Goal: Information Seeking & Learning: Learn about a topic

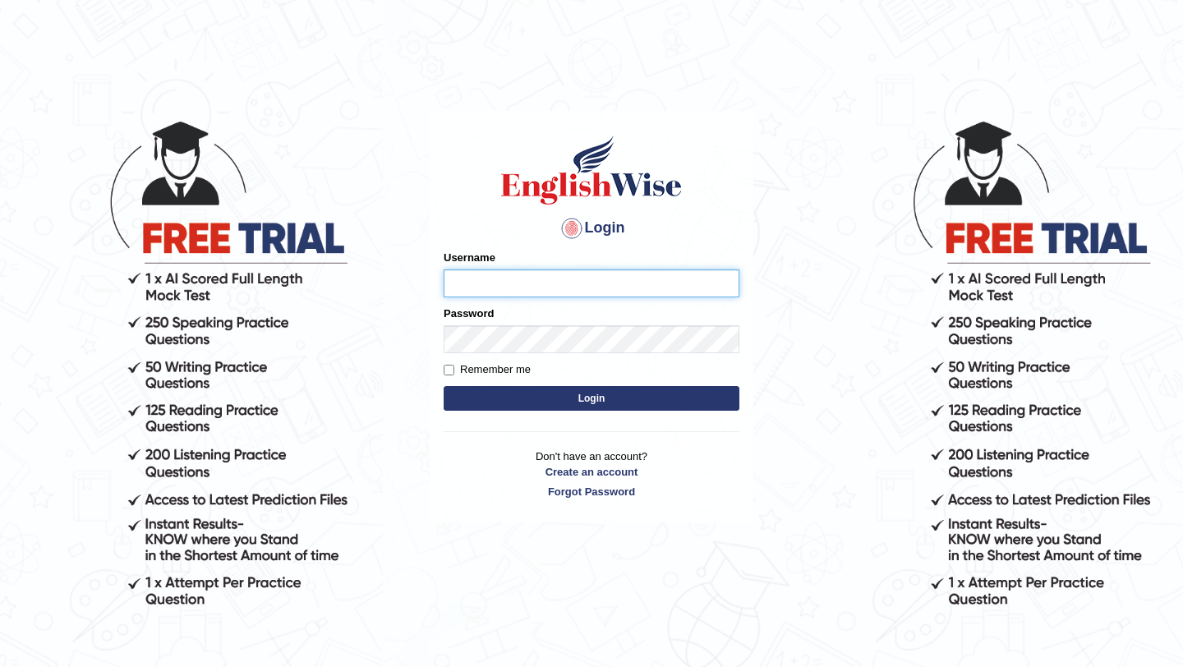
type input "pavithragowda"
click at [587, 394] on button "Login" at bounding box center [592, 398] width 296 height 25
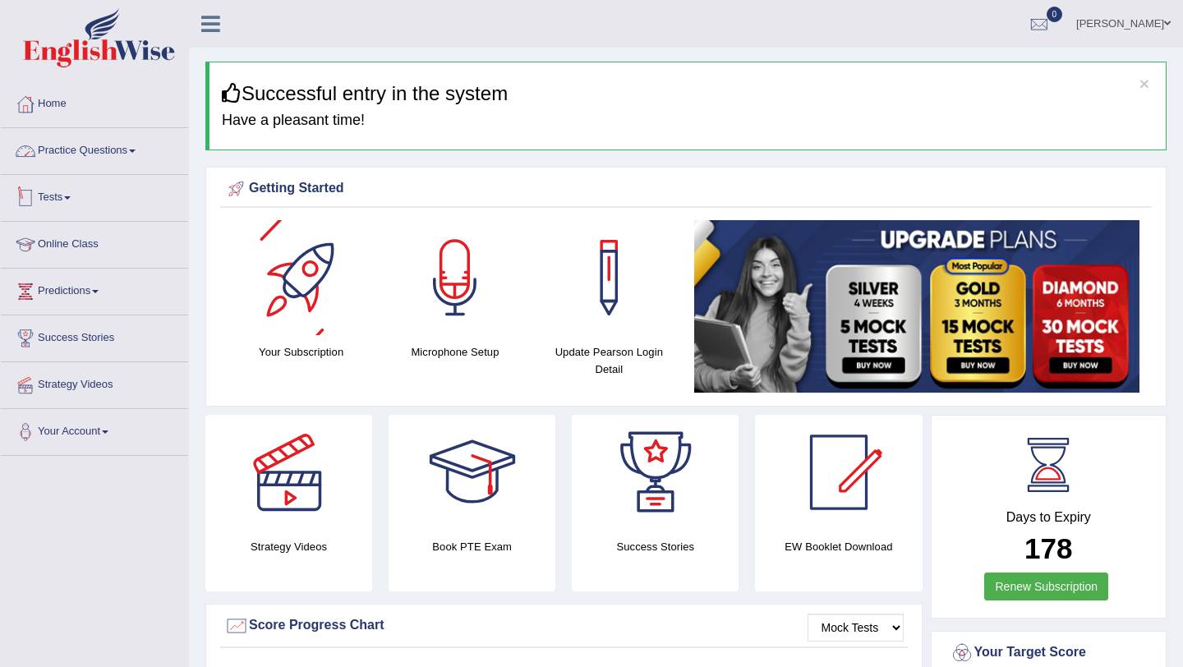
click at [144, 156] on link "Practice Questions" at bounding box center [94, 148] width 187 height 41
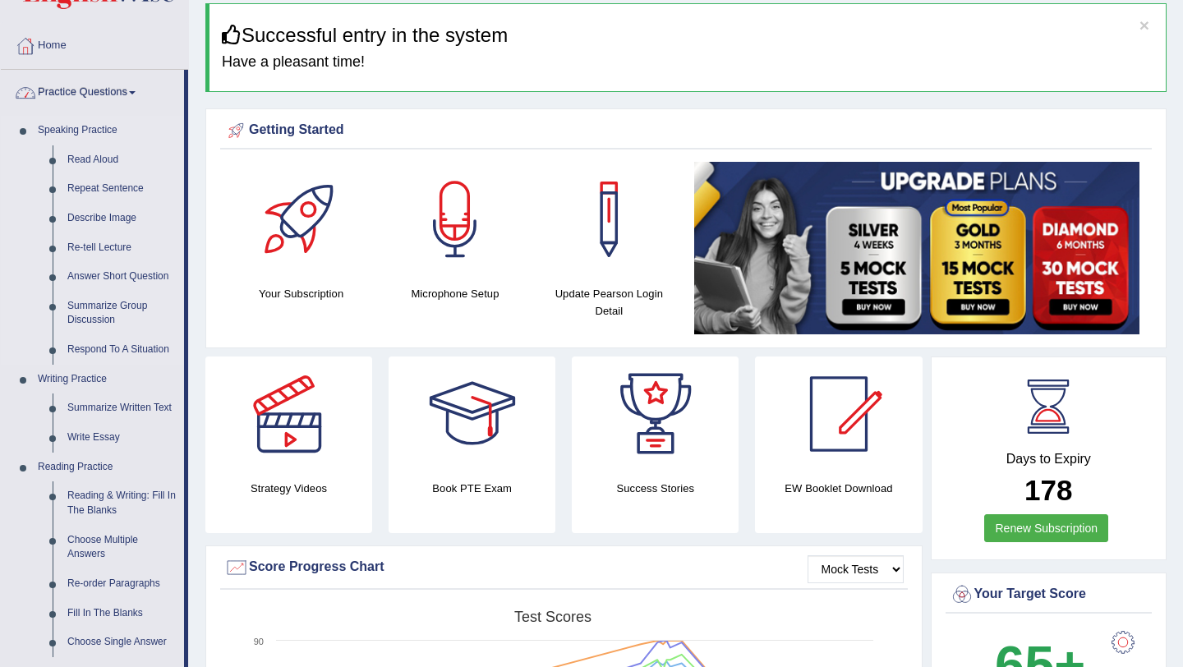
scroll to position [82, 0]
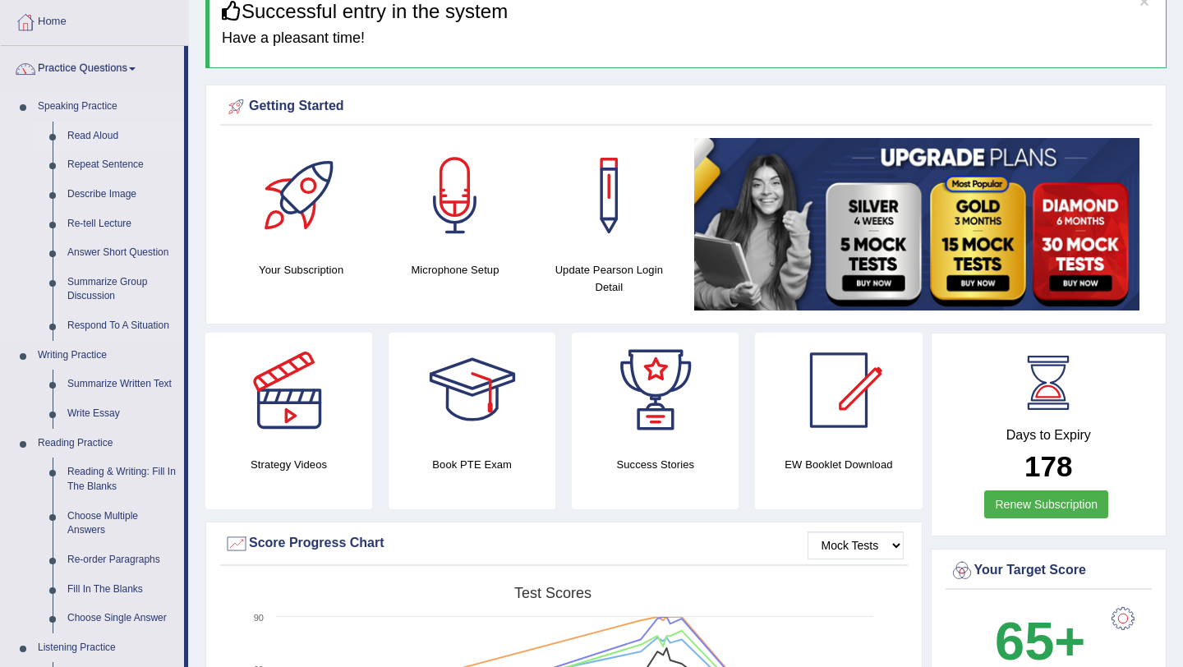
click at [84, 132] on link "Read Aloud" at bounding box center [122, 137] width 124 height 30
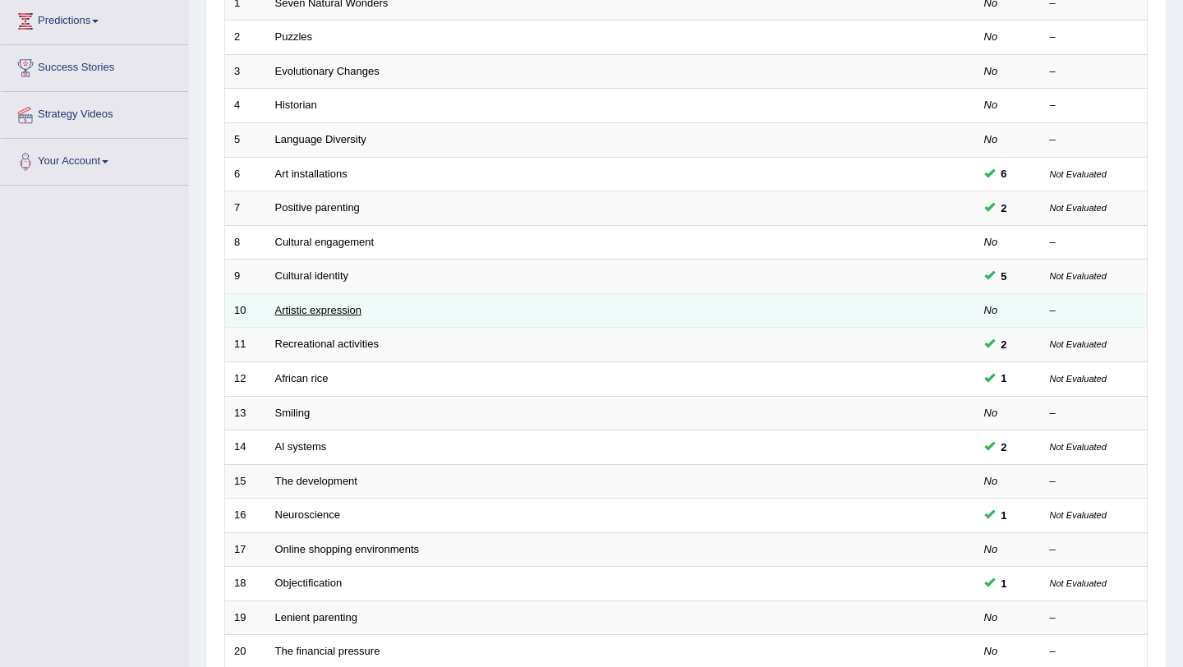
click at [310, 310] on link "Artistic expression" at bounding box center [318, 310] width 86 height 12
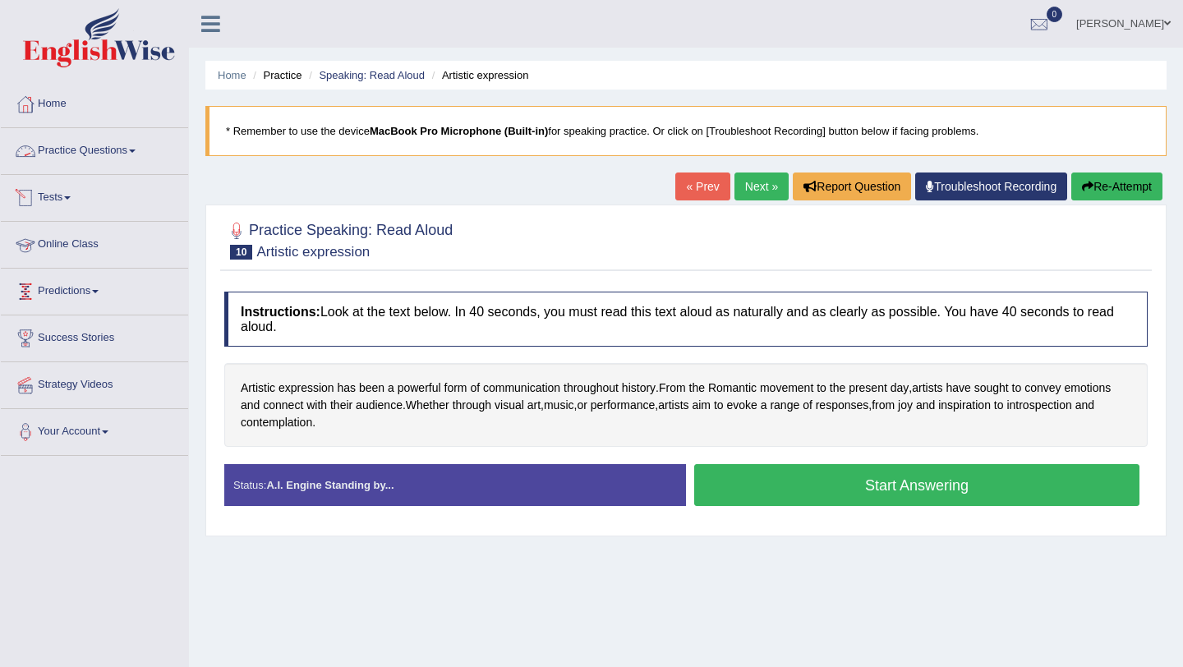
click at [120, 147] on link "Practice Questions" at bounding box center [94, 148] width 187 height 41
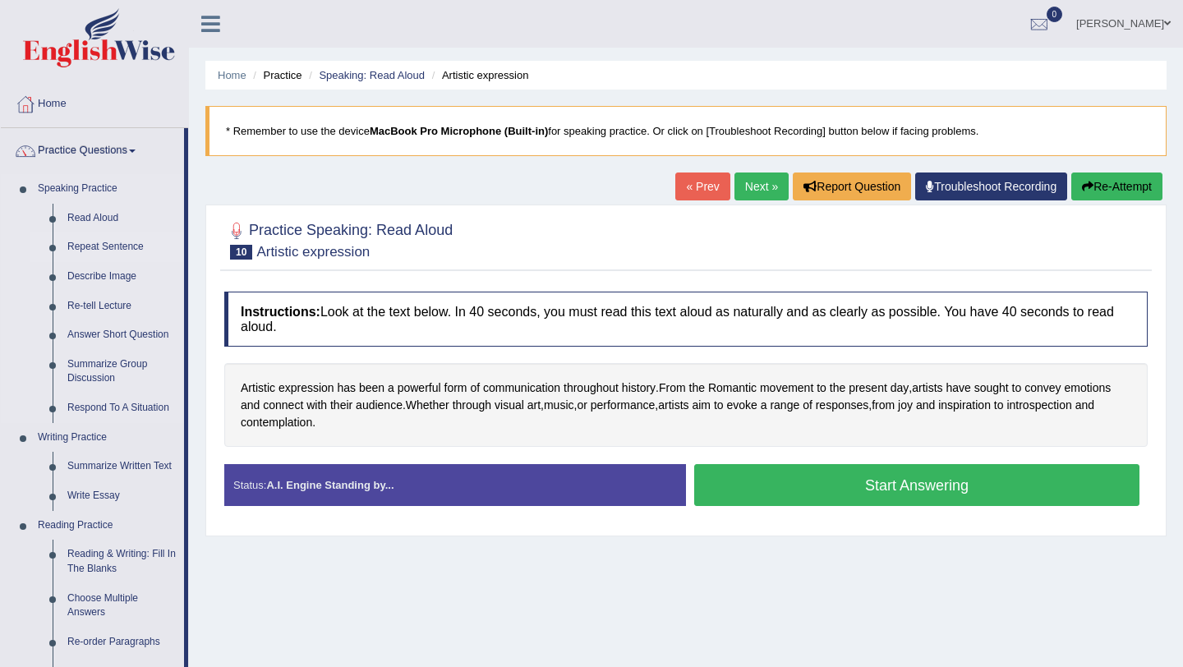
click at [85, 248] on link "Repeat Sentence" at bounding box center [122, 248] width 124 height 30
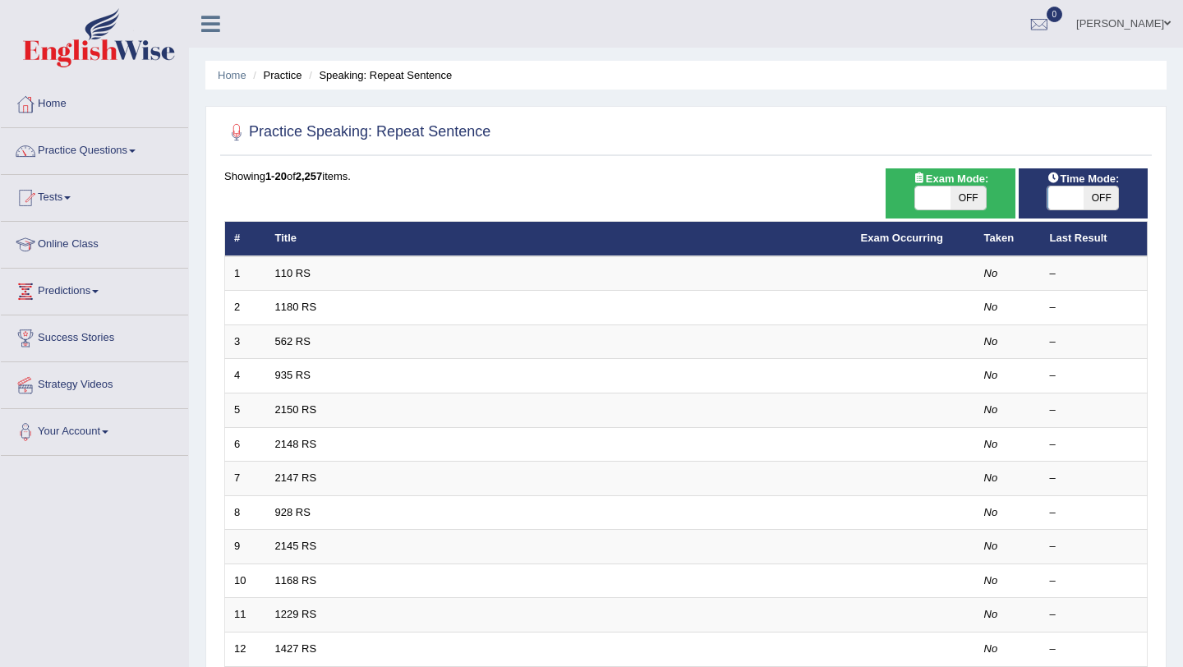
scroll to position [233, 0]
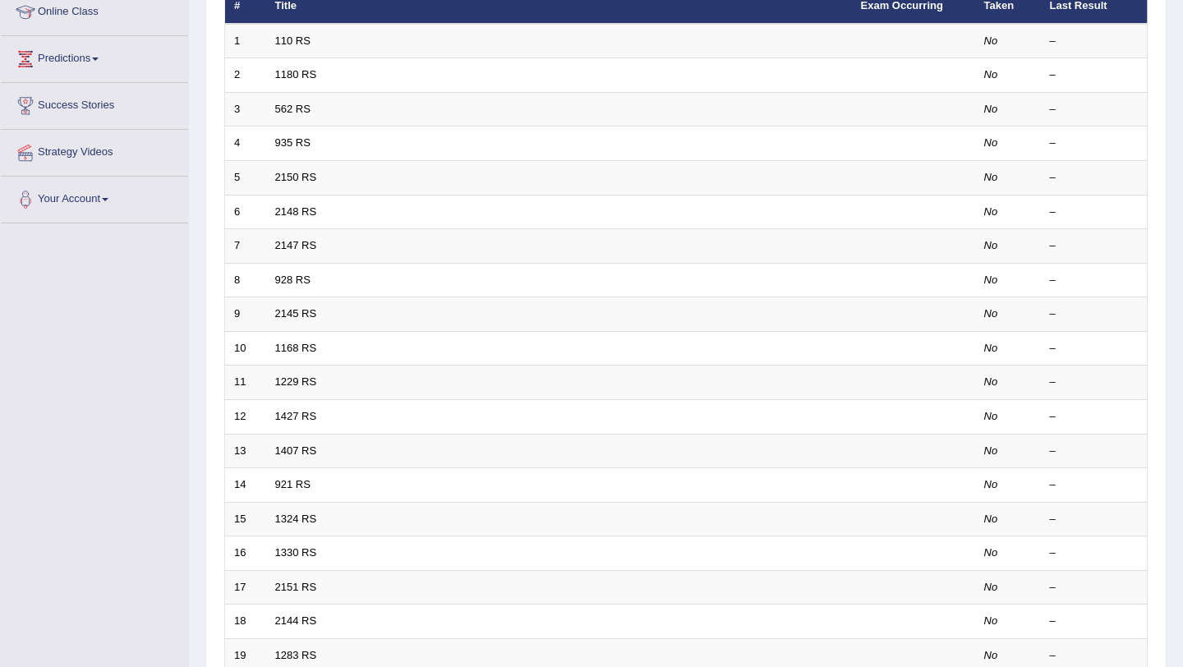
click at [295, 458] on td "1407 RS" at bounding box center [559, 451] width 586 height 35
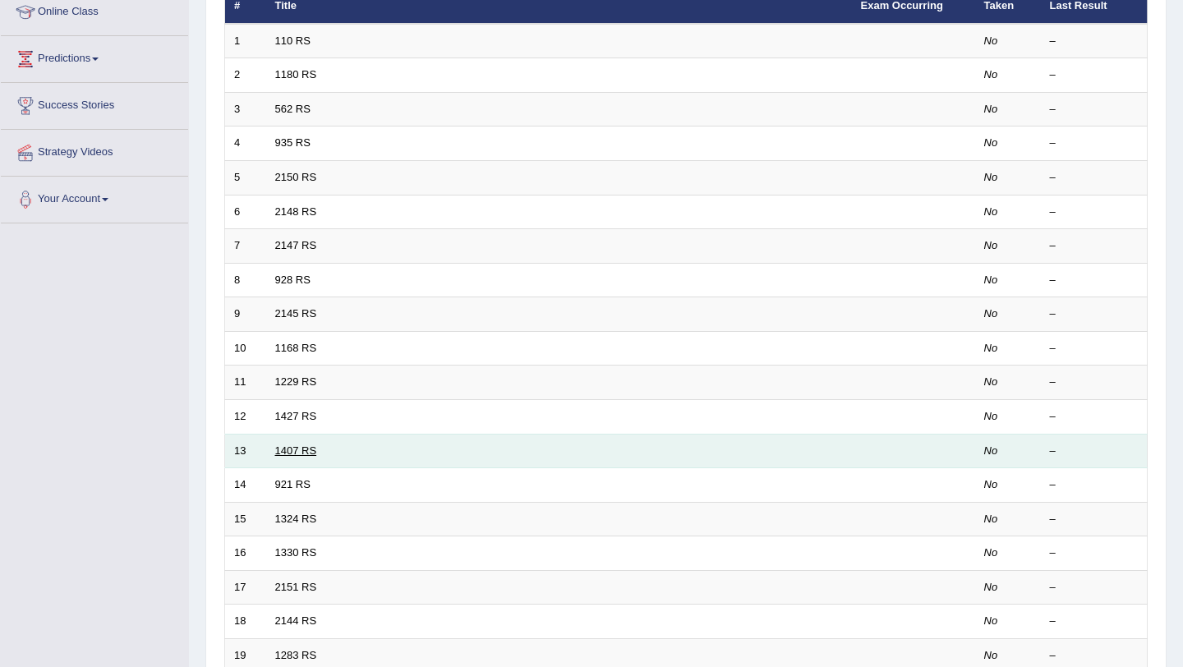
click at [295, 451] on link "1407 RS" at bounding box center [296, 451] width 42 height 12
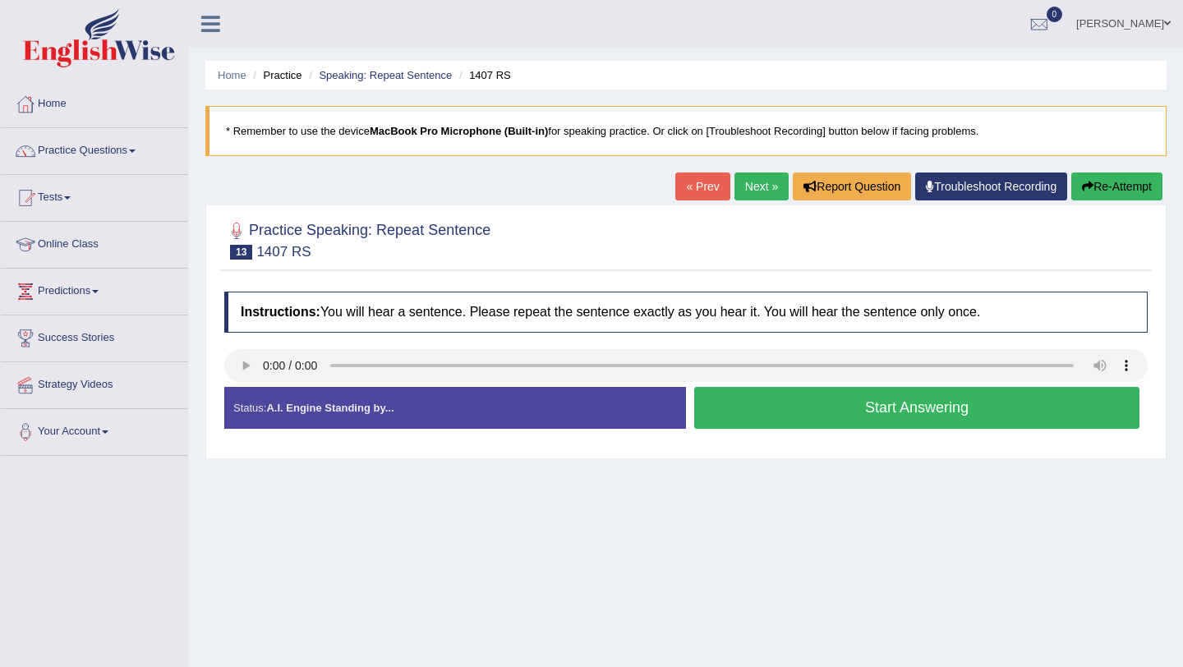
click at [753, 182] on link "Next »" at bounding box center [762, 187] width 54 height 28
click at [735, 193] on link "Next »" at bounding box center [762, 187] width 54 height 28
click at [758, 181] on link "Next »" at bounding box center [762, 187] width 54 height 28
click at [119, 151] on link "Practice Questions" at bounding box center [94, 148] width 187 height 41
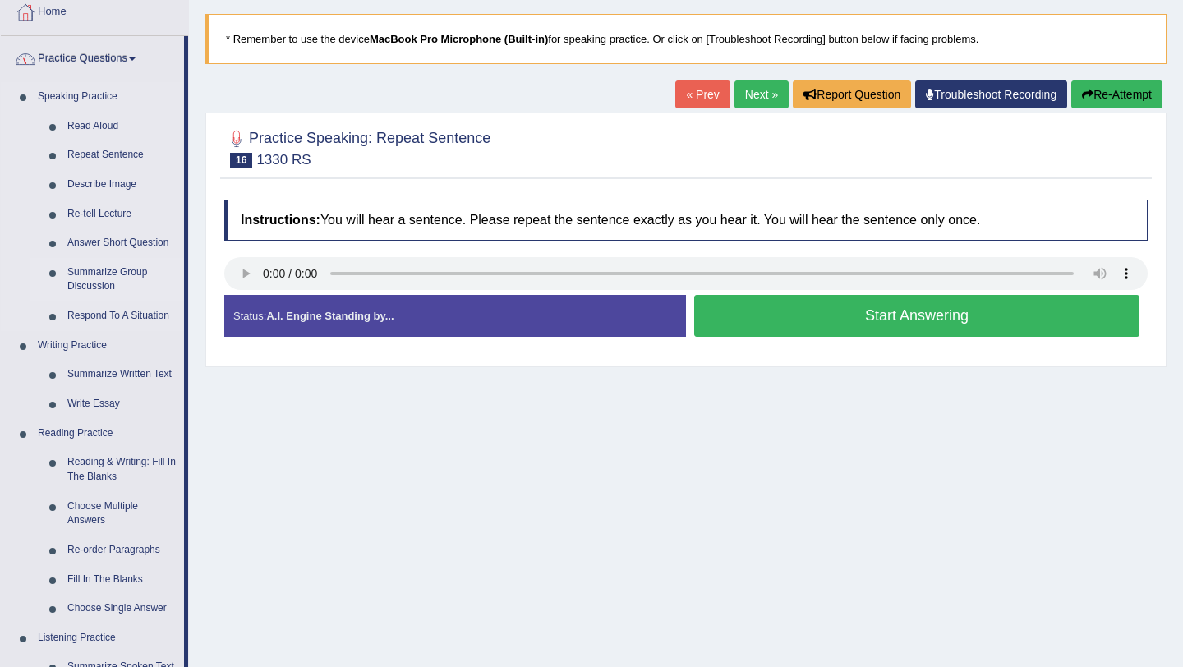
scroll to position [95, 0]
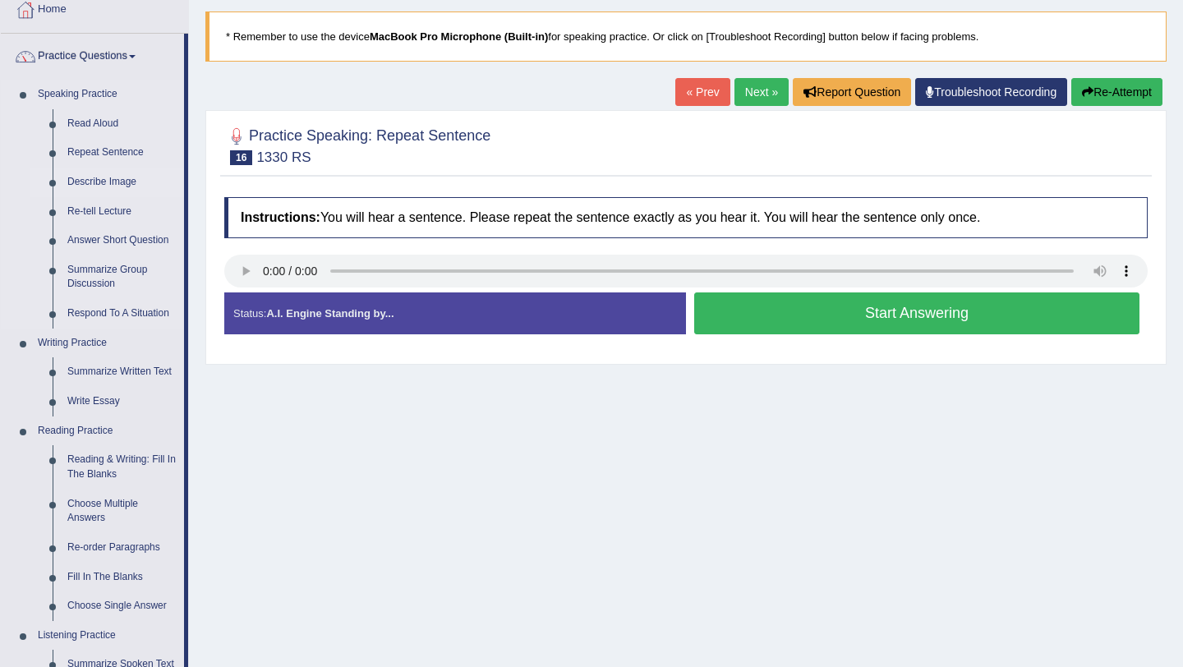
click at [114, 185] on link "Describe Image" at bounding box center [122, 183] width 124 height 30
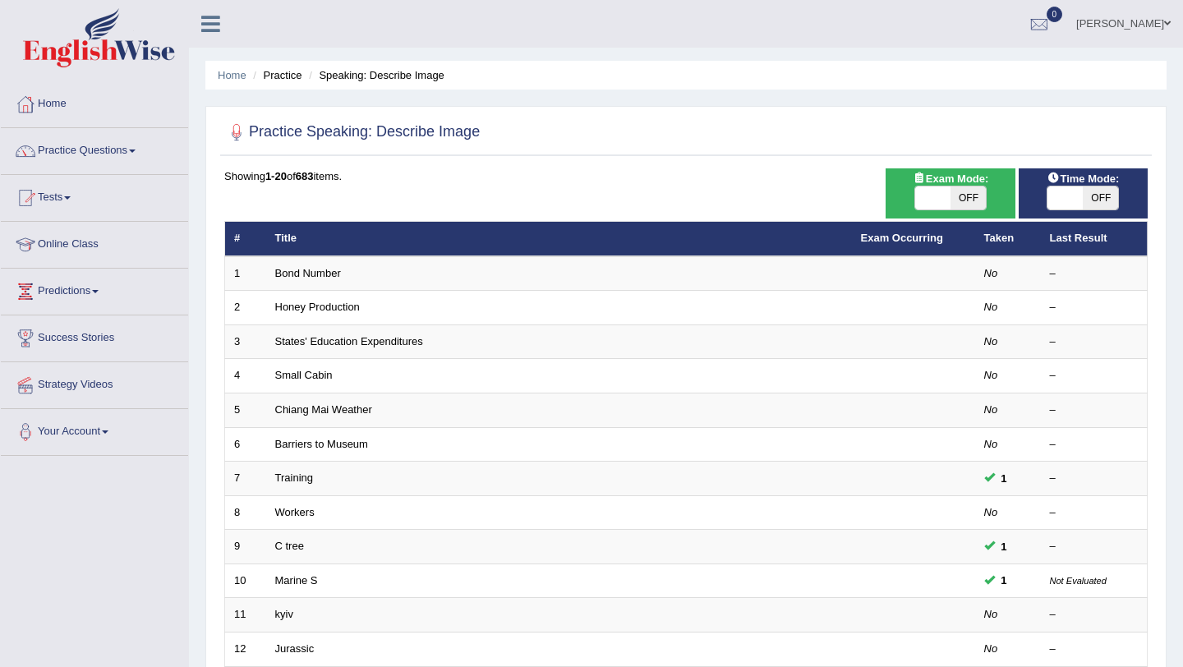
click at [351, 438] on link "Barriers to Museum" at bounding box center [321, 444] width 93 height 12
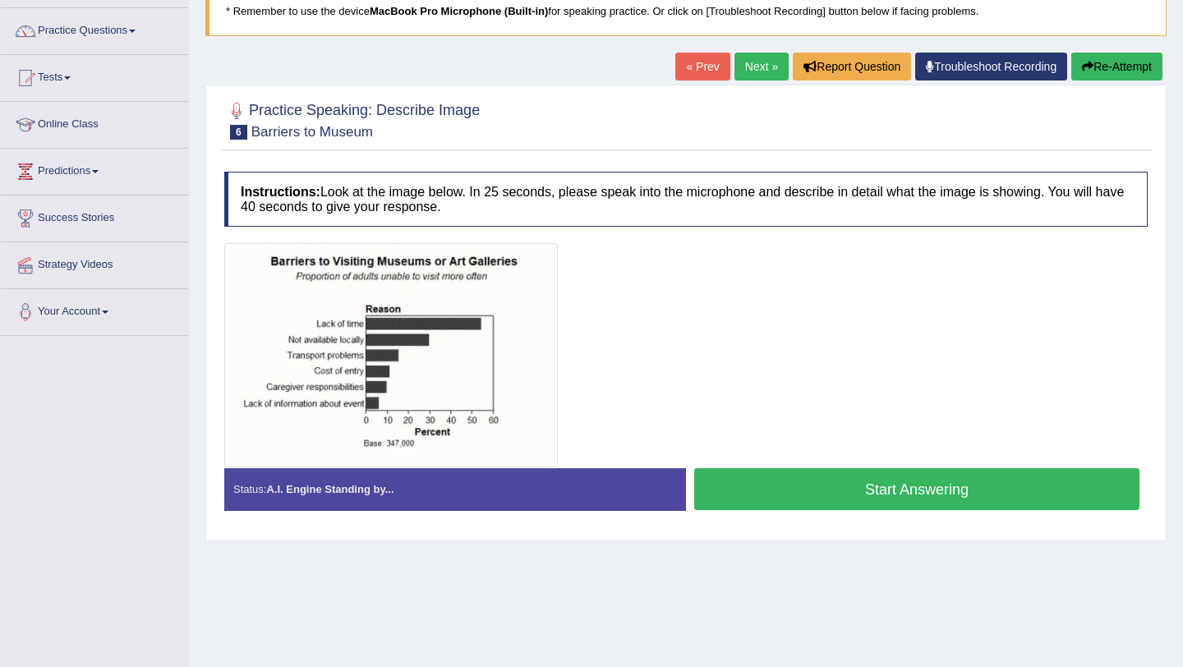
click at [740, 73] on link "Next »" at bounding box center [762, 67] width 54 height 28
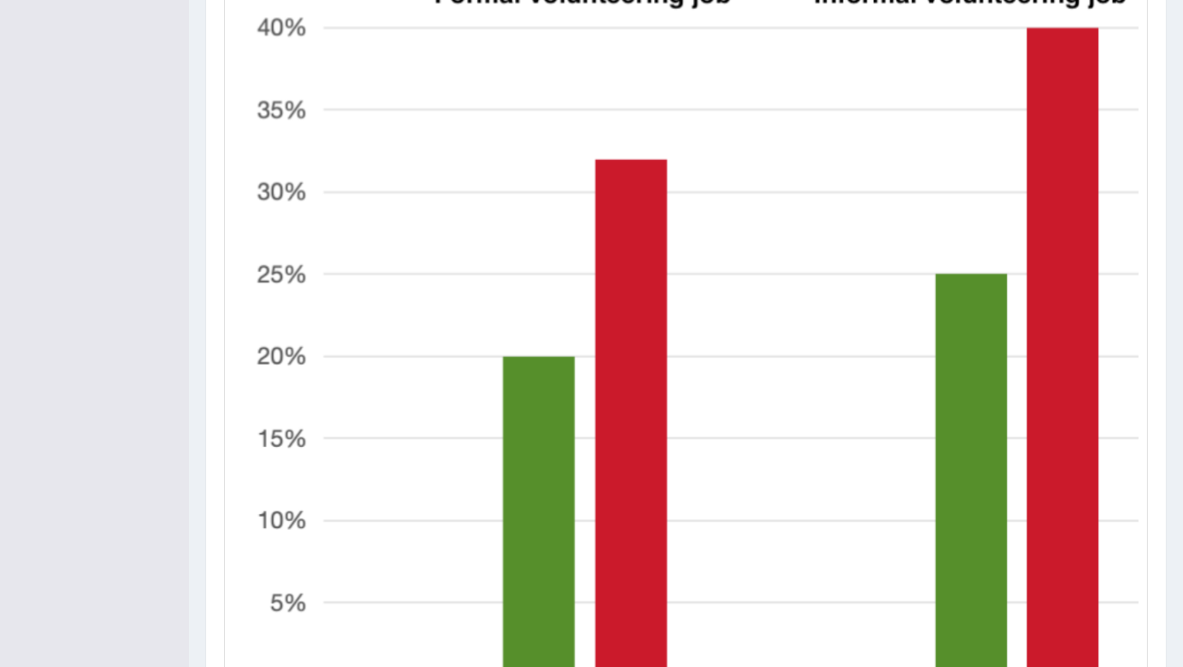
scroll to position [75, 0]
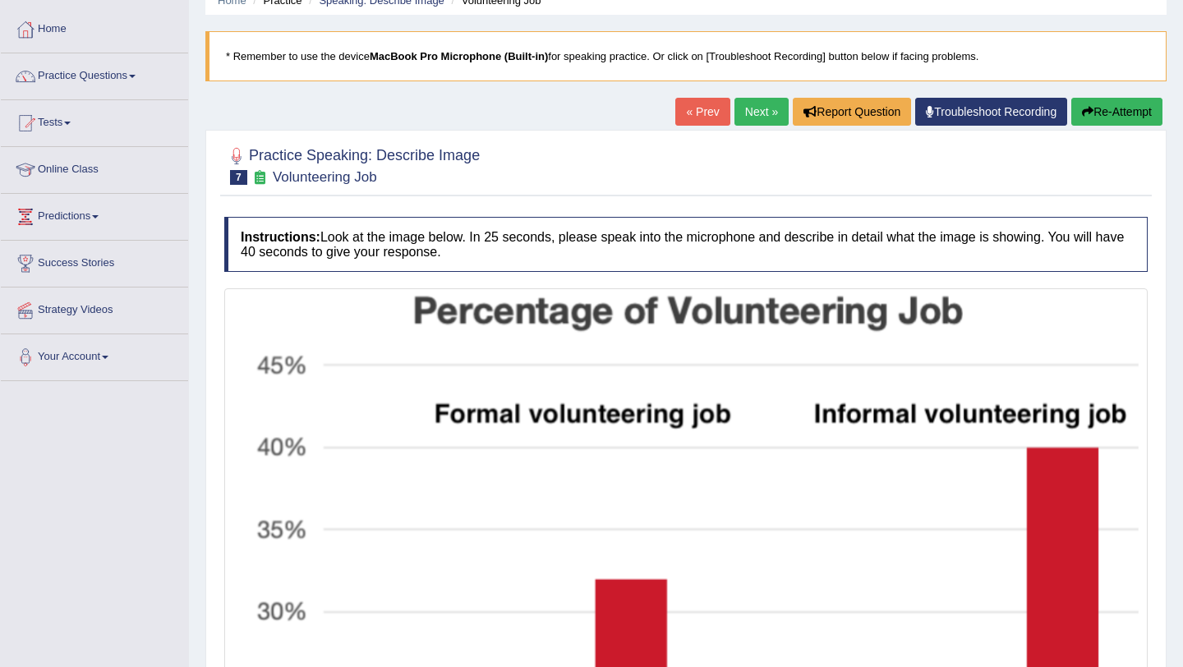
click at [748, 107] on link "Next »" at bounding box center [762, 112] width 54 height 28
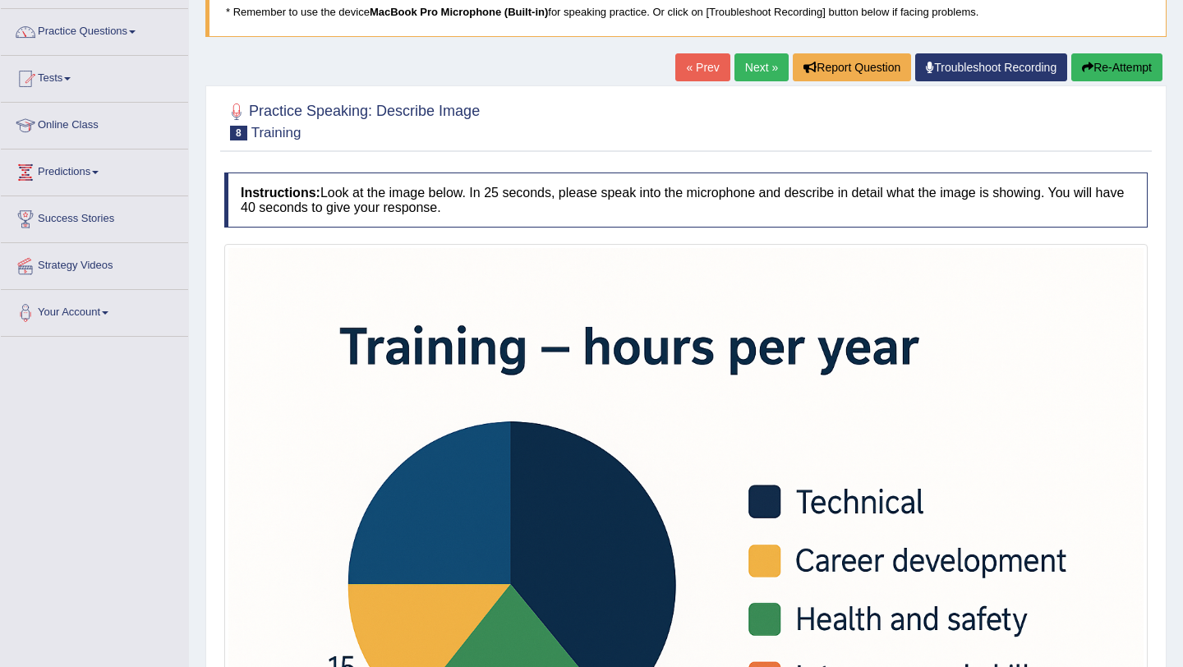
scroll to position [89, 0]
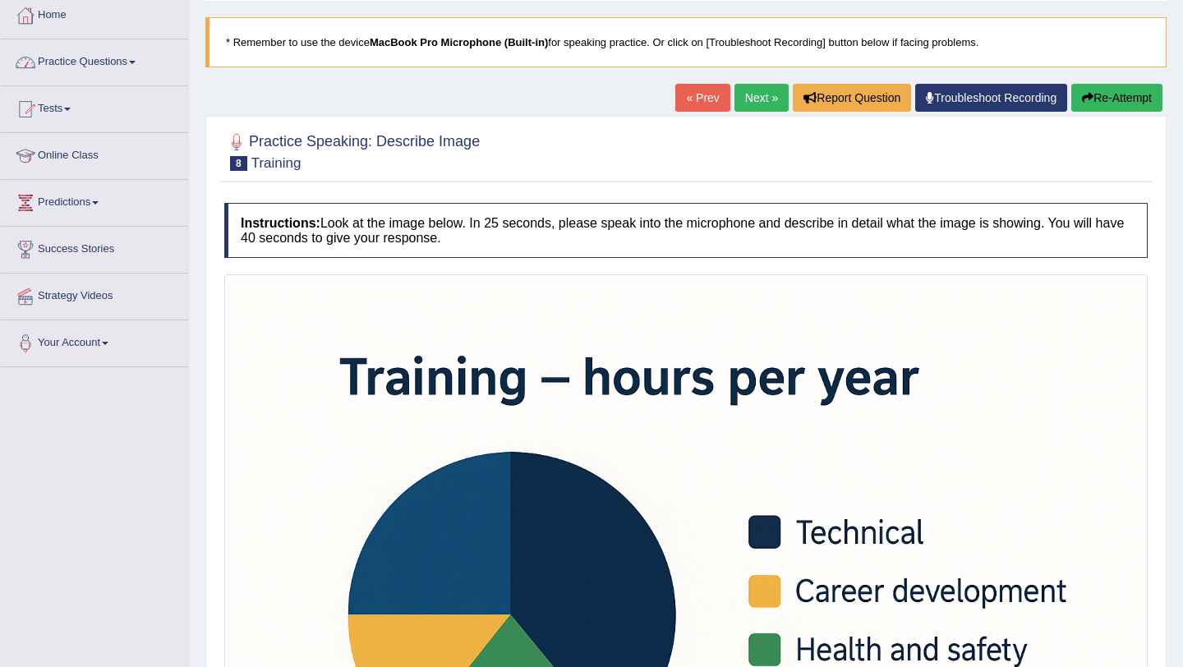
click at [126, 61] on link "Practice Questions" at bounding box center [94, 59] width 187 height 41
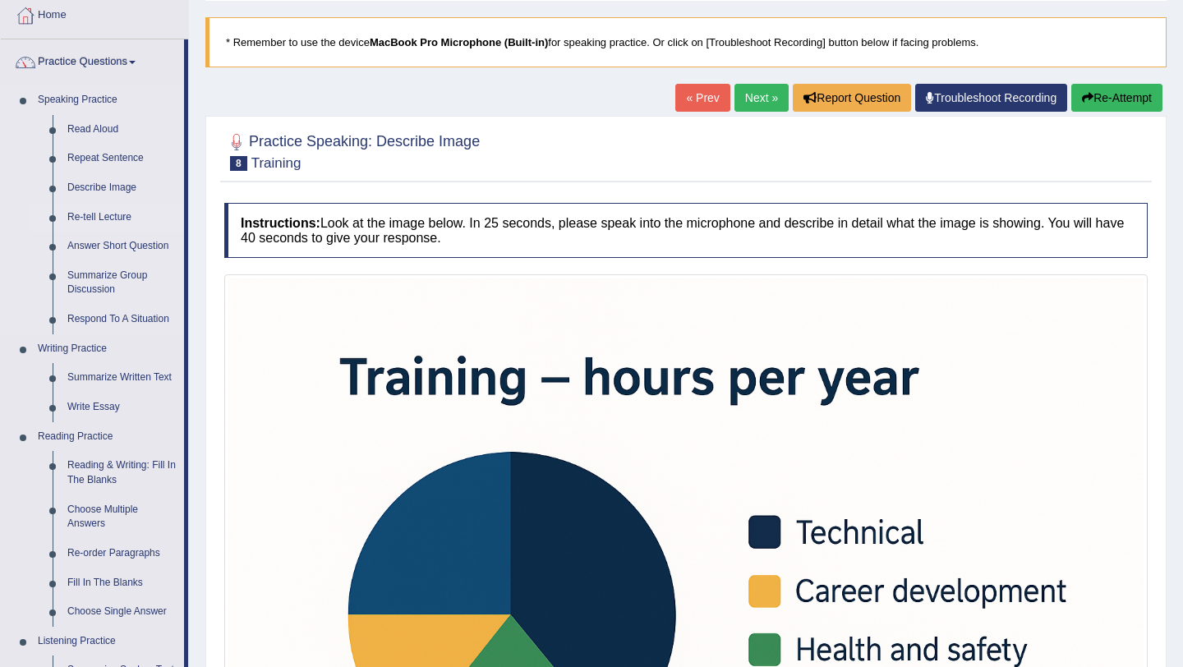
click at [108, 219] on link "Re-tell Lecture" at bounding box center [122, 218] width 124 height 30
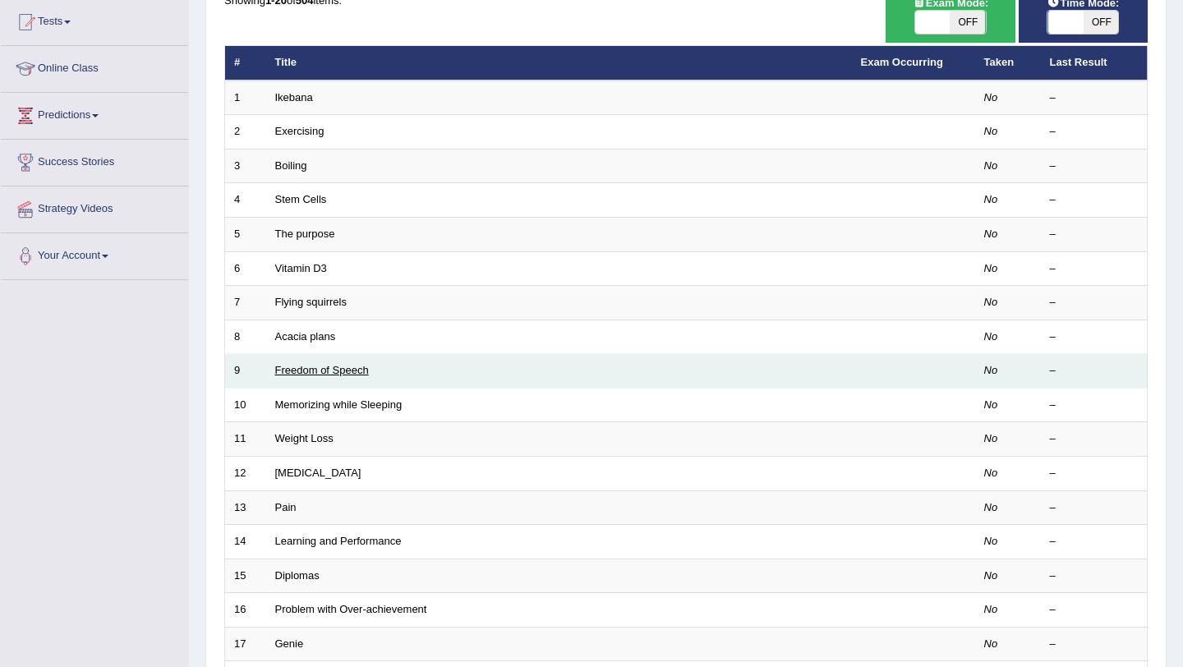
click at [357, 371] on link "Freedom of Speech" at bounding box center [322, 370] width 94 height 12
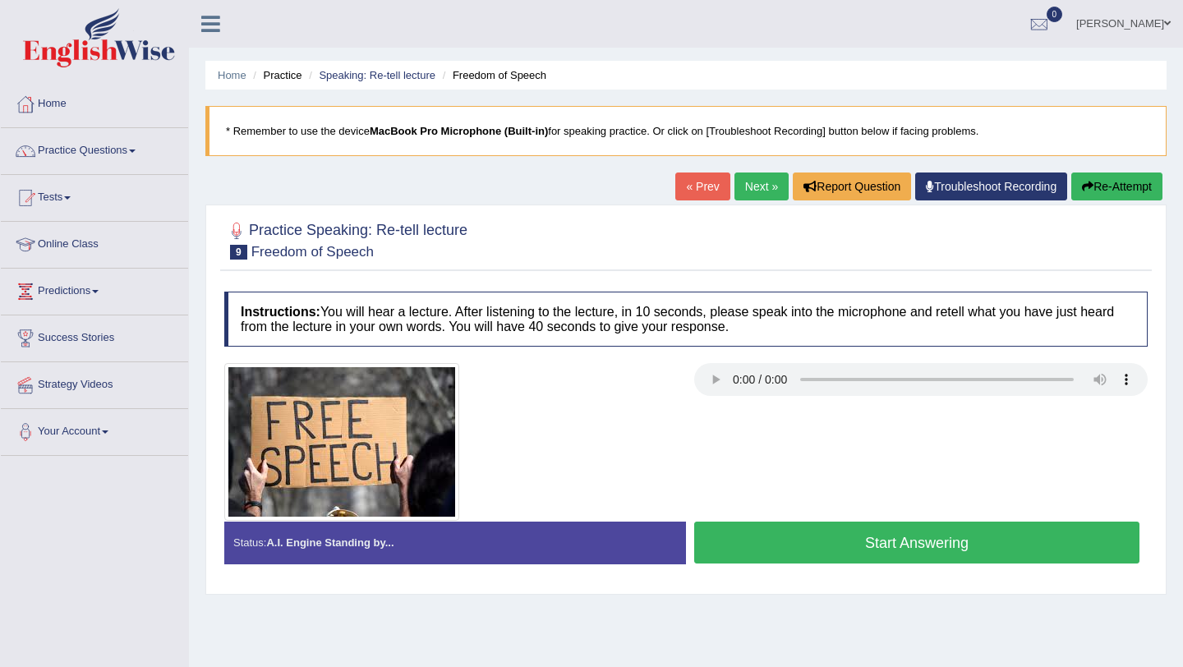
scroll to position [8, 0]
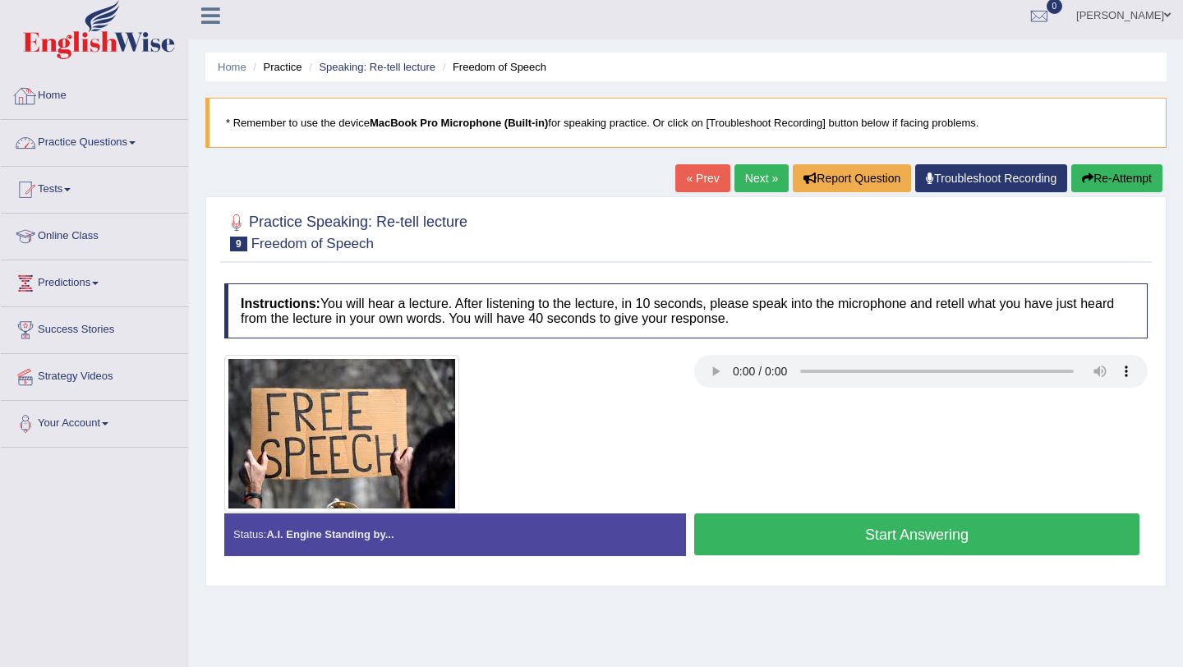
click at [106, 136] on link "Practice Questions" at bounding box center [94, 140] width 187 height 41
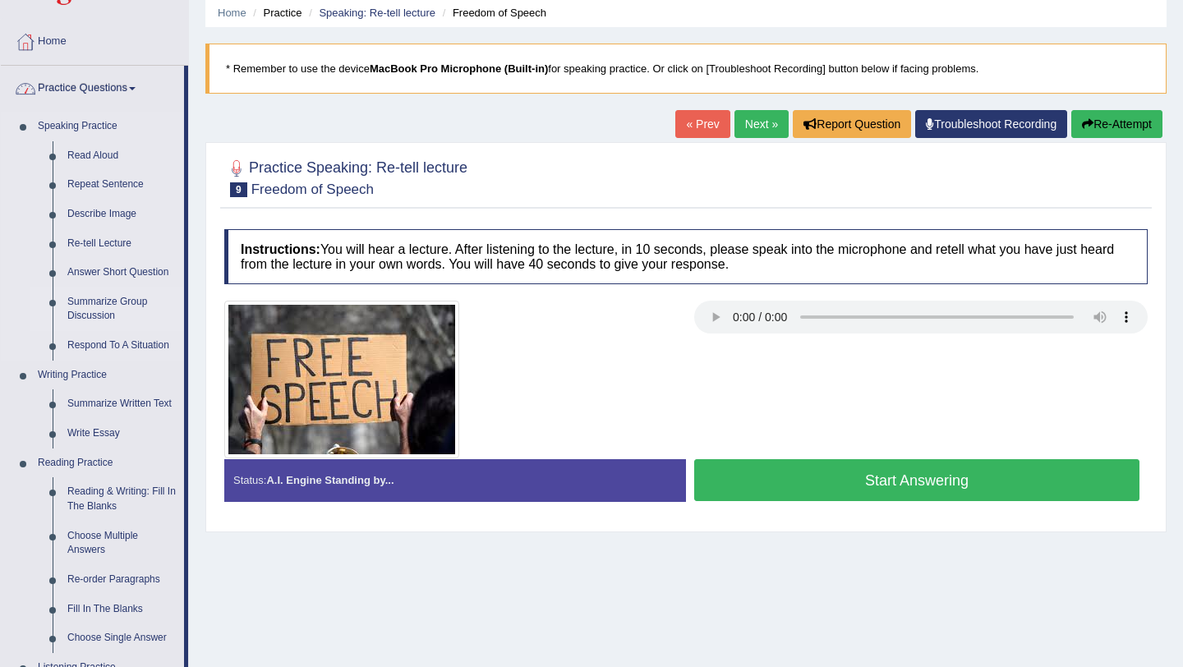
scroll to position [64, 0]
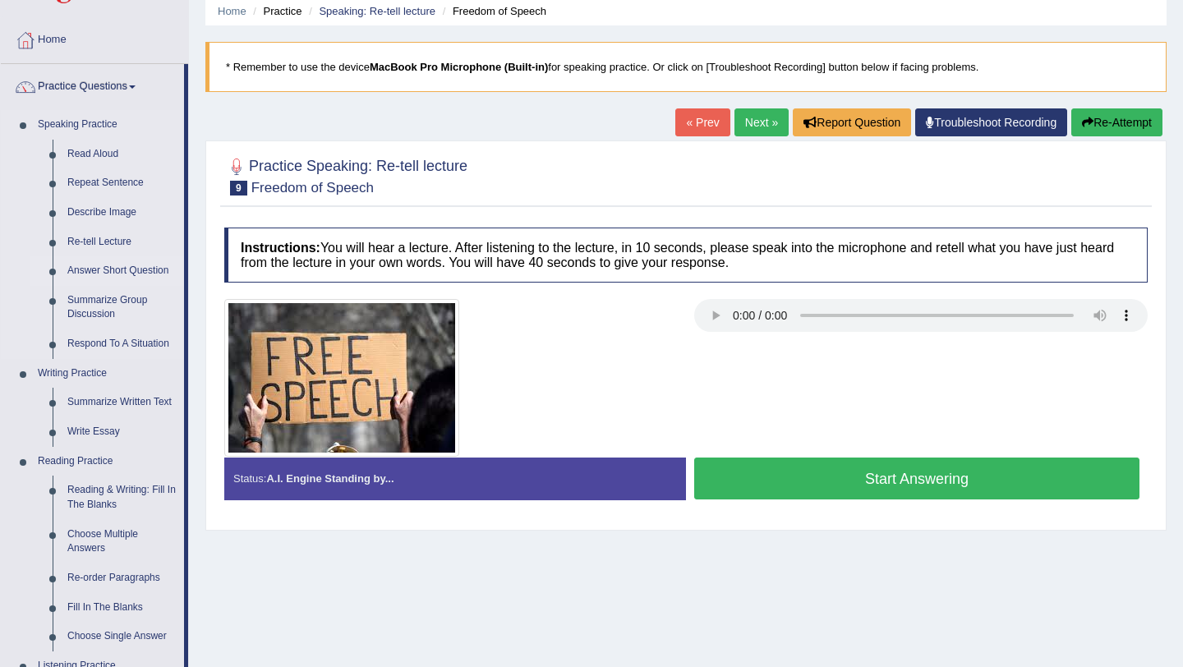
click at [127, 270] on link "Answer Short Question" at bounding box center [122, 271] width 124 height 30
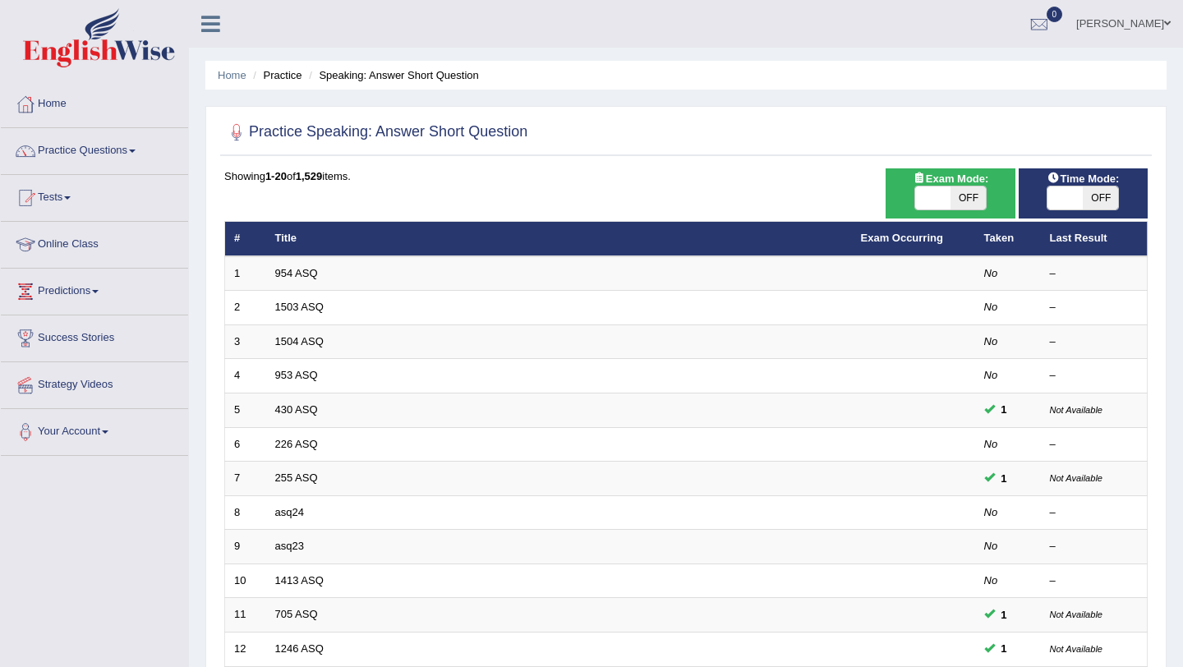
scroll to position [103, 0]
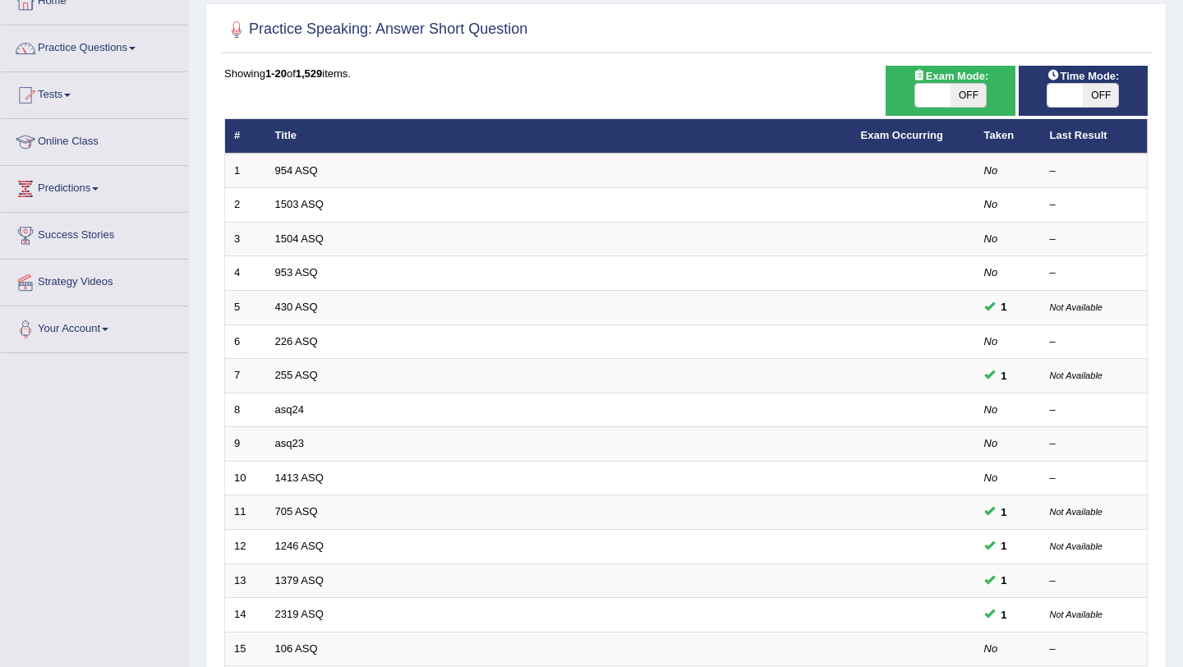
click at [297, 409] on link "asq24" at bounding box center [289, 409] width 29 height 12
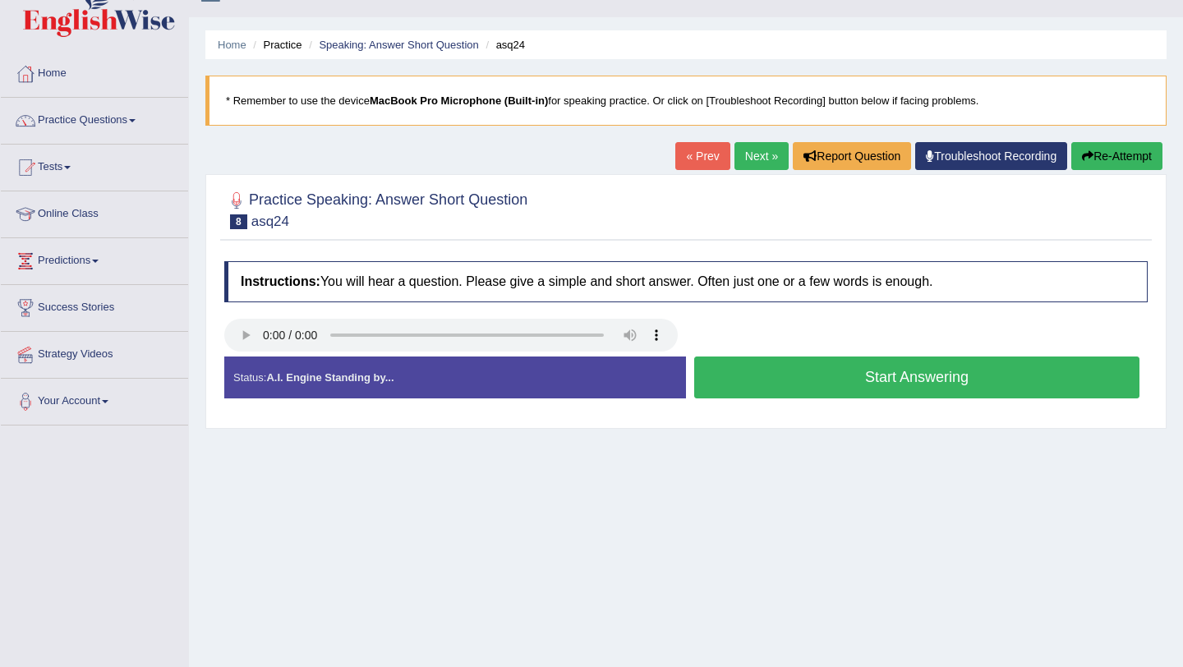
click at [746, 167] on link "Next »" at bounding box center [762, 156] width 54 height 28
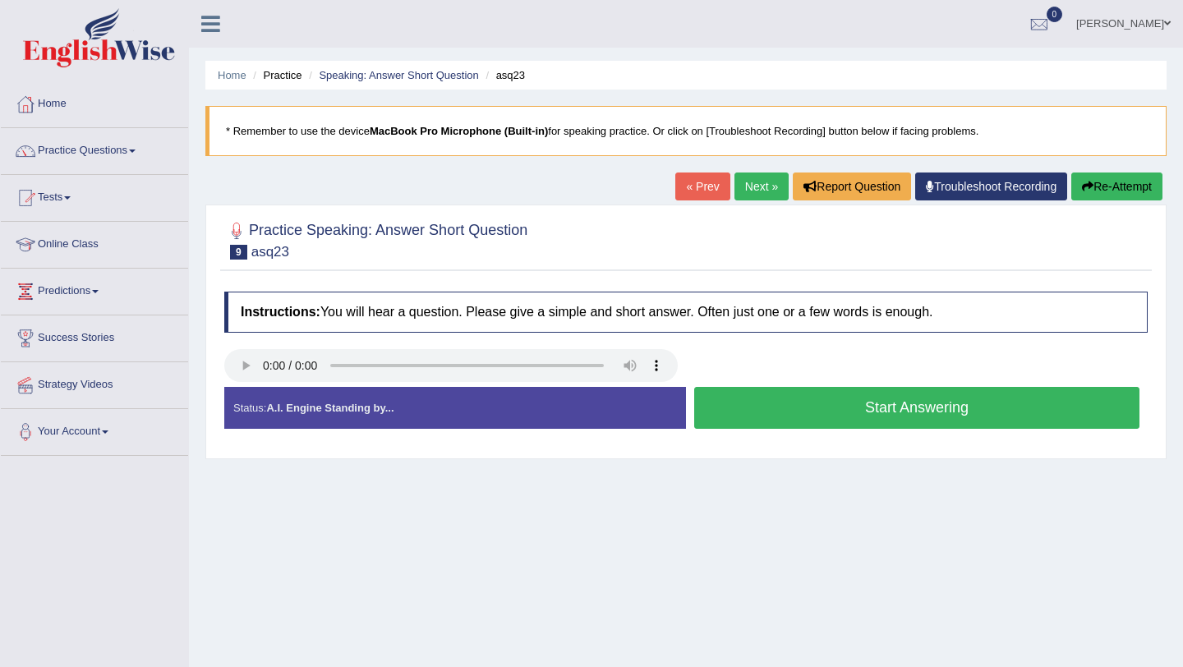
click at [781, 396] on button "Start Answering" at bounding box center [916, 408] width 445 height 42
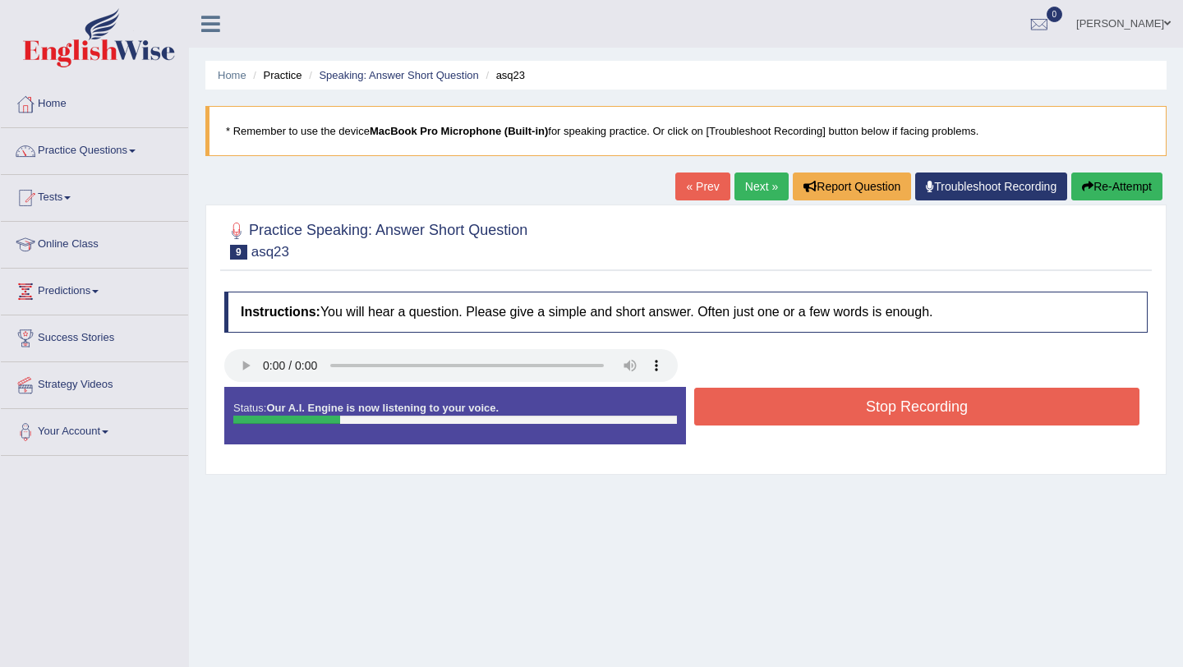
click at [781, 397] on button "Stop Recording" at bounding box center [916, 407] width 445 height 38
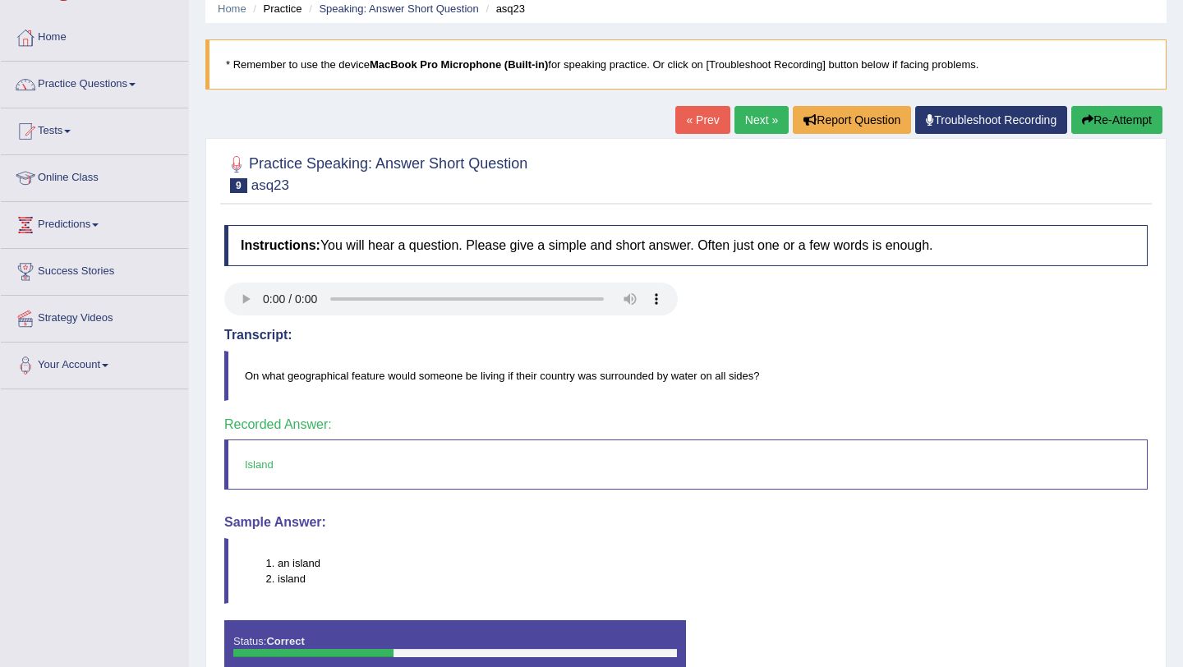
scroll to position [20, 0]
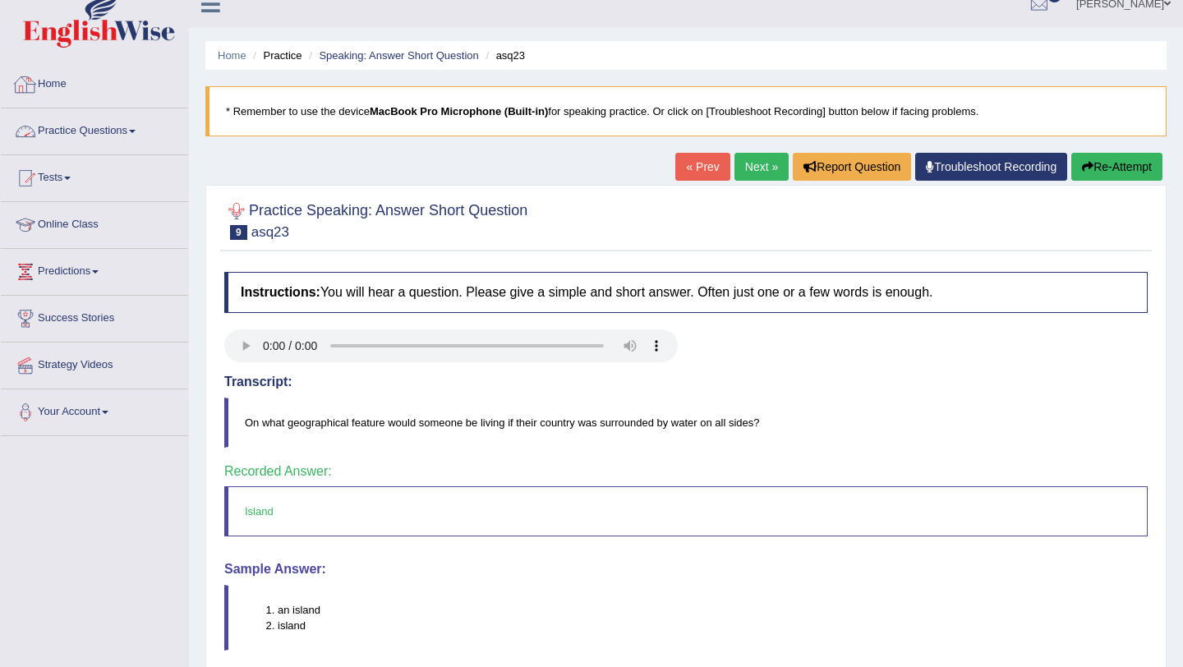
click at [124, 133] on link "Practice Questions" at bounding box center [94, 128] width 187 height 41
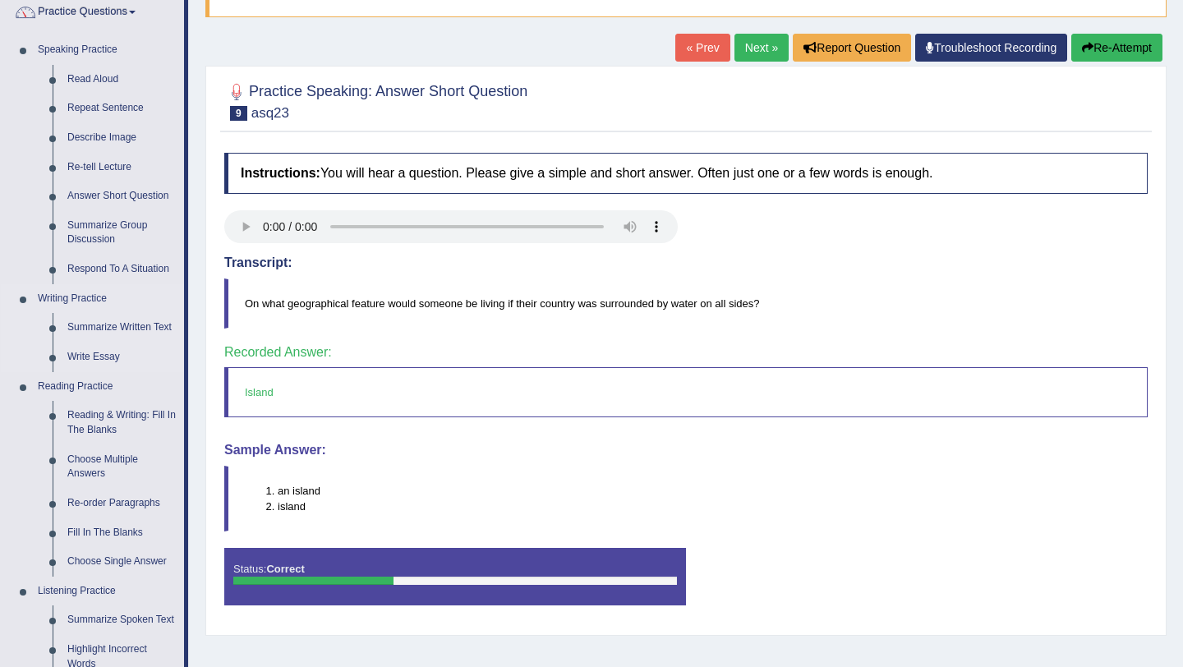
scroll to position [153, 0]
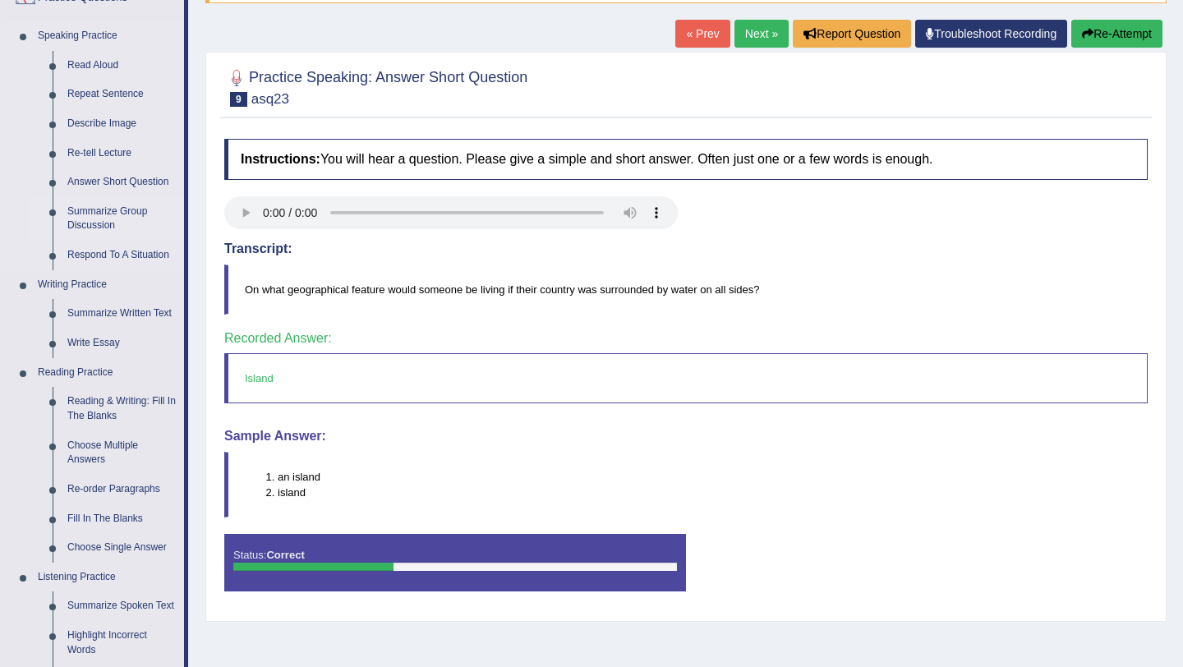
click at [135, 209] on link "Summarize Group Discussion" at bounding box center [122, 219] width 124 height 44
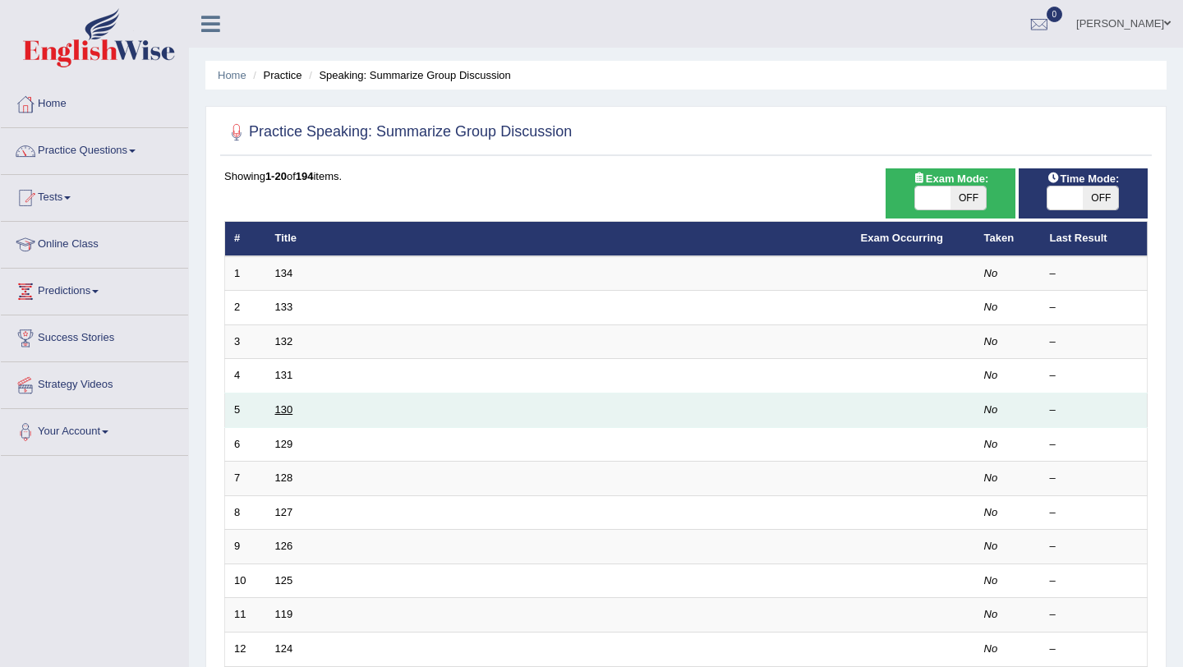
click at [282, 410] on link "130" at bounding box center [284, 409] width 18 height 12
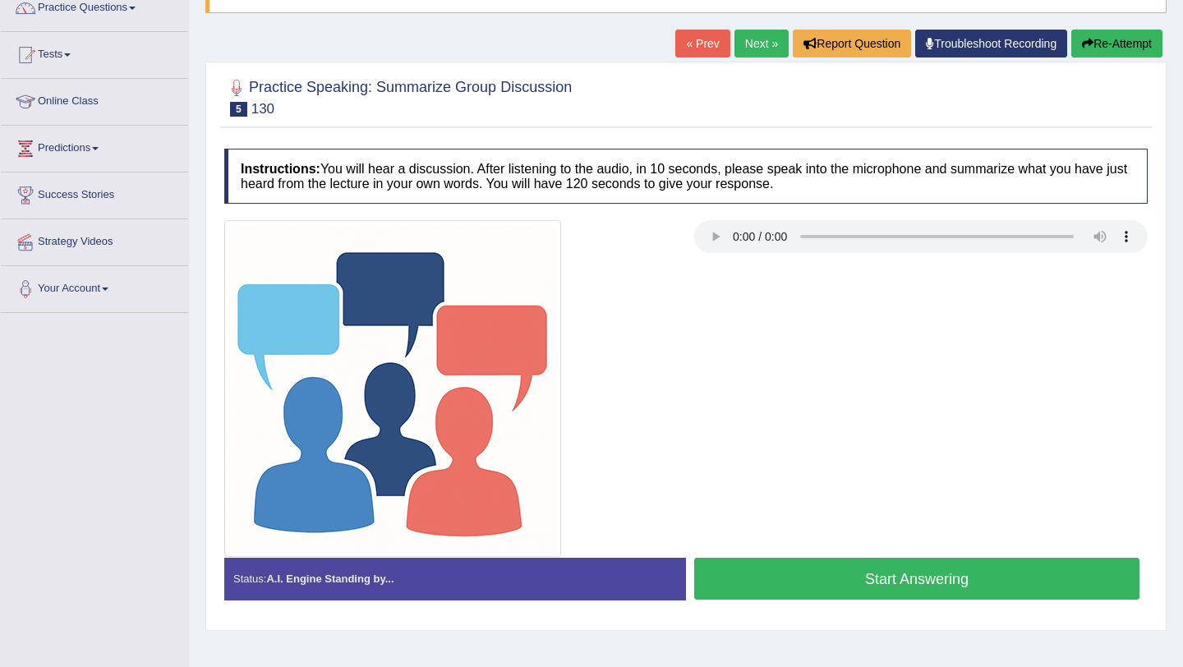
scroll to position [43, 0]
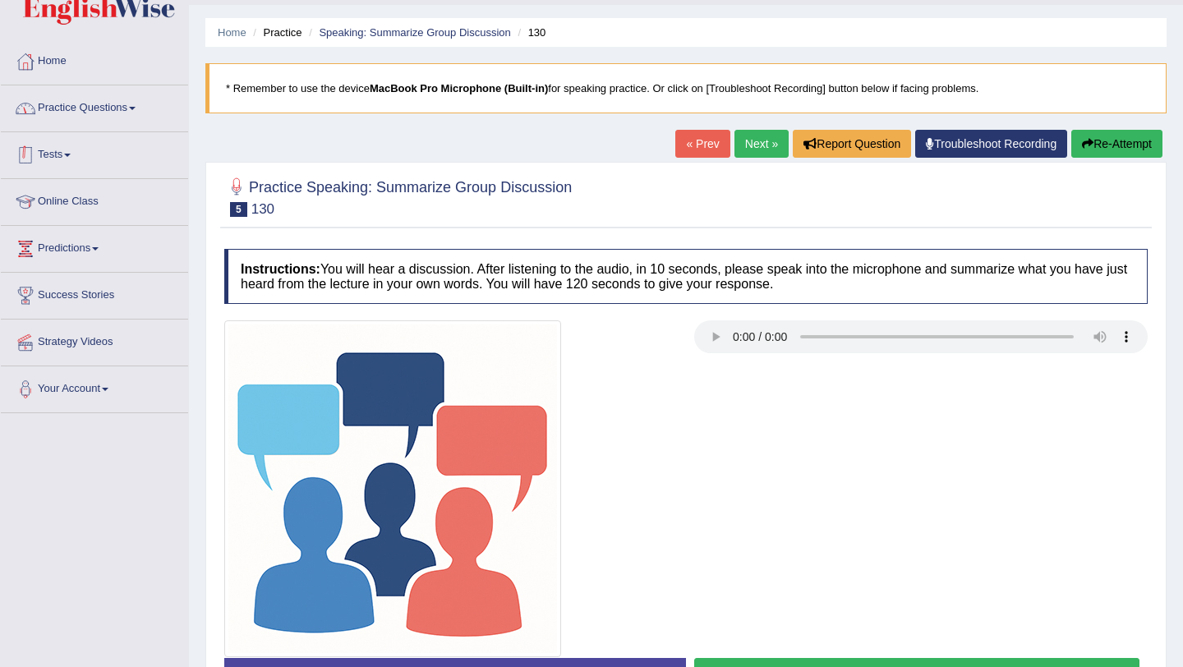
click at [141, 104] on link "Practice Questions" at bounding box center [94, 105] width 187 height 41
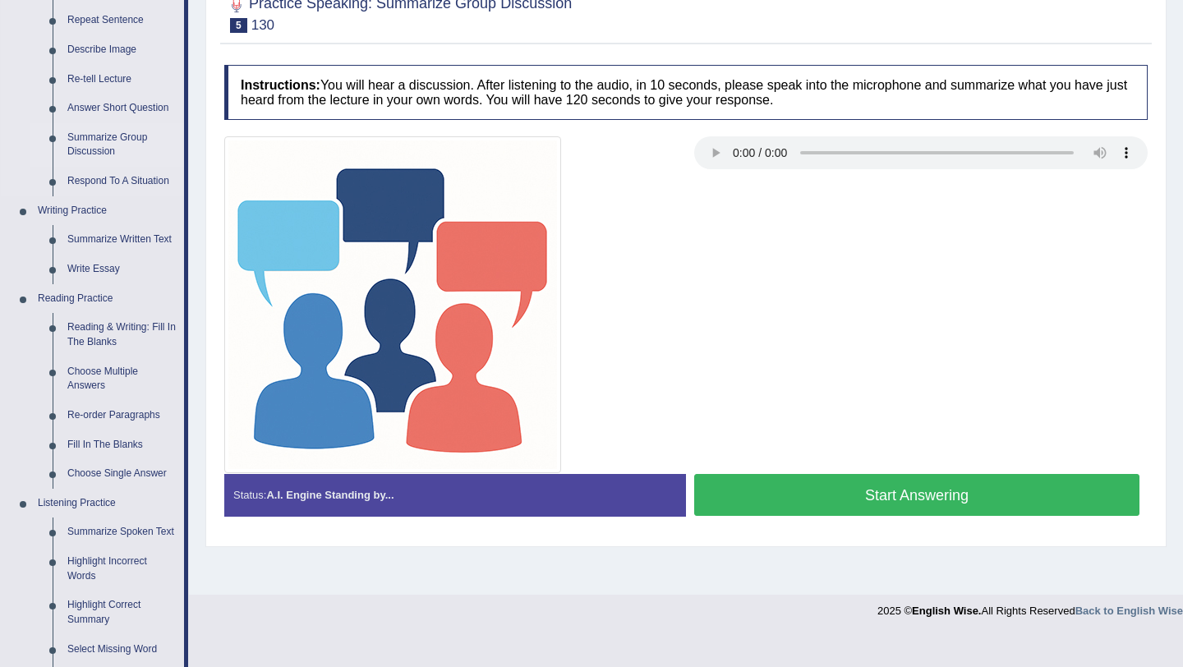
scroll to position [231, 0]
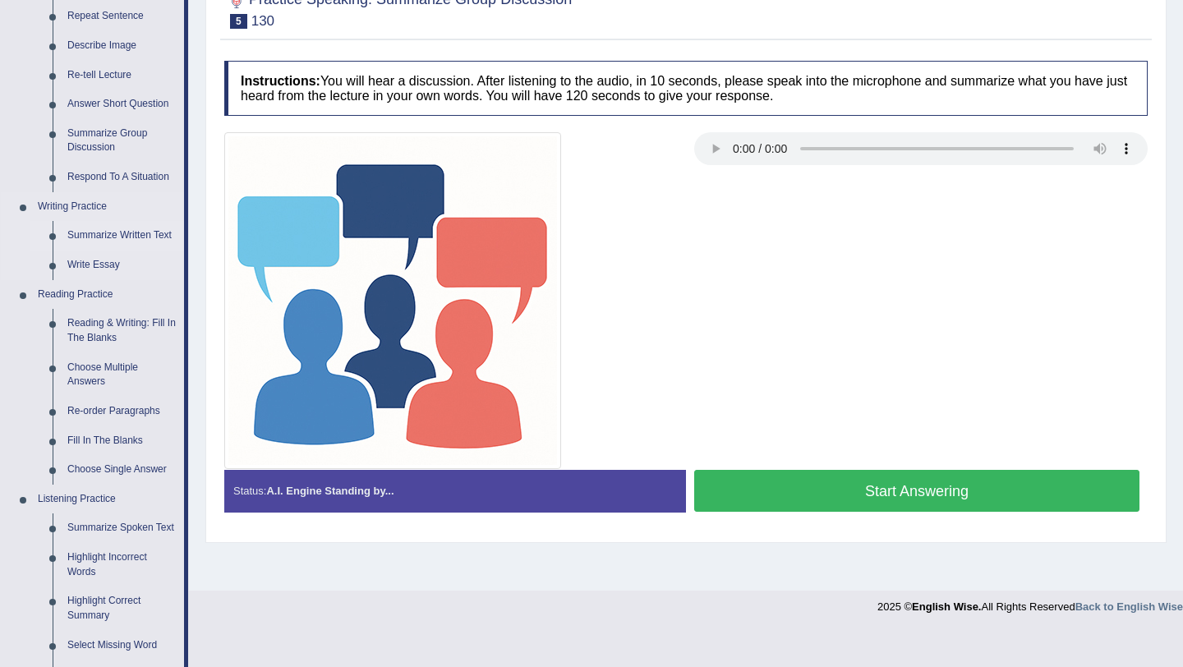
click at [150, 237] on link "Summarize Written Text" at bounding box center [122, 236] width 124 height 30
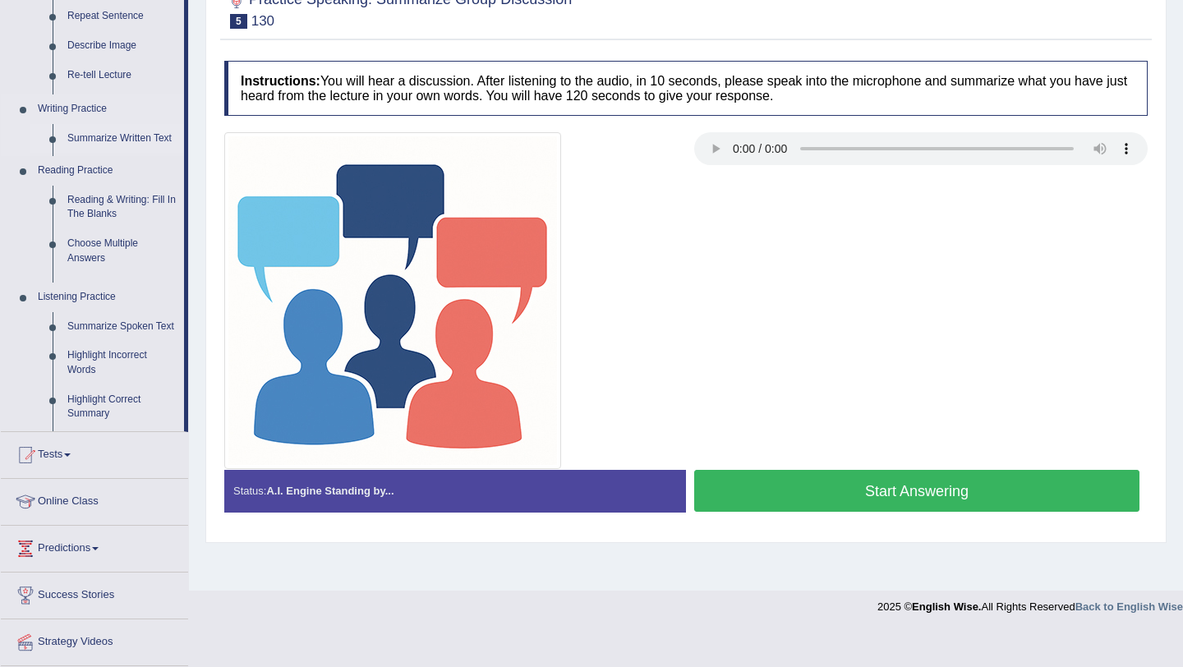
scroll to position [196, 0]
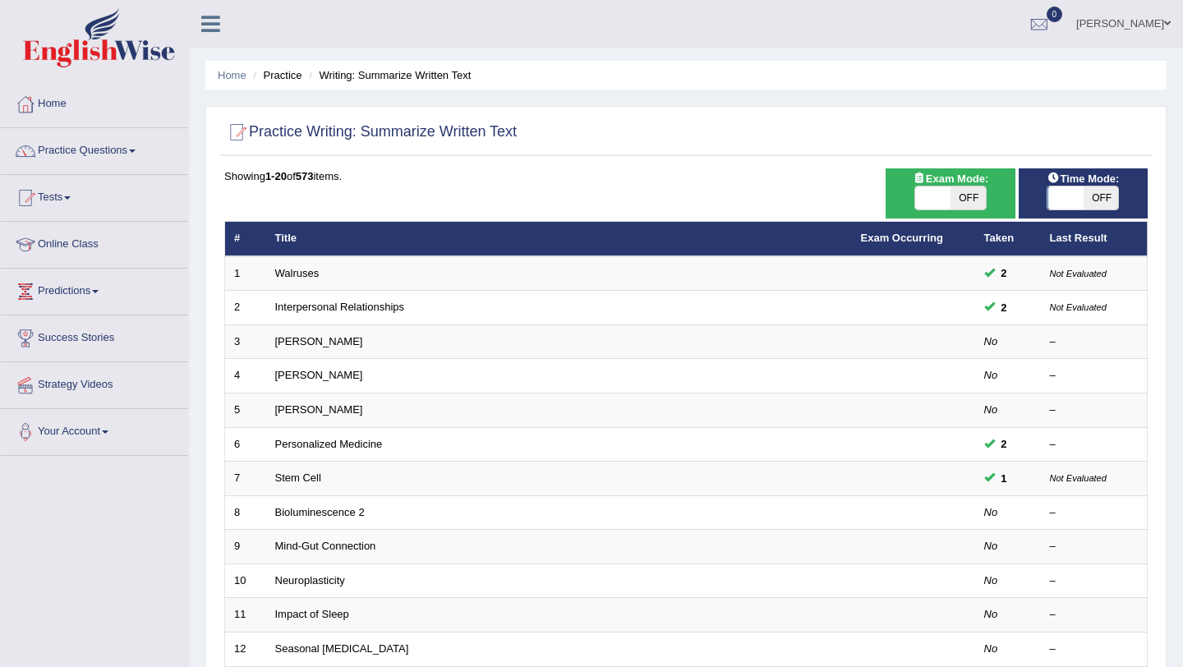
scroll to position [214, 0]
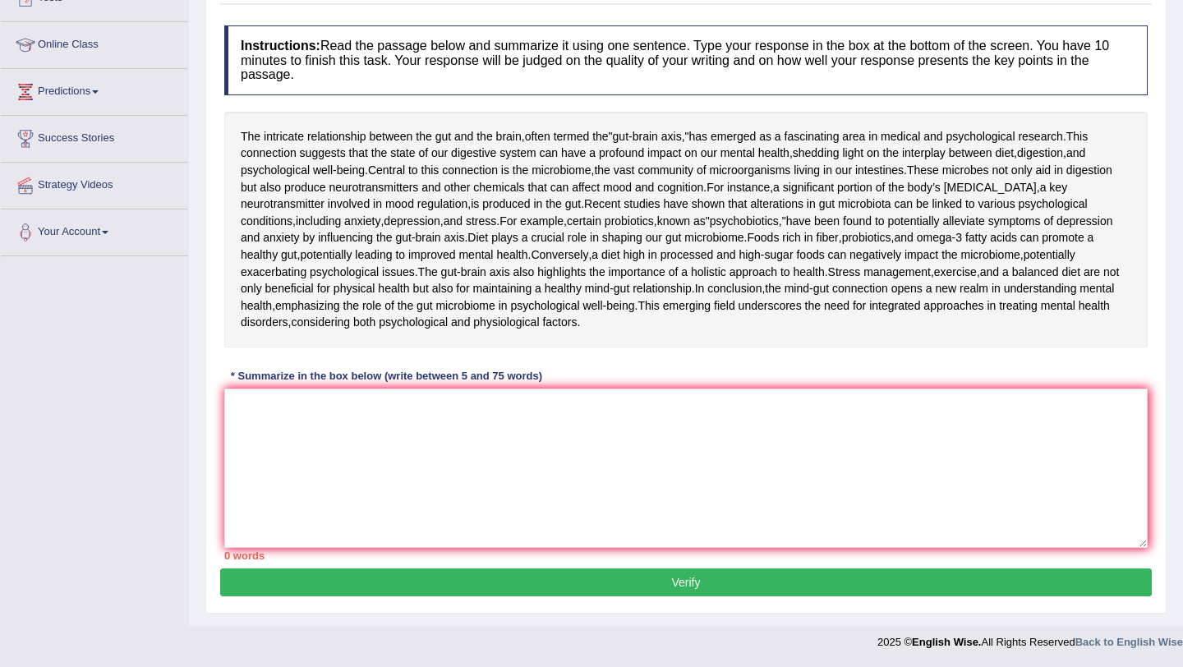
scroll to position [245, 0]
click at [503, 474] on textarea at bounding box center [686, 468] width 924 height 159
click at [385, 492] on textarea at bounding box center [686, 468] width 924 height 159
click at [460, 384] on div "* Summarize in the box below (write between 5 and 75 words)" at bounding box center [386, 376] width 325 height 16
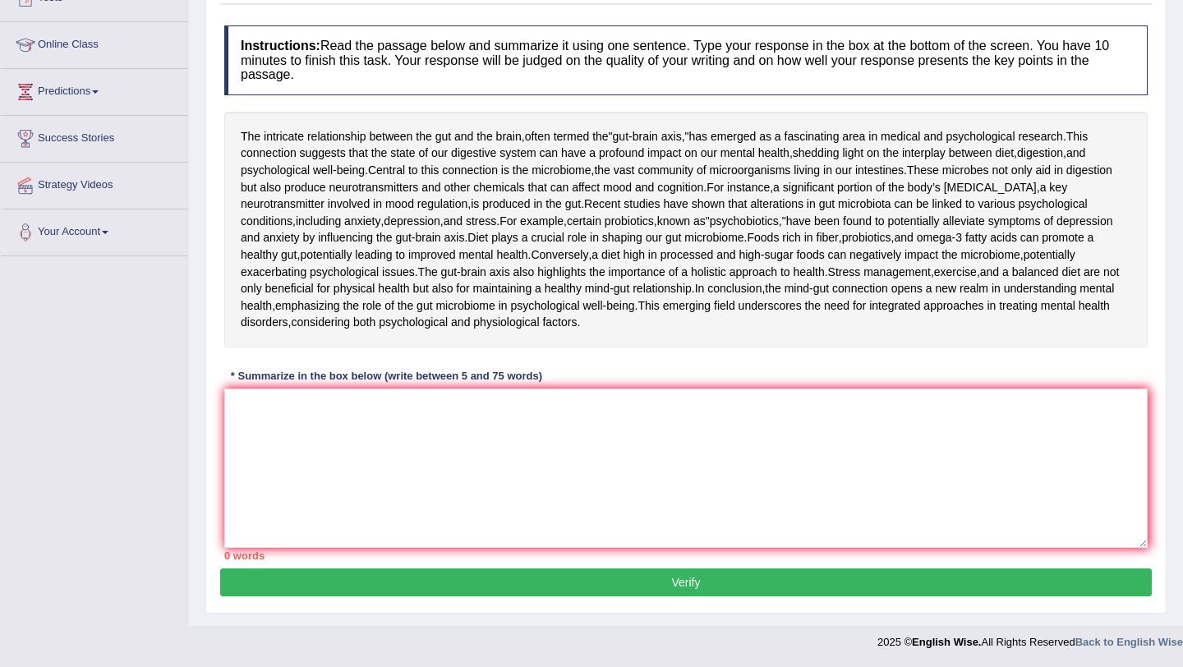
scroll to position [318, 0]
drag, startPoint x: 270, startPoint y: 556, endPoint x: 232, endPoint y: 557, distance: 37.8
click at [232, 556] on div "0 words" at bounding box center [686, 556] width 924 height 16
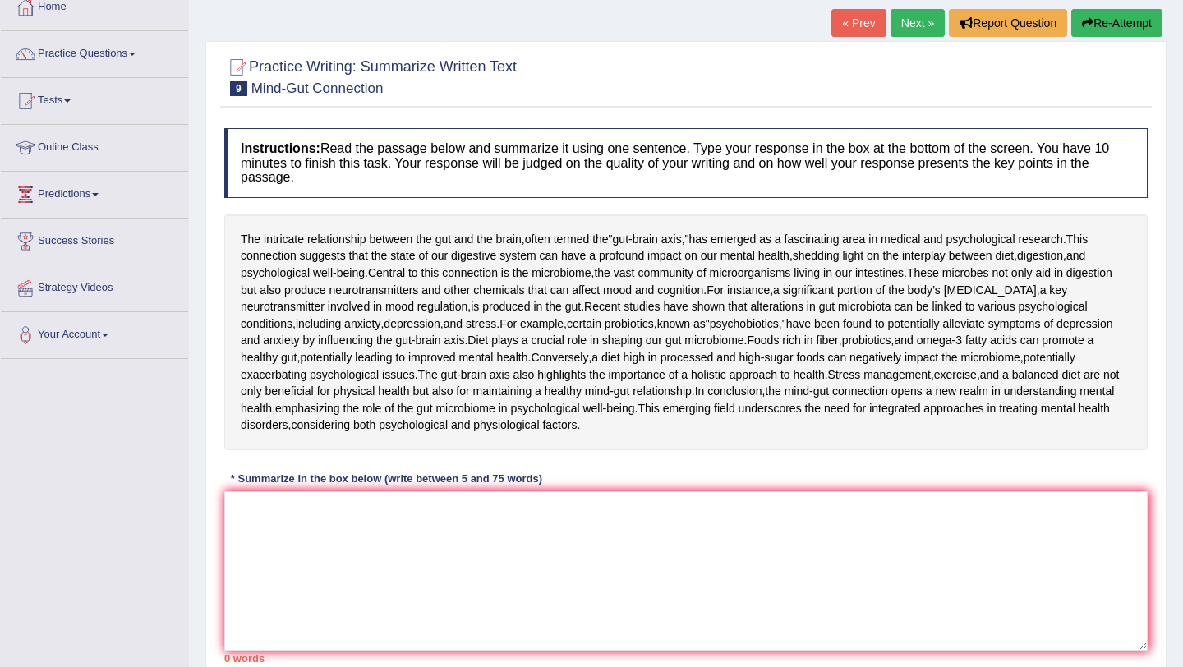
scroll to position [0, 0]
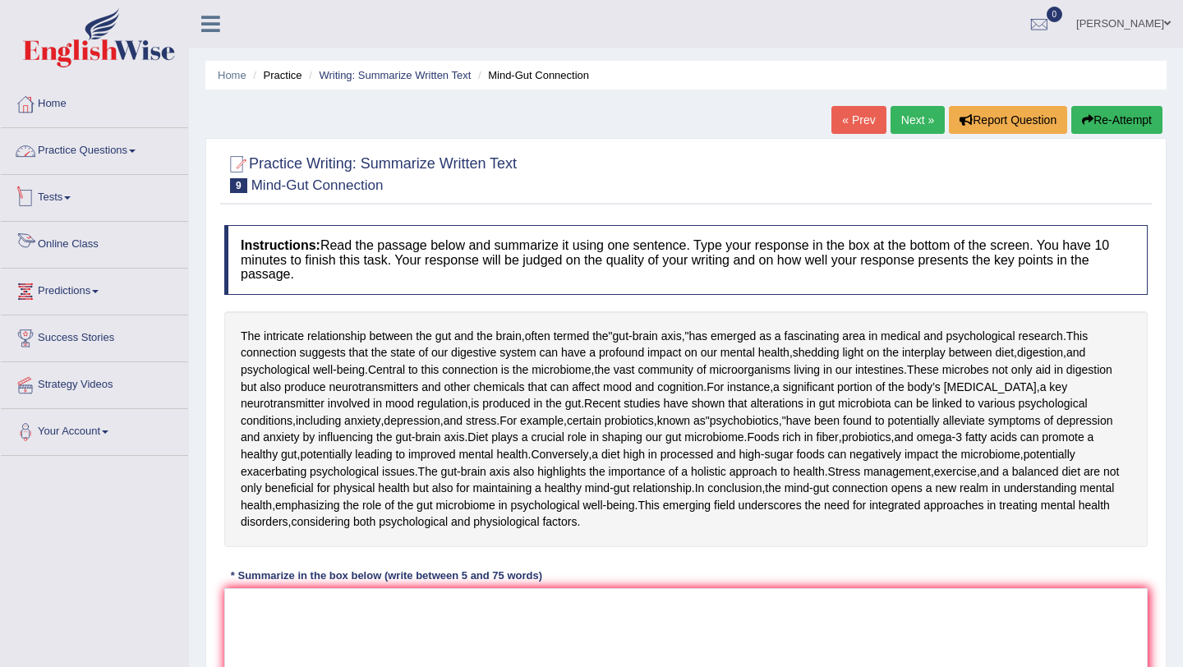
click at [75, 156] on link "Practice Questions" at bounding box center [94, 148] width 187 height 41
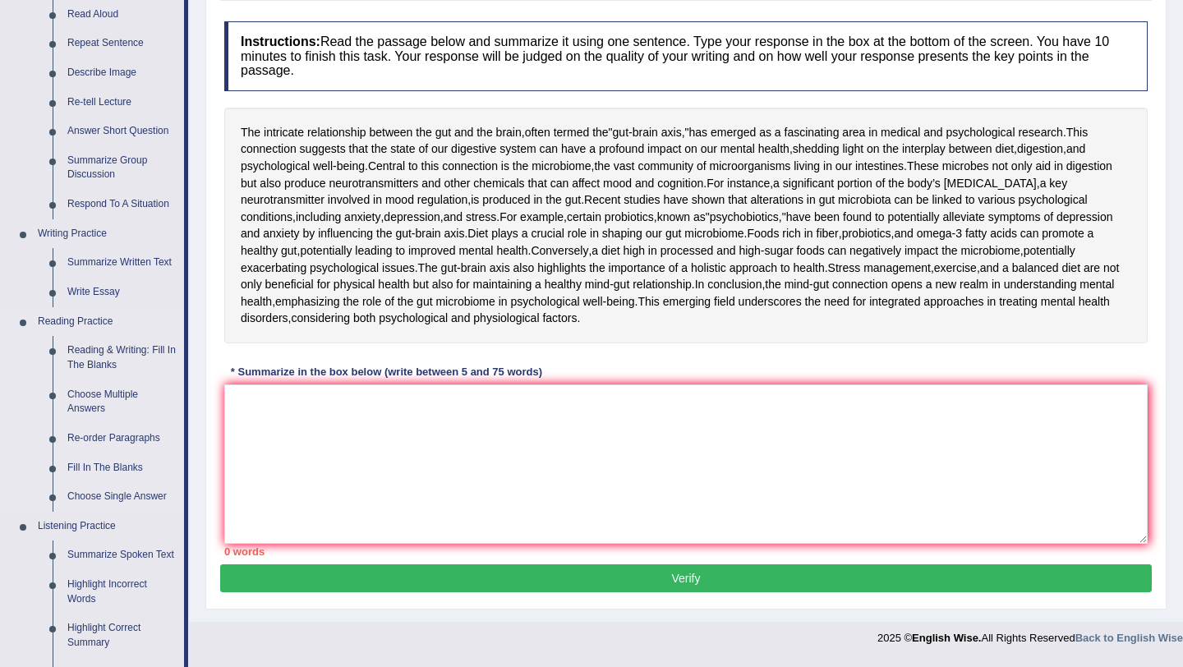
scroll to position [209, 0]
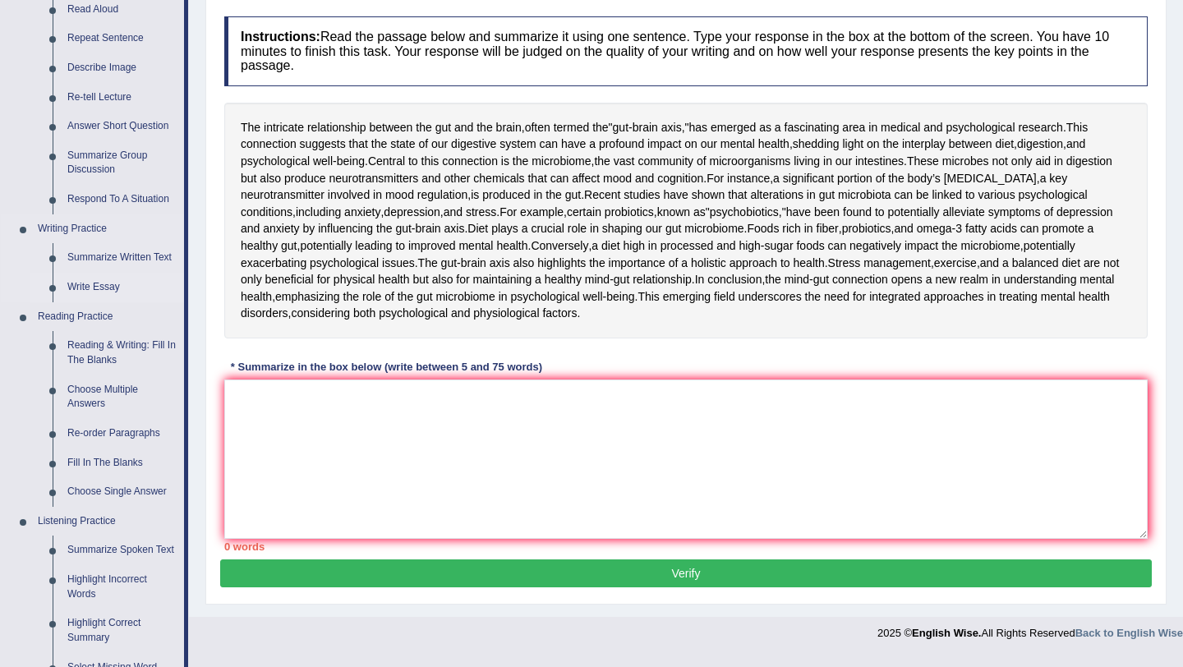
click at [115, 283] on link "Write Essay" at bounding box center [122, 288] width 124 height 30
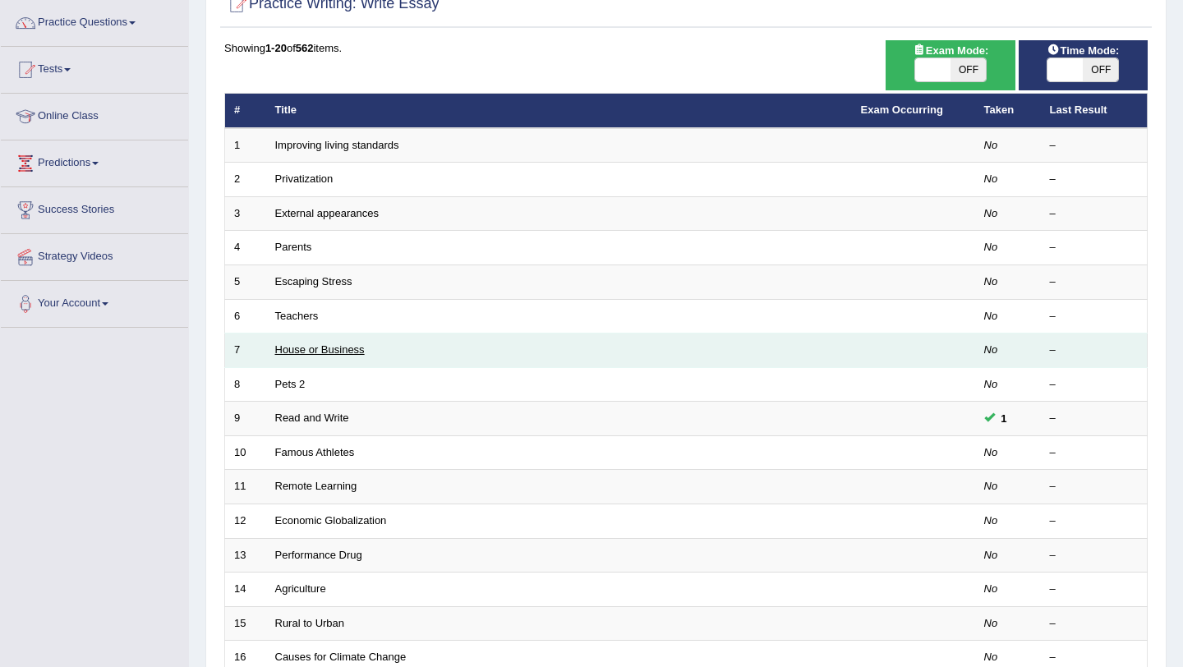
click at [353, 345] on link "House or Business" at bounding box center [320, 350] width 90 height 12
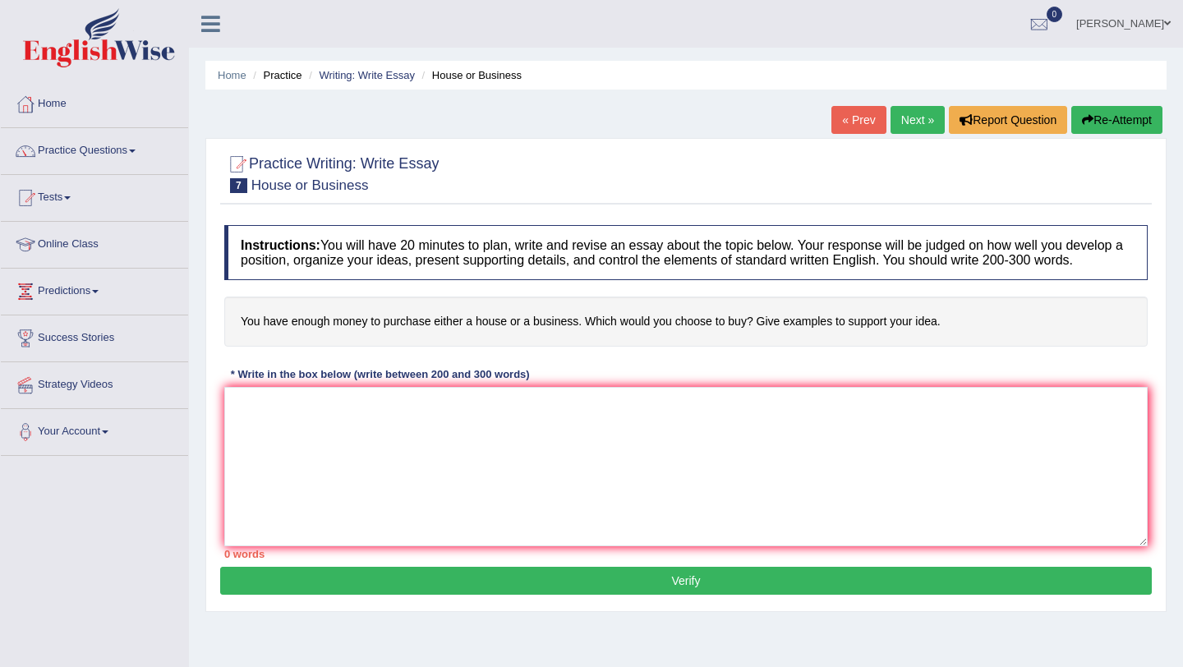
drag, startPoint x: 242, startPoint y: 334, endPoint x: 491, endPoint y: 336, distance: 249.8
click at [491, 336] on h4 "You have enough money to purchase either a house or a business. Which would you…" at bounding box center [686, 322] width 924 height 50
click at [44, 104] on link "Home" at bounding box center [94, 101] width 187 height 41
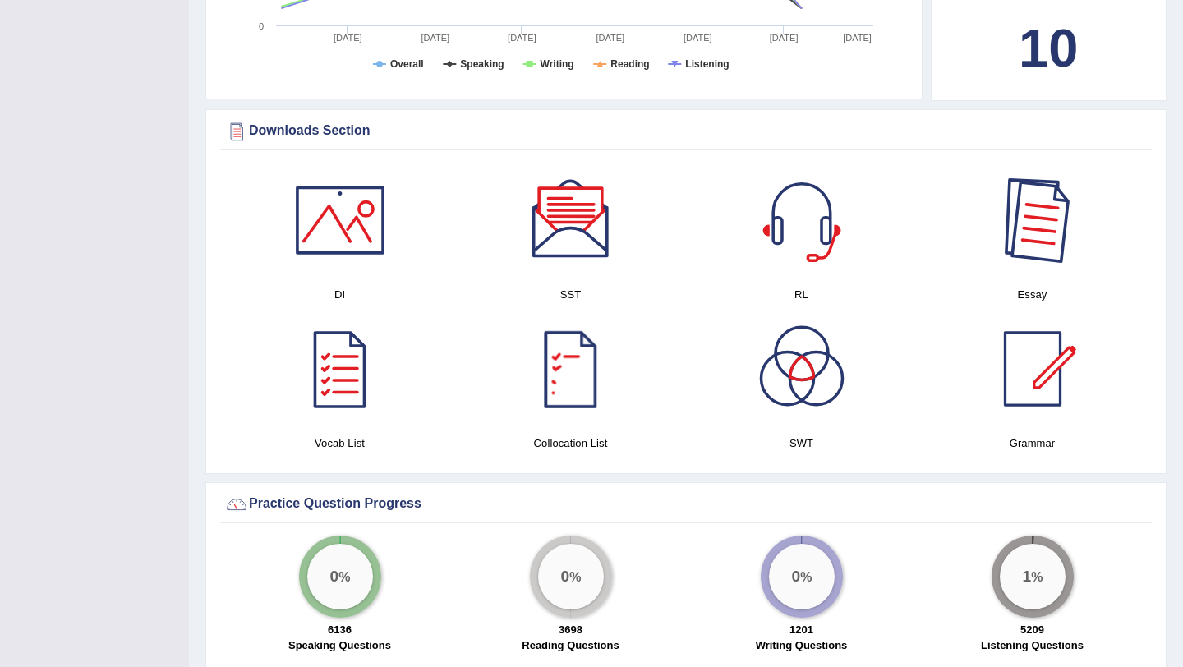
click at [1038, 241] on div at bounding box center [1032, 220] width 115 height 115
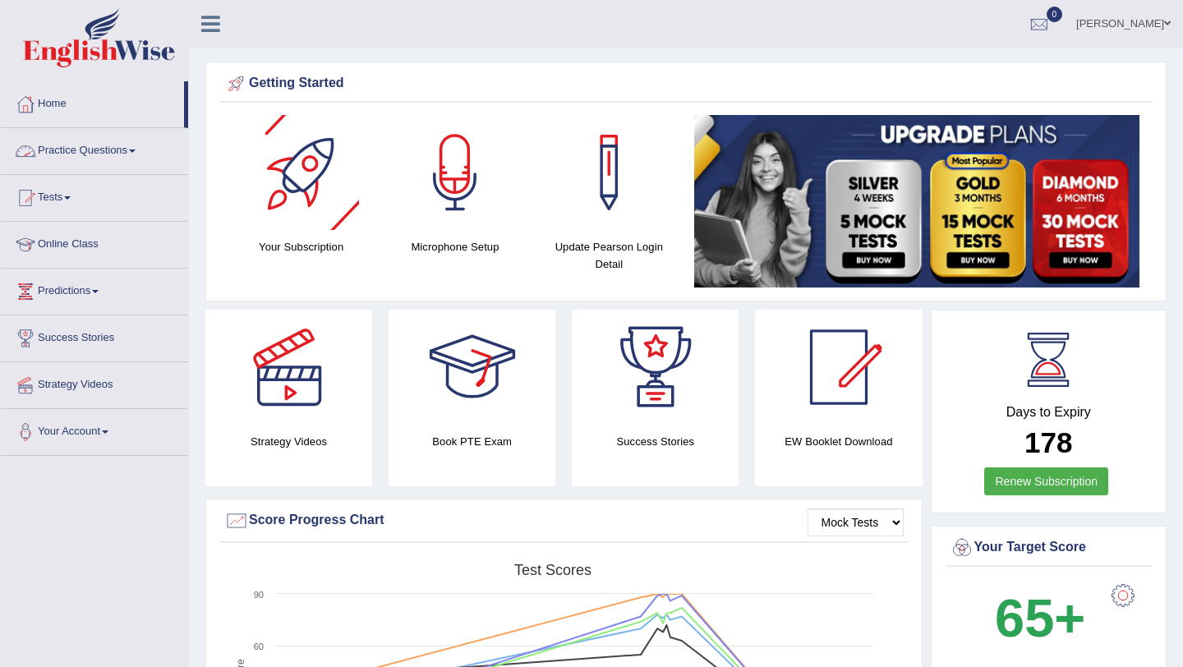
click at [126, 147] on link "Practice Questions" at bounding box center [94, 148] width 187 height 41
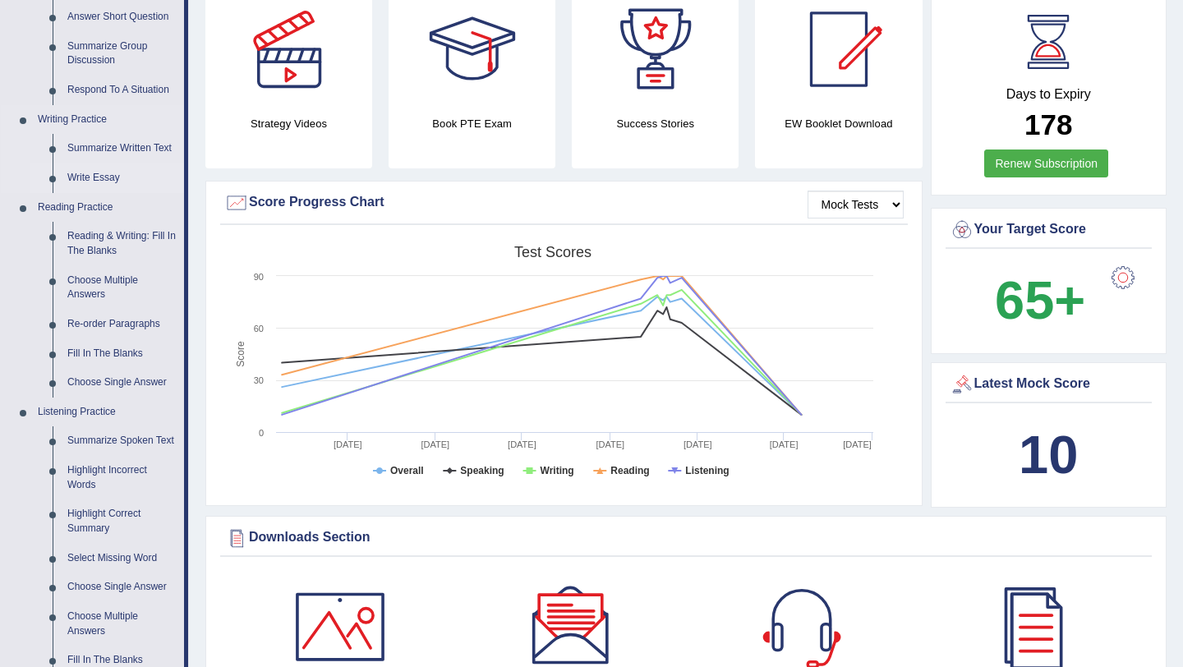
scroll to position [335, 0]
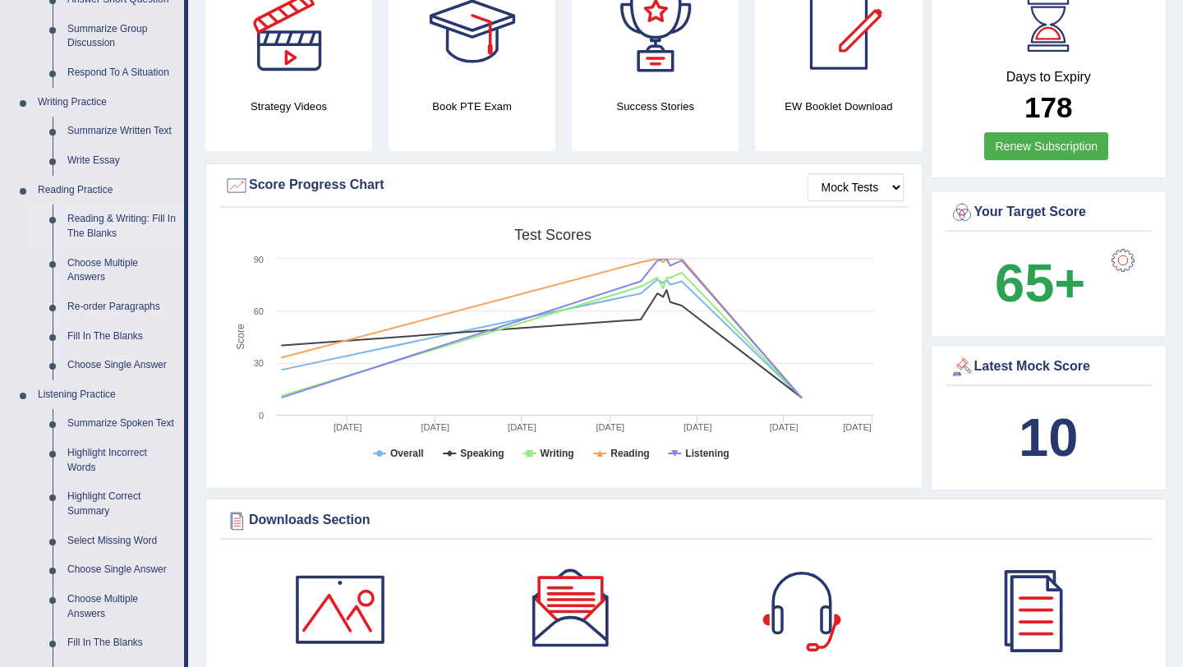
click at [115, 224] on link "Reading & Writing: Fill In The Blanks" at bounding box center [122, 227] width 124 height 44
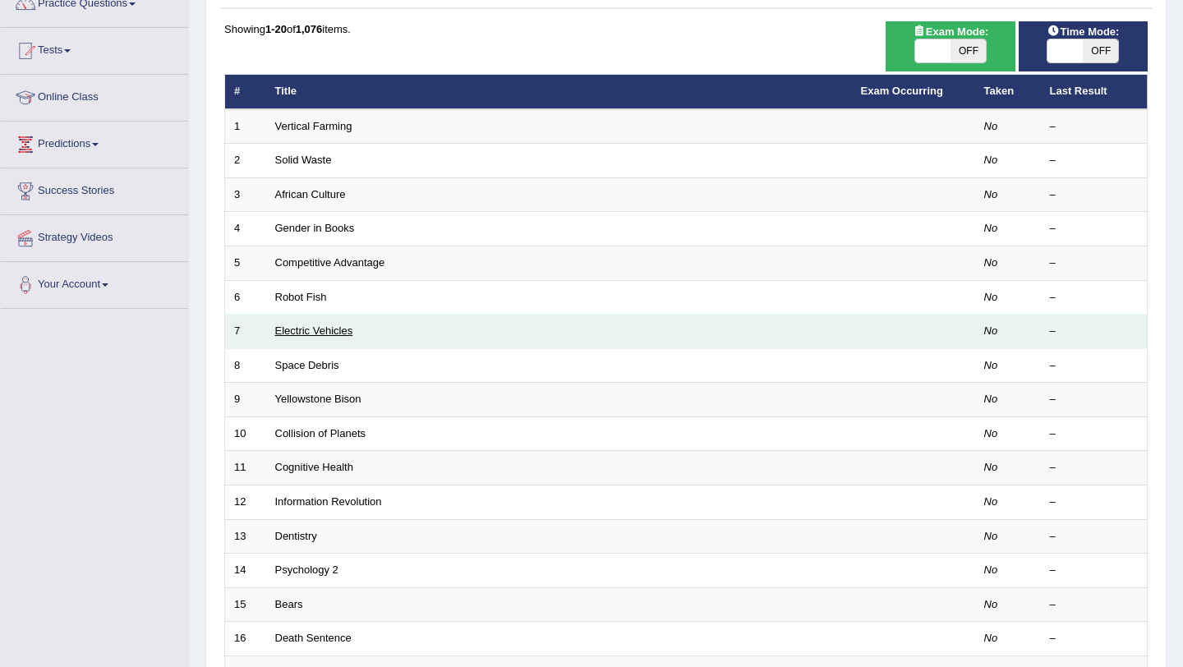
click at [340, 334] on link "Electric Vehicles" at bounding box center [314, 331] width 78 height 12
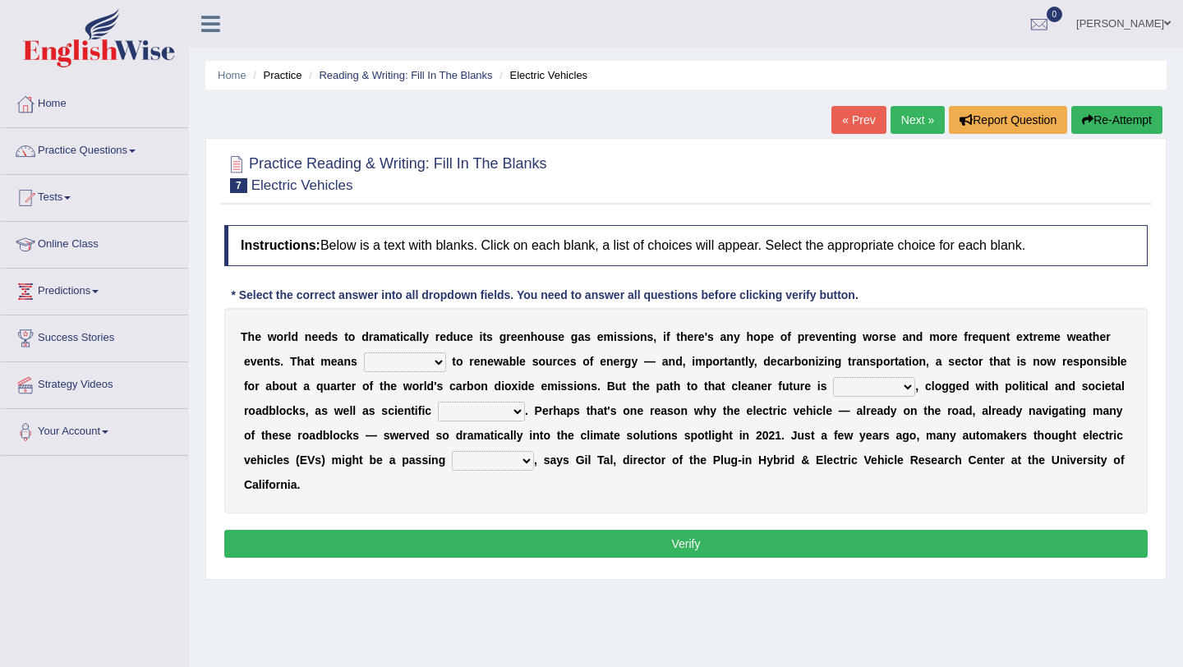
scroll to position [65, 0]
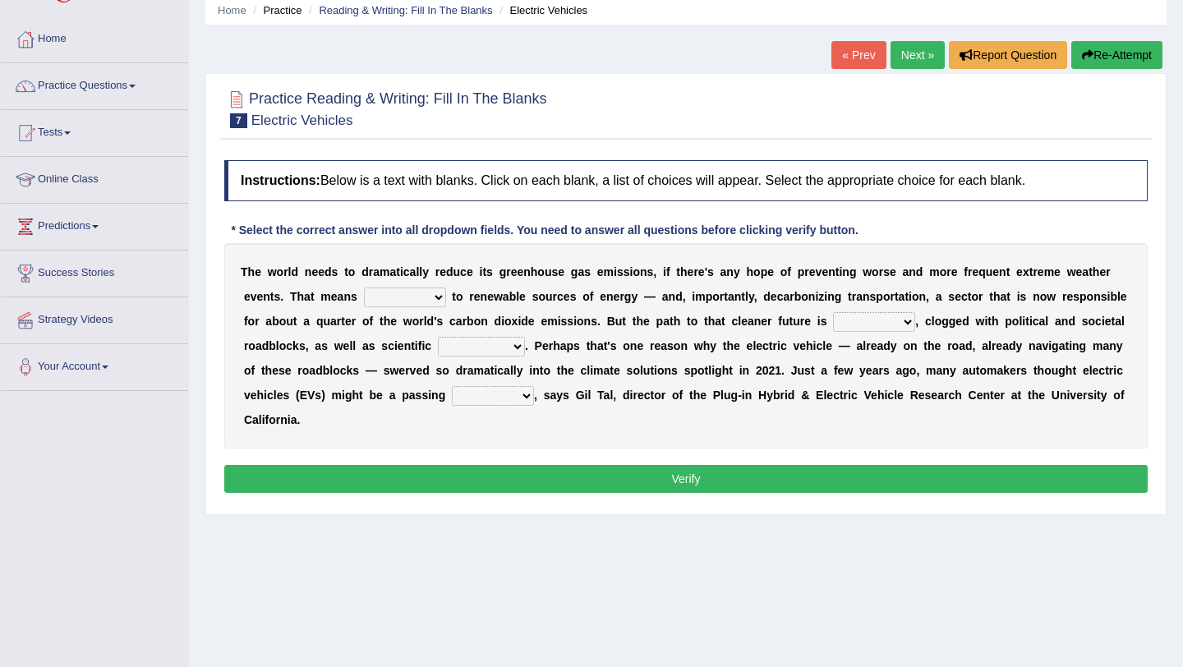
click at [440, 296] on select "grafting drafting crafting shifting" at bounding box center [405, 298] width 82 height 20
select select "drafting"
click at [364, 288] on select "grafting drafting crafting shifting" at bounding box center [405, 298] width 82 height 20
click at [515, 344] on select "spectacles obstacles tentacles receptacles" at bounding box center [481, 347] width 87 height 20
select select "obstacles"
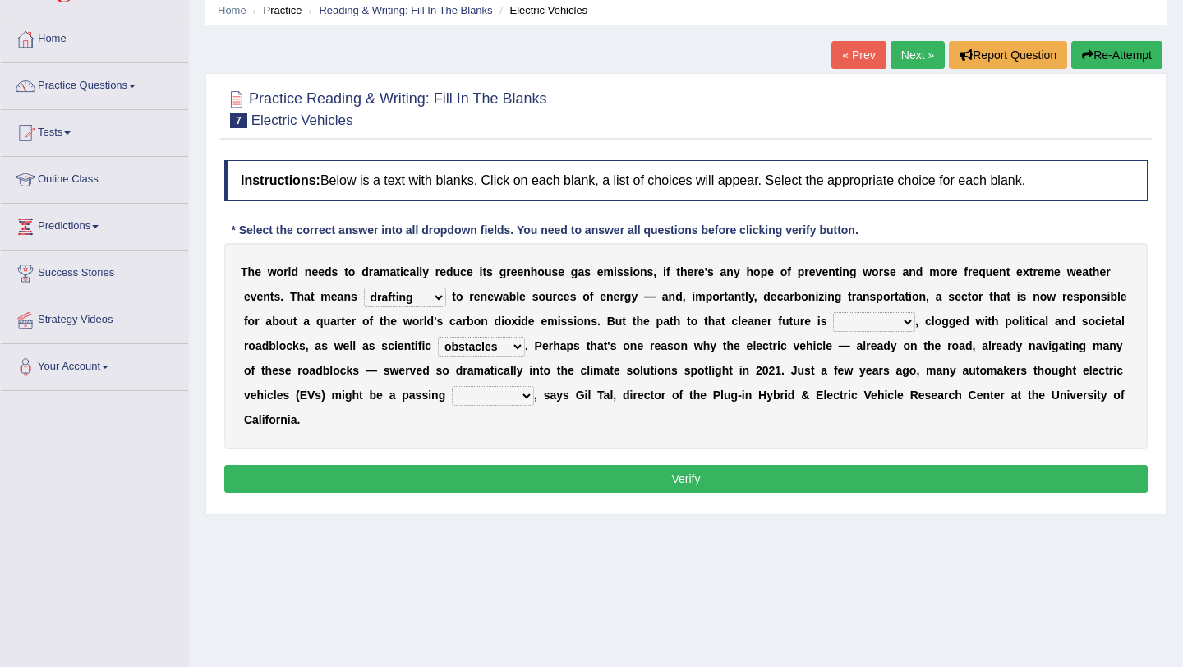
click at [438, 337] on select "spectacles obstacles tentacles receptacles" at bounding box center [481, 347] width 87 height 20
click at [906, 328] on select "daunting daunted daunt dauntless" at bounding box center [874, 322] width 82 height 20
select select "daunt"
click at [834, 312] on select "daunting daunted daunt dauntless" at bounding box center [874, 322] width 82 height 20
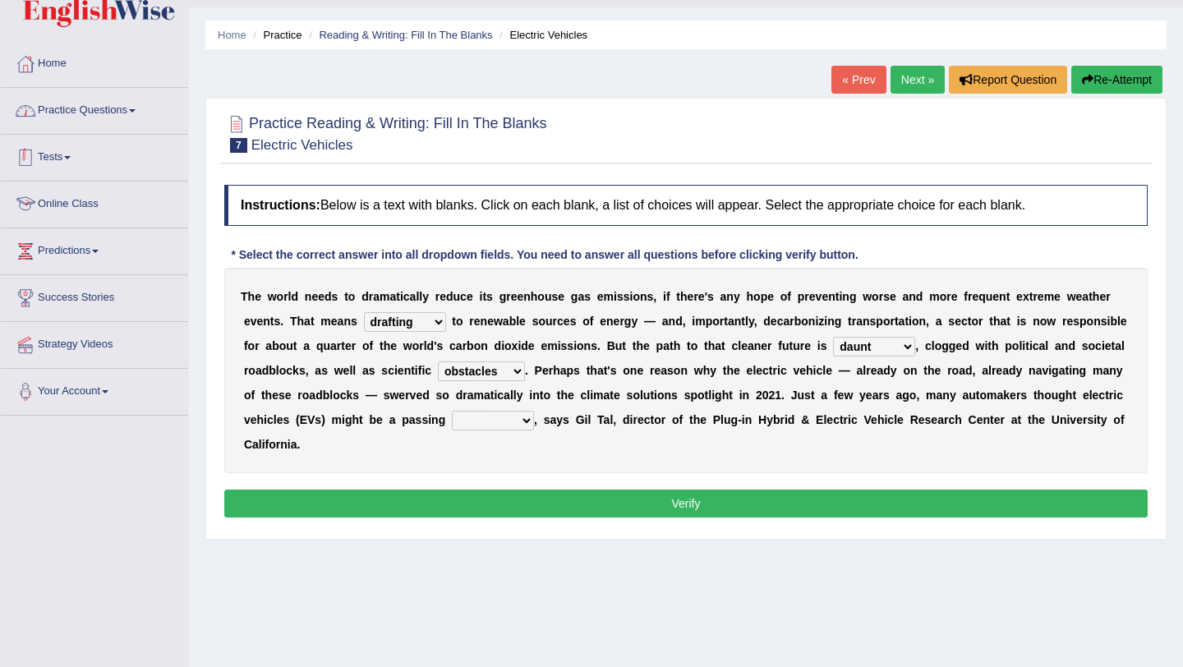
click at [134, 99] on link "Practice Questions" at bounding box center [94, 108] width 187 height 41
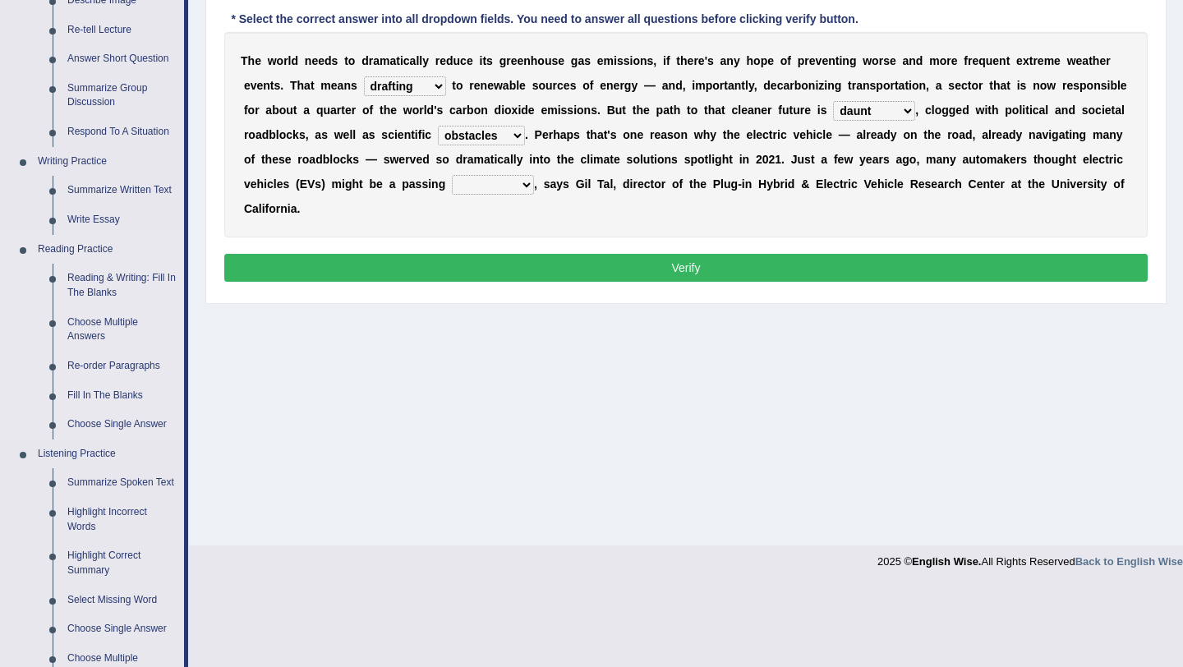
scroll to position [361, 0]
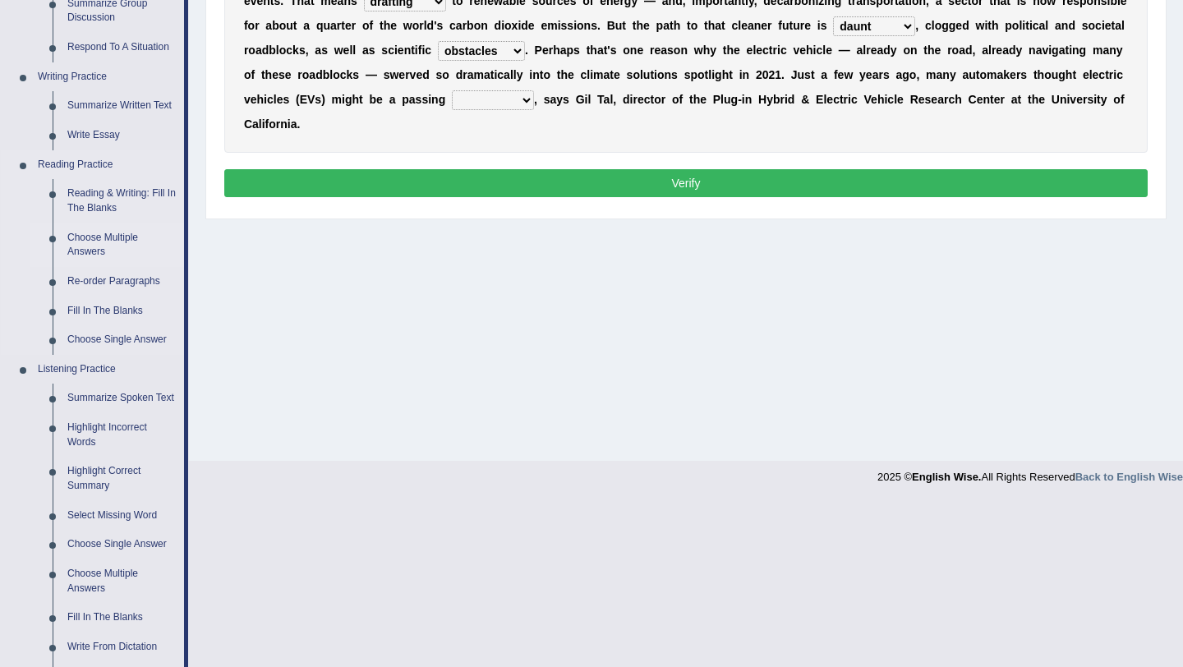
click at [99, 243] on link "Choose Multiple Answers" at bounding box center [122, 246] width 124 height 44
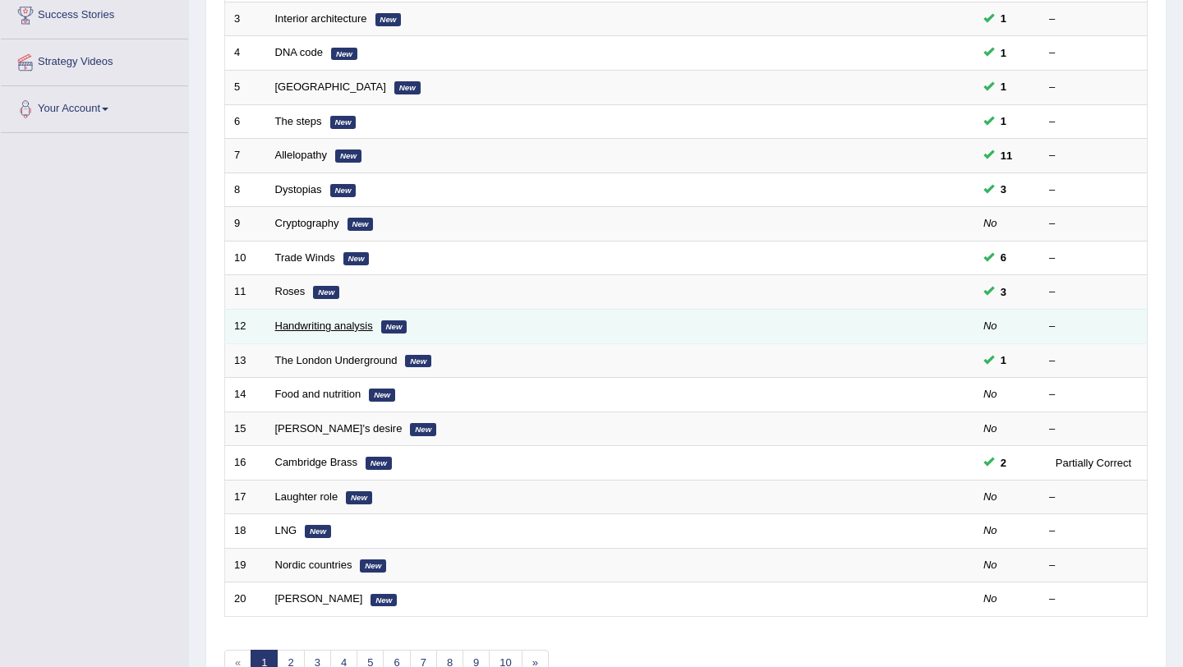
click at [342, 323] on link "Handwriting analysis" at bounding box center [324, 326] width 98 height 12
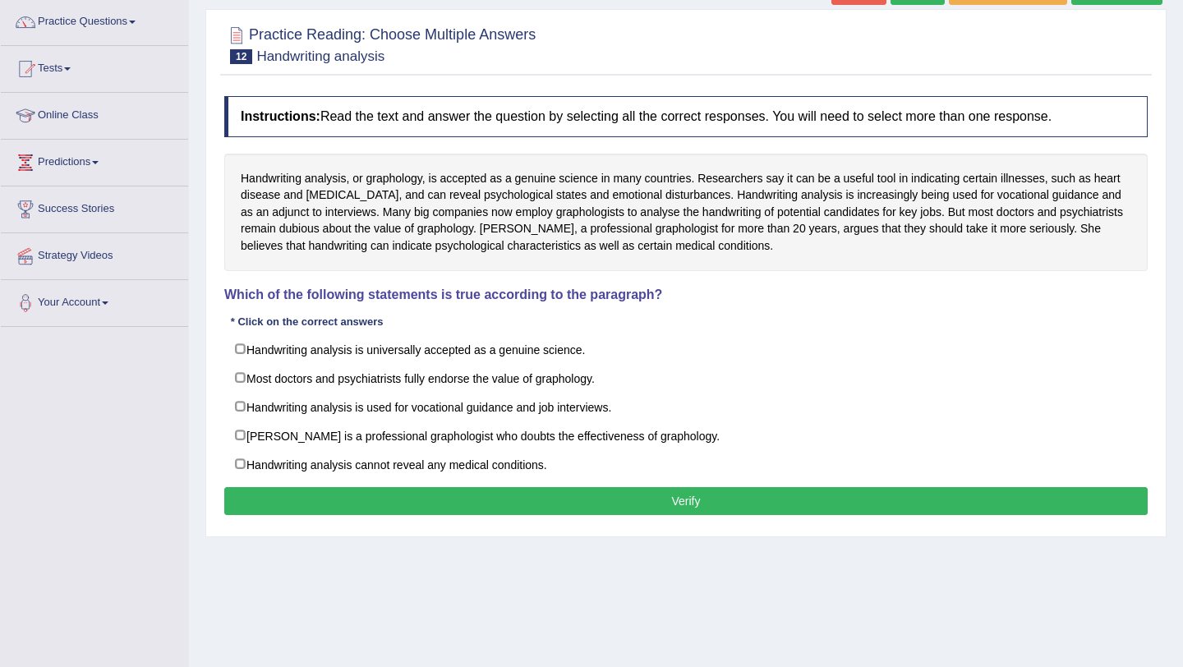
drag, startPoint x: 242, startPoint y: 185, endPoint x: 694, endPoint y: 206, distance: 451.7
click at [694, 206] on div "Handwriting analysis, or graphology, is accepted as a genuine science in many c…" at bounding box center [686, 213] width 924 height 118
click at [749, 200] on div "Handwriting analysis, or graphology, is accepted as a genuine science in many c…" at bounding box center [686, 213] width 924 height 118
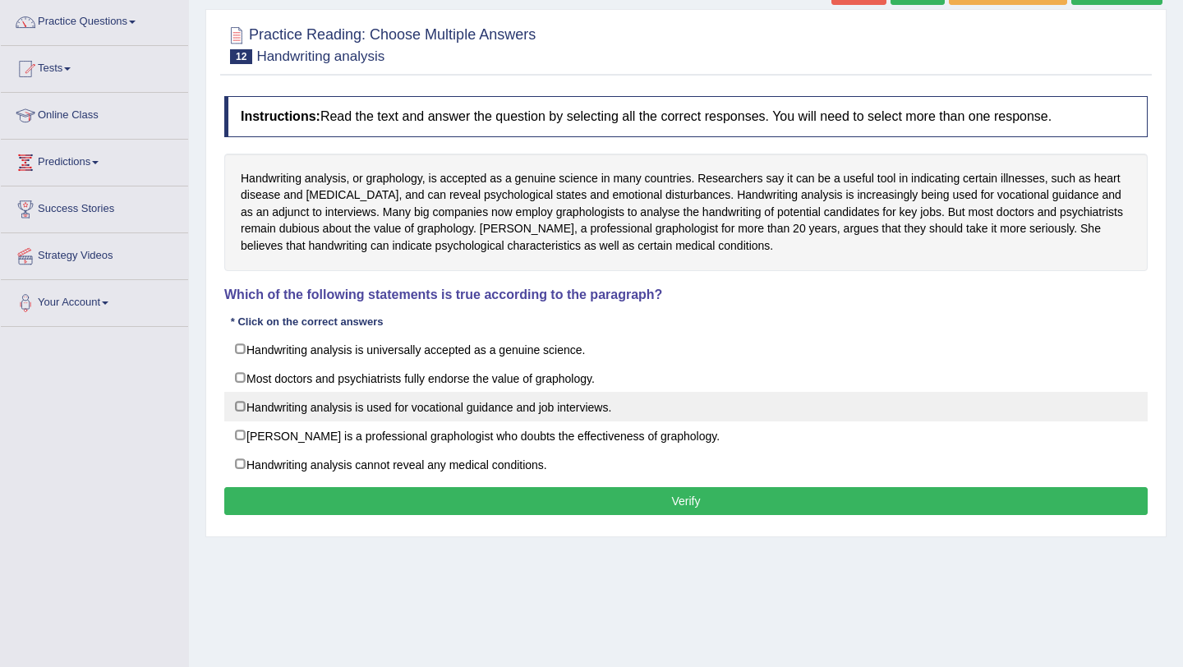
click at [244, 408] on label "Handwriting analysis is used for vocational guidance and job interviews." at bounding box center [686, 407] width 924 height 30
checkbox input "true"
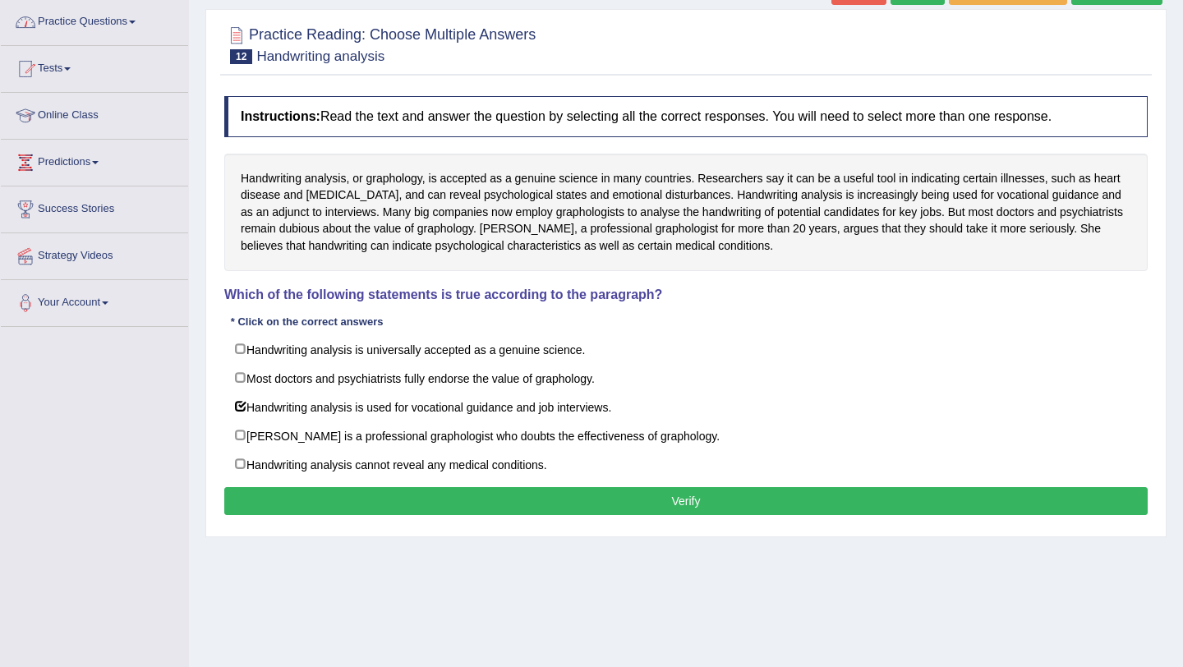
click at [117, 18] on link "Practice Questions" at bounding box center [94, 19] width 187 height 41
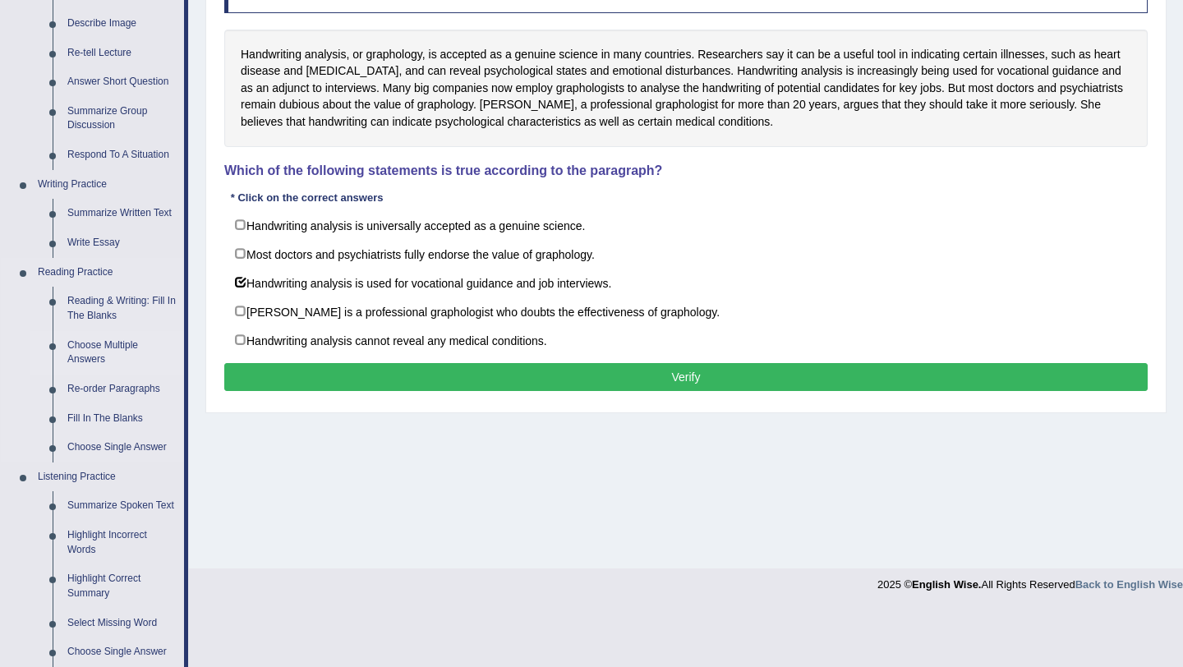
scroll to position [258, 0]
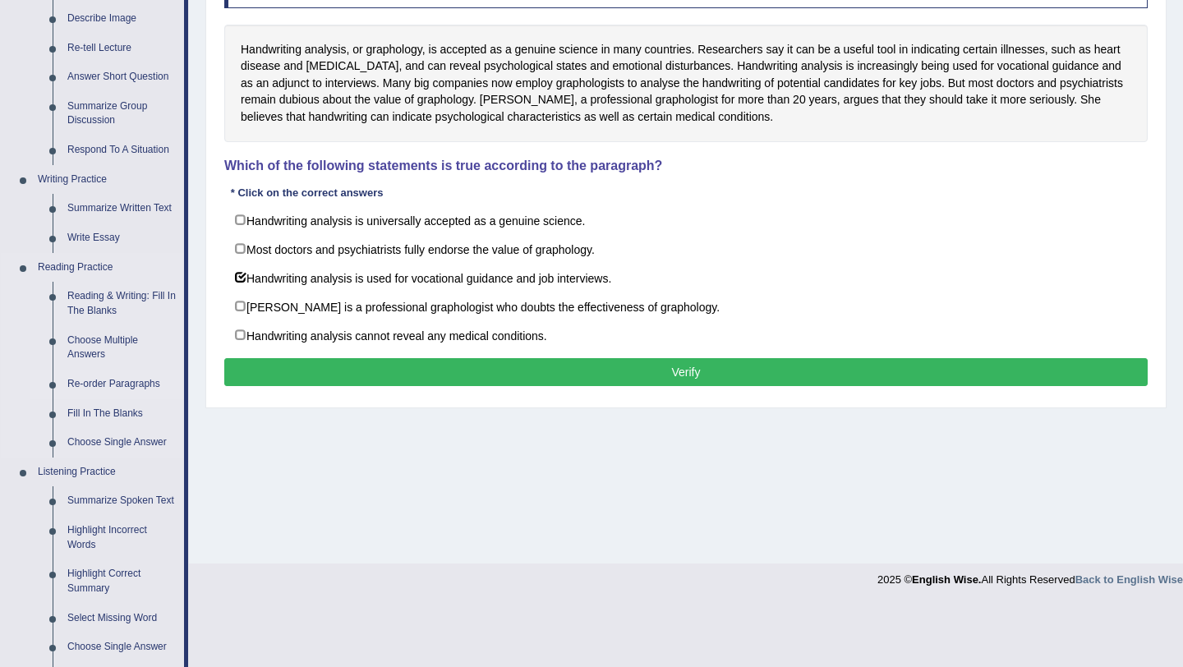
click at [105, 380] on link "Re-order Paragraphs" at bounding box center [122, 385] width 124 height 30
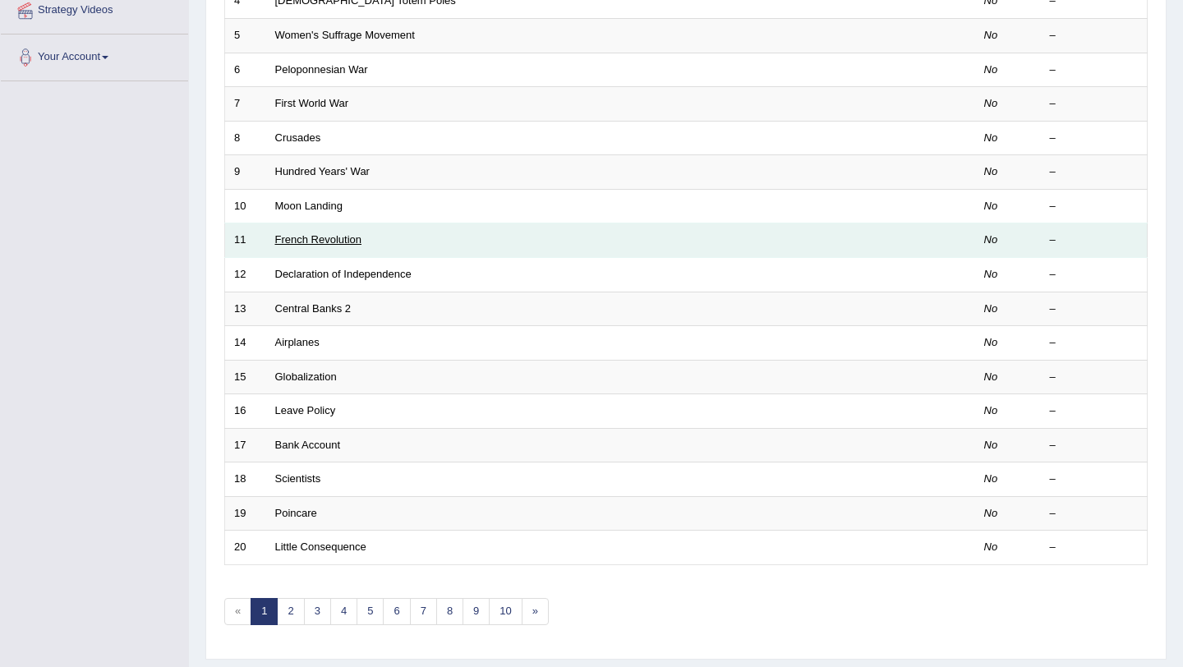
click at [328, 243] on link "French Revolution" at bounding box center [318, 239] width 87 height 12
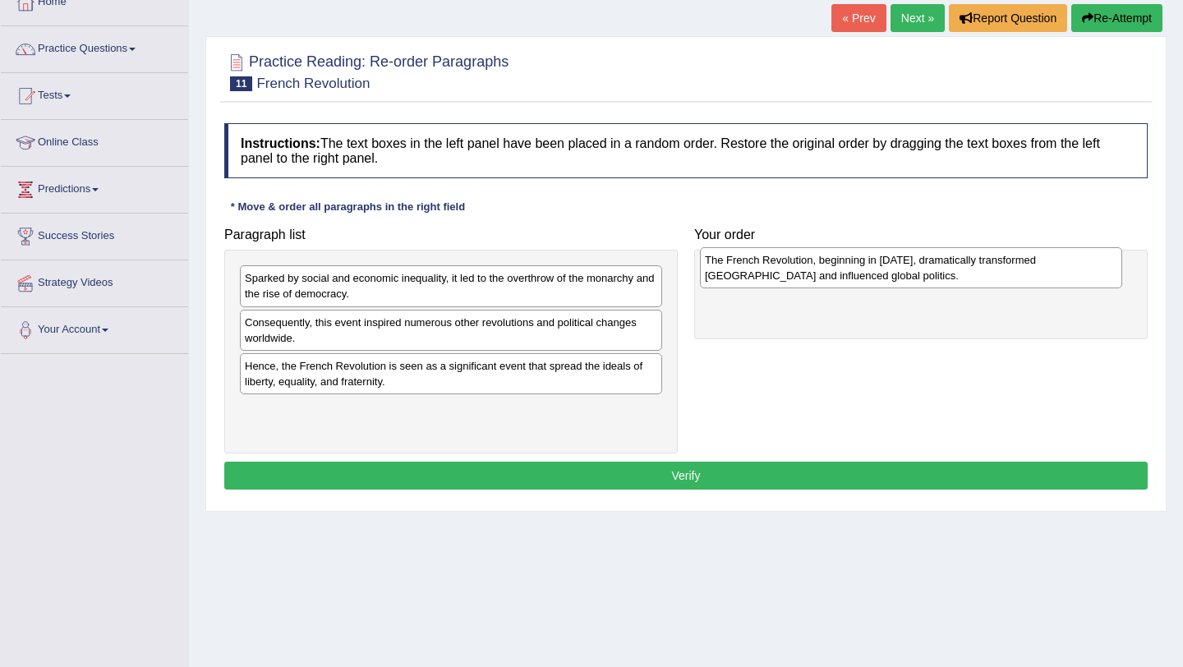
drag, startPoint x: 292, startPoint y: 322, endPoint x: 751, endPoint y: 259, distance: 463.7
click at [752, 259] on div "The French Revolution, beginning in 1789, dramatically transformed France and i…" at bounding box center [911, 267] width 422 height 41
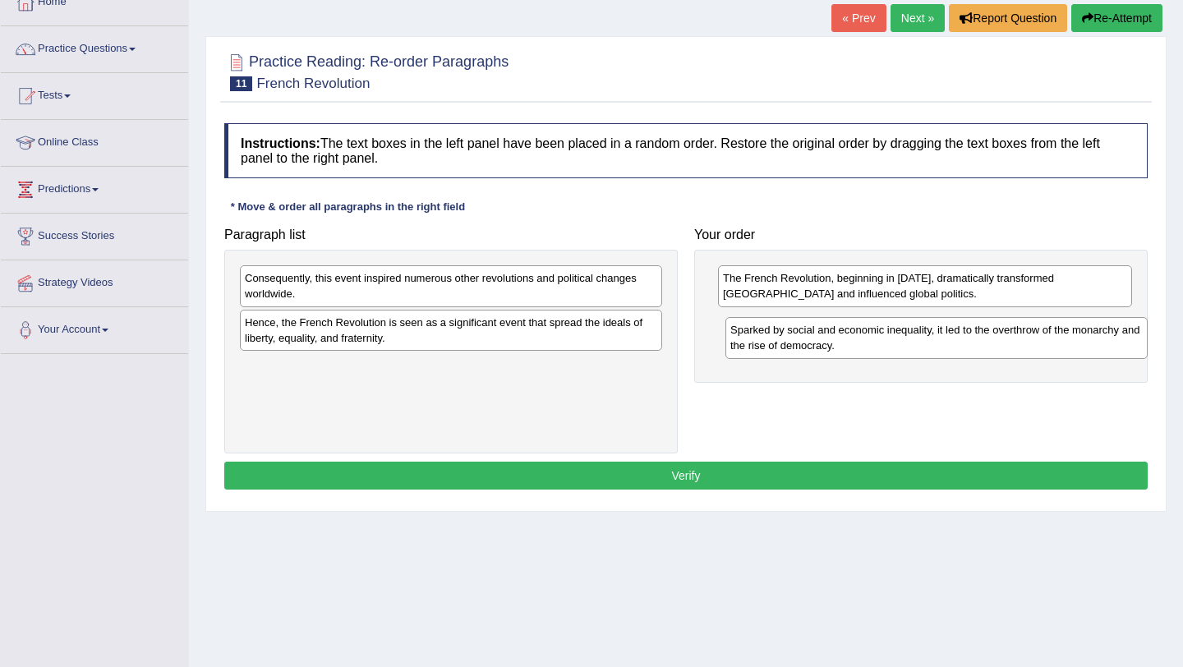
drag, startPoint x: 398, startPoint y: 283, endPoint x: 873, endPoint y: 325, distance: 476.8
click at [874, 326] on div "Sparked by social and economic inequality, it led to the overthrow of the monar…" at bounding box center [937, 337] width 422 height 41
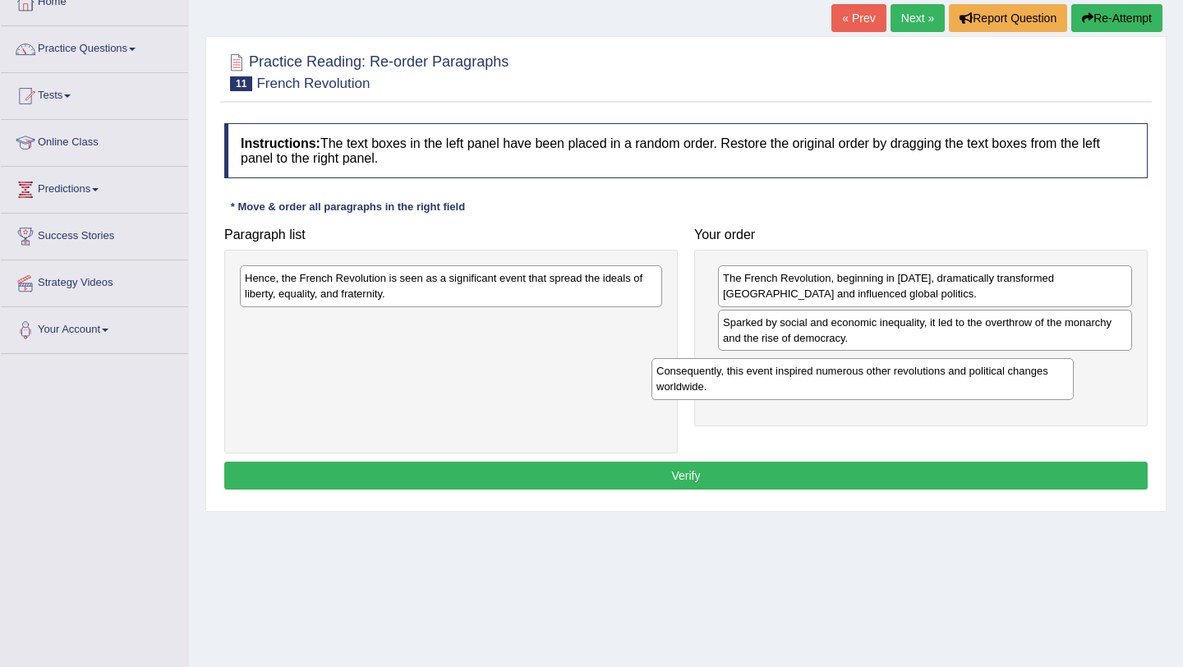
drag, startPoint x: 480, startPoint y: 276, endPoint x: 910, endPoint y: 357, distance: 437.3
click at [908, 360] on div "Consequently, this event inspired numerous other revolutions and political chan…" at bounding box center [863, 378] width 422 height 41
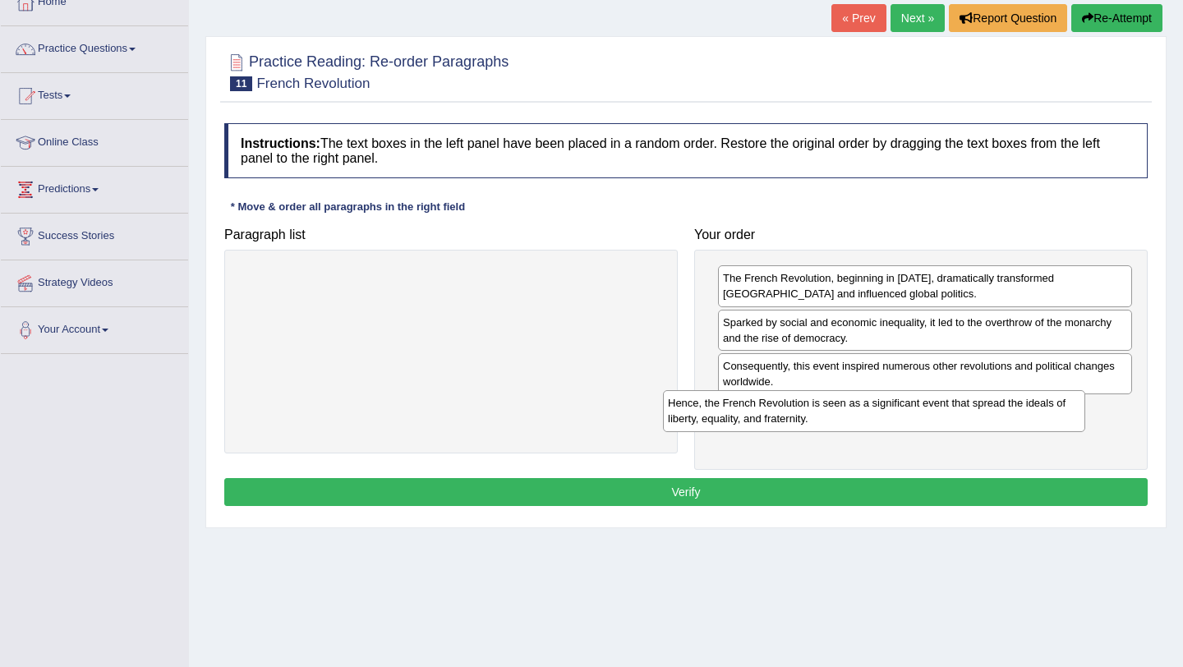
drag, startPoint x: 528, startPoint y: 266, endPoint x: 966, endPoint y: 394, distance: 456.2
click at [963, 393] on div "Hence, the French Revolution is seen as a significant event that spread the ide…" at bounding box center [874, 410] width 422 height 41
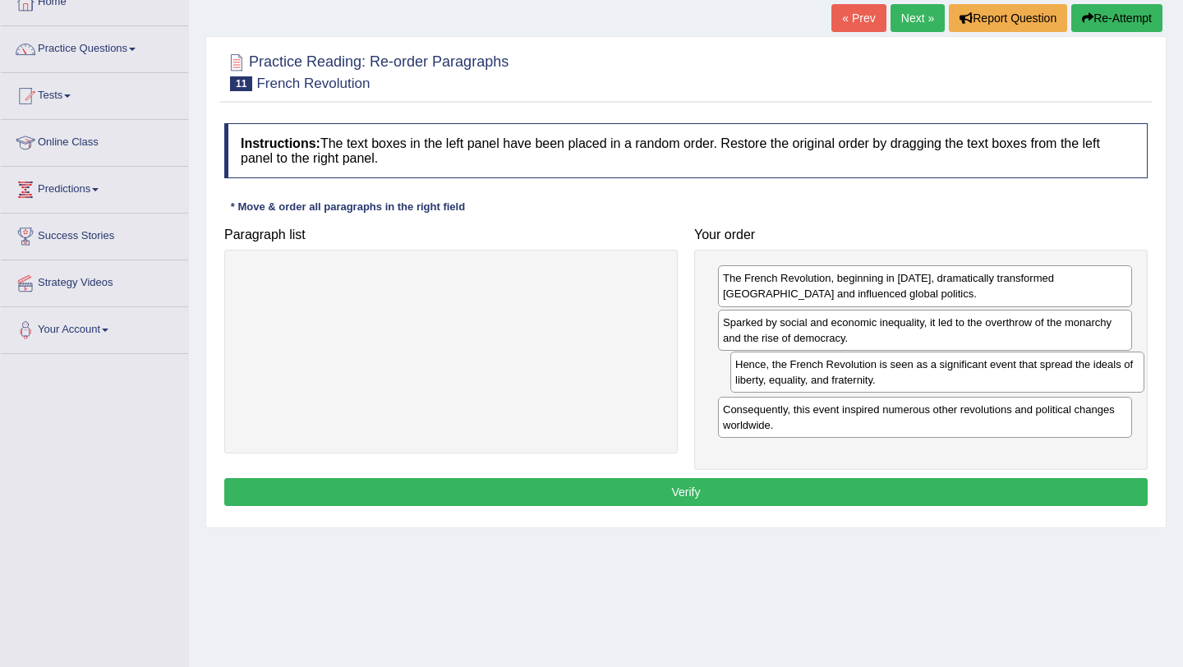
drag, startPoint x: 968, startPoint y: 415, endPoint x: 980, endPoint y: 370, distance: 46.8
click at [980, 370] on div "Hence, the French Revolution is seen as a significant event that spread the ide…" at bounding box center [938, 372] width 414 height 41
drag, startPoint x: 980, startPoint y: 370, endPoint x: 1001, endPoint y: 375, distance: 21.1
click at [1002, 376] on div "Hence, the French Revolution is seen as a significant event that spread the ide…" at bounding box center [948, 380] width 414 height 41
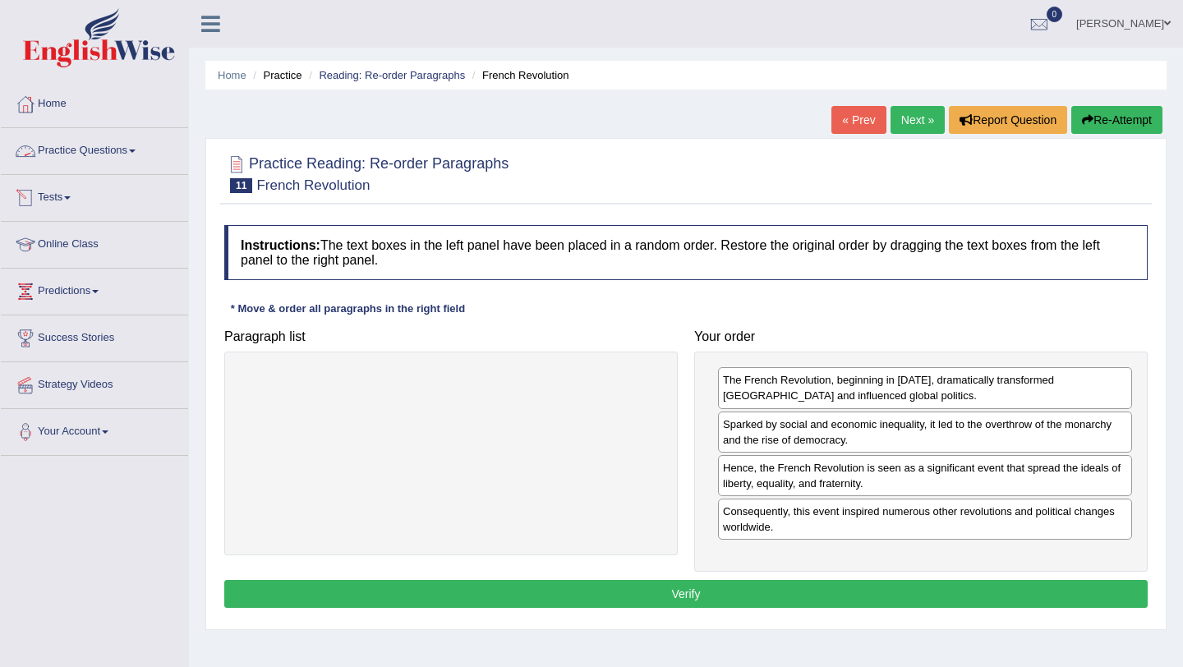
click at [139, 154] on link "Practice Questions" at bounding box center [94, 148] width 187 height 41
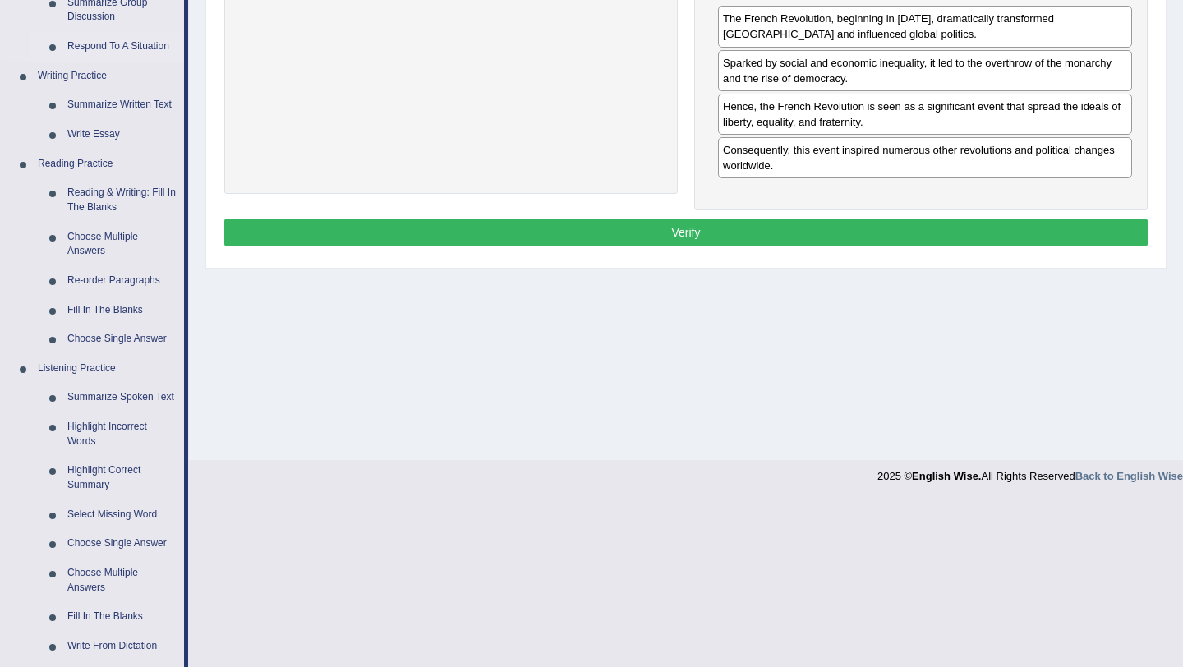
scroll to position [367, 0]
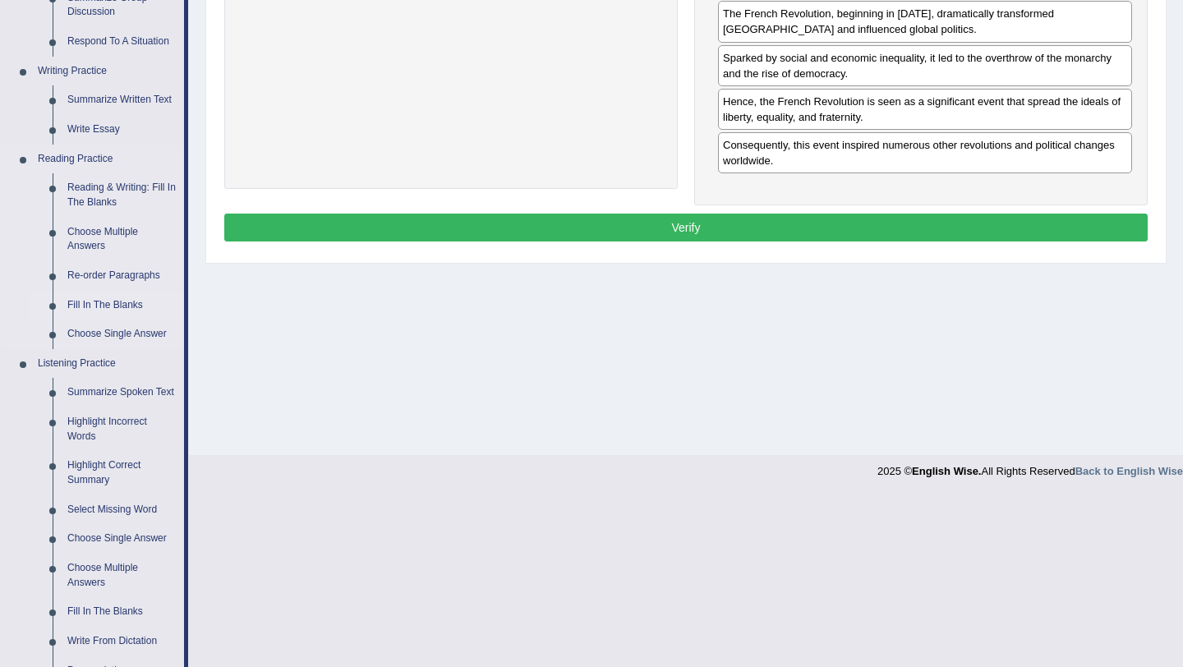
click at [113, 300] on link "Fill In The Blanks" at bounding box center [122, 306] width 124 height 30
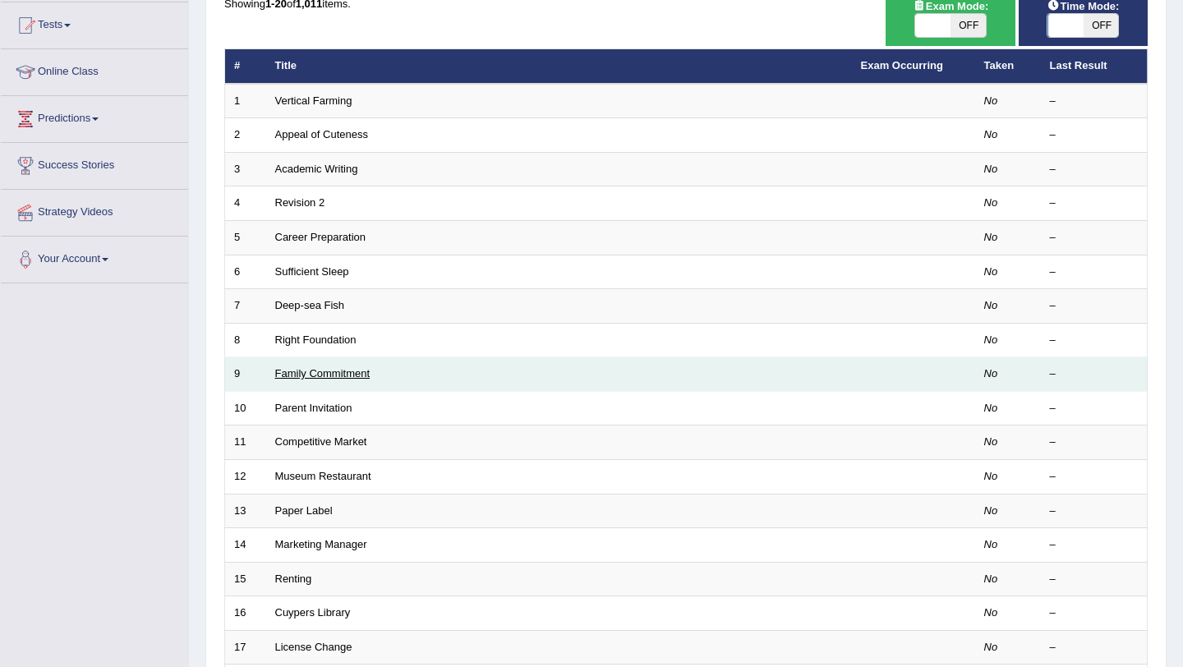
click at [357, 371] on link "Family Commitment" at bounding box center [322, 373] width 95 height 12
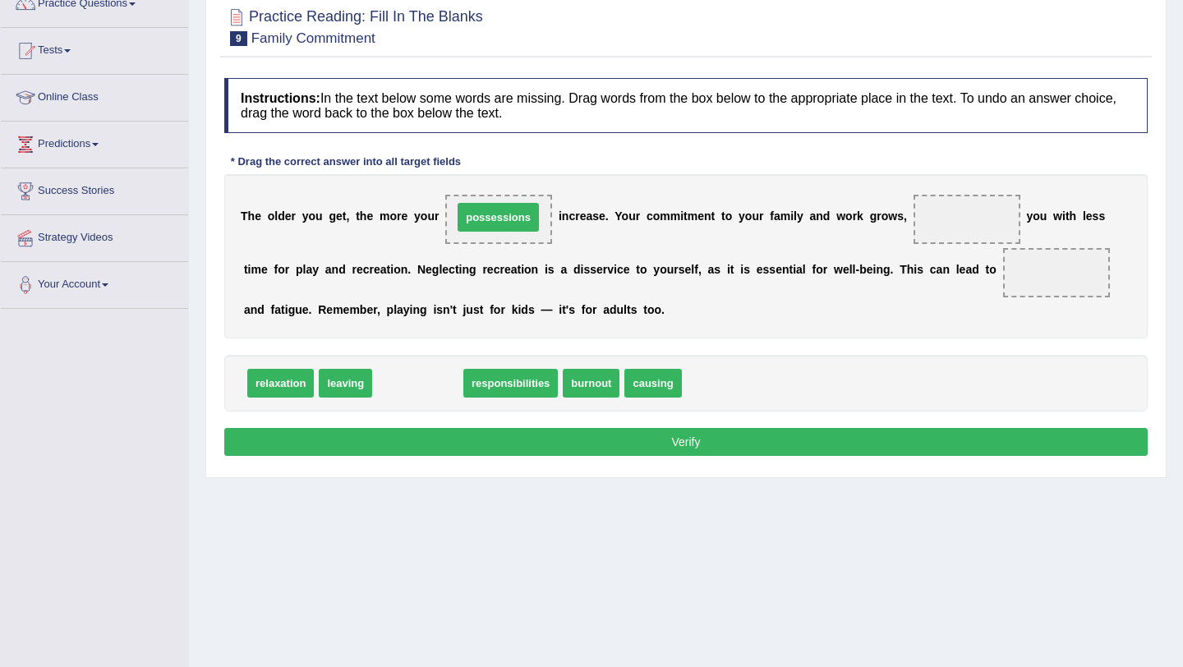
drag, startPoint x: 418, startPoint y: 380, endPoint x: 499, endPoint y: 214, distance: 184.5
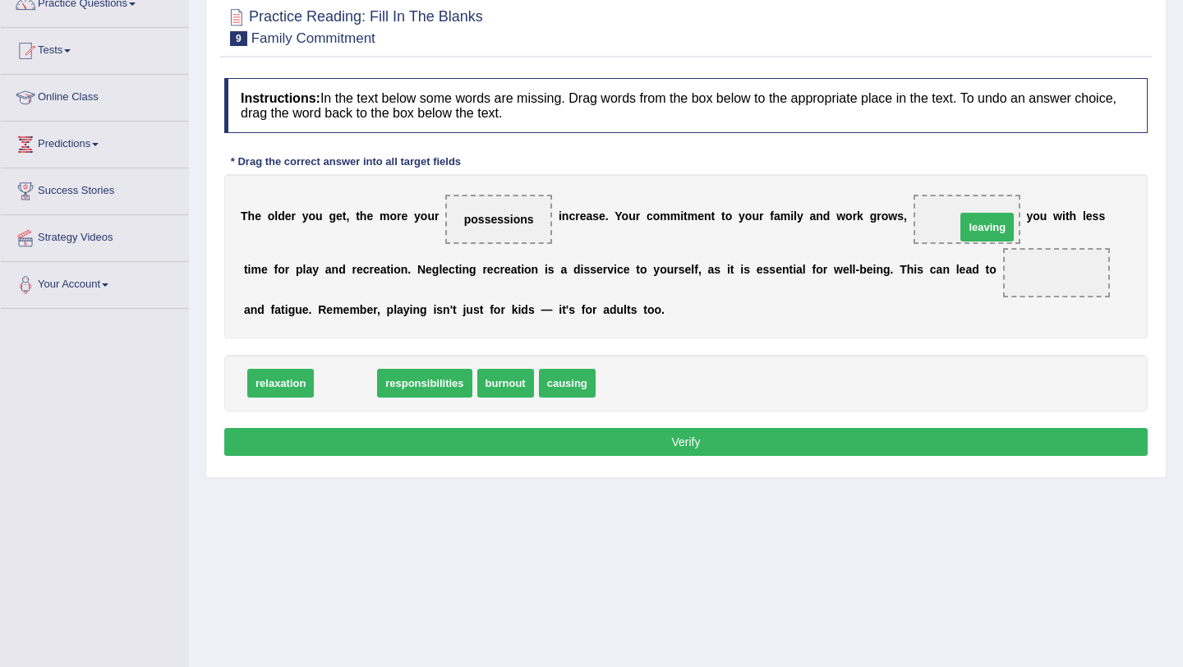
drag, startPoint x: 356, startPoint y: 386, endPoint x: 993, endPoint y: 227, distance: 656.5
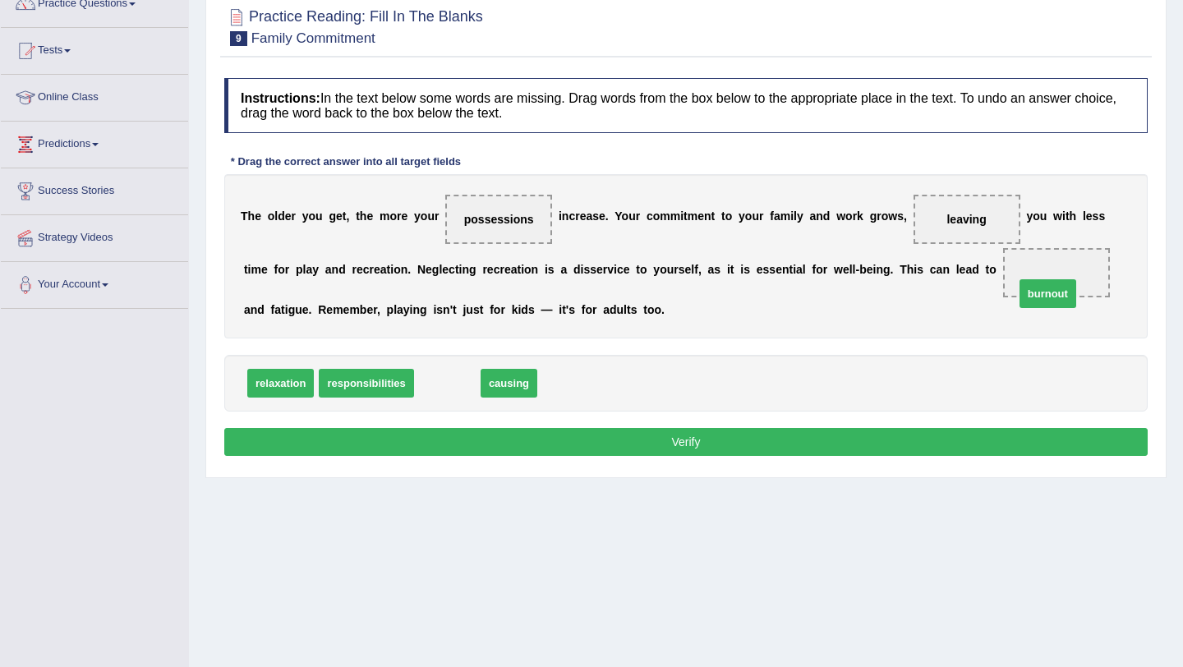
drag, startPoint x: 442, startPoint y: 377, endPoint x: 1043, endPoint y: 288, distance: 607.4
click at [129, 8] on link "Practice Questions" at bounding box center [94, 1] width 187 height 41
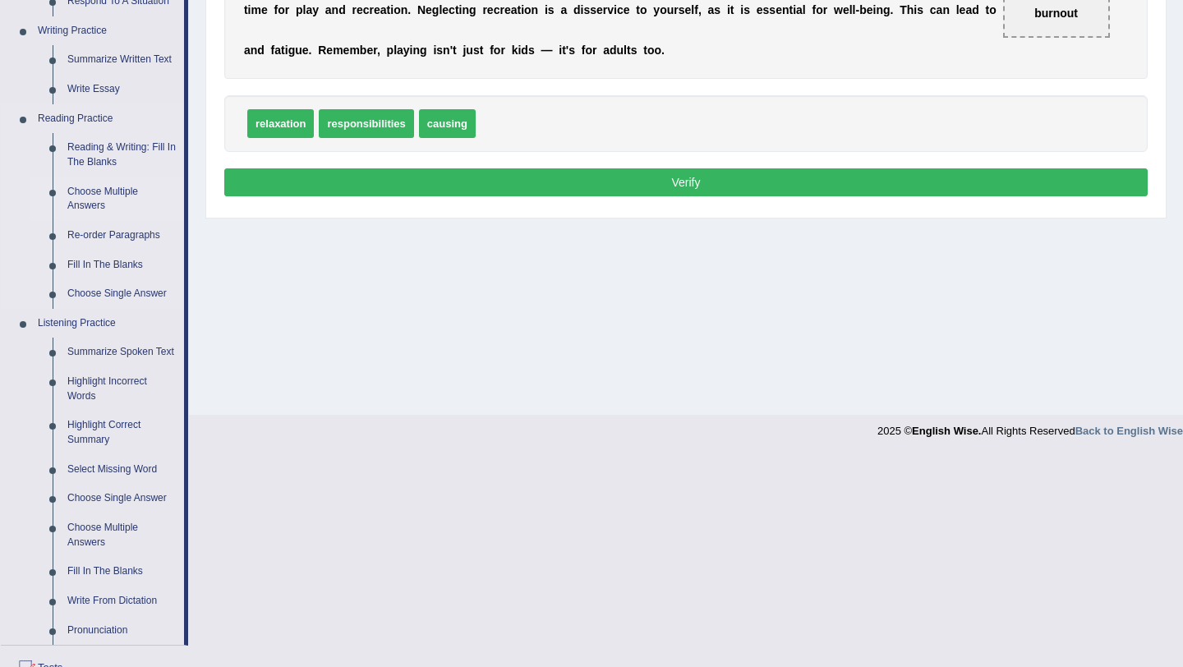
scroll to position [391, 0]
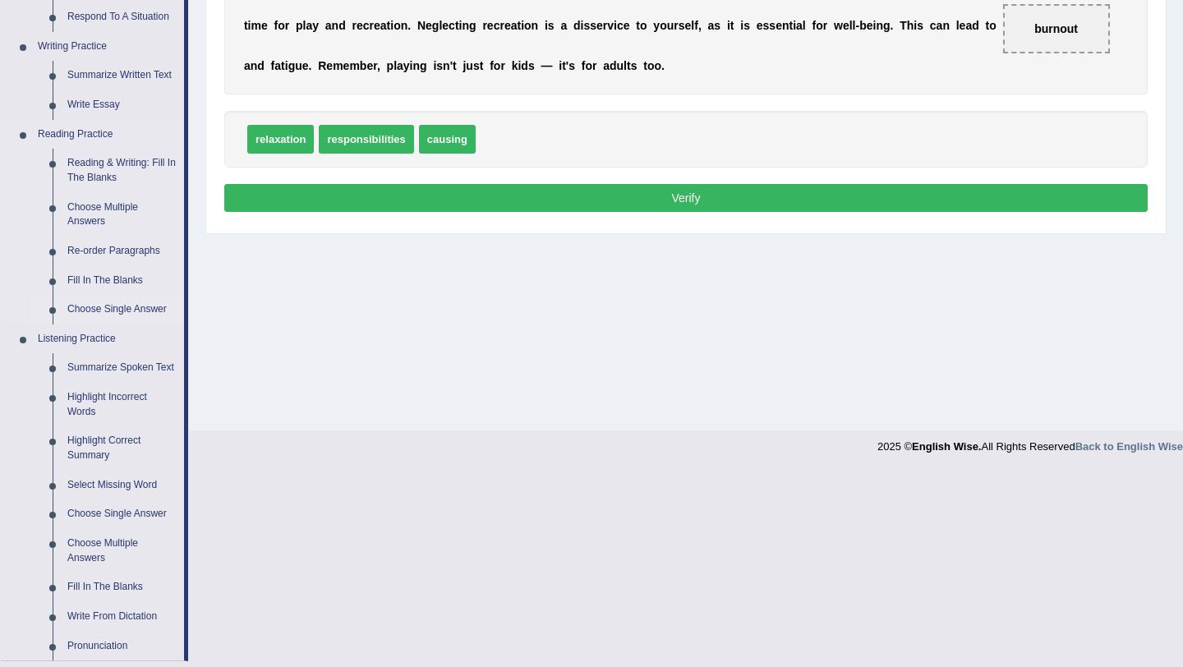
click at [133, 311] on link "Choose Single Answer" at bounding box center [122, 310] width 124 height 30
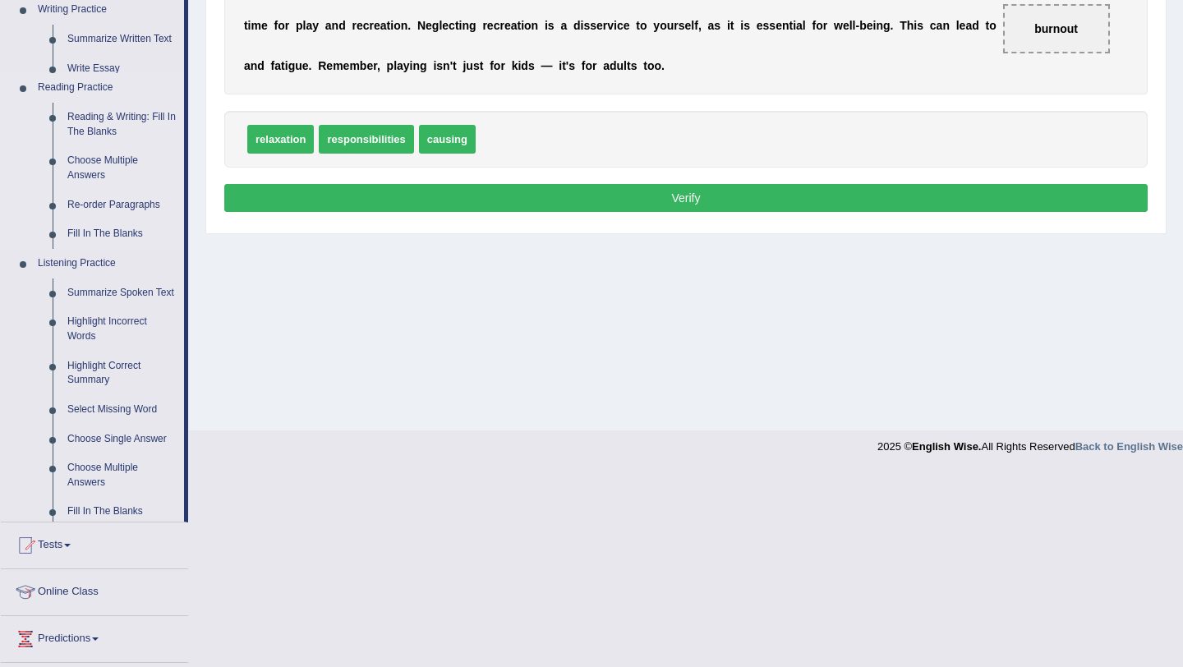
scroll to position [295, 0]
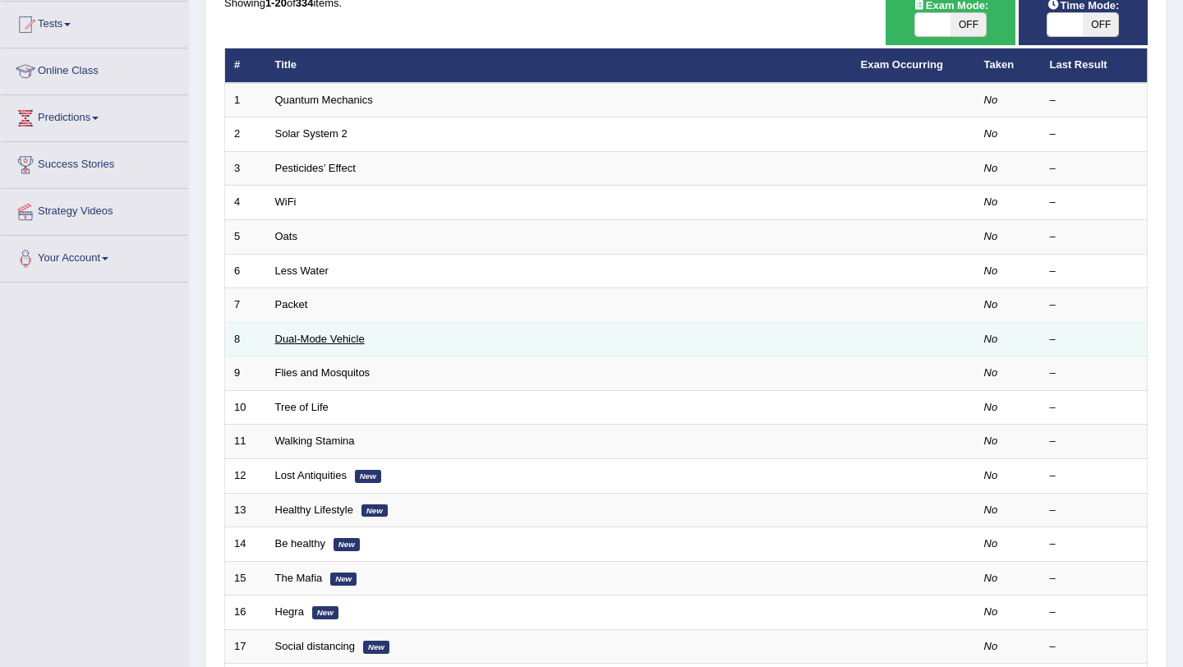
click at [348, 340] on link "Dual-Mode Vehicle" at bounding box center [320, 339] width 90 height 12
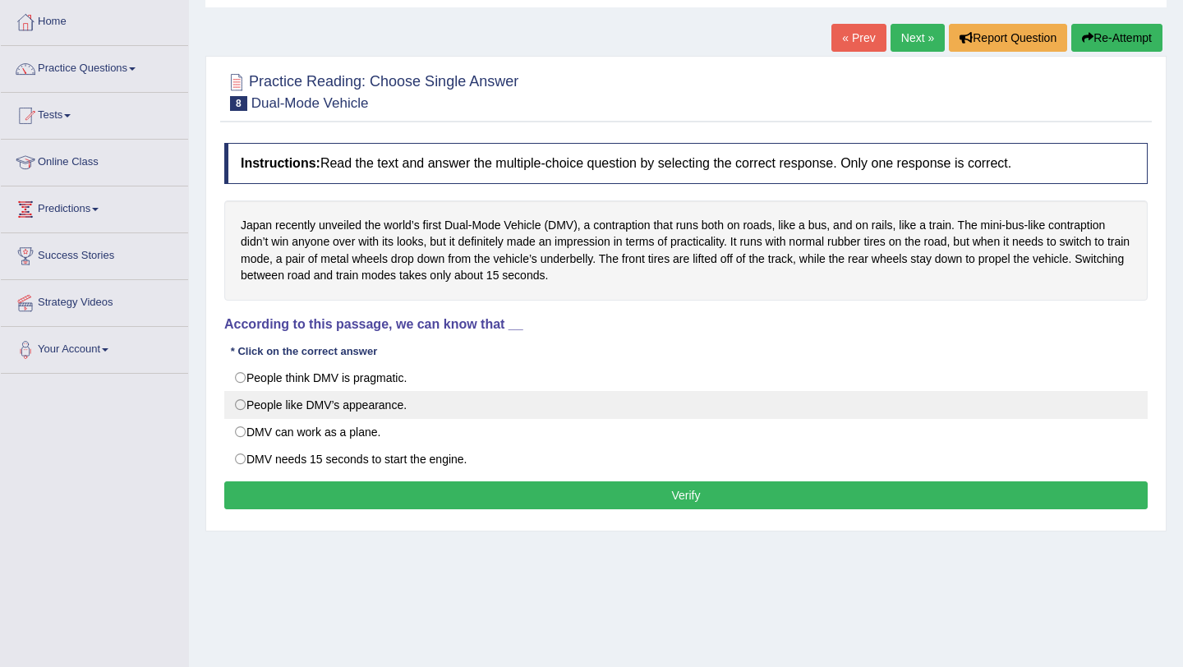
click at [244, 408] on label "People like DMV’s appearance." at bounding box center [686, 405] width 924 height 28
radio input "true"
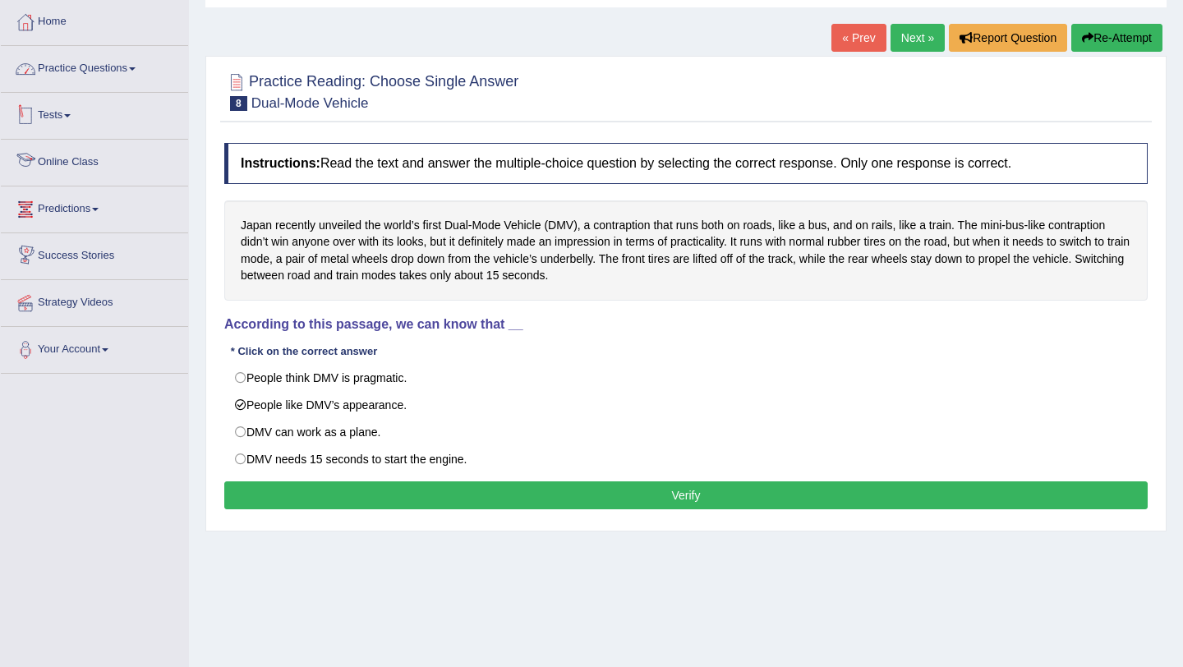
click at [105, 74] on link "Practice Questions" at bounding box center [94, 66] width 187 height 41
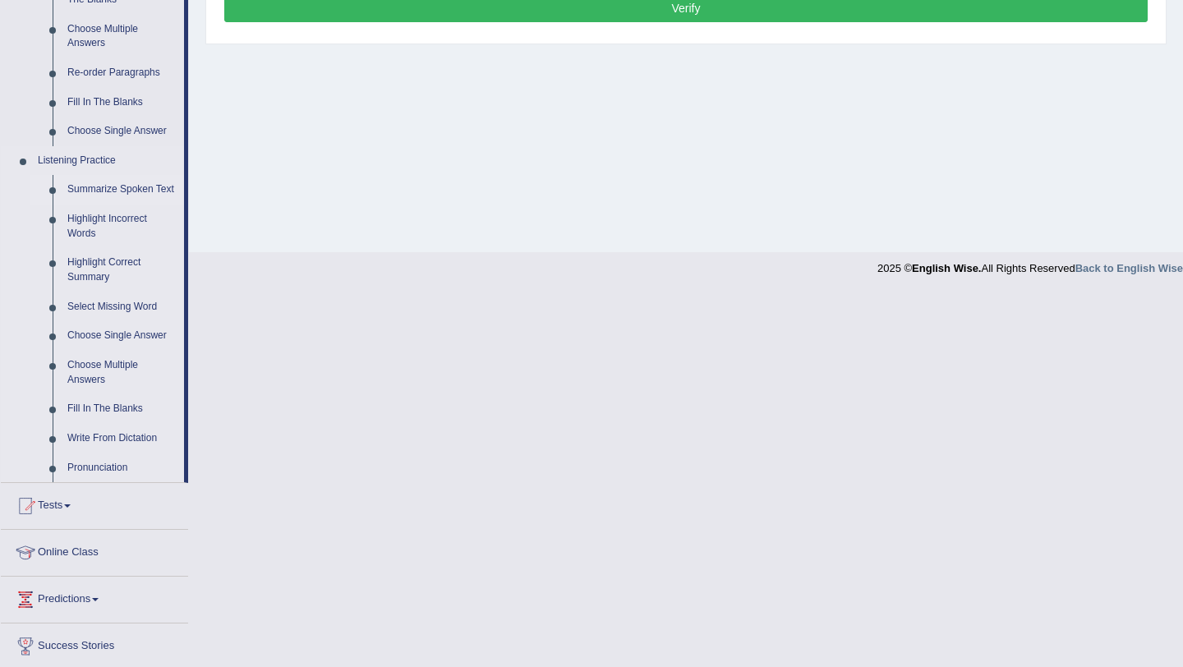
scroll to position [614, 0]
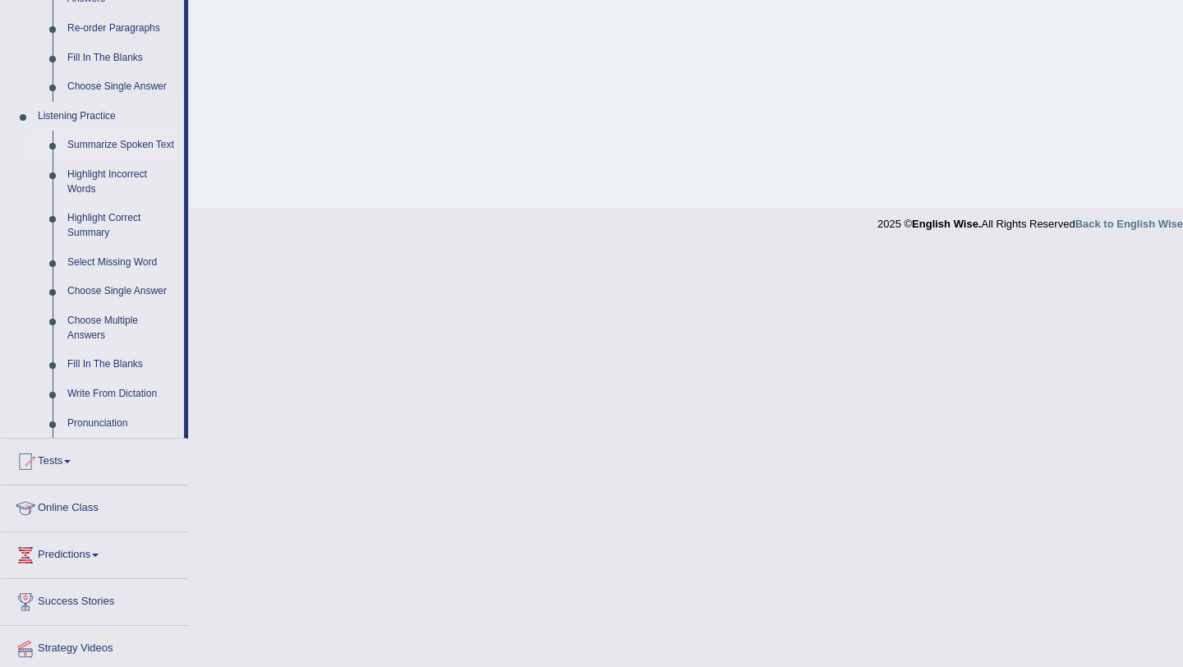
click at [89, 148] on link "Summarize Spoken Text" at bounding box center [122, 146] width 124 height 30
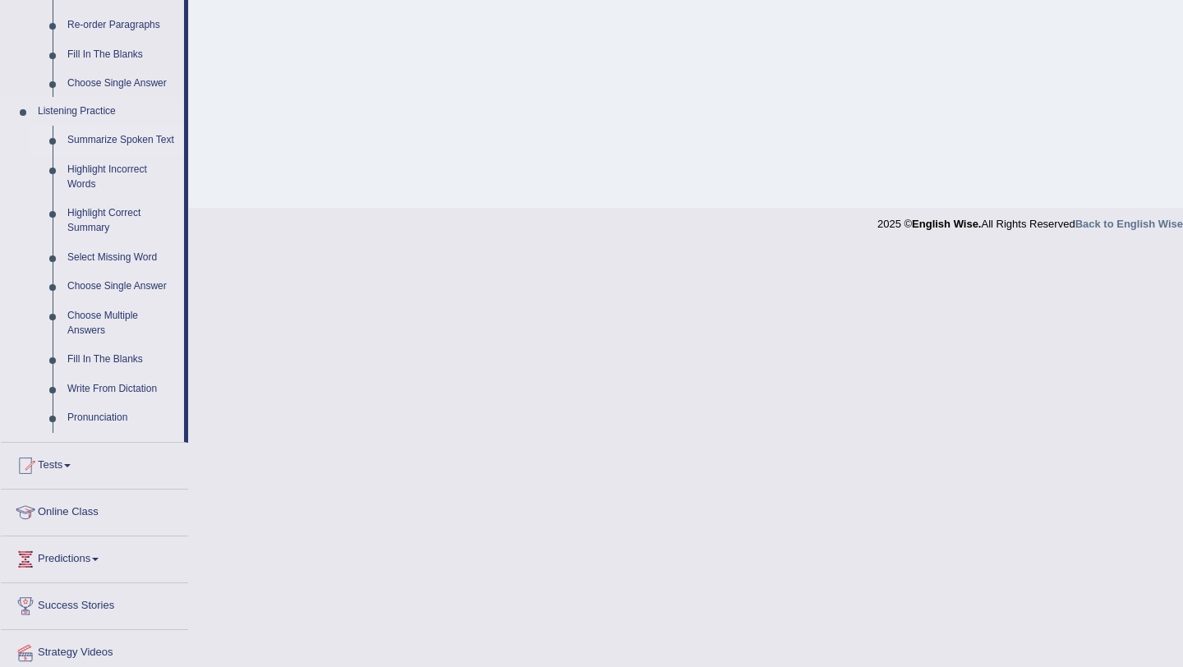
scroll to position [196, 0]
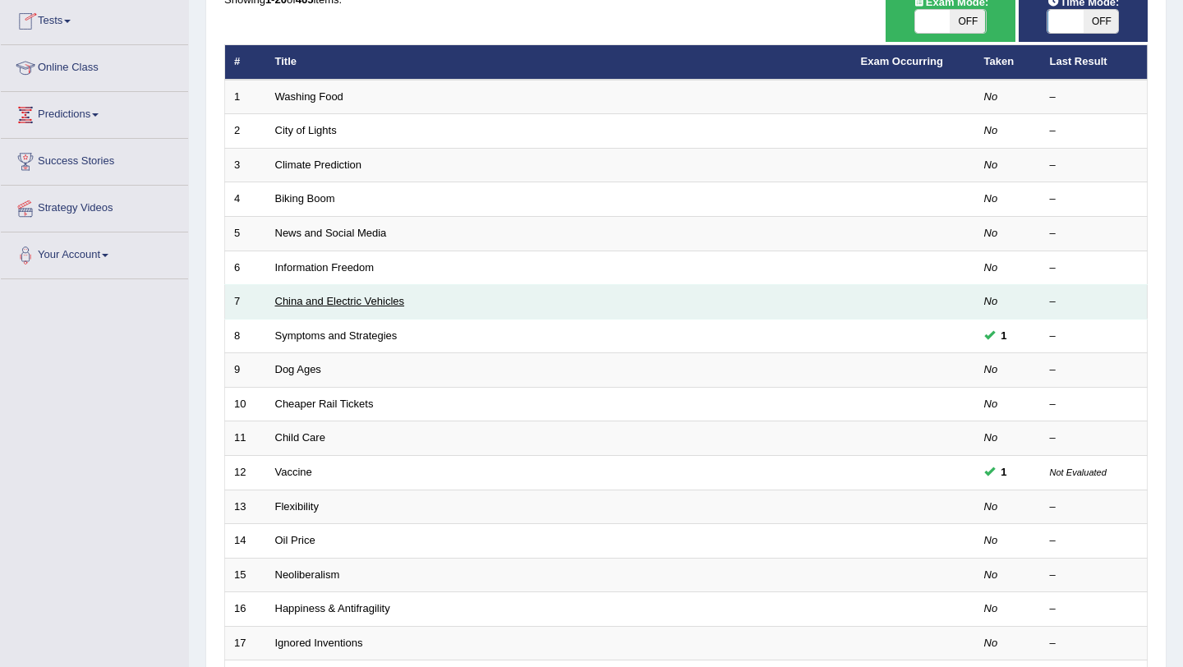
click at [337, 307] on link "China and Electric Vehicles" at bounding box center [340, 301] width 130 height 12
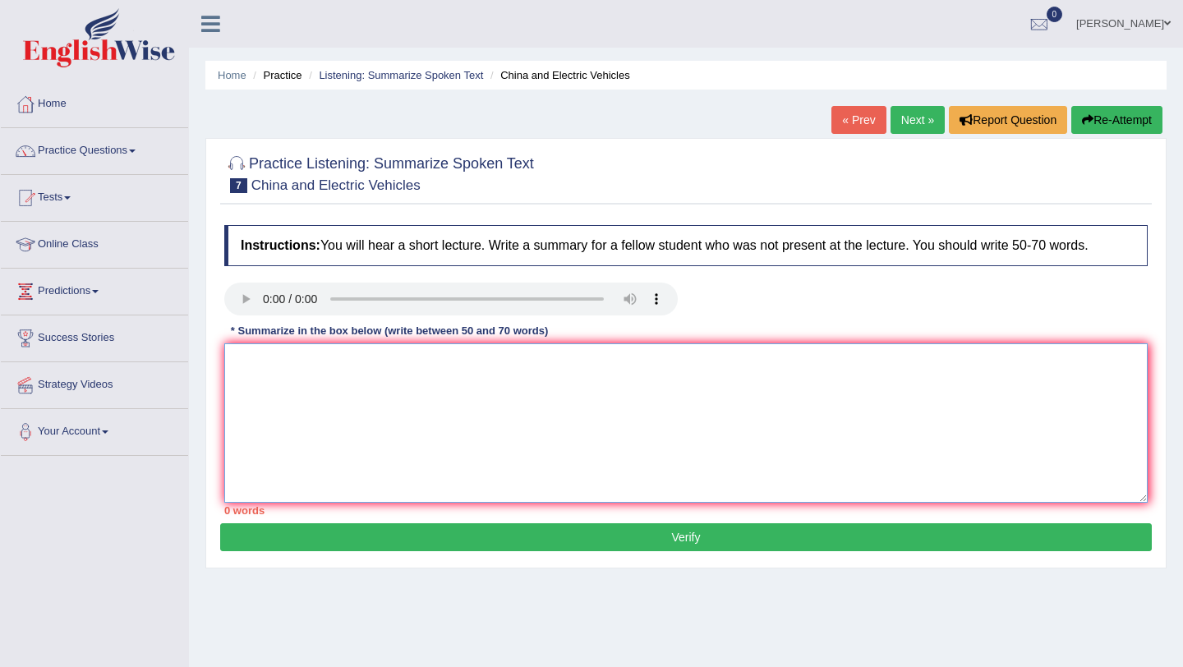
click at [353, 357] on textarea at bounding box center [686, 423] width 924 height 159
click at [271, 362] on textarea at bounding box center [686, 423] width 924 height 159
click at [48, 107] on link "Home" at bounding box center [94, 101] width 187 height 41
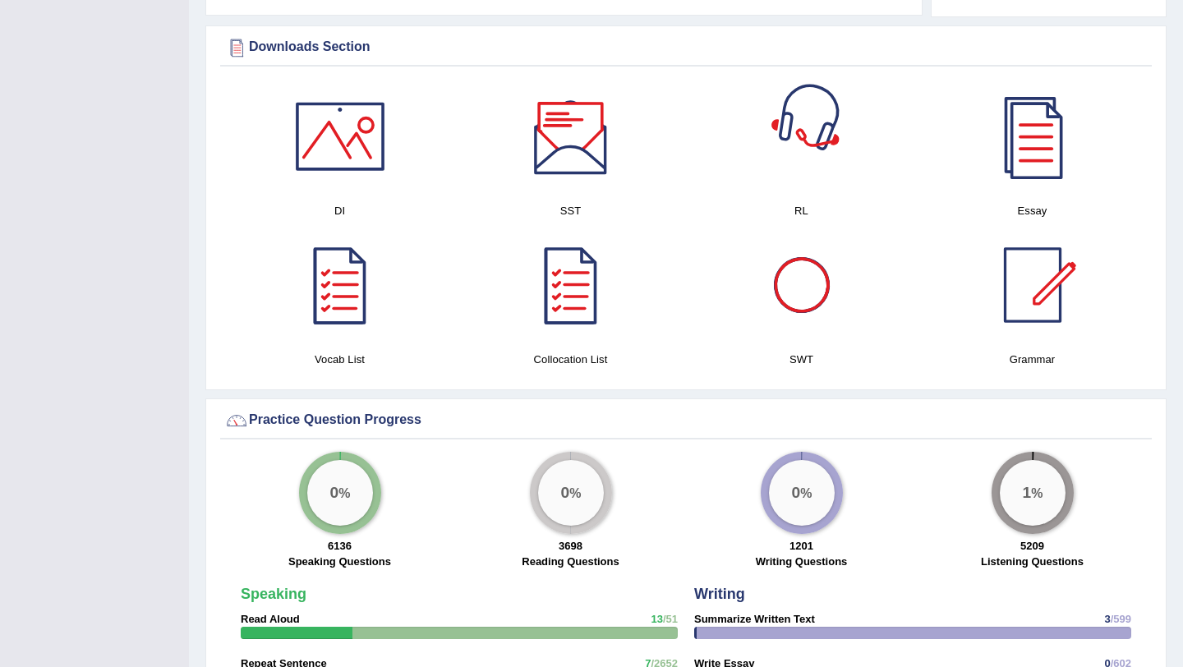
click at [568, 152] on div at bounding box center [571, 136] width 115 height 115
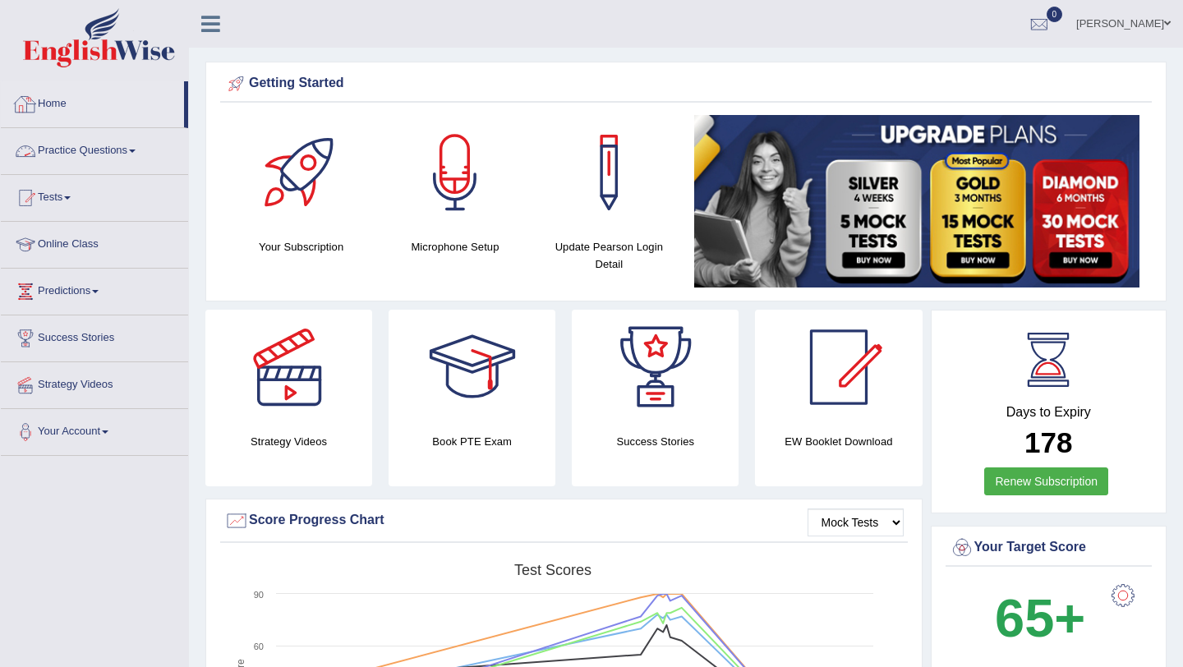
click at [62, 107] on link "Home" at bounding box center [92, 101] width 183 height 41
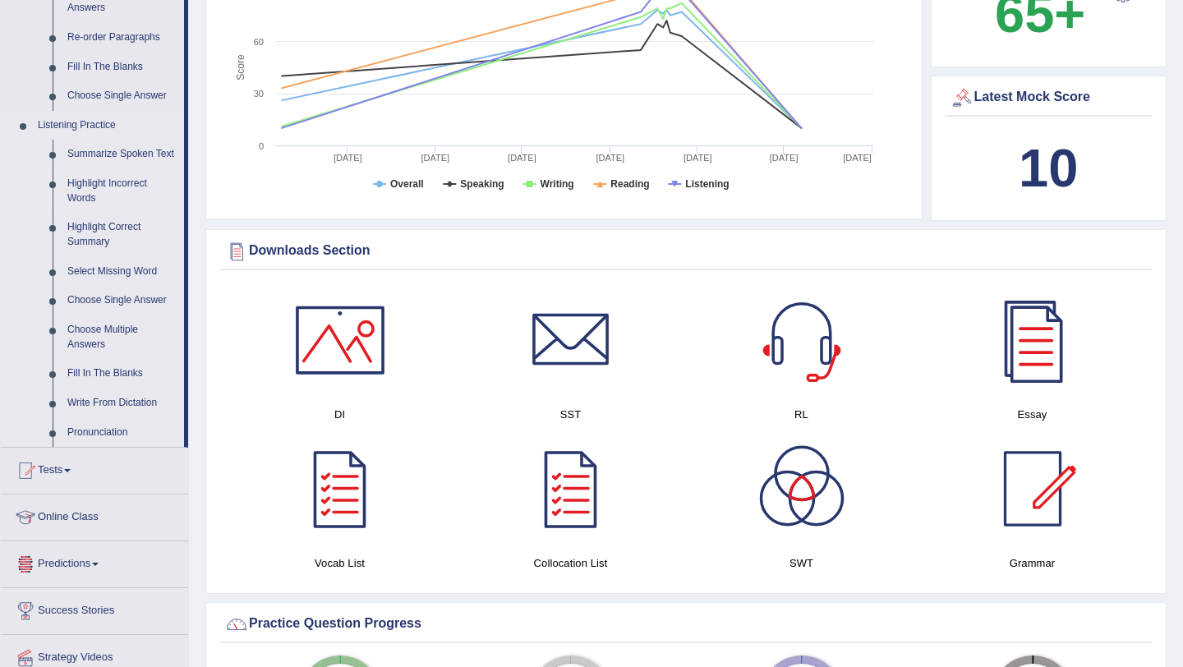
scroll to position [606, 0]
click at [105, 199] on link "Highlight Incorrect Words" at bounding box center [122, 190] width 124 height 44
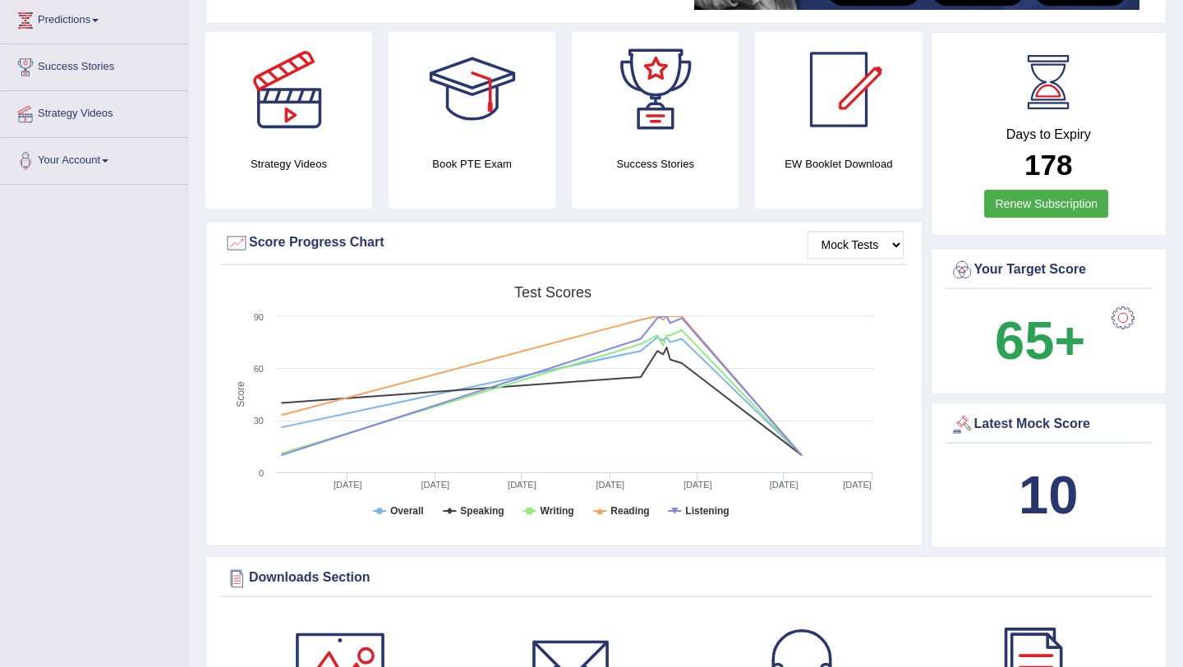
scroll to position [334, 0]
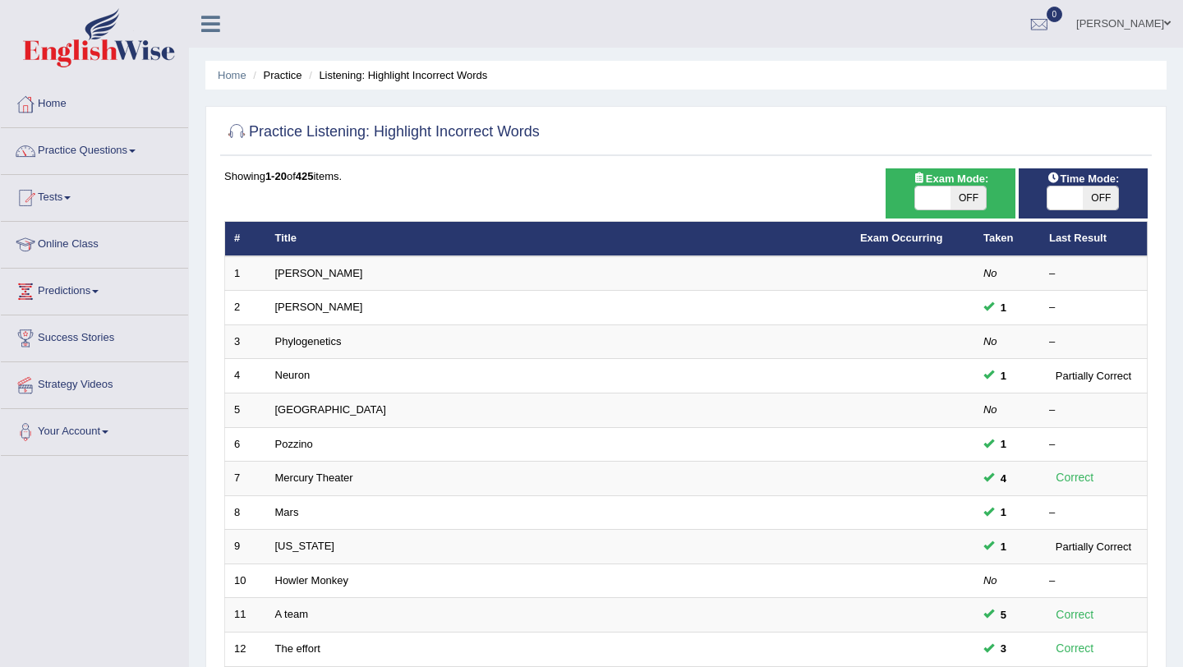
scroll to position [332, 0]
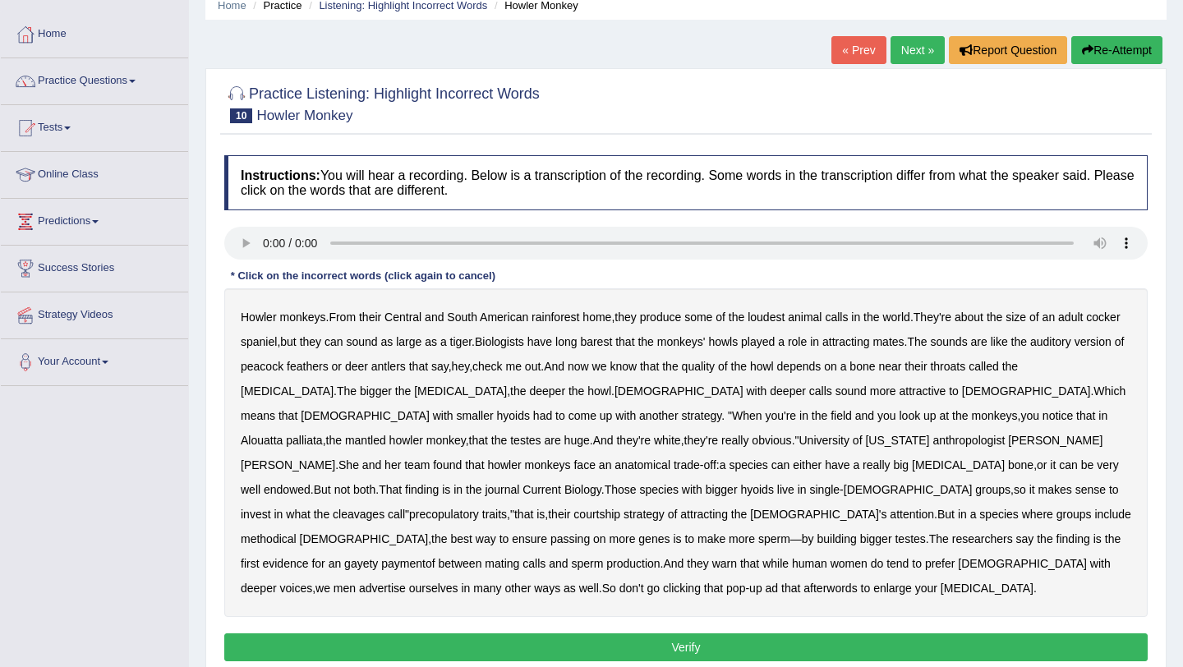
scroll to position [77, 0]
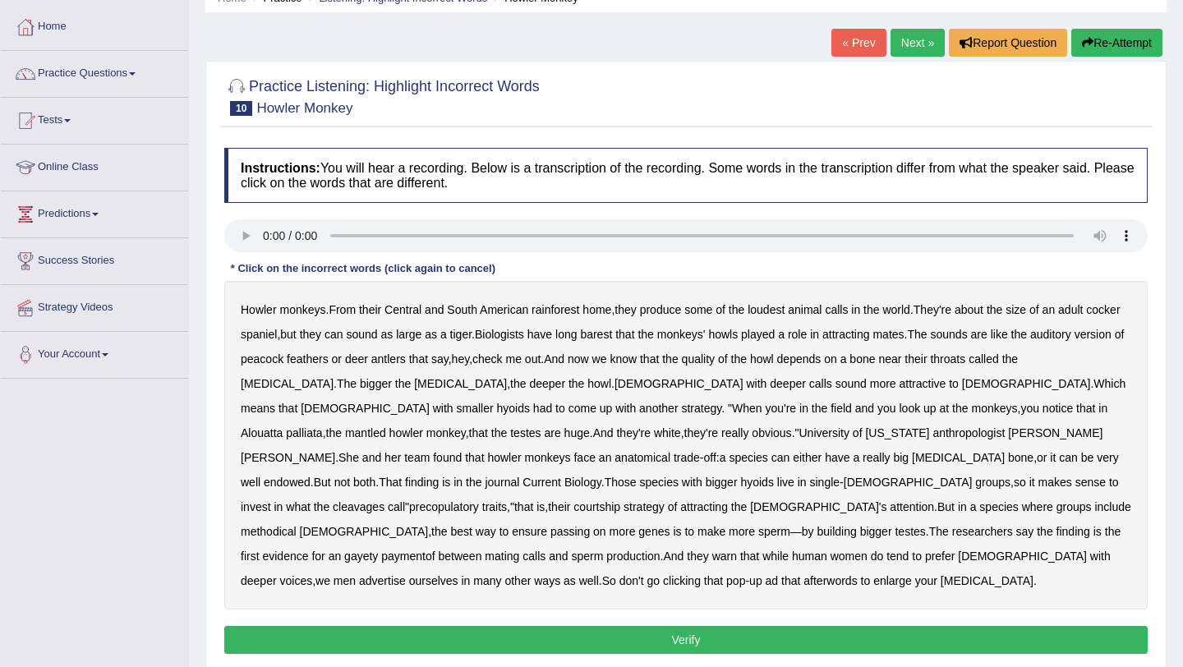
click at [715, 359] on b "quality" at bounding box center [698, 359] width 33 height 13
click at [439, 476] on b "finding" at bounding box center [422, 482] width 34 height 13
click at [897, 52] on link "Next »" at bounding box center [918, 43] width 54 height 28
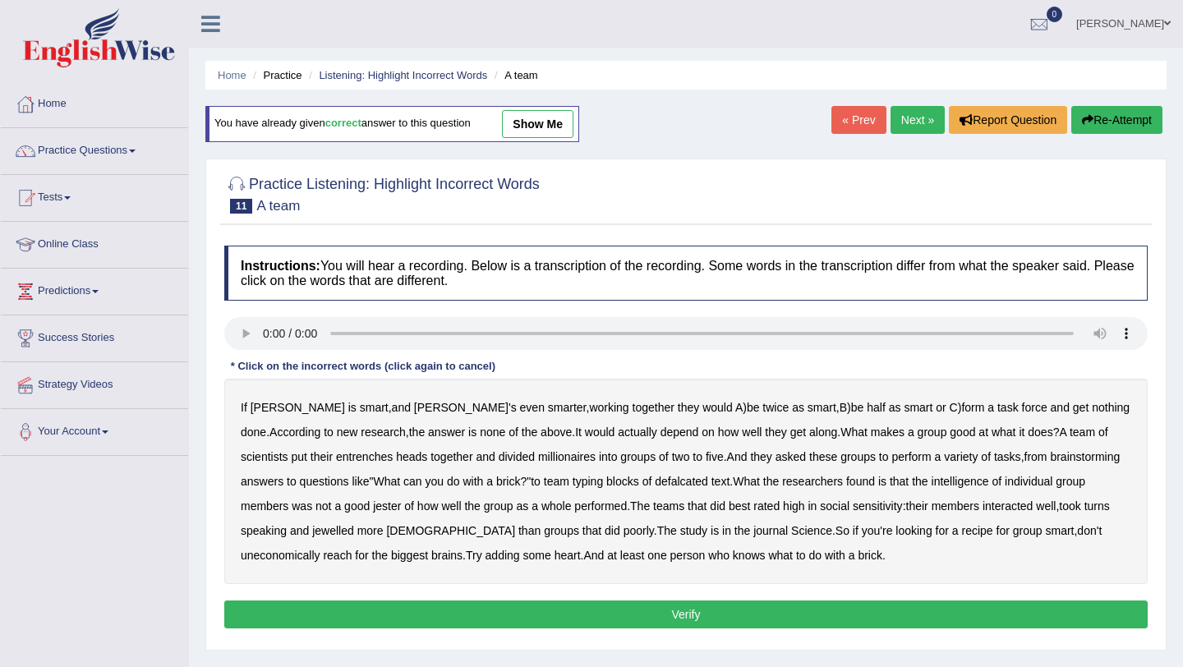
click at [336, 458] on b "entrenches" at bounding box center [364, 456] width 57 height 13
click at [538, 454] on b "millionaires" at bounding box center [567, 456] width 58 height 13
click at [655, 482] on b "defalcated" at bounding box center [681, 481] width 53 height 13
click at [373, 506] on b "jester" at bounding box center [387, 506] width 28 height 13
click at [312, 533] on b "jewelled" at bounding box center [333, 530] width 42 height 13
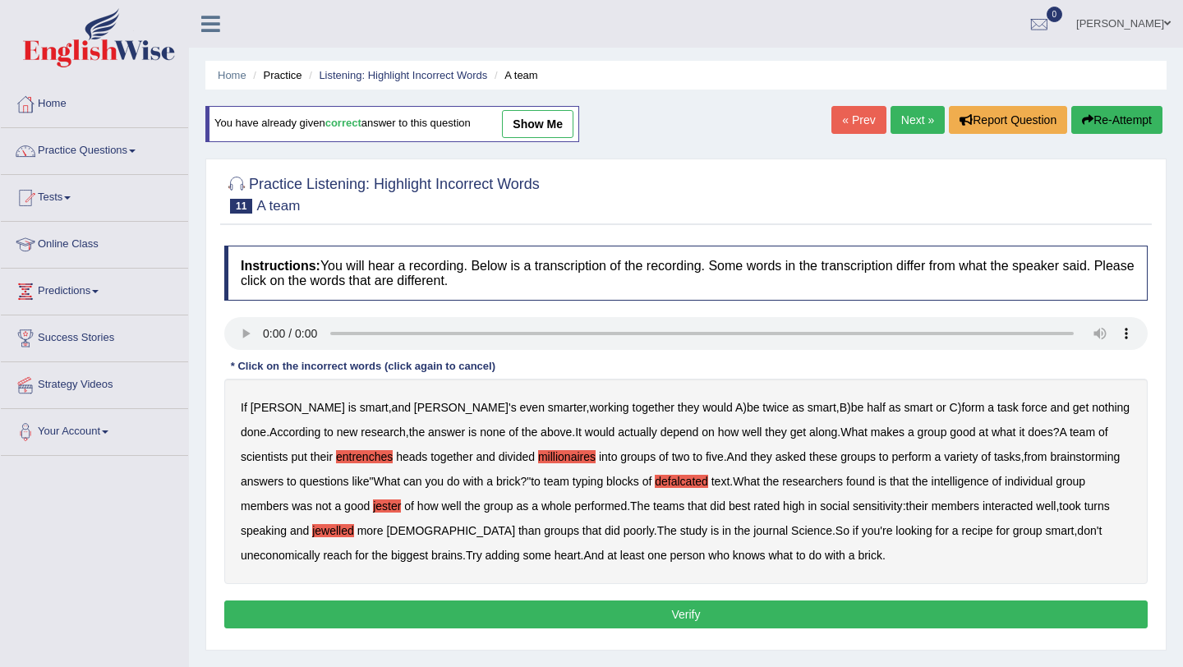
click at [320, 549] on b "uneconomically" at bounding box center [281, 555] width 80 height 13
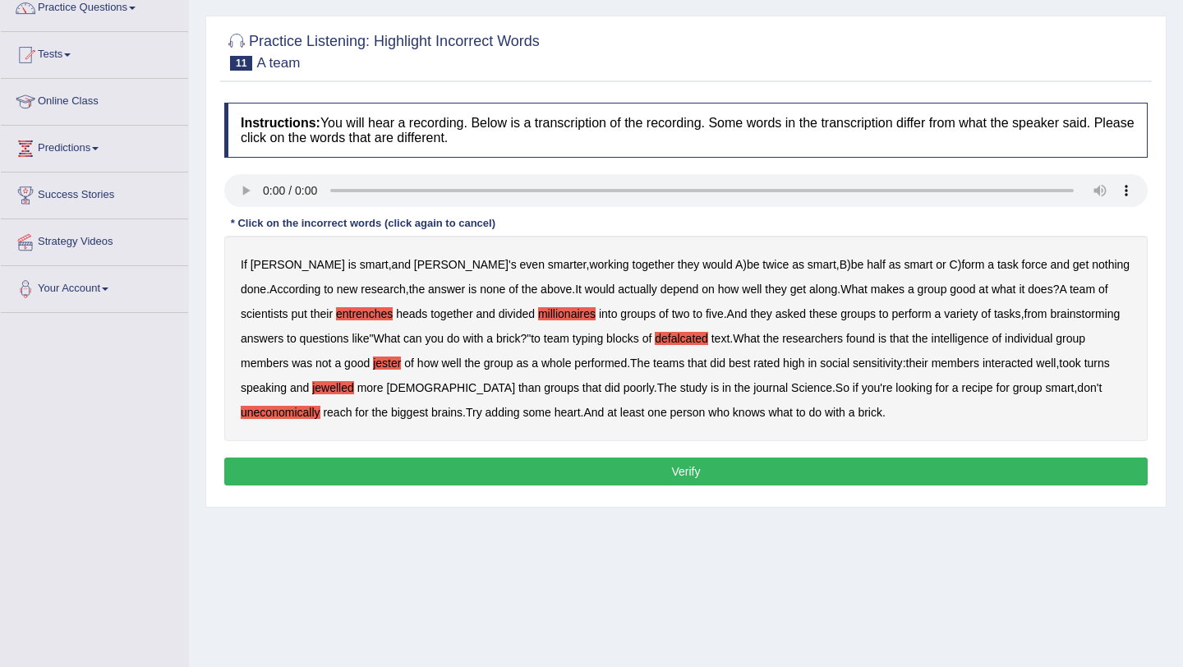
scroll to position [196, 0]
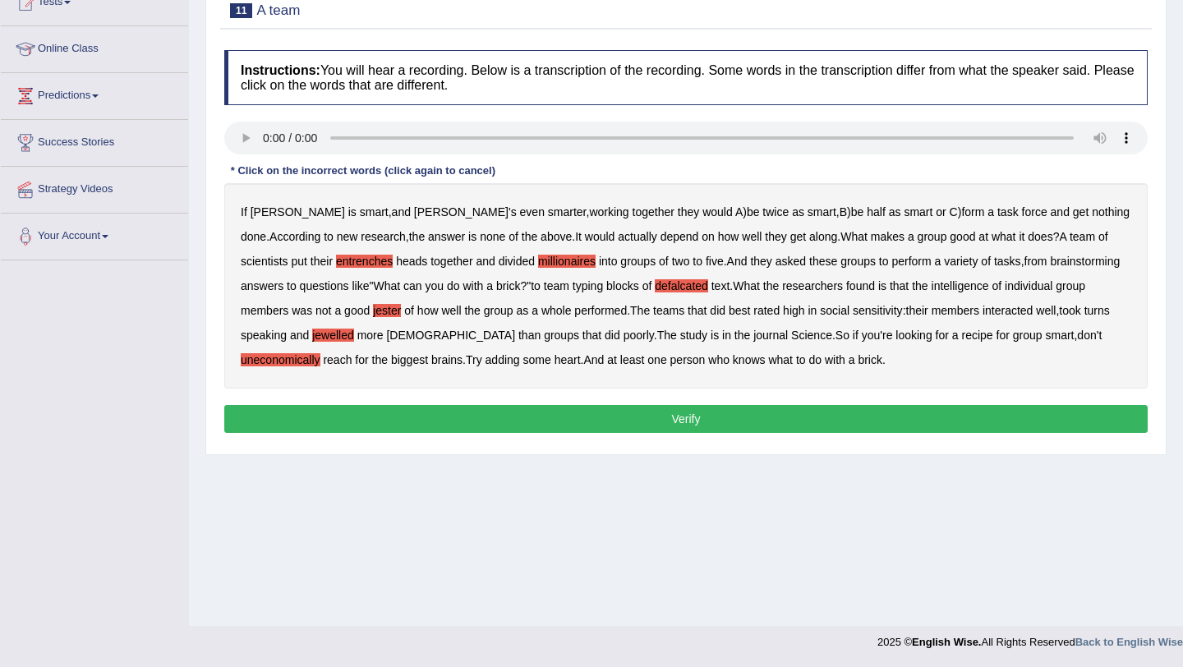
click at [693, 421] on button "Verify" at bounding box center [686, 419] width 924 height 28
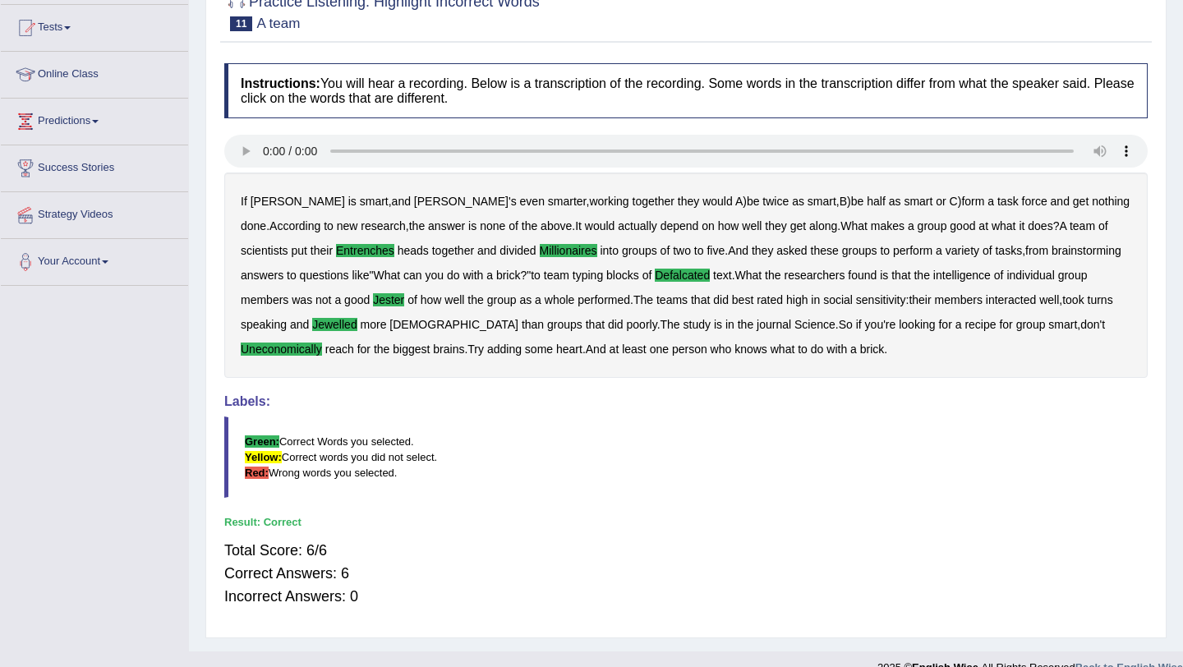
scroll to position [168, 0]
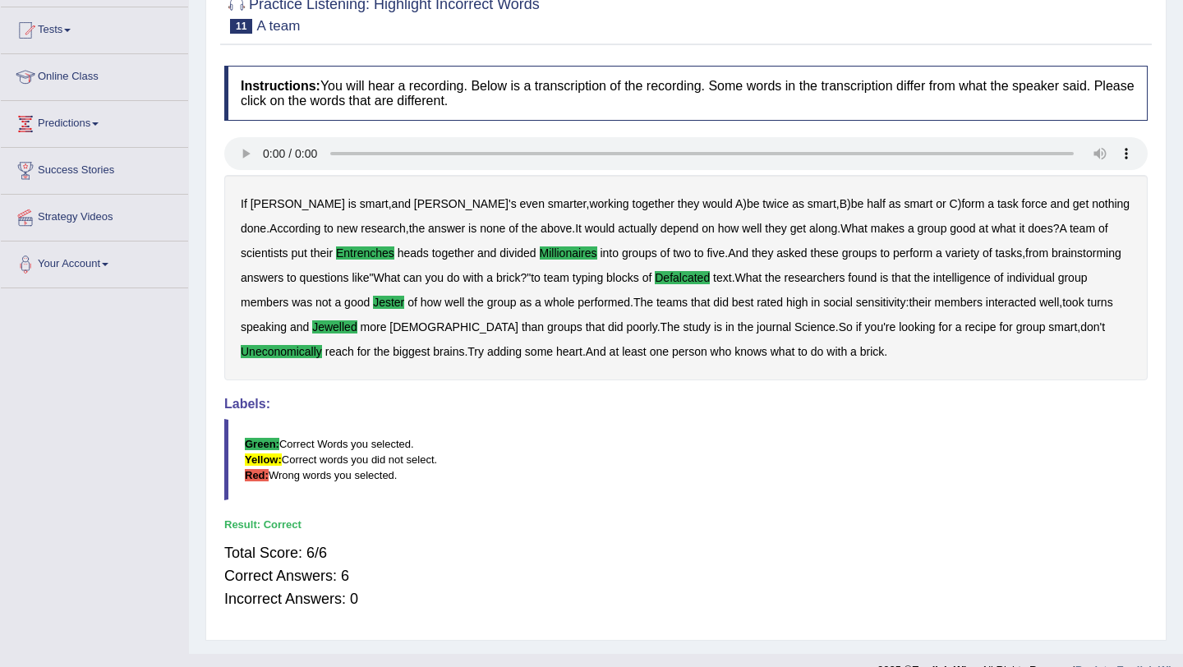
click at [795, 325] on b "Science" at bounding box center [815, 326] width 41 height 13
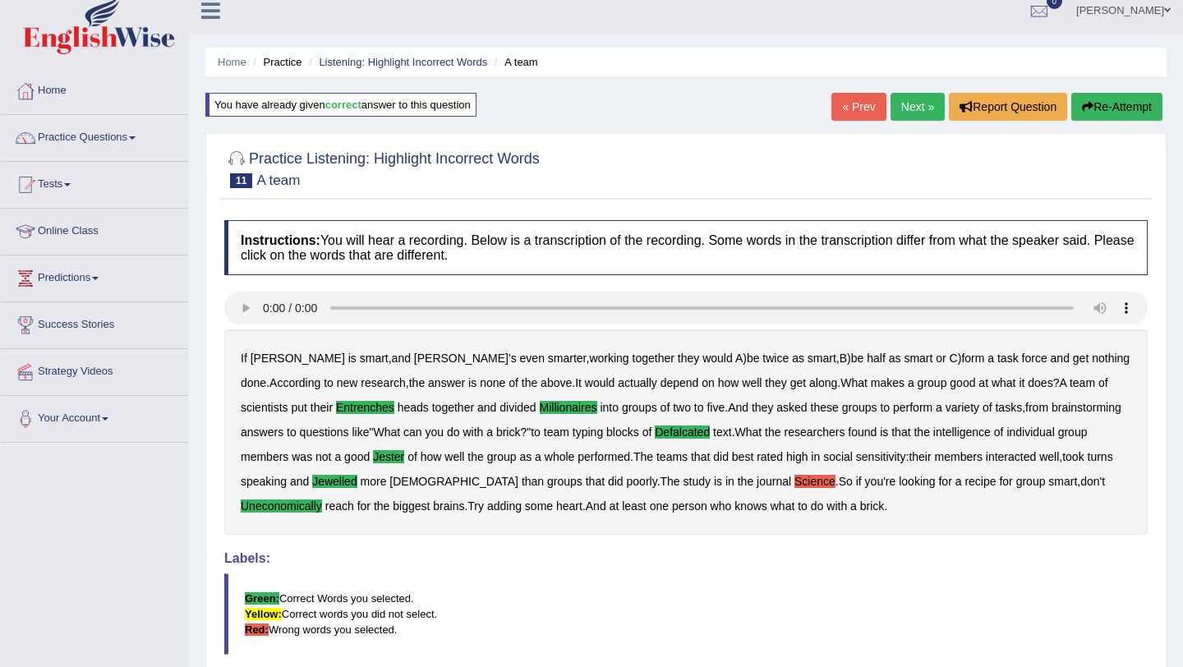
scroll to position [0, 0]
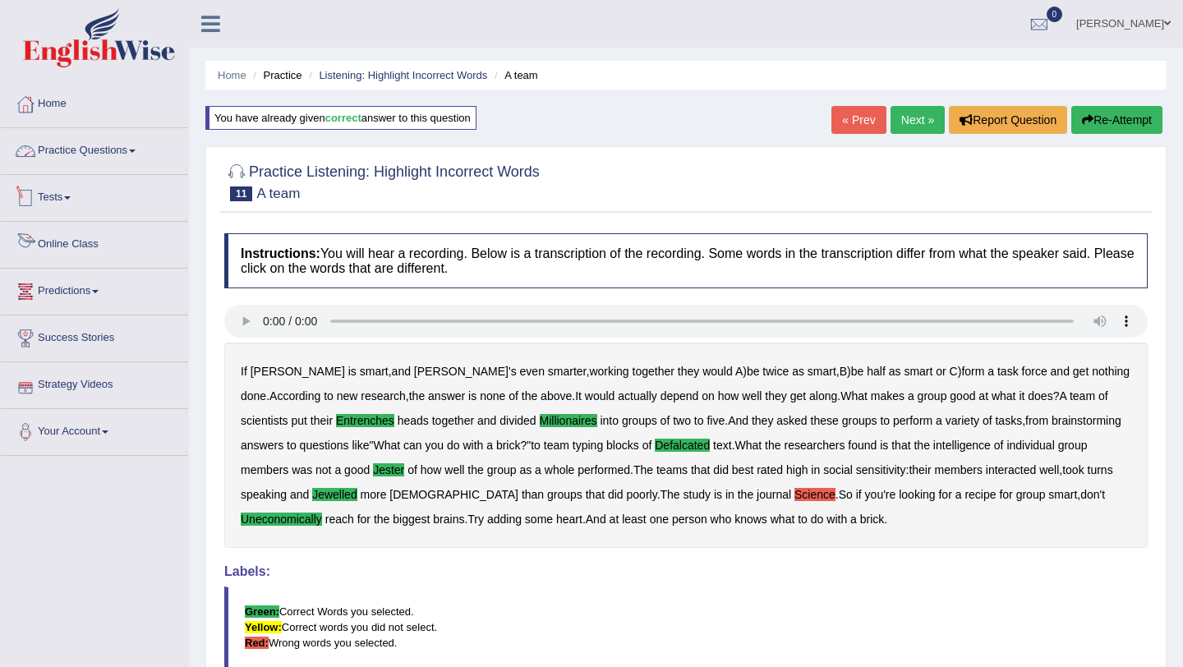
click at [72, 145] on link "Practice Questions" at bounding box center [94, 148] width 187 height 41
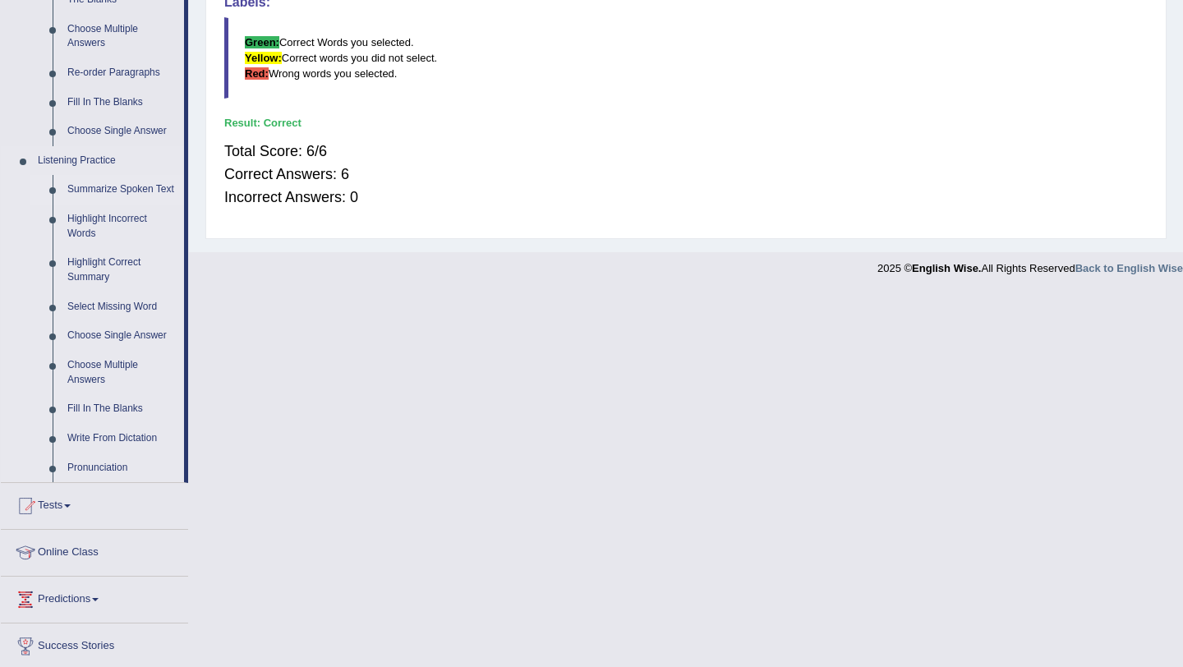
scroll to position [588, 0]
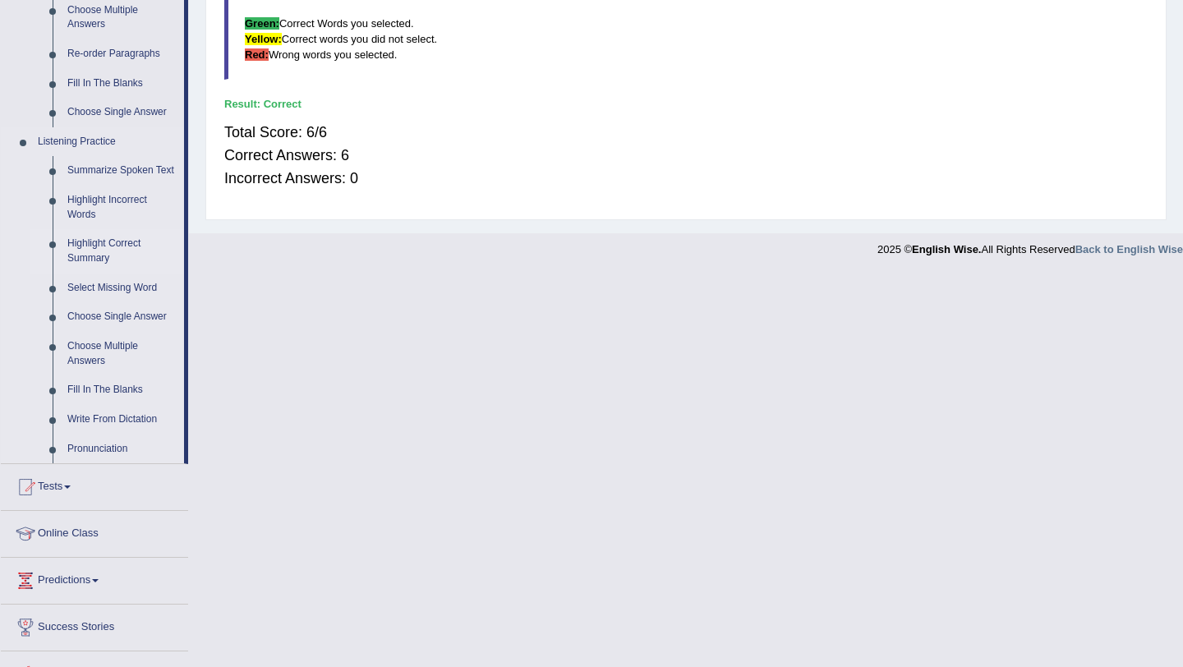
click at [104, 261] on link "Highlight Correct Summary" at bounding box center [122, 251] width 124 height 44
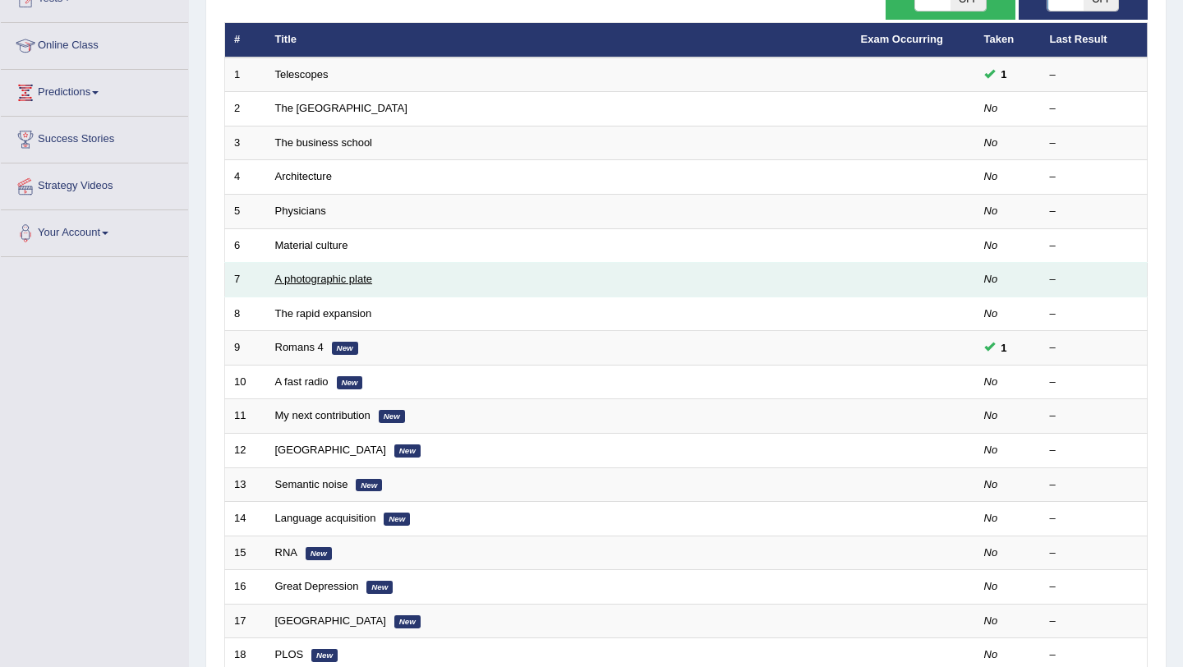
click at [351, 278] on link "A photographic plate" at bounding box center [324, 279] width 98 height 12
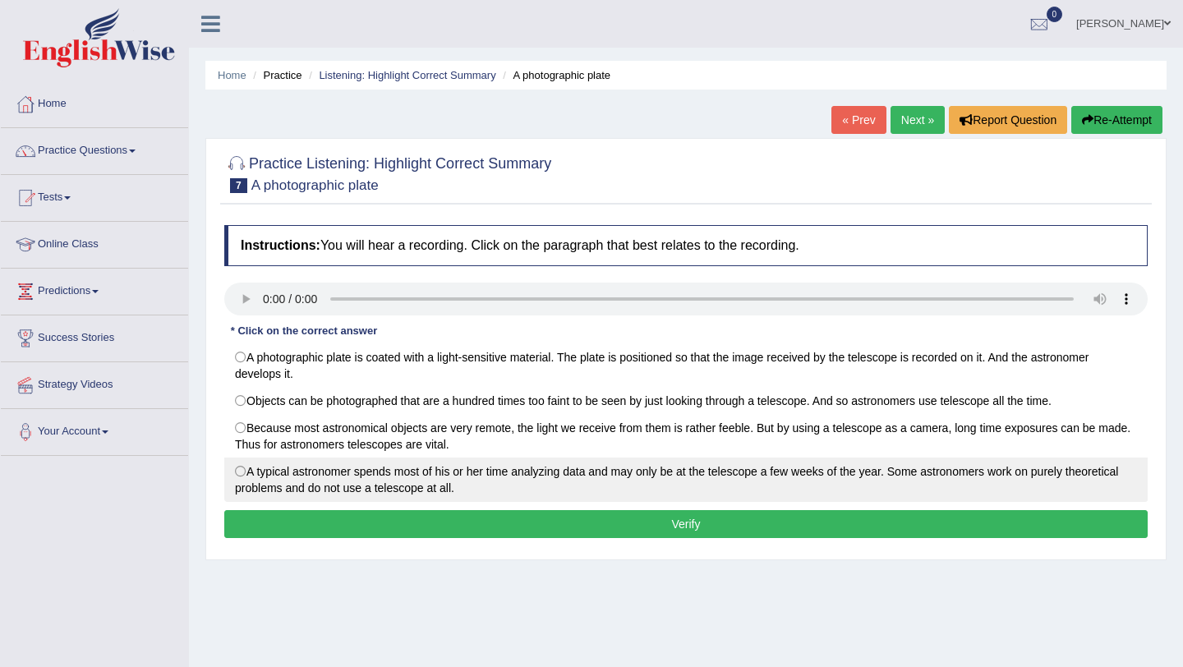
click at [242, 472] on label "A typical astronomer spends most of his or her time analyzing data and may only…" at bounding box center [686, 480] width 924 height 44
radio input "true"
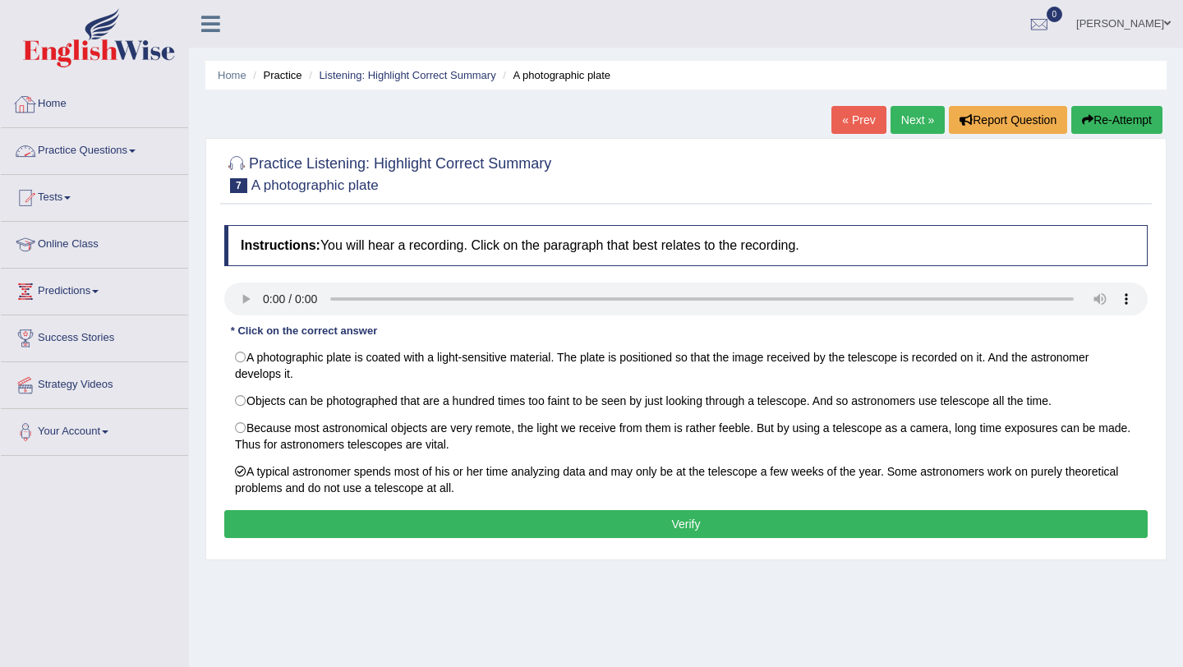
click at [127, 152] on link "Practice Questions" at bounding box center [94, 148] width 187 height 41
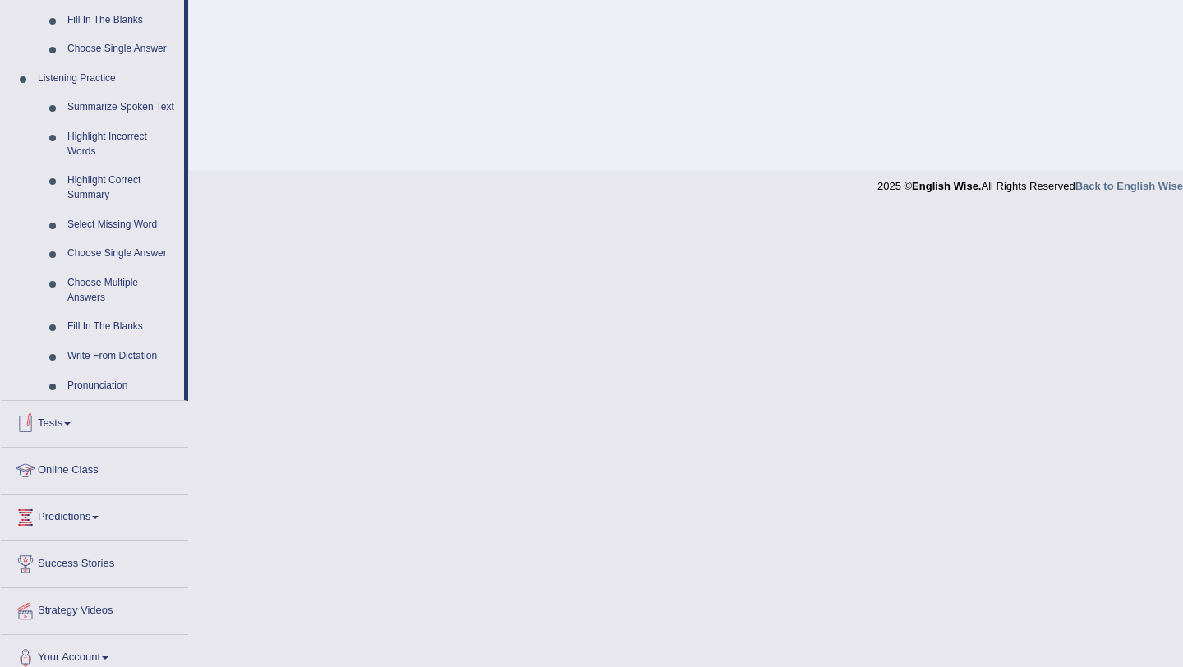
scroll to position [657, 0]
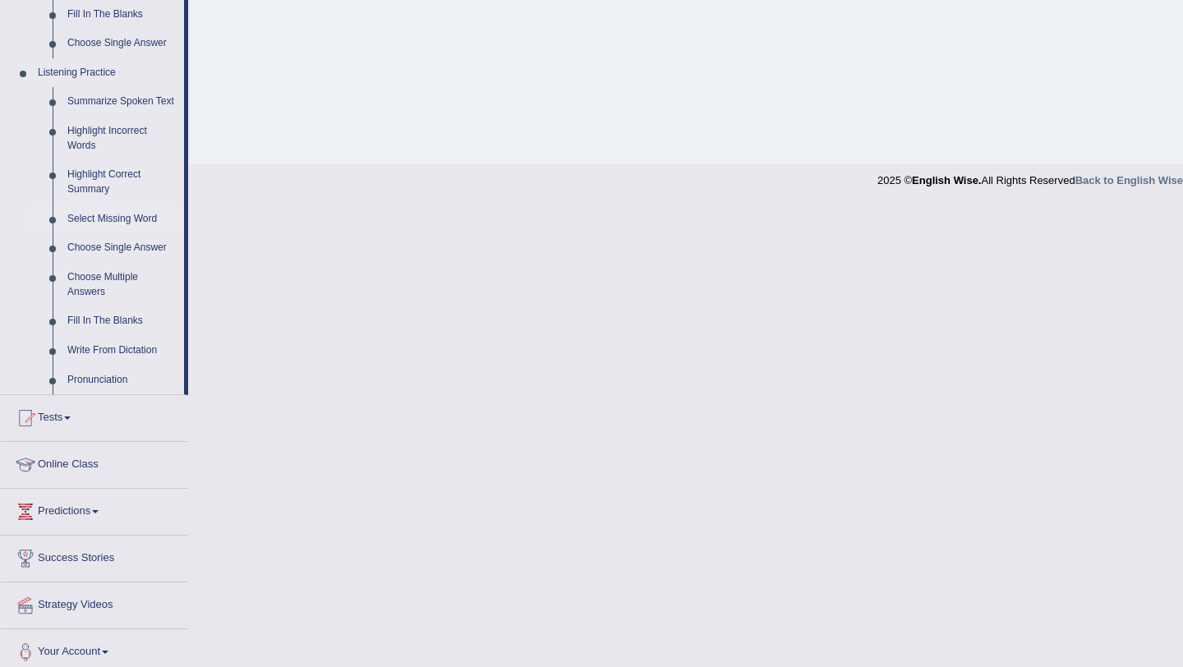
click at [118, 233] on link "Select Missing Word" at bounding box center [122, 220] width 124 height 30
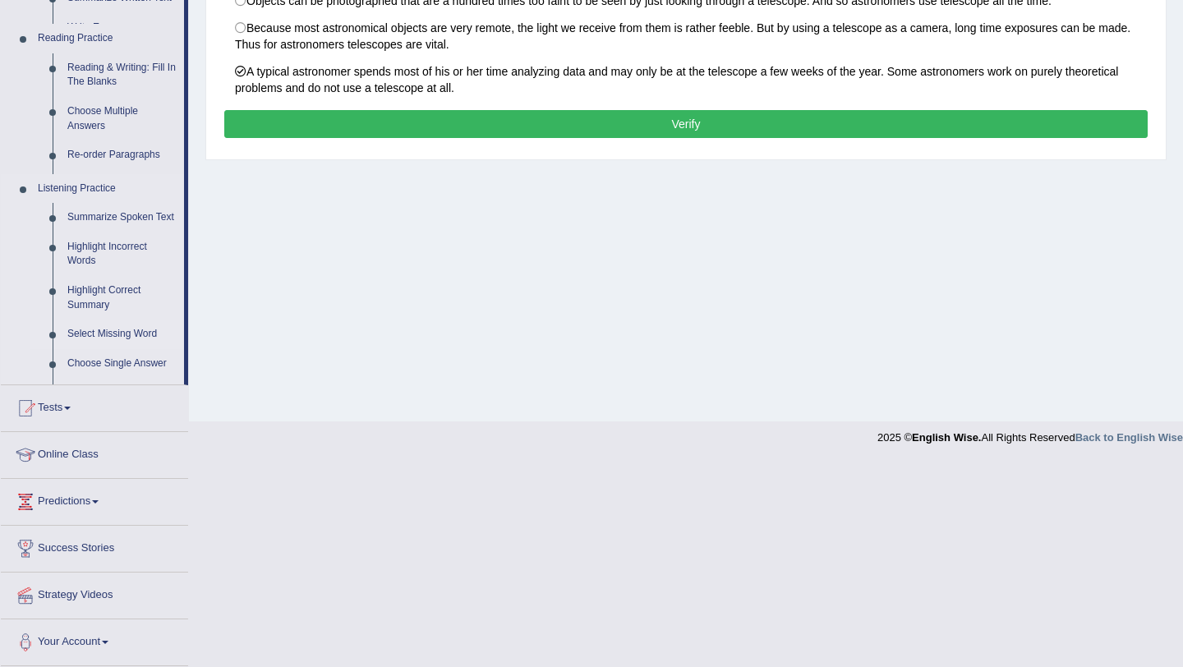
scroll to position [292, 0]
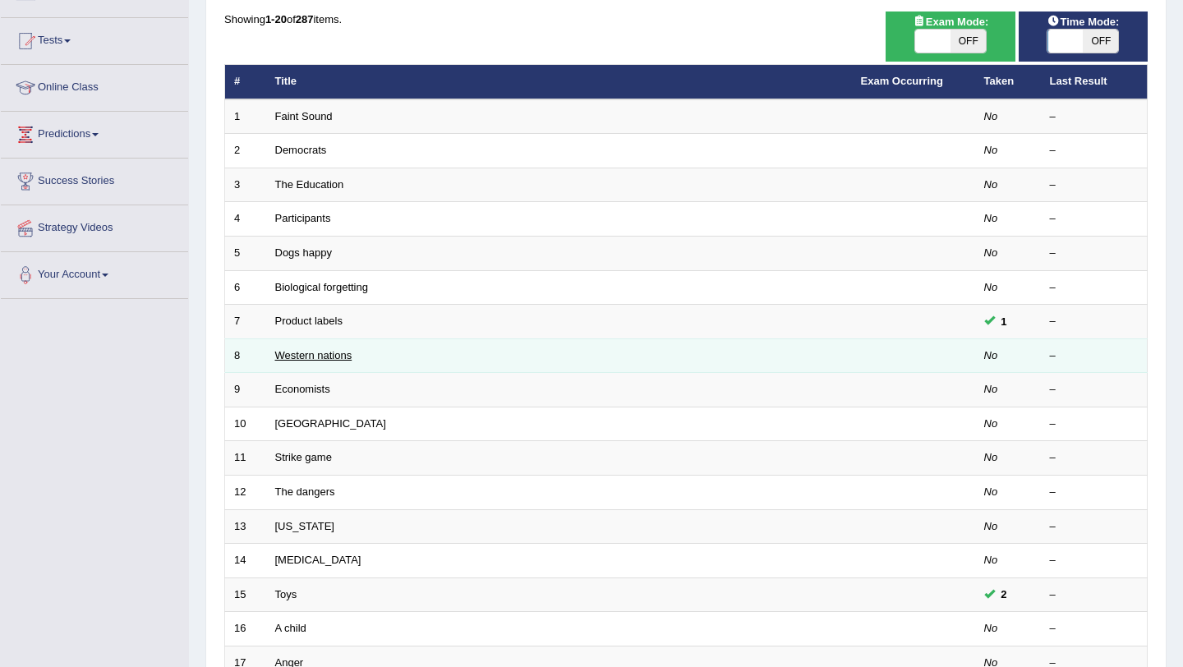
click at [338, 361] on link "Western nations" at bounding box center [313, 355] width 77 height 12
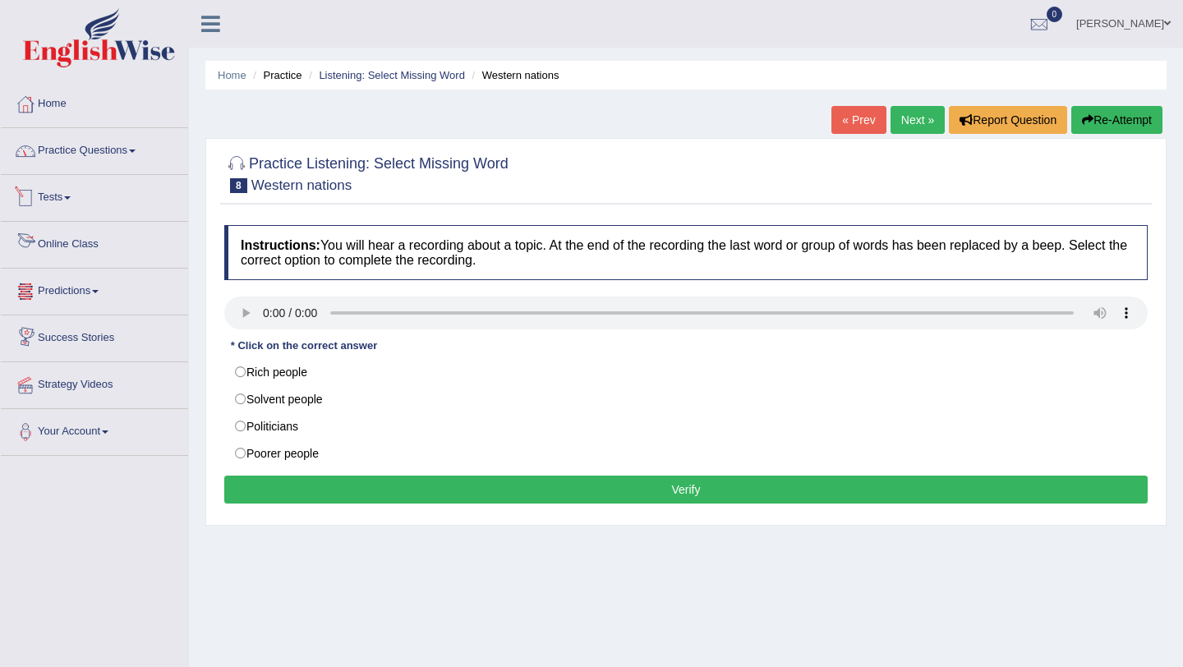
click at [76, 161] on link "Practice Questions" at bounding box center [94, 148] width 187 height 41
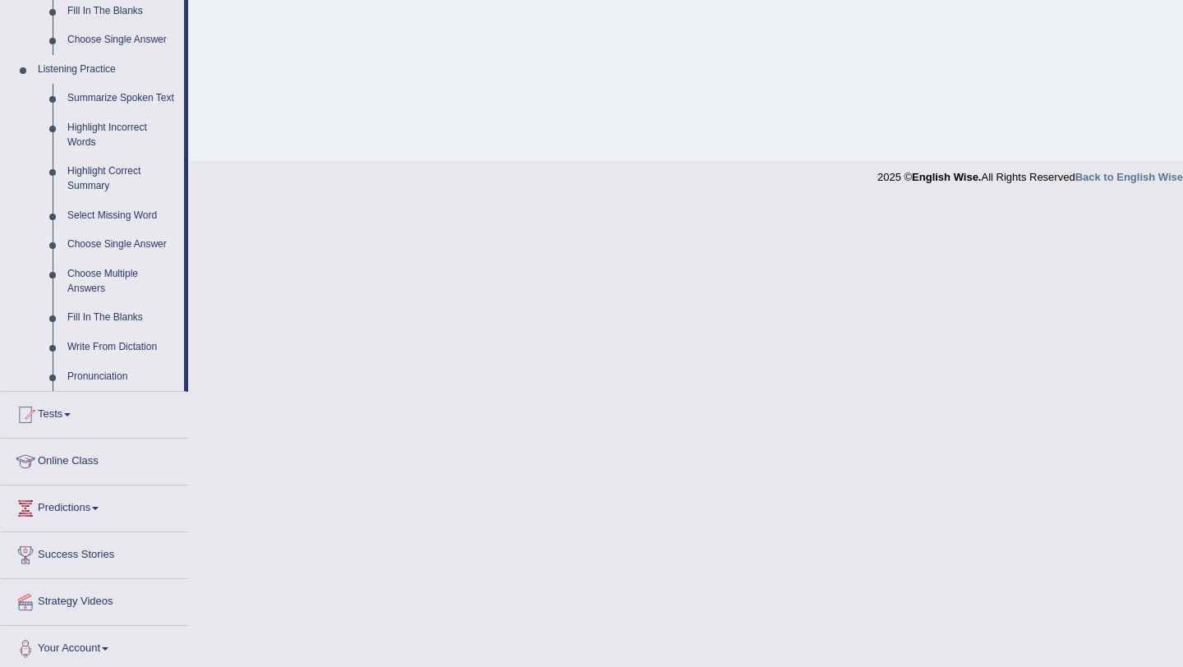
scroll to position [662, 0]
click at [131, 331] on link "Fill In The Blanks" at bounding box center [122, 317] width 124 height 30
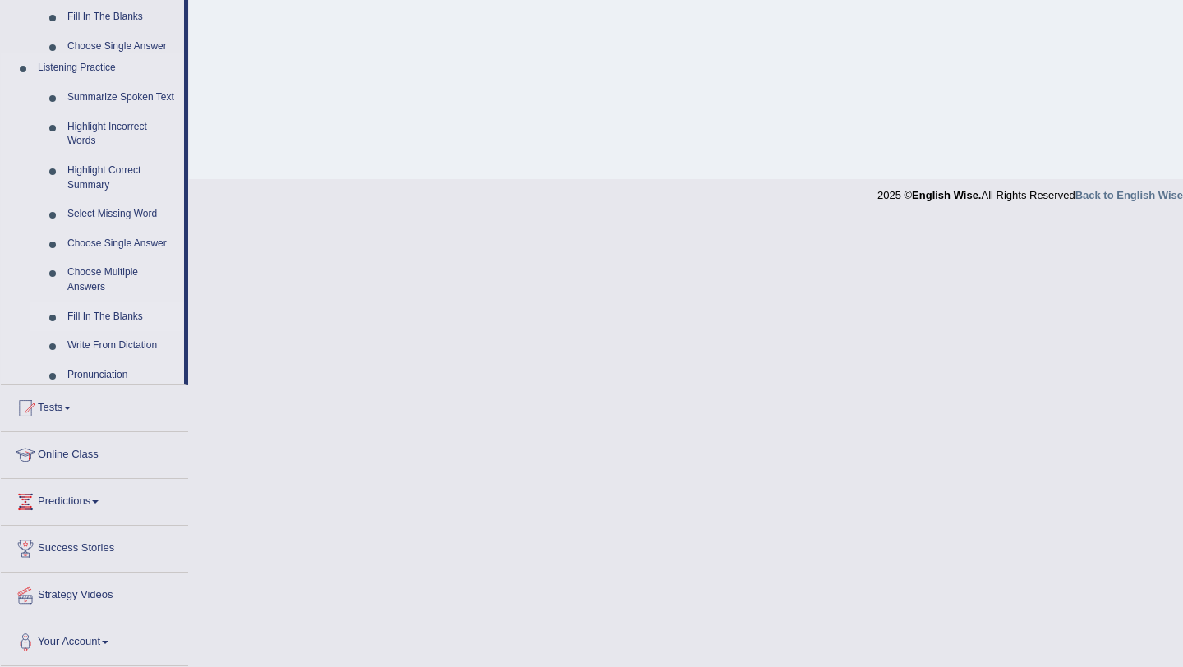
scroll to position [196, 0]
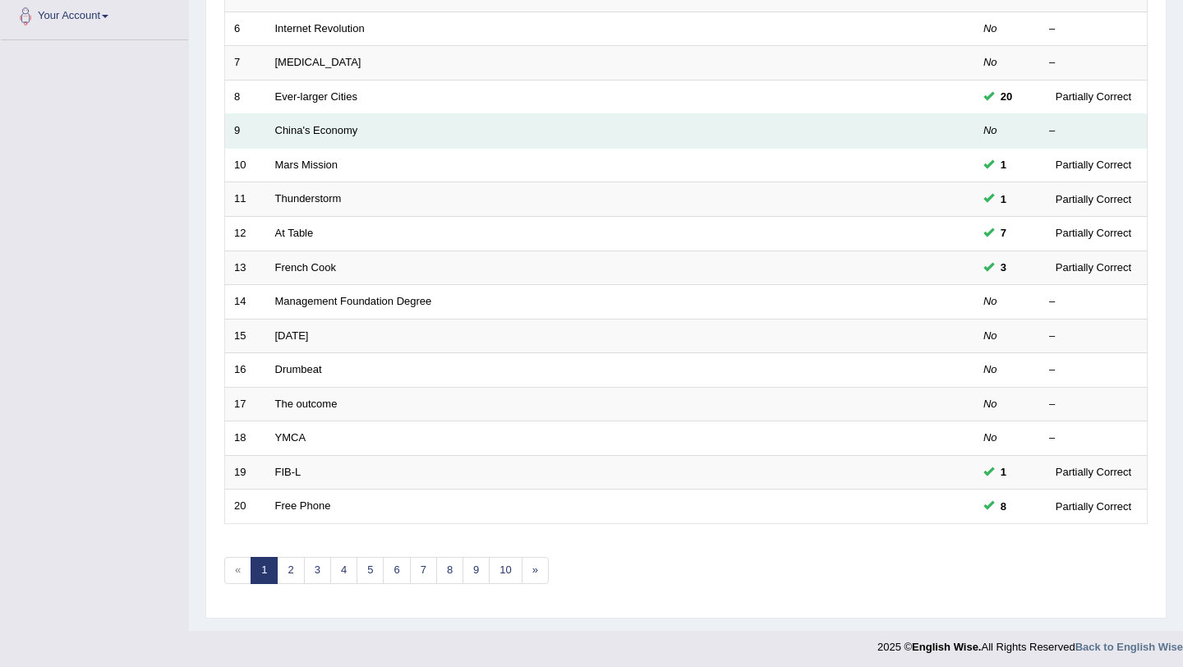
scroll to position [421, 0]
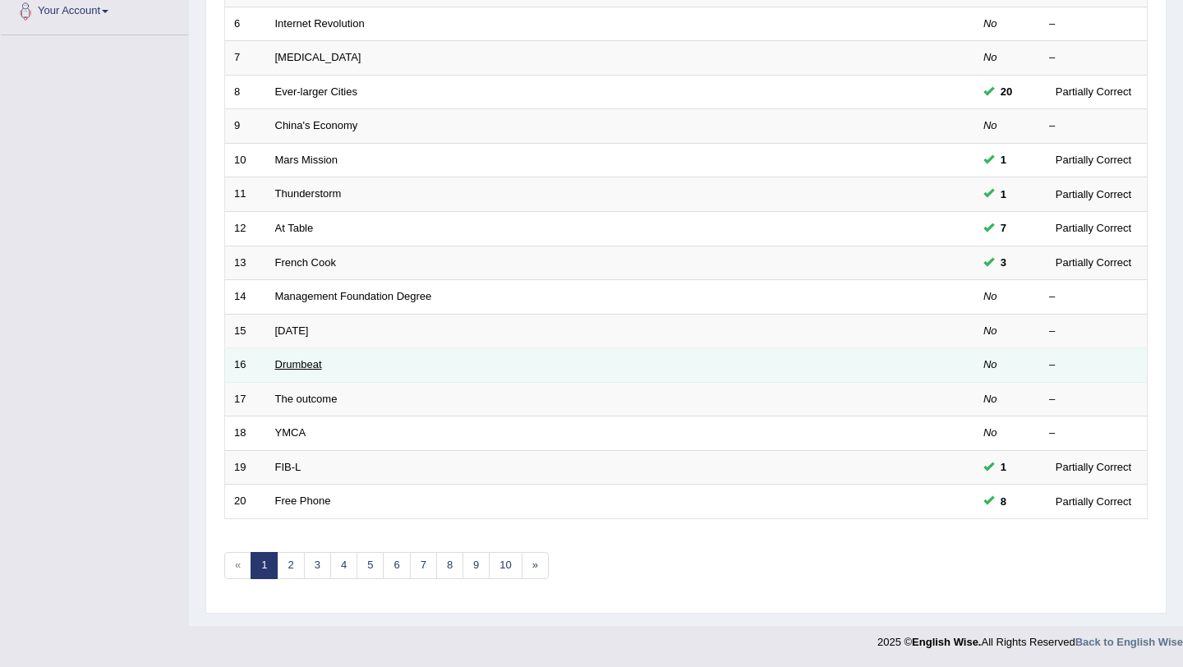
click at [307, 369] on link "Drumbeat" at bounding box center [298, 364] width 47 height 12
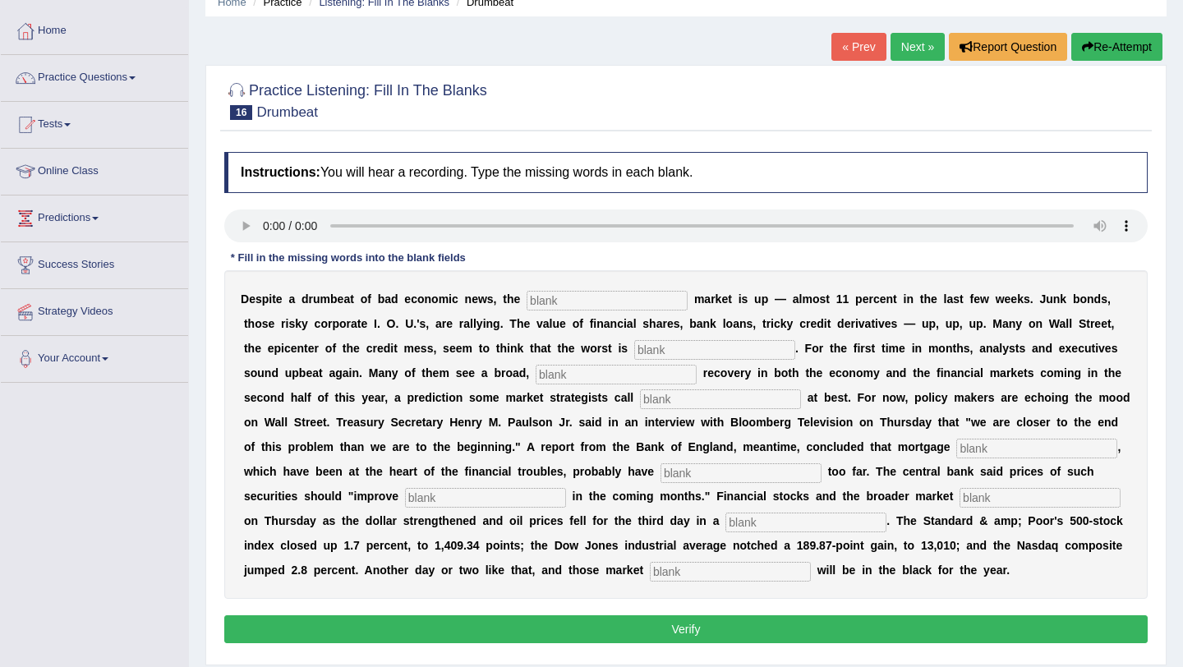
scroll to position [23, 0]
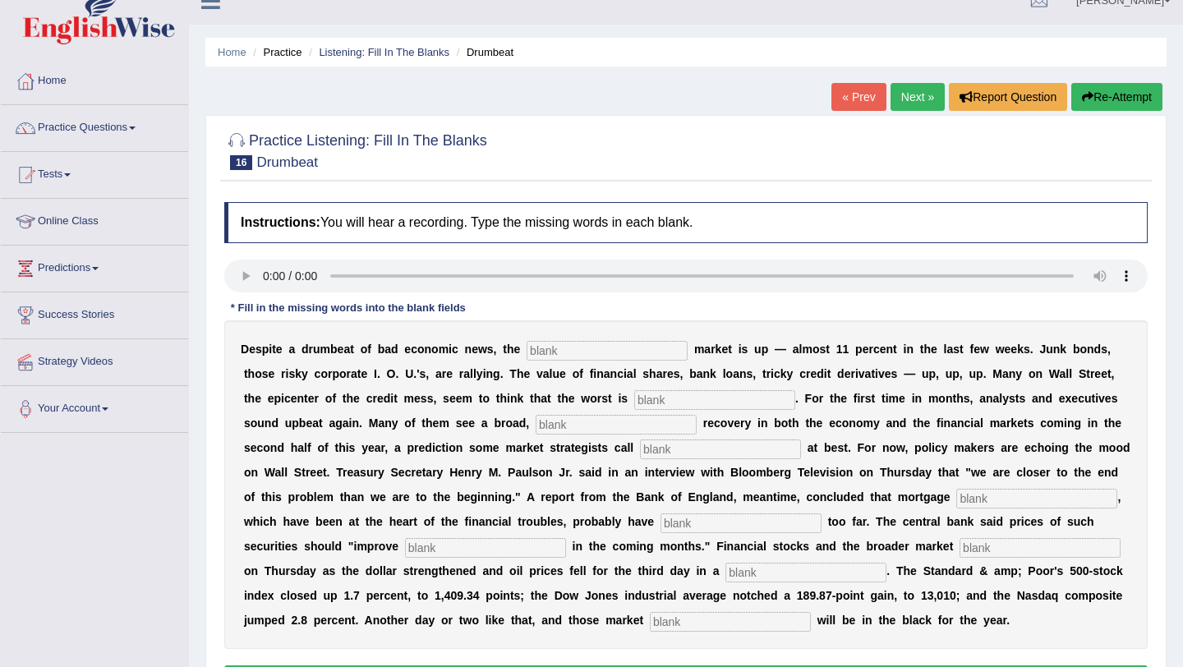
click at [908, 107] on link "Next »" at bounding box center [918, 97] width 54 height 28
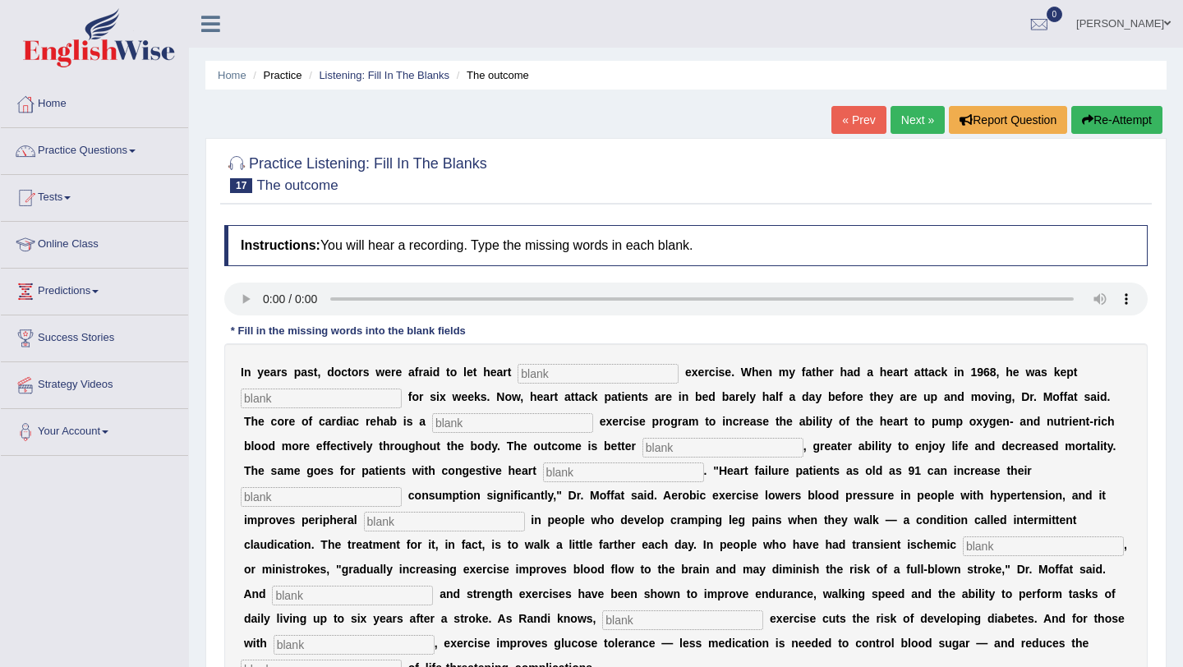
click at [906, 125] on link "Next »" at bounding box center [918, 120] width 54 height 28
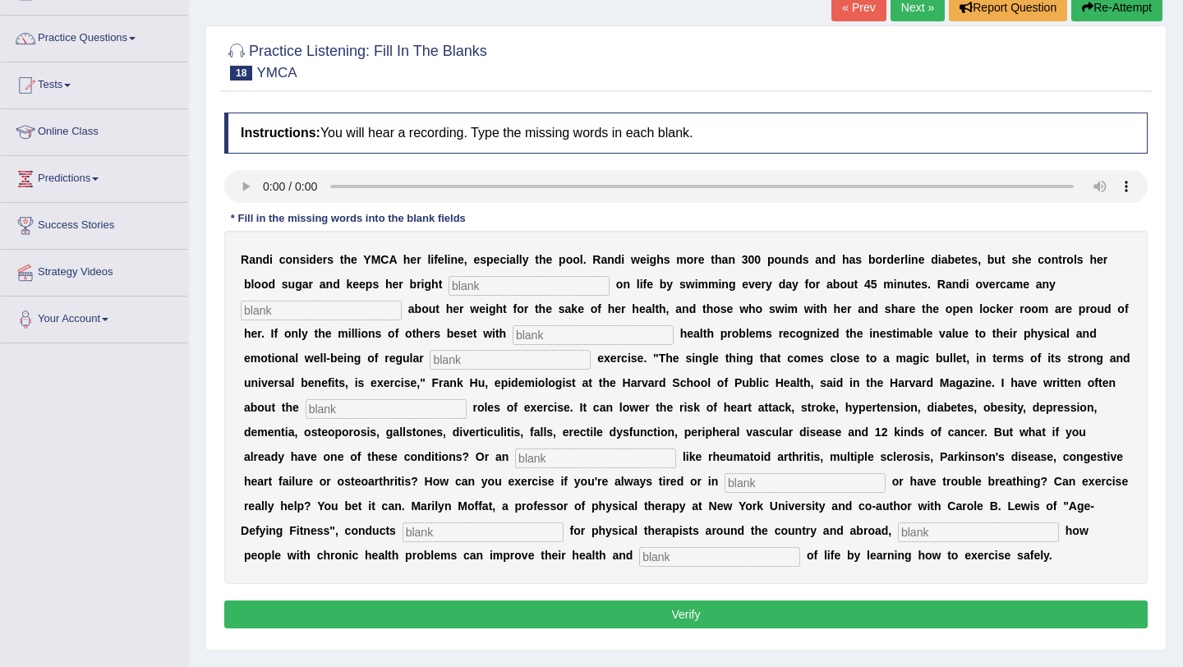
click at [900, 3] on link "Next »" at bounding box center [918, 7] width 54 height 28
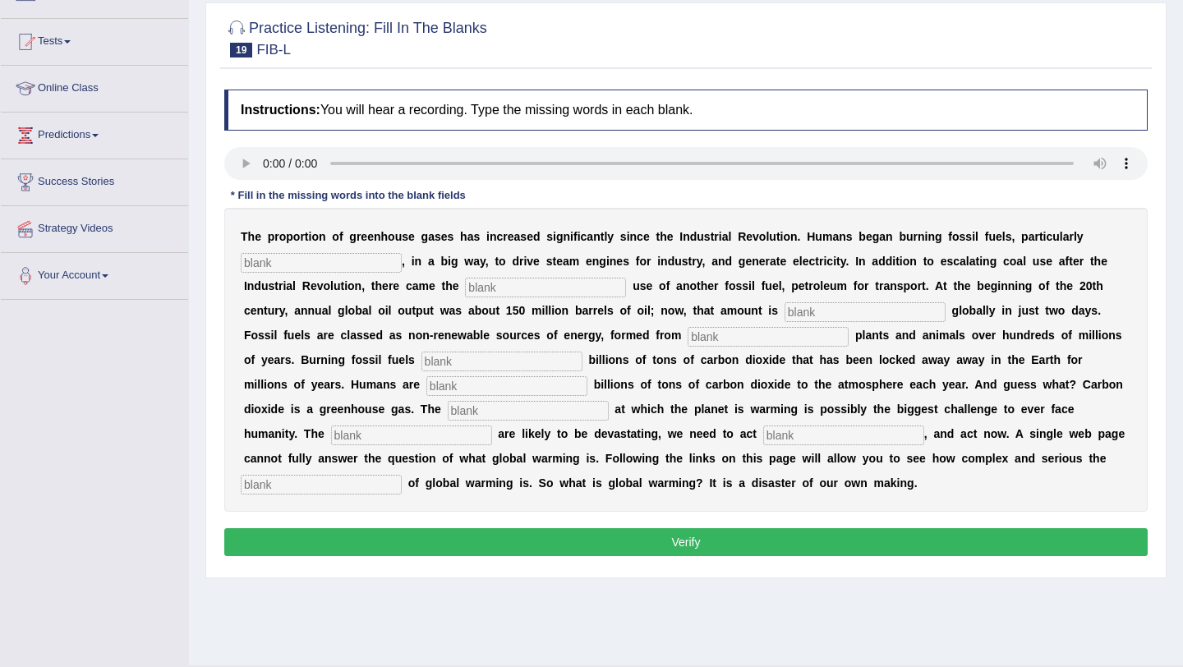
click at [367, 265] on input "text" at bounding box center [321, 263] width 161 height 20
click at [330, 256] on input "text" at bounding box center [321, 263] width 161 height 20
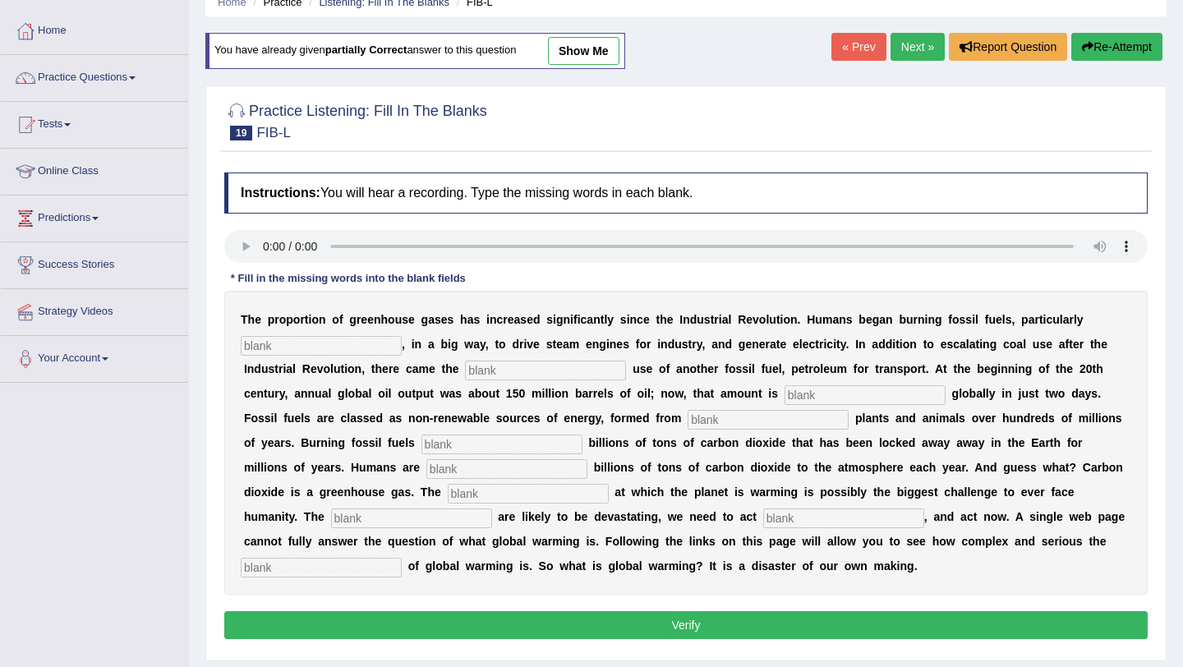
scroll to position [52, 0]
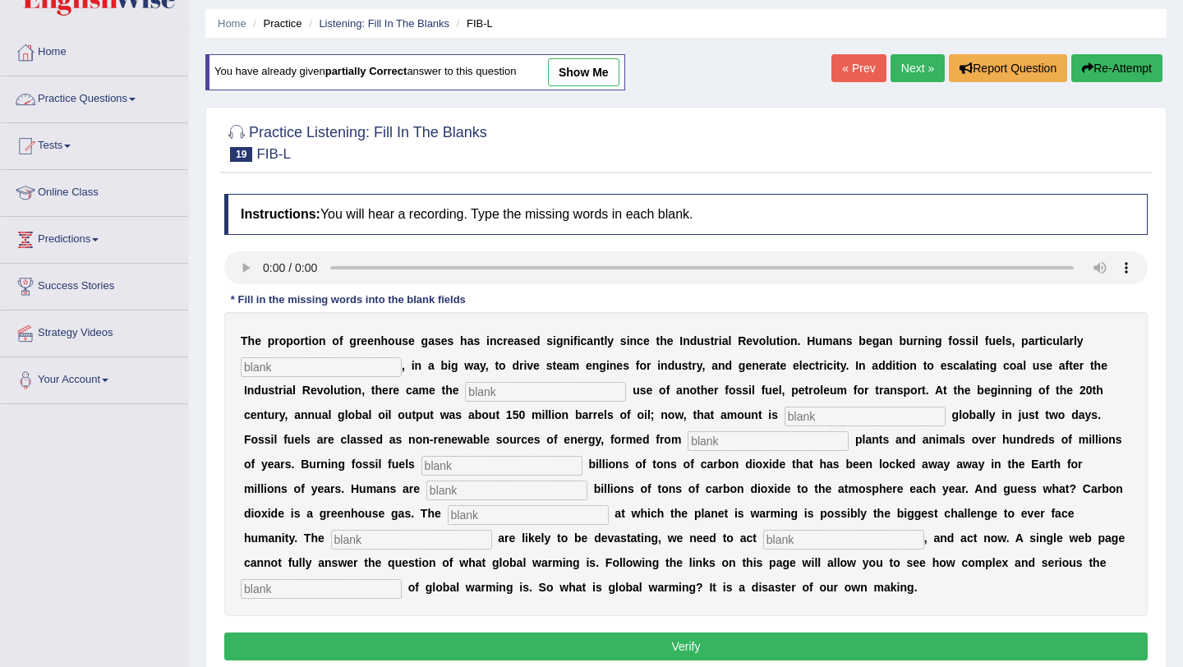
click at [99, 93] on link "Practice Questions" at bounding box center [94, 96] width 187 height 41
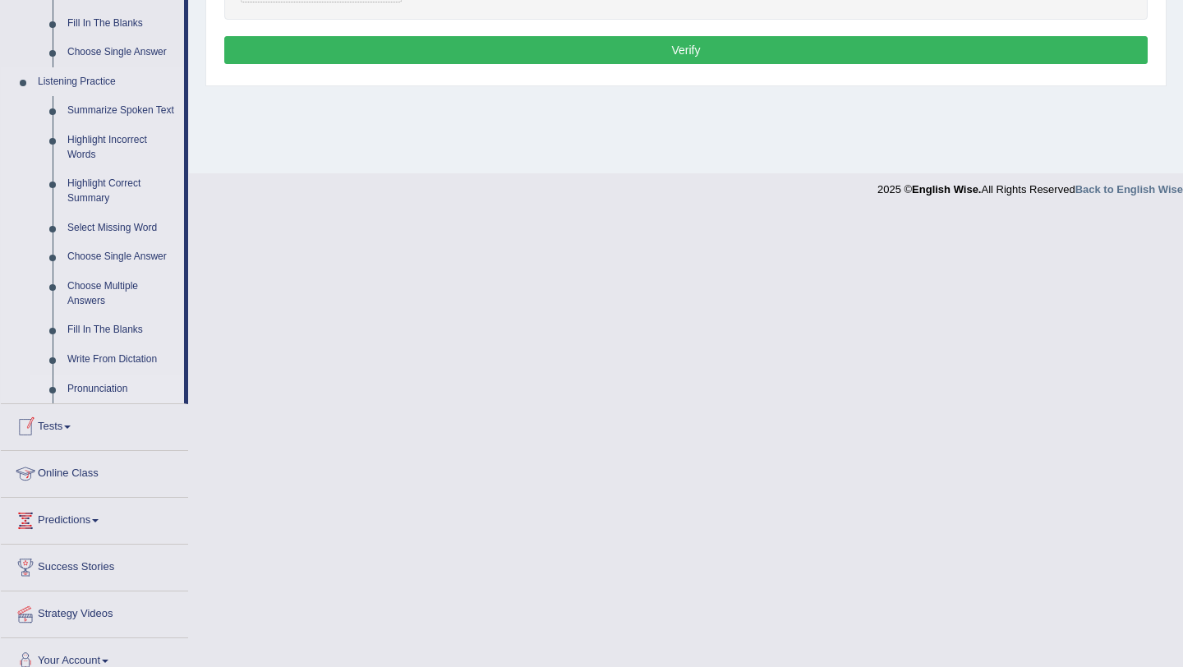
scroll to position [657, 0]
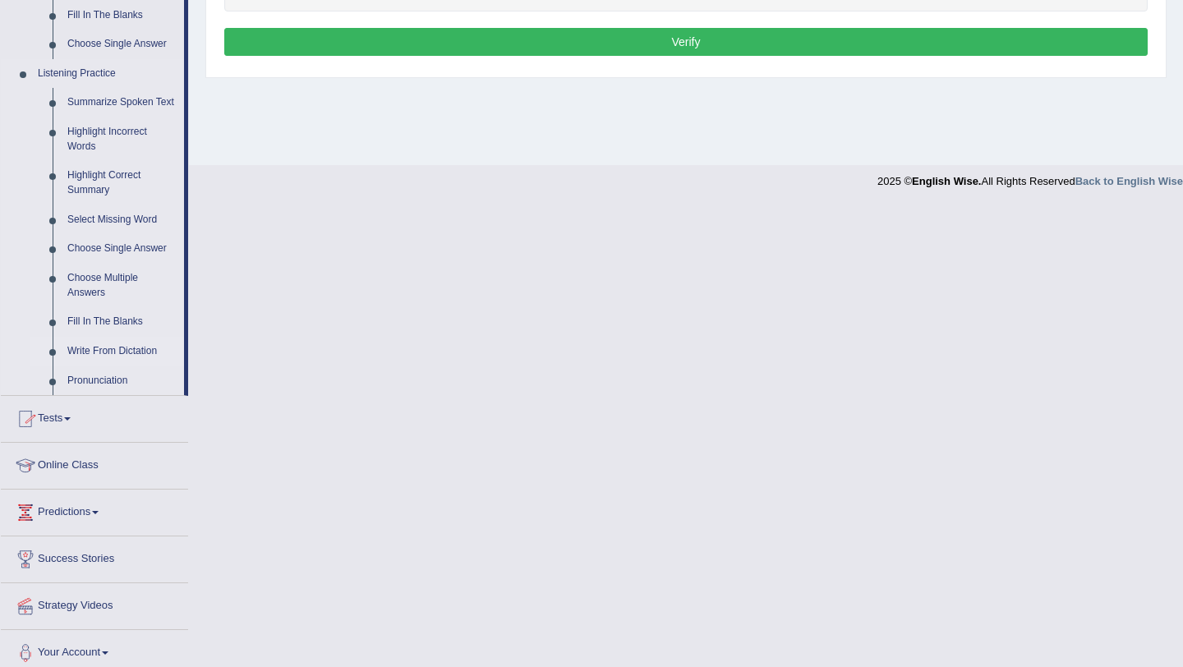
click at [104, 362] on link "Write From Dictation" at bounding box center [122, 352] width 124 height 30
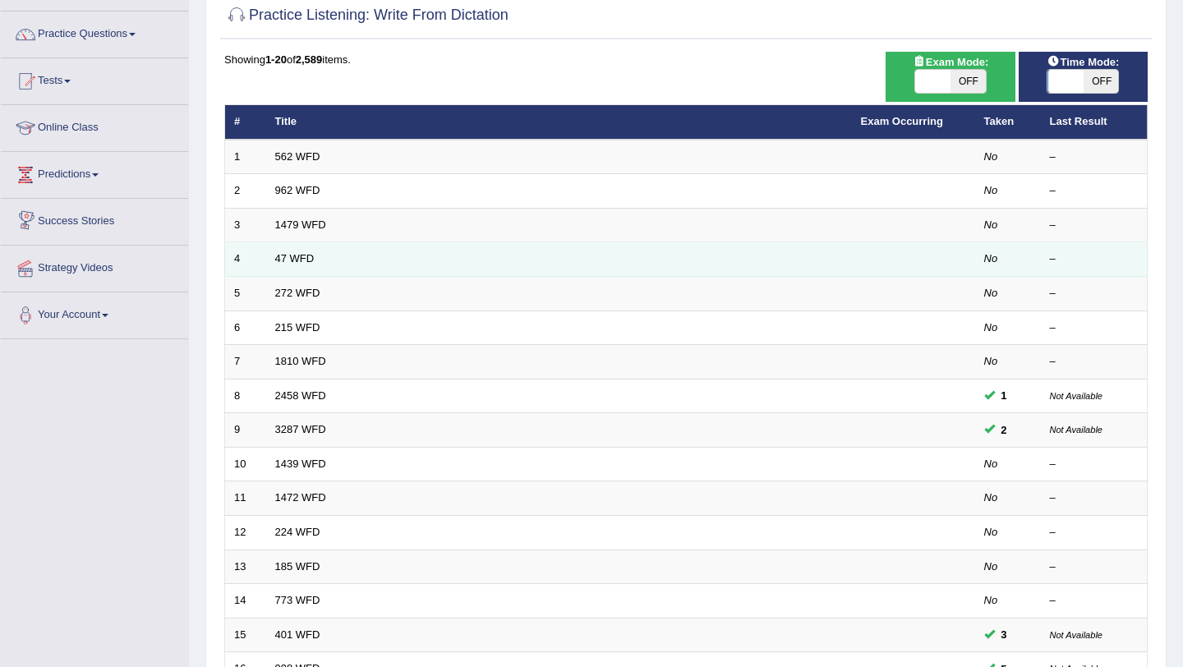
scroll to position [143, 0]
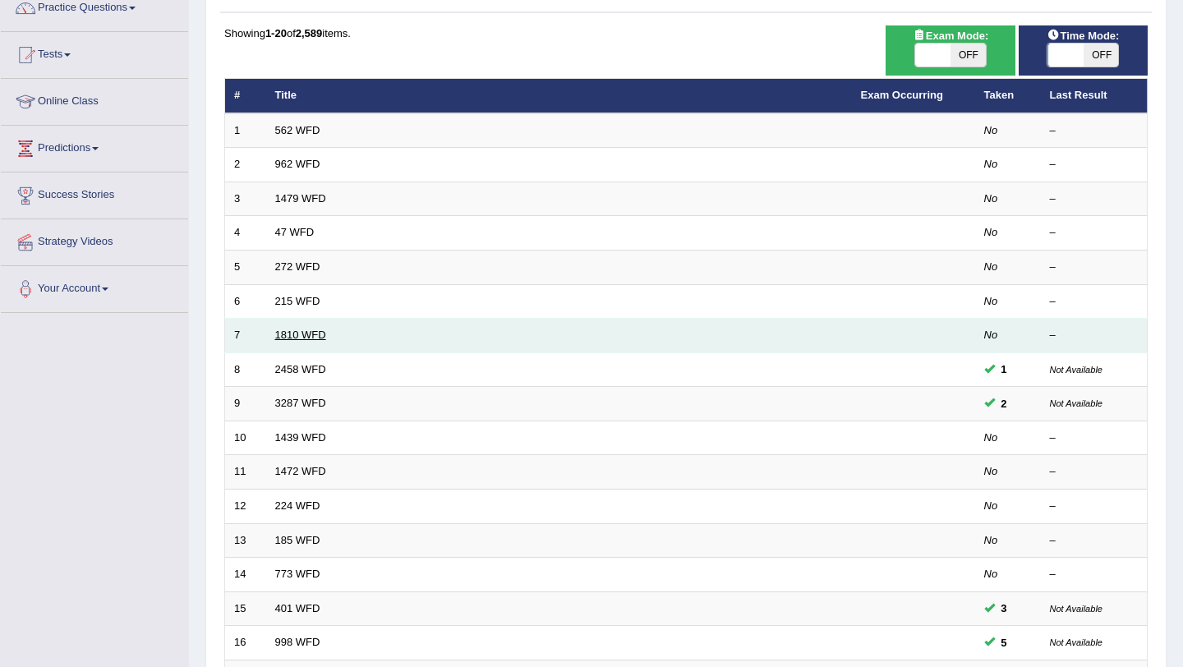
click at [321, 332] on link "1810 WFD" at bounding box center [300, 335] width 51 height 12
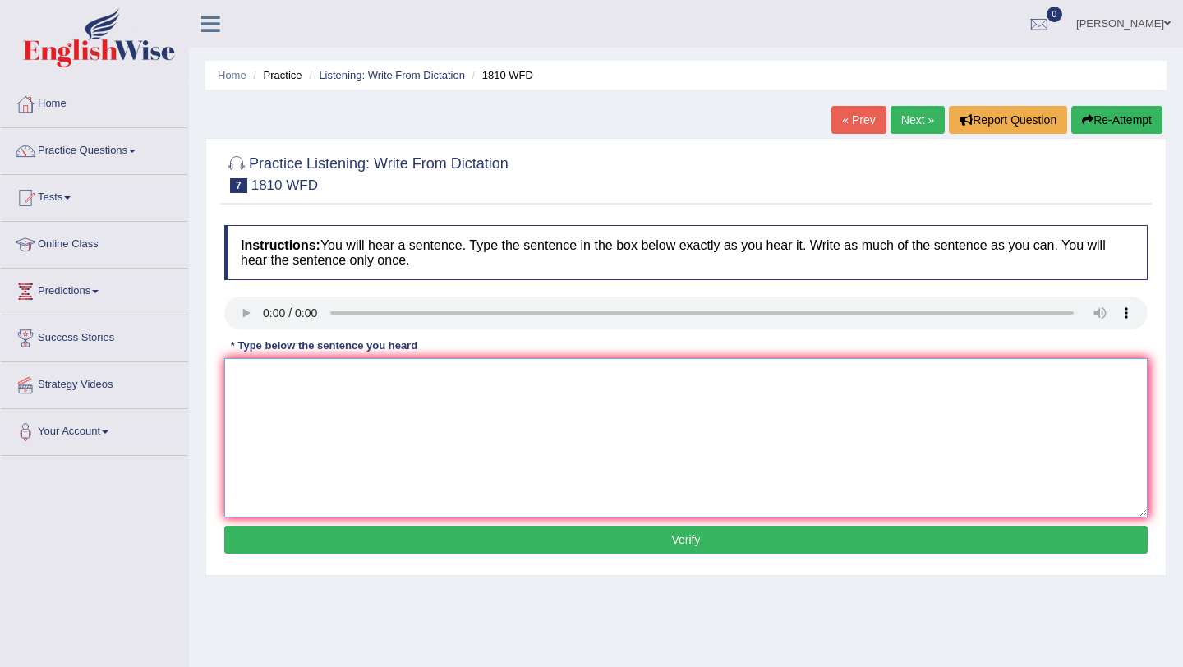
click at [378, 371] on textarea at bounding box center [686, 437] width 924 height 159
click at [288, 371] on textarea at bounding box center [686, 437] width 924 height 159
click at [243, 370] on textarea at bounding box center [686, 437] width 924 height 159
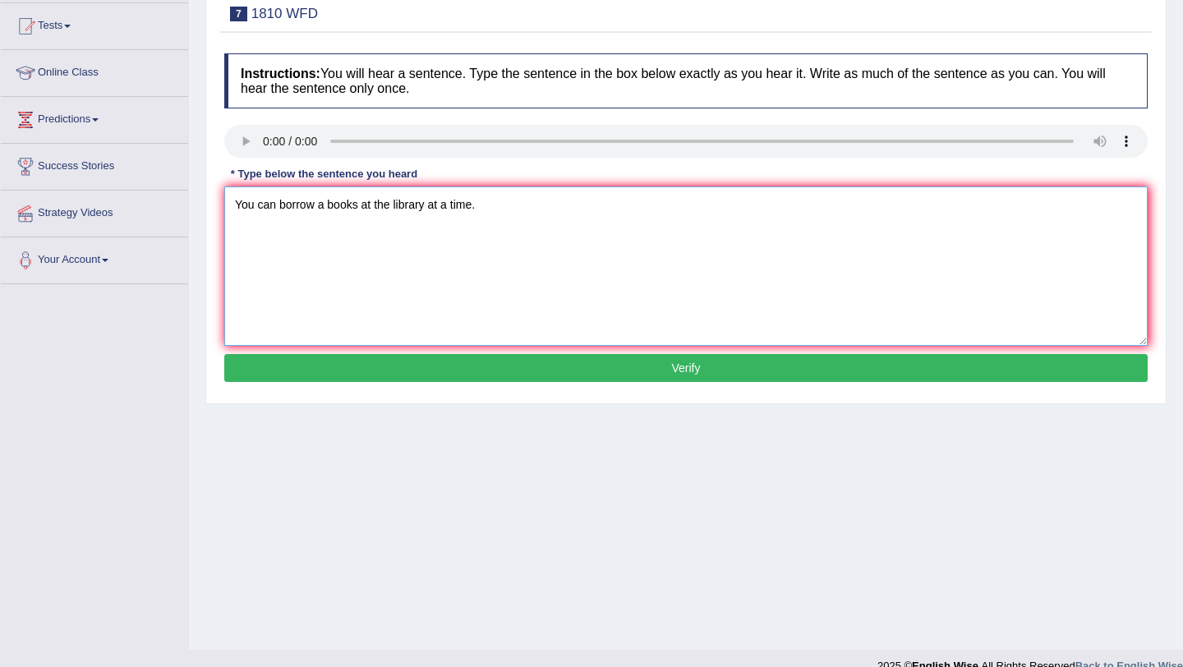
scroll to position [181, 0]
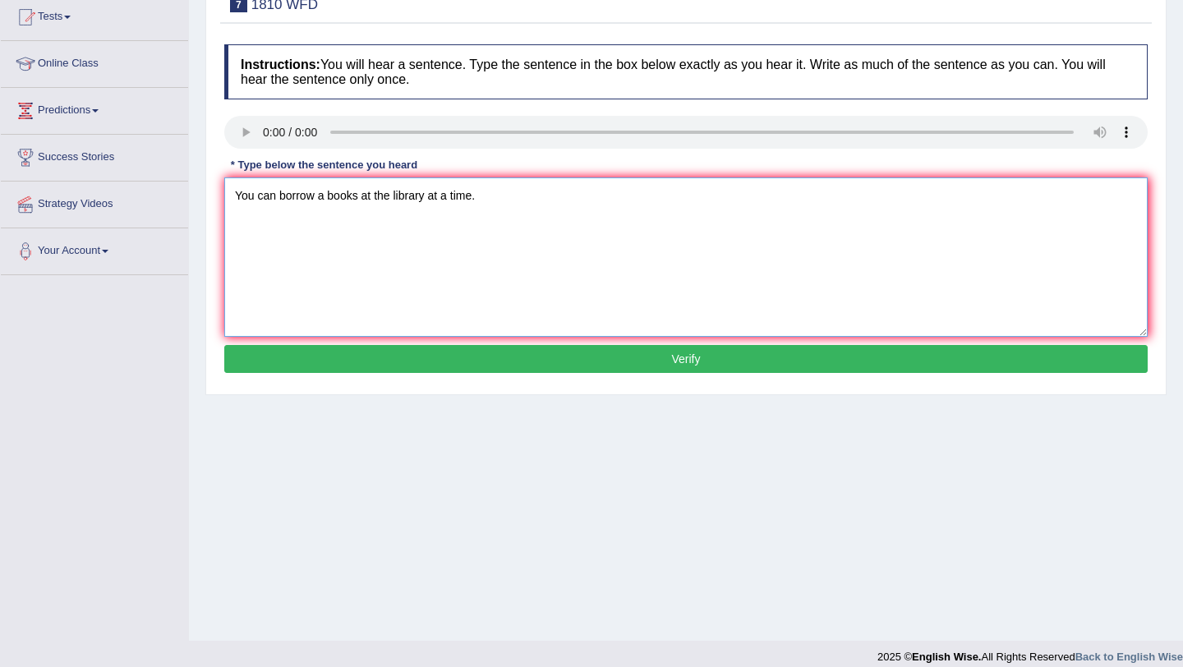
type textarea "You can borrow a books at the library at a time."
click at [639, 361] on button "Verify" at bounding box center [686, 359] width 924 height 28
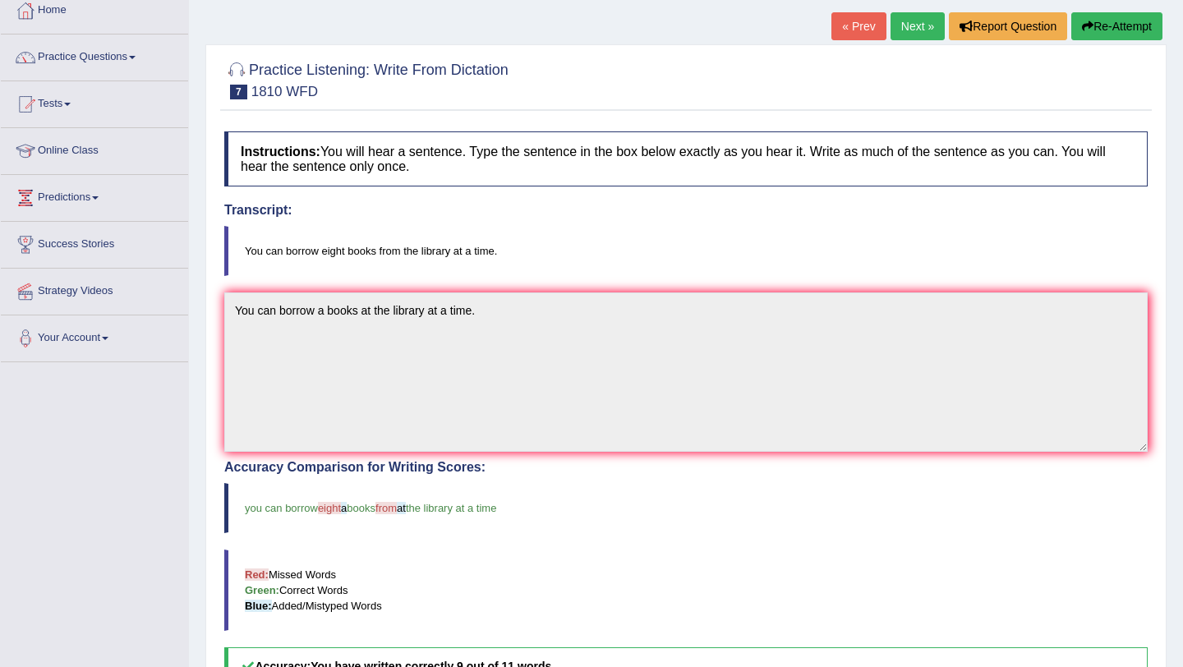
scroll to position [0, 0]
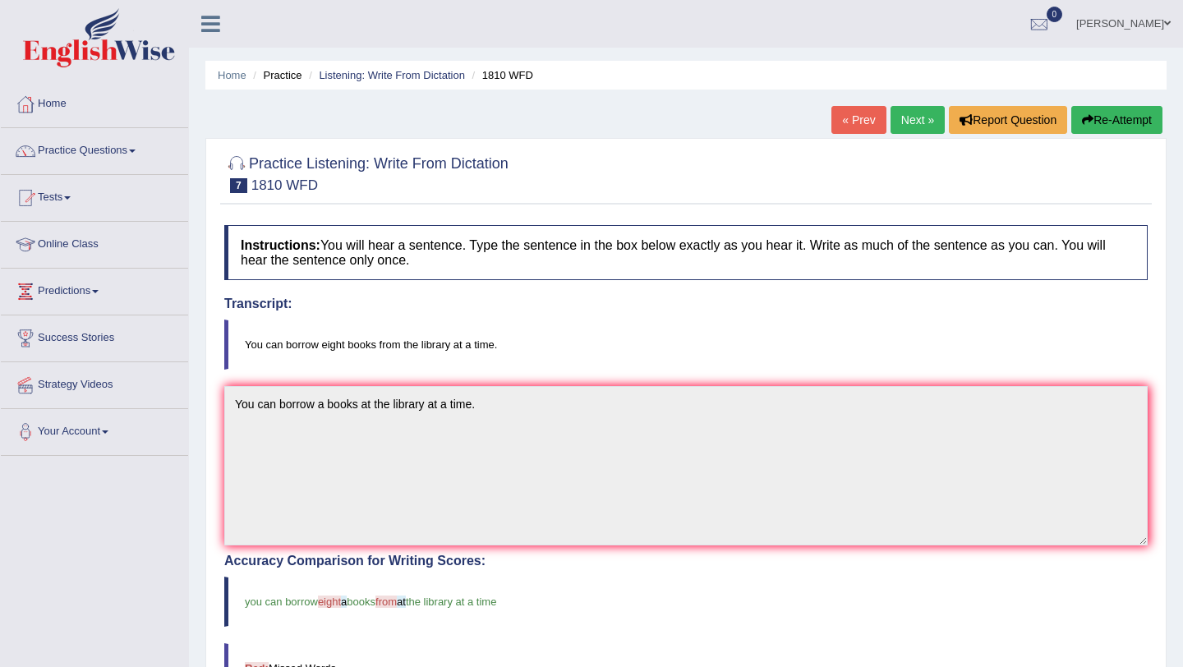
click at [68, 197] on link "Tests" at bounding box center [94, 195] width 187 height 41
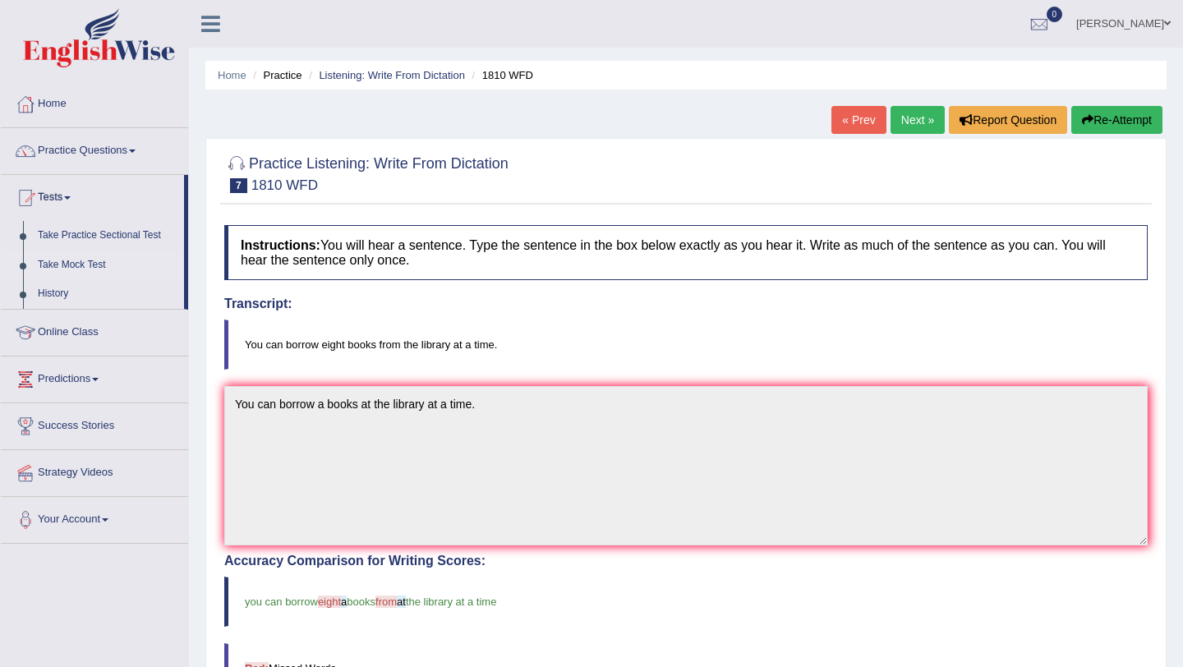
click at [73, 265] on link "Take Mock Test" at bounding box center [107, 266] width 154 height 30
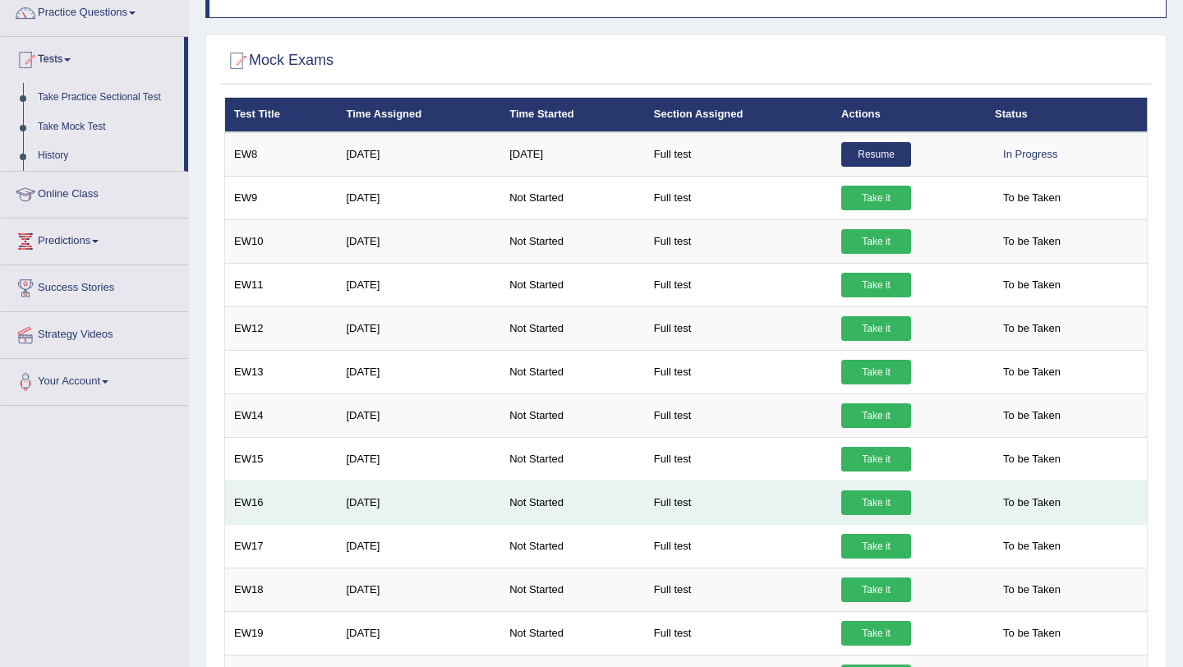
scroll to position [42, 0]
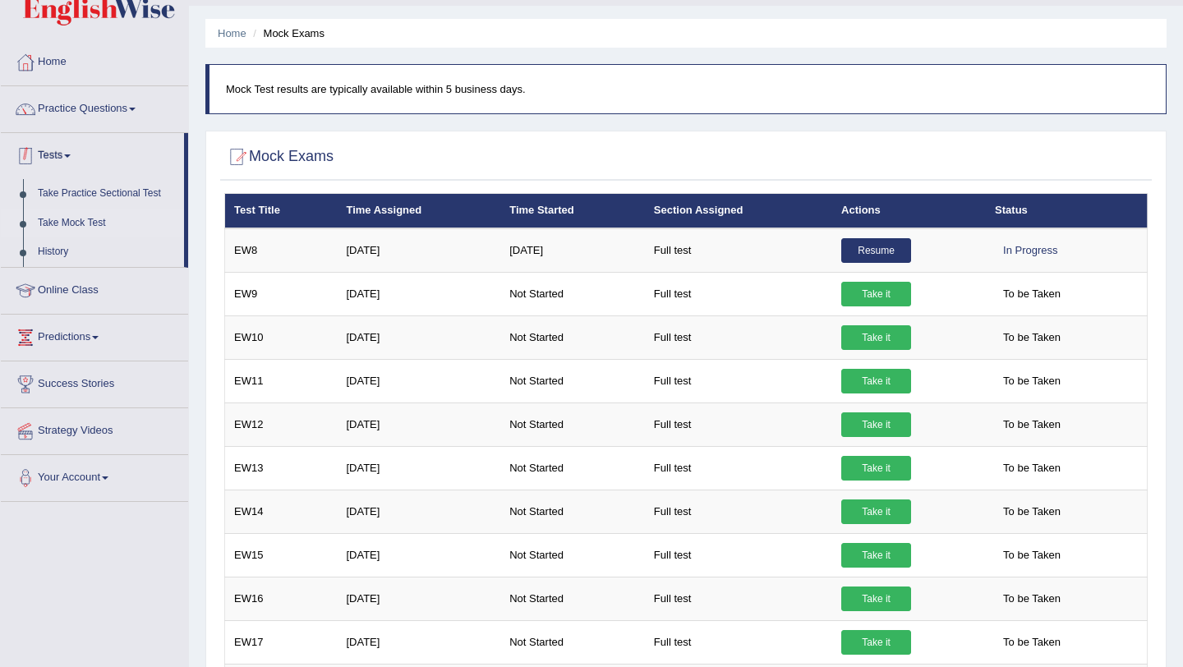
click at [74, 153] on link "Tests" at bounding box center [92, 153] width 183 height 41
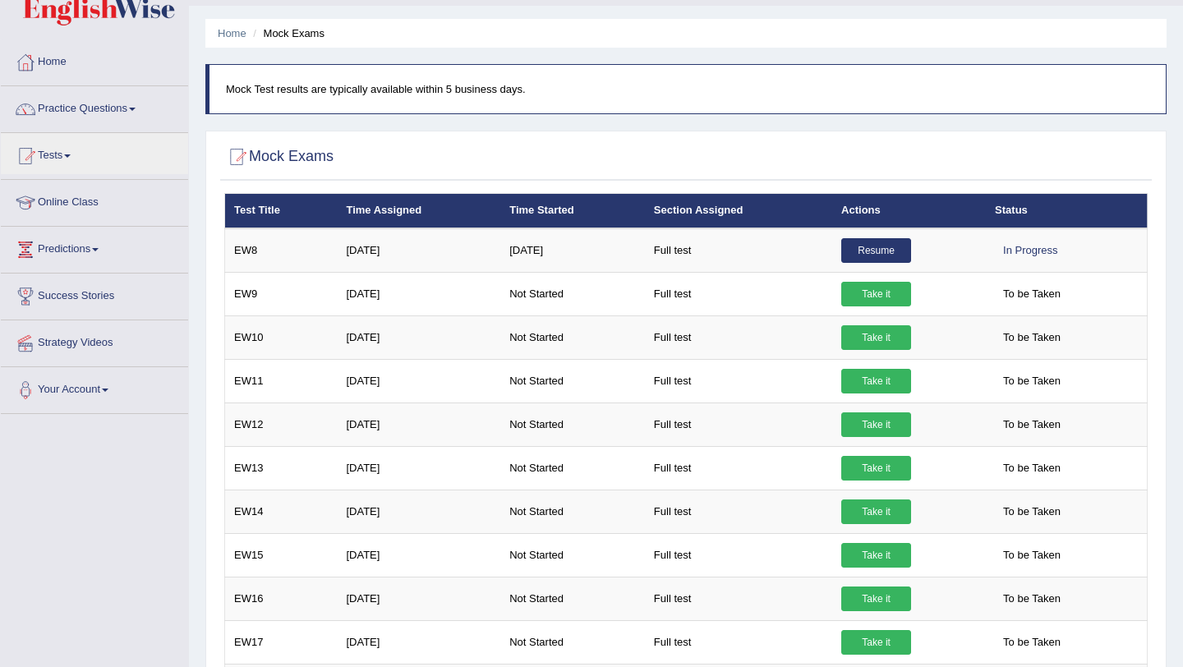
click at [94, 205] on link "Online Class" at bounding box center [94, 200] width 187 height 41
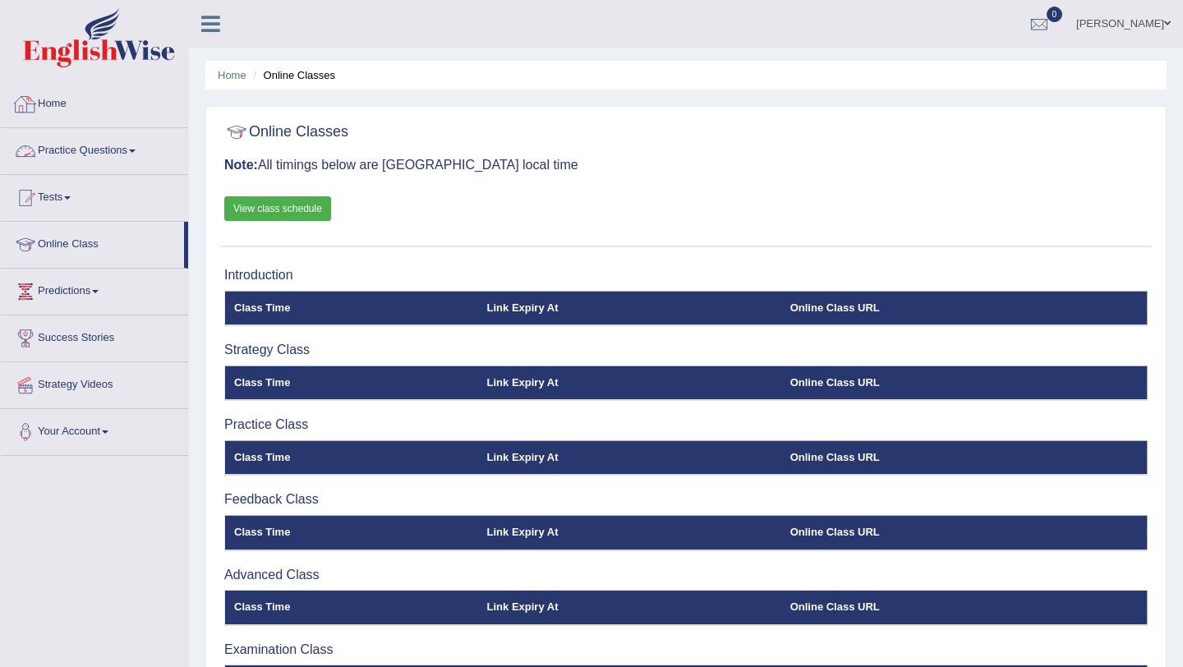
click at [54, 104] on link "Home" at bounding box center [94, 101] width 187 height 41
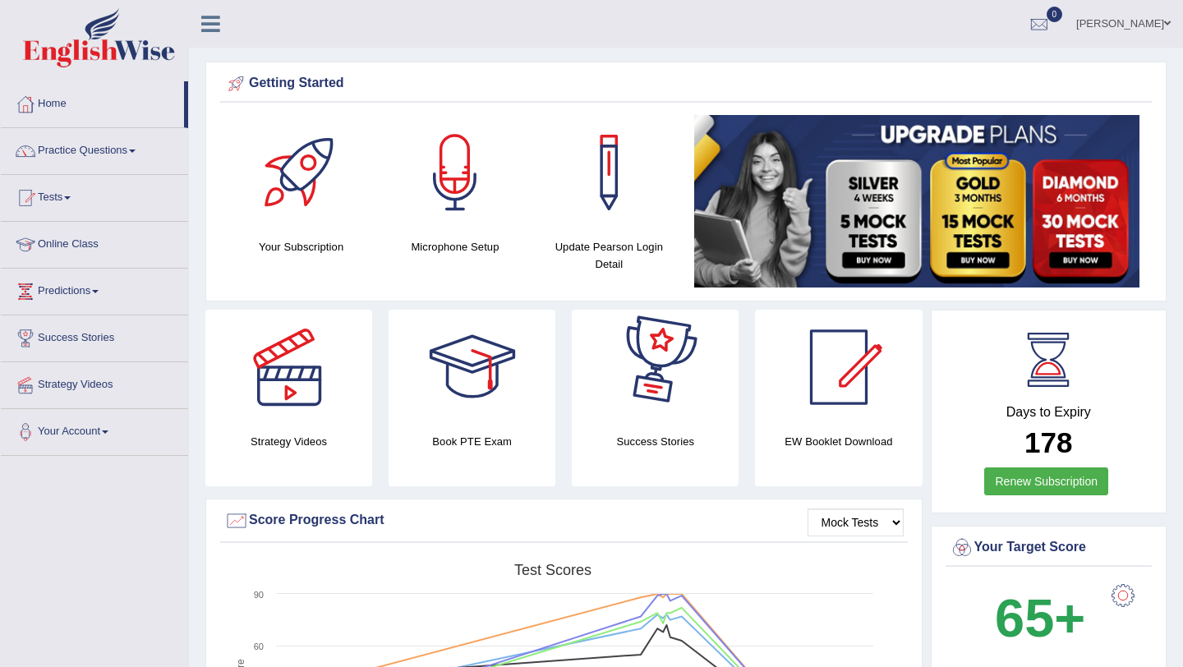
click at [812, 44] on ul "pavithra Toggle navigation Username: pavithragowda Access Type: Online Subscrip…" at bounding box center [835, 23] width 696 height 47
click at [526, 39] on ul "pavithra Toggle navigation Username: pavithragowda Access Type: Online Subscrip…" at bounding box center [835, 23] width 696 height 47
click at [1134, 27] on link "pavithra" at bounding box center [1123, 21] width 119 height 43
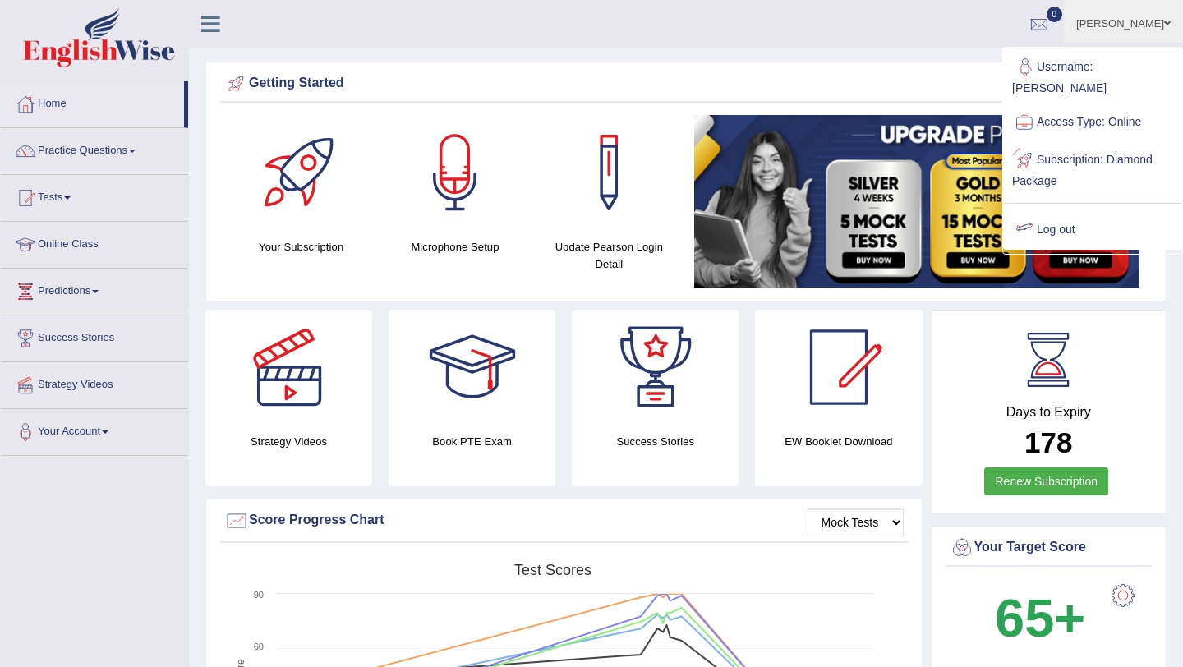
click at [1052, 225] on link "Log out" at bounding box center [1093, 230] width 178 height 38
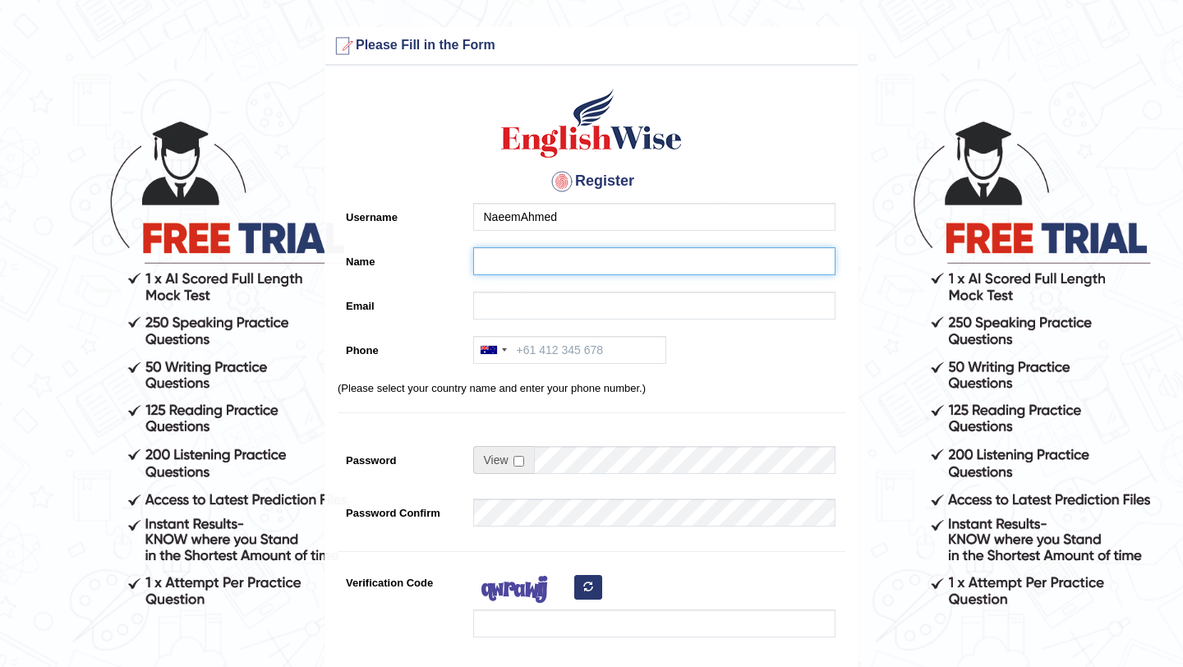
click at [530, 256] on input "Name" at bounding box center [654, 261] width 362 height 28
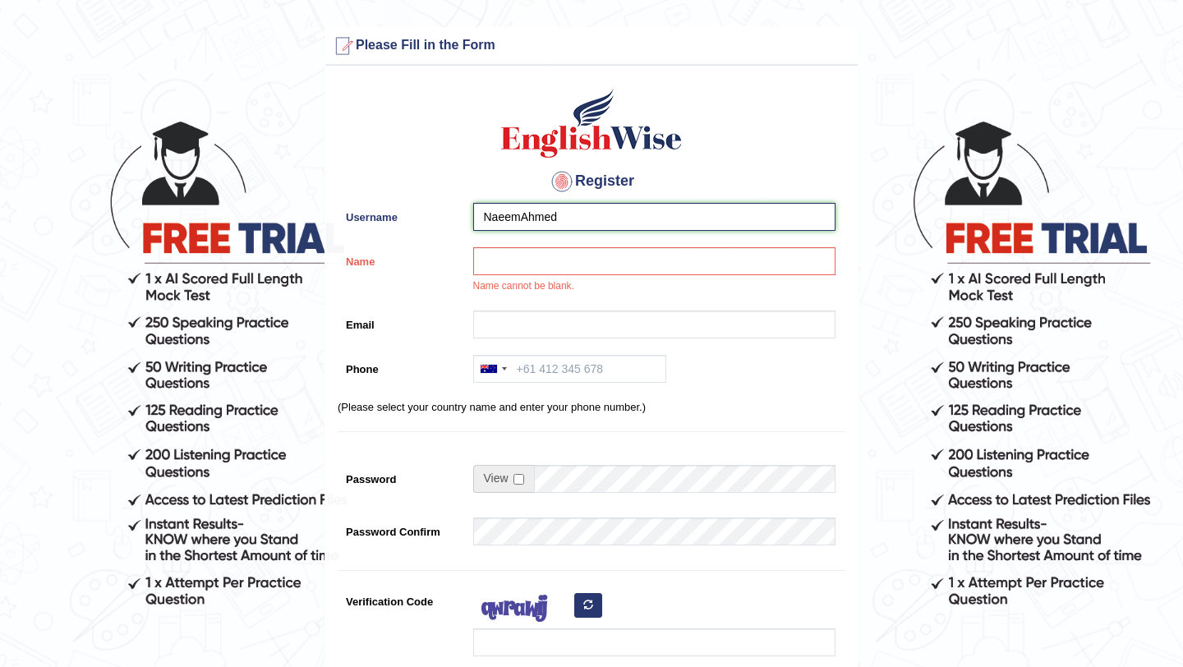
drag, startPoint x: 569, startPoint y: 214, endPoint x: 462, endPoint y: 220, distance: 107.9
click at [463, 218] on div "Username NaeemAhmed" at bounding box center [592, 221] width 508 height 36
type input "naeemahmed"
click at [492, 265] on input "Name" at bounding box center [654, 261] width 362 height 28
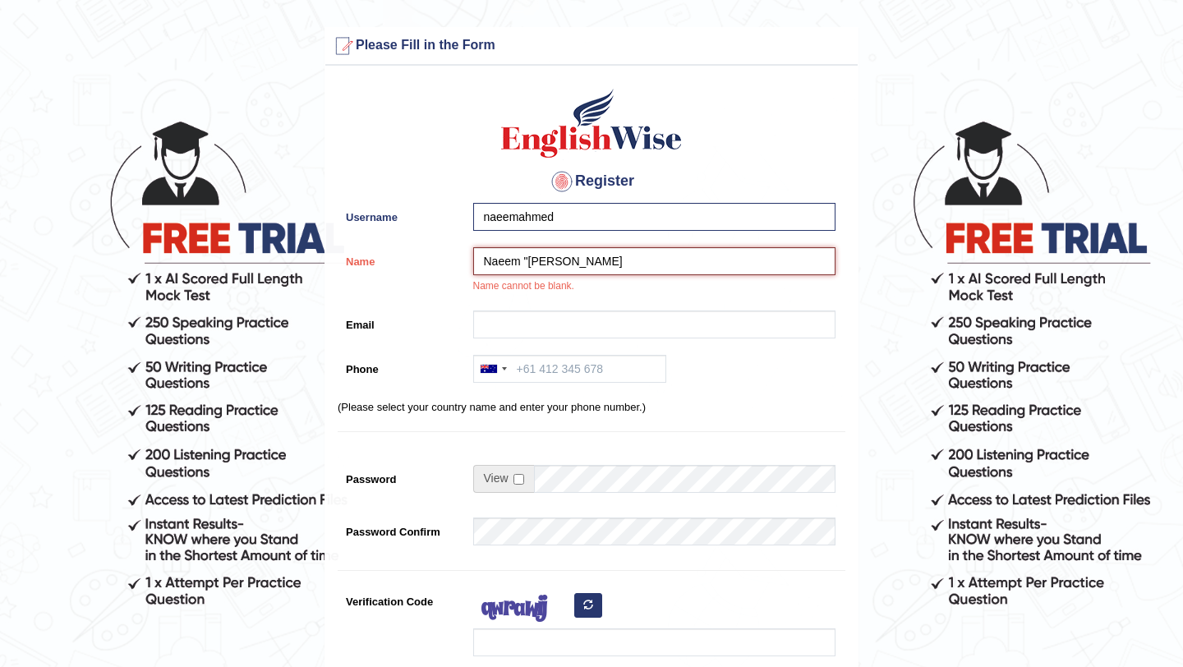
click at [527, 262] on input "Naeem "Ahmed" at bounding box center [654, 261] width 362 height 28
click at [594, 261] on input "[PERSON_NAME]" at bounding box center [654, 261] width 362 height 28
type input "[PERSON_NAME]"
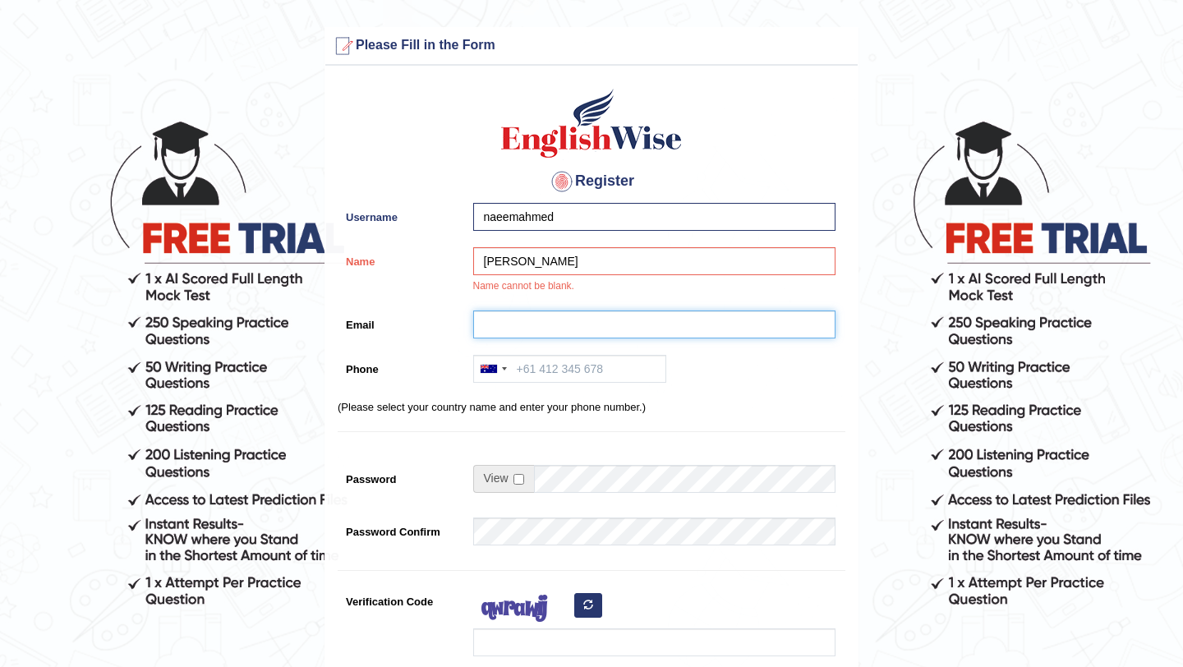
click at [556, 323] on input "Email" at bounding box center [654, 325] width 362 height 28
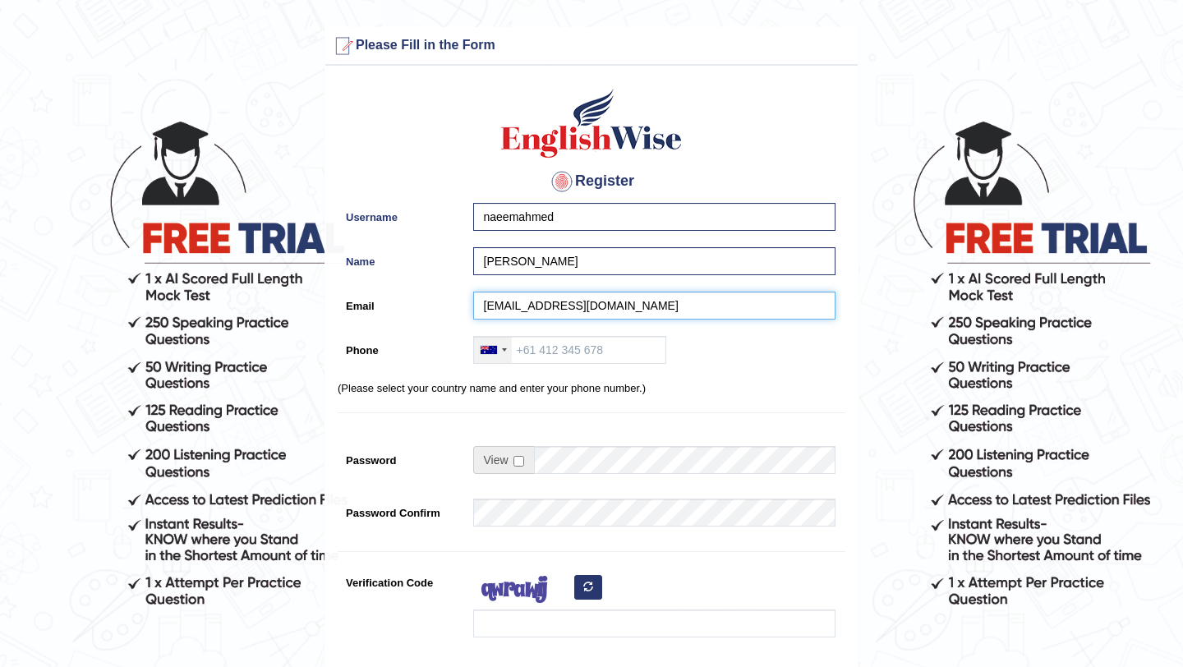
type input "naeemkesc2012@gmail.com"
click at [500, 358] on div at bounding box center [493, 350] width 38 height 26
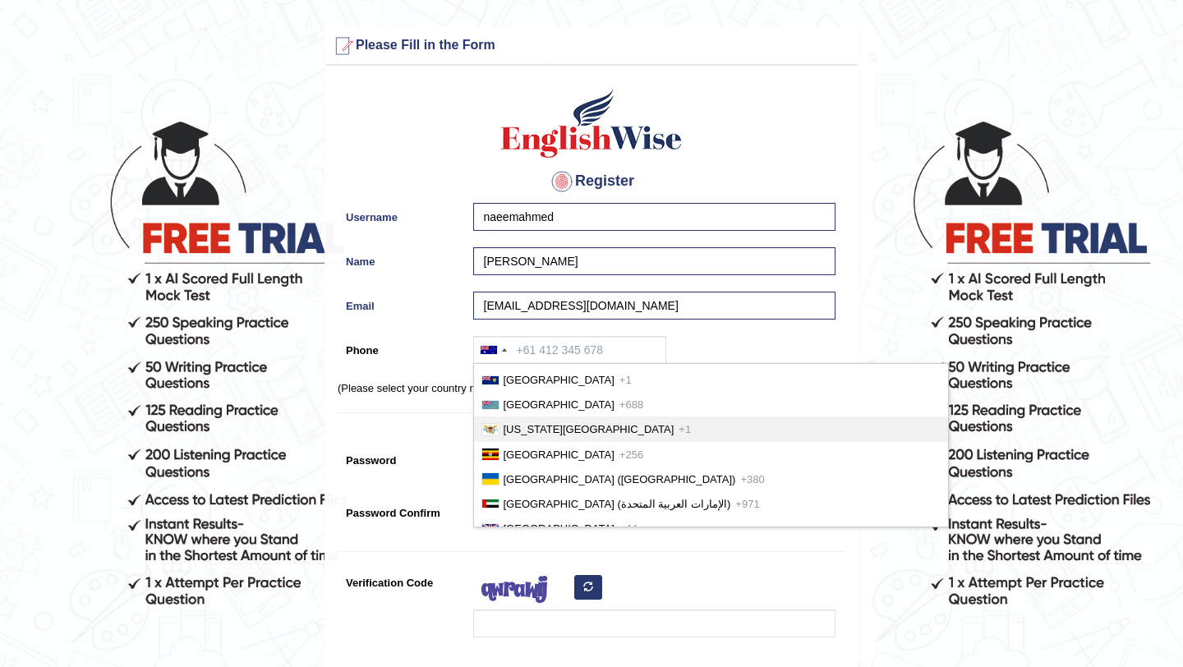
scroll to position [55, 0]
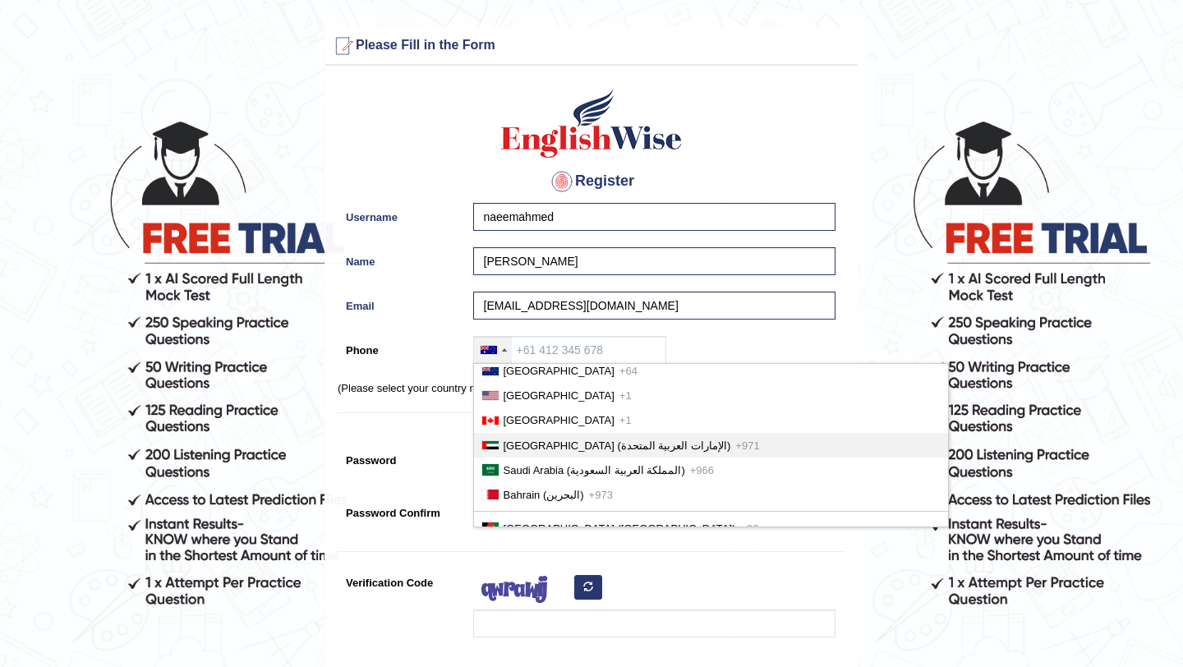
click at [529, 440] on span "United Arab Emirates (‫الإمارات العربية المتحدة‬‎)" at bounding box center [618, 446] width 228 height 12
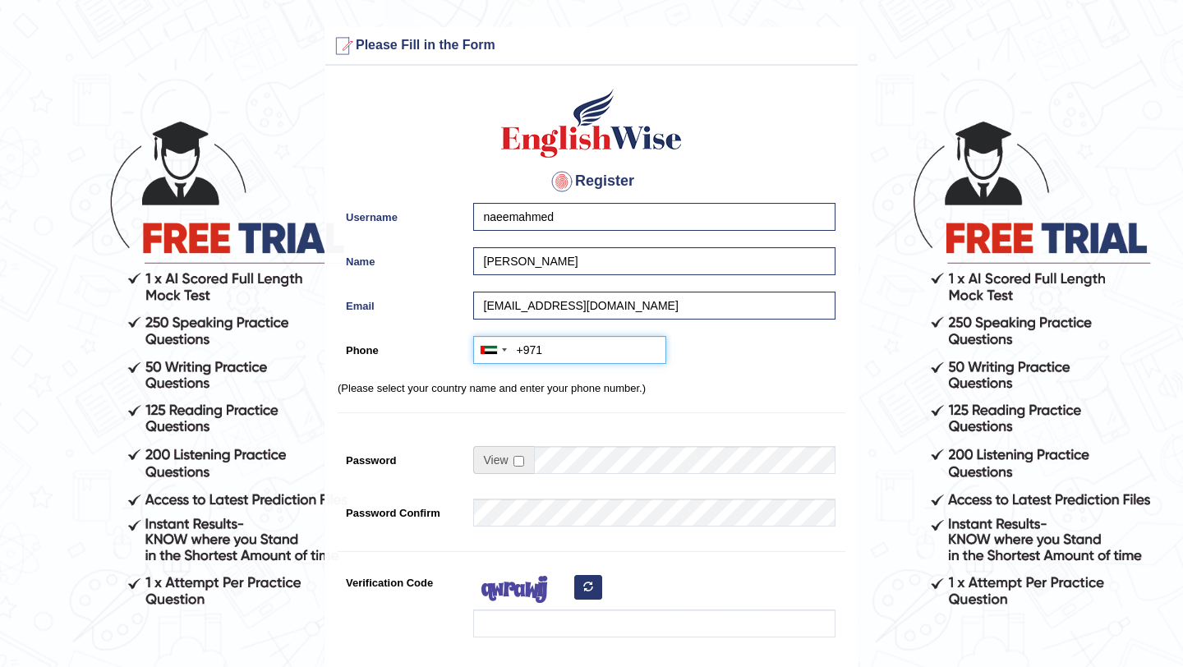
click at [562, 348] on input "+971" at bounding box center [569, 350] width 193 height 28
type input "+971563032884"
click at [677, 396] on div "Register Username naeemahmed Name Naeem Ahmed Email naeemkesc2012@gmail.com Pho…" at bounding box center [591, 417] width 533 height 686
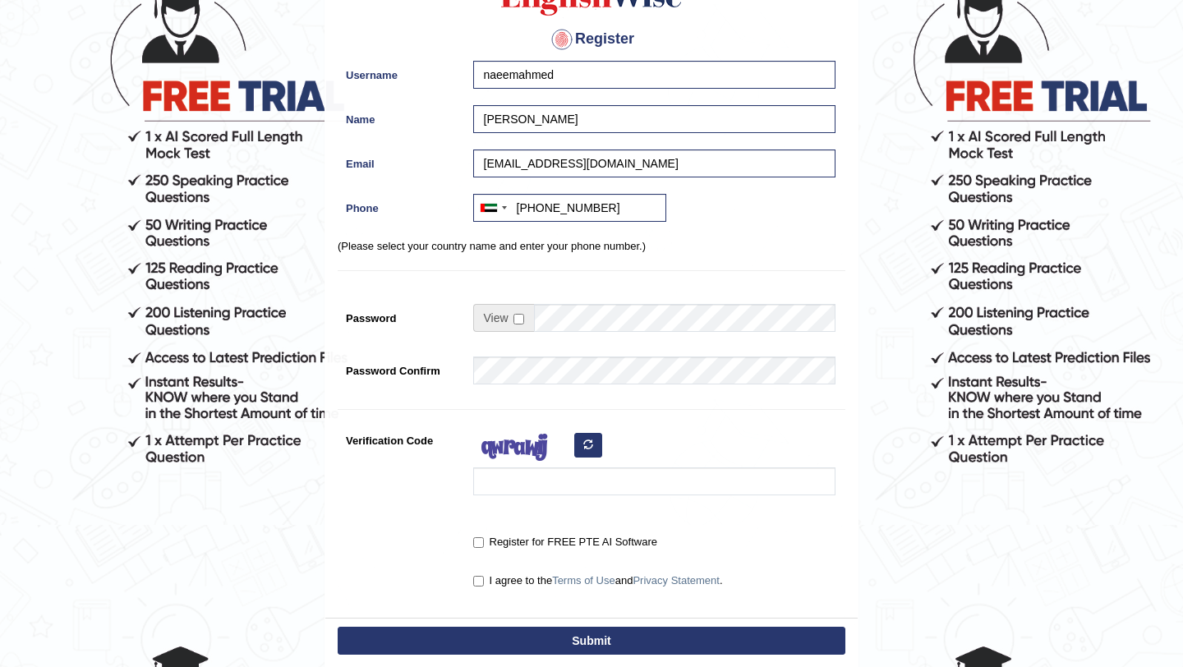
scroll to position [147, 0]
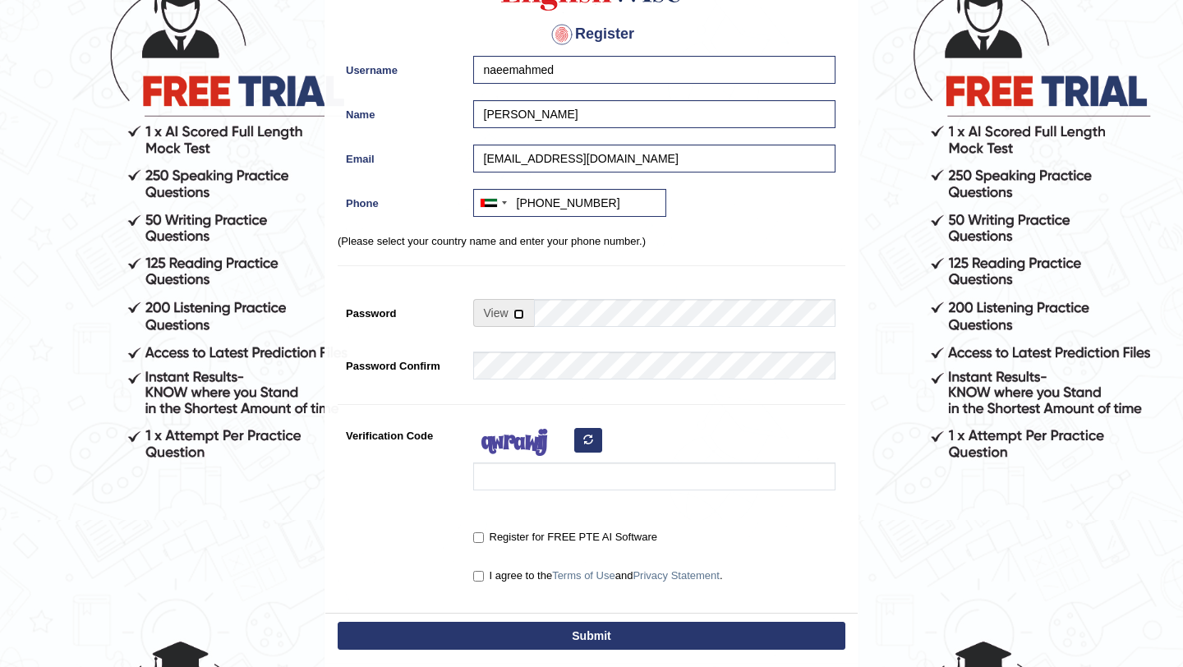
click at [518, 315] on input "checkbox" at bounding box center [519, 314] width 11 height 11
checkbox input "true"
click at [574, 315] on input "Password" at bounding box center [685, 313] width 302 height 28
drag, startPoint x: 624, startPoint y: 310, endPoint x: 529, endPoint y: 311, distance: 94.5
click at [529, 310] on div "naeem@2025" at bounding box center [654, 313] width 362 height 28
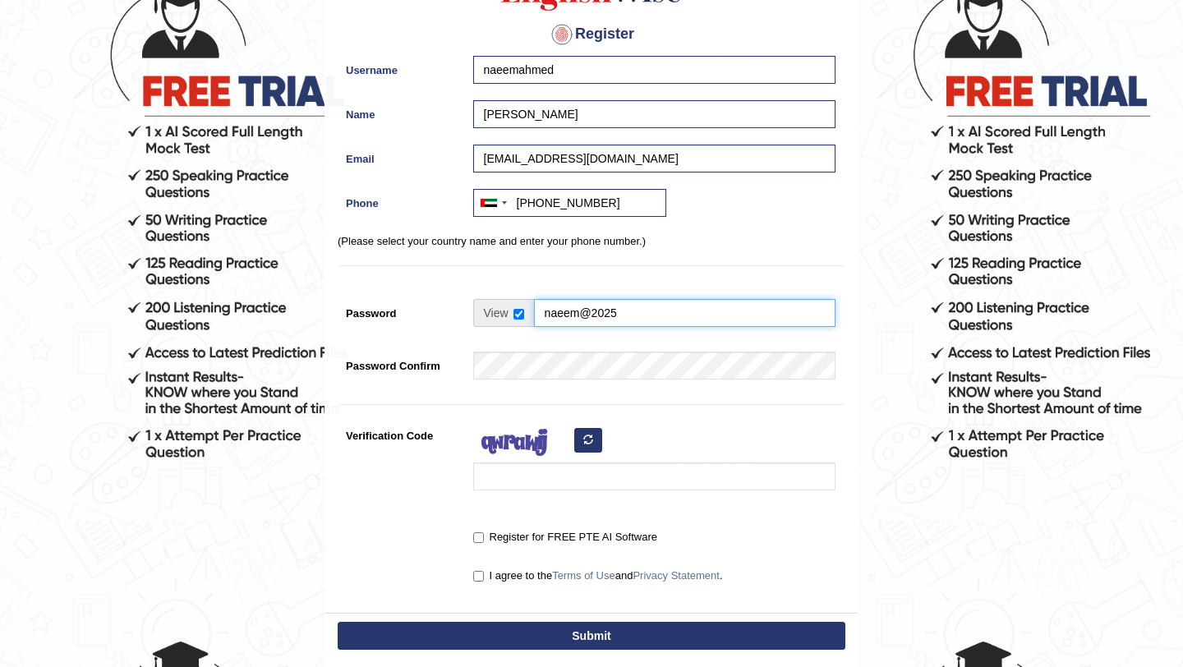
type input "naeem@2025"
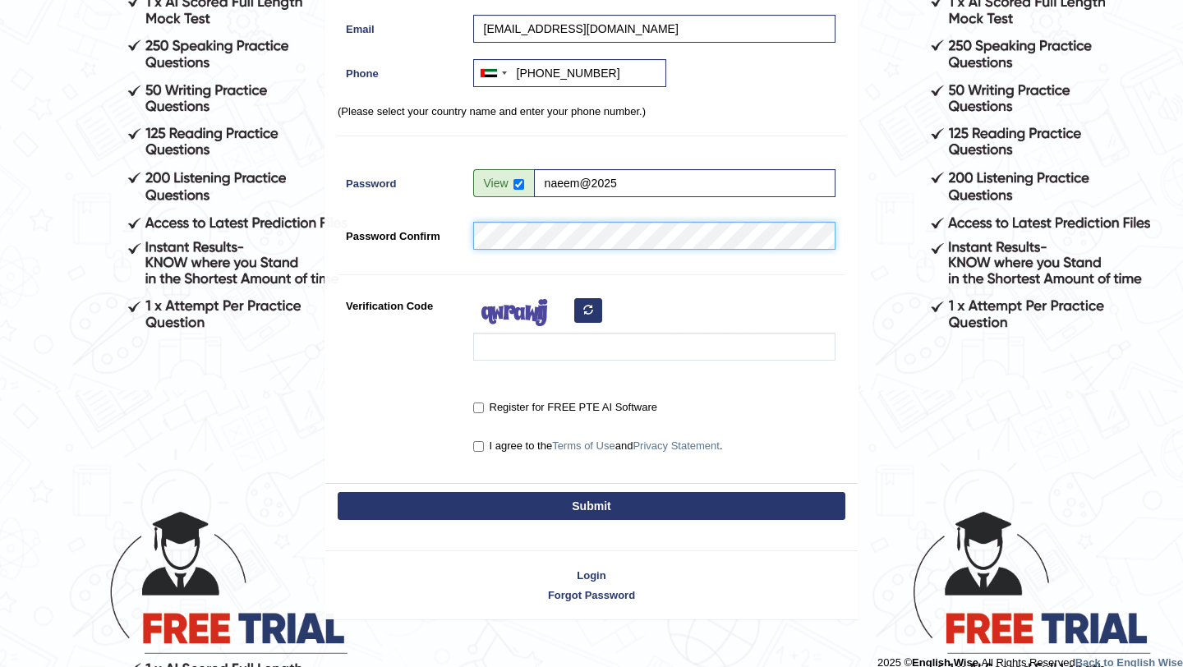
scroll to position [296, 0]
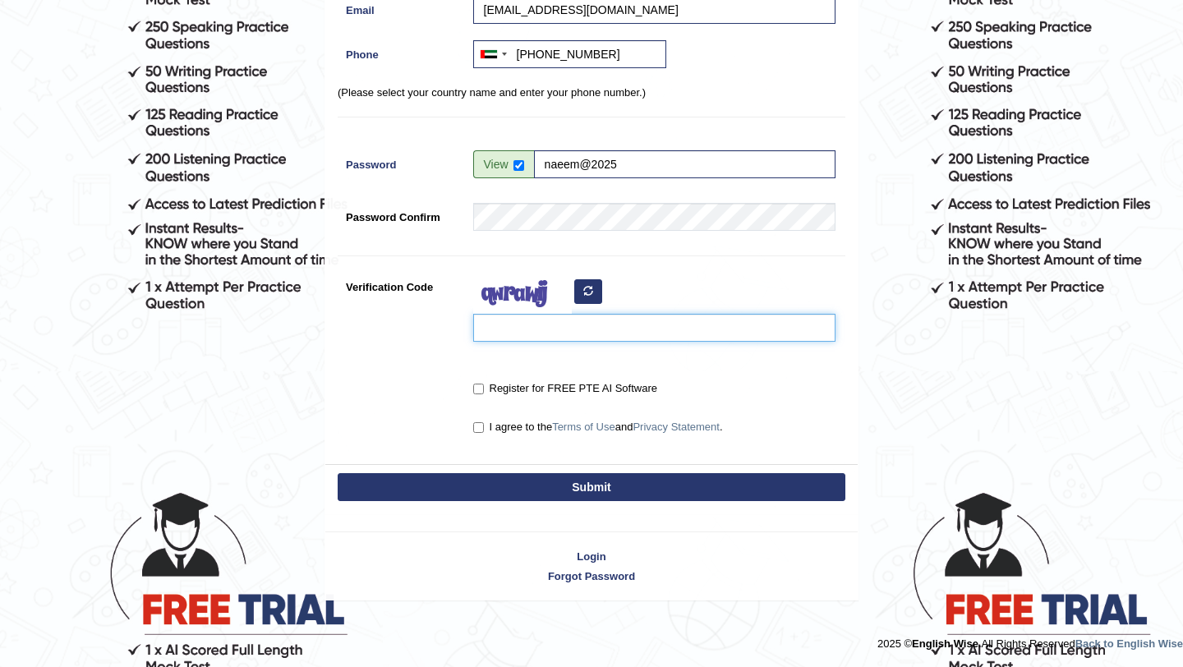
click at [560, 336] on input "Verification Code" at bounding box center [654, 328] width 362 height 28
type input "gufwdf"
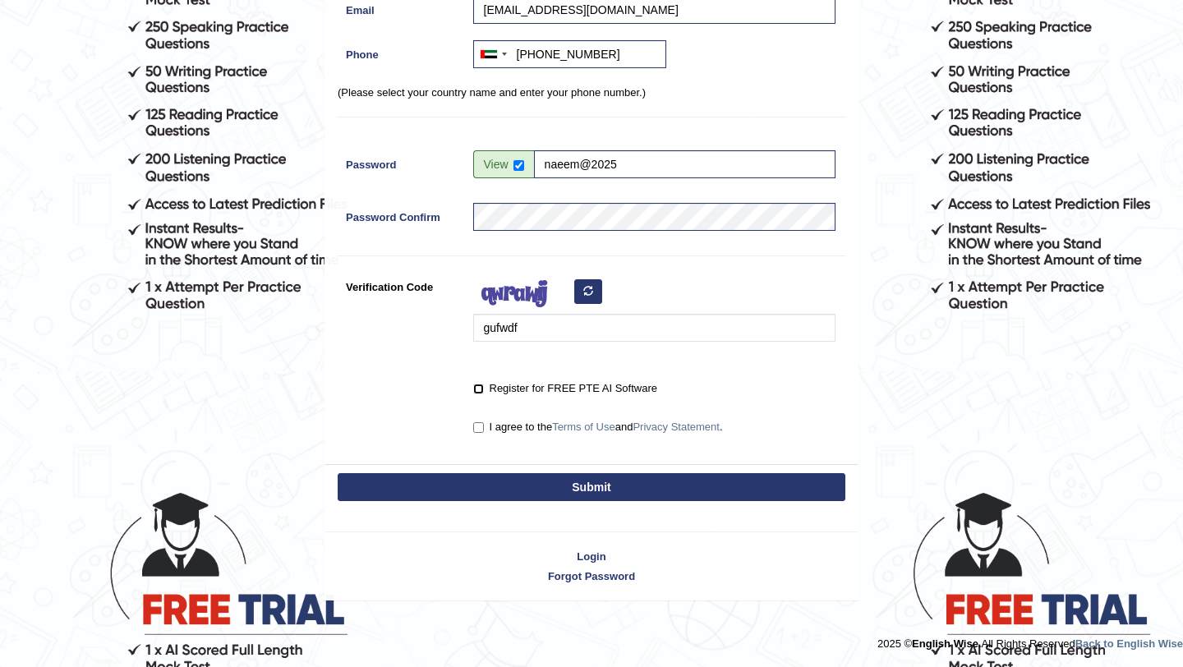
click at [479, 389] on input "Register for FREE PTE AI Software" at bounding box center [478, 389] width 11 height 11
checkbox input "true"
click at [478, 431] on input "I agree to the Terms of Use and Privacy Statement ." at bounding box center [478, 427] width 11 height 11
checkbox input "true"
click at [563, 481] on button "Submit" at bounding box center [592, 487] width 508 height 28
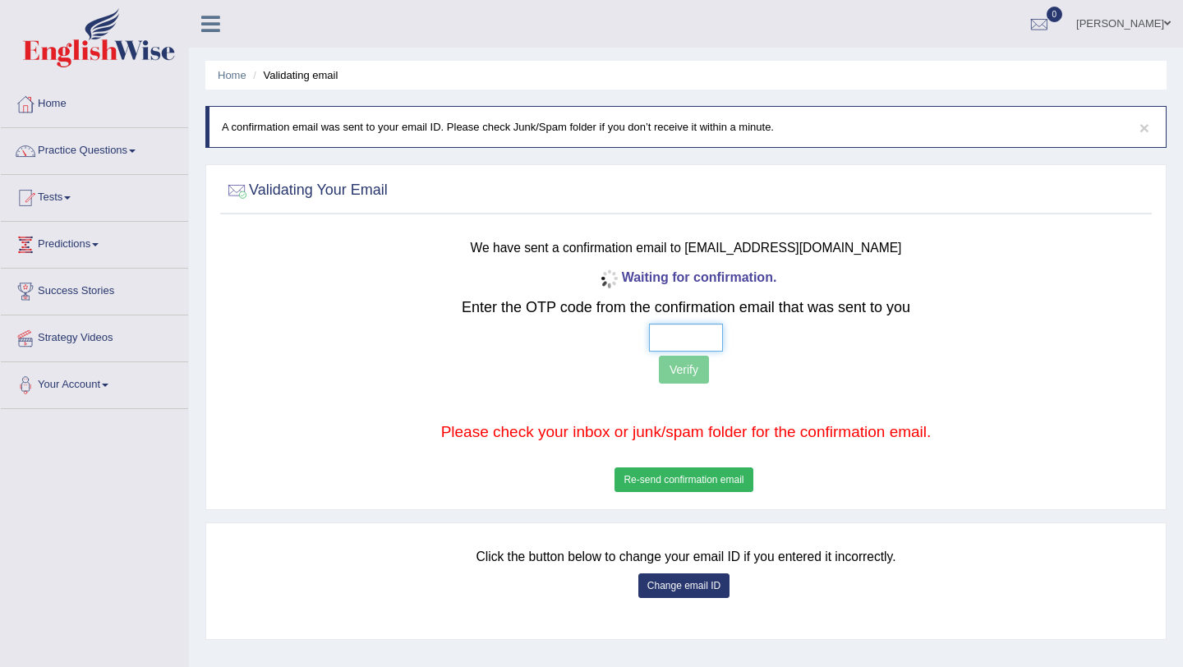
click at [661, 333] on input "text" at bounding box center [686, 338] width 74 height 28
type input "1 3 7 5"
click at [684, 371] on button "Verify" at bounding box center [684, 370] width 50 height 28
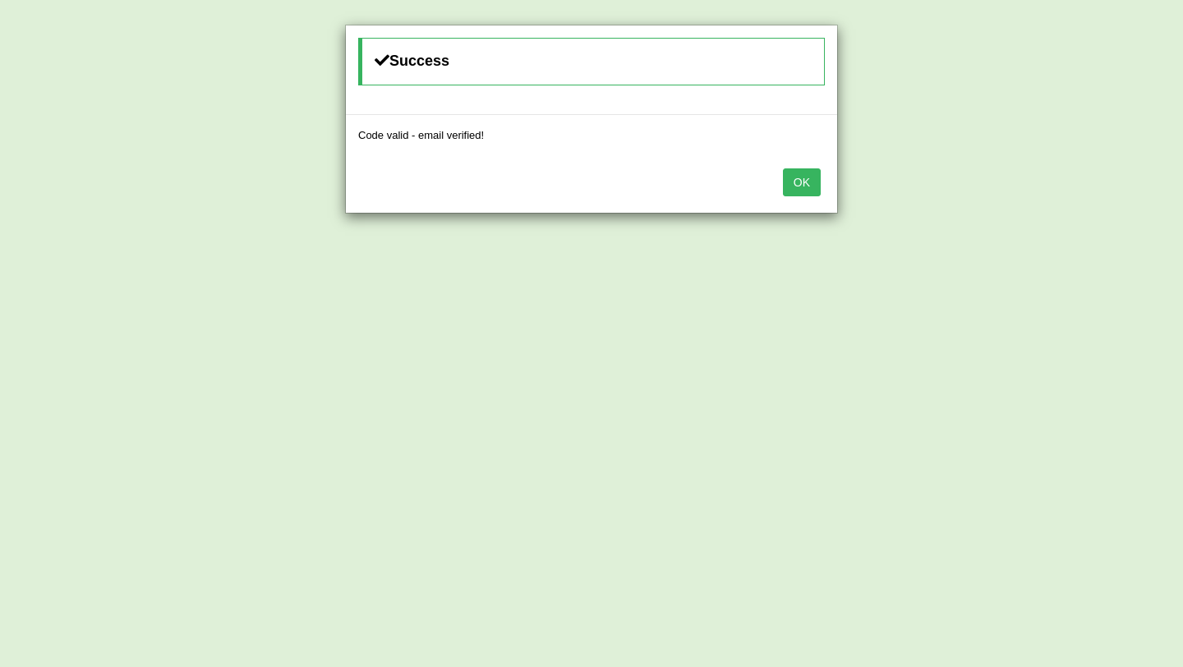
click at [797, 180] on button "OK" at bounding box center [802, 182] width 38 height 28
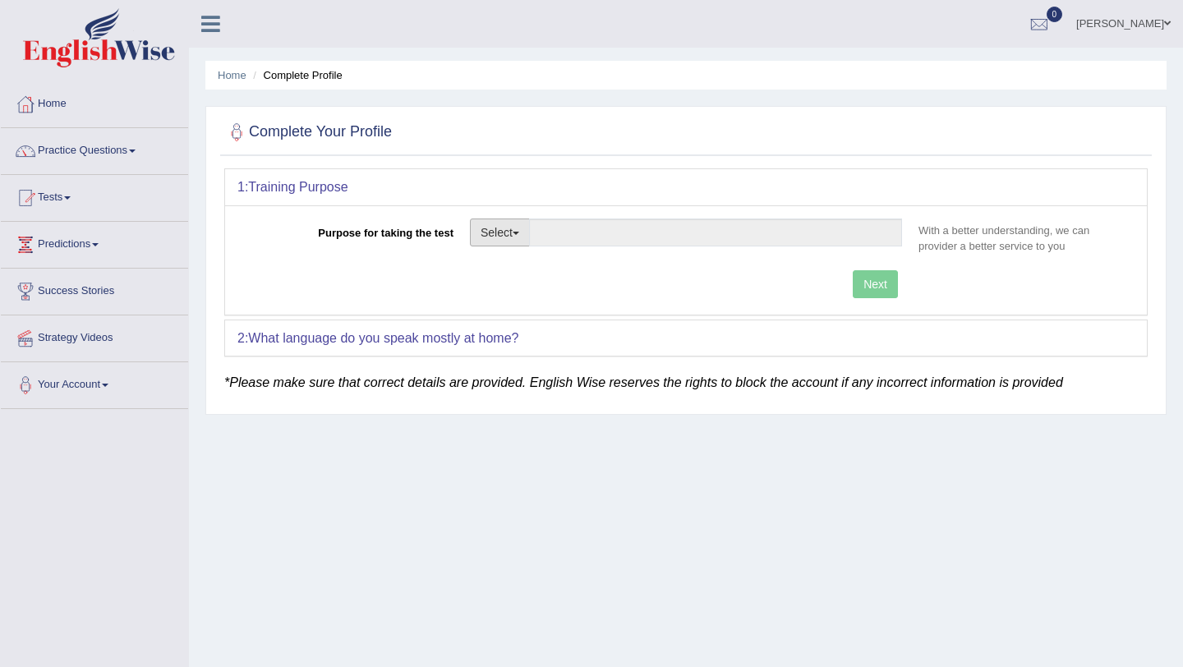
click at [510, 227] on button "Select" at bounding box center [500, 233] width 60 height 28
click at [531, 287] on link "Permanent Residency" at bounding box center [544, 289] width 146 height 21
type input "Permanent Residency"
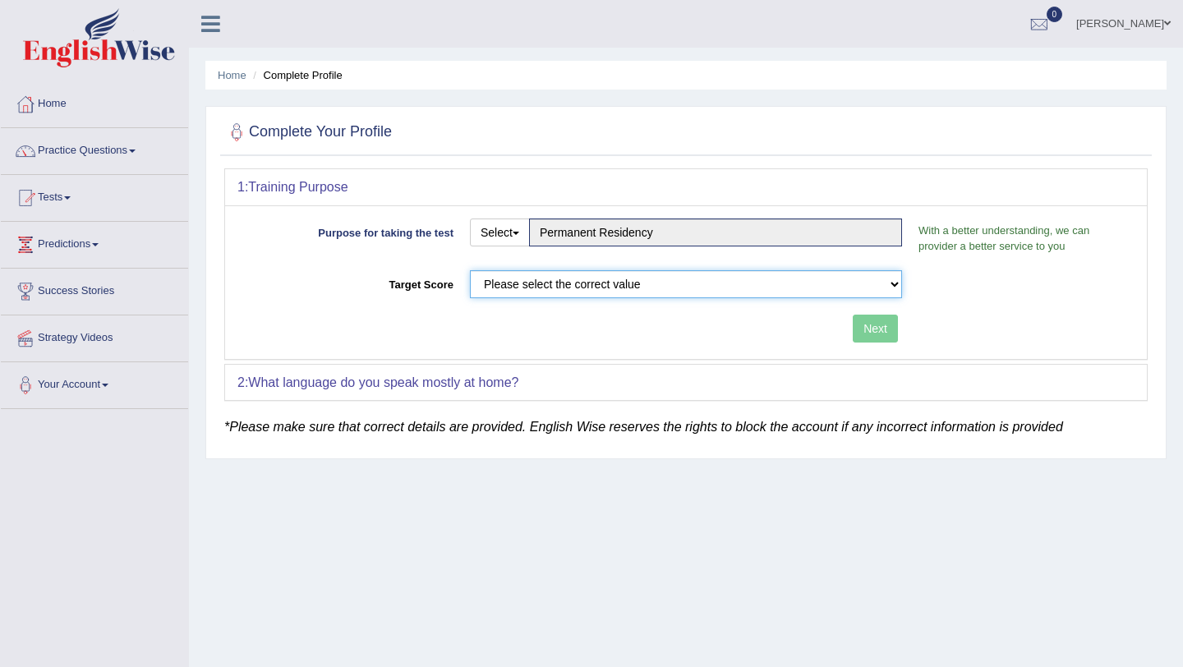
click at [597, 288] on select "Please select the correct value 50 (6 bands) 58 (6.5 bands) 65 (7 bands) 79 (8 …" at bounding box center [686, 284] width 432 height 28
select select "79"
click at [470, 270] on select "Please select the correct value 50 (6 bands) 58 (6.5 bands) 65 (7 bands) 79 (8 …" at bounding box center [686, 284] width 432 height 28
click at [867, 337] on button "Next" at bounding box center [875, 329] width 45 height 28
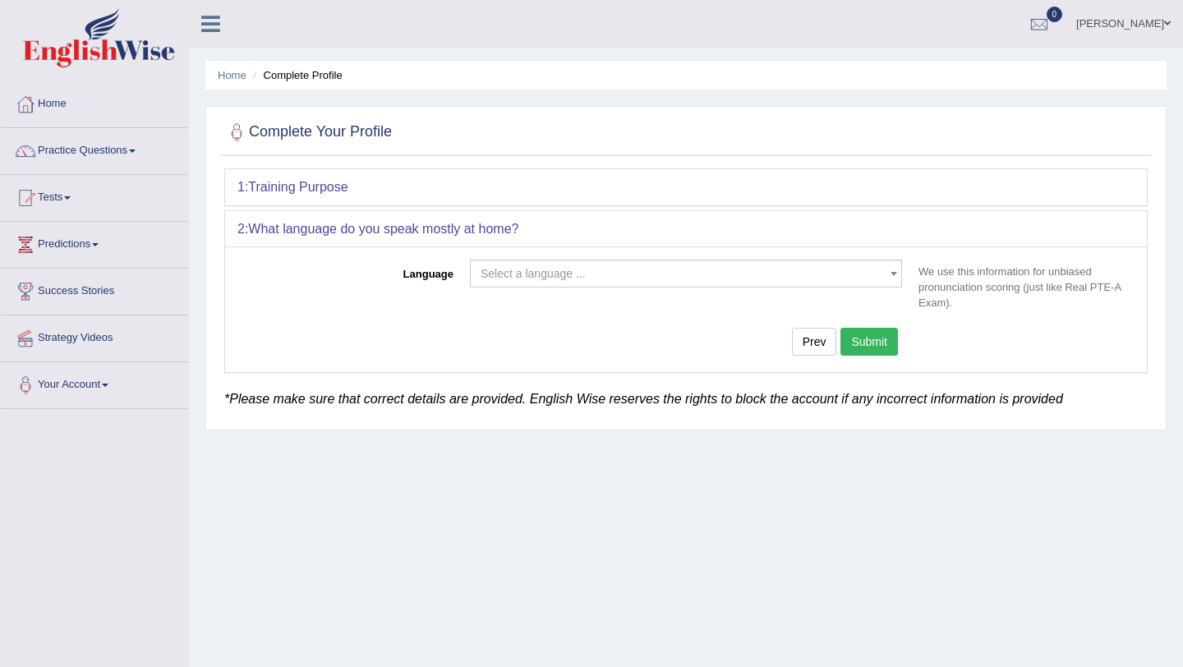
click at [730, 279] on span "Select a language ..." at bounding box center [681, 273] width 401 height 16
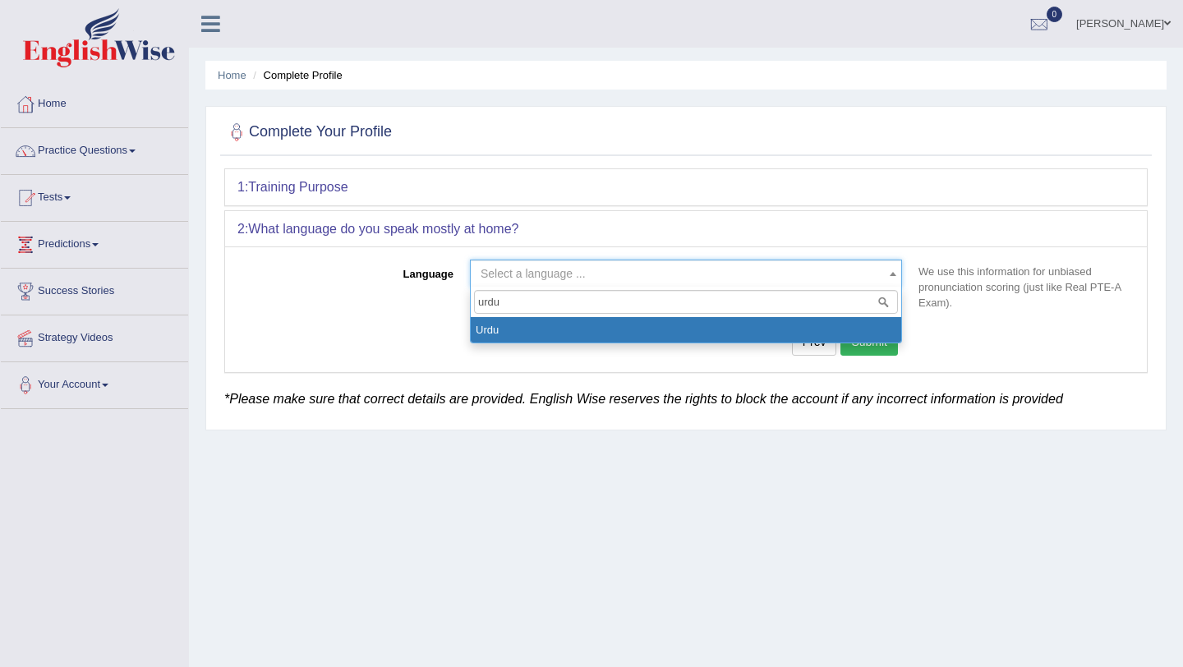
type input "urdu"
select select "Urdu"
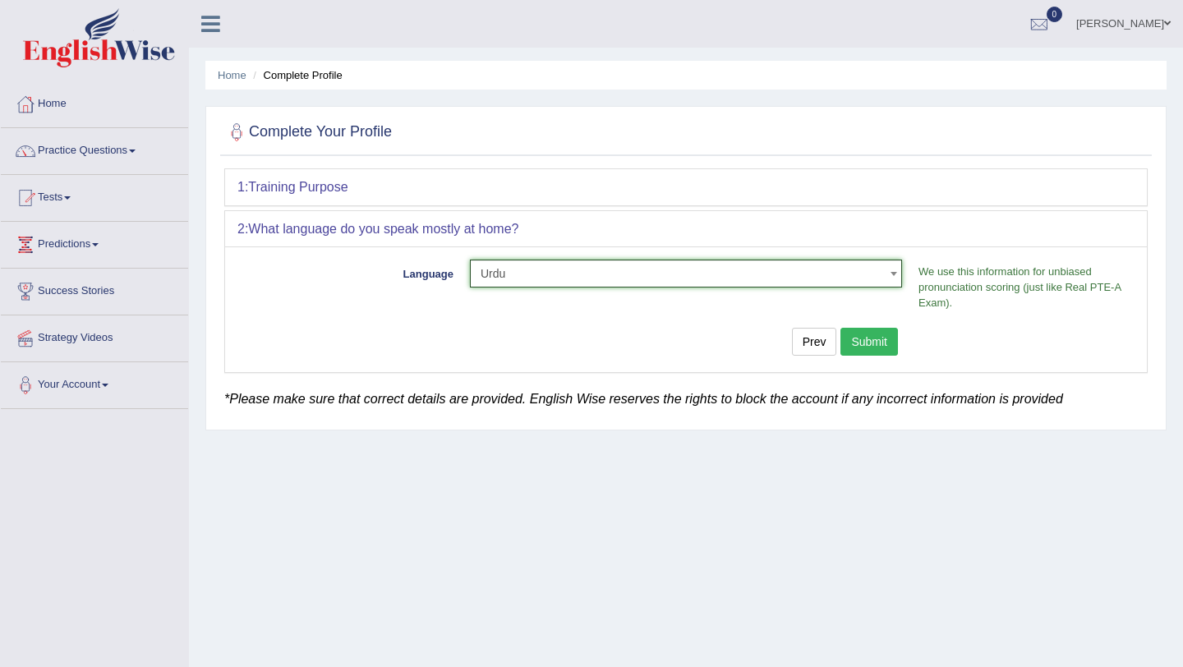
click at [876, 345] on button "Submit" at bounding box center [870, 342] width 58 height 28
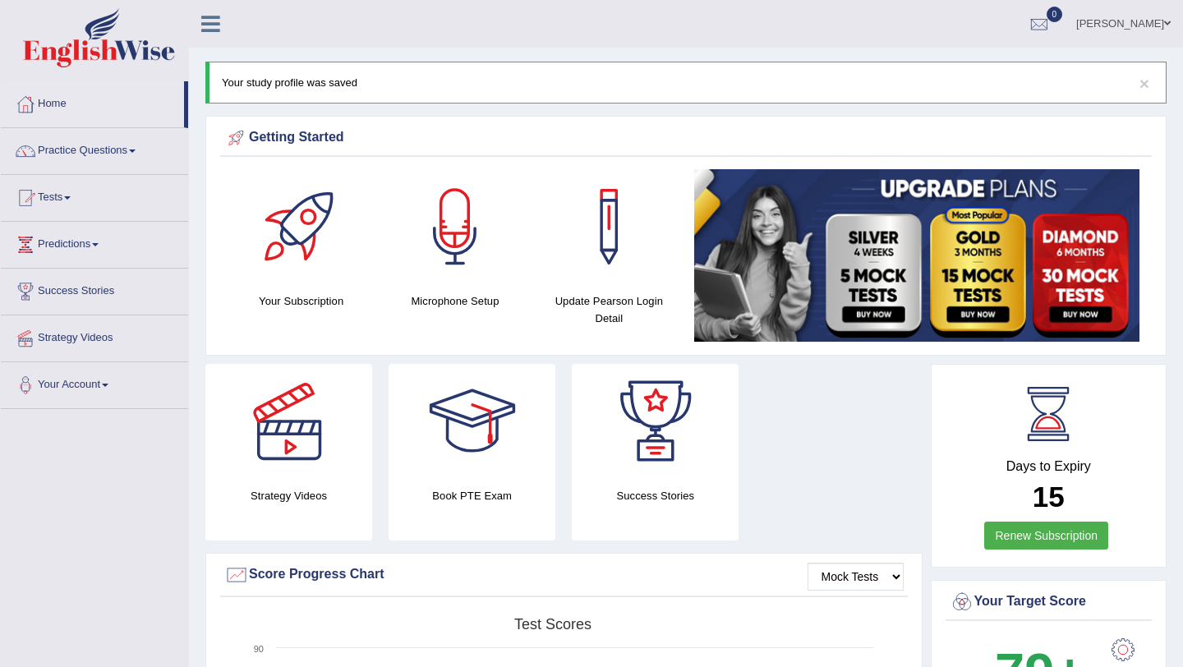
click at [766, 325] on img at bounding box center [916, 255] width 445 height 173
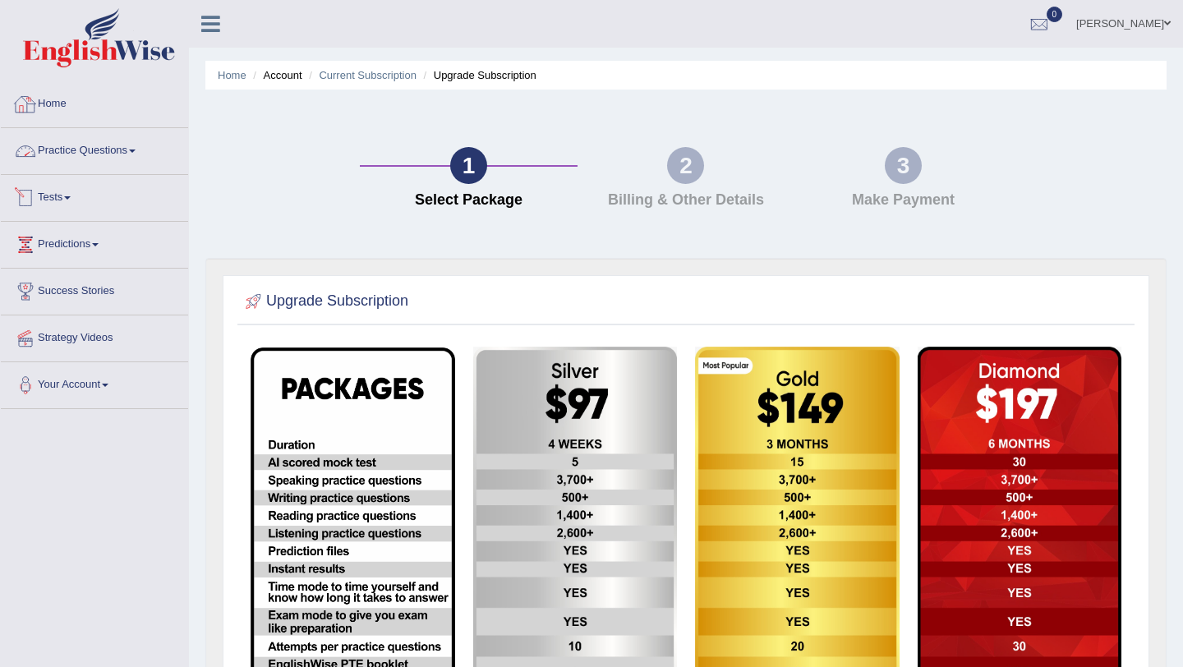
click at [64, 104] on link "Home" at bounding box center [94, 101] width 187 height 41
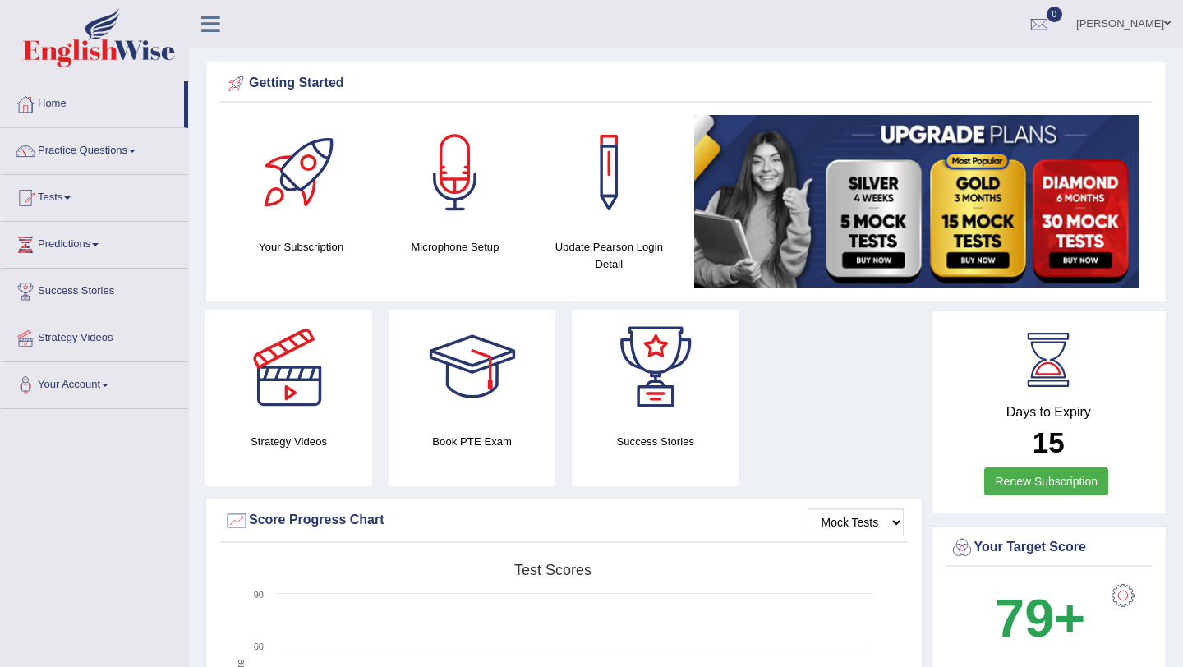
click at [463, 188] on div at bounding box center [455, 172] width 115 height 115
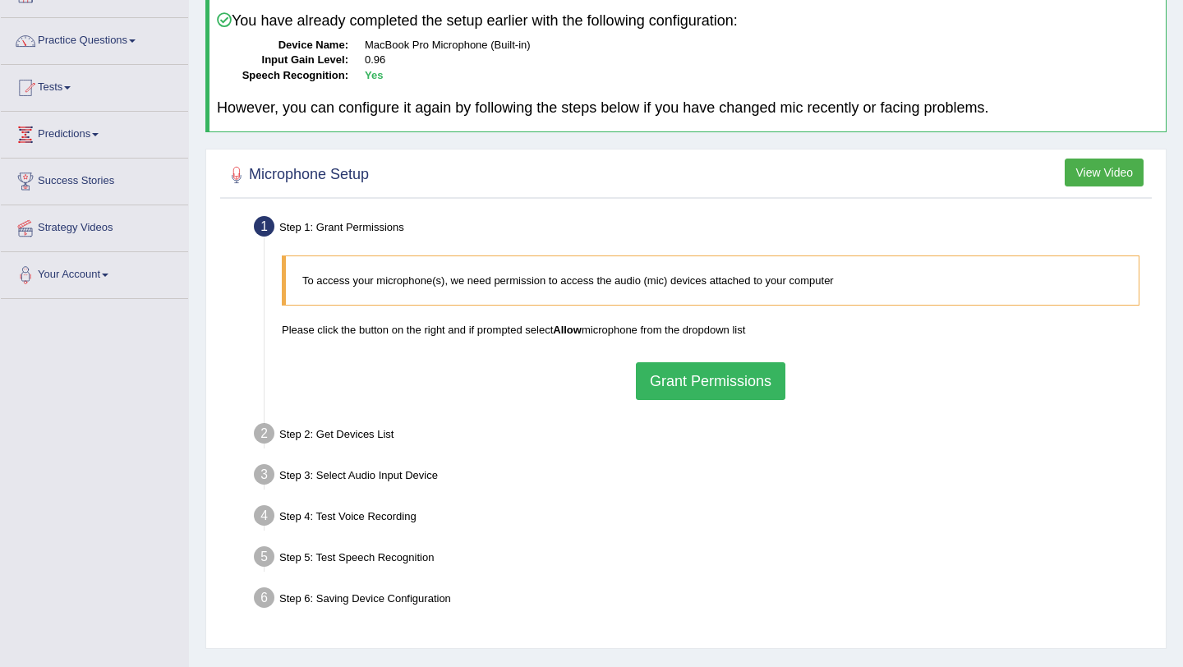
scroll to position [76, 0]
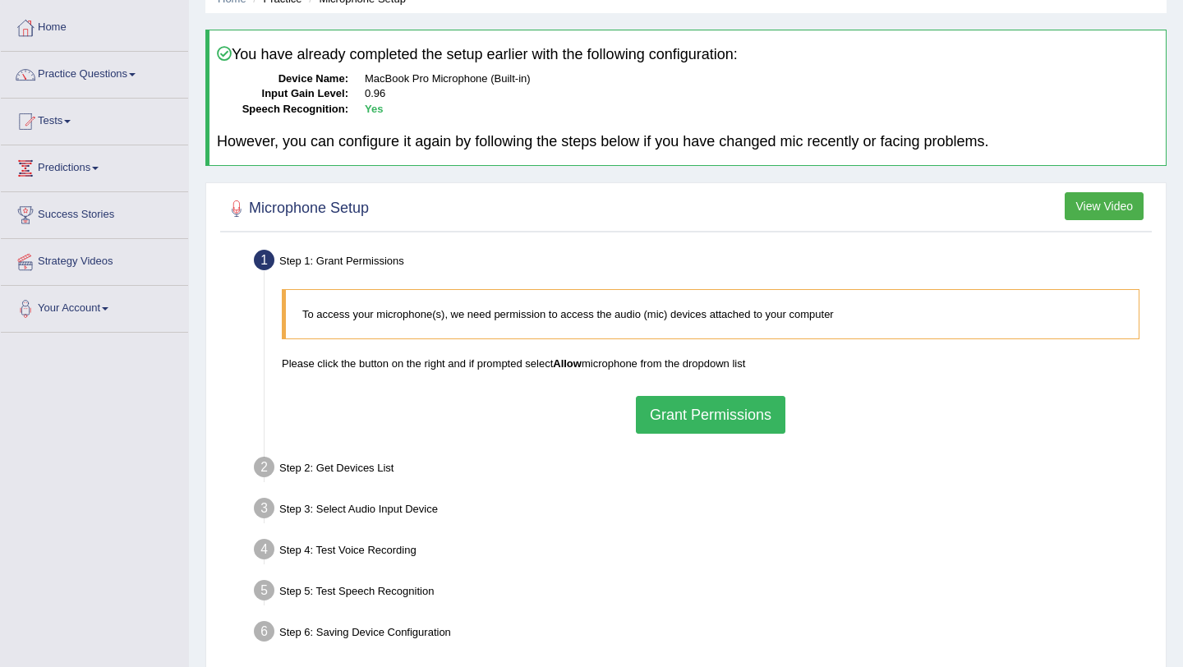
click at [1095, 207] on button "View Video" at bounding box center [1104, 206] width 79 height 28
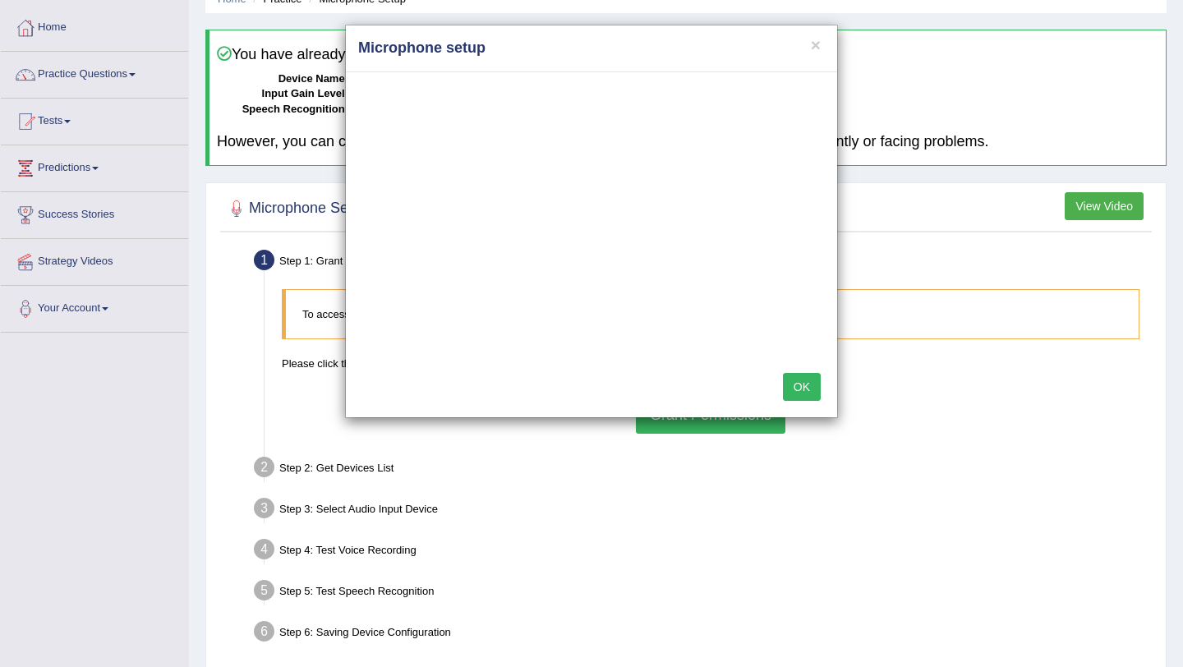
click at [800, 388] on button "OK" at bounding box center [802, 387] width 38 height 28
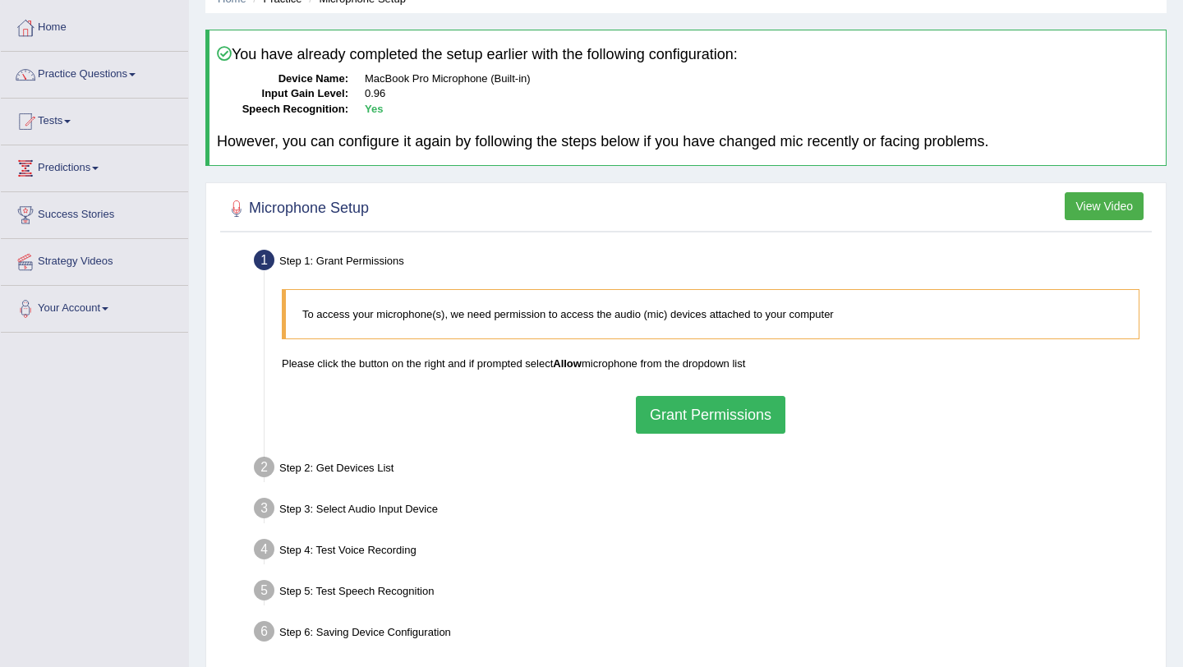
scroll to position [196, 0]
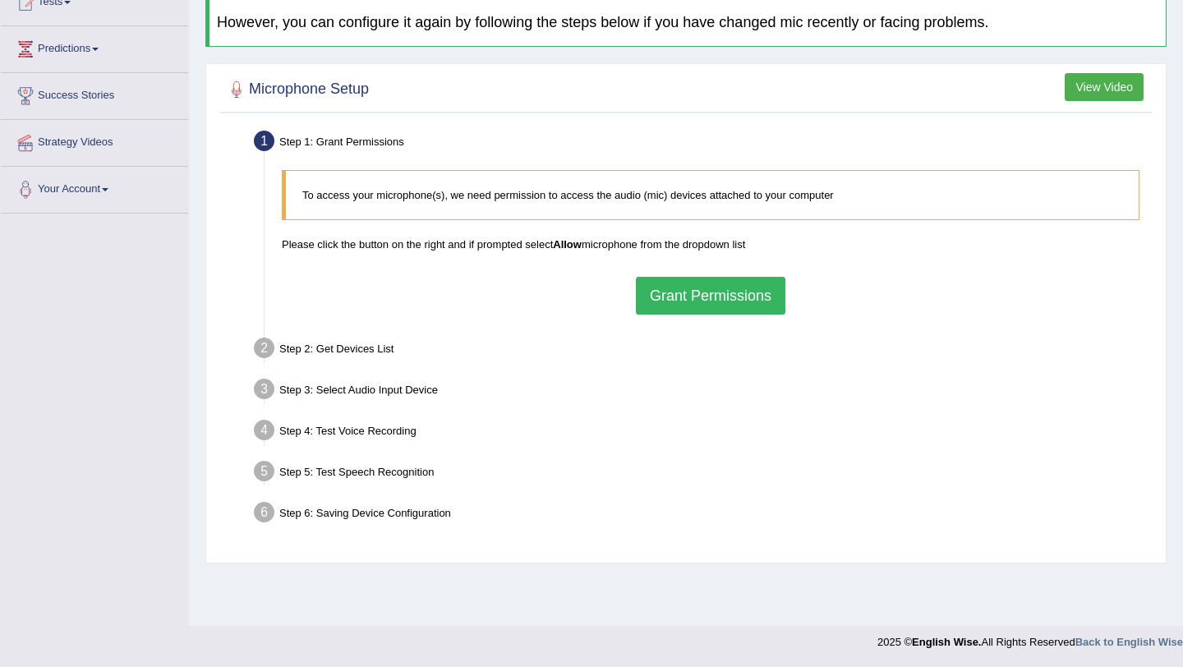
click at [755, 297] on button "Grant Permissions" at bounding box center [711, 296] width 150 height 38
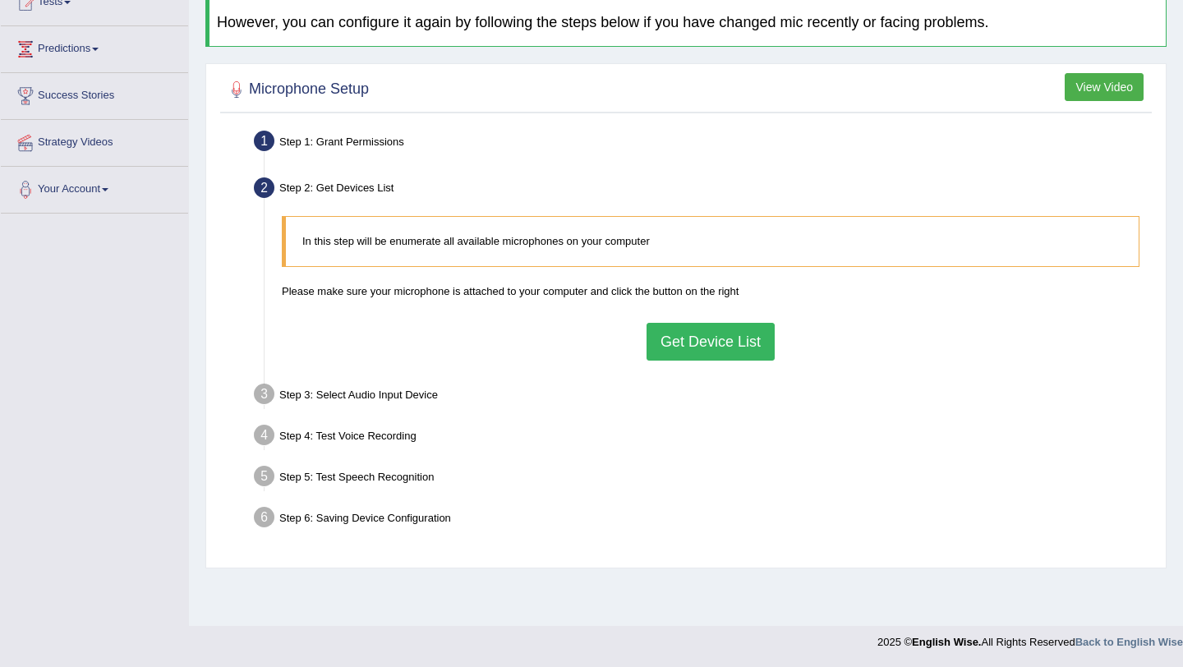
click at [727, 346] on button "Get Device List" at bounding box center [711, 342] width 128 height 38
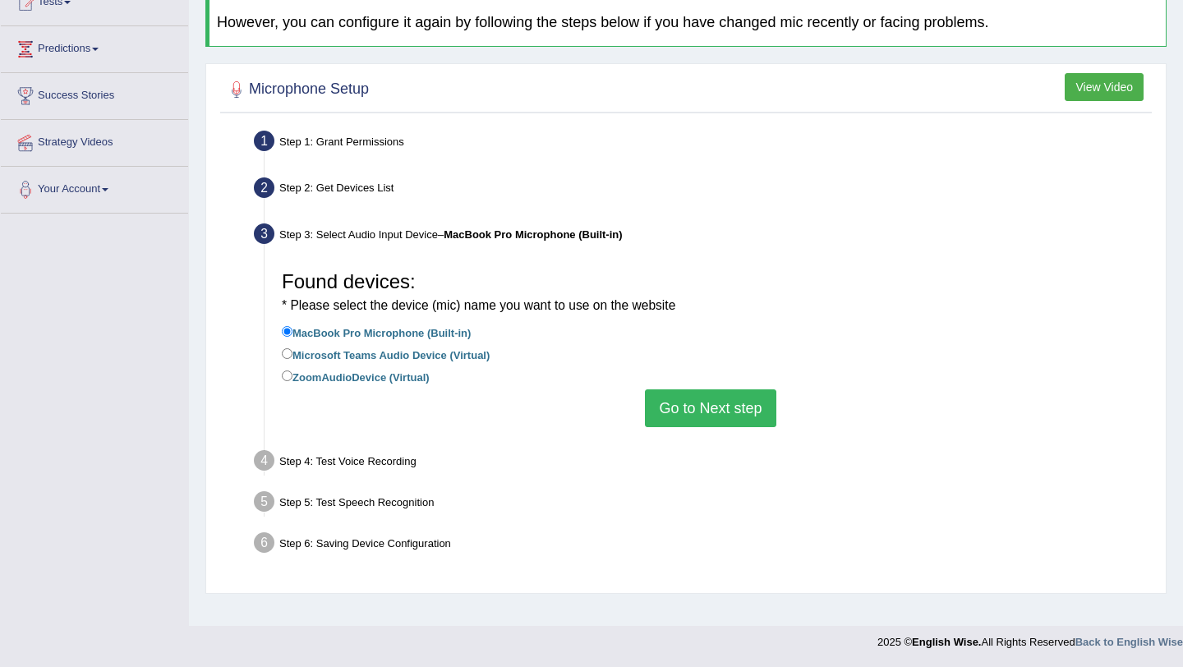
click at [703, 414] on button "Go to Next step" at bounding box center [710, 409] width 131 height 38
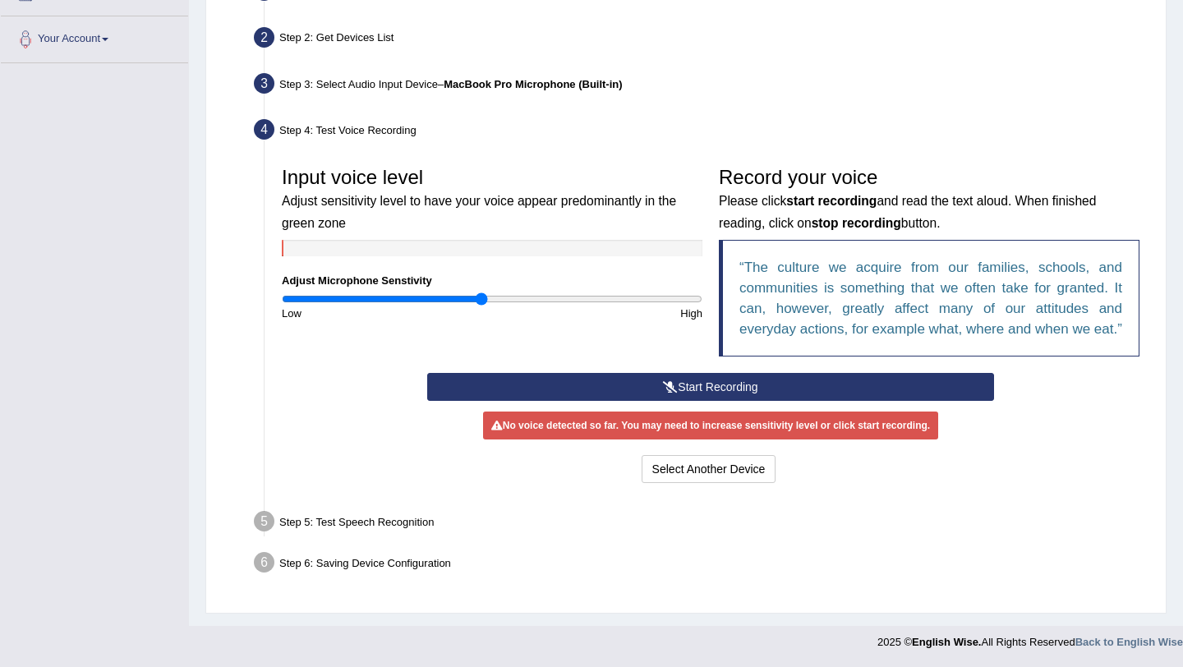
scroll to position [366, 0]
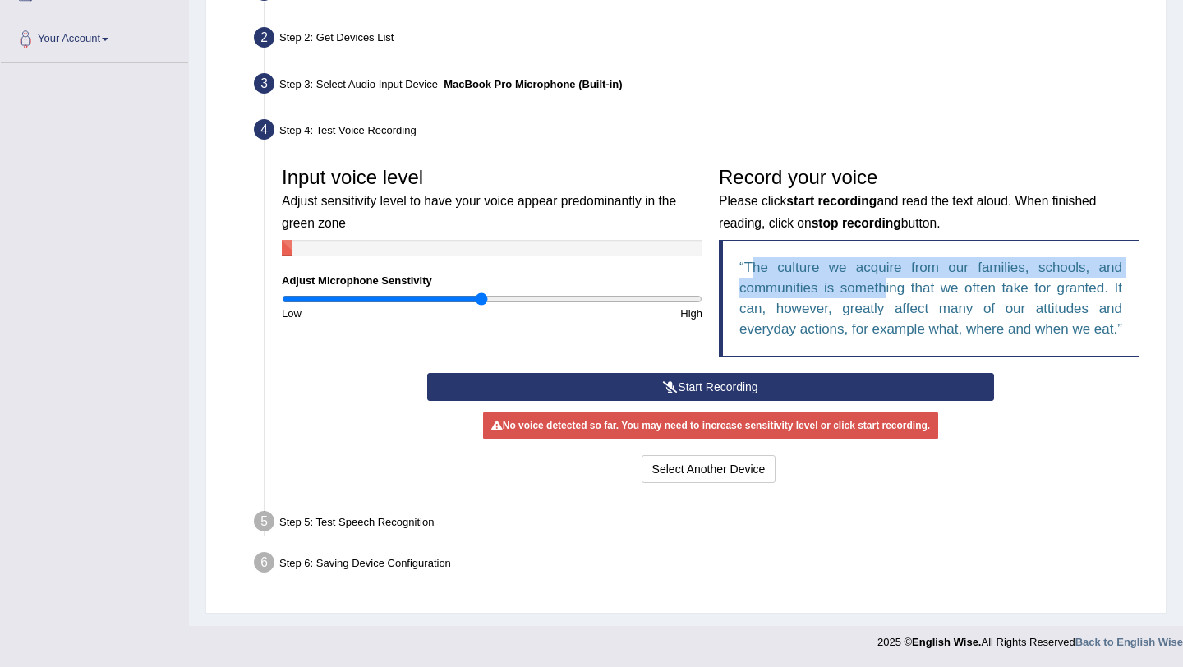
drag, startPoint x: 750, startPoint y: 247, endPoint x: 887, endPoint y: 274, distance: 139.2
click at [887, 274] on q "The culture we acquire from our families, schools, and communities is something…" at bounding box center [931, 298] width 383 height 77
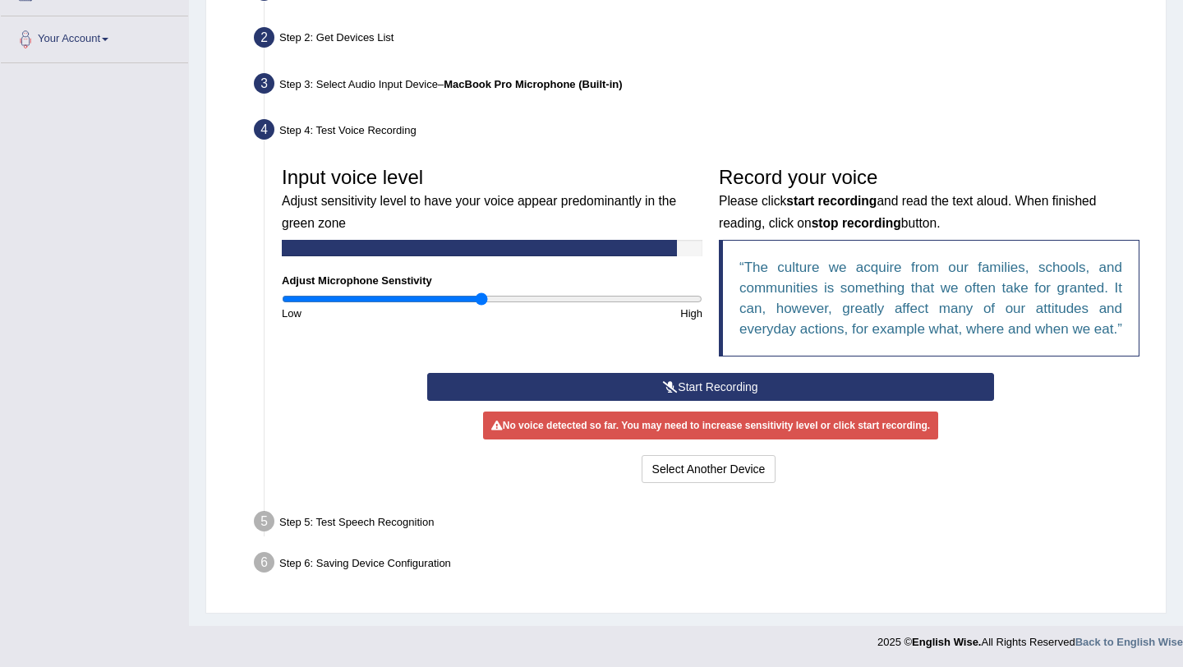
click at [839, 256] on blockquote "The culture we acquire from our families, schools, and communities is something…" at bounding box center [929, 298] width 421 height 117
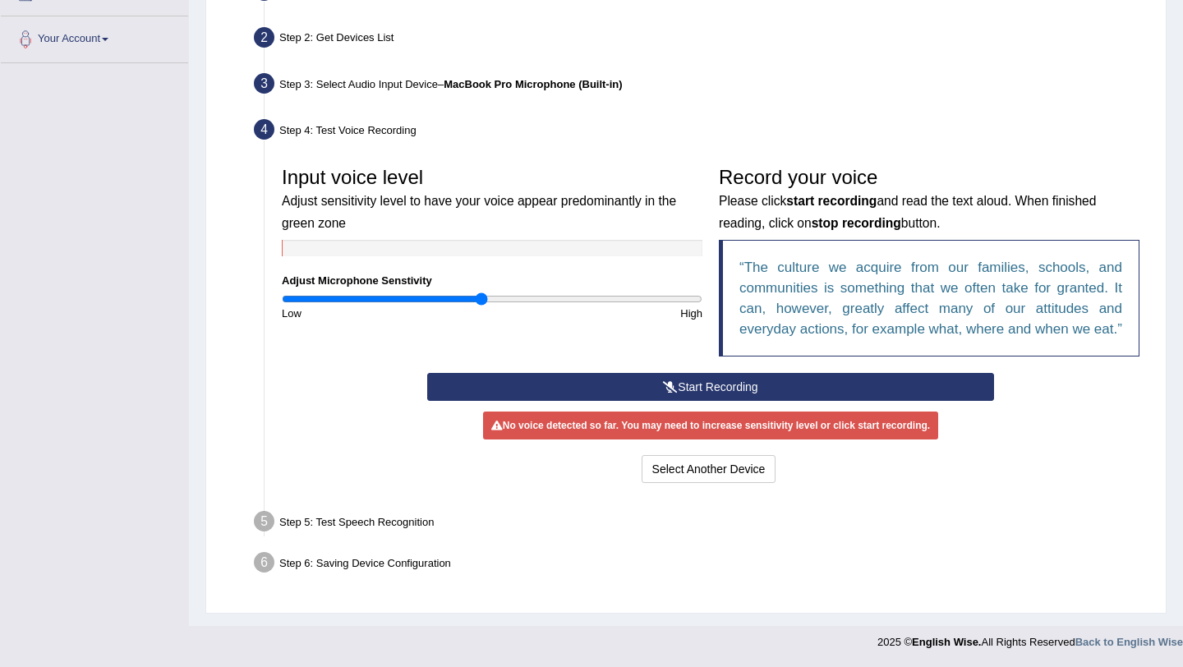
click at [676, 385] on button "Start Recording" at bounding box center [710, 387] width 566 height 28
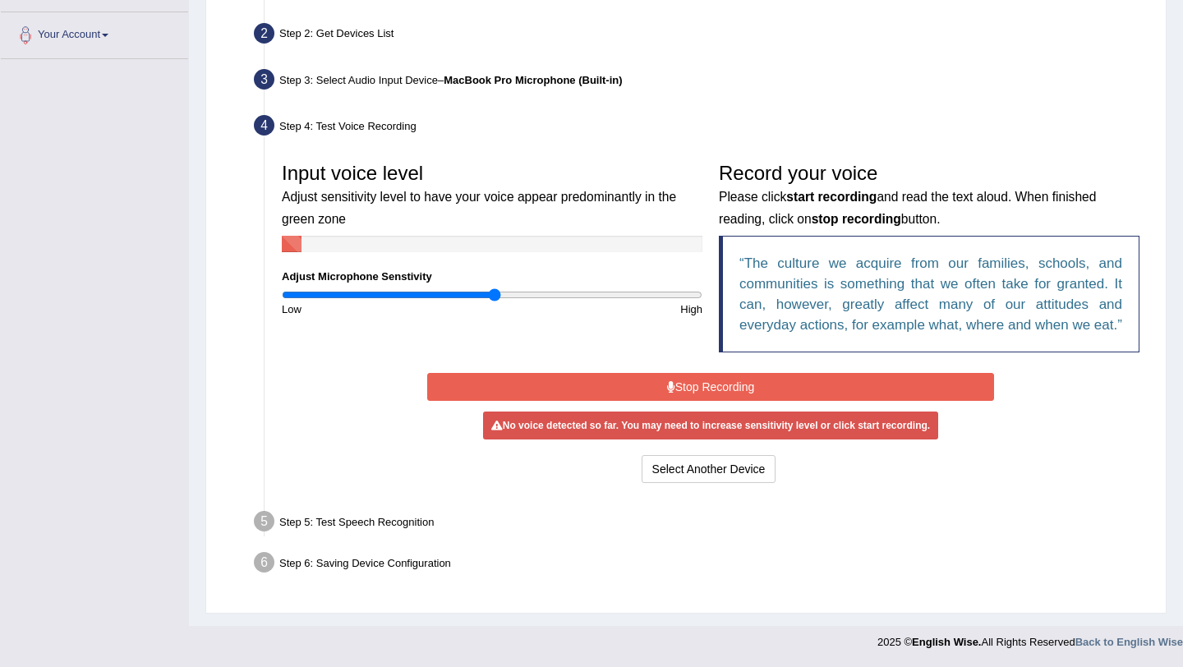
click at [493, 288] on input "range" at bounding box center [492, 294] width 421 height 13
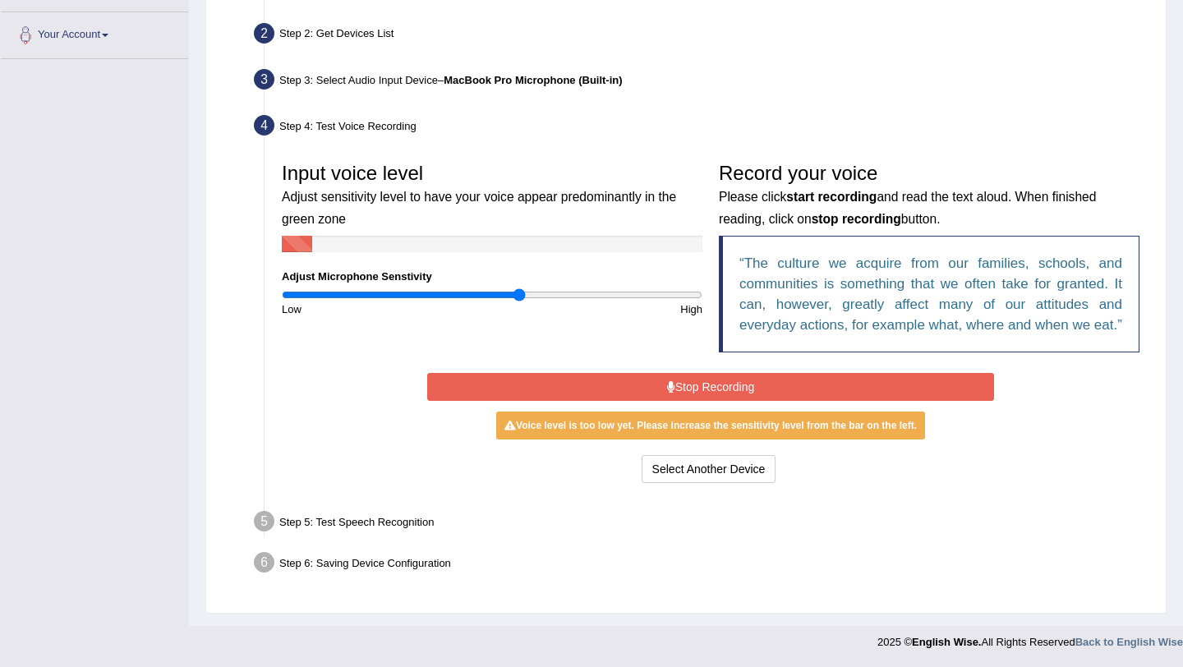
click at [518, 288] on input "range" at bounding box center [492, 294] width 421 height 13
type input "1.06"
click at [500, 288] on input "range" at bounding box center [492, 294] width 421 height 13
click at [679, 376] on div "Start Recording Stop Recording Note: Please listen to the recording till the en…" at bounding box center [710, 428] width 583 height 118
click at [680, 390] on button "Stop Recording" at bounding box center [710, 387] width 566 height 28
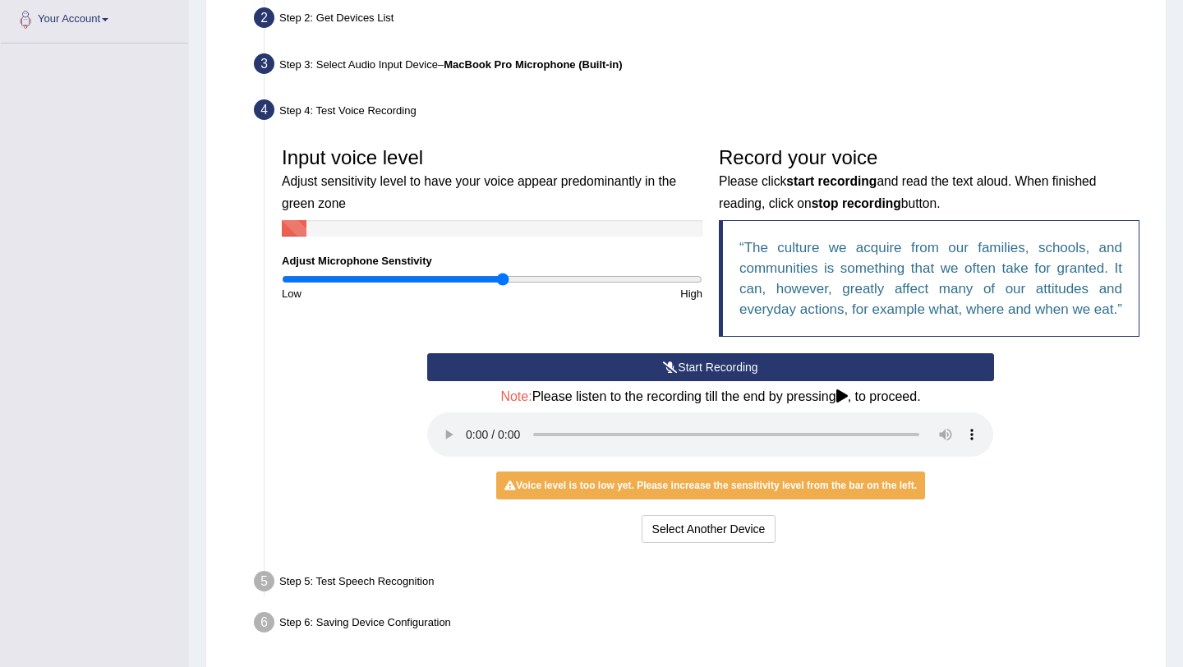
click at [689, 381] on button "Start Recording" at bounding box center [710, 367] width 566 height 28
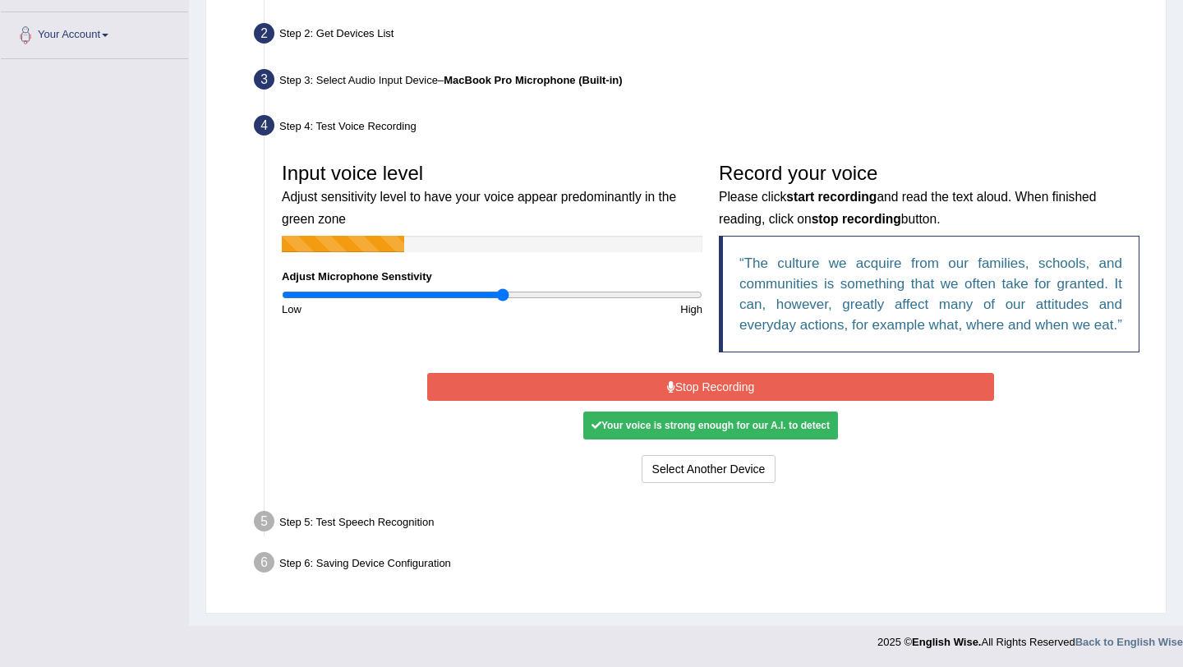
click at [689, 383] on button "Stop Recording" at bounding box center [710, 387] width 566 height 28
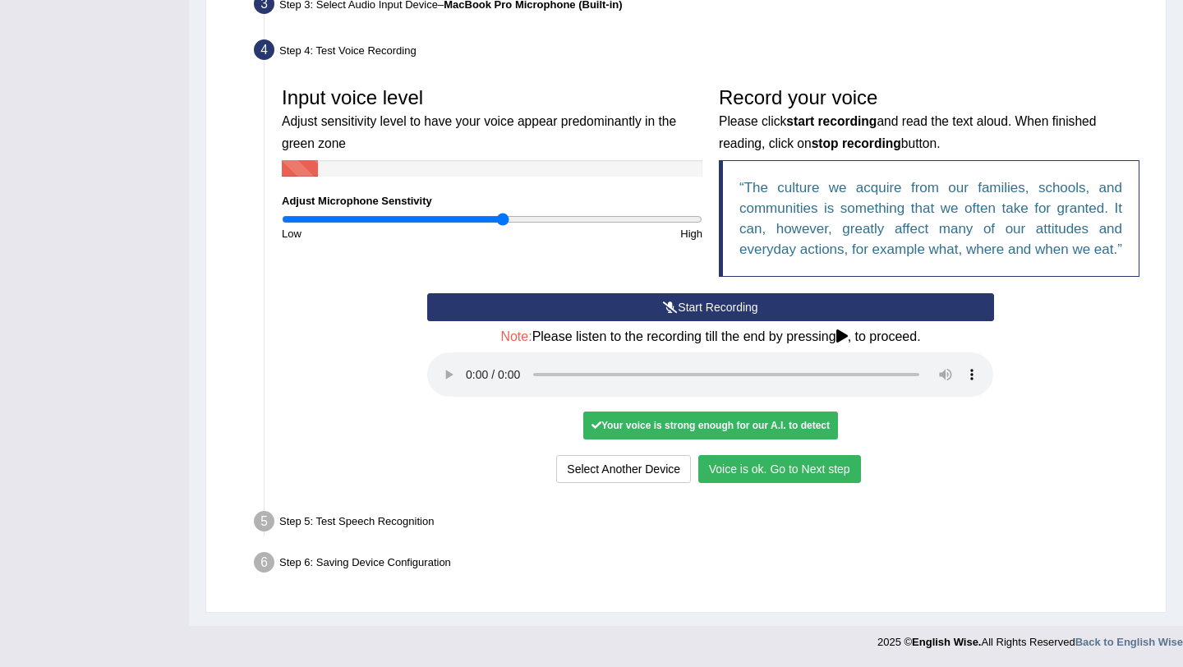
scroll to position [445, 0]
click at [762, 468] on button "Voice is ok. Go to Next step" at bounding box center [780, 469] width 163 height 28
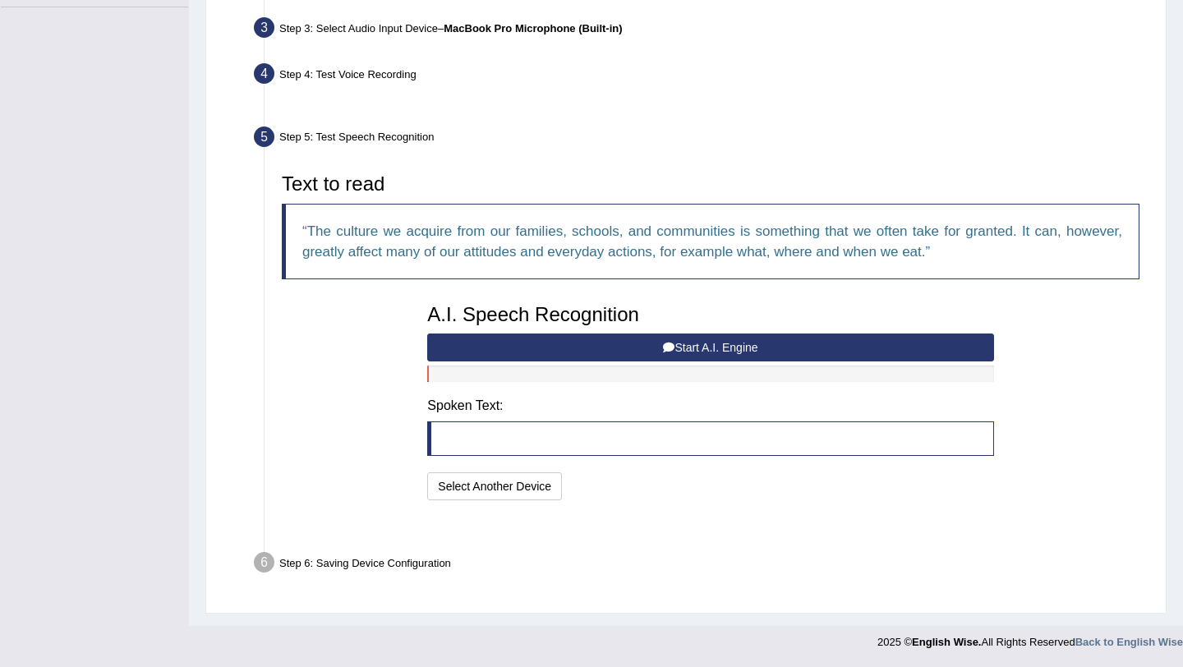
scroll to position [360, 0]
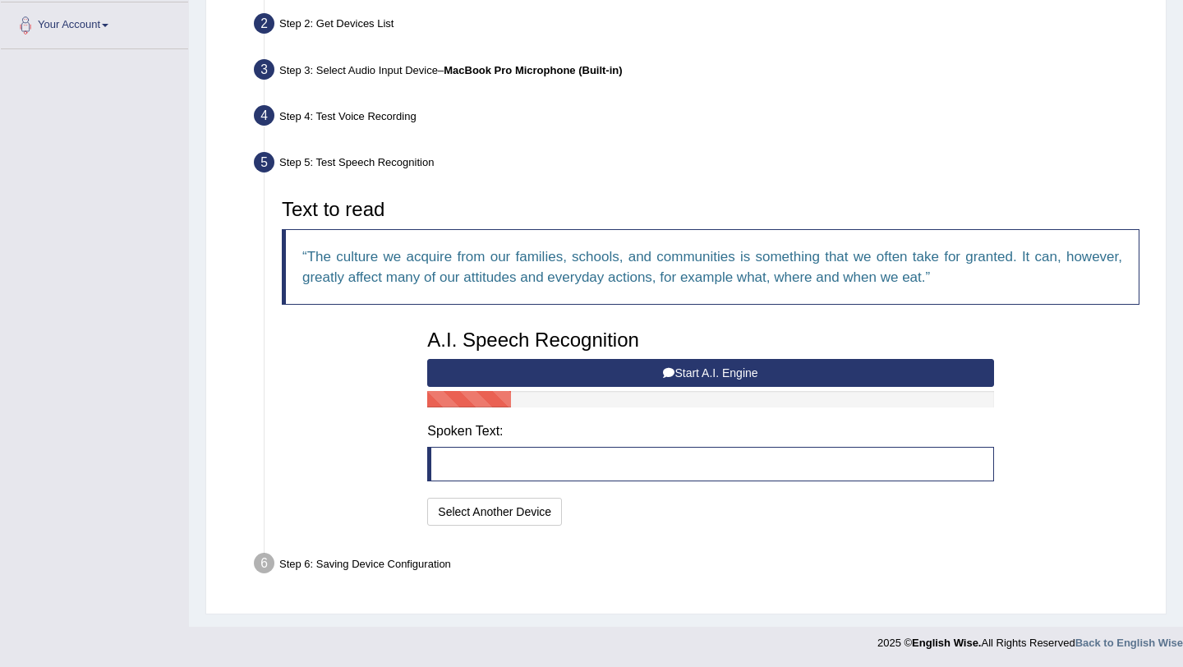
click at [709, 369] on button "Start A.I. Engine" at bounding box center [710, 373] width 566 height 28
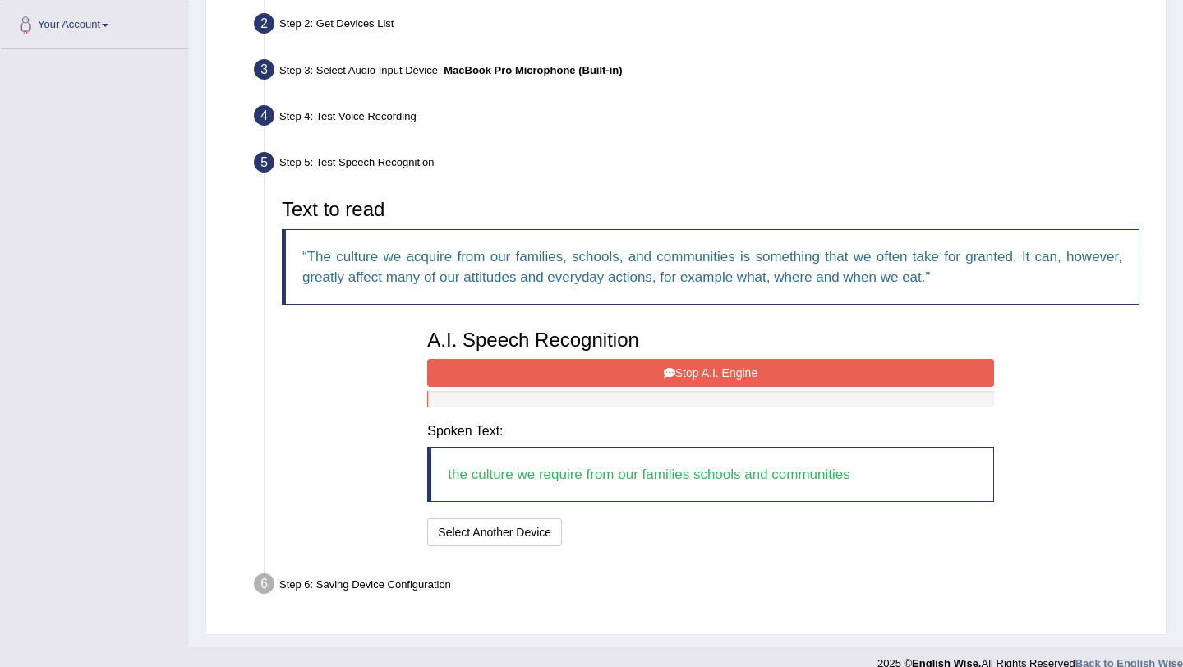
click at [709, 369] on button "Stop A.I. Engine" at bounding box center [710, 373] width 566 height 28
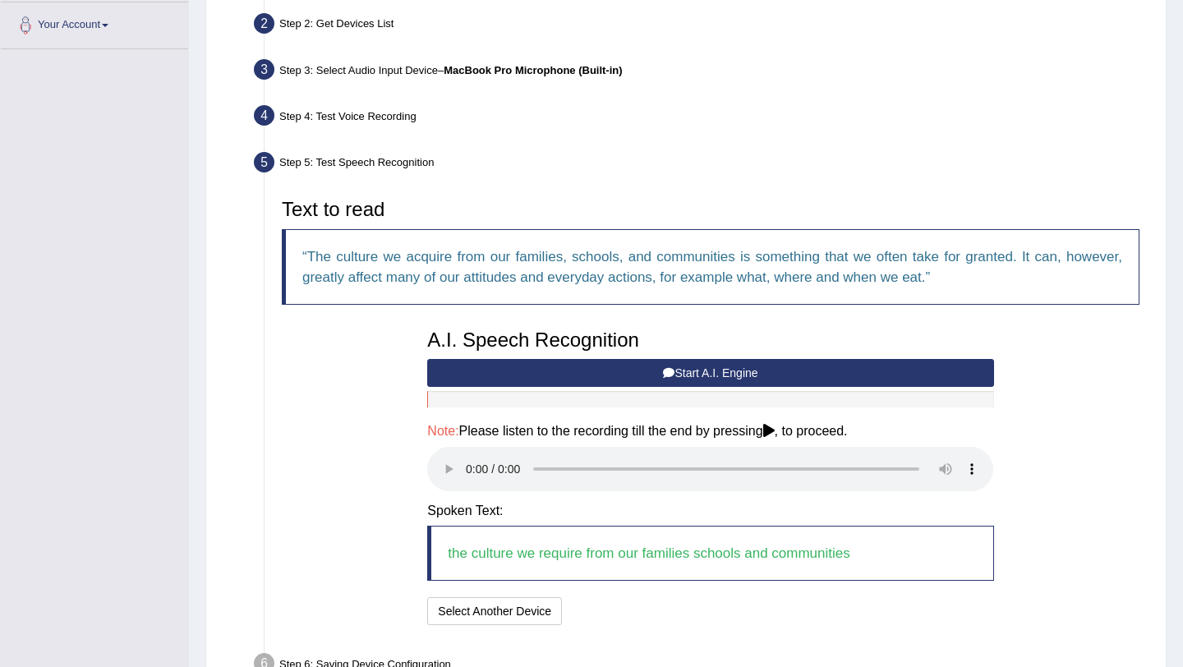
scroll to position [460, 0]
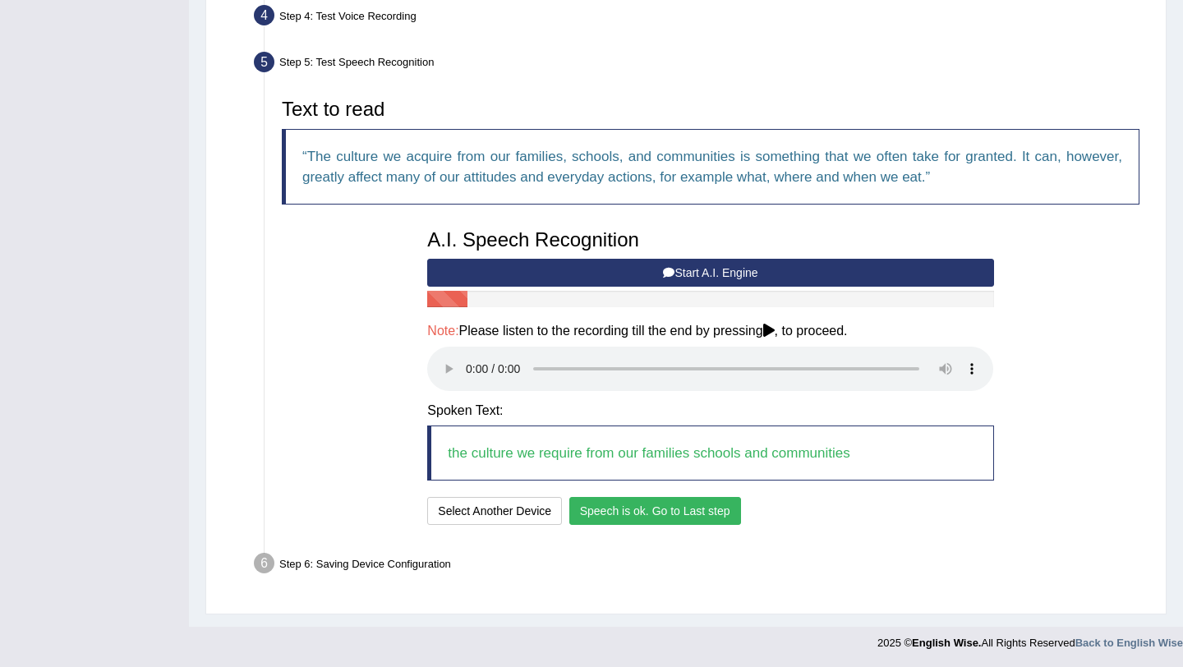
click at [661, 511] on button "Speech is ok. Go to Last step" at bounding box center [655, 511] width 172 height 28
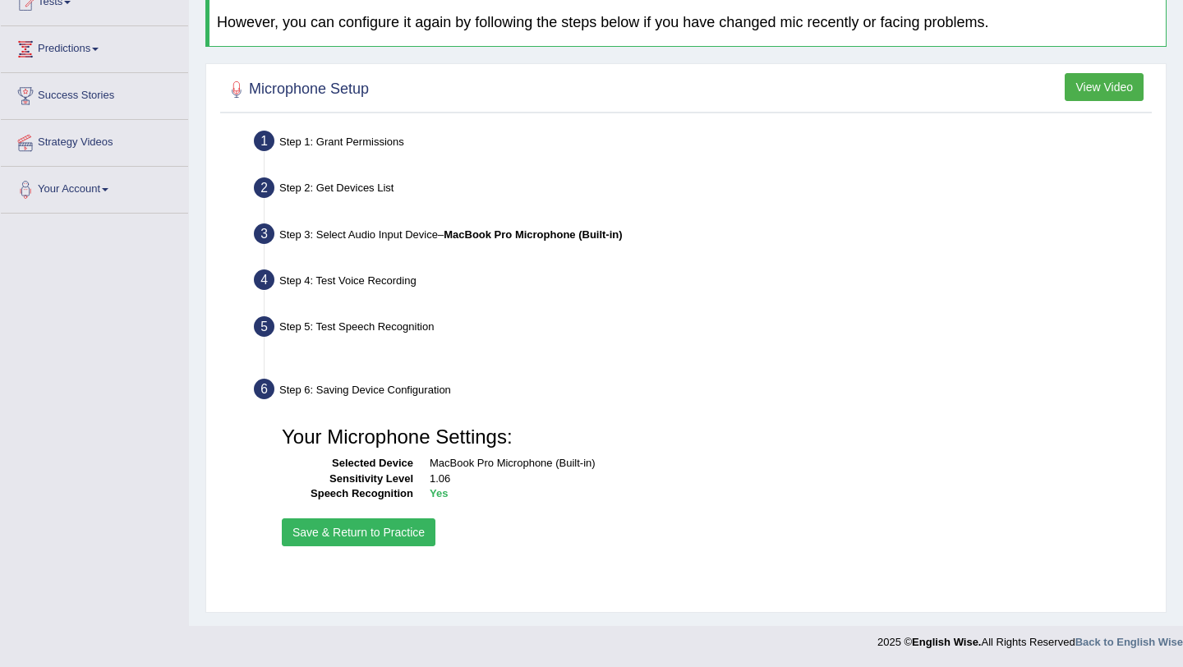
scroll to position [196, 0]
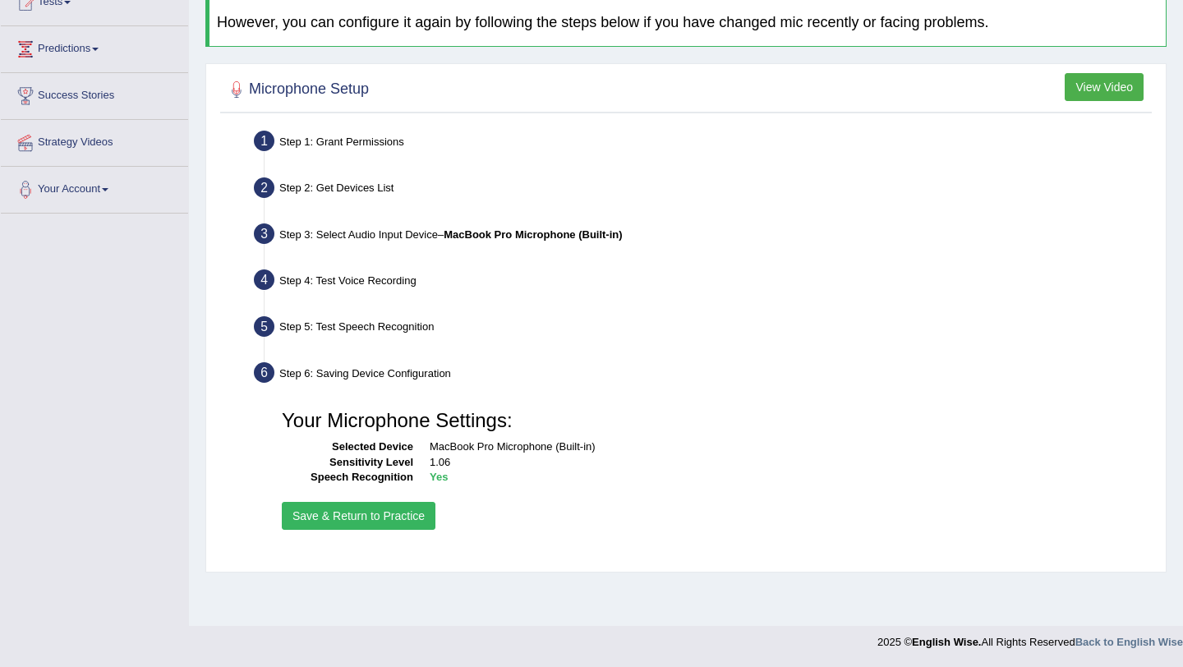
click at [438, 514] on div "Your Microphone Settings: Selected Device MacBook Pro Microphone (Built-in) Sen…" at bounding box center [711, 468] width 874 height 149
click at [421, 514] on button "Save & Return to Practice" at bounding box center [359, 516] width 154 height 28
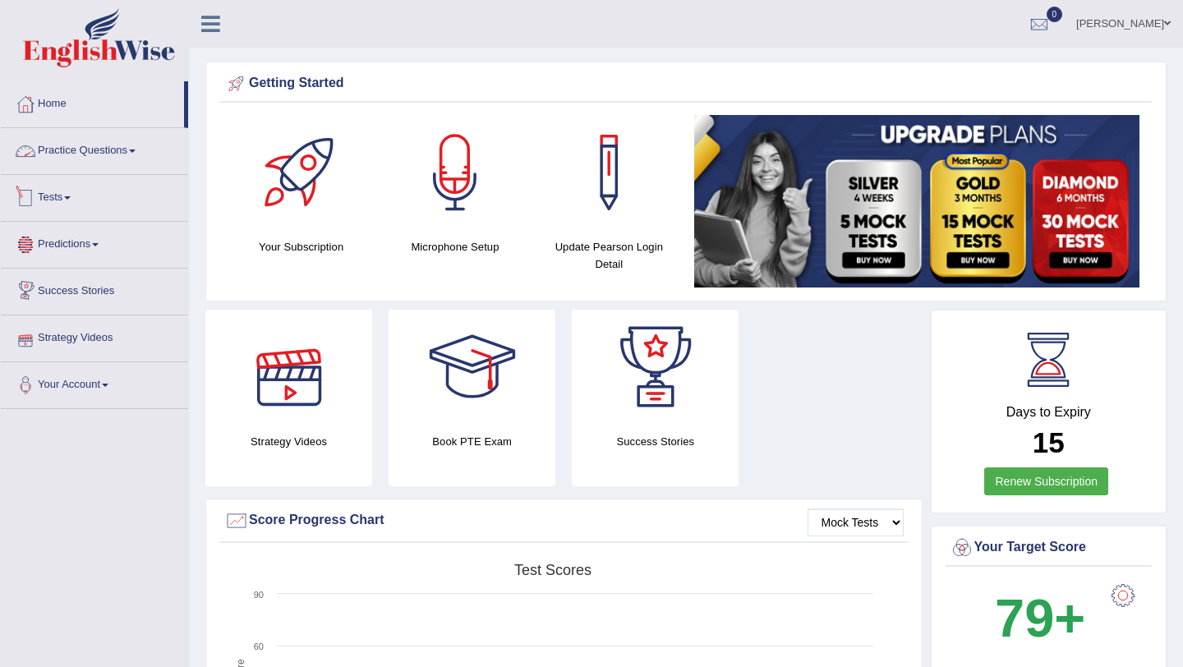
click at [67, 144] on link "Practice Questions" at bounding box center [94, 148] width 187 height 41
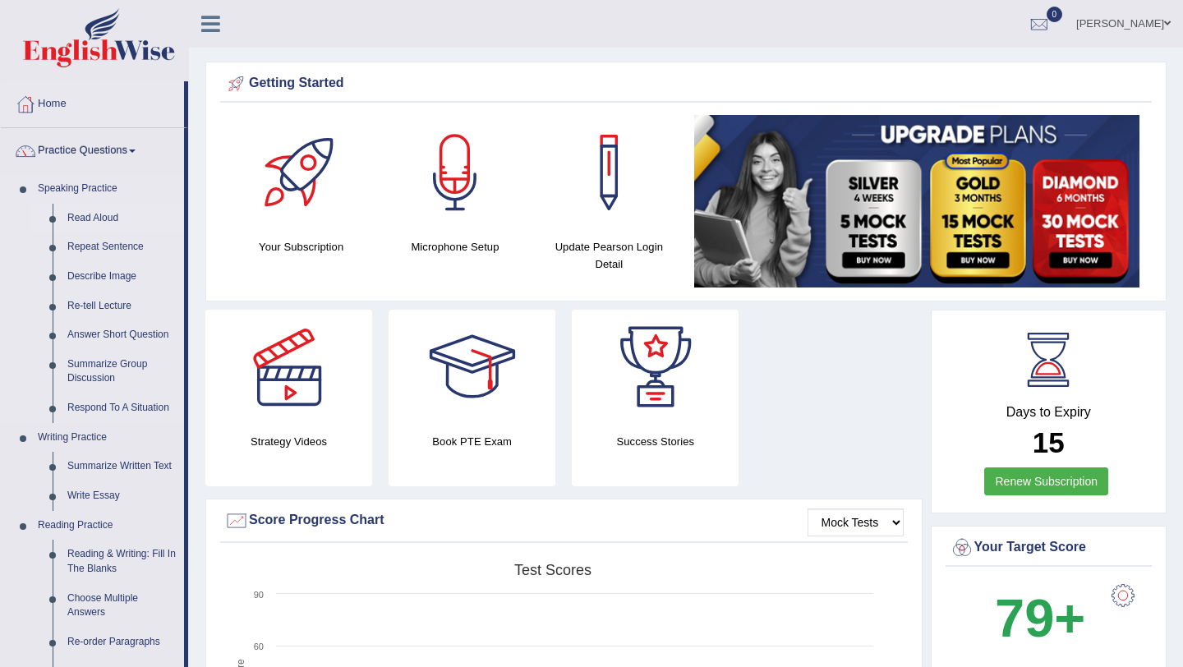
click at [92, 213] on link "Read Aloud" at bounding box center [122, 219] width 124 height 30
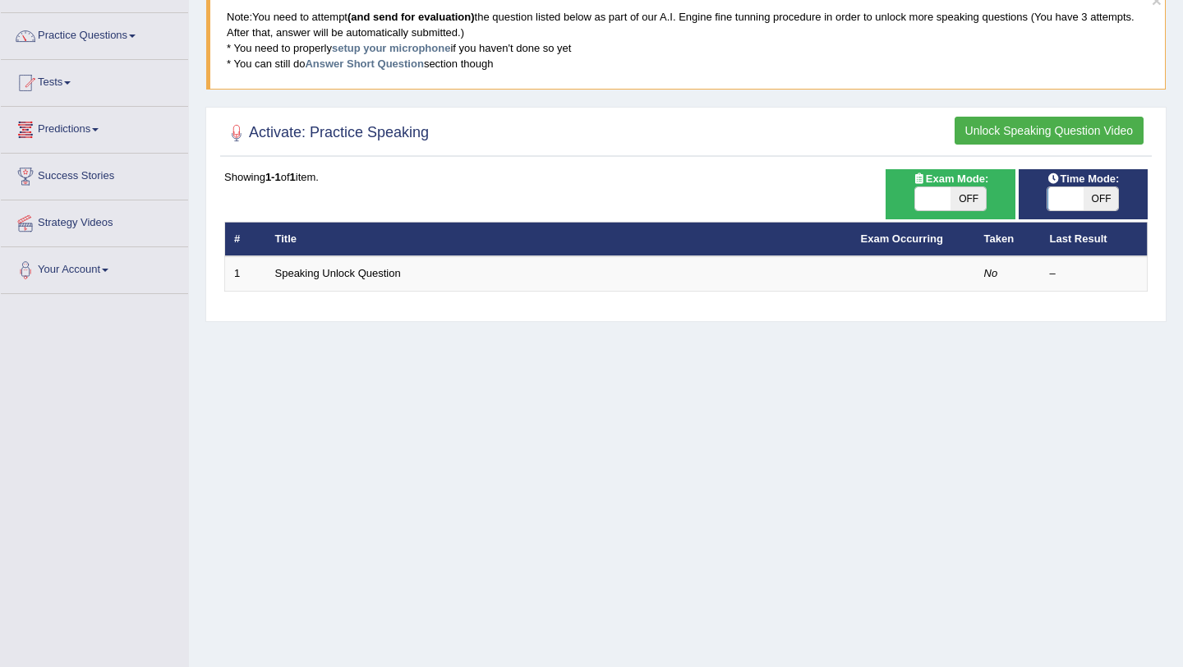
scroll to position [135, 0]
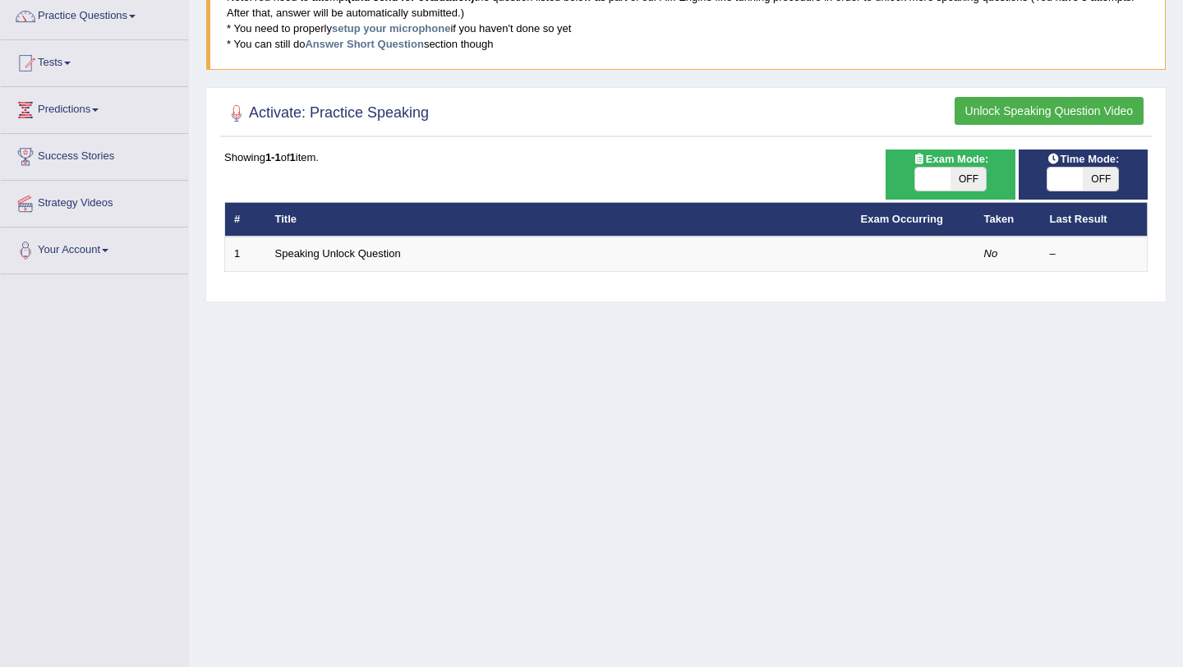
click at [1041, 109] on button "Unlock Speaking Question Video" at bounding box center [1049, 111] width 189 height 28
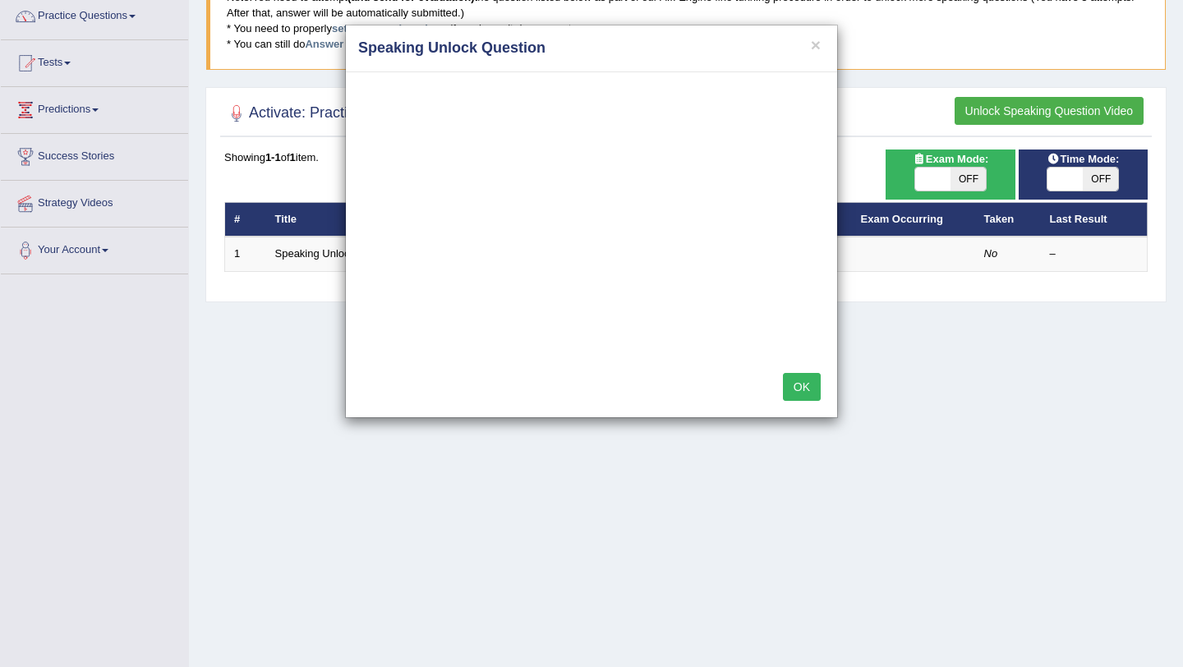
click at [804, 379] on button "OK" at bounding box center [802, 387] width 38 height 28
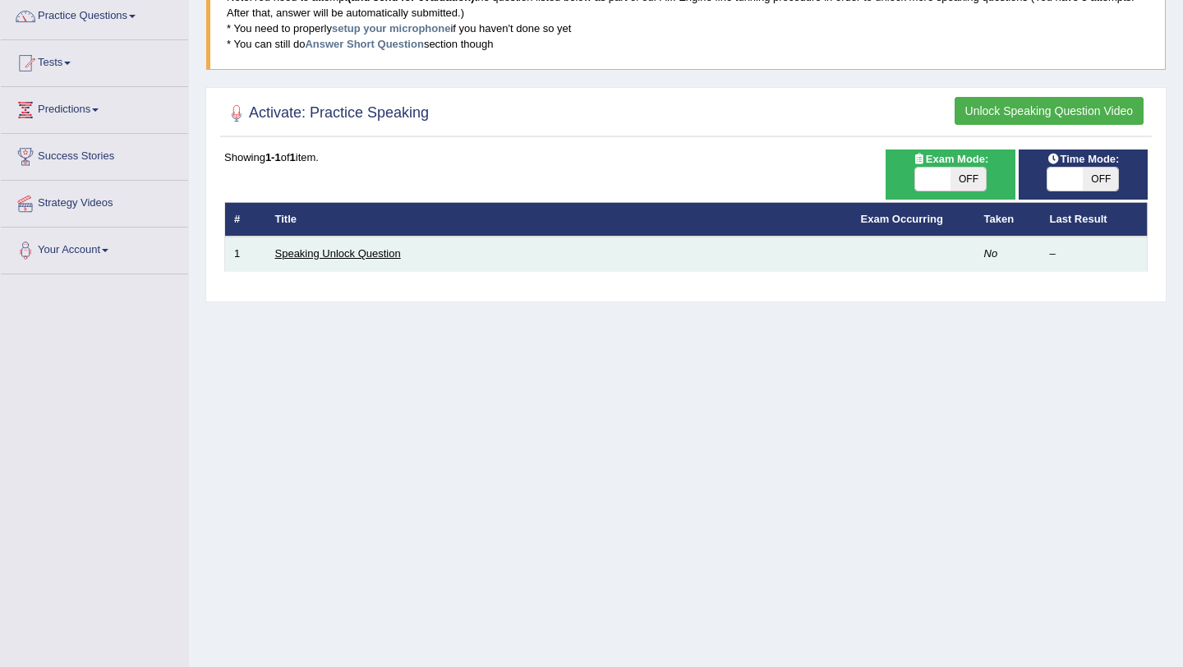
click at [323, 253] on link "Speaking Unlock Question" at bounding box center [338, 253] width 126 height 12
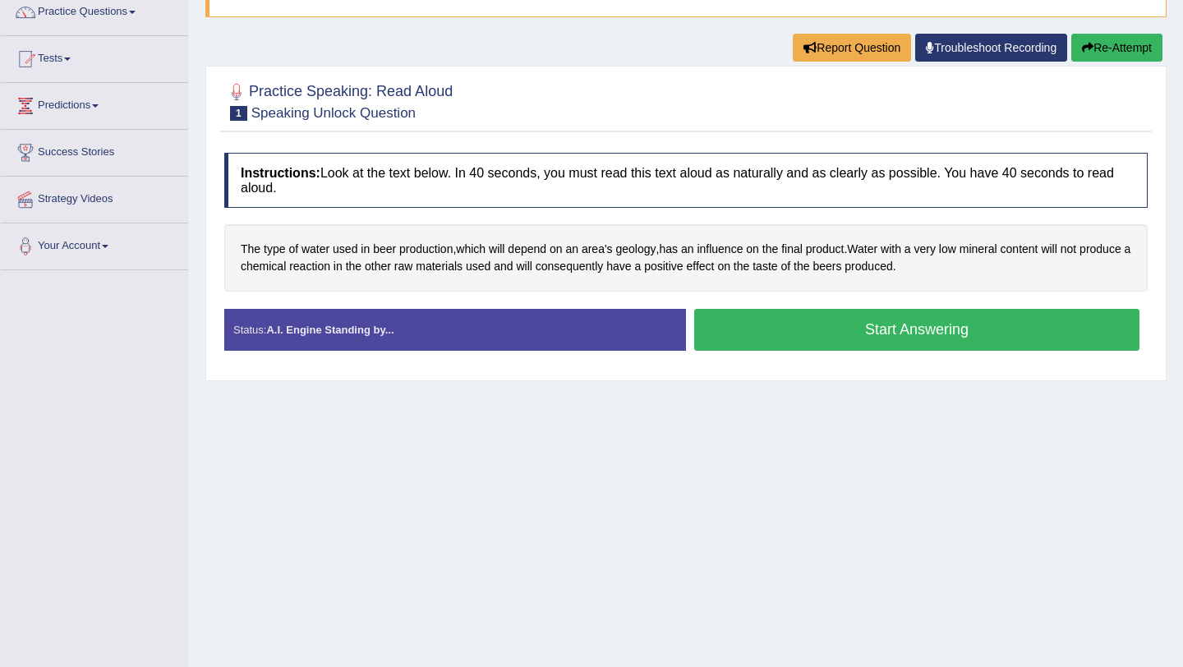
click at [934, 319] on button "Start Answering" at bounding box center [916, 330] width 445 height 42
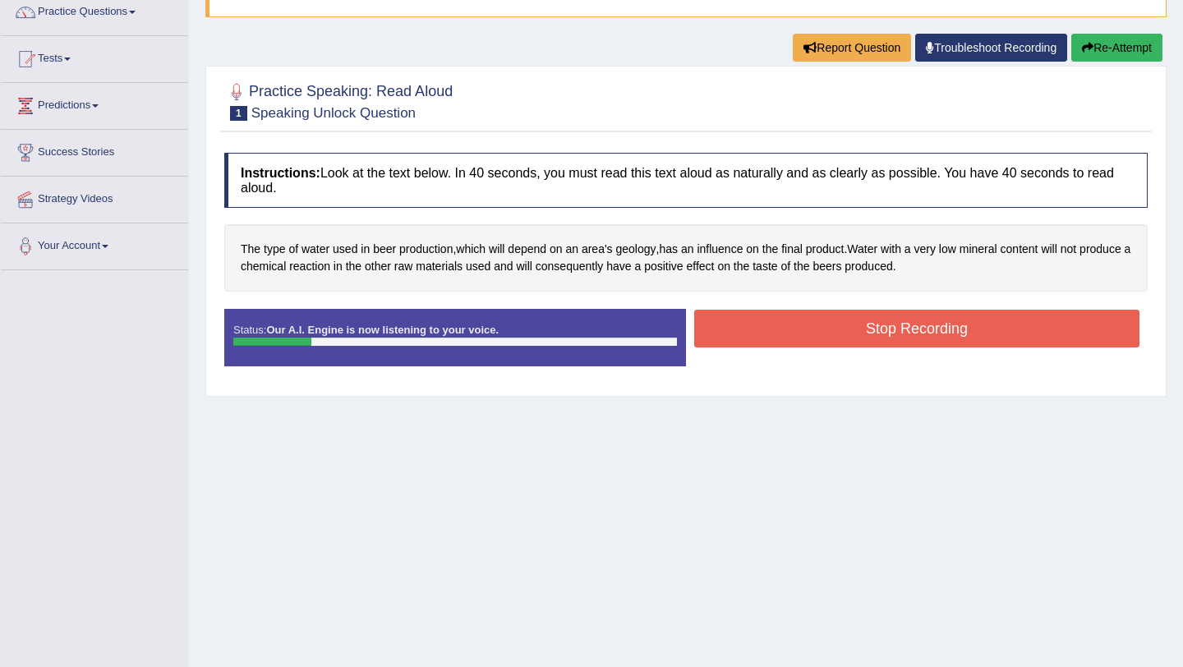
click at [934, 319] on button "Stop Recording" at bounding box center [916, 329] width 445 height 38
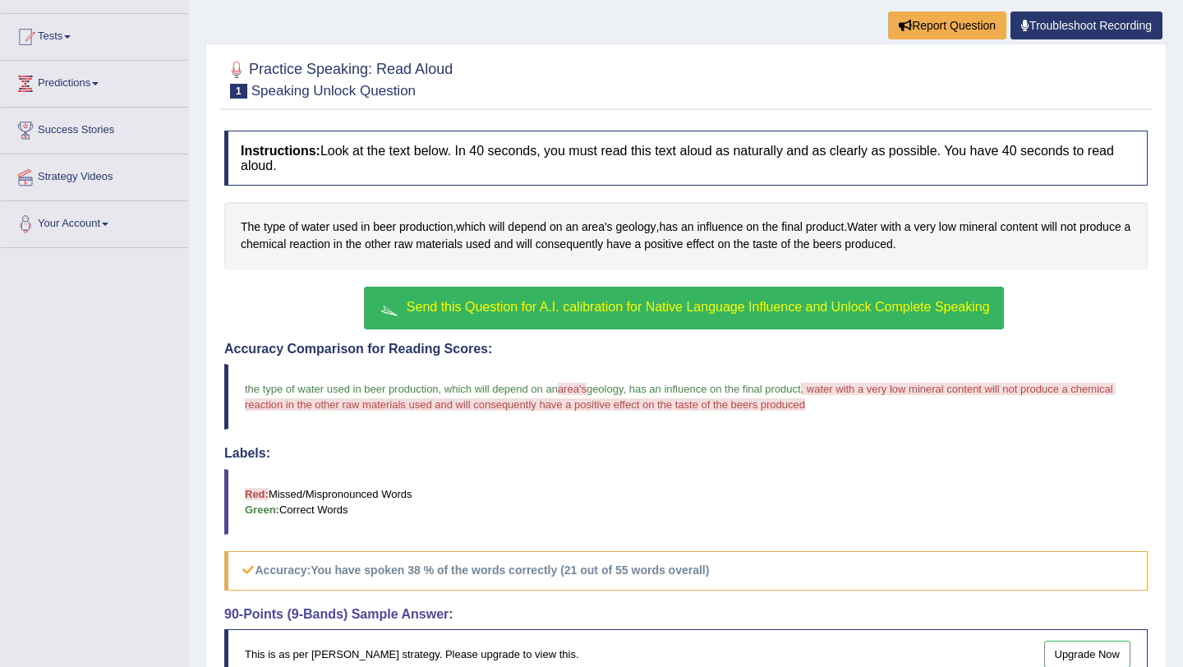
scroll to position [183, 0]
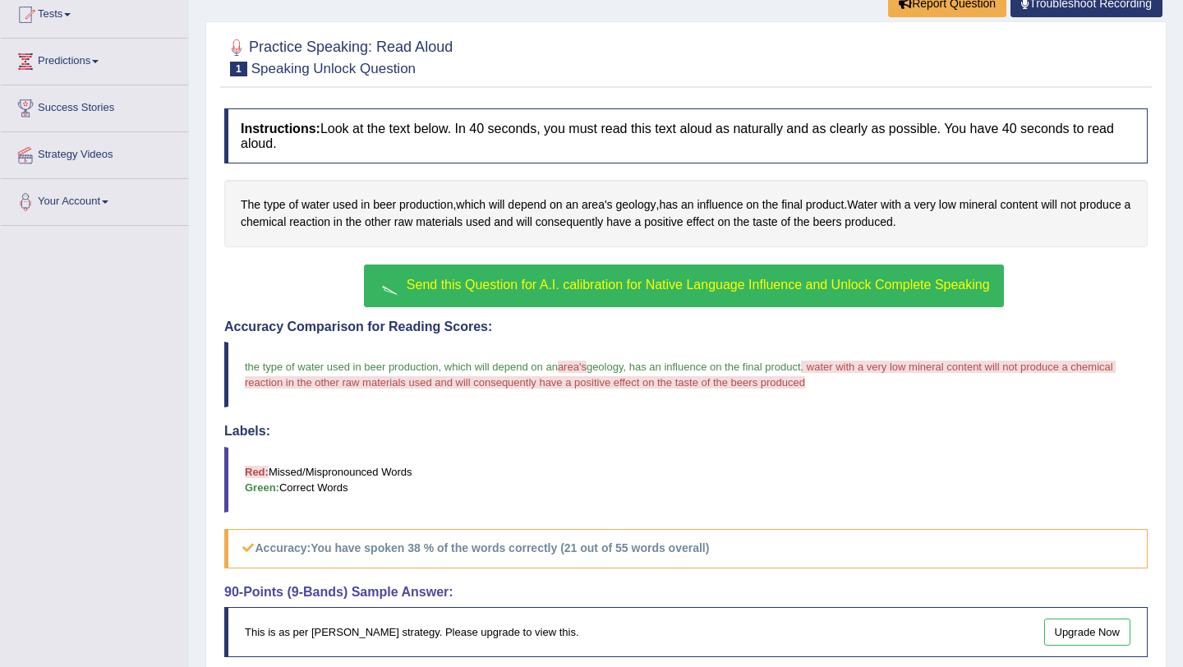
click at [711, 285] on span "Send this Question for A.I. calibration for Native Language Influence and Unloc…" at bounding box center [698, 285] width 583 height 14
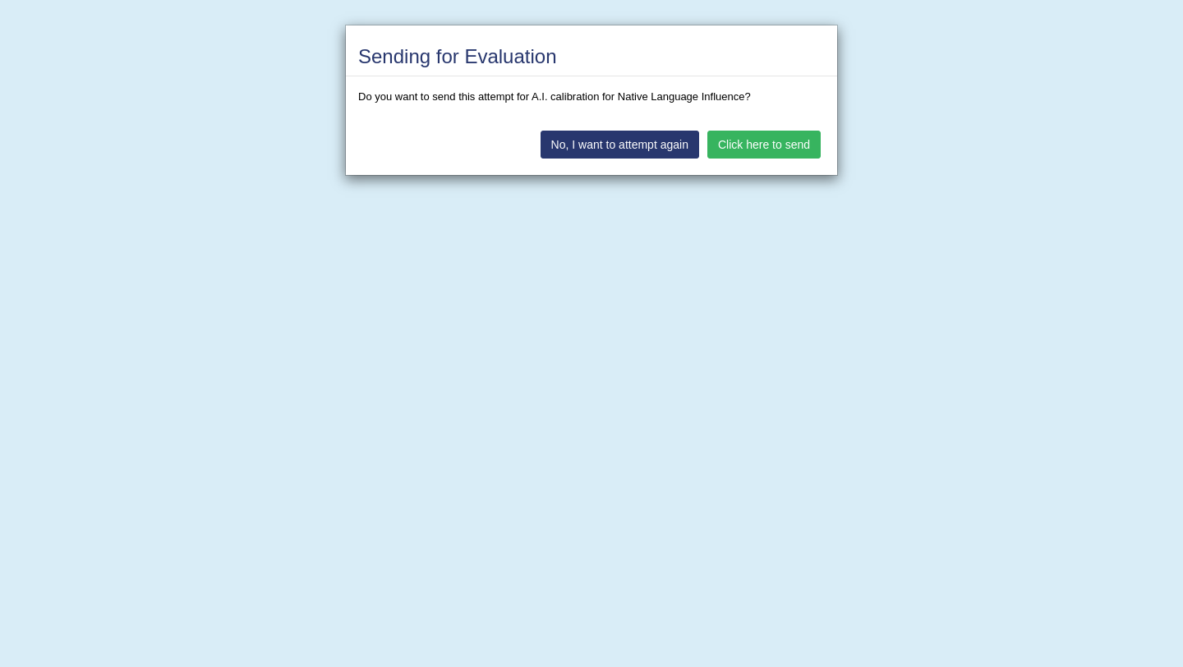
click at [752, 145] on button "Click here to send" at bounding box center [764, 145] width 113 height 28
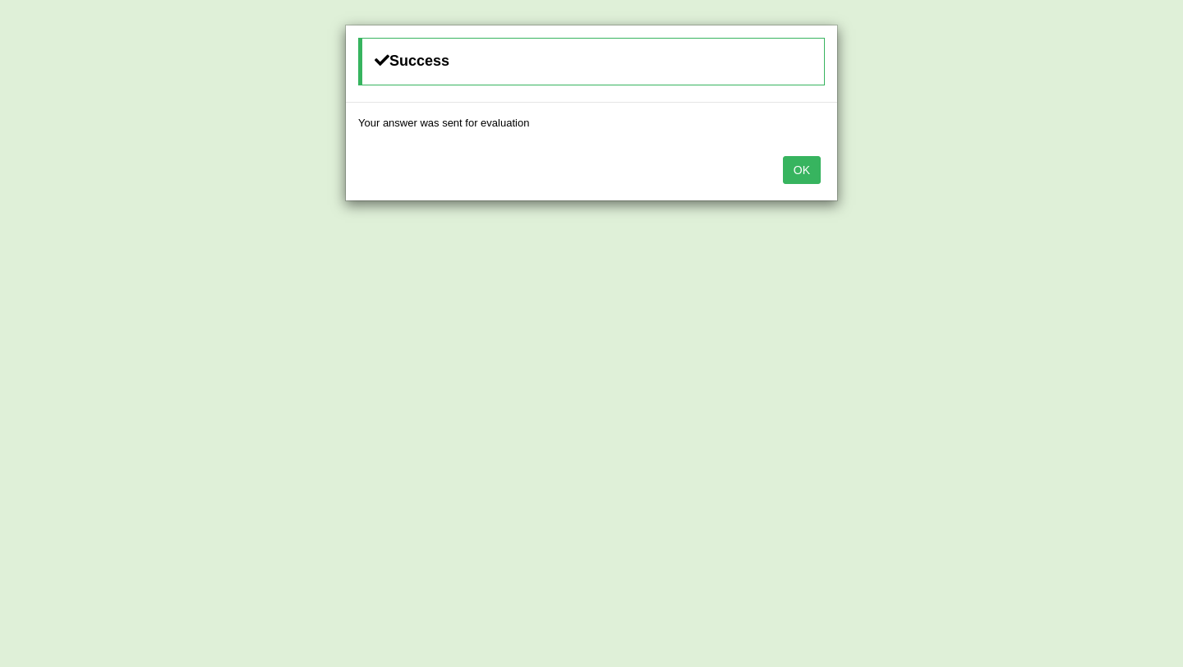
click at [801, 169] on button "OK" at bounding box center [802, 170] width 38 height 28
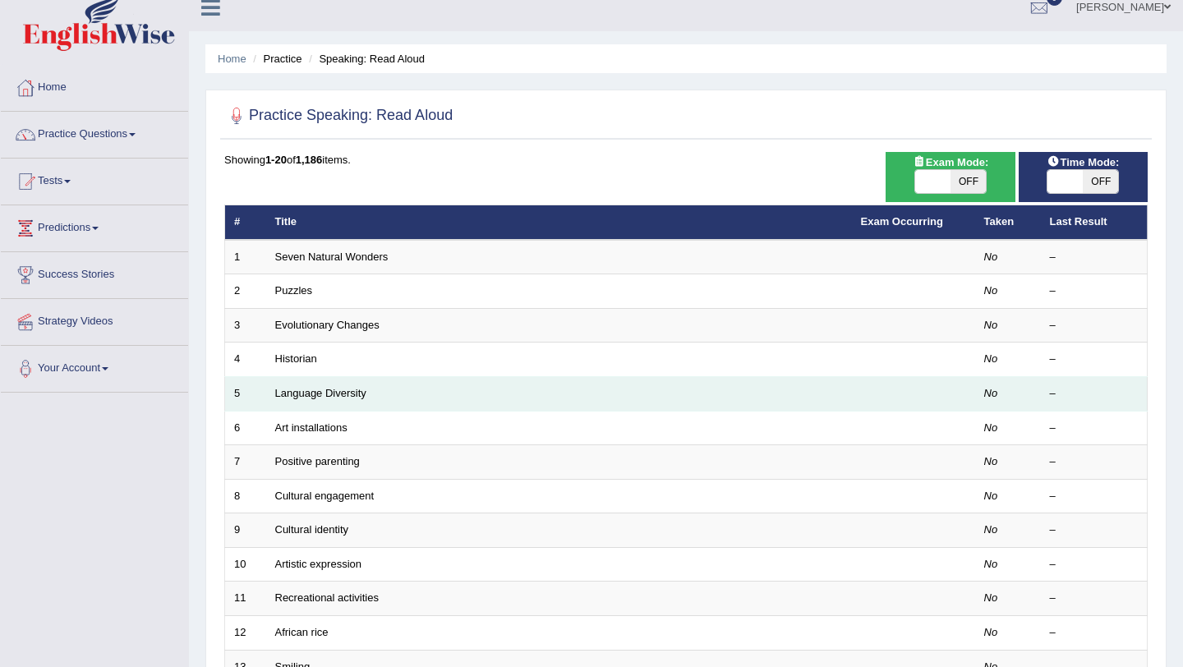
scroll to position [20, 0]
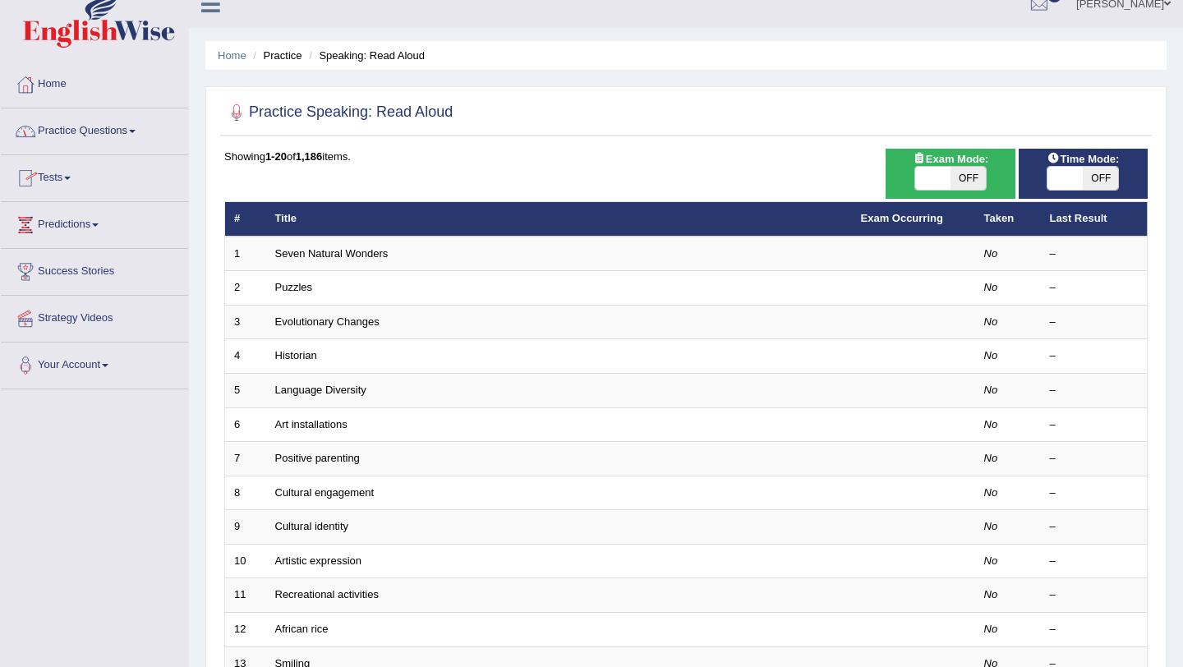
click at [58, 81] on link "Home" at bounding box center [94, 82] width 187 height 41
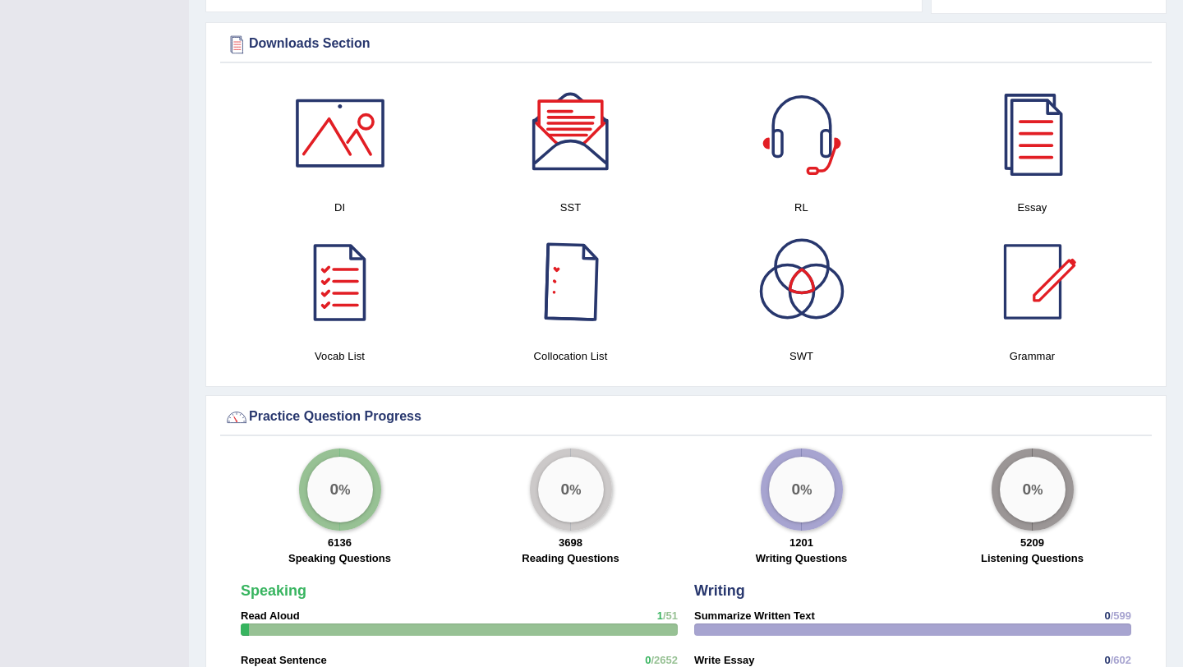
scroll to position [810, 0]
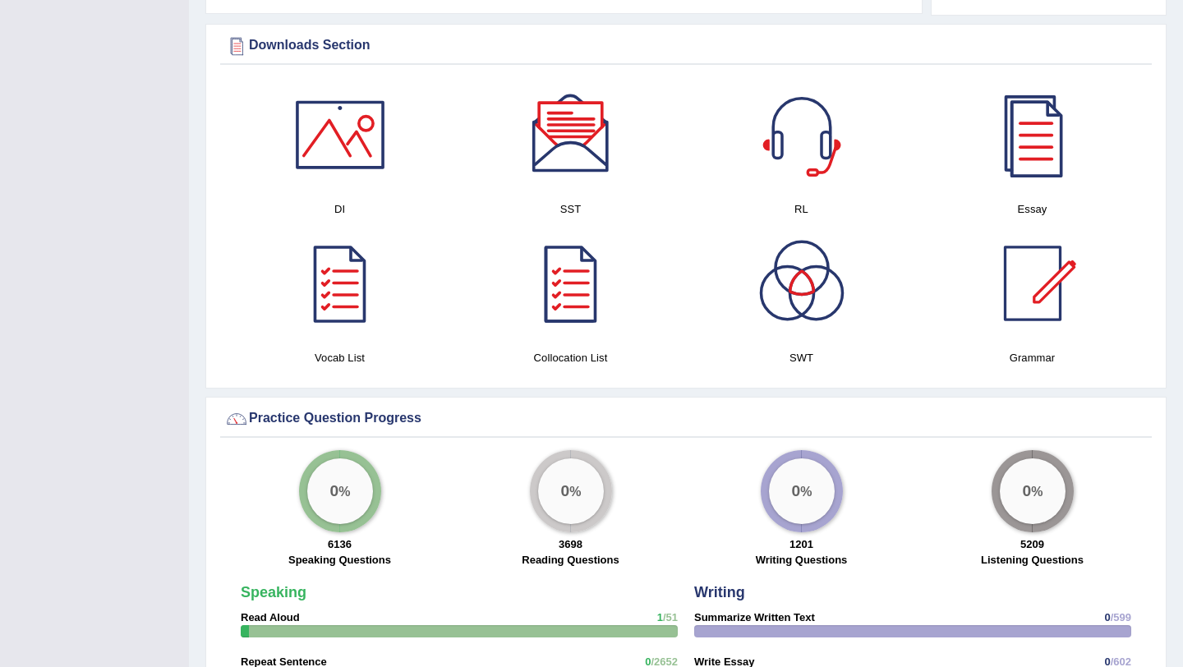
click at [1029, 142] on div at bounding box center [1032, 134] width 115 height 115
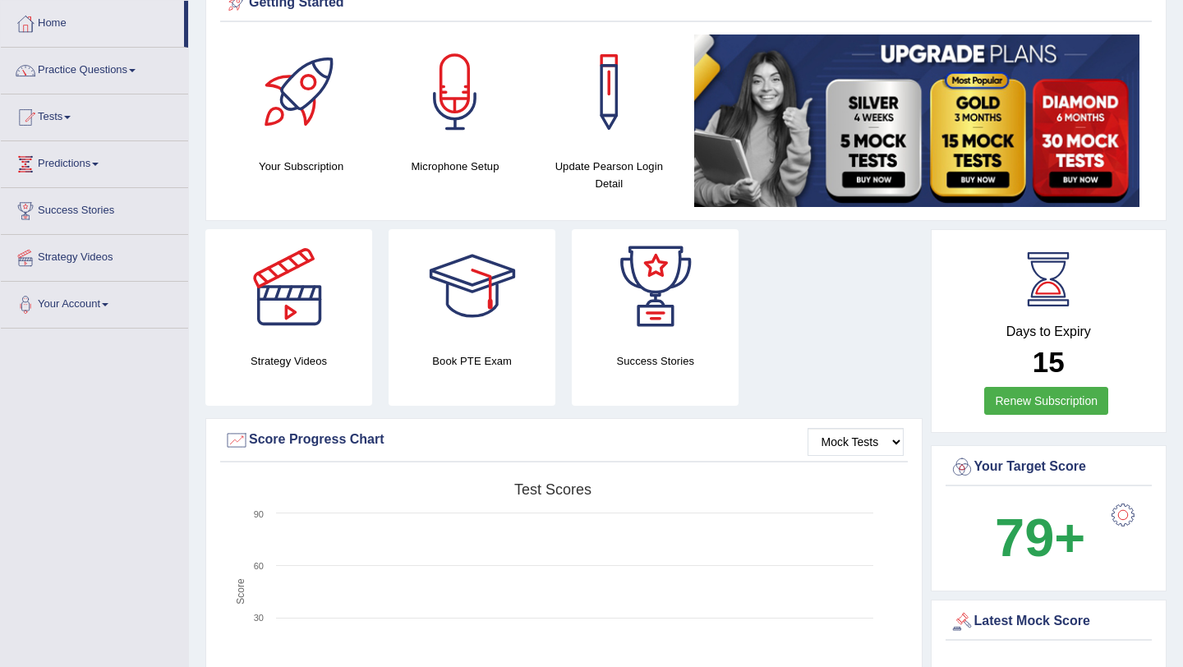
scroll to position [43, 0]
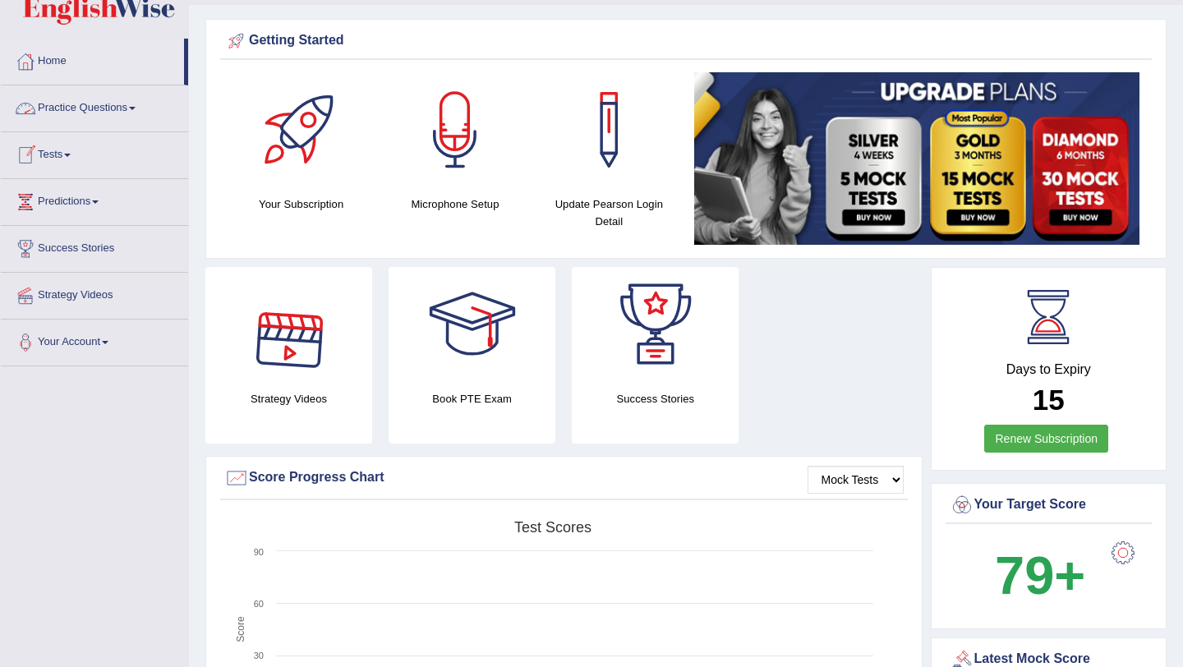
click at [78, 111] on link "Practice Questions" at bounding box center [94, 105] width 187 height 41
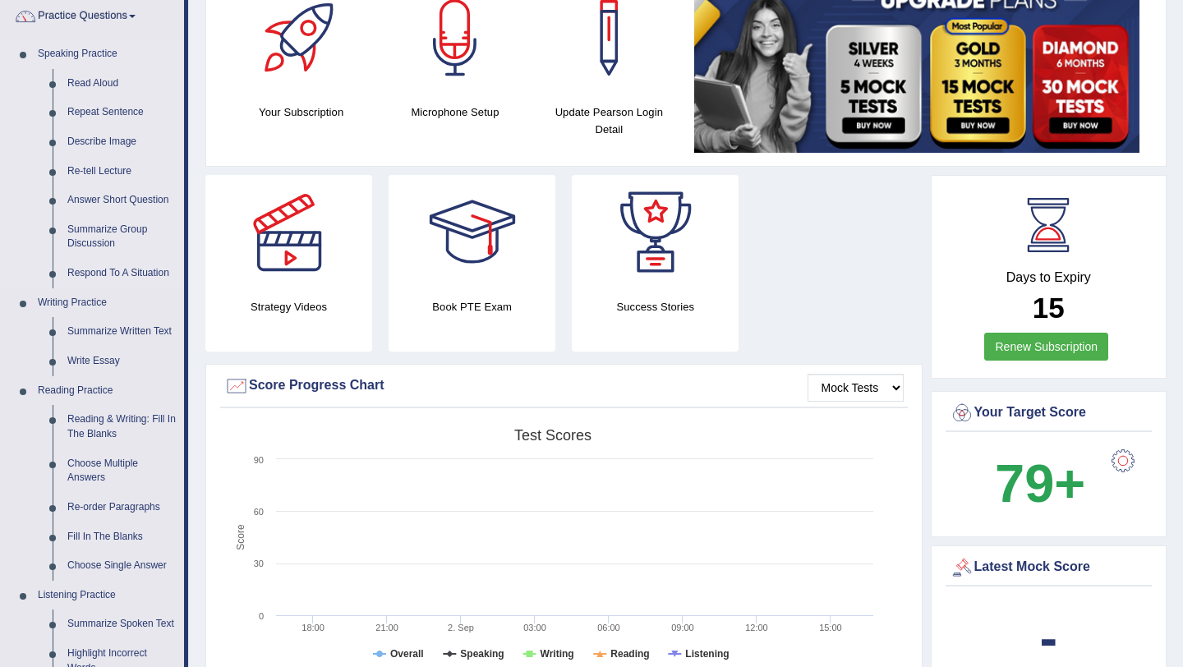
scroll to position [139, 0]
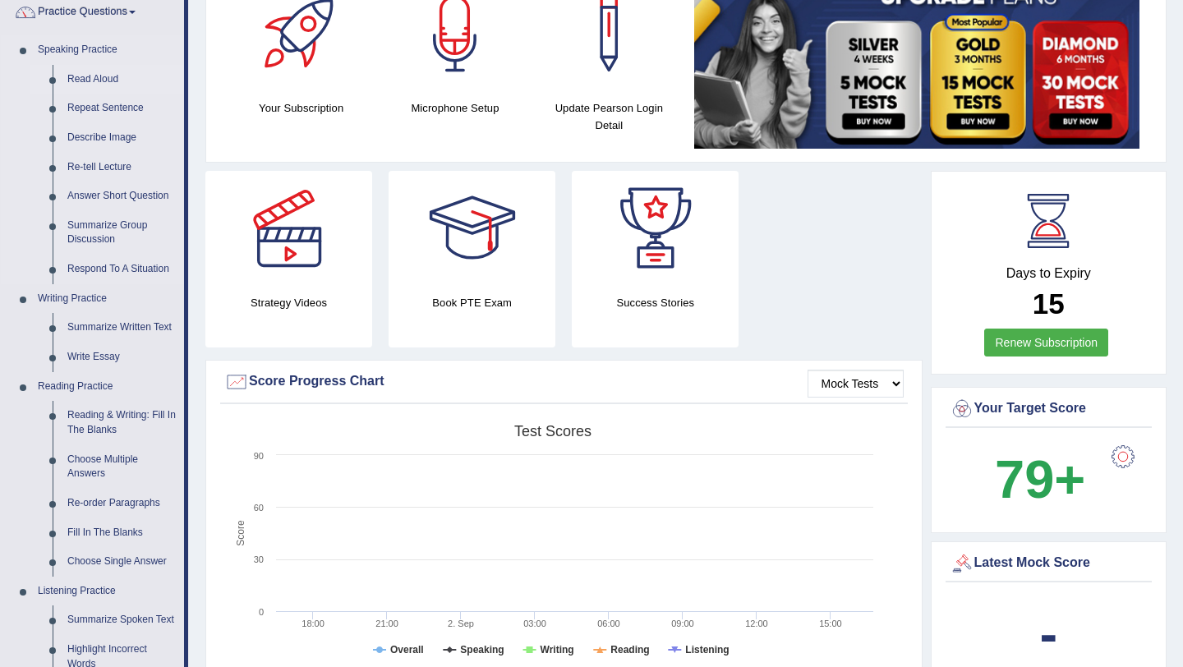
click at [105, 76] on link "Read Aloud" at bounding box center [122, 80] width 124 height 30
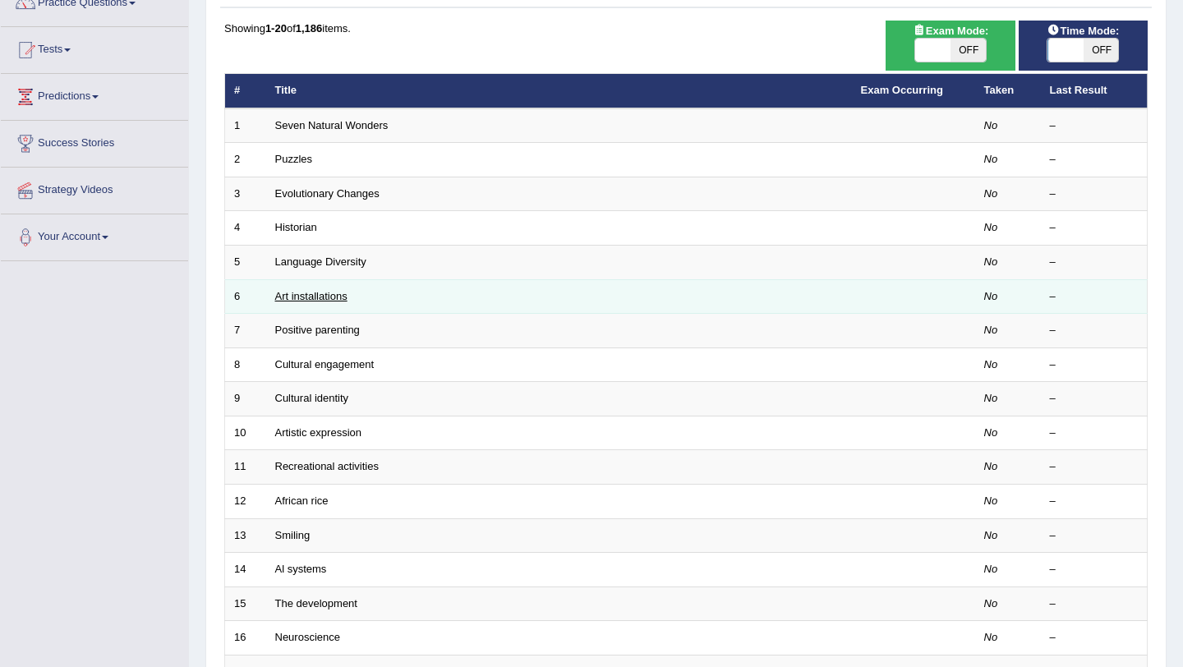
click at [325, 290] on link "Art installations" at bounding box center [311, 296] width 72 height 12
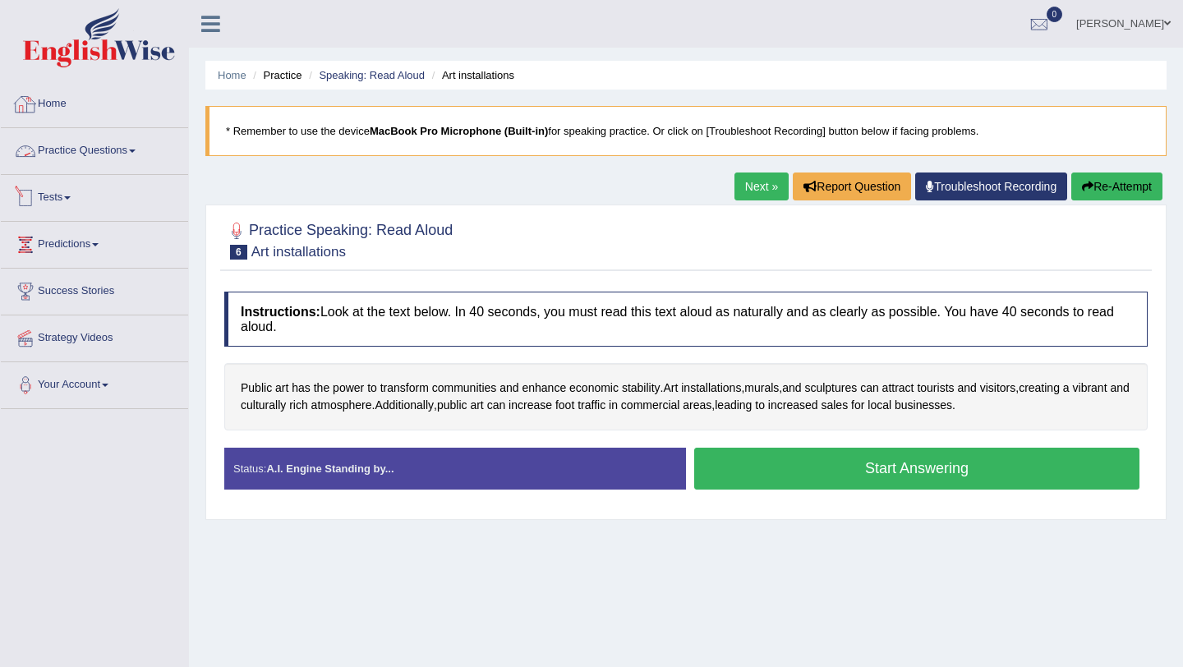
click at [127, 152] on link "Practice Questions" at bounding box center [94, 148] width 187 height 41
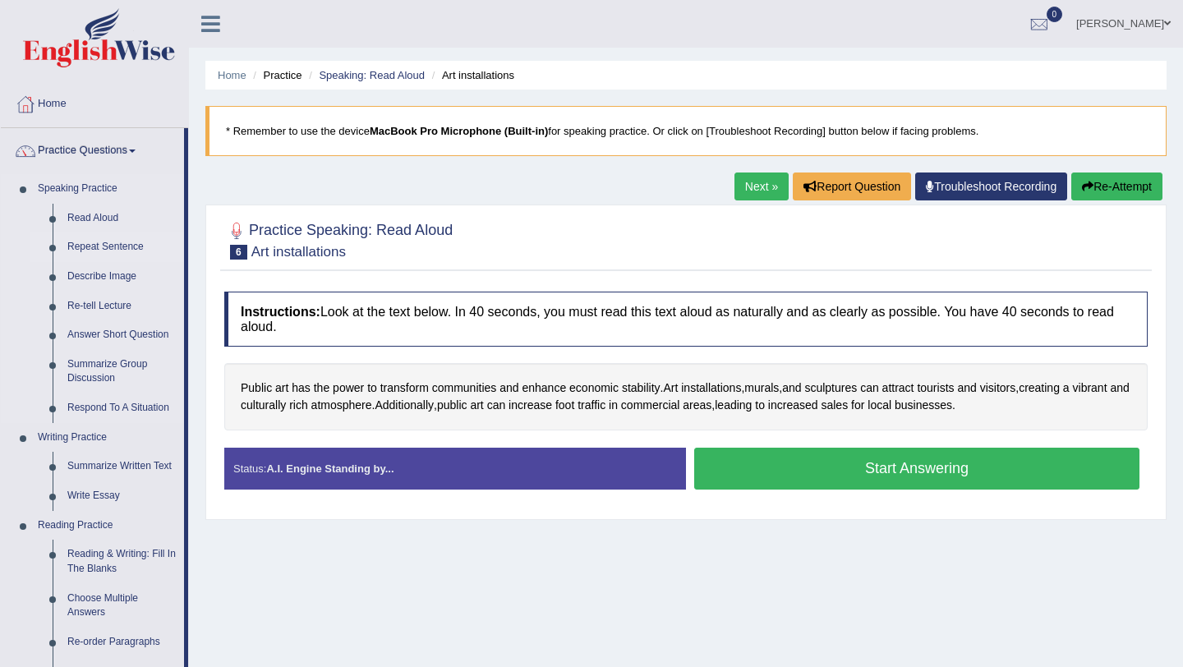
click at [119, 244] on link "Repeat Sentence" at bounding box center [122, 248] width 124 height 30
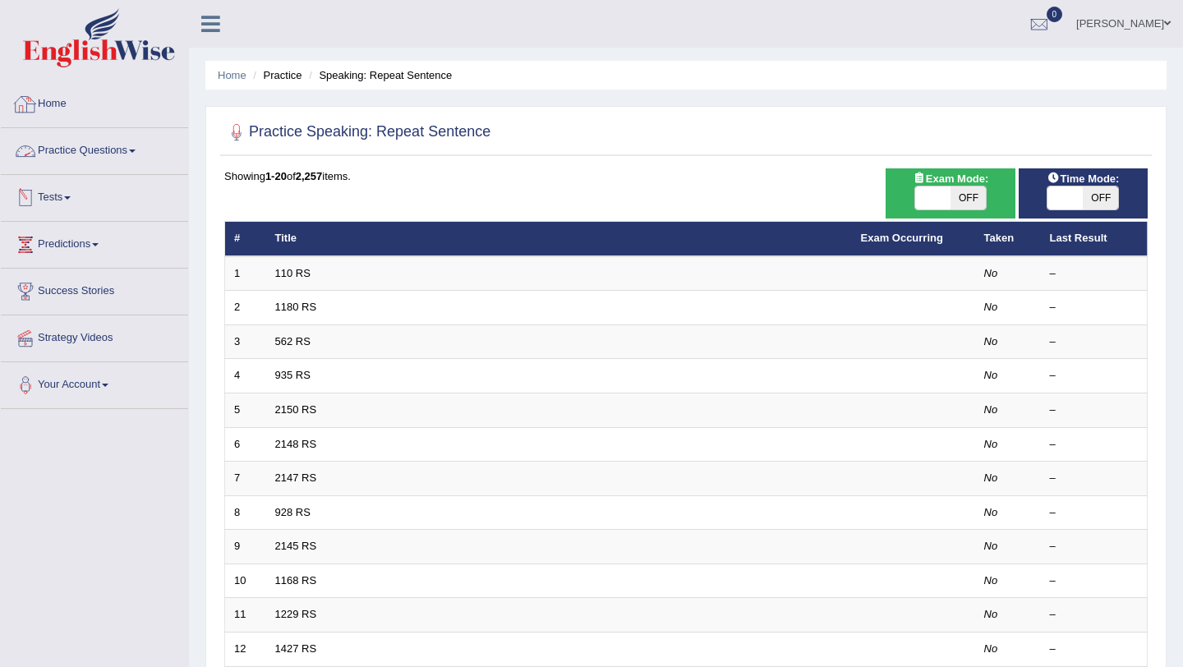
click at [116, 141] on link "Practice Questions" at bounding box center [94, 148] width 187 height 41
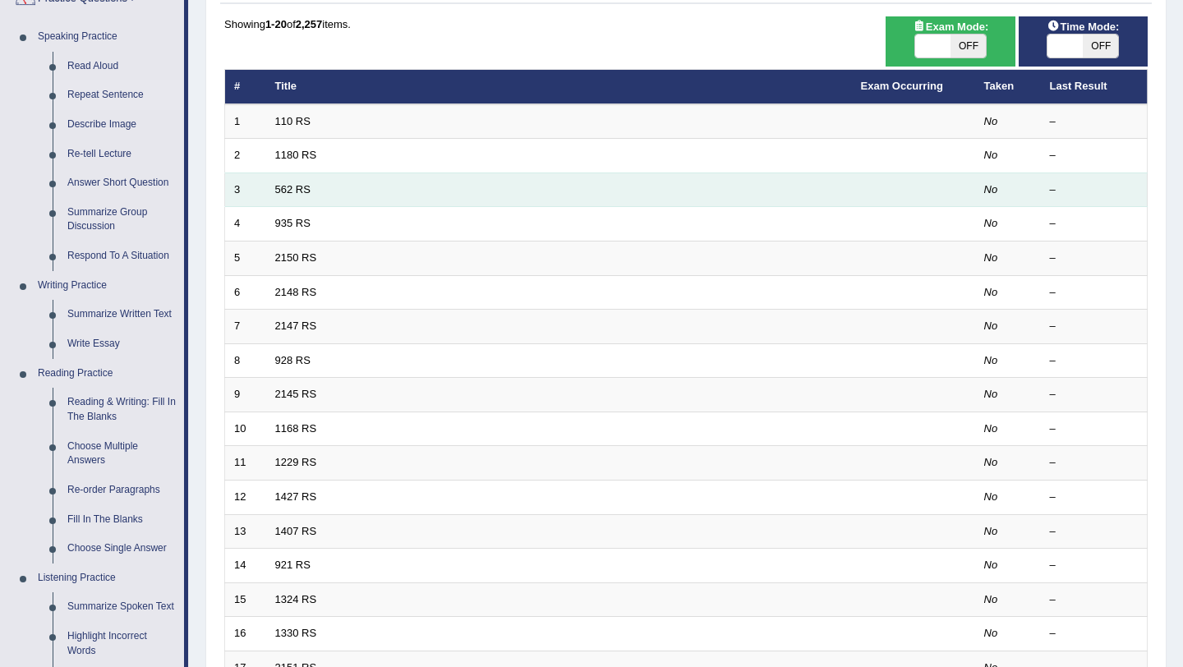
scroll to position [254, 0]
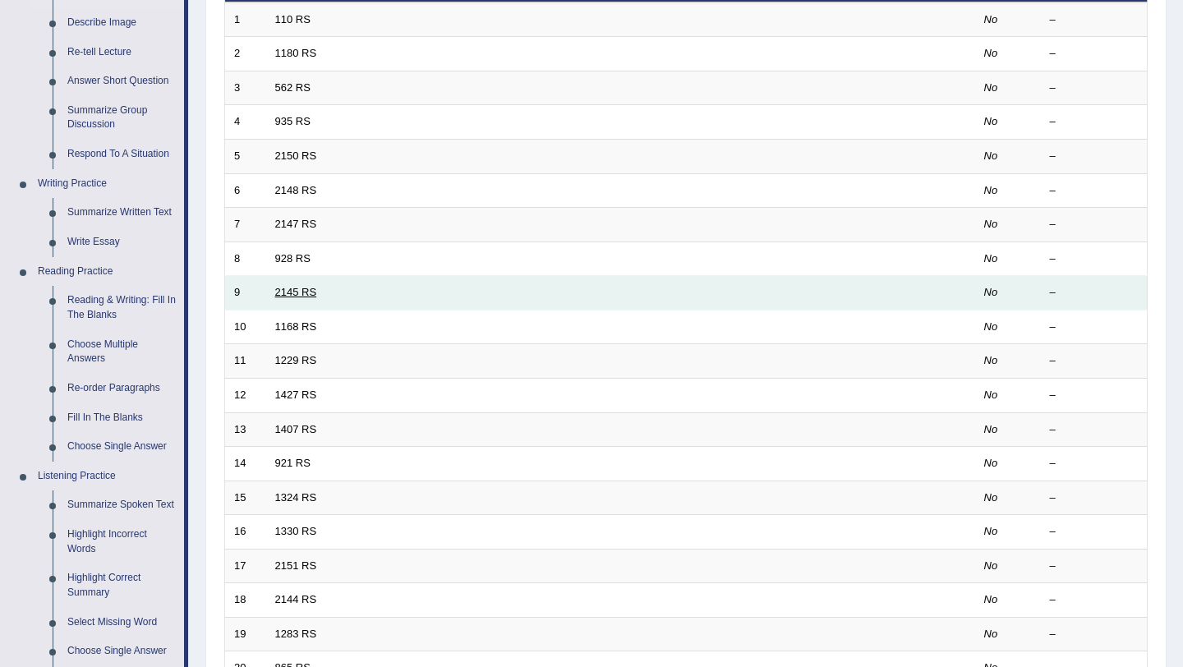
click at [303, 289] on link "2145 RS" at bounding box center [296, 292] width 42 height 12
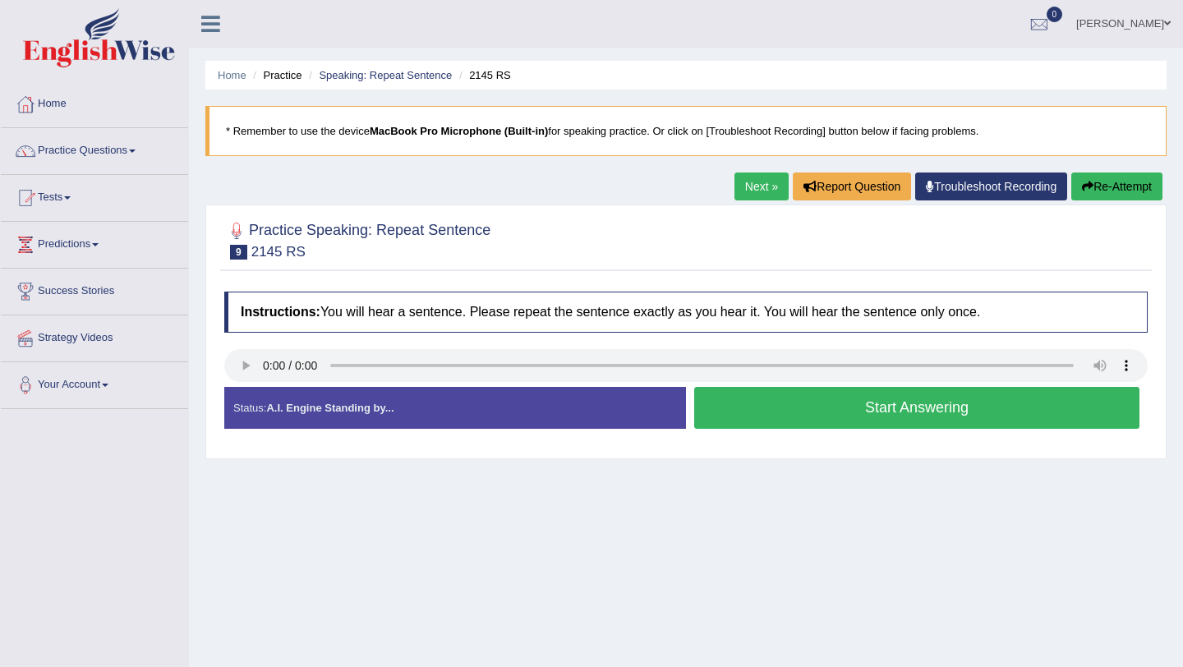
click at [739, 187] on link "Next »" at bounding box center [762, 187] width 54 height 28
click at [742, 192] on link "Next »" at bounding box center [762, 187] width 54 height 28
click at [743, 191] on link "Next »" at bounding box center [762, 187] width 54 height 28
click at [112, 150] on link "Practice Questions" at bounding box center [94, 148] width 187 height 41
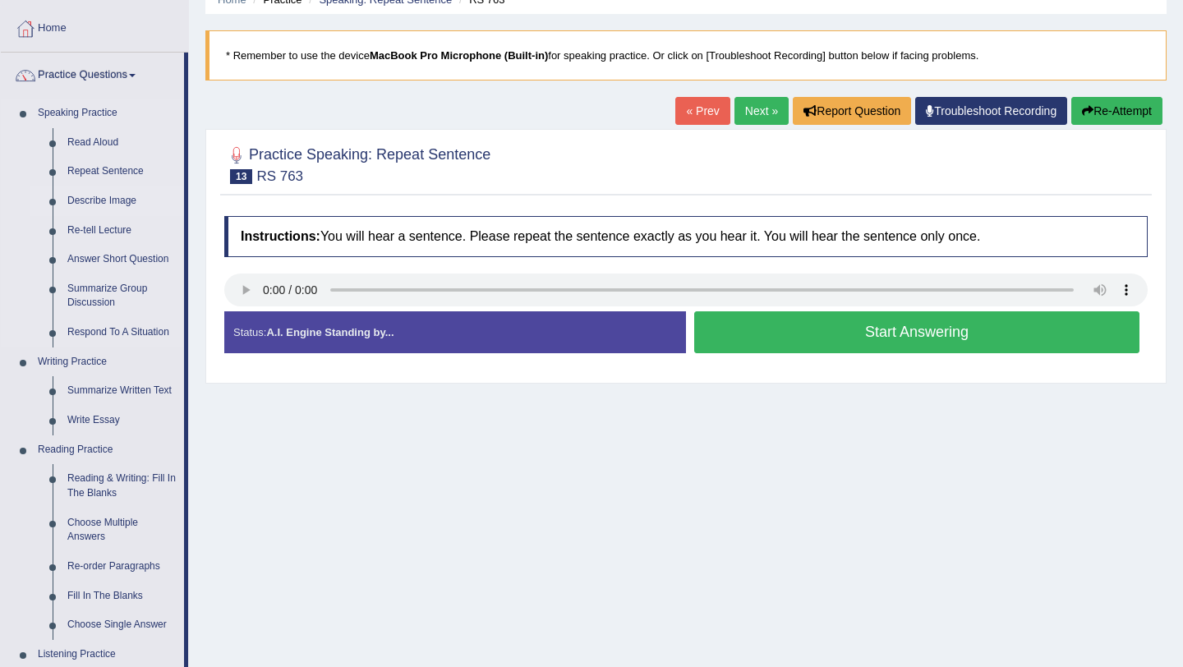
scroll to position [88, 0]
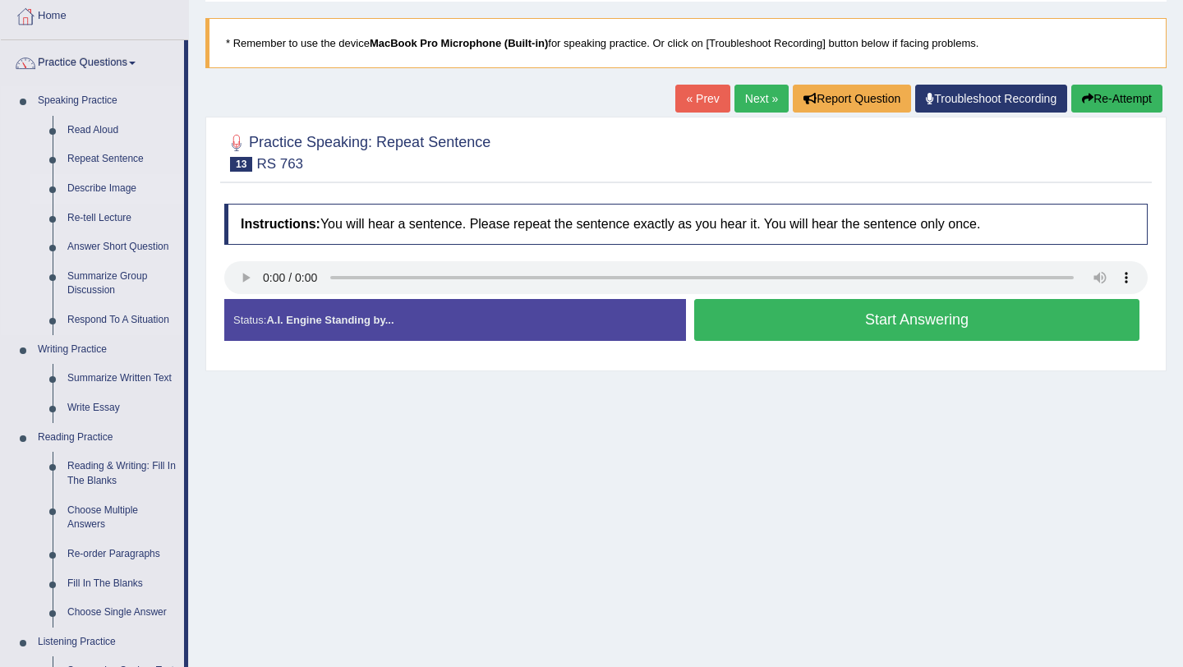
click at [95, 182] on link "Describe Image" at bounding box center [122, 189] width 124 height 30
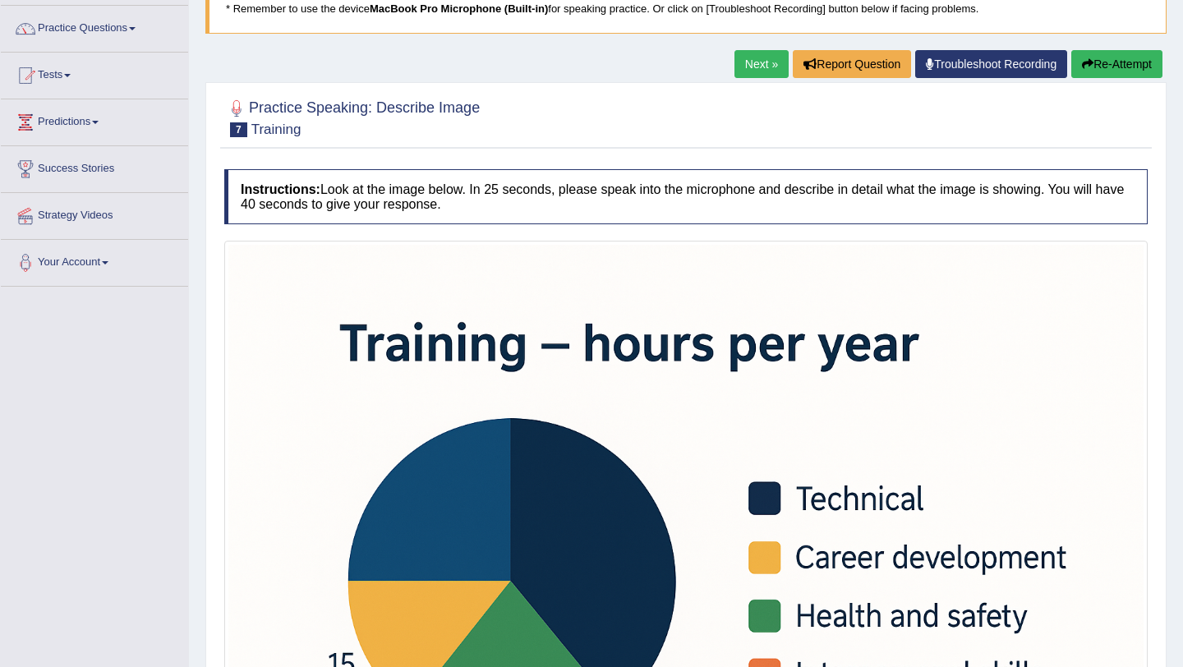
scroll to position [84, 0]
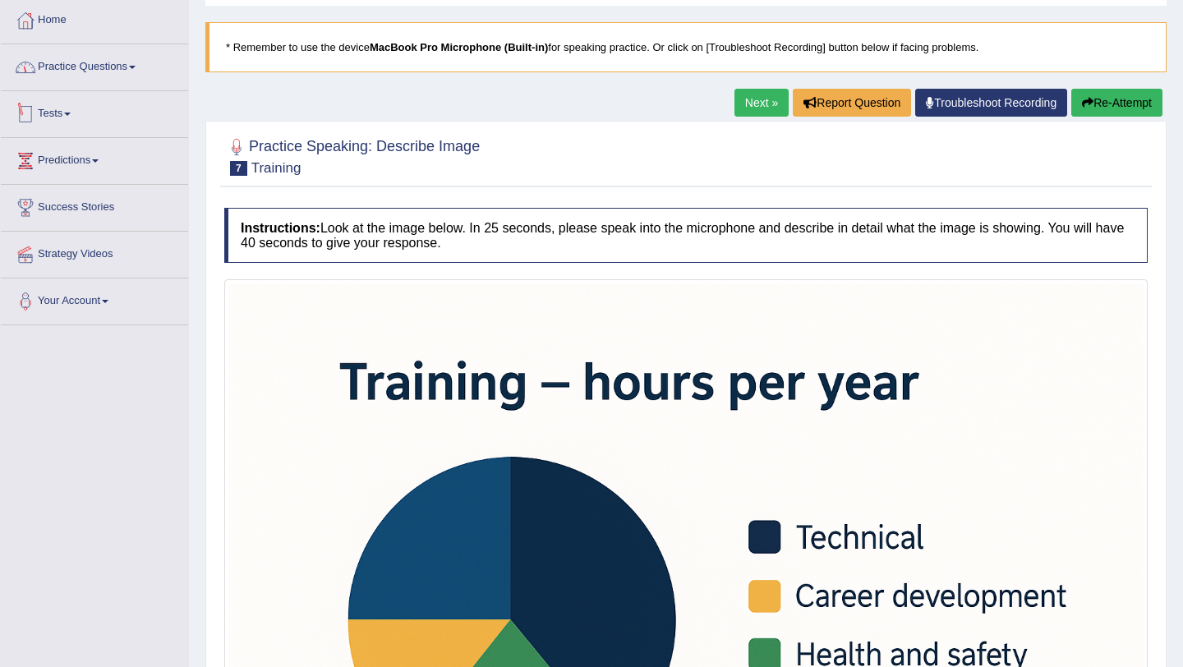
click at [117, 68] on link "Practice Questions" at bounding box center [94, 64] width 187 height 41
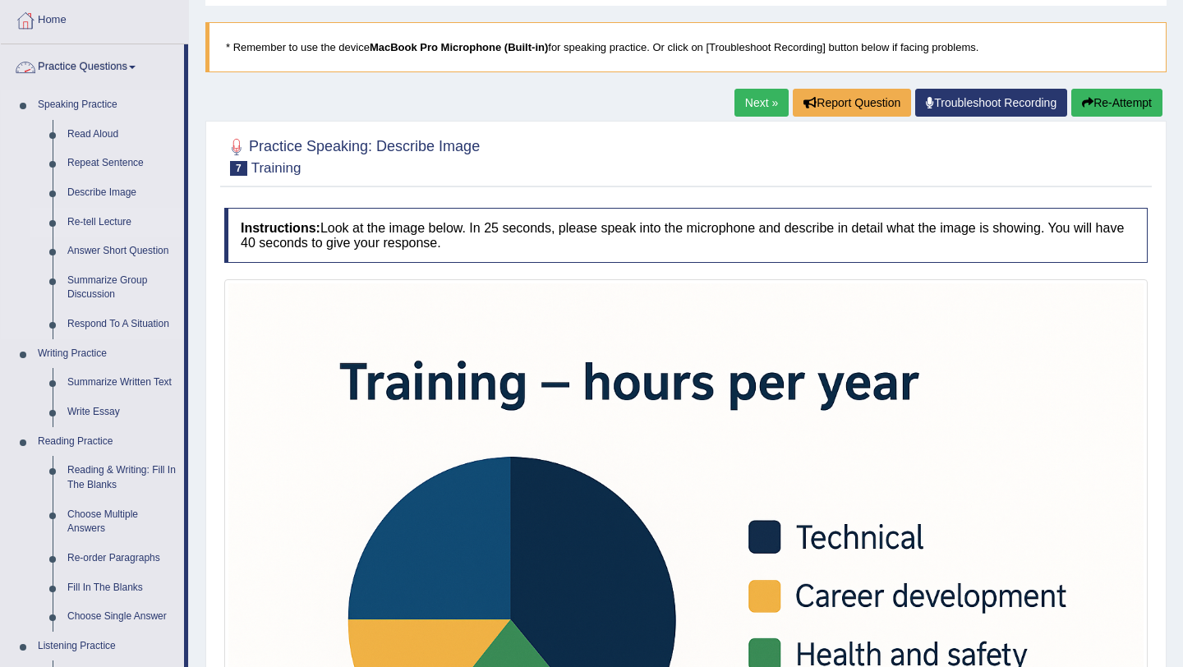
scroll to position [127, 0]
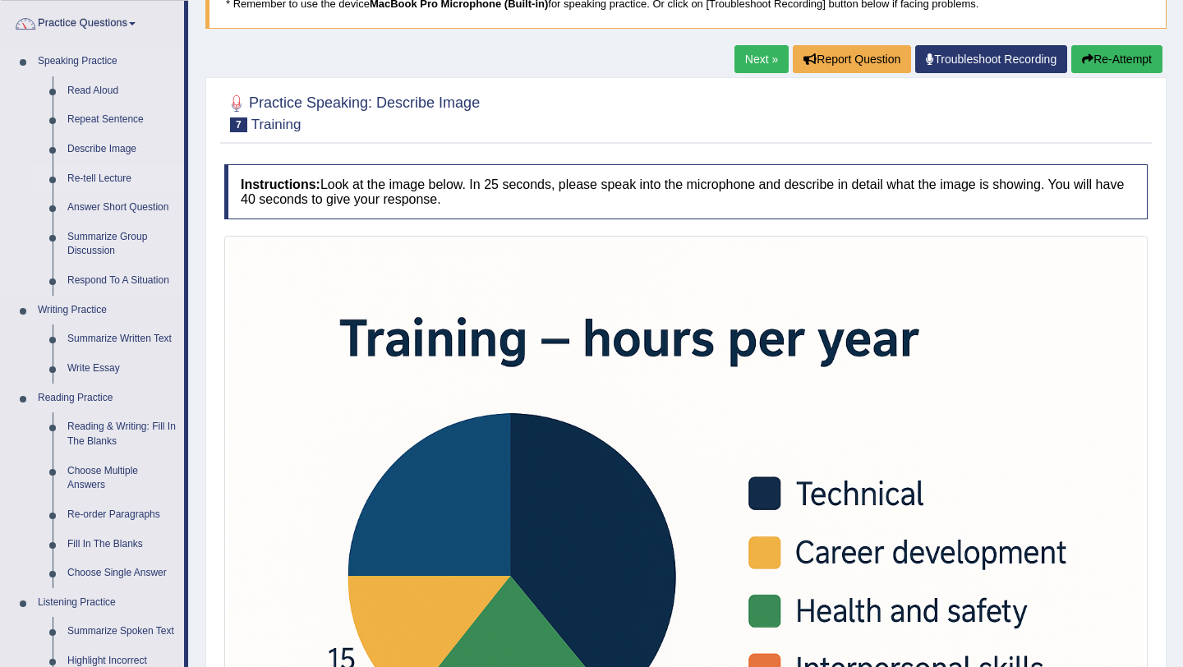
click at [105, 174] on link "Re-tell Lecture" at bounding box center [122, 179] width 124 height 30
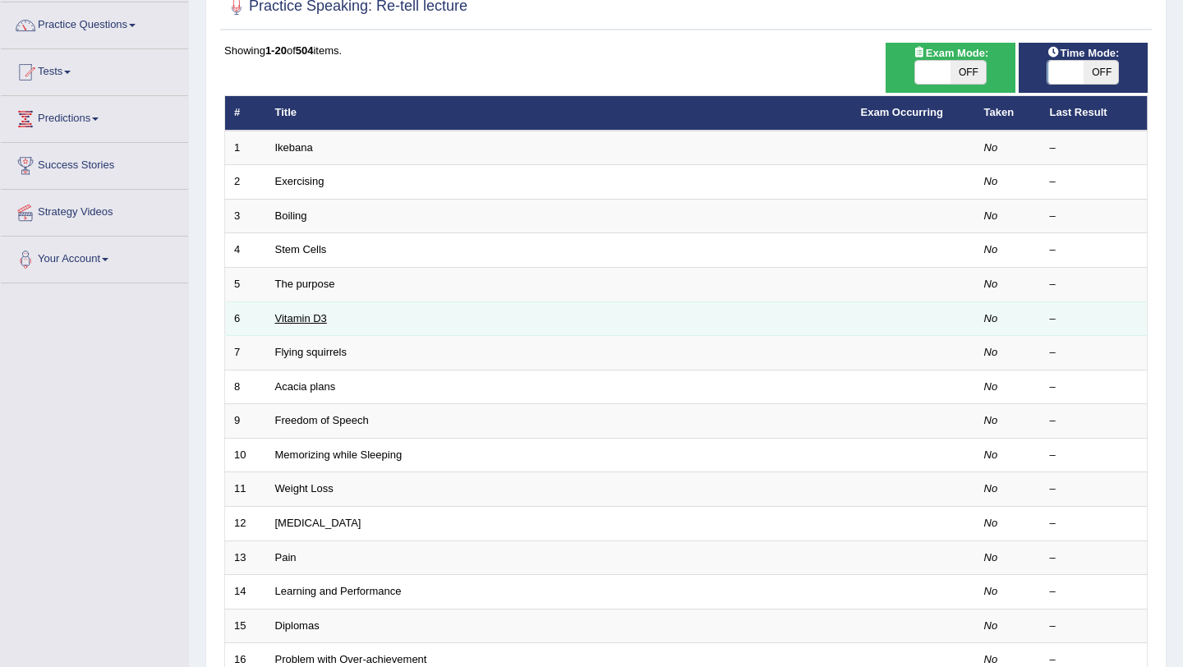
click at [308, 316] on link "Vitamin D3" at bounding box center [301, 318] width 52 height 12
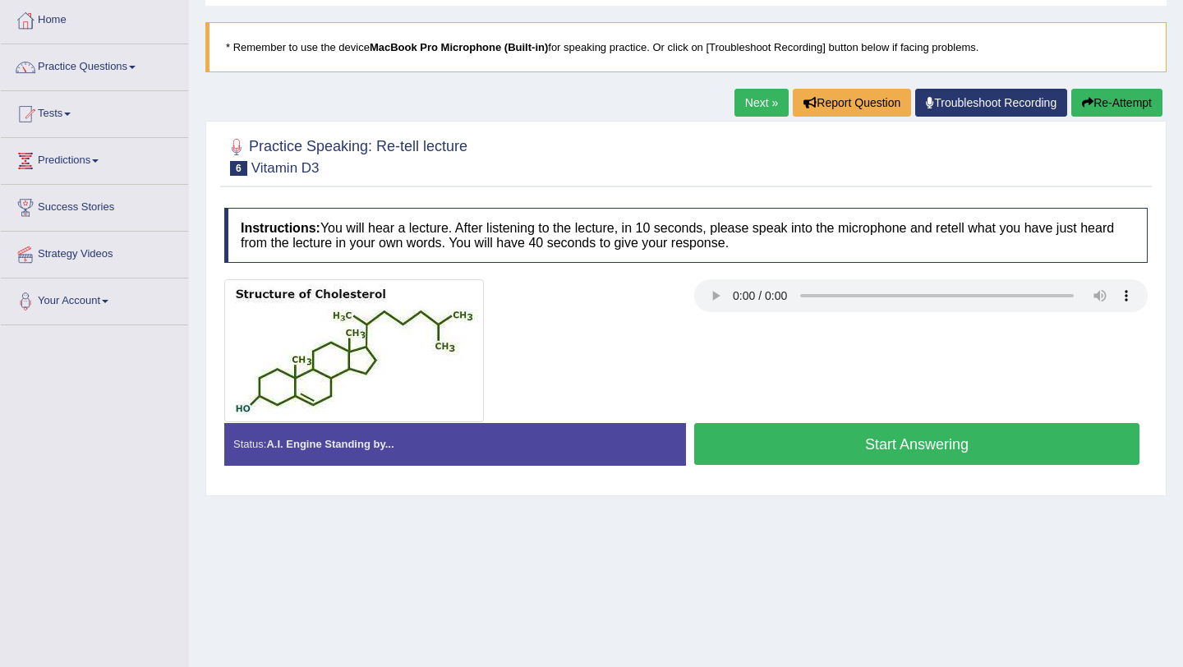
scroll to position [51, 0]
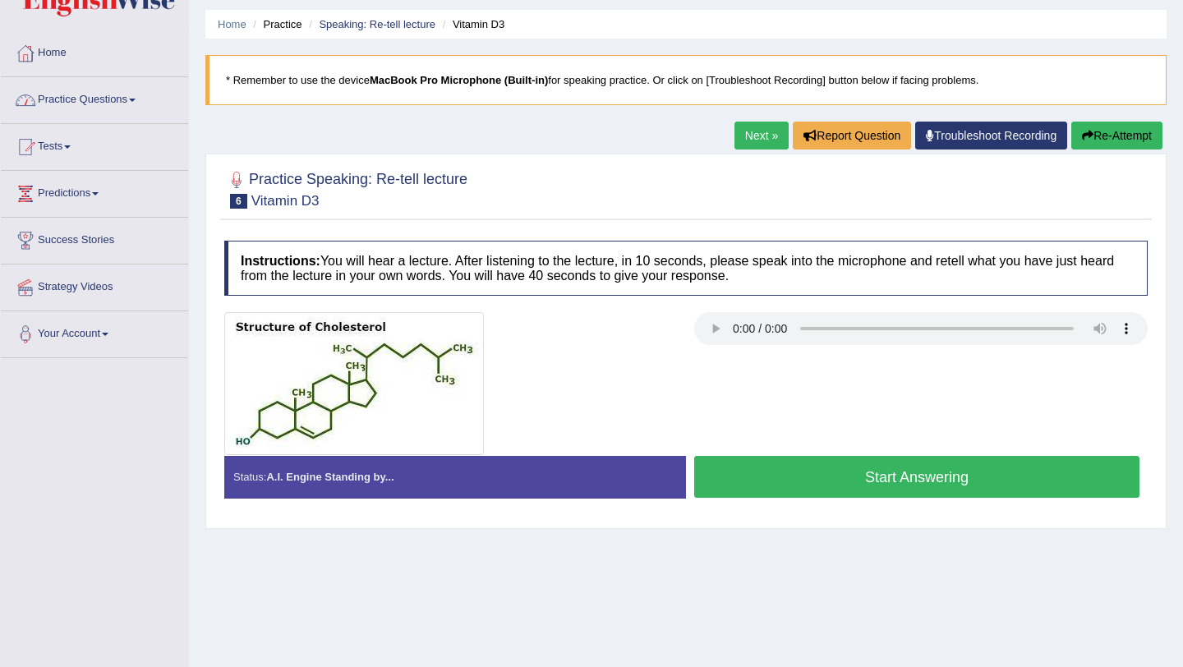
click at [127, 96] on link "Practice Questions" at bounding box center [94, 97] width 187 height 41
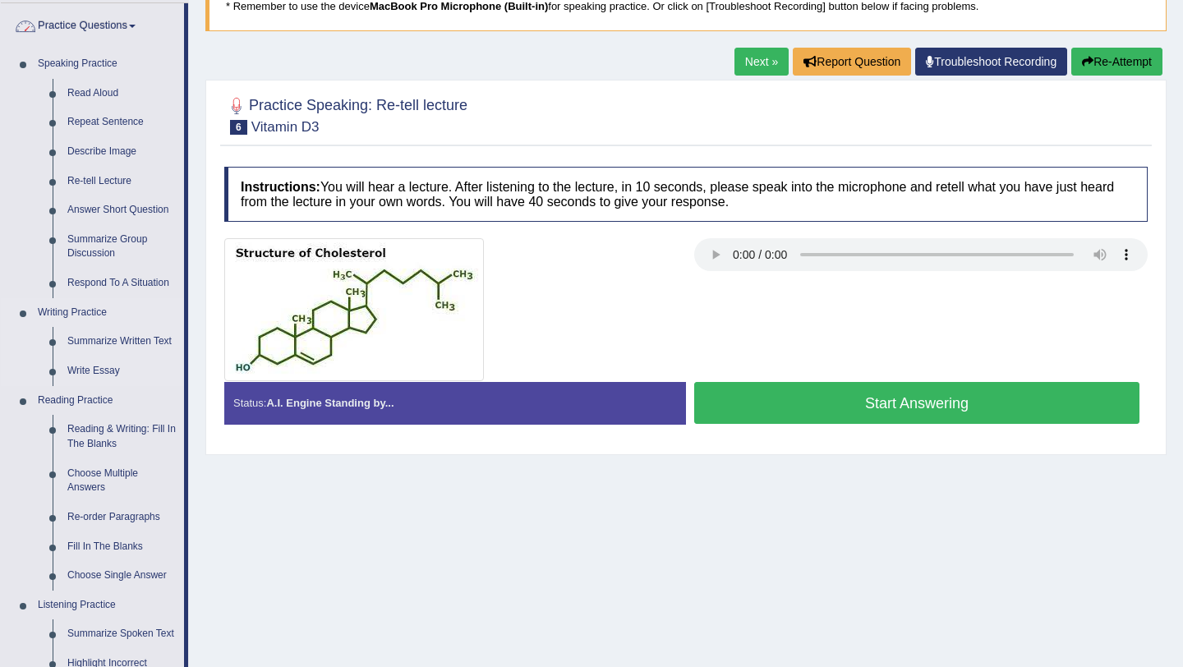
scroll to position [127, 0]
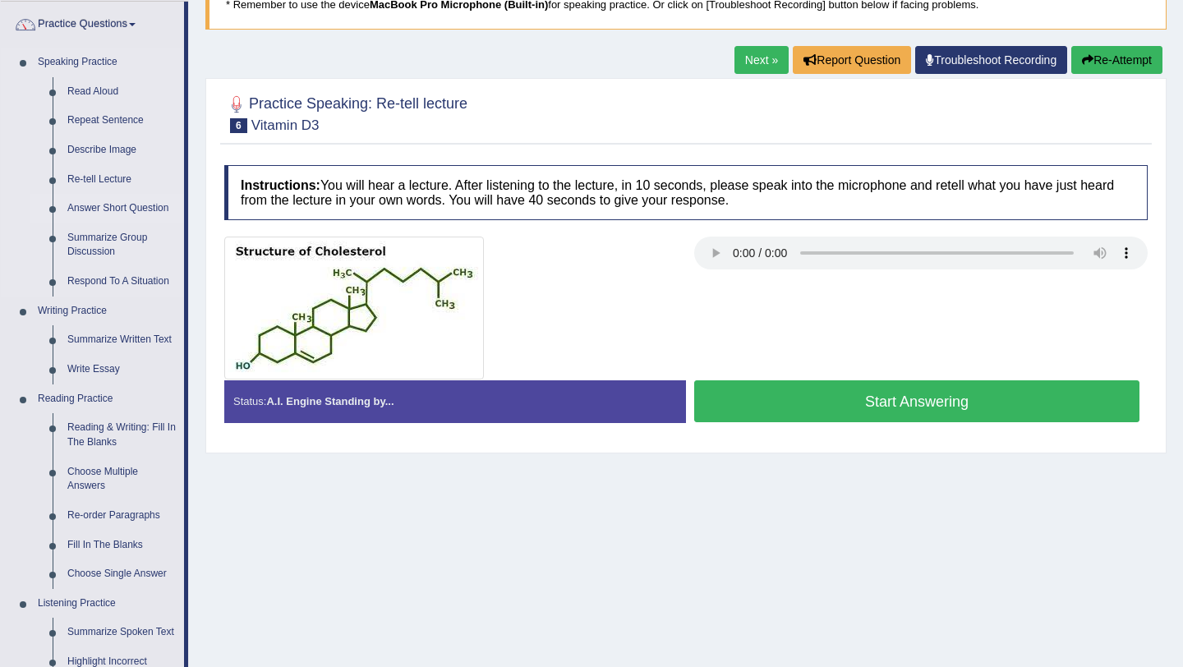
click at [119, 210] on link "Answer Short Question" at bounding box center [122, 209] width 124 height 30
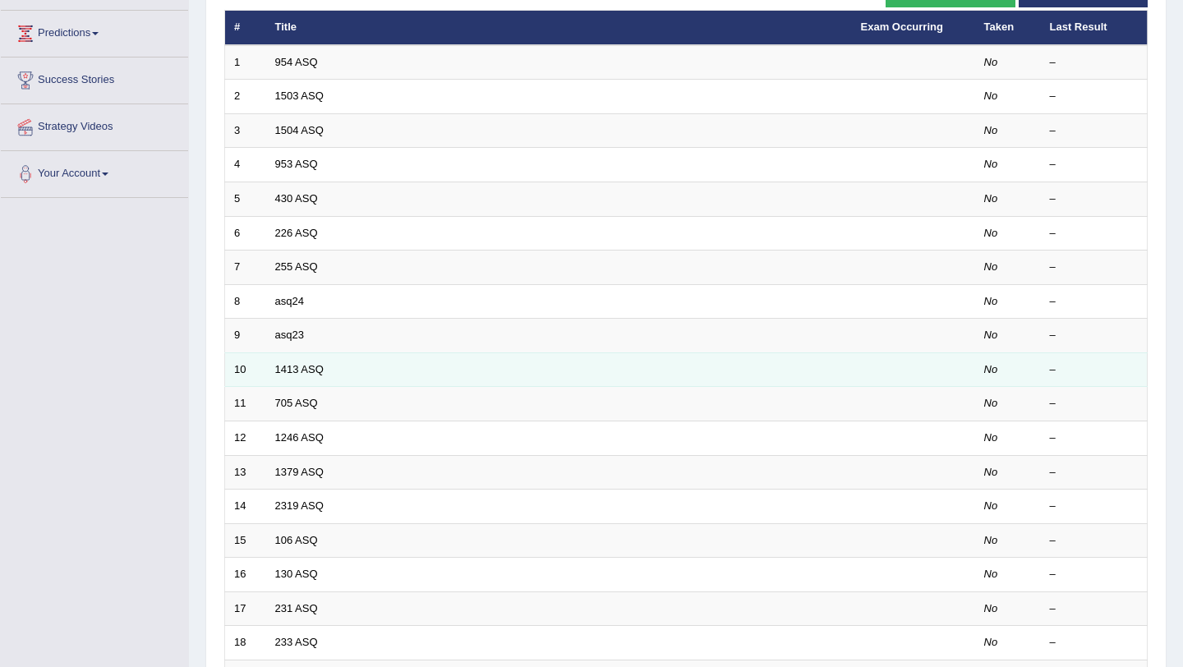
scroll to position [211, 0]
click at [316, 369] on link "1413 ASQ" at bounding box center [299, 369] width 48 height 12
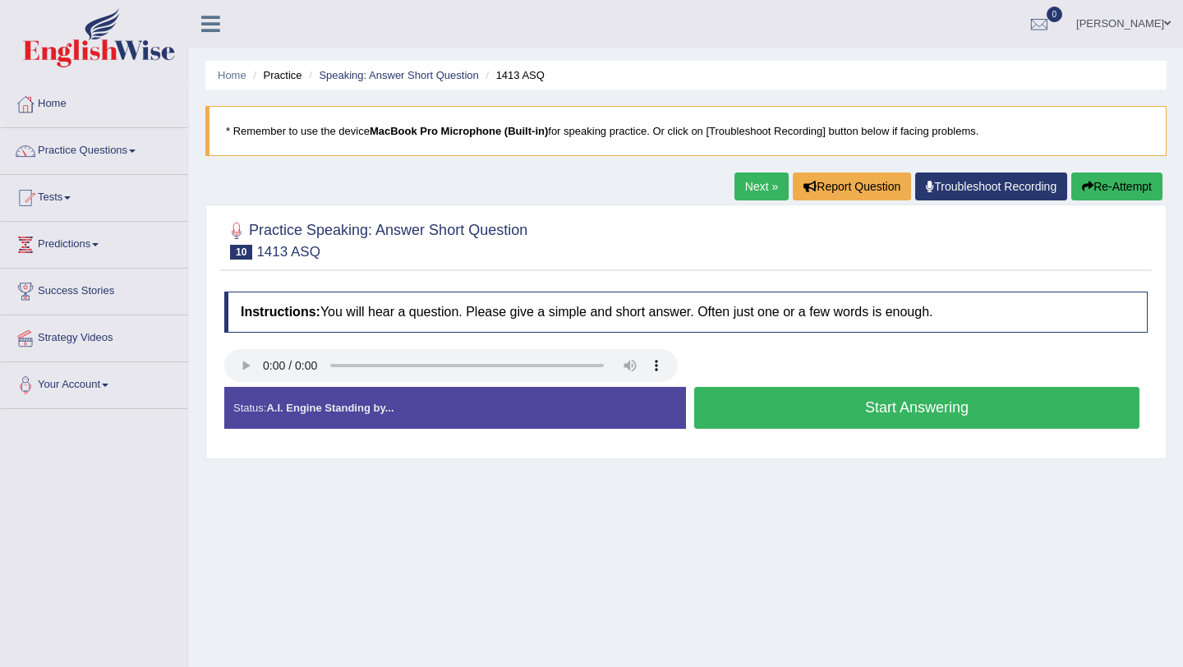
click at [780, 413] on button "Start Answering" at bounding box center [916, 408] width 445 height 42
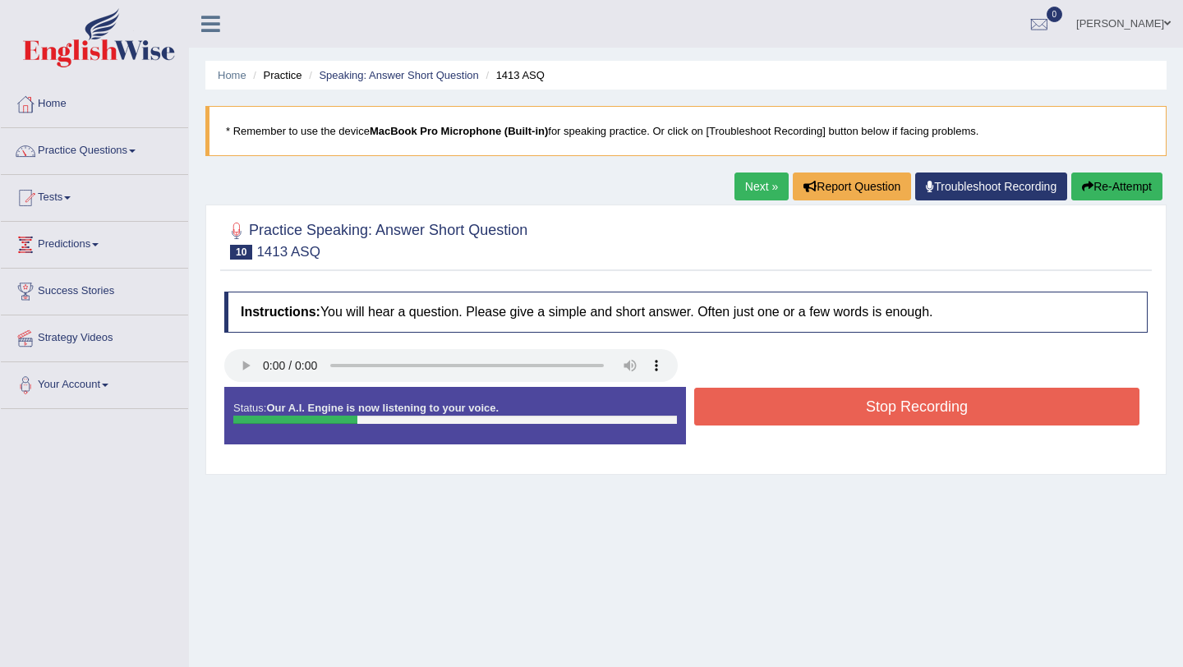
click at [780, 413] on button "Stop Recording" at bounding box center [916, 407] width 445 height 38
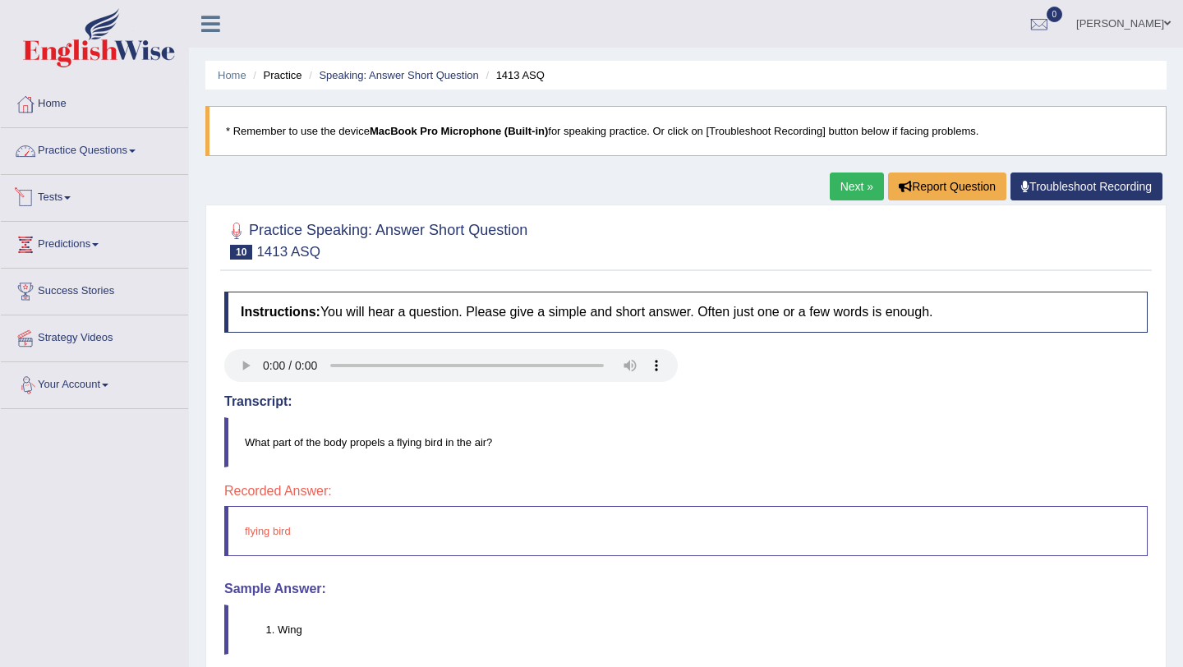
click at [124, 148] on link "Practice Questions" at bounding box center [94, 148] width 187 height 41
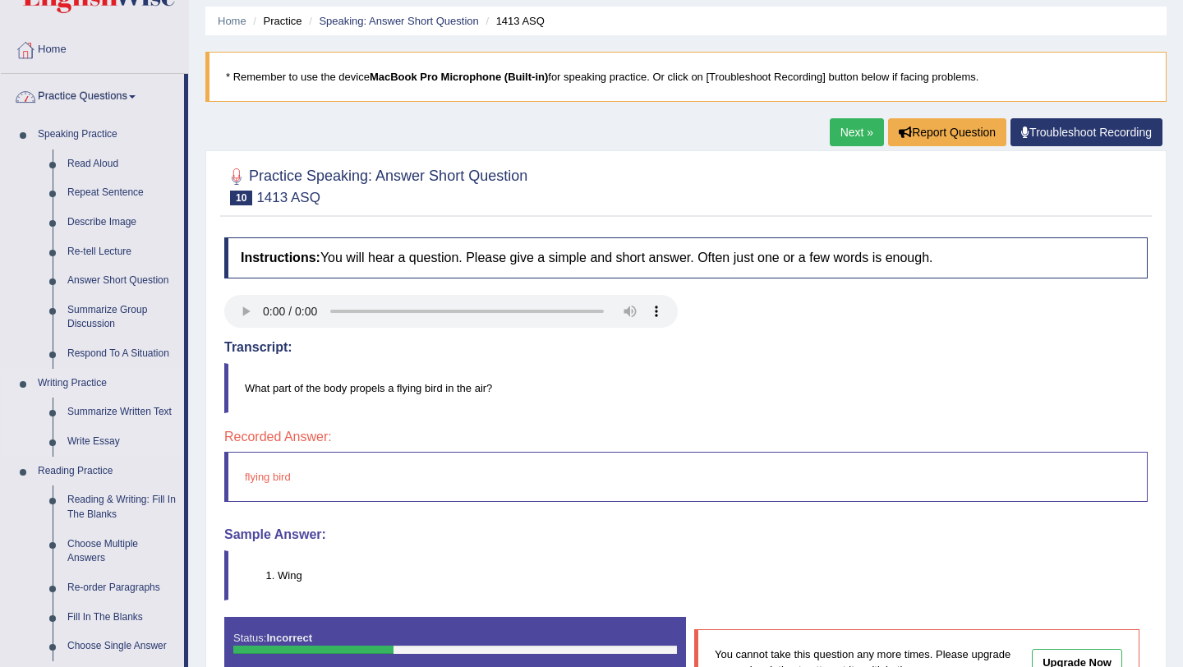
scroll to position [71, 0]
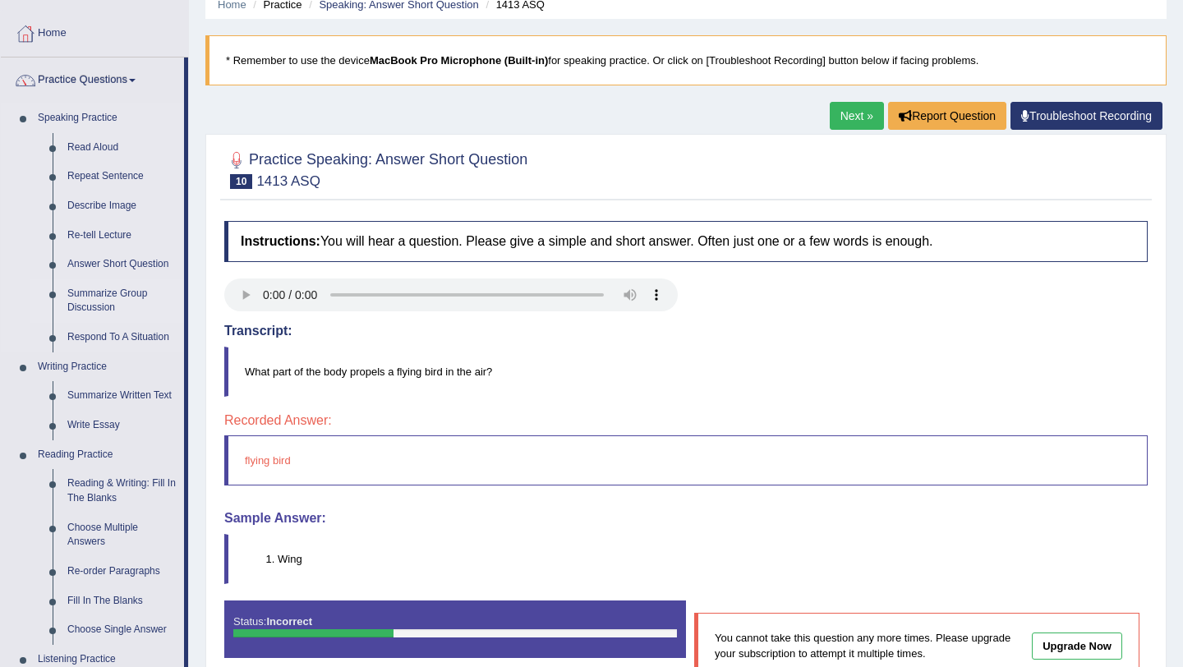
click at [104, 299] on link "Summarize Group Discussion" at bounding box center [122, 301] width 124 height 44
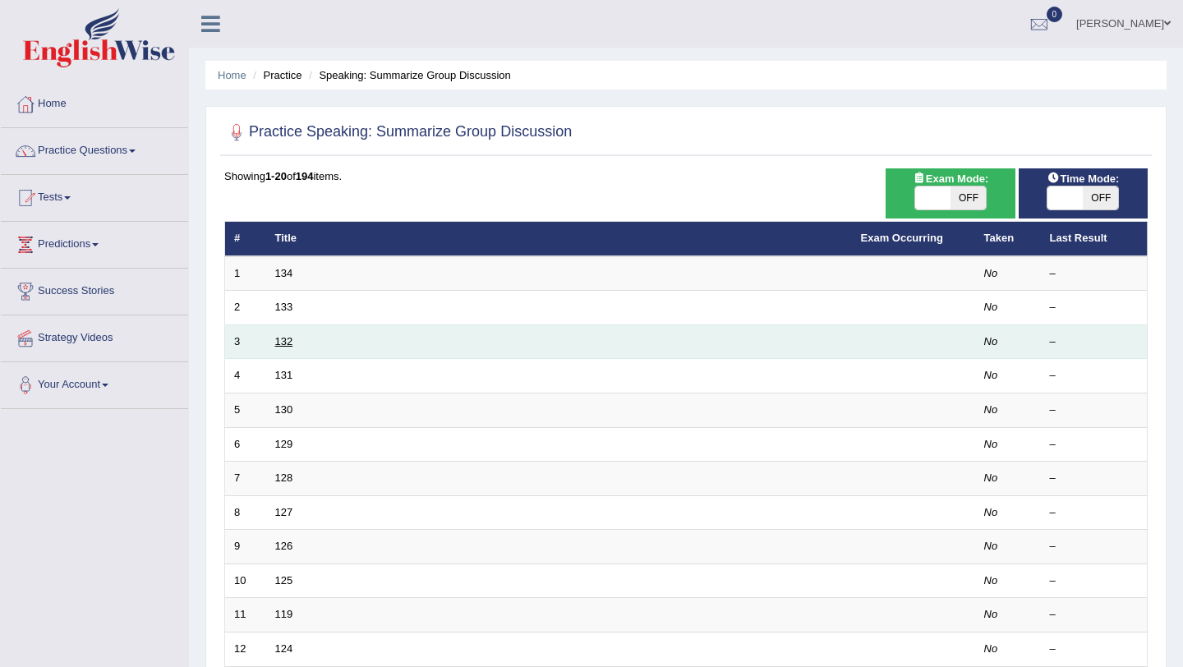
click at [290, 344] on link "132" at bounding box center [284, 341] width 18 height 12
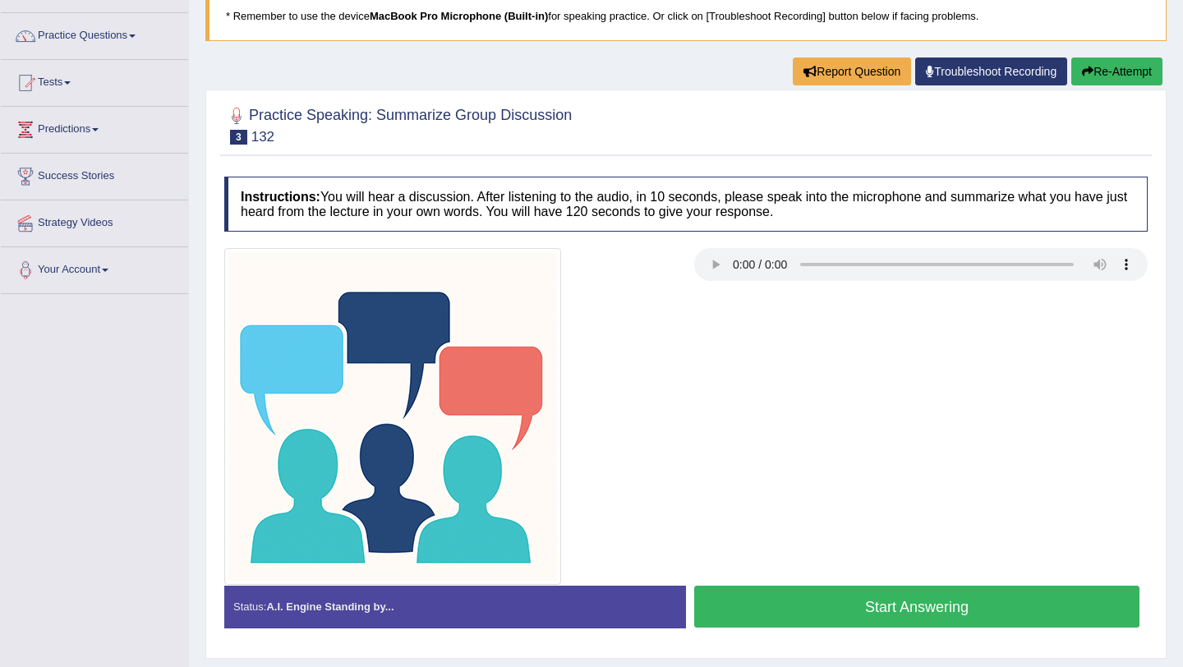
click at [256, 377] on img at bounding box center [392, 416] width 337 height 337
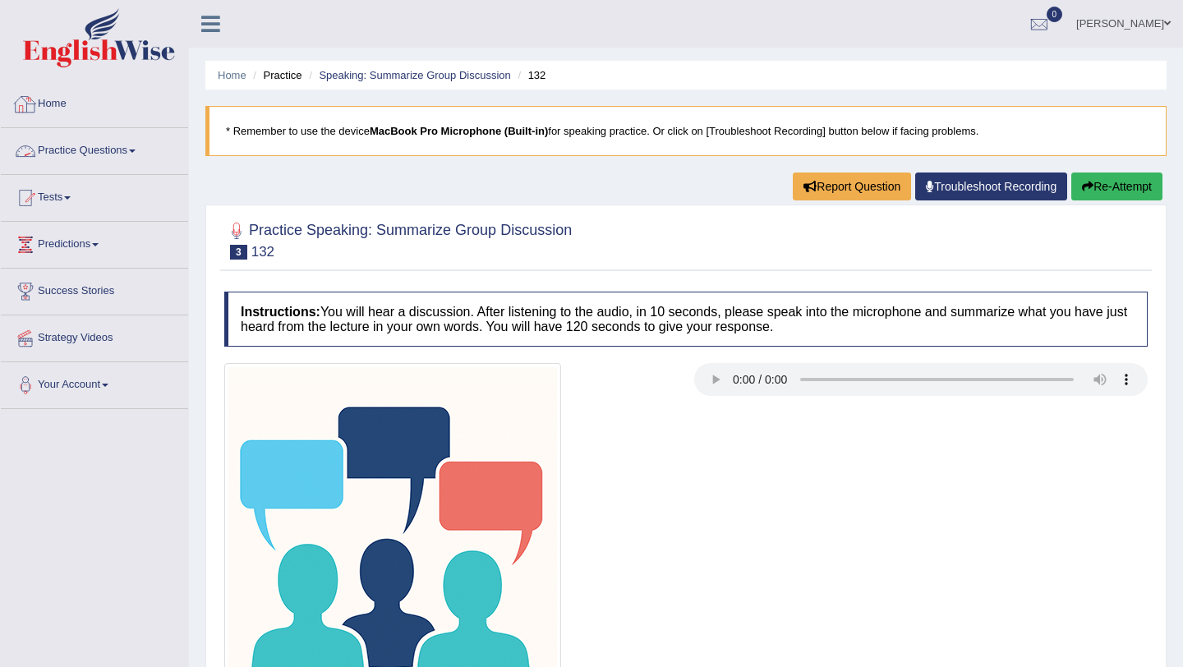
click at [70, 101] on link "Home" at bounding box center [94, 101] width 187 height 41
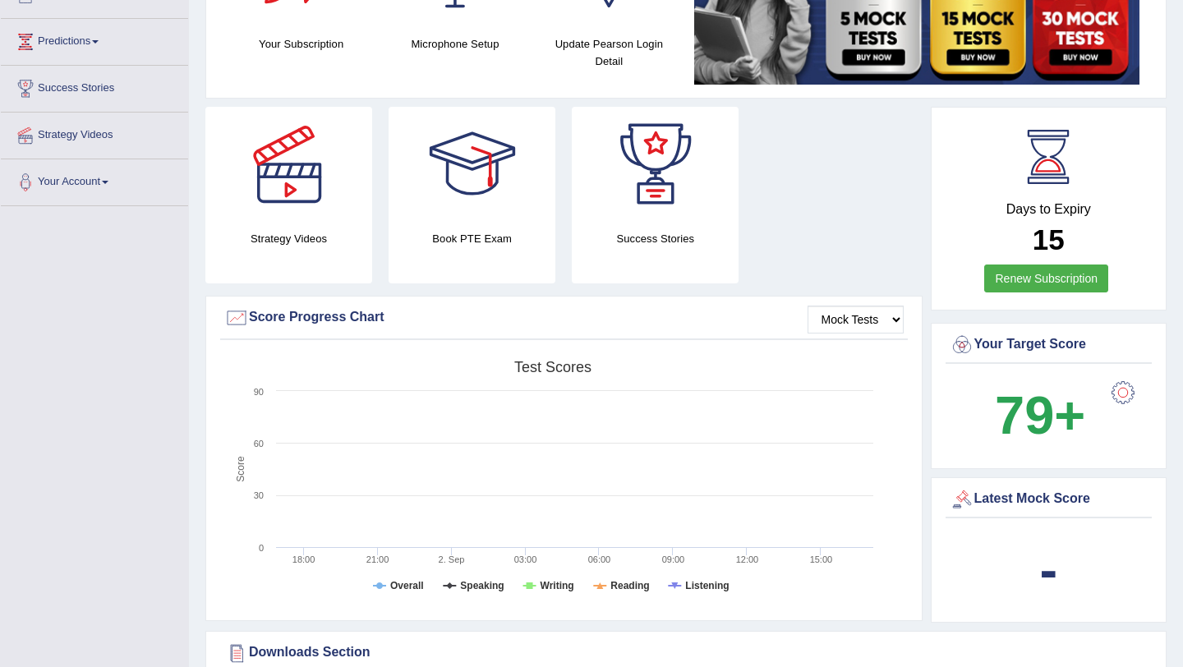
scroll to position [2, 0]
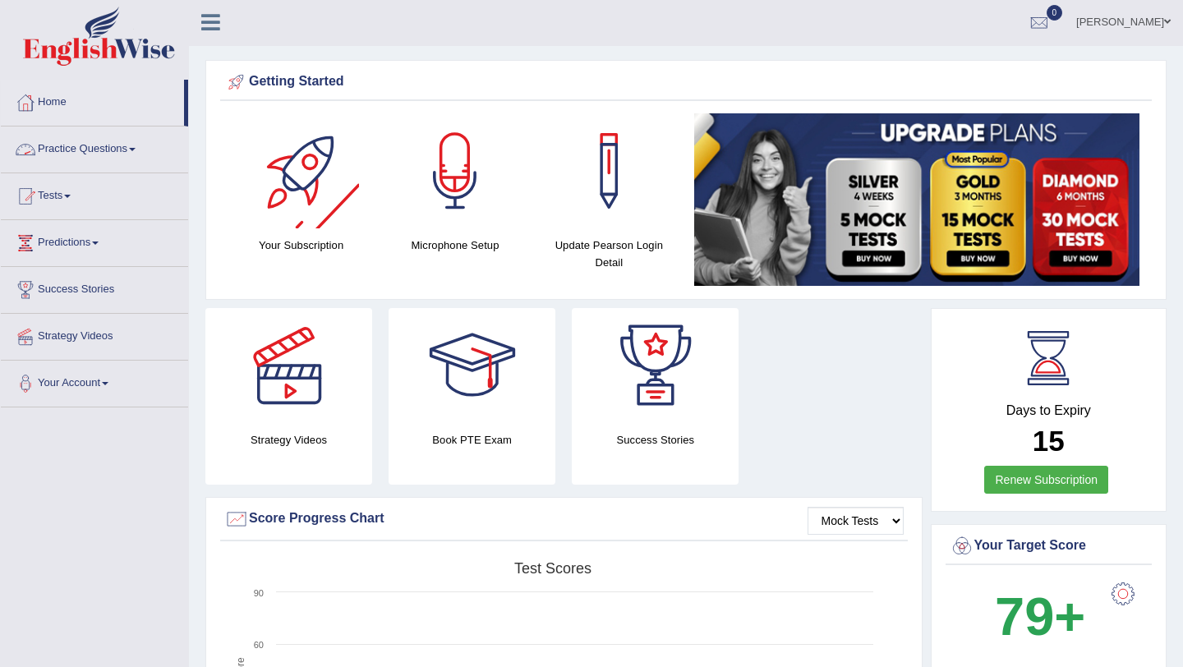
click at [103, 154] on link "Practice Questions" at bounding box center [94, 147] width 187 height 41
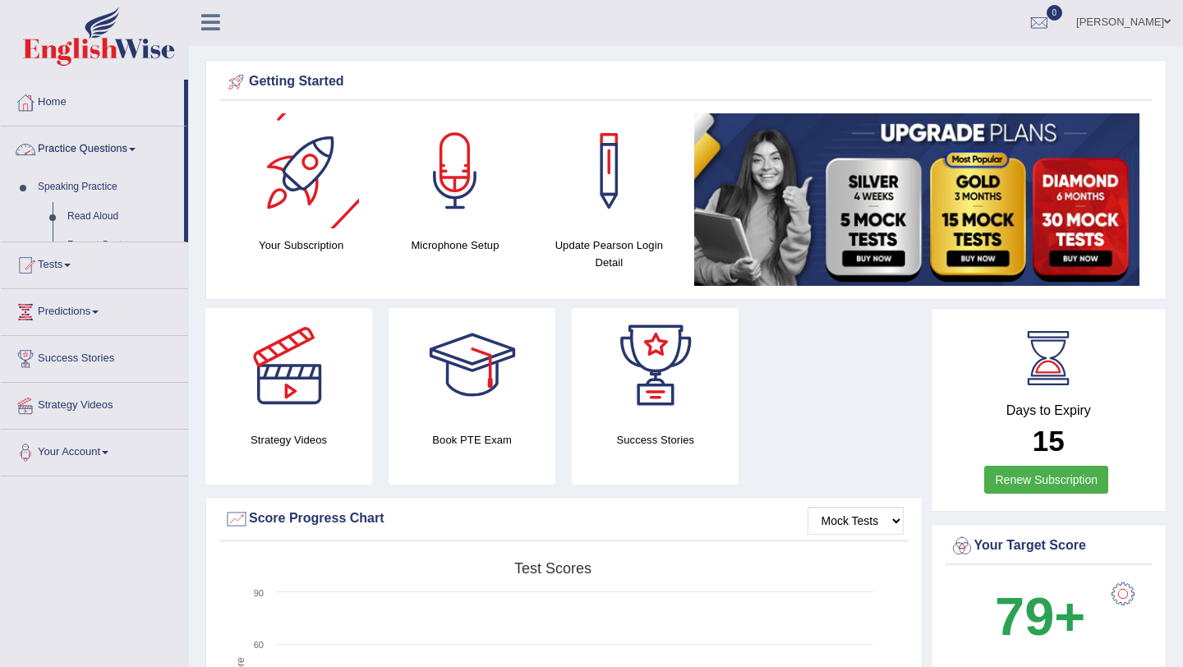
click at [103, 154] on link "Practice Questions" at bounding box center [92, 147] width 183 height 41
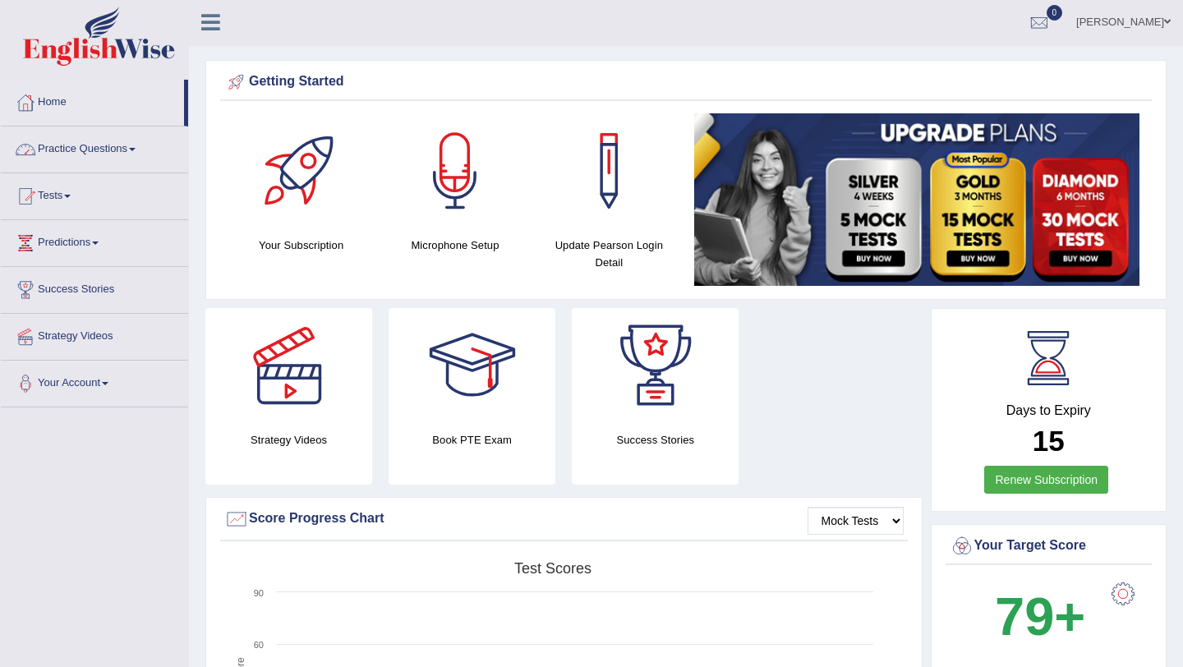
click at [95, 159] on link "Practice Questions" at bounding box center [94, 147] width 187 height 41
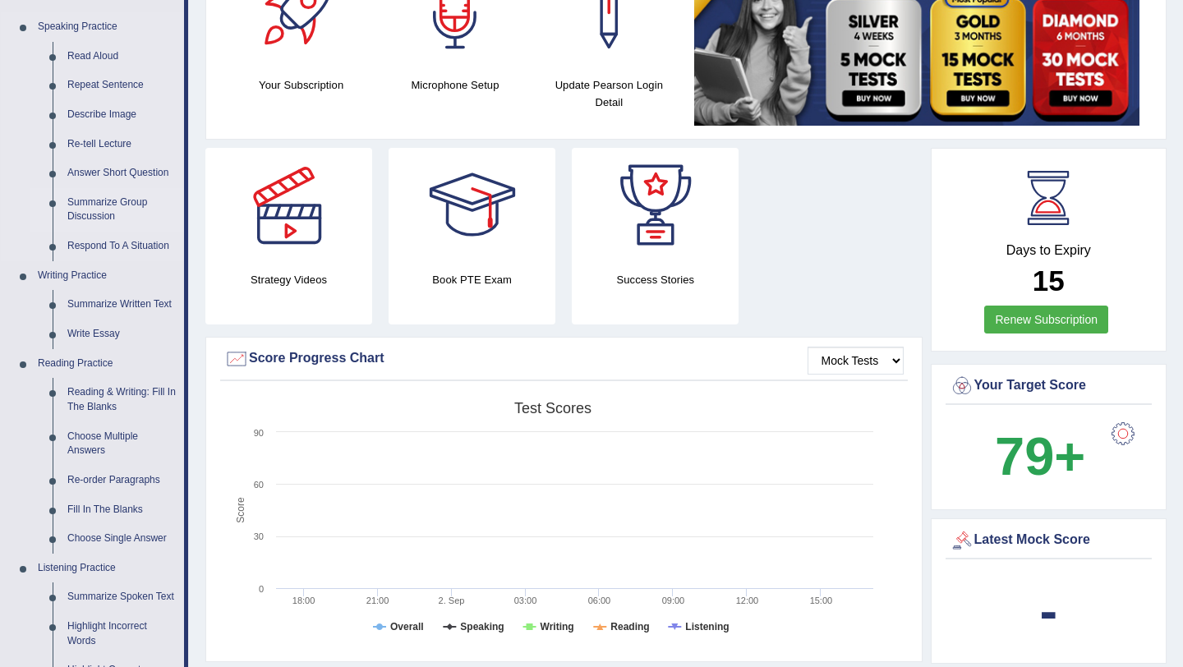
scroll to position [161, 0]
click at [131, 247] on link "Respond To A Situation" at bounding box center [122, 248] width 124 height 30
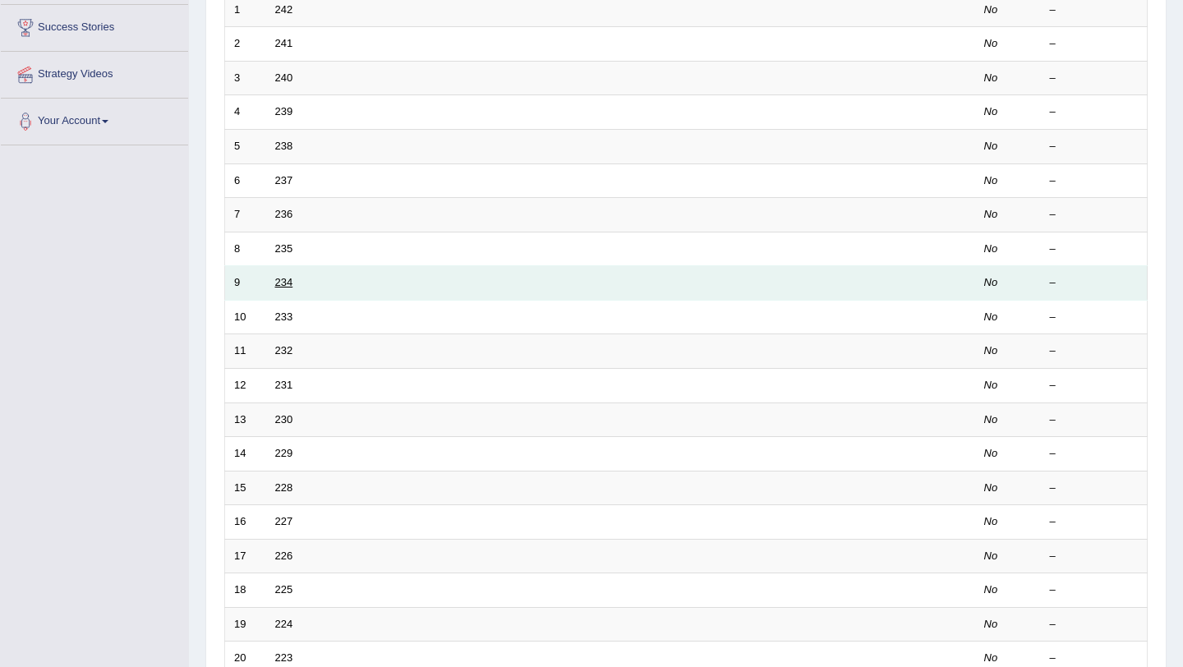
click at [275, 280] on link "234" at bounding box center [284, 282] width 18 height 12
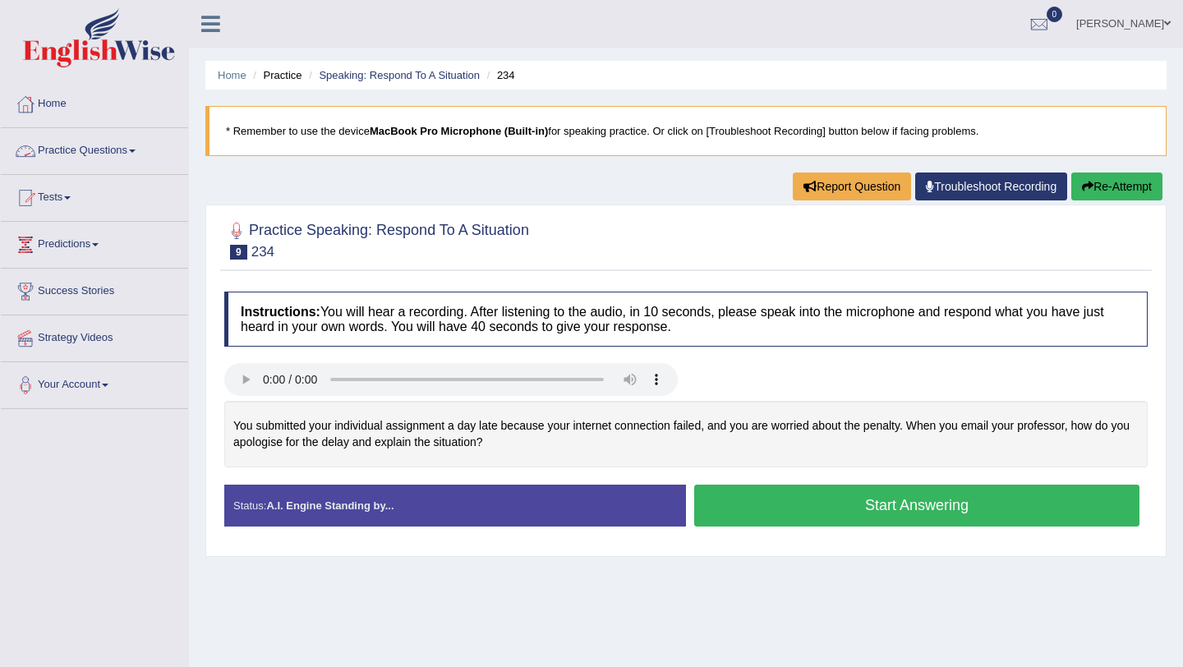
click at [127, 153] on link "Practice Questions" at bounding box center [94, 148] width 187 height 41
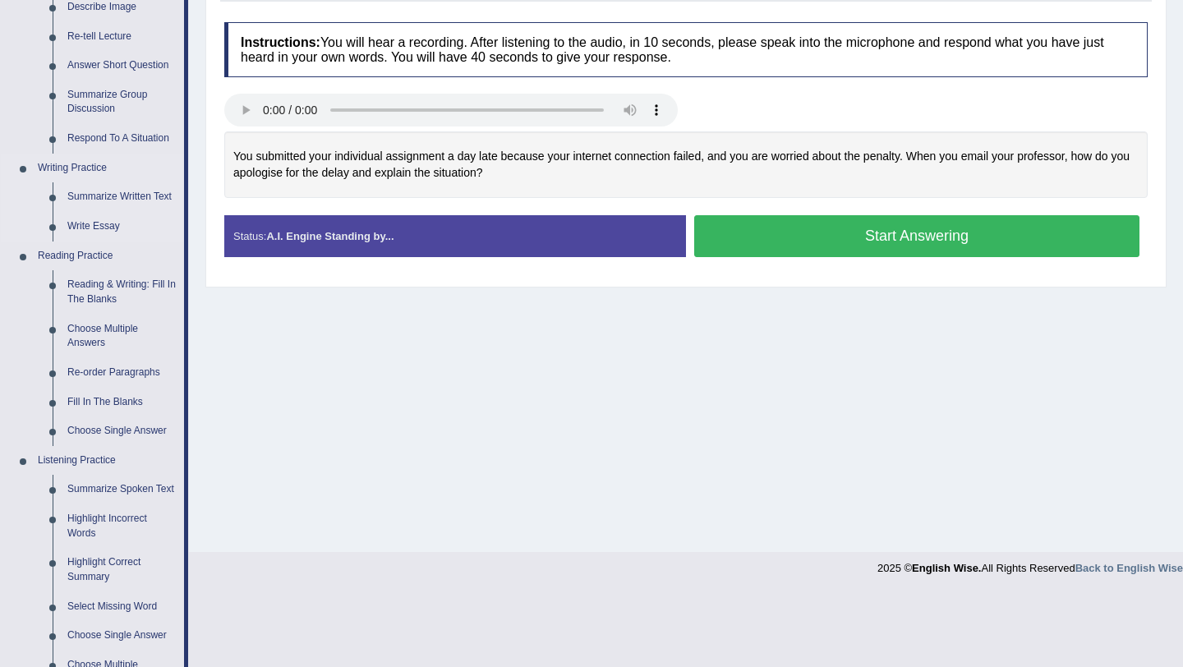
scroll to position [274, 0]
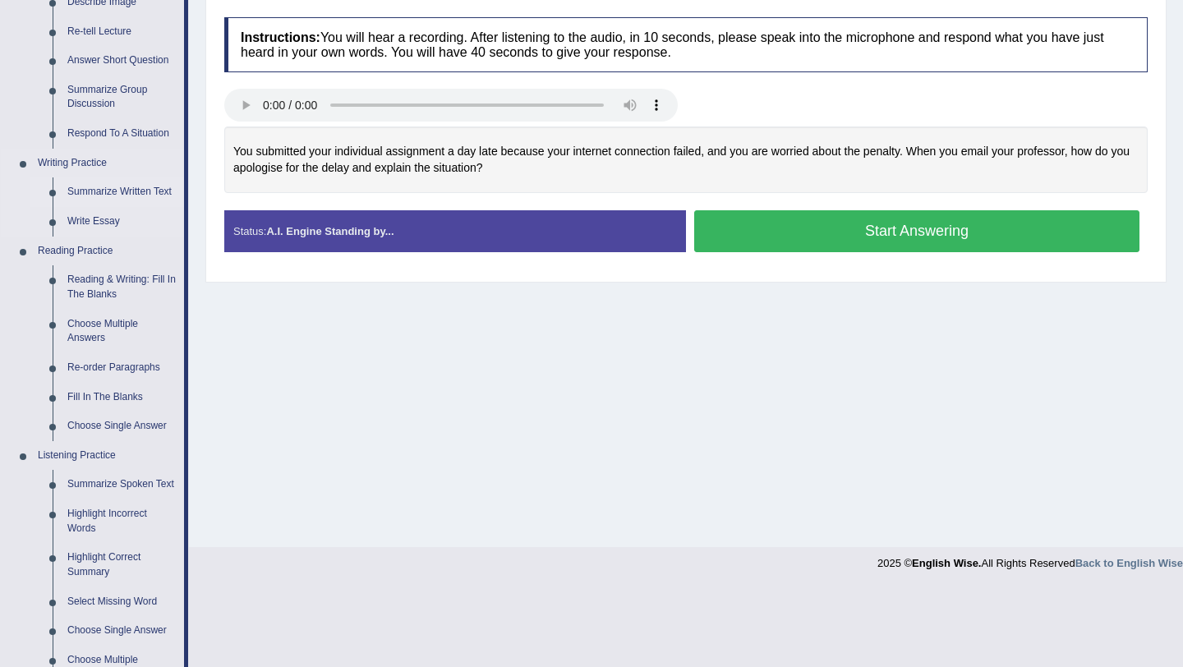
click at [110, 187] on link "Summarize Written Text" at bounding box center [122, 193] width 124 height 30
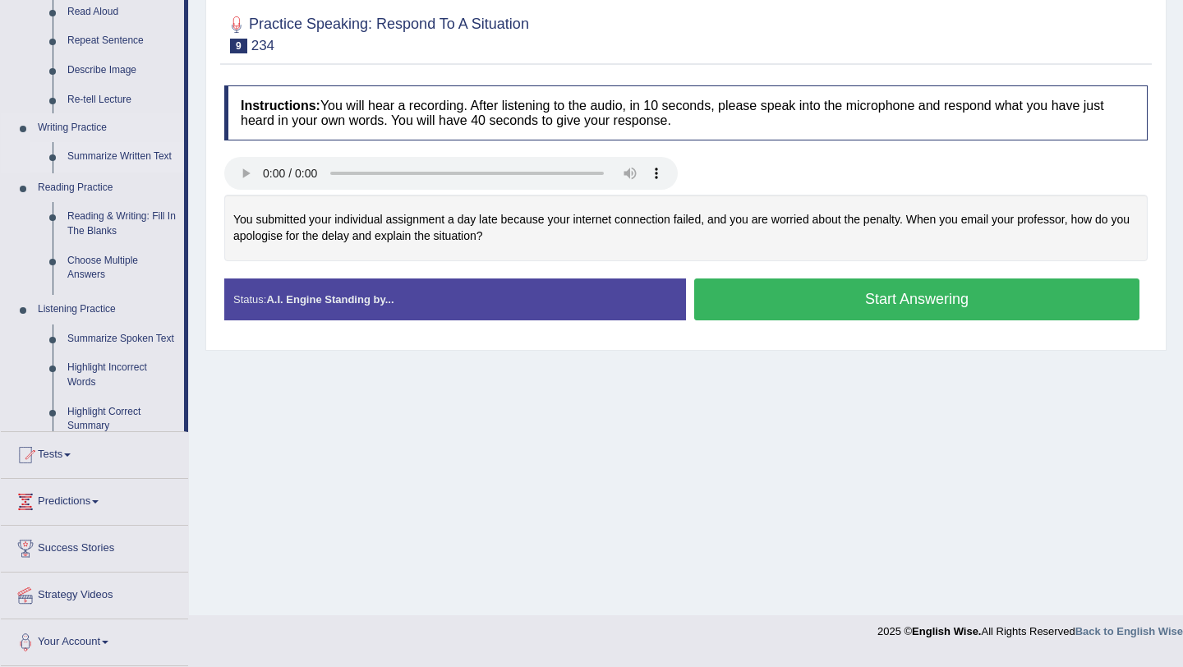
scroll to position [196, 0]
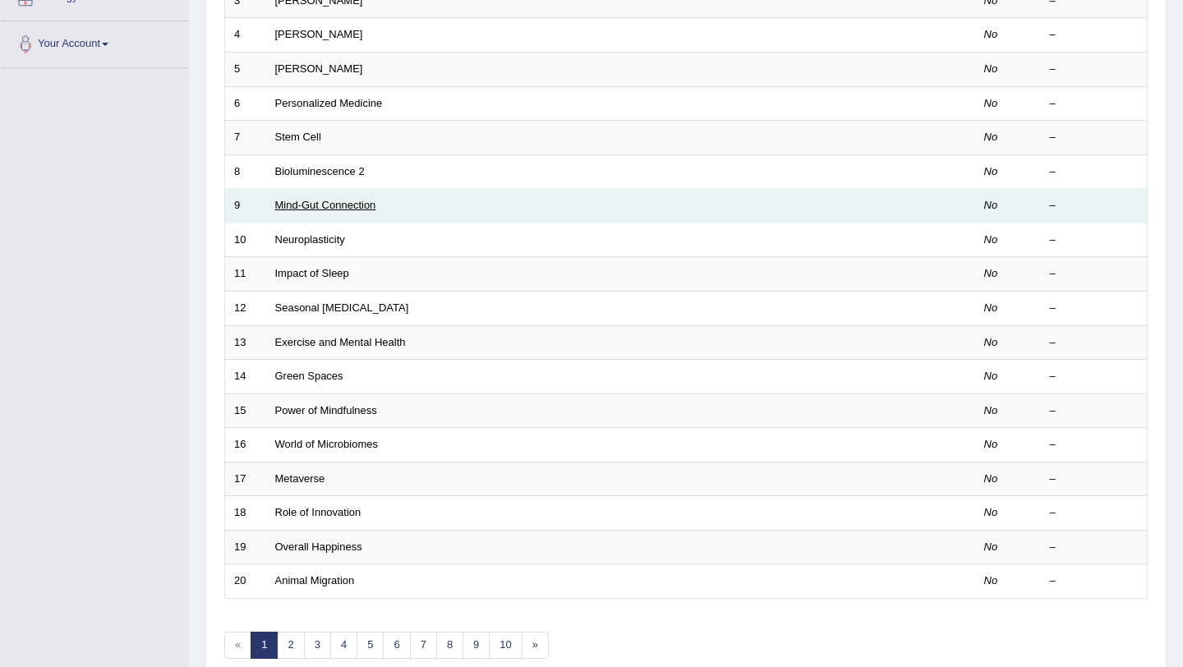
click at [348, 201] on link "Mind-Gut Connection" at bounding box center [325, 205] width 101 height 12
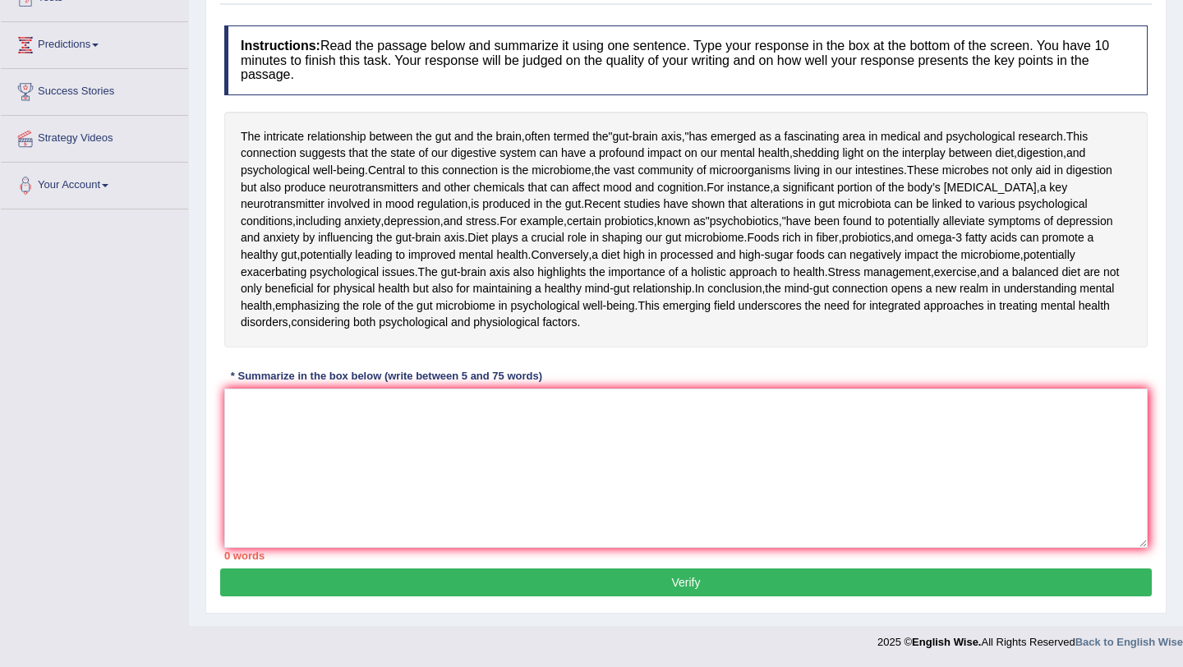
scroll to position [252, 0]
click at [399, 479] on textarea at bounding box center [686, 468] width 924 height 159
drag, startPoint x: 463, startPoint y: 375, endPoint x: 523, endPoint y: 377, distance: 60.9
click at [523, 377] on div "* Summarize in the box below (write between 5 and 75 words)" at bounding box center [386, 376] width 325 height 16
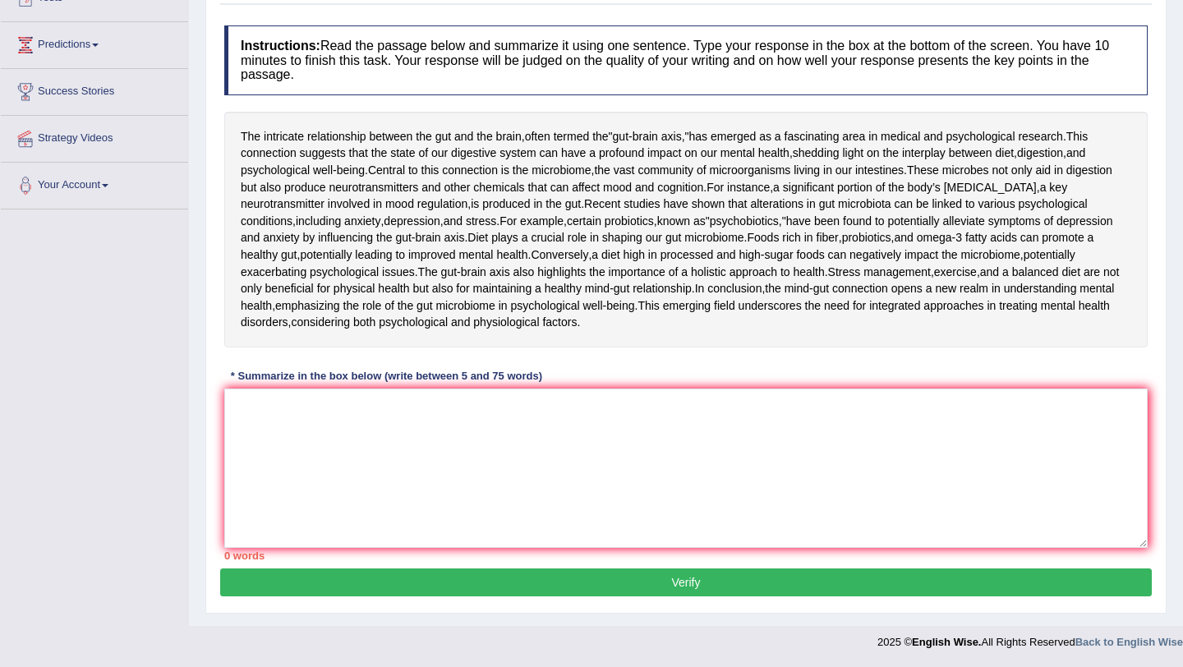
drag, startPoint x: 547, startPoint y: 376, endPoint x: 214, endPoint y: 380, distance: 332.8
click at [216, 380] on div "Practice Writing: Summarize Written Text 9 Mind-Gut Connection Instructions: Re…" at bounding box center [685, 276] width 961 height 676
drag, startPoint x: 270, startPoint y: 556, endPoint x: 485, endPoint y: 380, distance: 278.0
click at [454, 400] on div "Instructions: Read the passage below and summarize it using one sentence. Type …" at bounding box center [686, 292] width 932 height 551
click at [386, 413] on textarea at bounding box center [686, 468] width 924 height 159
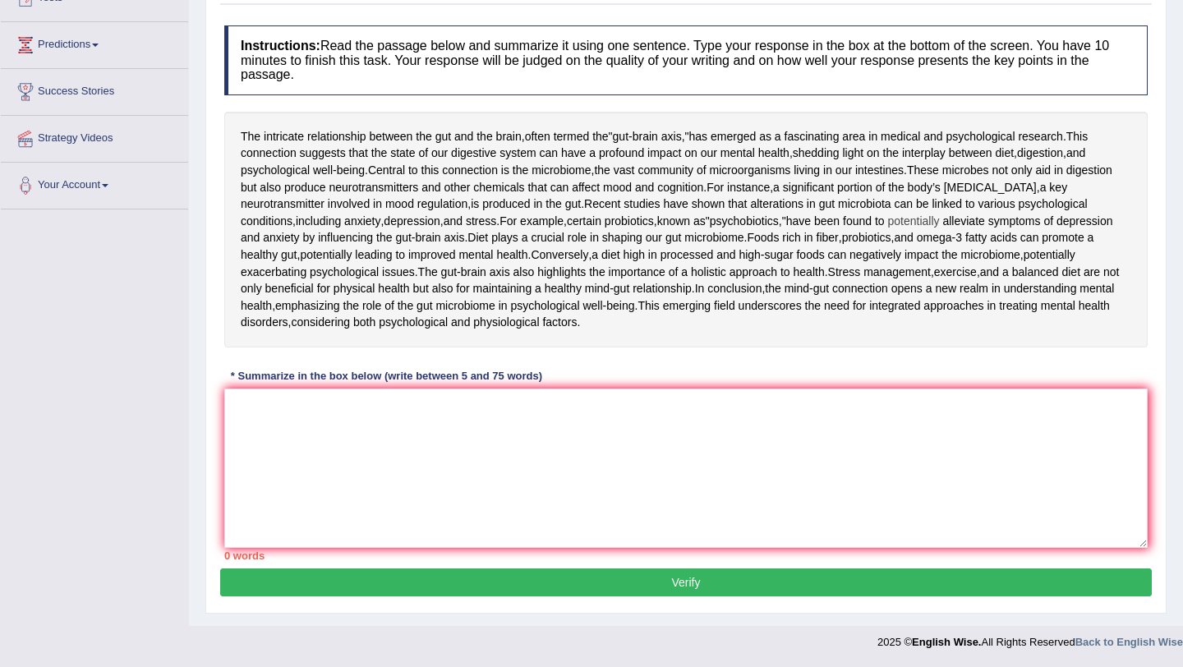
drag, startPoint x: 463, startPoint y: 176, endPoint x: 630, endPoint y: 174, distance: 167.7
click at [631, 174] on div "The intricate relationship between the gut and the brain , often termed the " g…" at bounding box center [686, 230] width 924 height 236
drag, startPoint x: 533, startPoint y: 172, endPoint x: 344, endPoint y: 405, distance: 300.8
click at [344, 405] on div "Instructions: Read the passage below and summarize it using one sentence. Type …" at bounding box center [686, 292] width 932 height 551
click at [344, 405] on textarea at bounding box center [686, 468] width 924 height 159
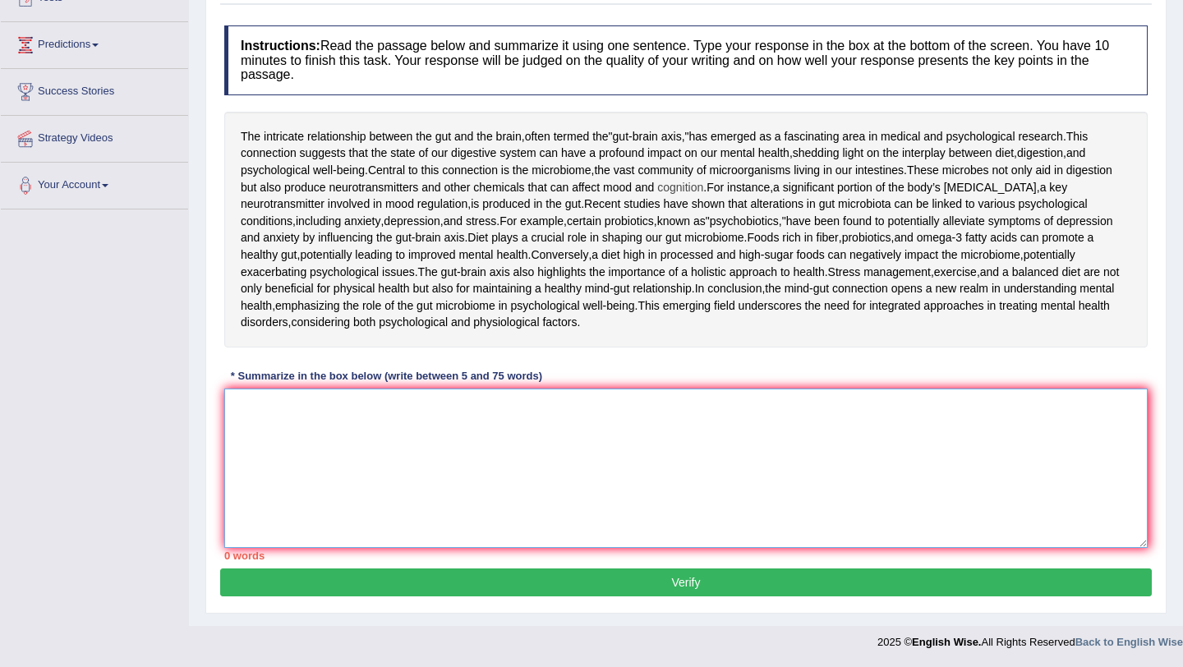
scroll to position [248, 0]
click at [256, 474] on textarea at bounding box center [686, 468] width 924 height 159
drag, startPoint x: 263, startPoint y: 82, endPoint x: 465, endPoint y: 180, distance: 224.6
click at [543, 112] on div "The intricate relationship between the gut and the brain , often termed the " g…" at bounding box center [686, 230] width 924 height 236
click at [352, 510] on textarea at bounding box center [686, 468] width 924 height 159
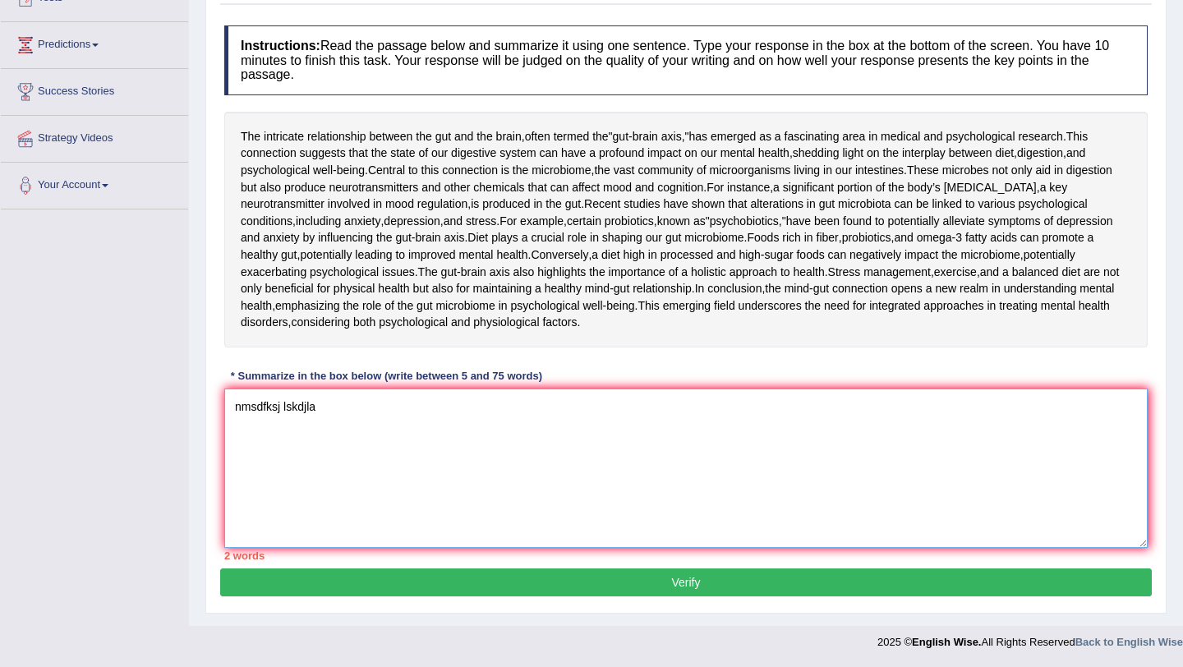
drag, startPoint x: 339, startPoint y: 480, endPoint x: 286, endPoint y: 474, distance: 53.7
click at [286, 475] on textarea "nmsdfksj lskdjla" at bounding box center [686, 468] width 924 height 159
click at [290, 518] on textarea "nmsdfksj lskdjla" at bounding box center [686, 468] width 924 height 159
paste textarea "skdjla"
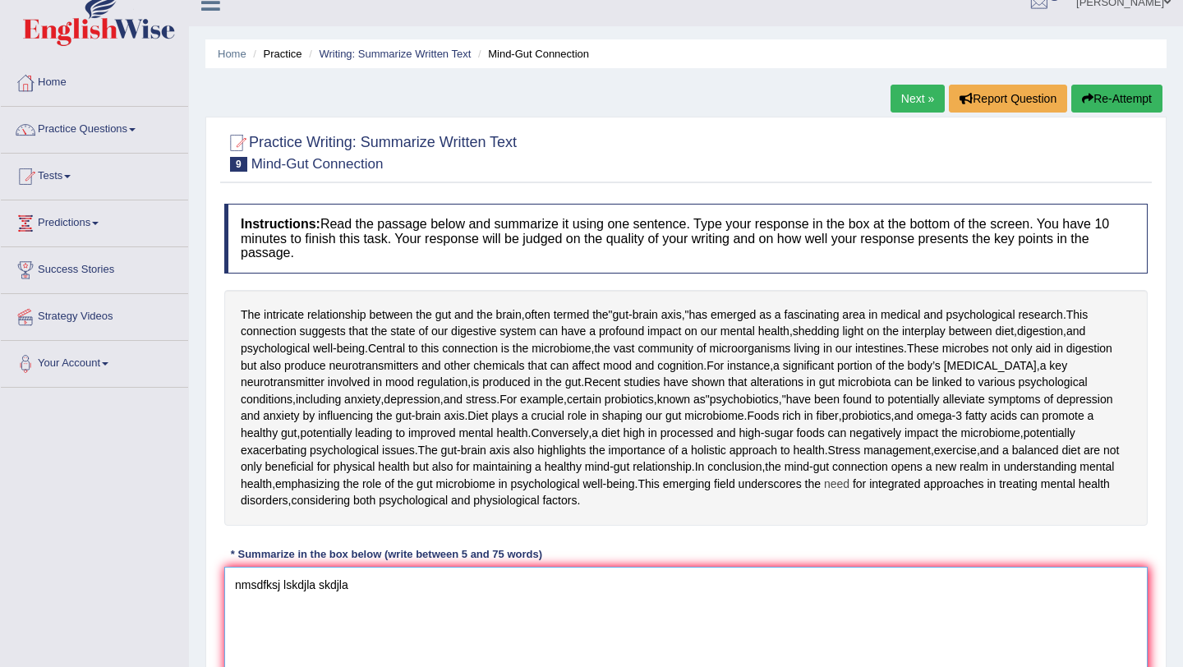
scroll to position [0, 0]
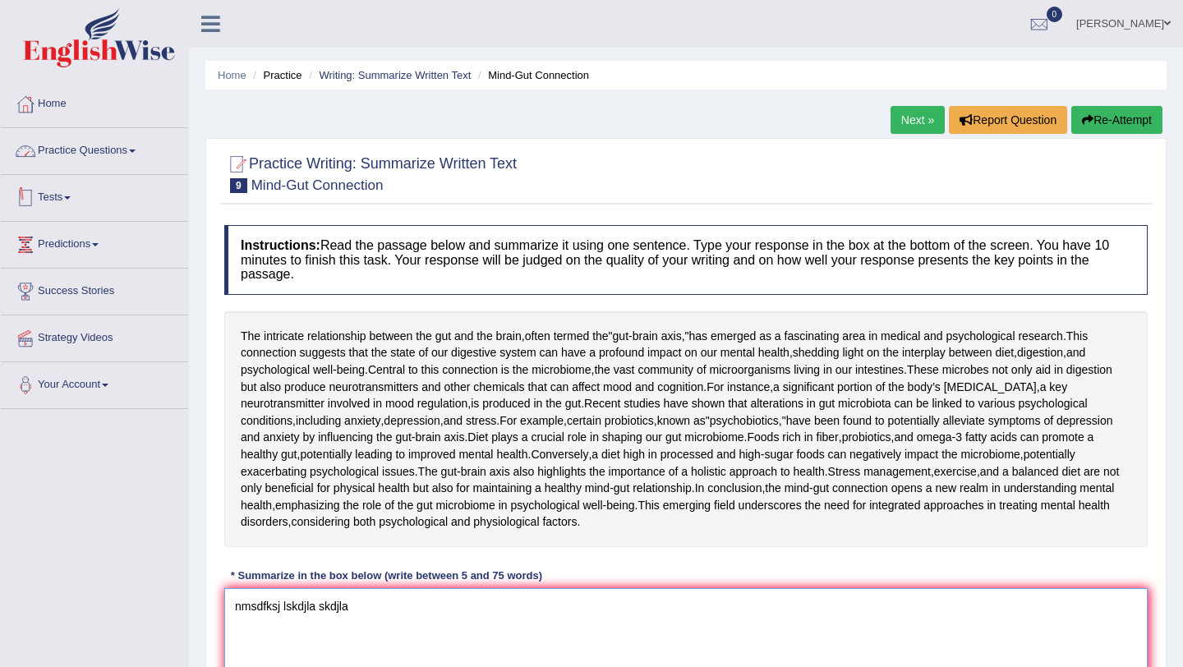
type textarea "nmsdfksj lskdjla skdjla"
click at [136, 145] on link "Practice Questions" at bounding box center [94, 148] width 187 height 41
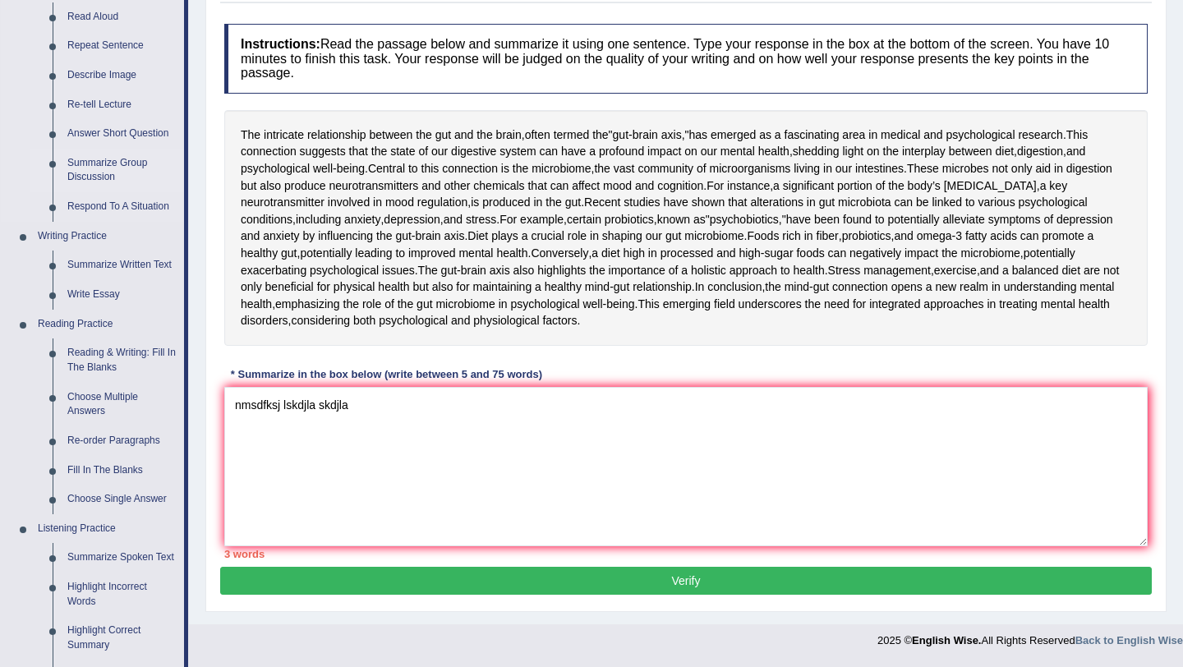
scroll to position [218, 0]
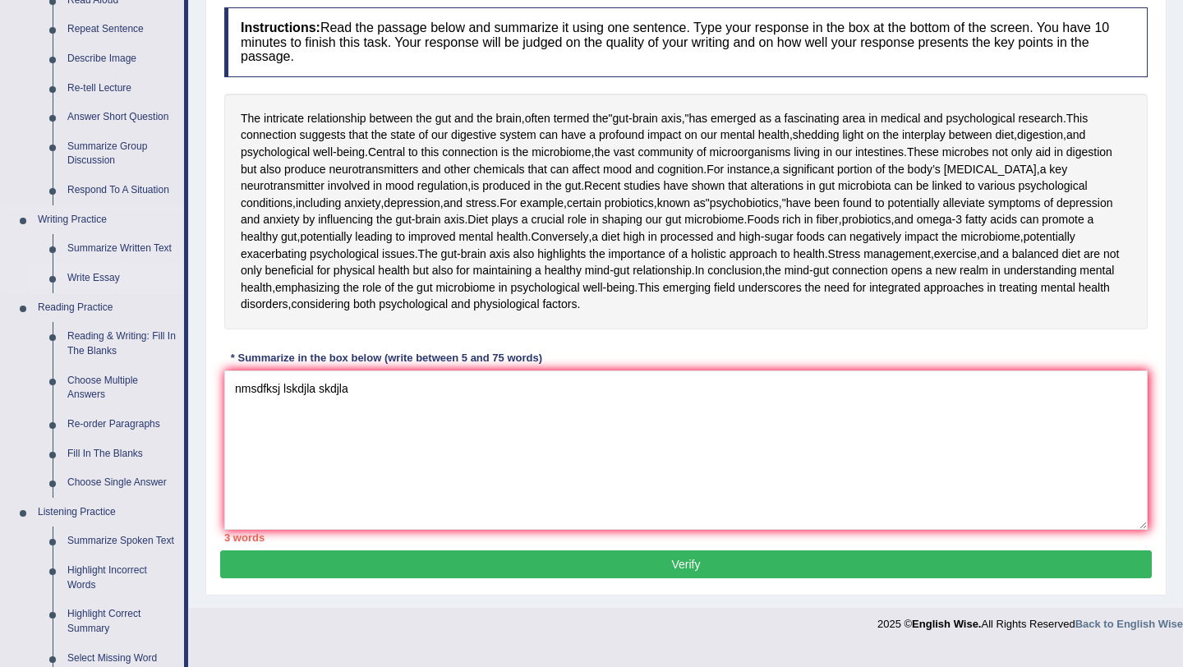
click at [81, 267] on link "Write Essay" at bounding box center [122, 279] width 124 height 30
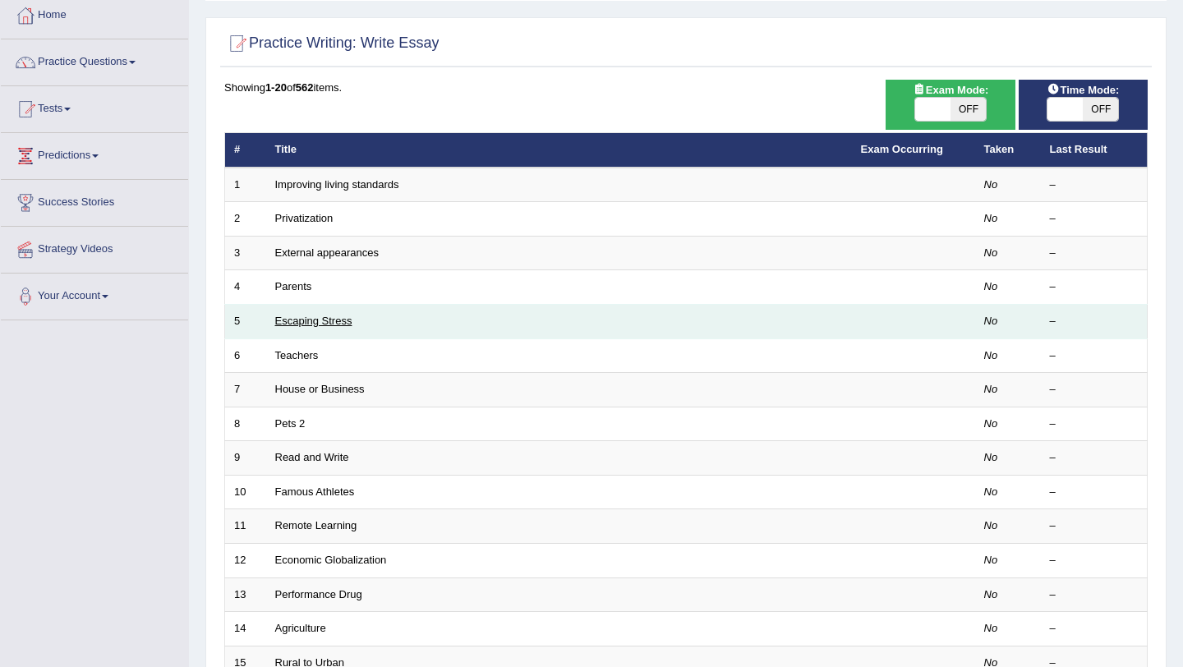
click at [339, 320] on link "Escaping Stress" at bounding box center [313, 321] width 77 height 12
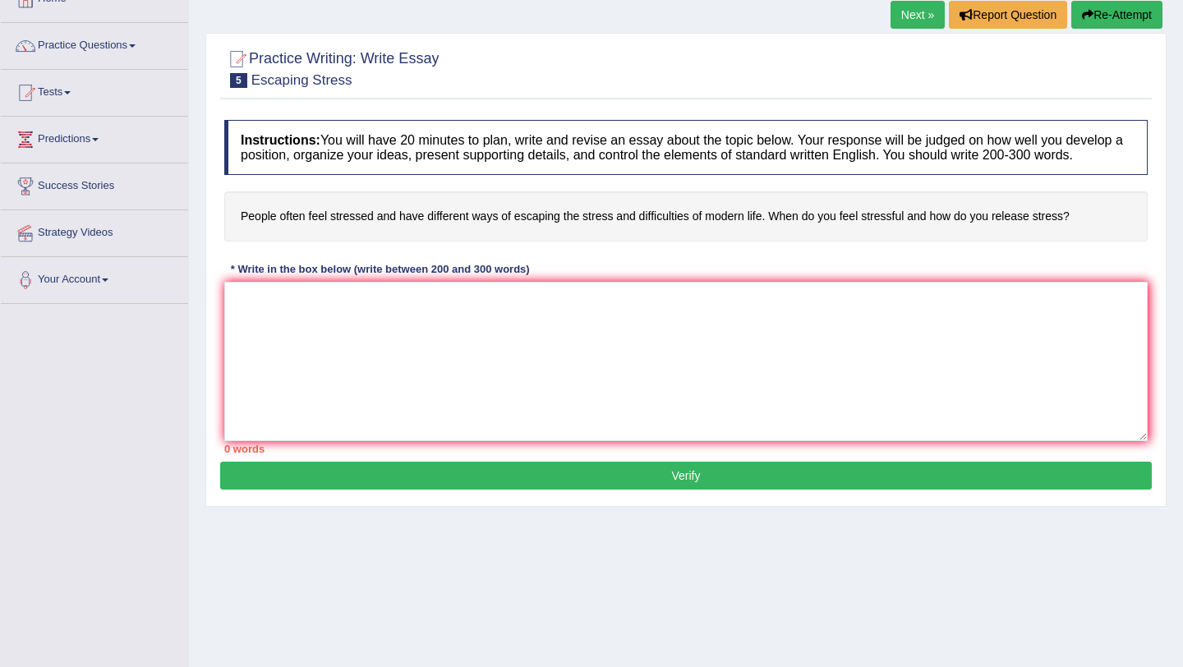
scroll to position [102, 0]
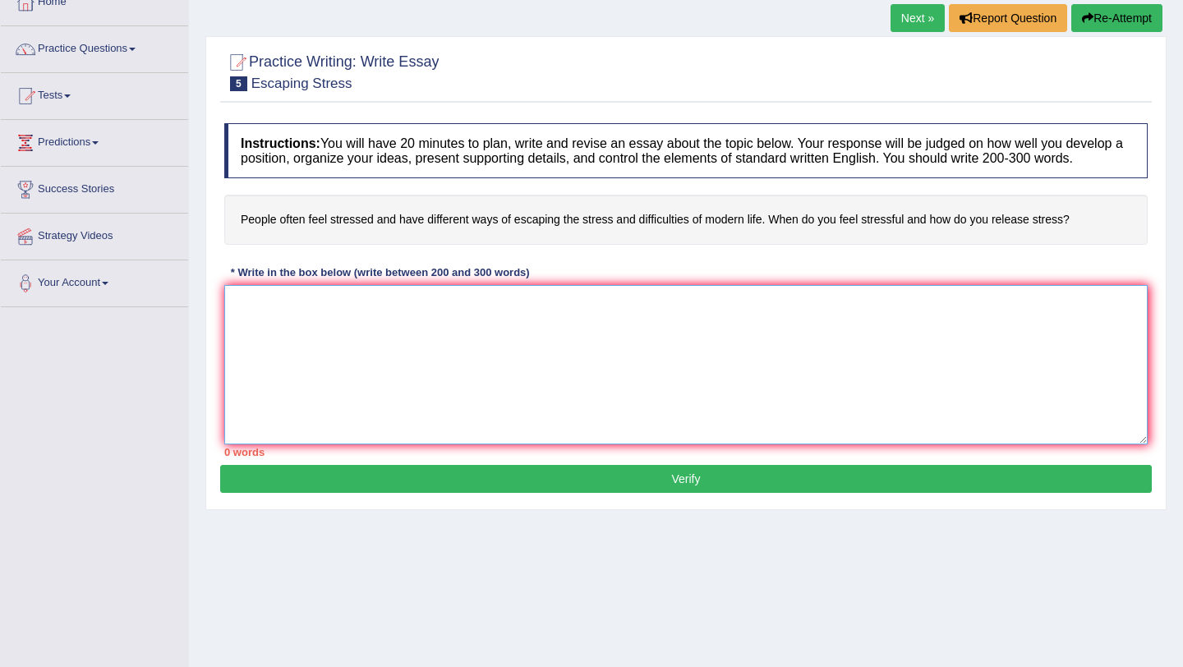
click at [365, 320] on textarea at bounding box center [686, 364] width 924 height 159
click at [364, 320] on textarea at bounding box center [686, 364] width 924 height 159
drag, startPoint x: 233, startPoint y: 233, endPoint x: 666, endPoint y: 237, distance: 433.1
click at [668, 237] on h4 "People often feel stressed and have different ways of escaping the stress and d…" at bounding box center [686, 220] width 924 height 50
click at [578, 330] on textarea at bounding box center [686, 364] width 924 height 159
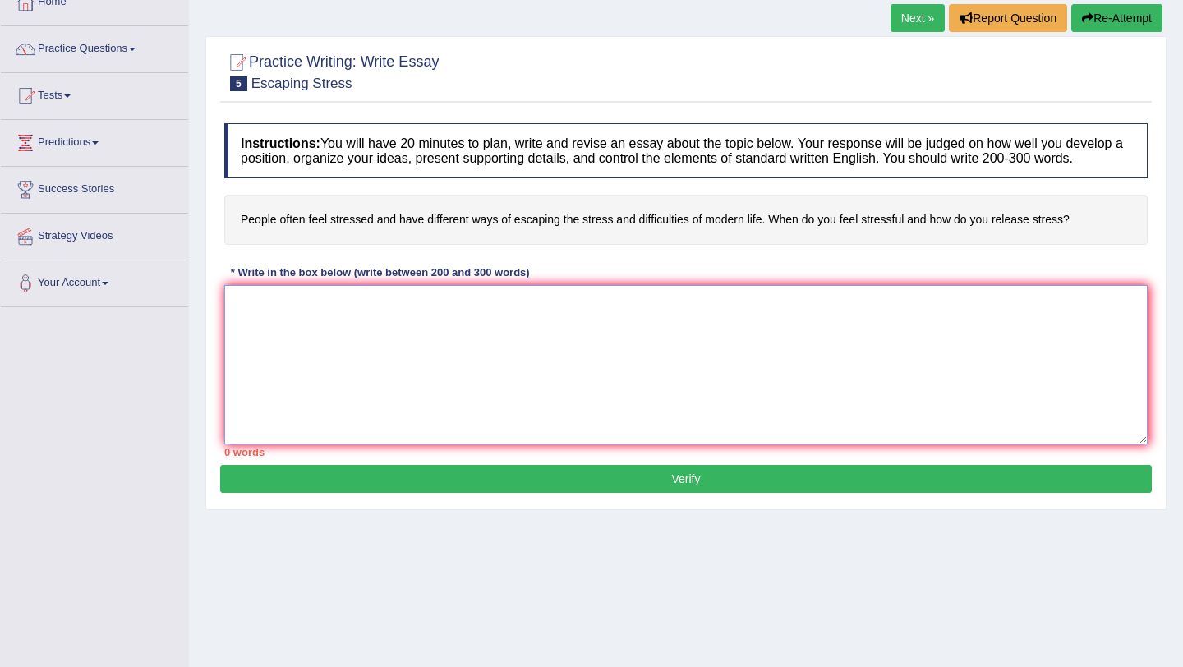
click at [408, 318] on textarea at bounding box center [686, 364] width 924 height 159
drag, startPoint x: 433, startPoint y: 281, endPoint x: 484, endPoint y: 286, distance: 51.2
click at [484, 281] on div "* Write in the box below (write between 200 and 300 words)" at bounding box center [379, 273] width 311 height 16
drag, startPoint x: 438, startPoint y: 281, endPoint x: 451, endPoint y: 316, distance: 36.9
click at [440, 303] on div "Instructions: You will have 20 minutes to plan, write and revise an essay about…" at bounding box center [686, 290] width 932 height 350
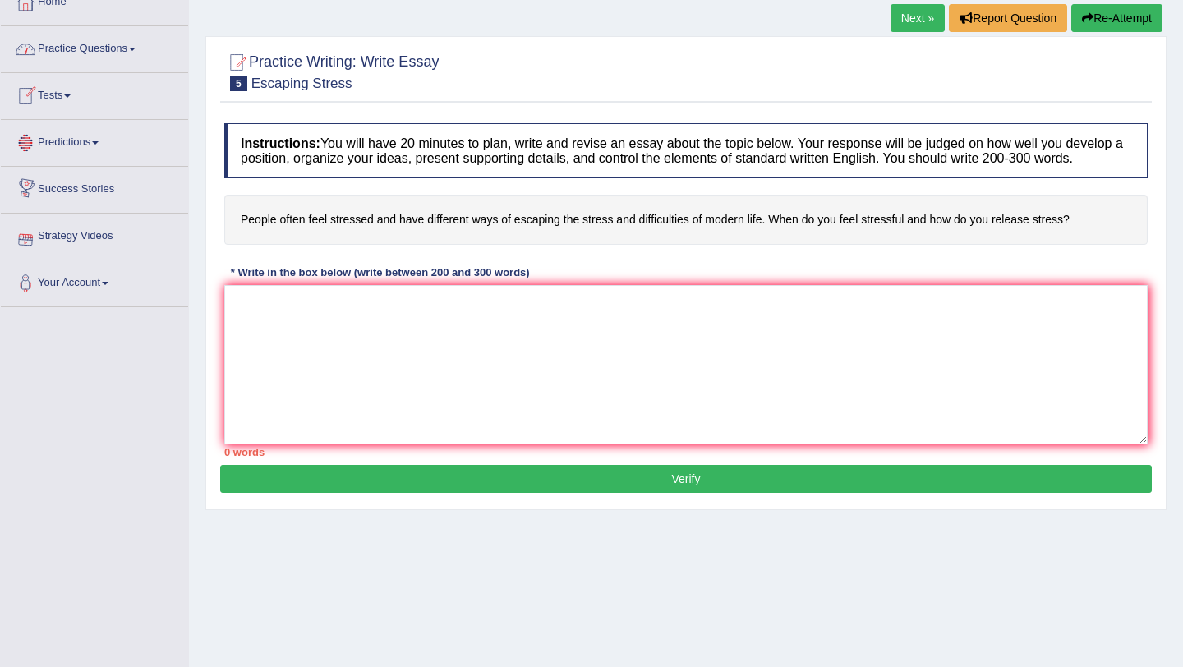
click at [119, 50] on link "Practice Questions" at bounding box center [94, 46] width 187 height 41
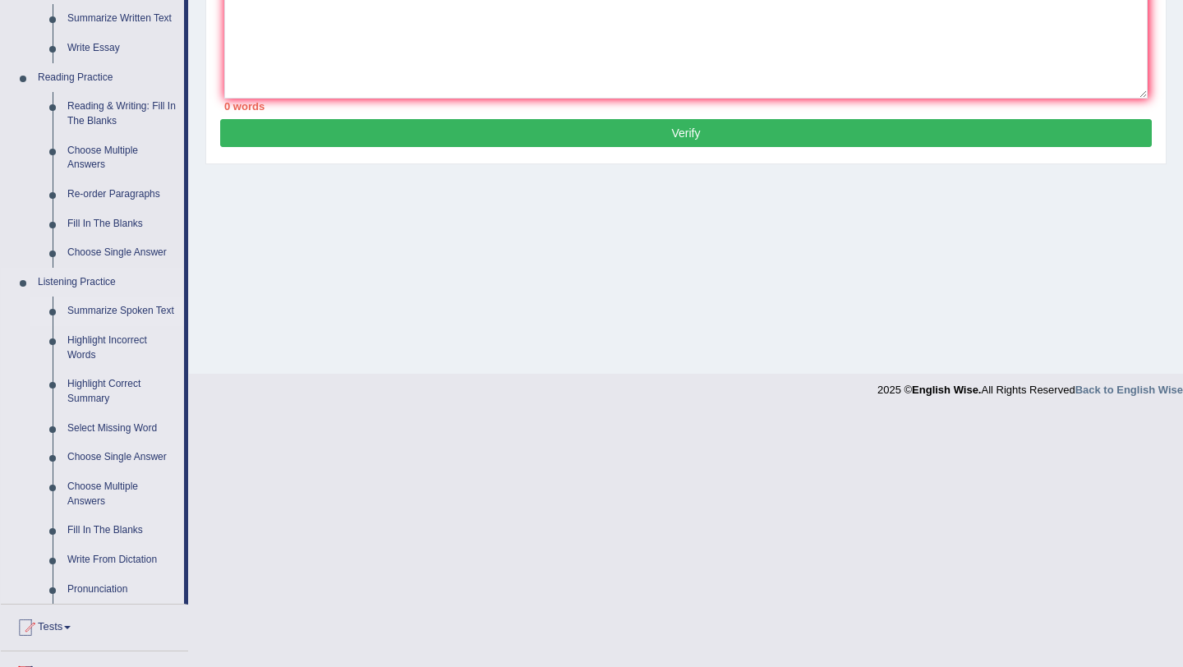
scroll to position [446, 0]
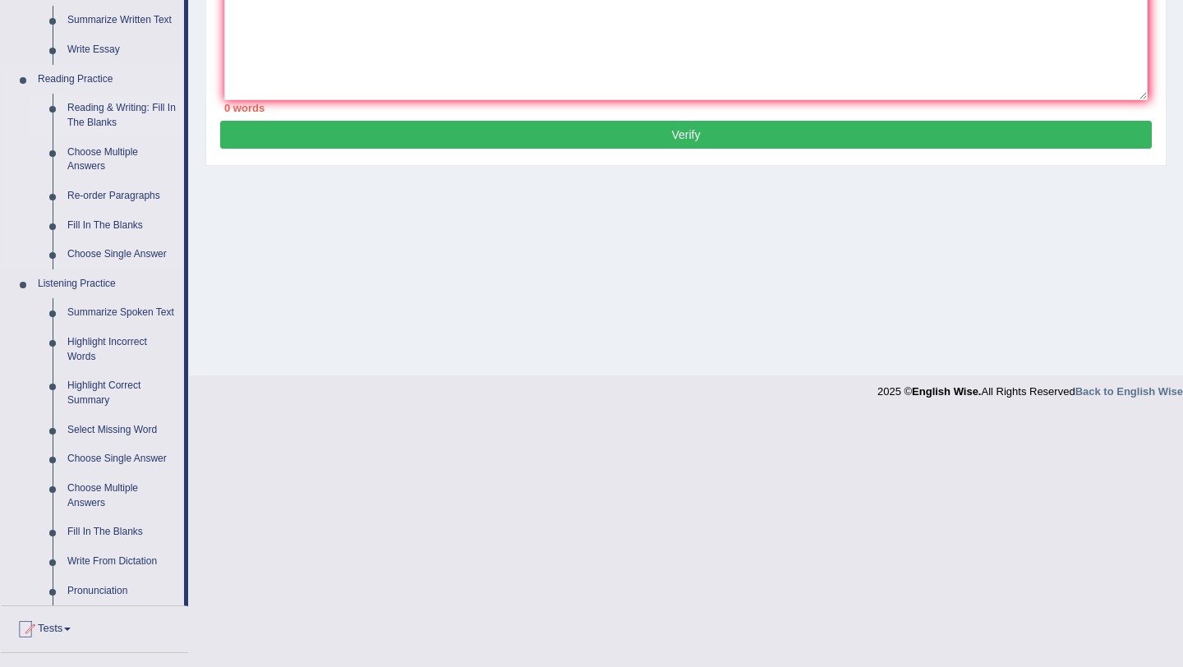
click at [115, 116] on link "Reading & Writing: Fill In The Blanks" at bounding box center [122, 116] width 124 height 44
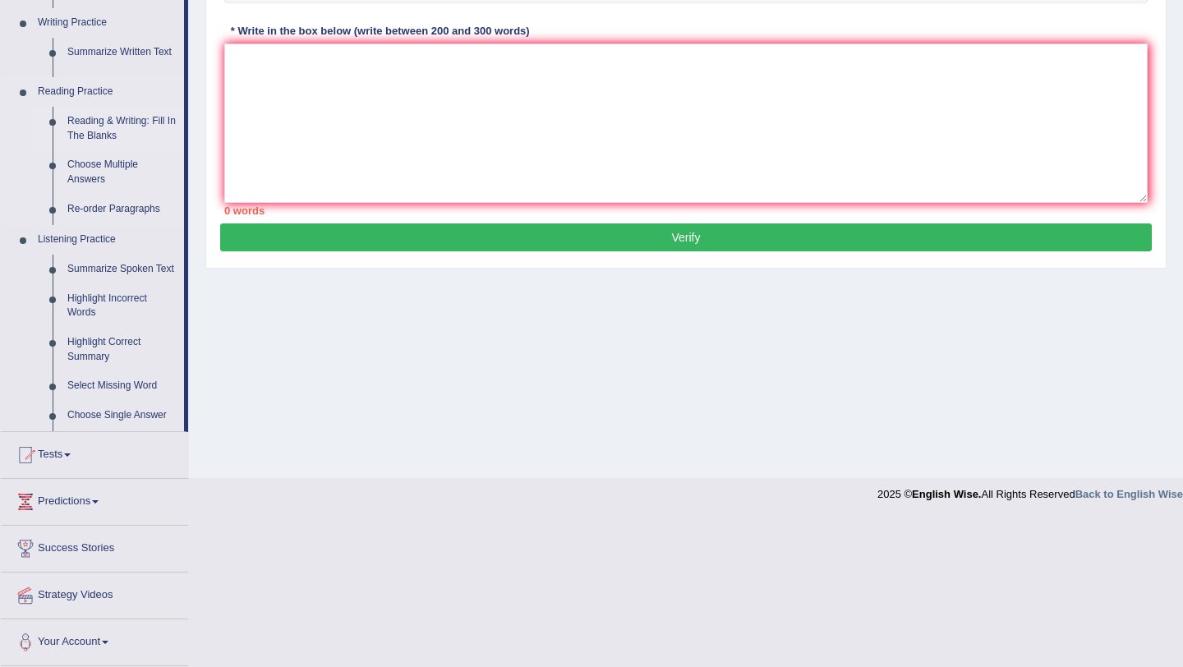
scroll to position [196, 0]
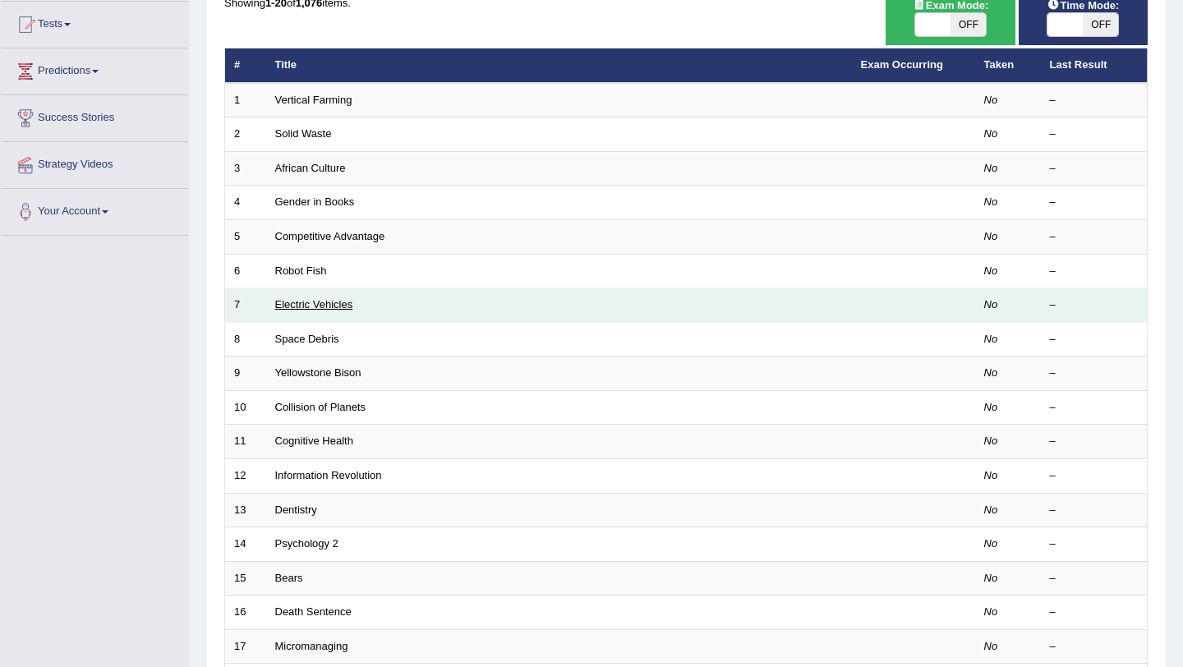
click at [330, 302] on link "Electric Vehicles" at bounding box center [314, 304] width 78 height 12
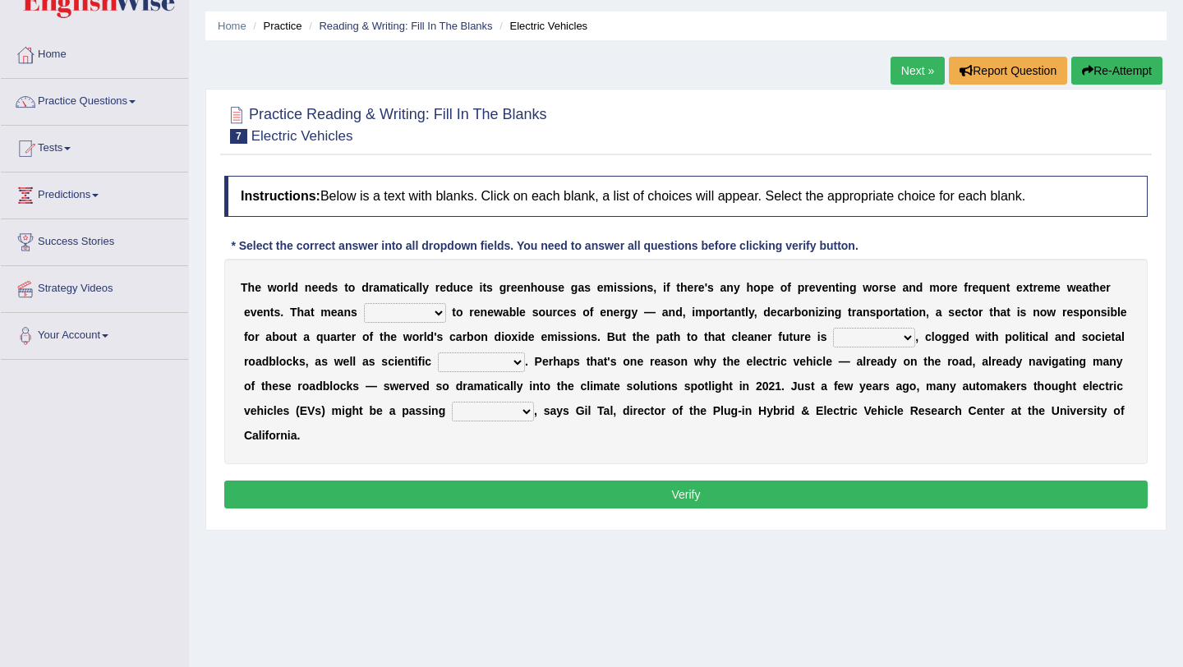
click at [439, 313] on select "grafting drafting crafting shifting" at bounding box center [405, 313] width 82 height 20
select select "crafting"
click at [364, 303] on select "grafting drafting crafting shifting" at bounding box center [405, 313] width 82 height 20
click at [512, 367] on select "spectacles obstacles tentacles receptacles" at bounding box center [481, 363] width 87 height 20
select select "obstacles"
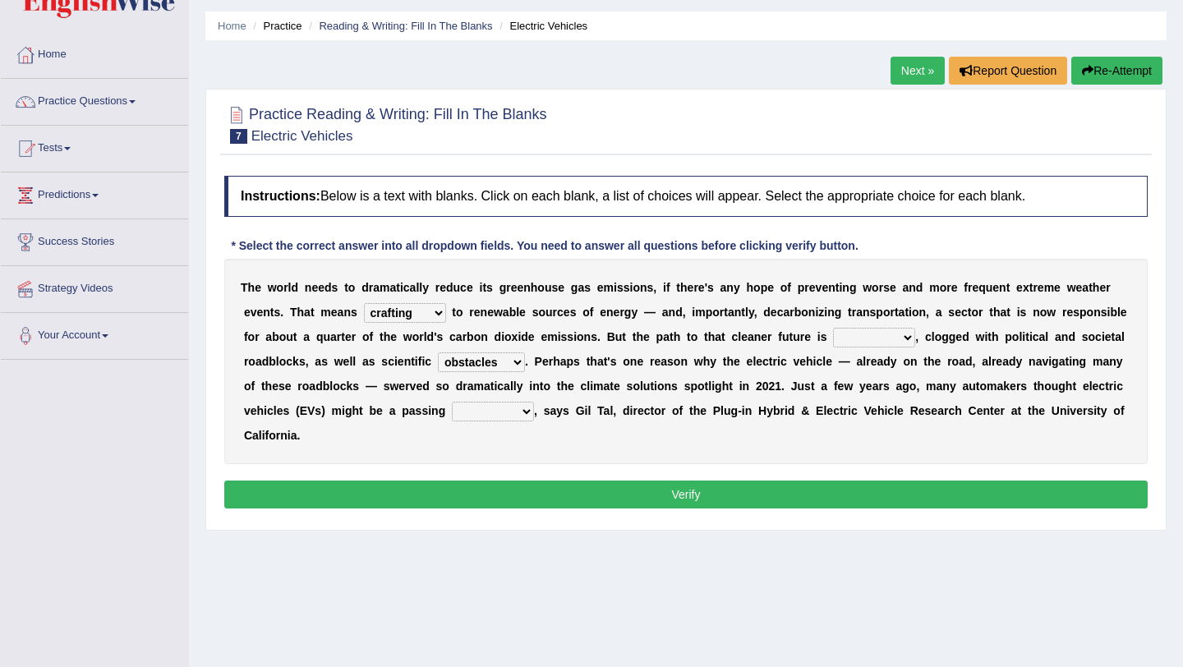
click at [438, 353] on select "spectacles obstacles tentacles receptacles" at bounding box center [481, 363] width 87 height 20
click at [874, 344] on select "daunting daunted daunt dauntless" at bounding box center [874, 338] width 82 height 20
select select "daunt"
click at [834, 328] on select "daunting daunted daunt dauntless" at bounding box center [874, 338] width 82 height 20
click at [519, 407] on select "fad gad tad lad" at bounding box center [493, 412] width 82 height 20
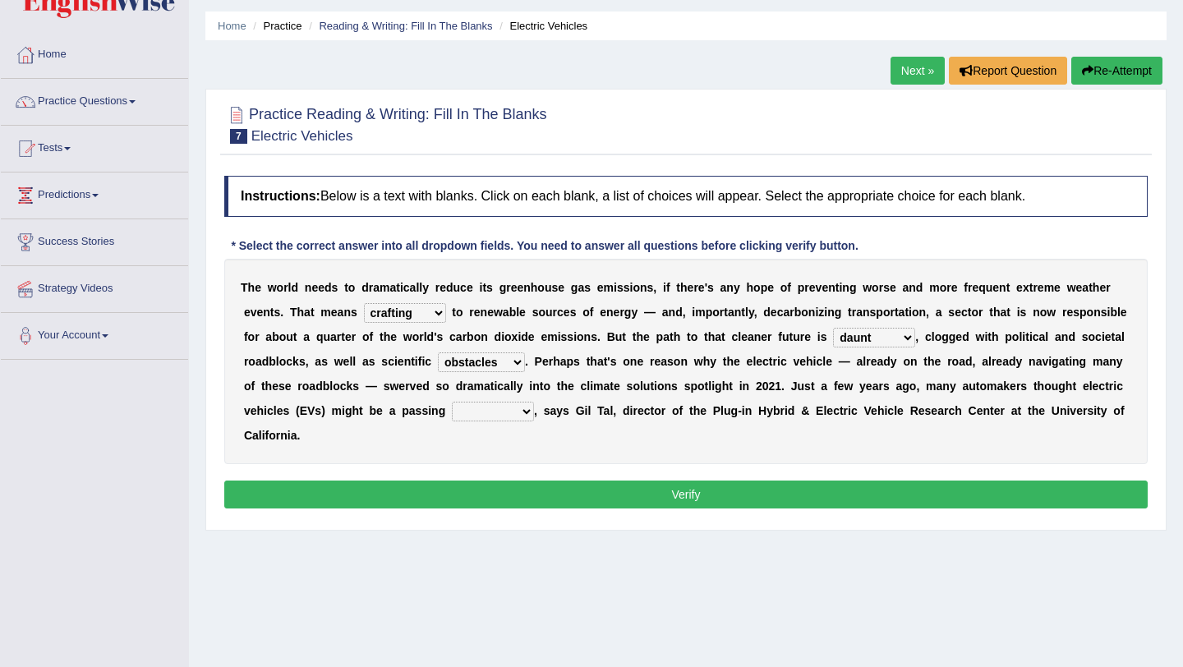
select select "tad"
click at [452, 402] on select "fad gad tad lad" at bounding box center [493, 412] width 82 height 20
click at [444, 314] on select "grafting drafting crafting shifting" at bounding box center [405, 313] width 82 height 20
select select "shifting"
click at [364, 303] on select "grafting drafting crafting shifting" at bounding box center [405, 313] width 82 height 20
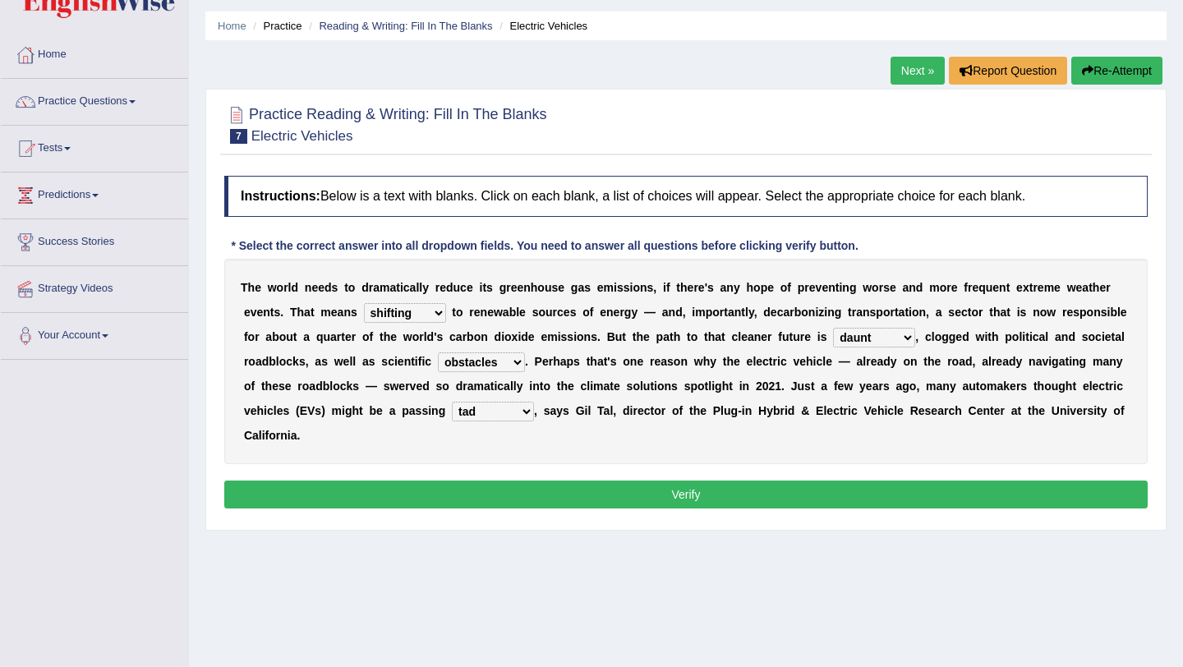
click at [421, 313] on select "grafting drafting crafting shifting" at bounding box center [405, 313] width 82 height 20
click at [364, 303] on select "grafting drafting crafting shifting" at bounding box center [405, 313] width 82 height 20
click at [417, 316] on select "grafting drafting crafting shifting" at bounding box center [405, 313] width 82 height 20
select select "drafting"
click at [364, 303] on select "grafting drafting crafting shifting" at bounding box center [405, 313] width 82 height 20
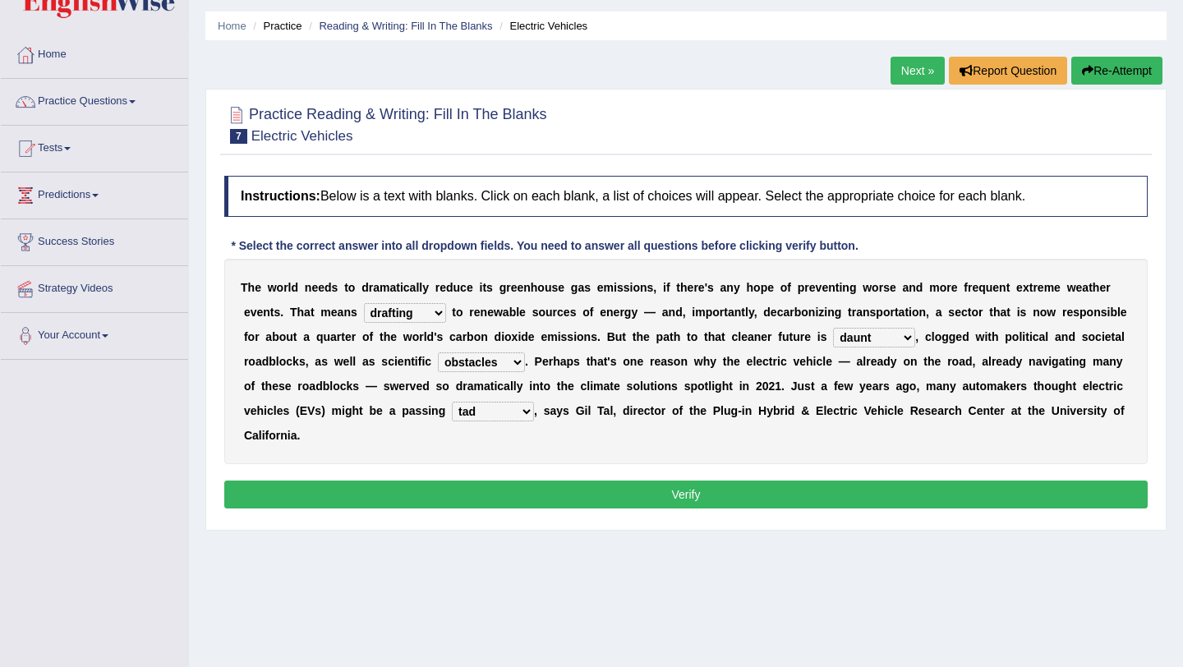
click at [915, 76] on link "Next »" at bounding box center [918, 71] width 54 height 28
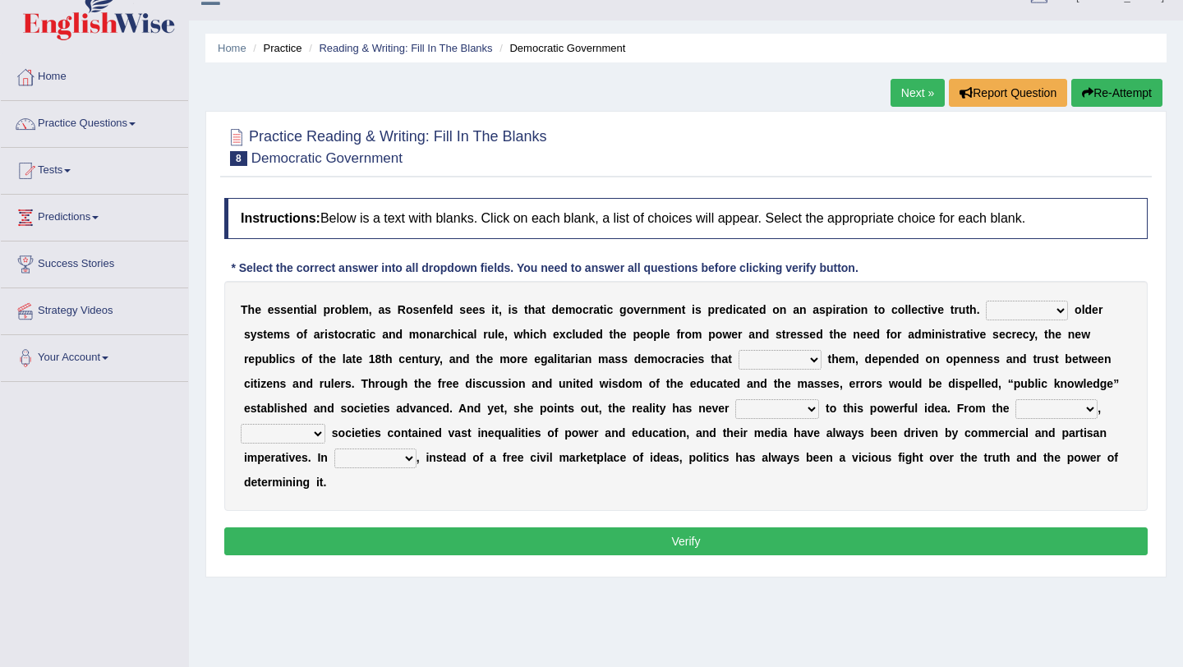
scroll to position [31, 0]
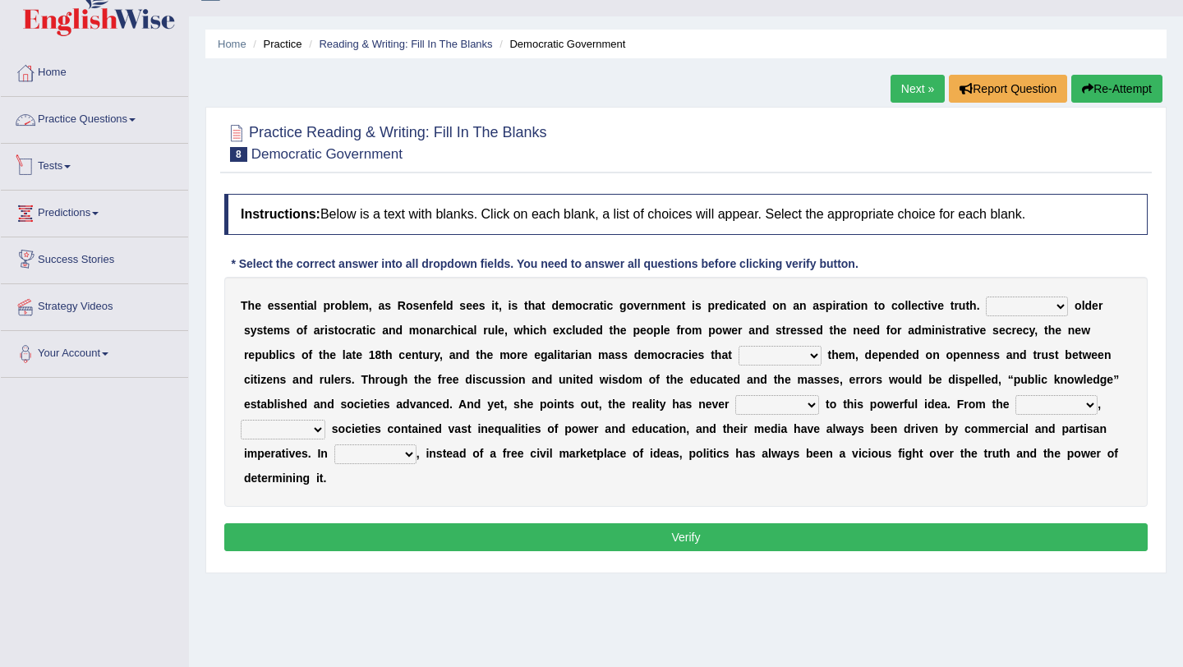
click at [114, 113] on link "Practice Questions" at bounding box center [94, 117] width 187 height 41
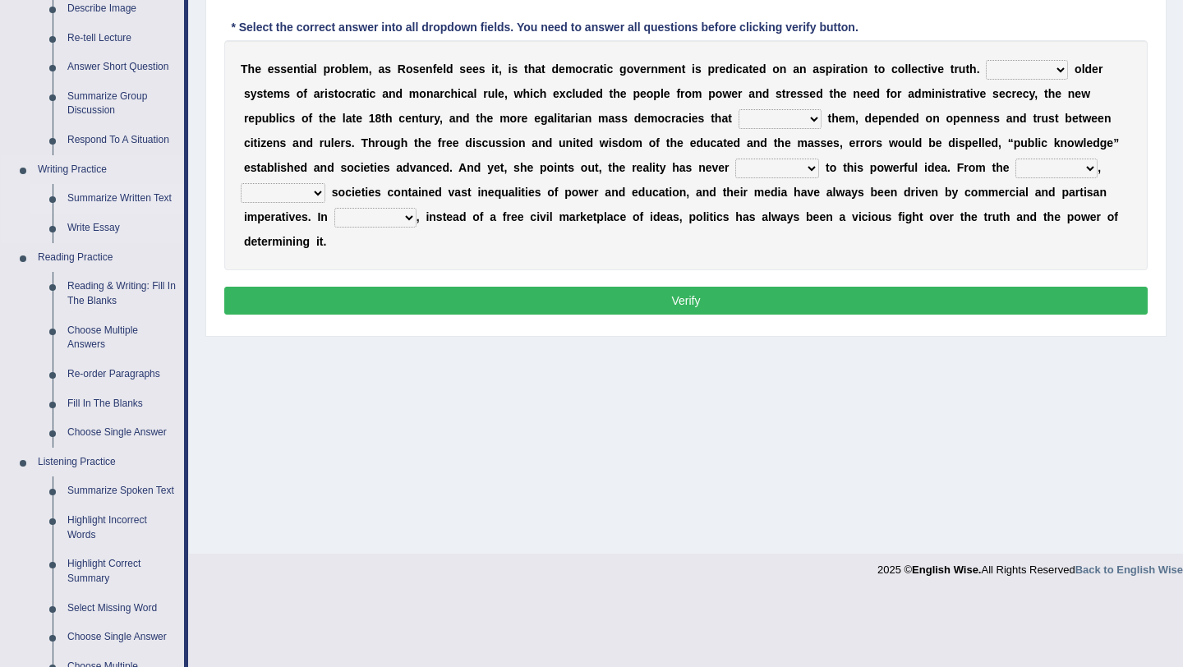
scroll to position [309, 0]
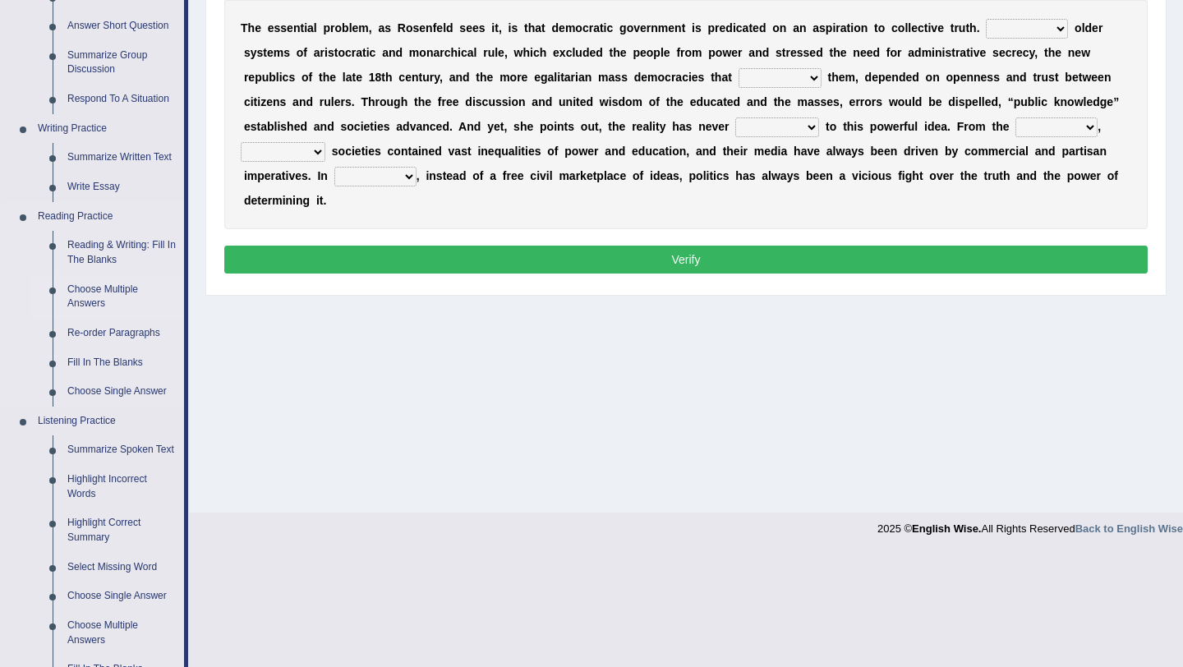
click at [95, 296] on link "Choose Multiple Answers" at bounding box center [122, 297] width 124 height 44
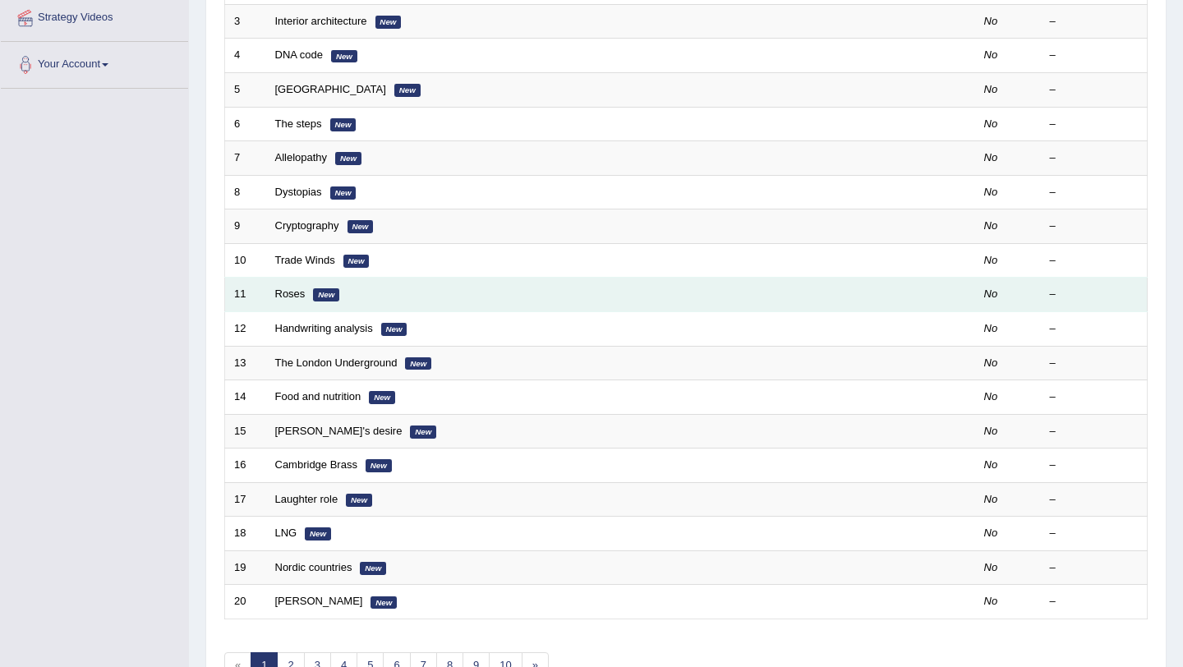
scroll to position [320, 0]
click at [298, 300] on link "Roses" at bounding box center [290, 294] width 30 height 12
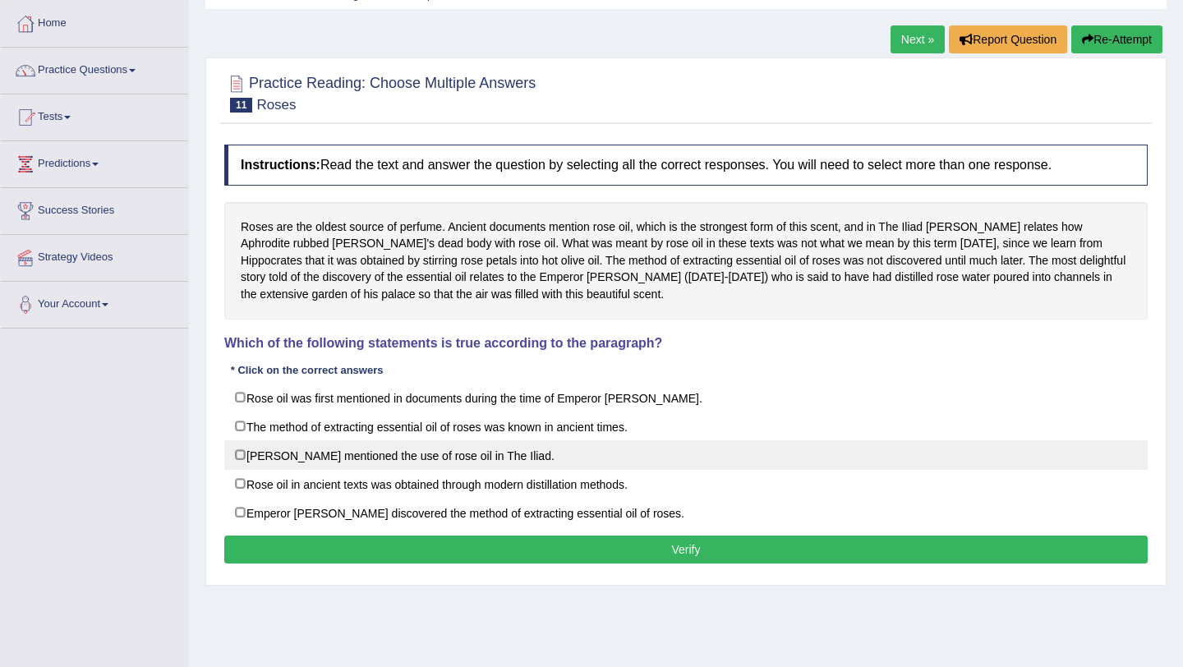
click at [243, 453] on label "[PERSON_NAME] mentioned the use of rose oil in The Iliad." at bounding box center [686, 455] width 924 height 30
checkbox input "true"
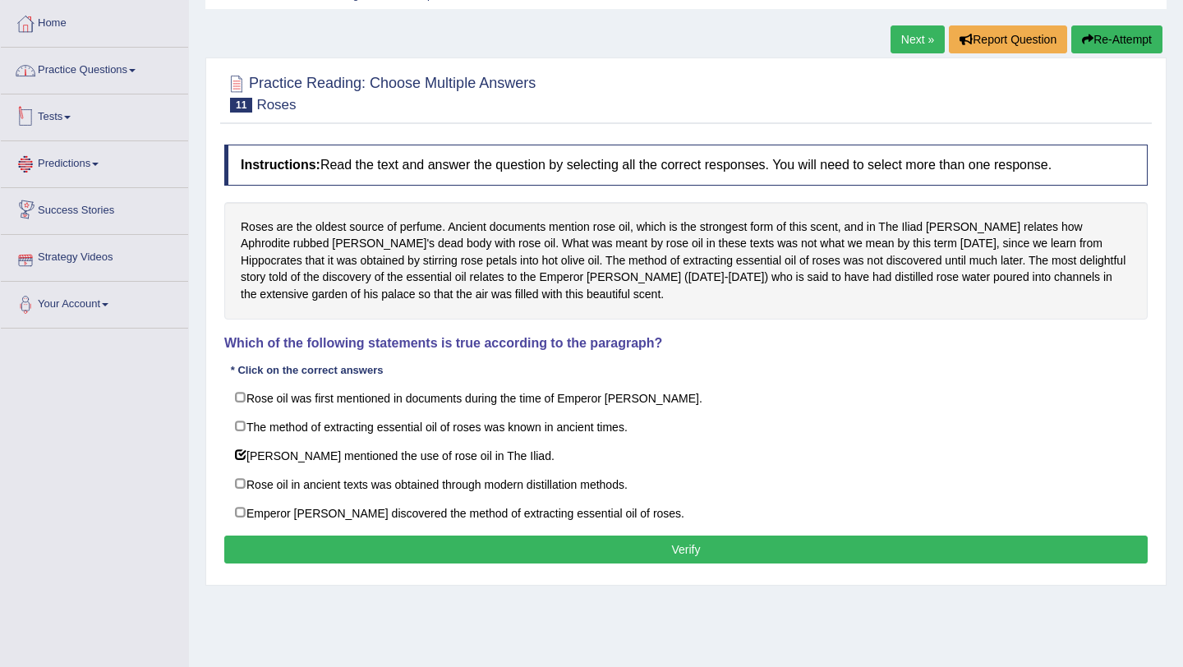
click at [115, 76] on link "Practice Questions" at bounding box center [94, 68] width 187 height 41
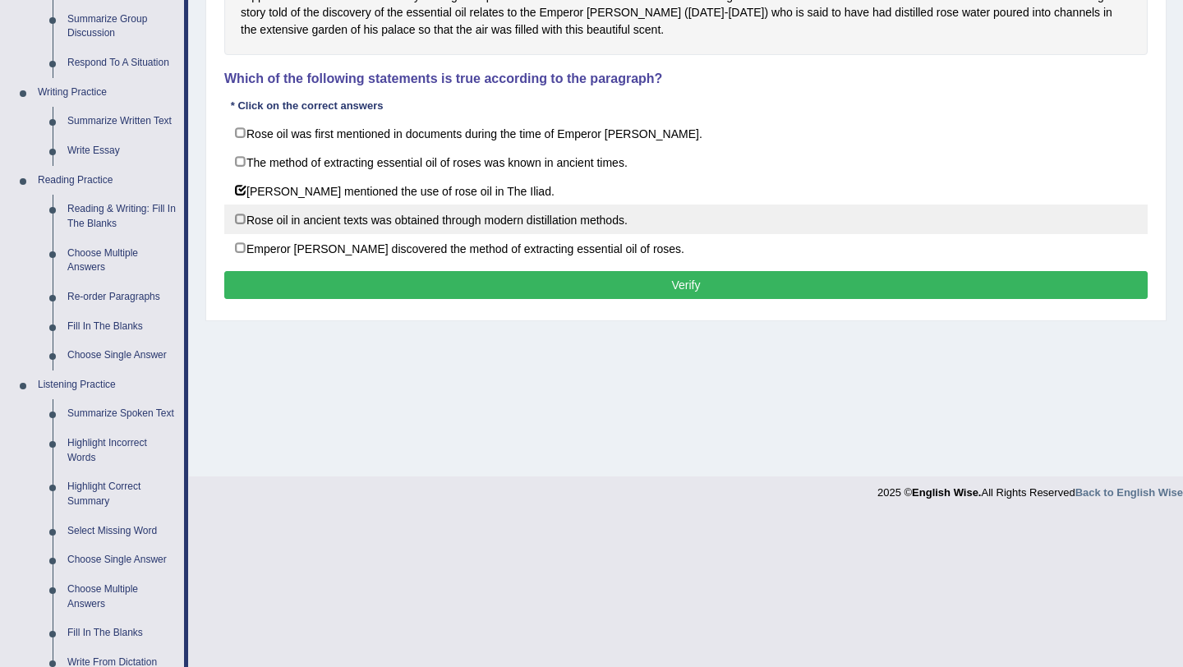
scroll to position [346, 0]
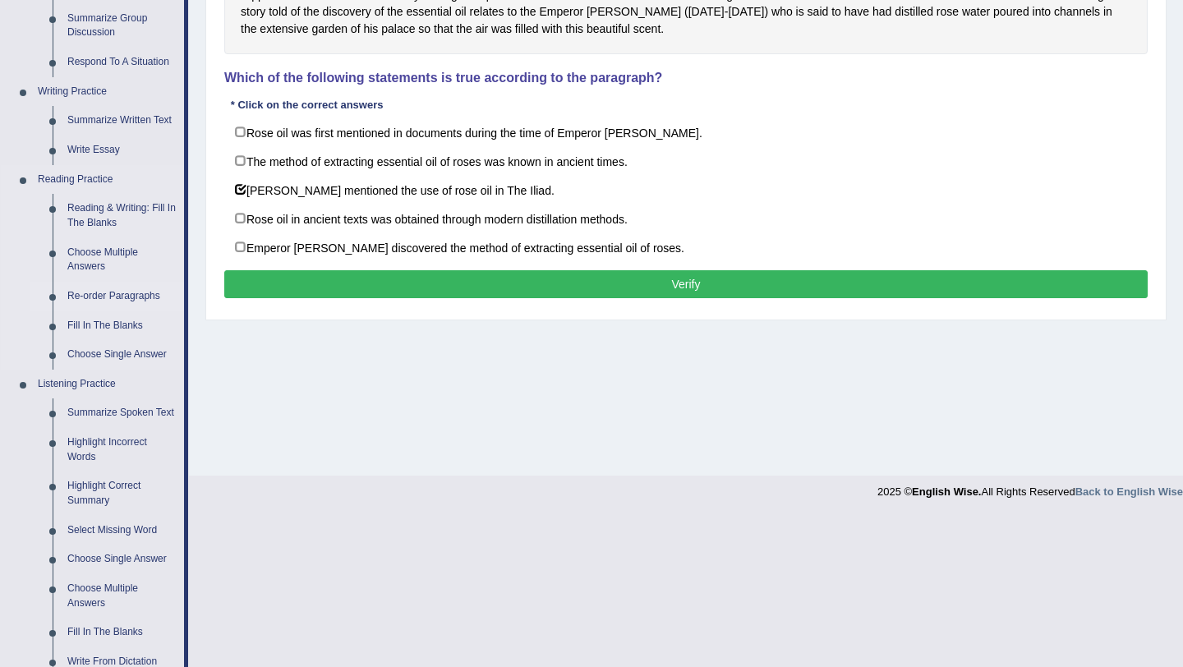
click at [140, 295] on link "Re-order Paragraphs" at bounding box center [122, 297] width 124 height 30
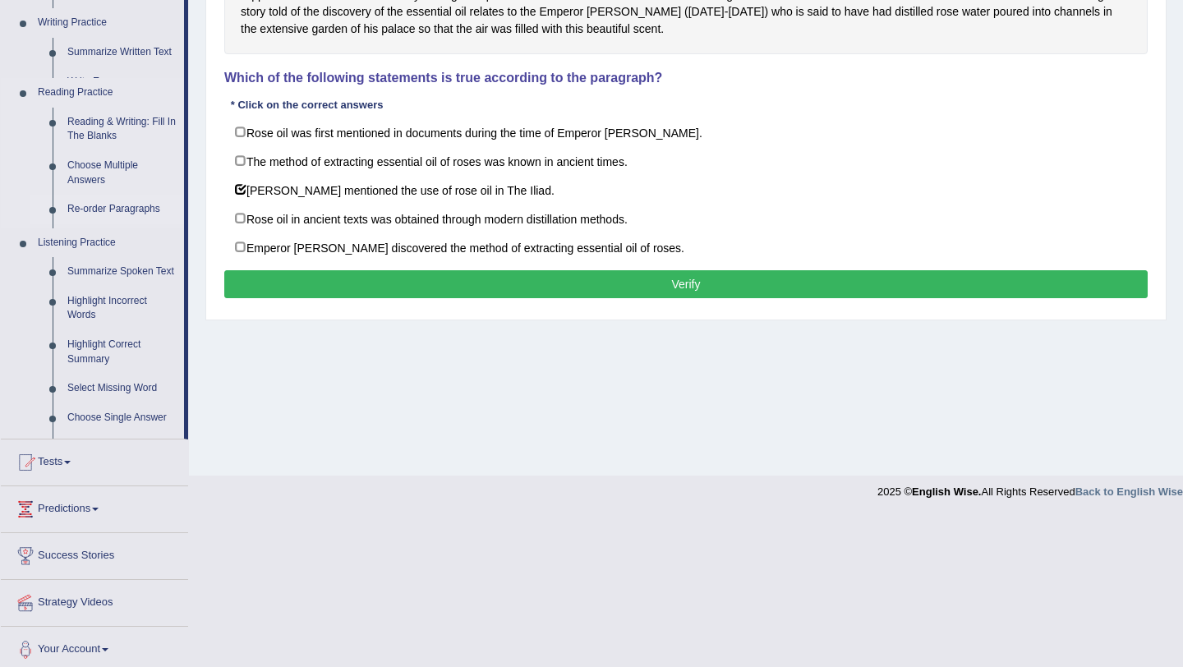
scroll to position [196, 0]
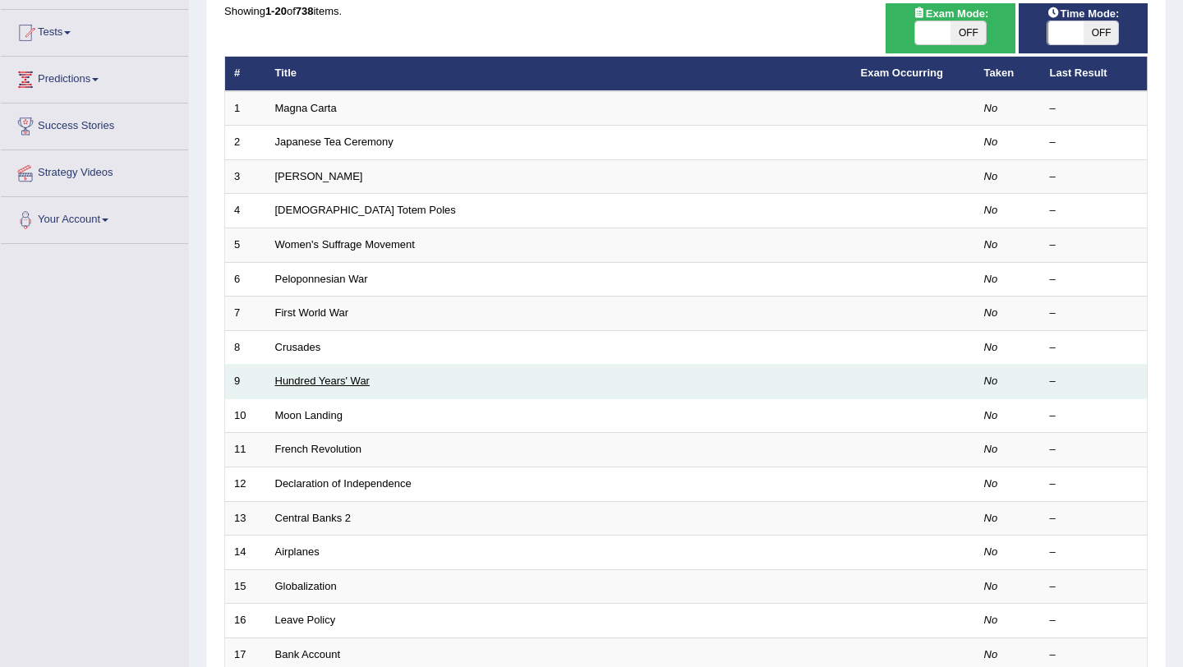
click at [359, 381] on link "Hundred Years' War" at bounding box center [322, 381] width 95 height 12
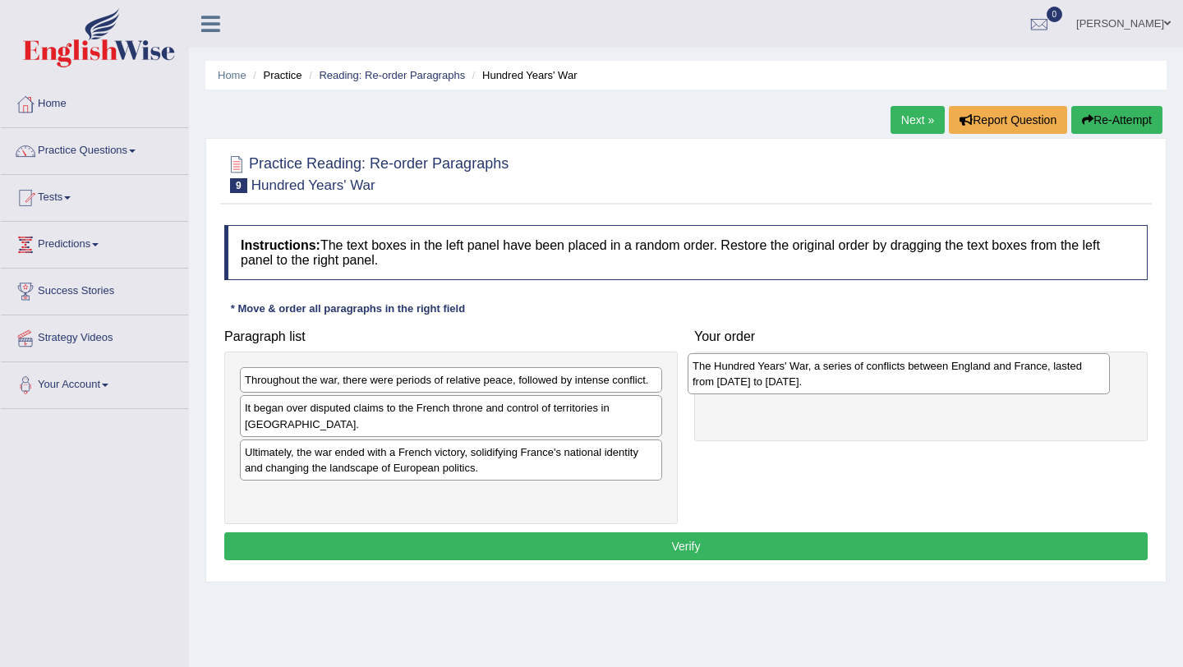
drag, startPoint x: 460, startPoint y: 492, endPoint x: 925, endPoint y: 377, distance: 478.4
click at [925, 378] on div "The Hundred Years' War, a series of conflicts between England and France, laste…" at bounding box center [899, 373] width 422 height 41
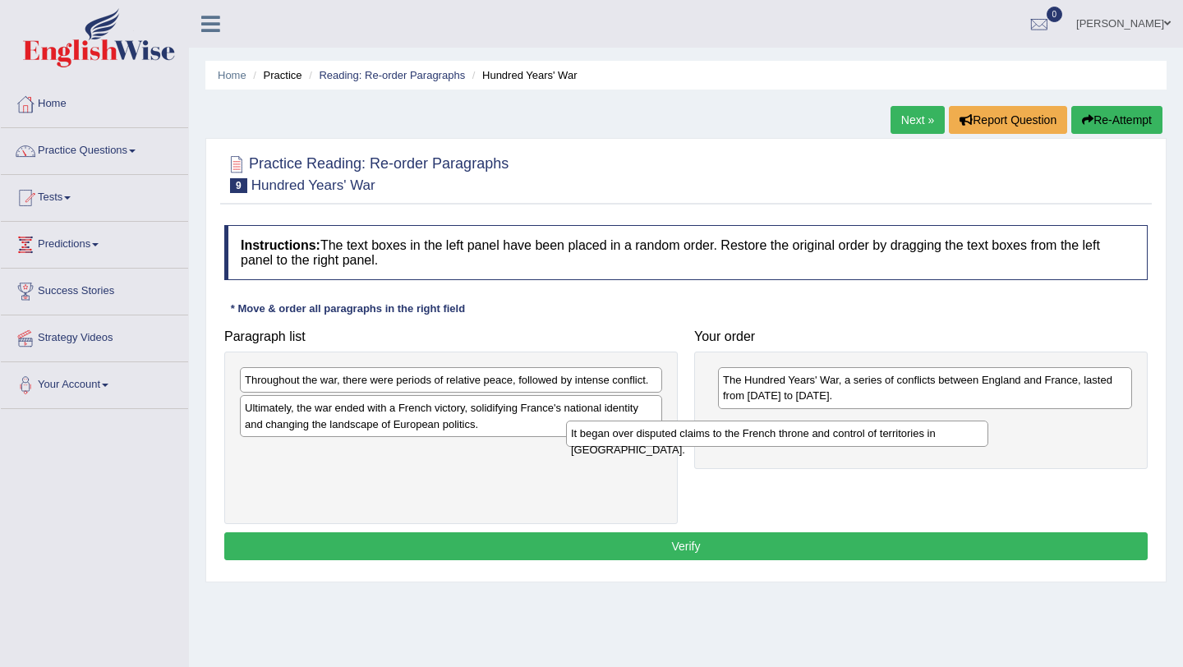
drag, startPoint x: 378, startPoint y: 408, endPoint x: 719, endPoint y: 431, distance: 341.9
click at [719, 431] on div "It began over disputed claims to the French throne and control of territories i…" at bounding box center [777, 433] width 422 height 25
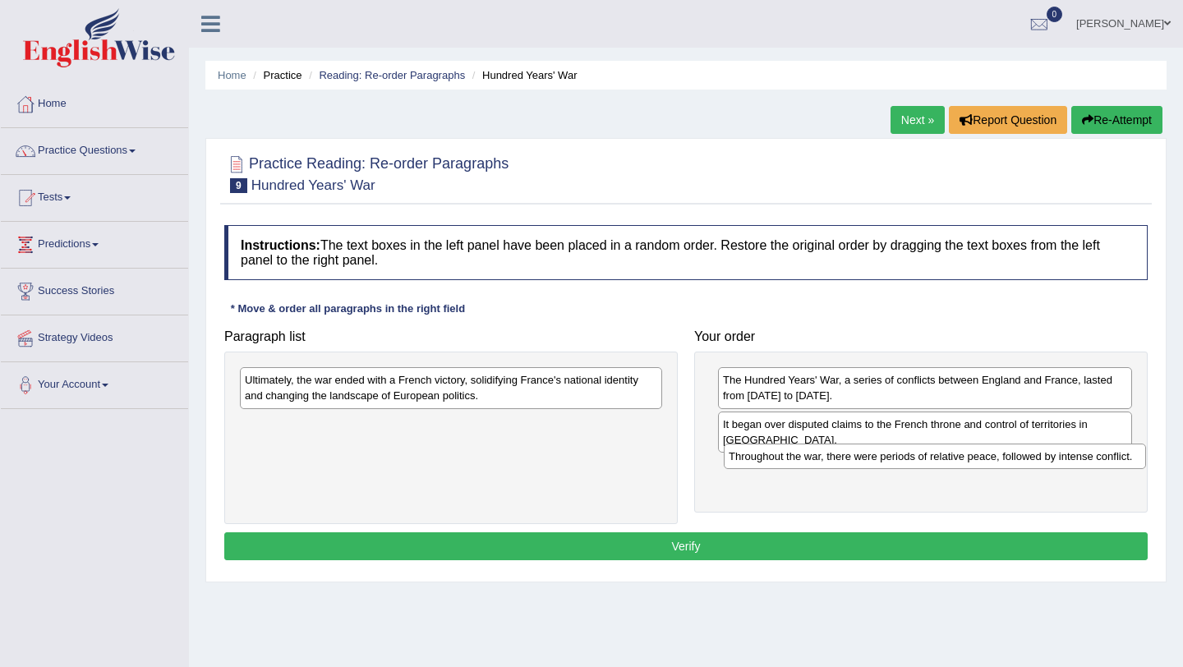
drag, startPoint x: 394, startPoint y: 379, endPoint x: 880, endPoint y: 447, distance: 491.3
click at [880, 447] on div "Throughout the war, there were periods of relative peace, followed by intense c…" at bounding box center [935, 456] width 422 height 25
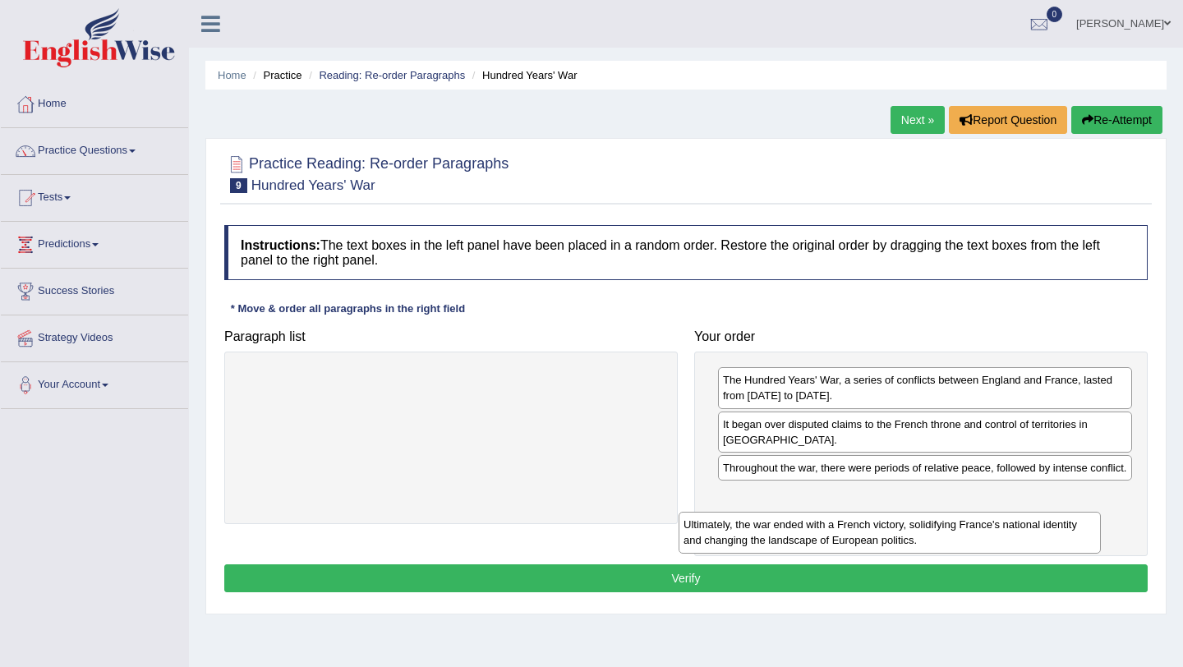
drag, startPoint x: 536, startPoint y: 385, endPoint x: 992, endPoint y: 515, distance: 474.2
click at [993, 516] on div "Ultimately, the war ended with a French victory, solidifying France's national …" at bounding box center [890, 532] width 422 height 41
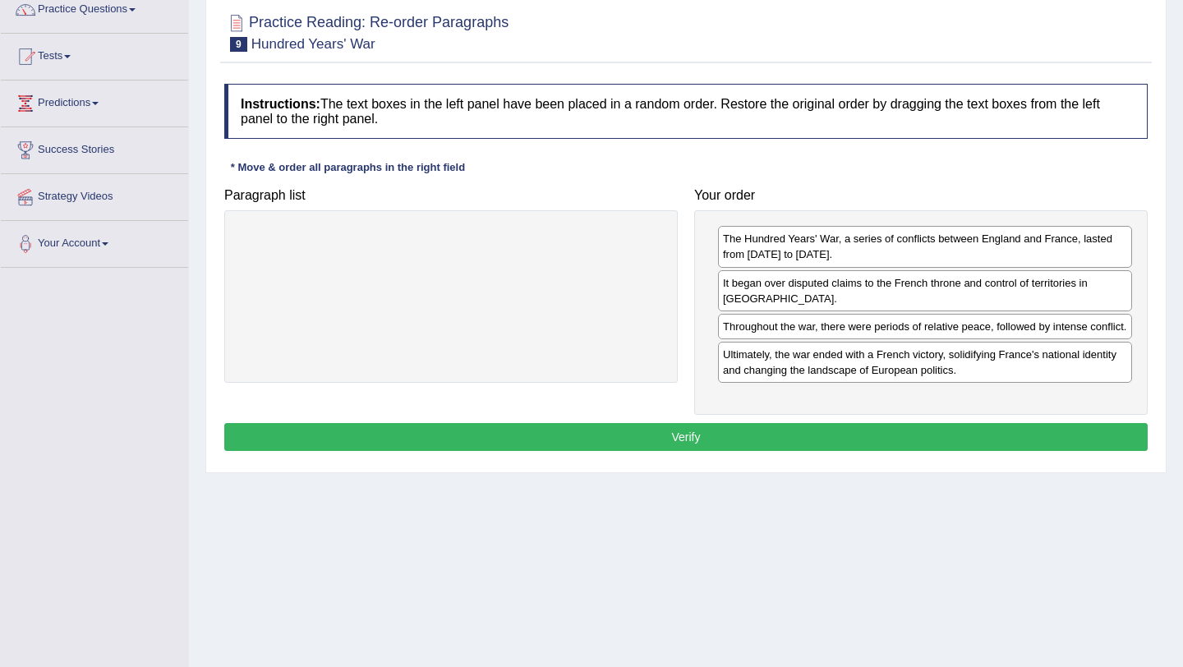
scroll to position [196, 0]
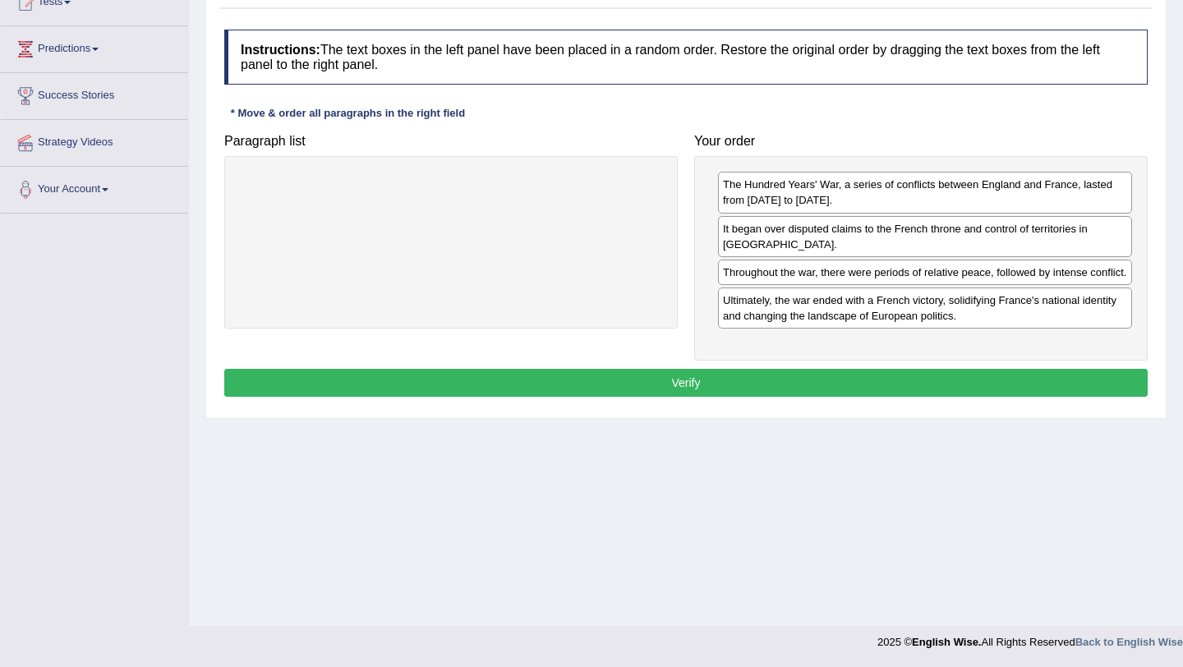
click at [784, 397] on button "Verify" at bounding box center [686, 383] width 924 height 28
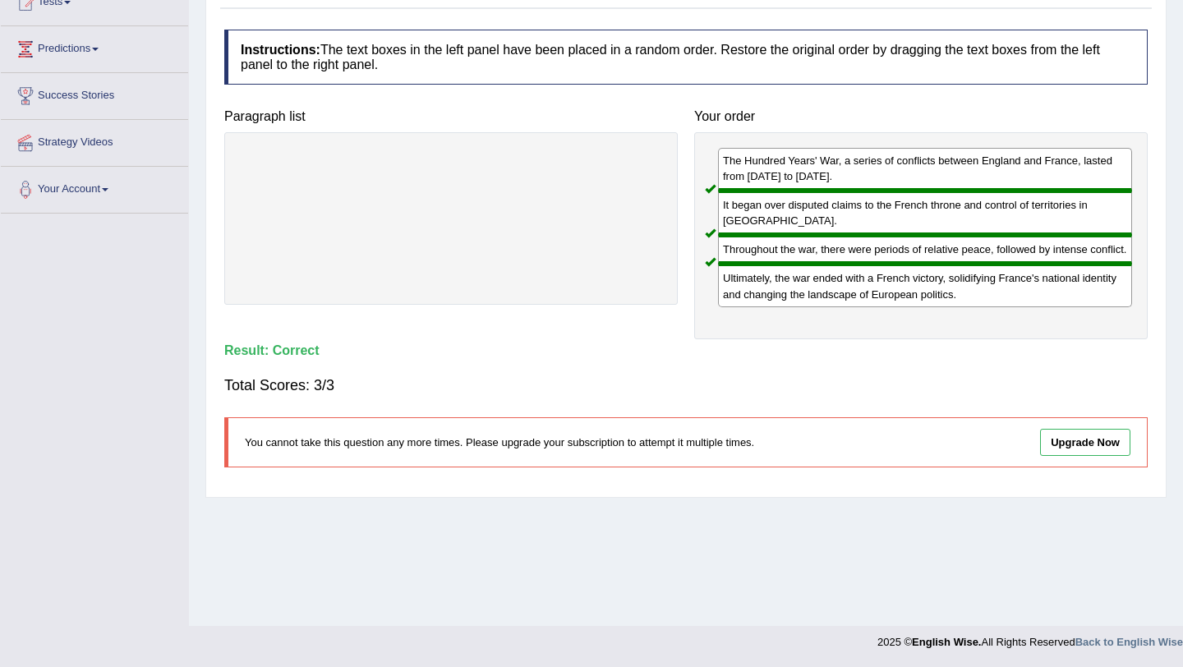
scroll to position [174, 0]
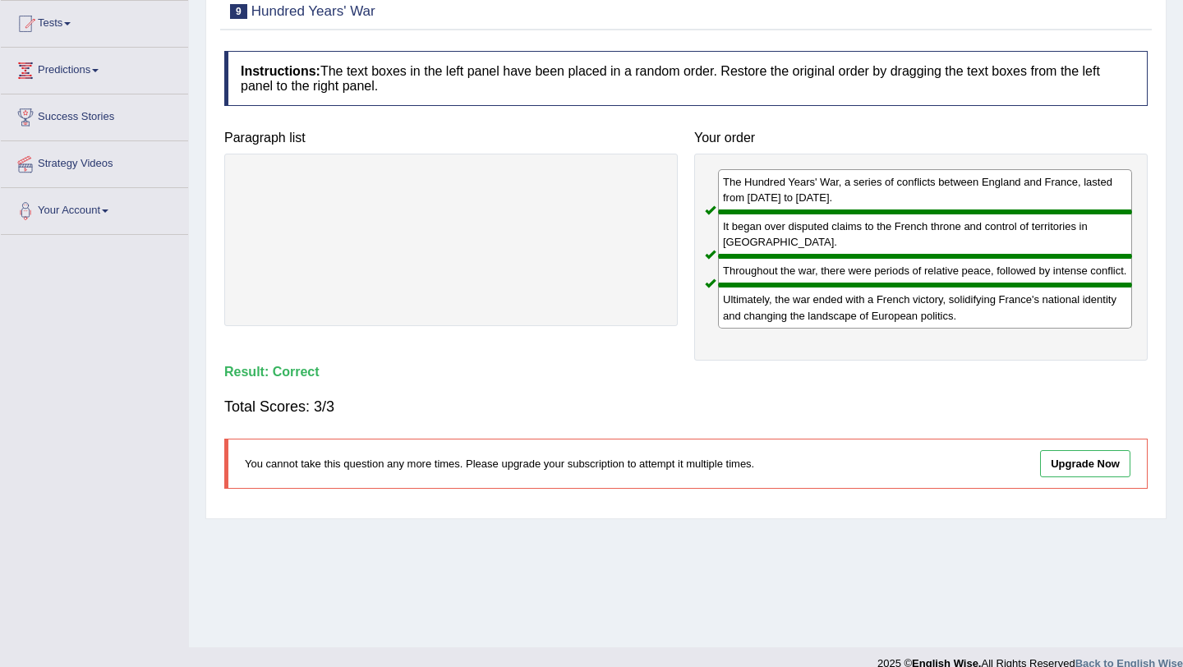
drag, startPoint x: 792, startPoint y: 330, endPoint x: 805, endPoint y: 271, distance: 59.6
click at [805, 271] on div "The Hundred Years' War, a series of conflicts between England and France, laste…" at bounding box center [921, 257] width 454 height 207
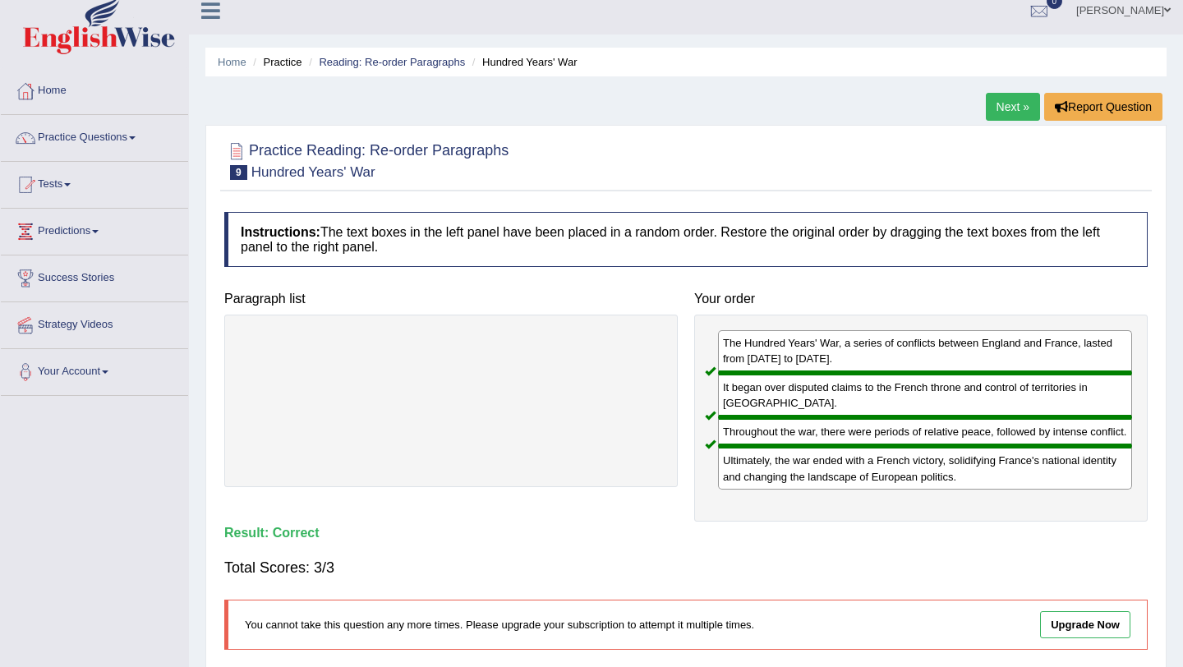
scroll to position [0, 0]
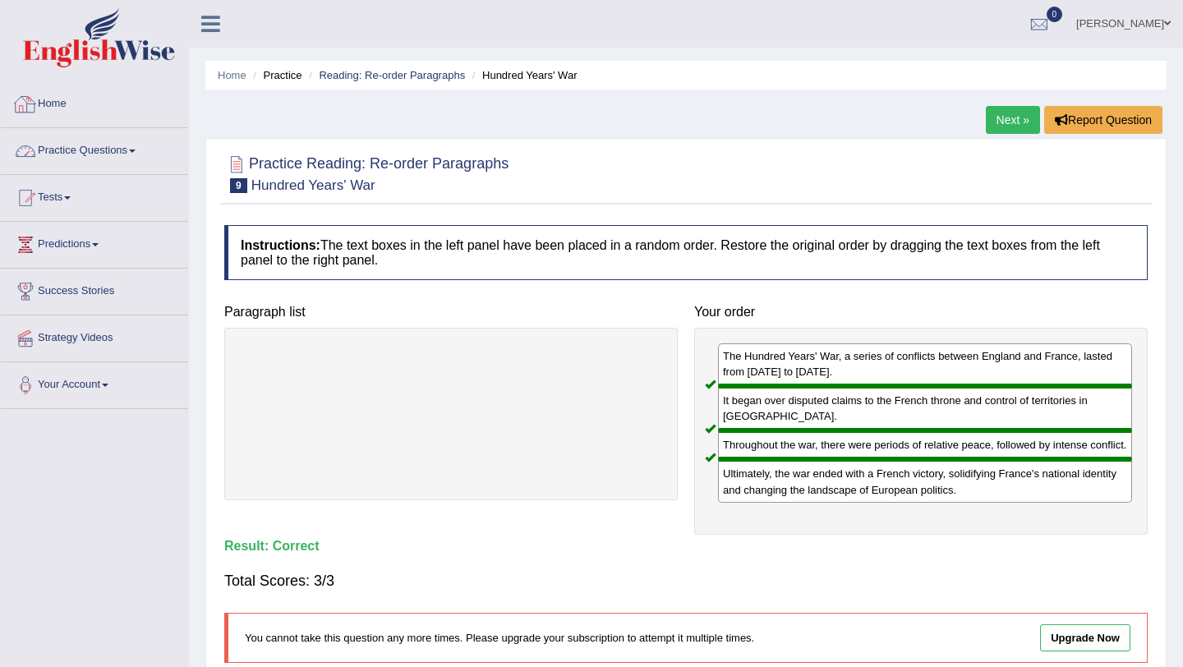
click at [119, 145] on link "Practice Questions" at bounding box center [94, 148] width 187 height 41
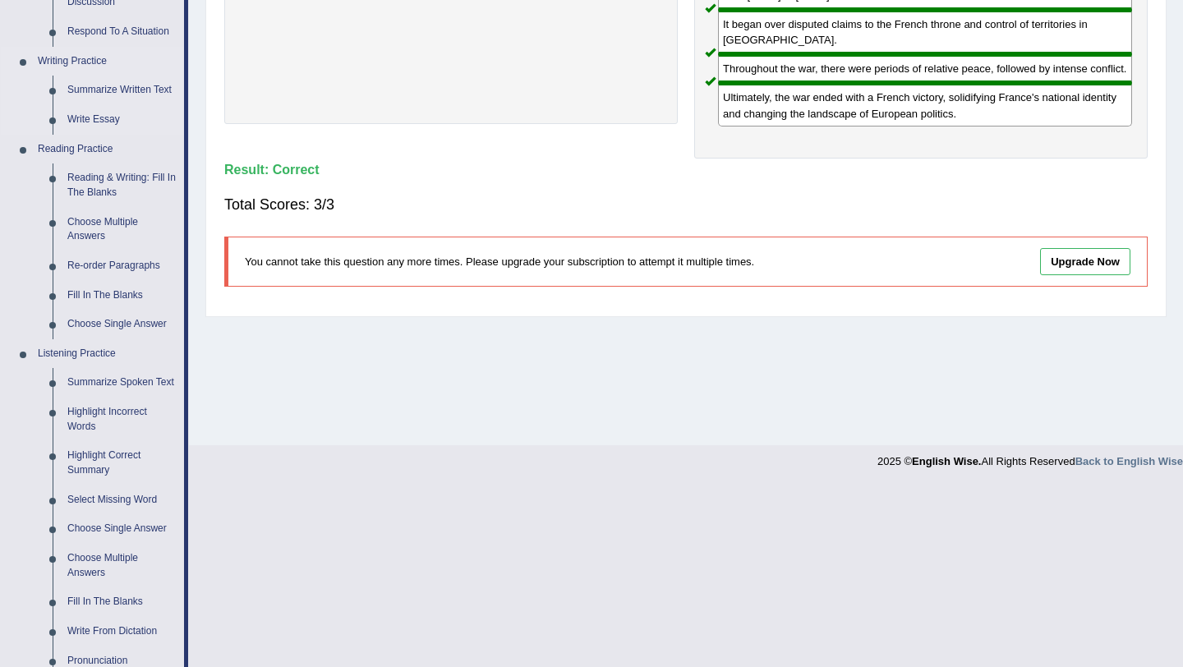
scroll to position [560, 0]
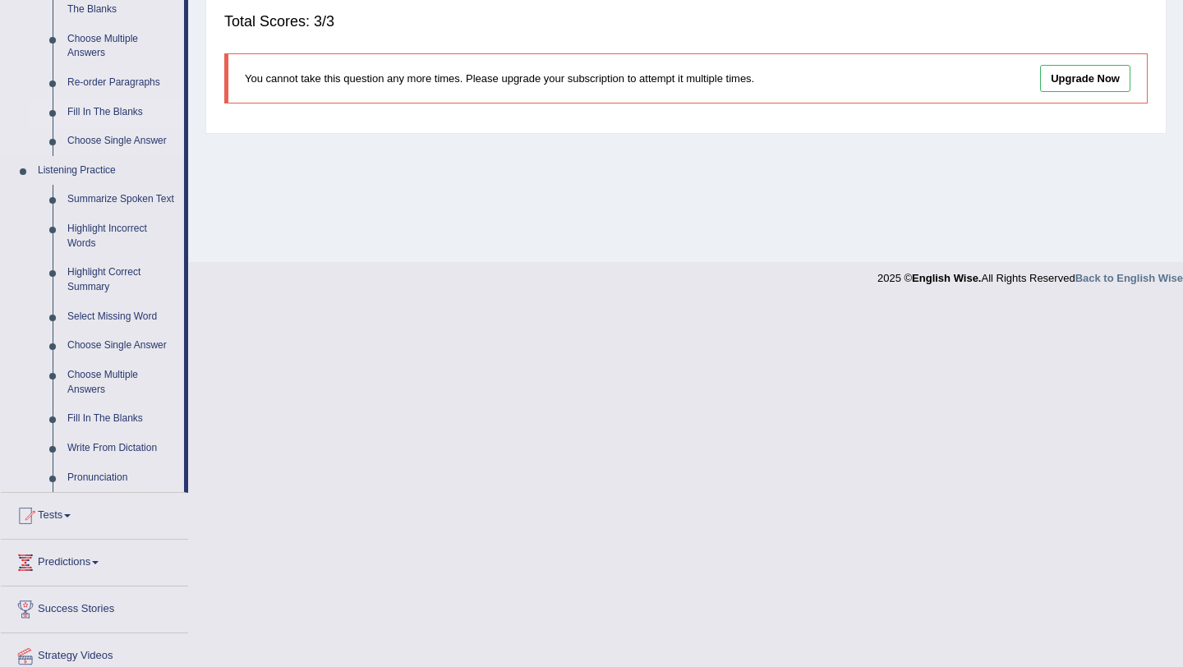
click at [94, 112] on link "Fill In The Blanks" at bounding box center [122, 113] width 124 height 30
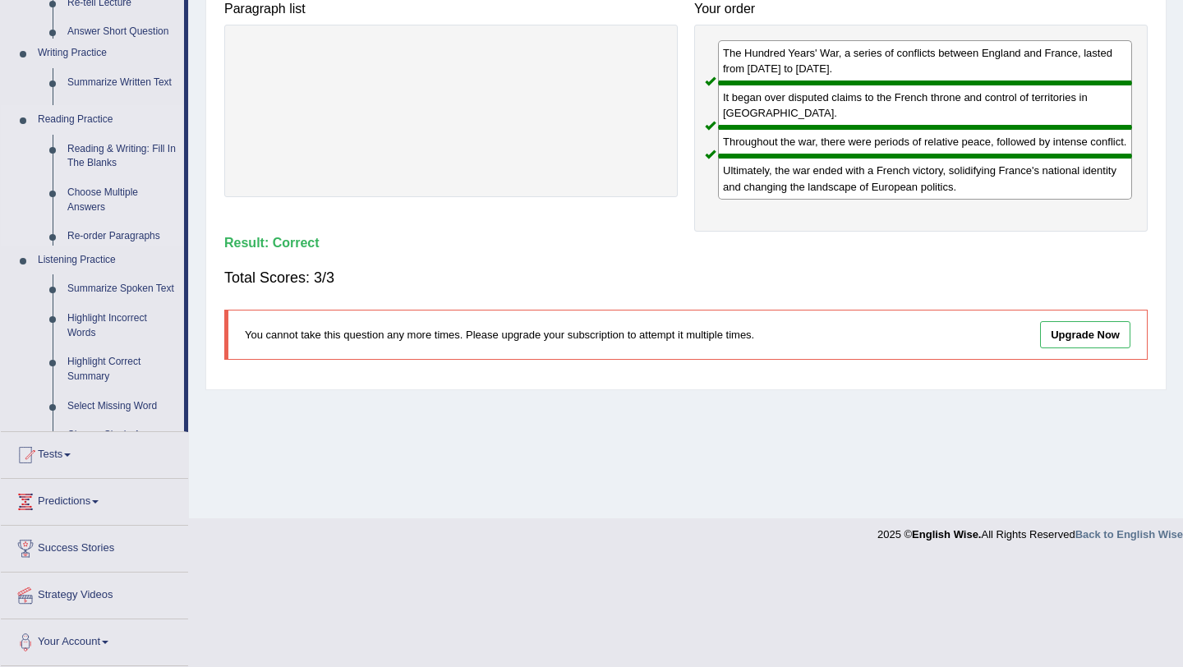
scroll to position [196, 0]
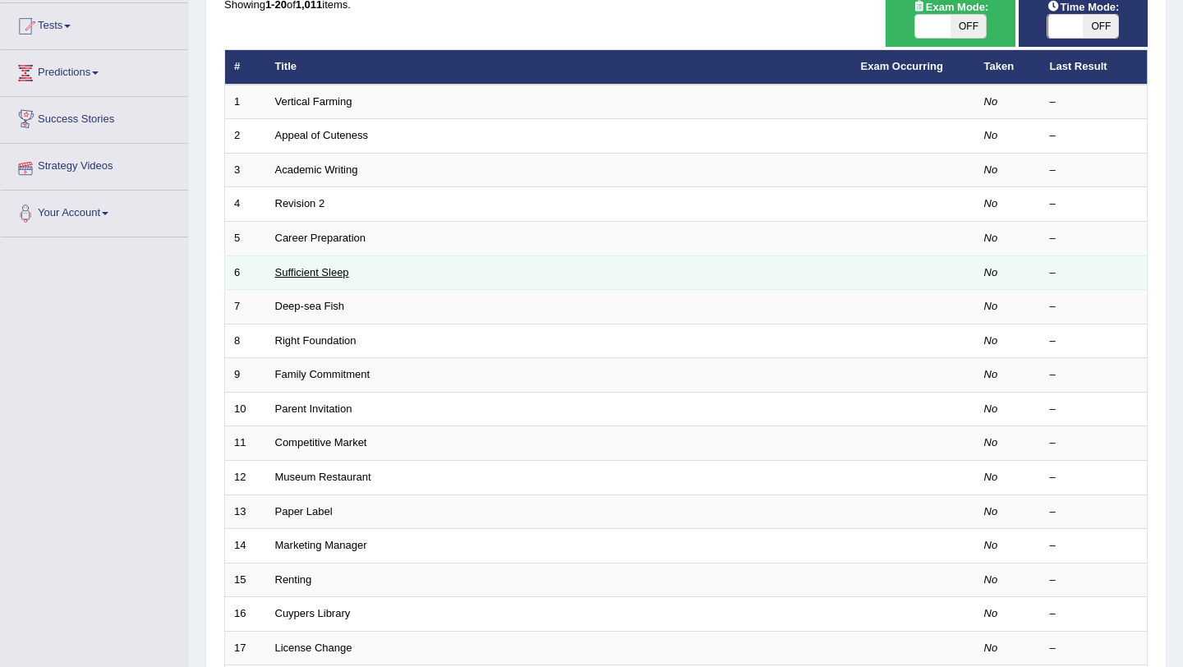
click at [316, 275] on link "Sufficient Sleep" at bounding box center [312, 272] width 74 height 12
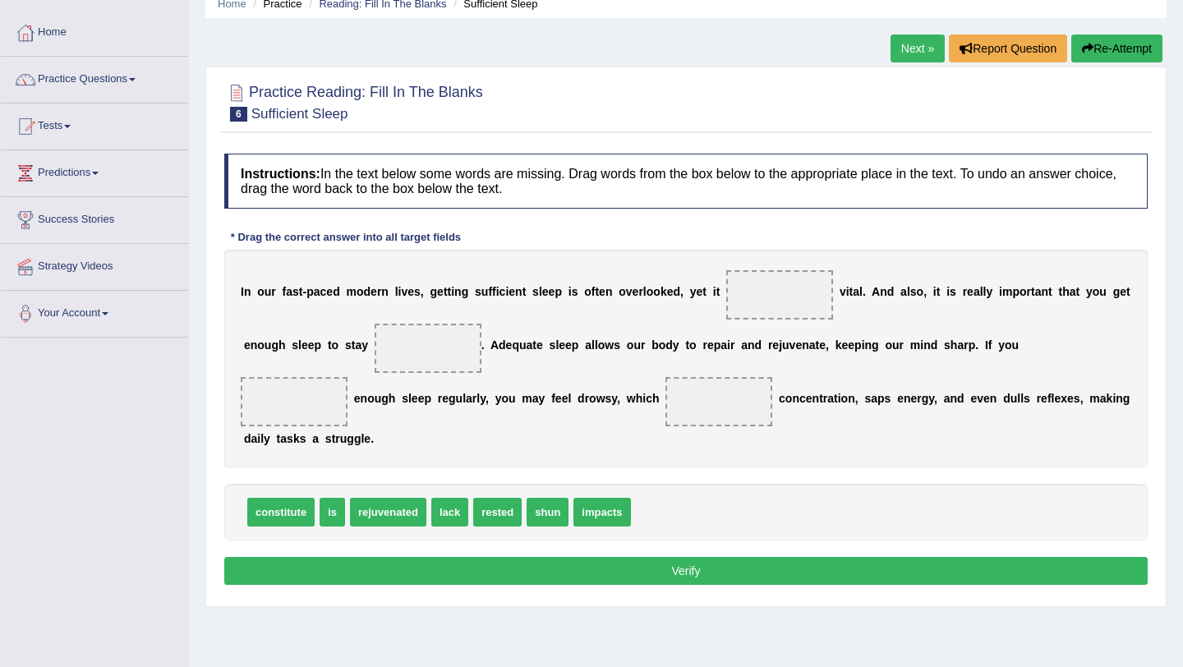
scroll to position [103, 0]
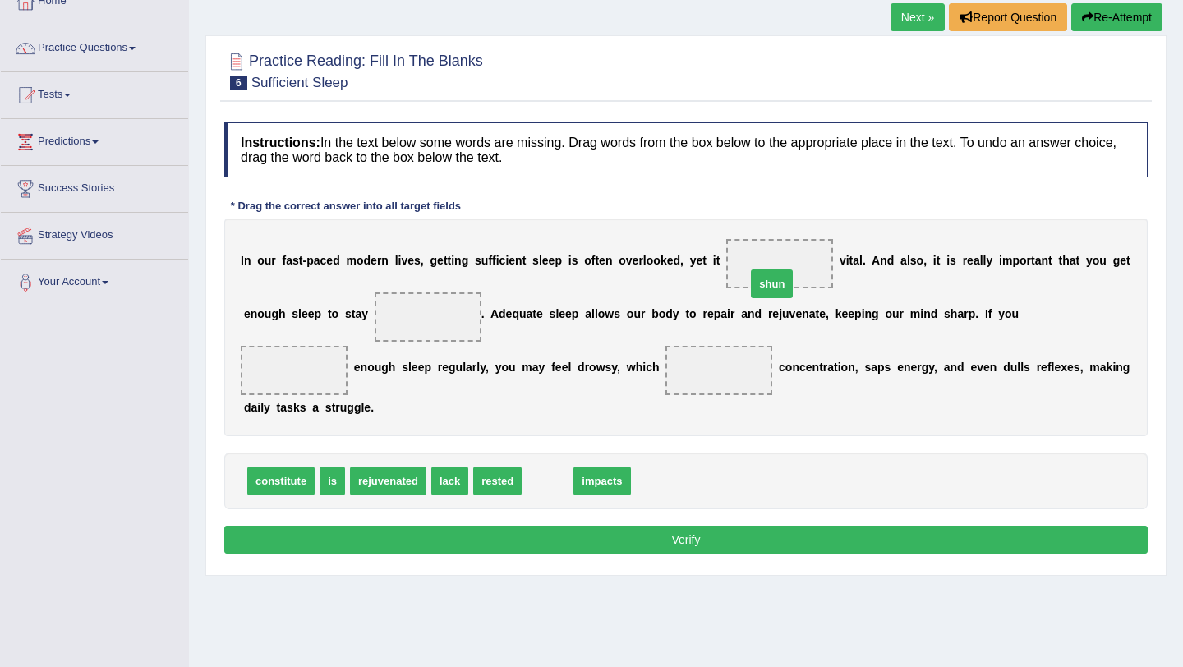
drag, startPoint x: 551, startPoint y: 479, endPoint x: 777, endPoint y: 256, distance: 317.9
drag, startPoint x: 549, startPoint y: 489, endPoint x: 583, endPoint y: 381, distance: 112.8
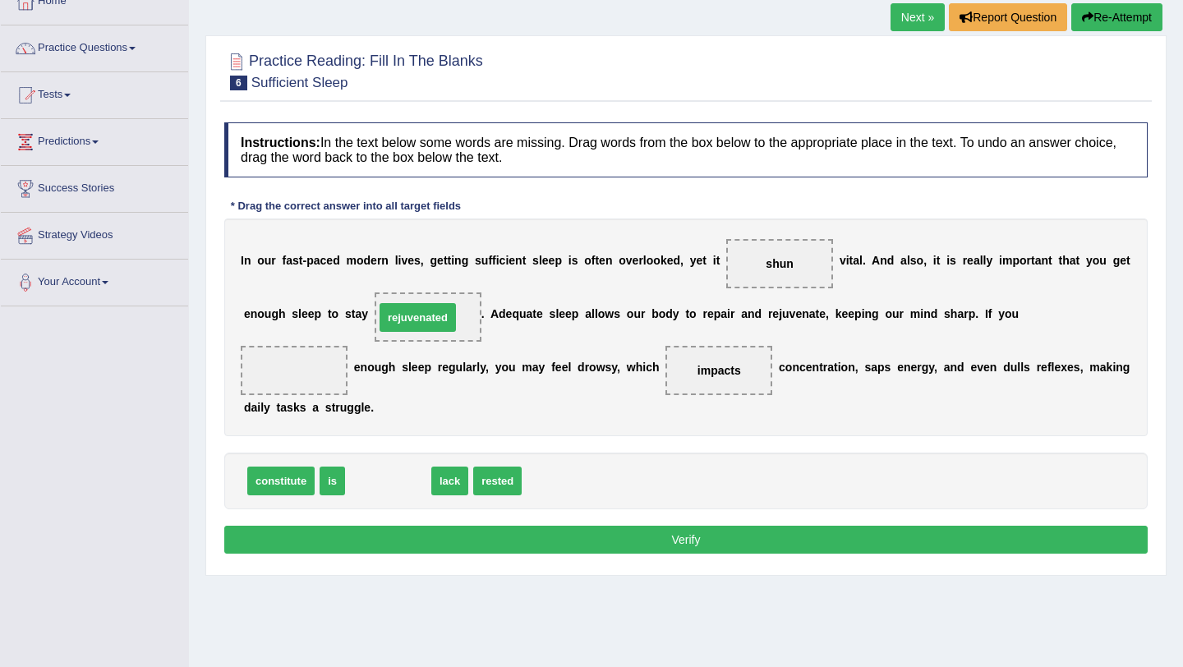
drag, startPoint x: 388, startPoint y: 485, endPoint x: 417, endPoint y: 309, distance: 178.3
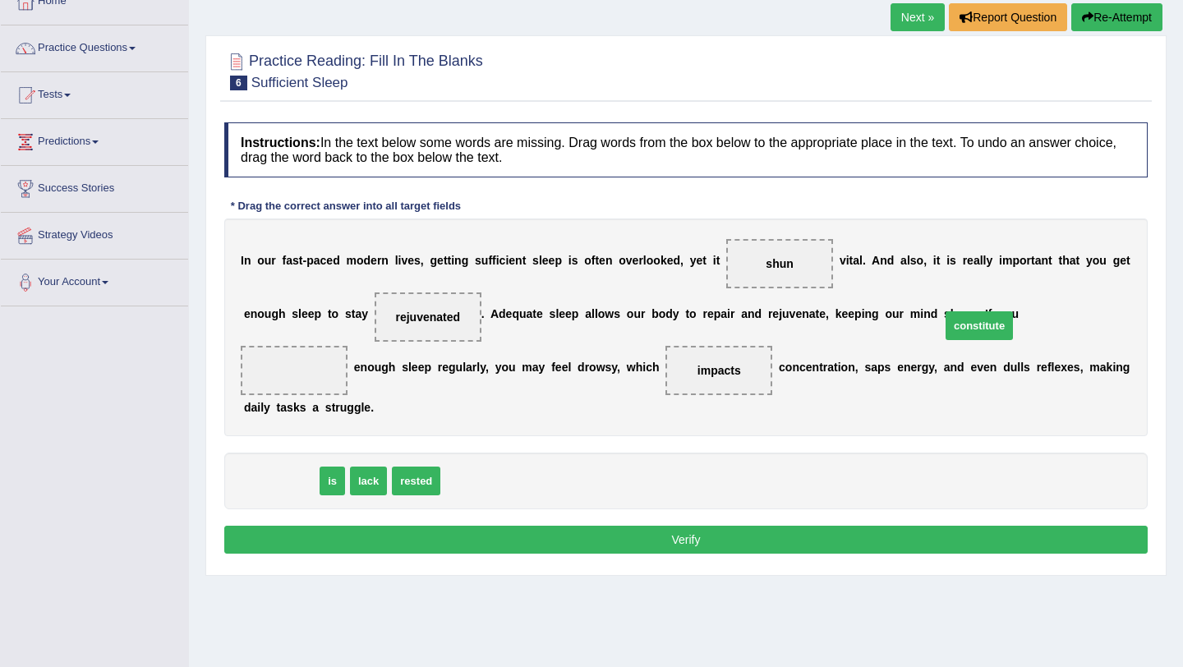
drag, startPoint x: 288, startPoint y: 480, endPoint x: 986, endPoint y: 320, distance: 716.5
click at [986, 321] on span "constitute" at bounding box center [979, 325] width 67 height 29
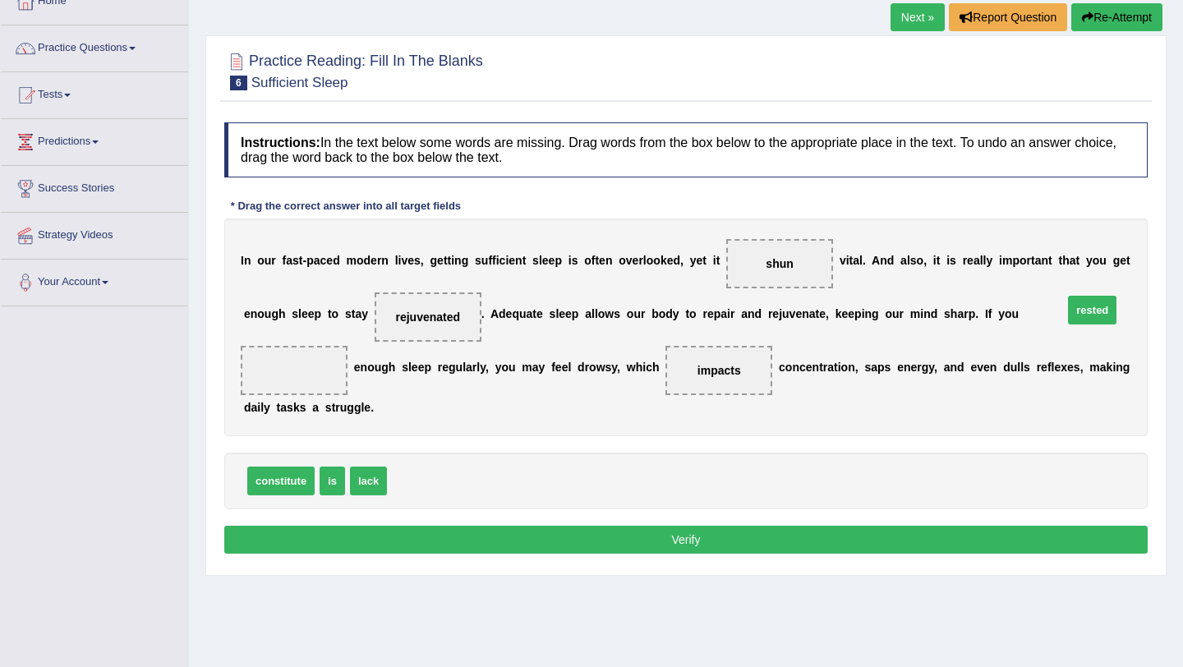
drag, startPoint x: 413, startPoint y: 481, endPoint x: 1091, endPoint y: 311, distance: 698.2
click at [120, 38] on link "Practice Questions" at bounding box center [94, 45] width 187 height 41
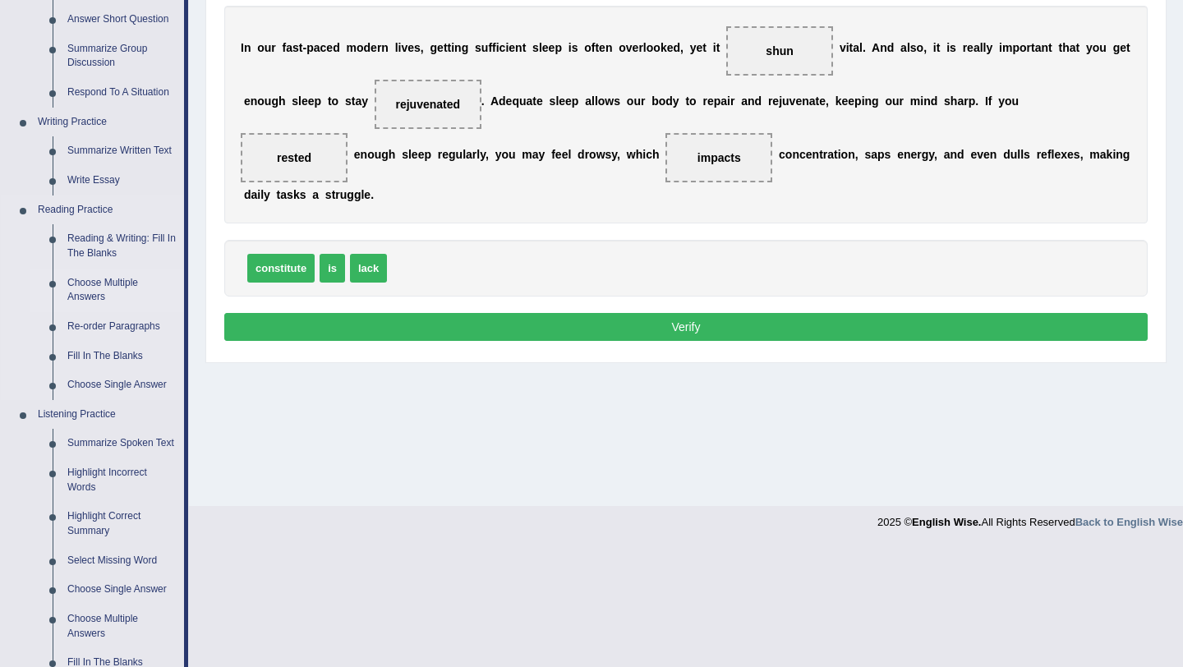
scroll to position [368, 0]
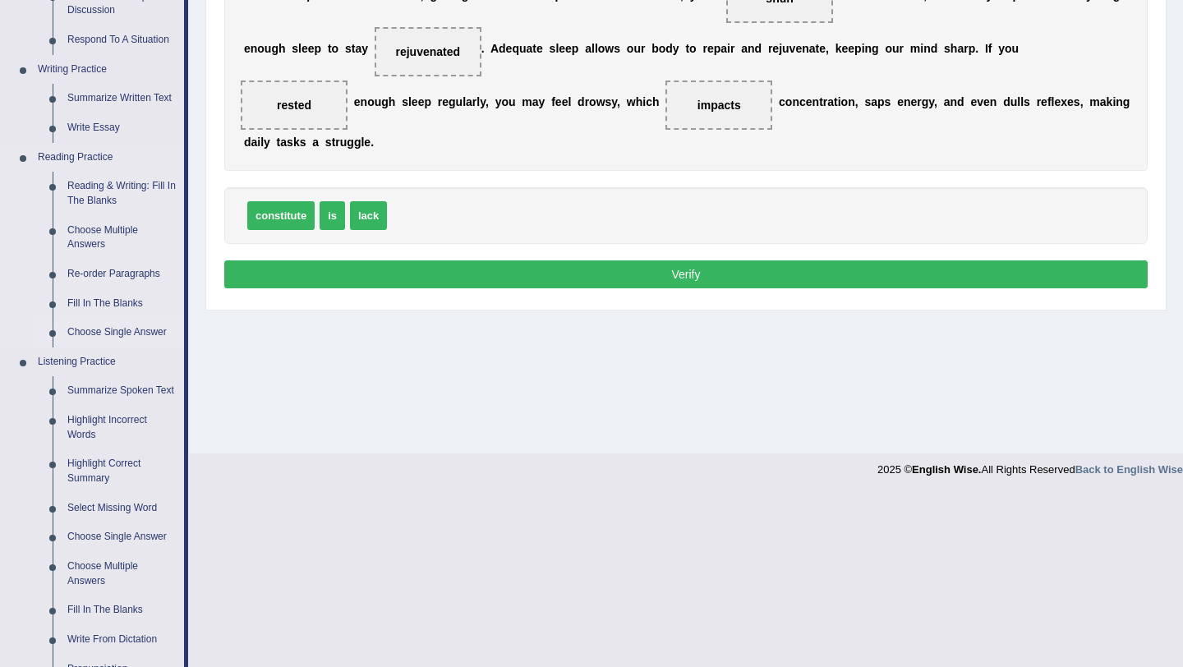
click at [110, 335] on link "Choose Single Answer" at bounding box center [122, 333] width 124 height 30
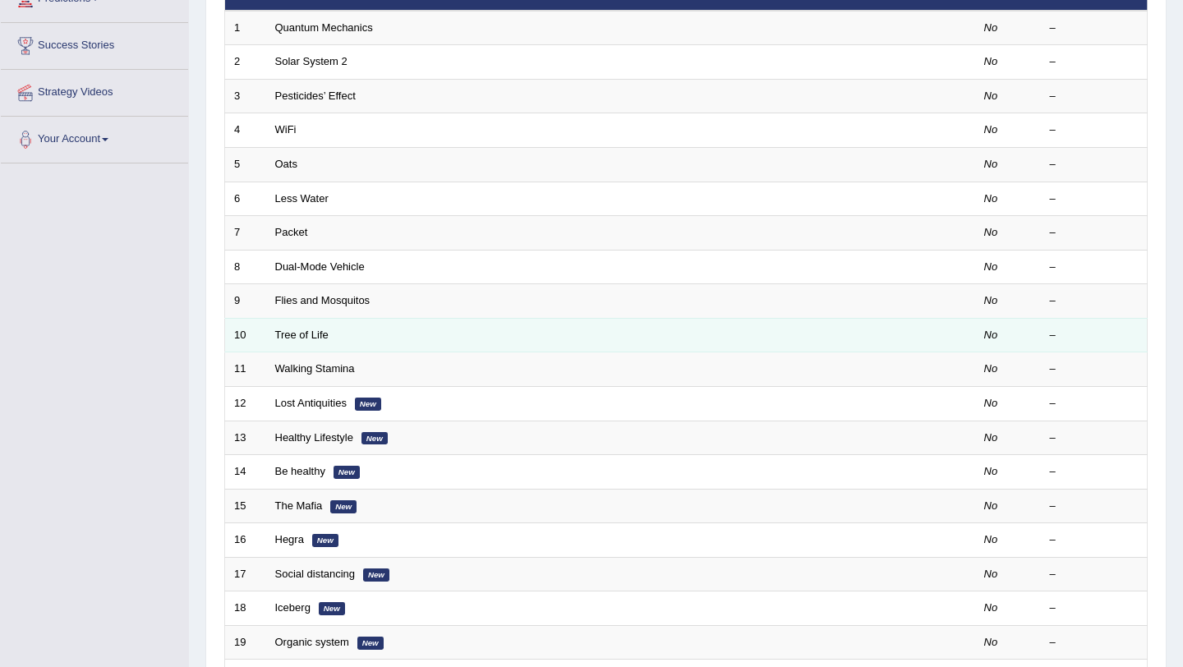
click at [321, 328] on td "Tree of Life" at bounding box center [559, 335] width 586 height 35
click at [307, 334] on link "Tree of Life" at bounding box center [301, 335] width 53 height 12
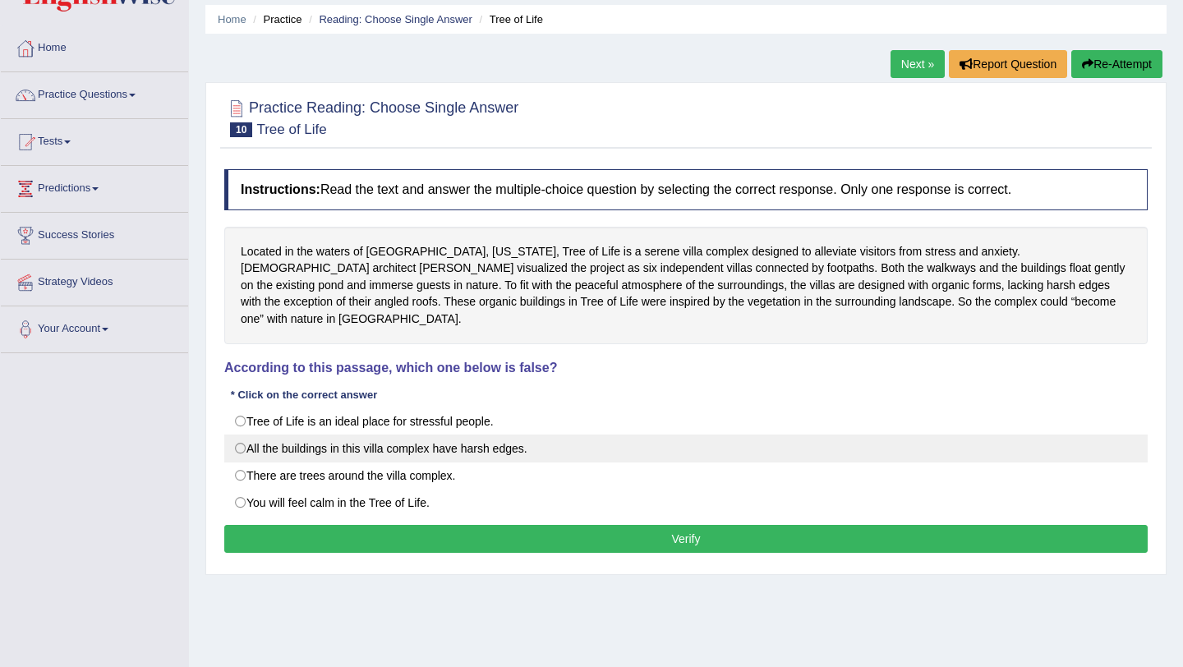
click at [245, 435] on label "All the buildings in this villa complex have harsh edges." at bounding box center [686, 449] width 924 height 28
radio input "true"
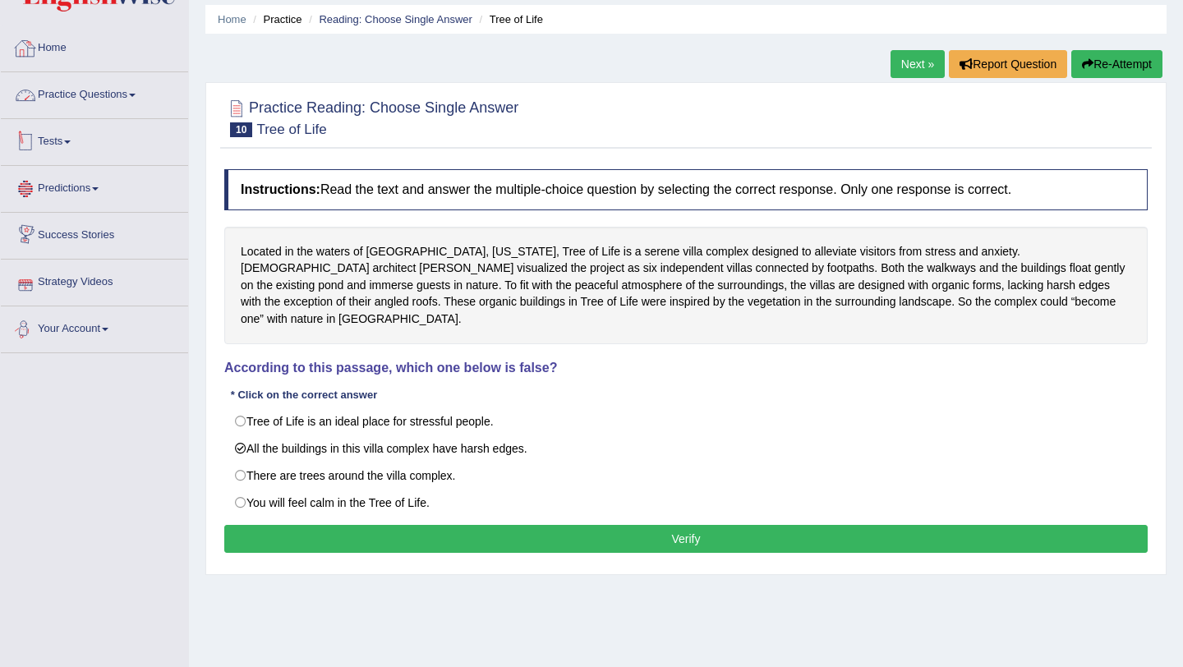
click at [60, 94] on link "Practice Questions" at bounding box center [94, 92] width 187 height 41
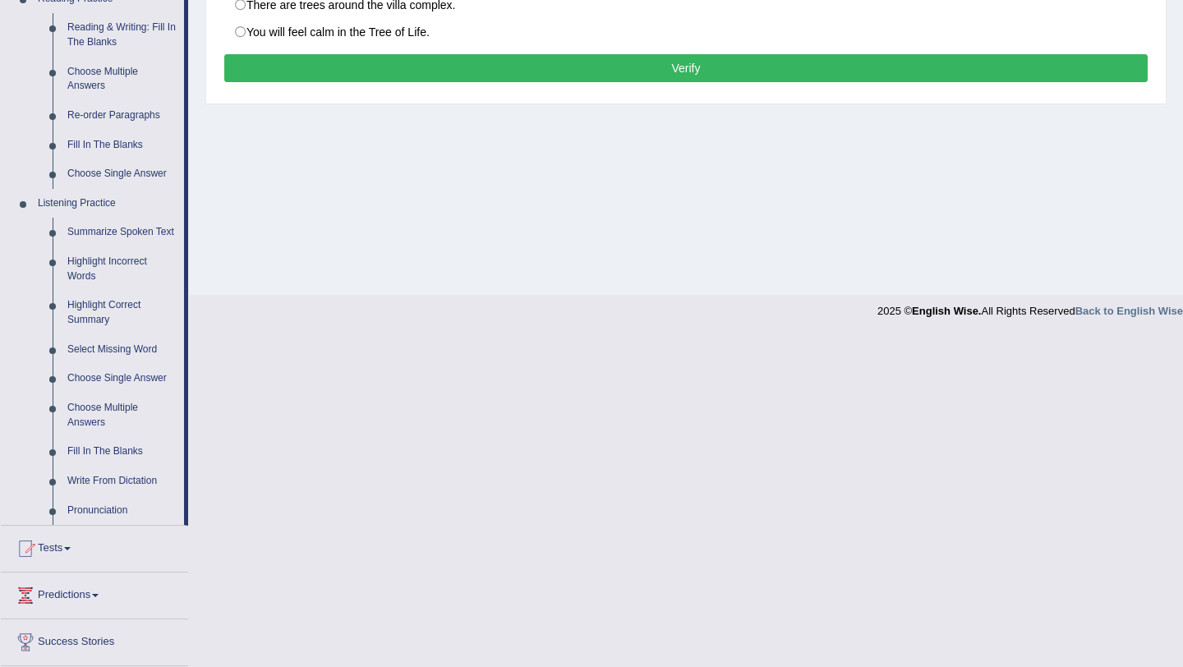
scroll to position [559, 0]
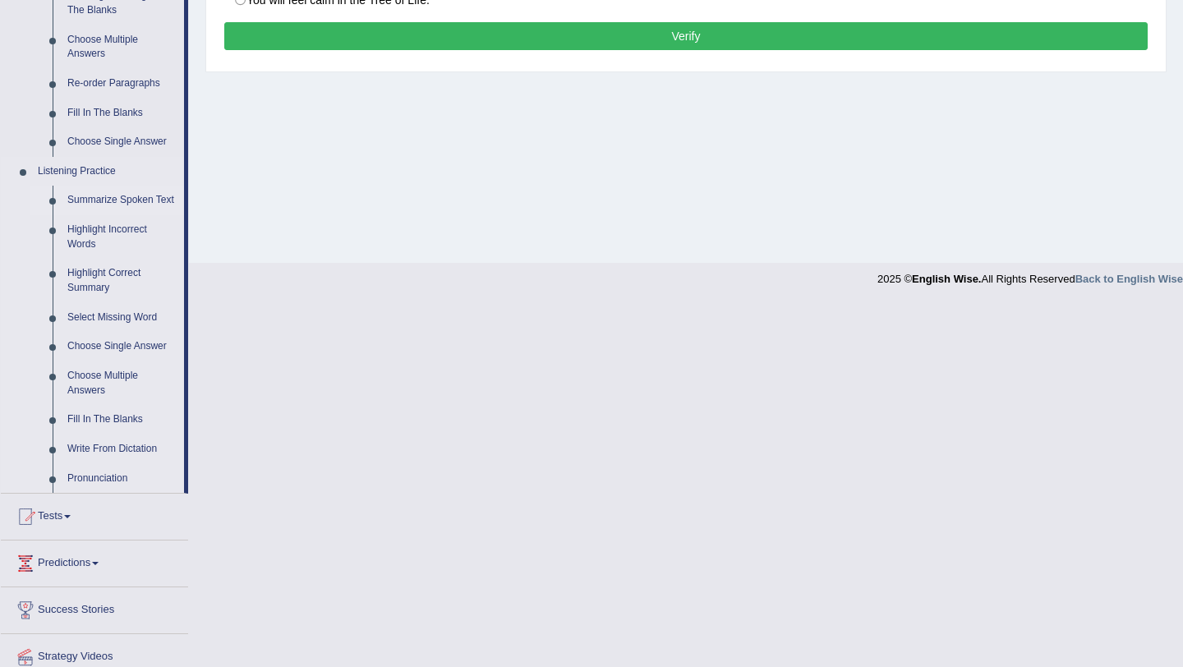
click at [90, 203] on link "Summarize Spoken Text" at bounding box center [122, 201] width 124 height 30
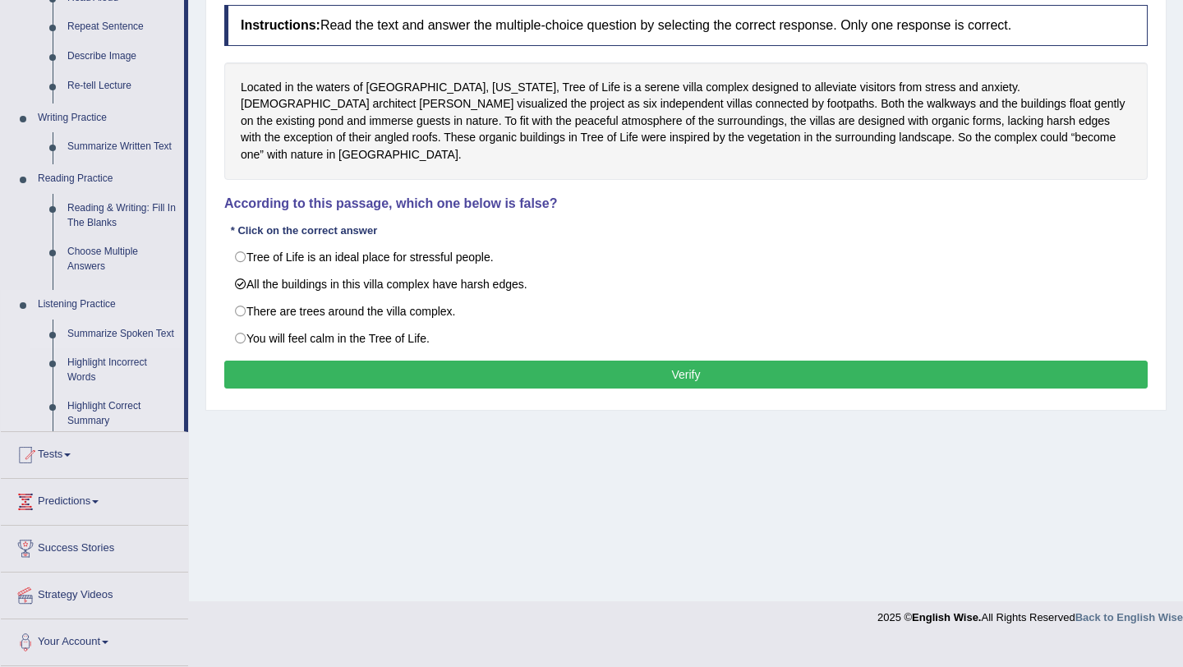
scroll to position [196, 0]
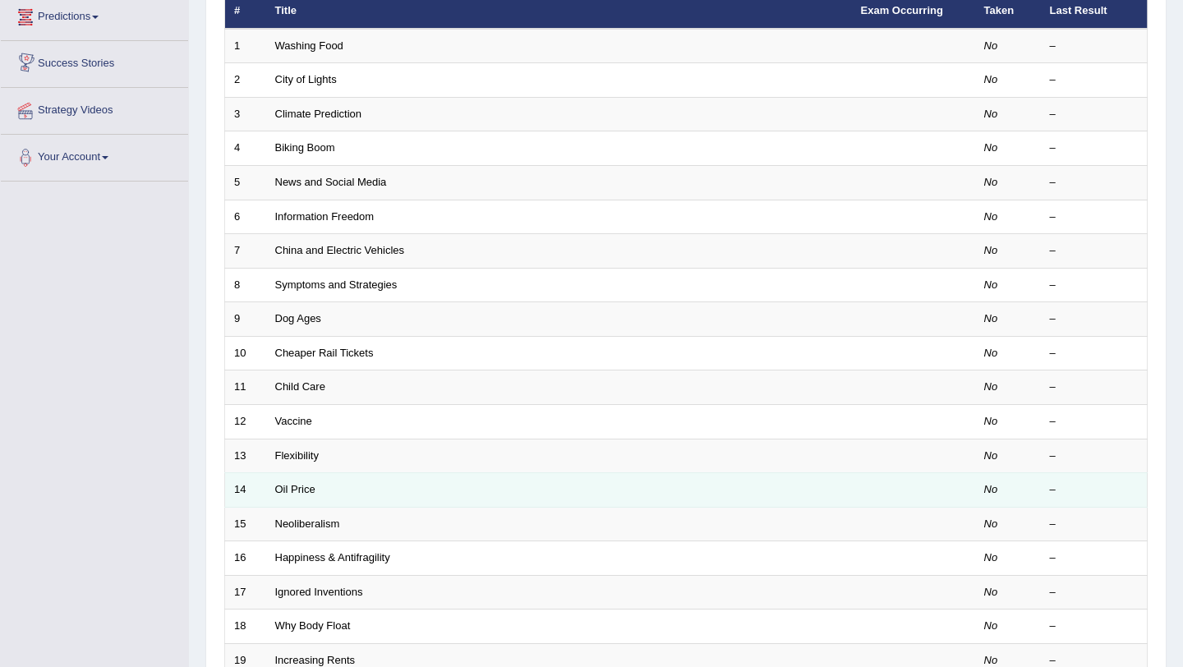
scroll to position [260, 0]
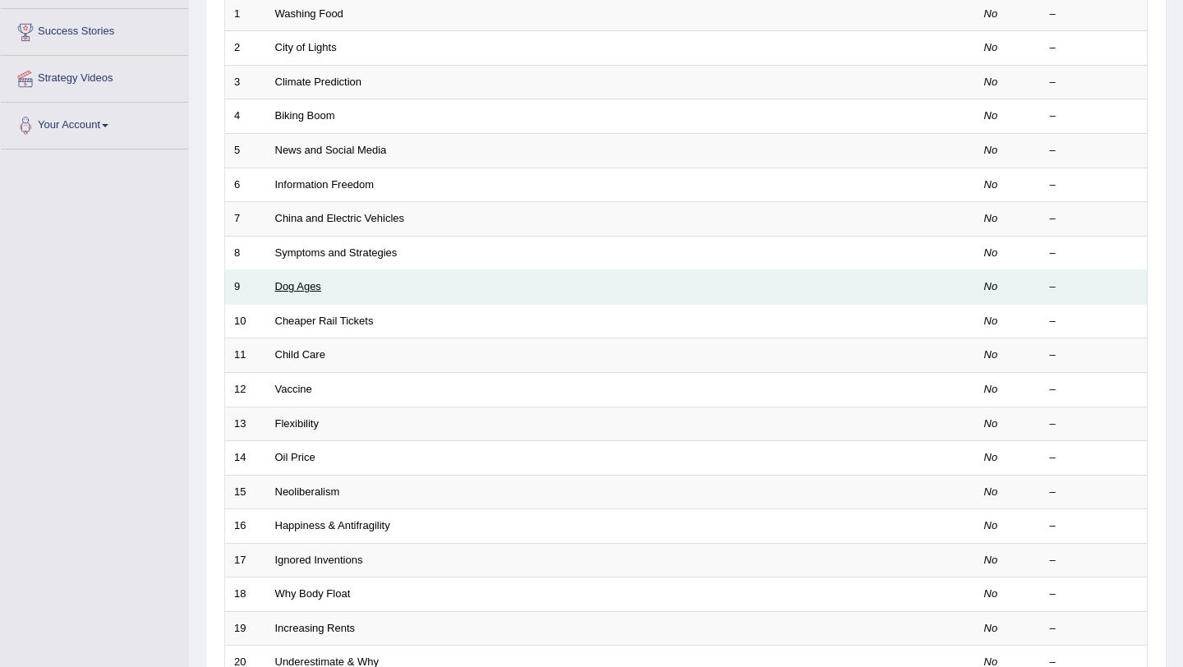
click at [304, 292] on link "Dog Ages" at bounding box center [298, 286] width 46 height 12
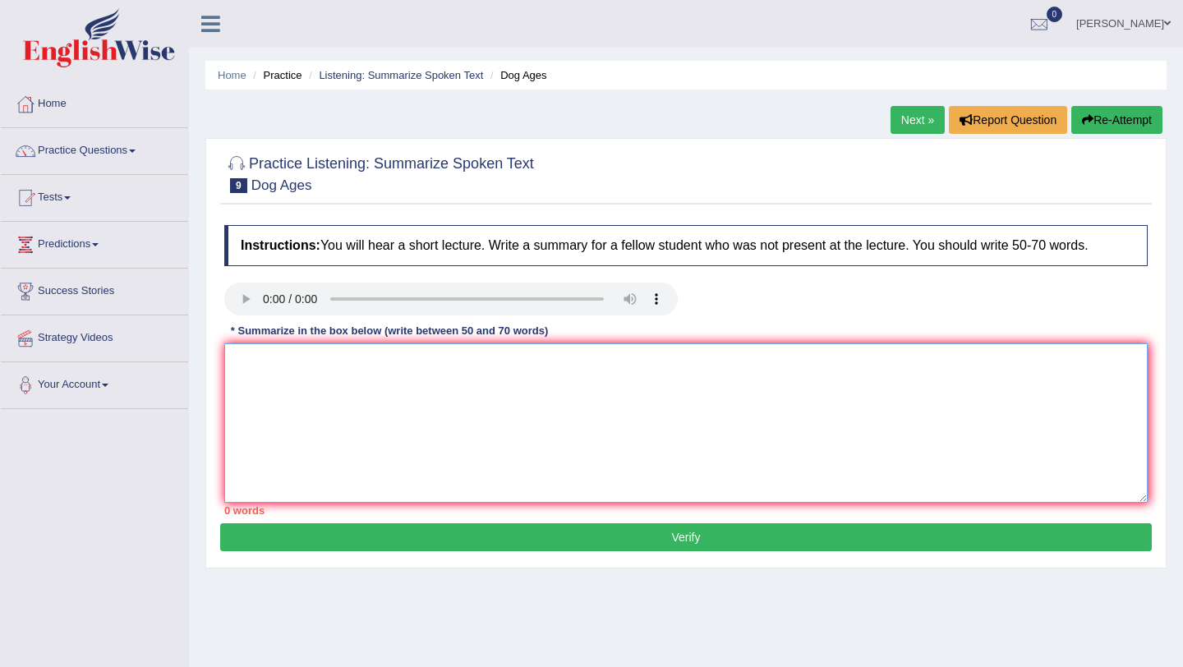
click at [395, 371] on textarea at bounding box center [686, 423] width 924 height 159
click at [395, 373] on textarea at bounding box center [686, 423] width 924 height 159
click at [371, 366] on textarea at bounding box center [686, 423] width 924 height 159
drag, startPoint x: 461, startPoint y: 329, endPoint x: 521, endPoint y: 330, distance: 60.0
click at [521, 330] on div "* Summarize in the box below (write between 50 and 70 words)" at bounding box center [389, 332] width 330 height 16
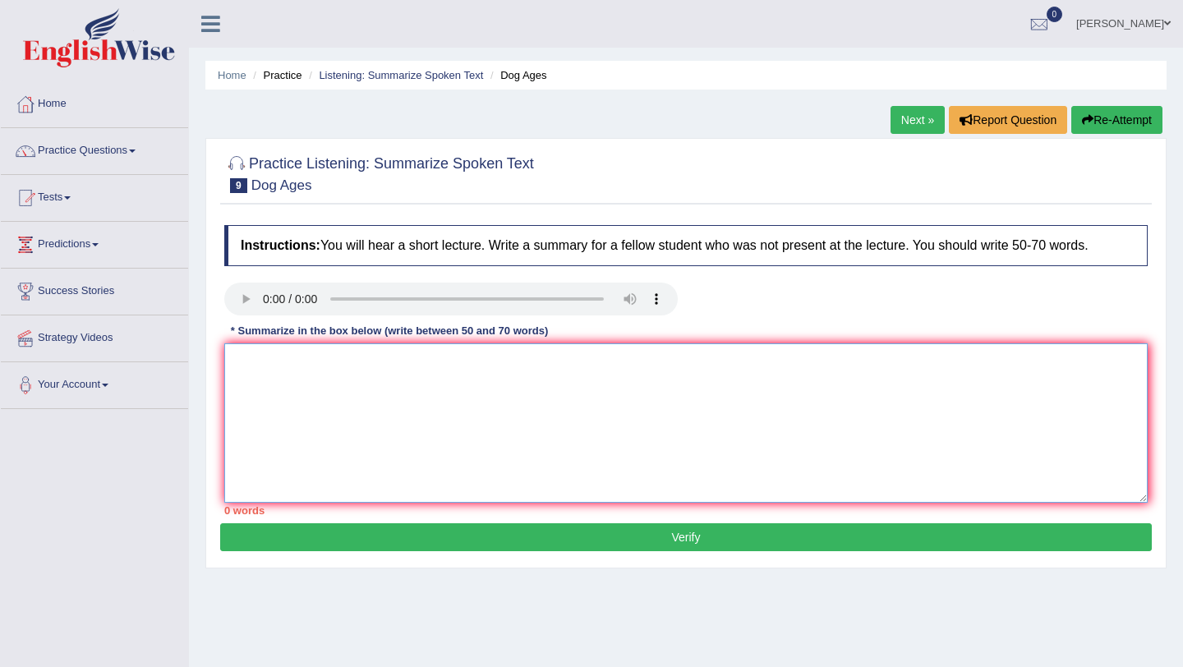
click at [469, 363] on textarea at bounding box center [686, 423] width 924 height 159
drag, startPoint x: 460, startPoint y: 328, endPoint x: 520, endPoint y: 336, distance: 60.6
click at [520, 336] on div "* Summarize in the box below (write between 50 and 70 words)" at bounding box center [389, 332] width 330 height 16
click at [454, 380] on textarea at bounding box center [686, 423] width 924 height 159
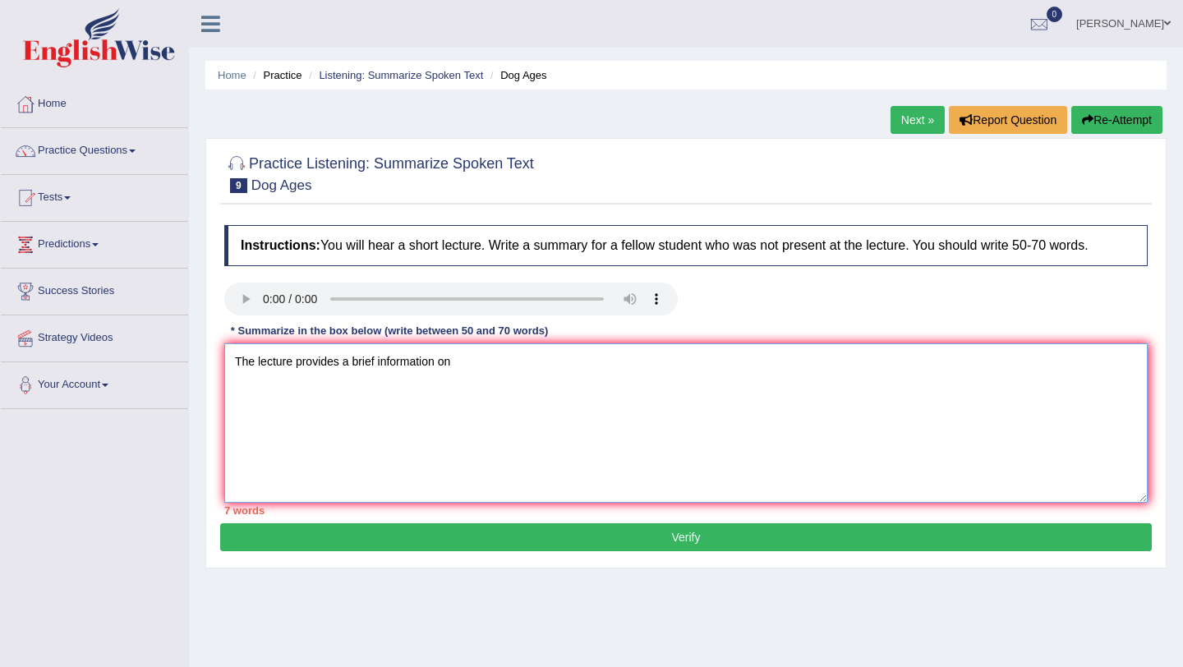
type textarea "The lecture provides a brief information on"
drag, startPoint x: 503, startPoint y: 356, endPoint x: 226, endPoint y: 365, distance: 277.1
click at [225, 362] on textarea "The lecture provides a brief information on" at bounding box center [686, 423] width 924 height 159
click at [67, 104] on link "Home" at bounding box center [94, 101] width 187 height 41
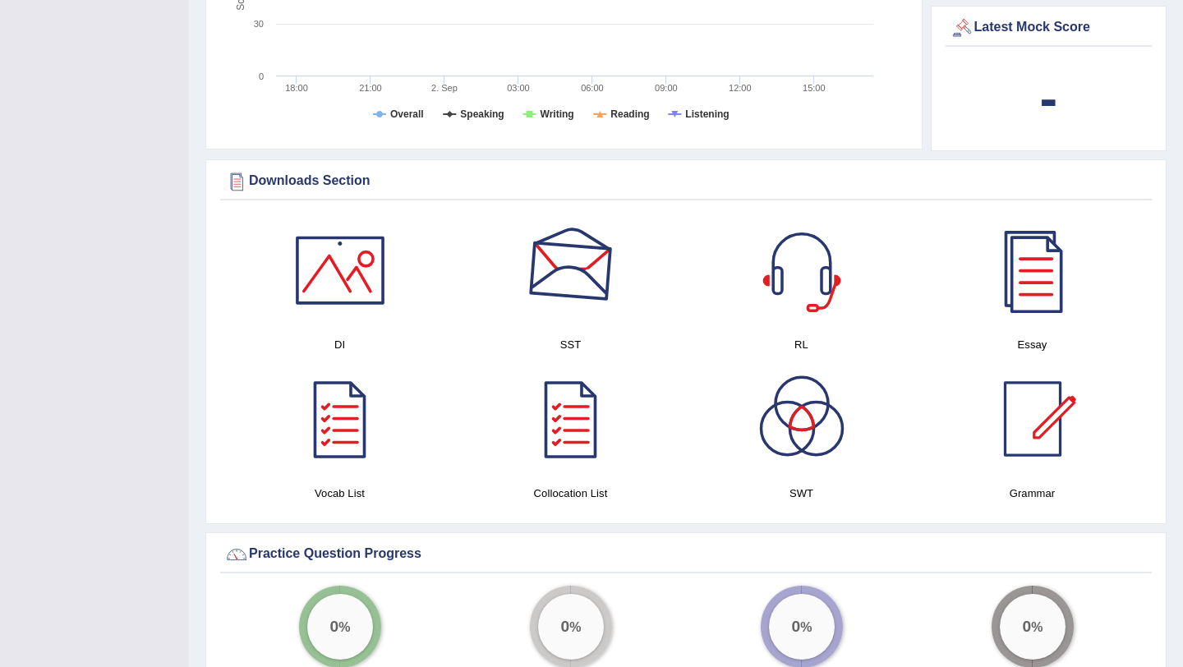
click at [563, 270] on div at bounding box center [571, 270] width 115 height 115
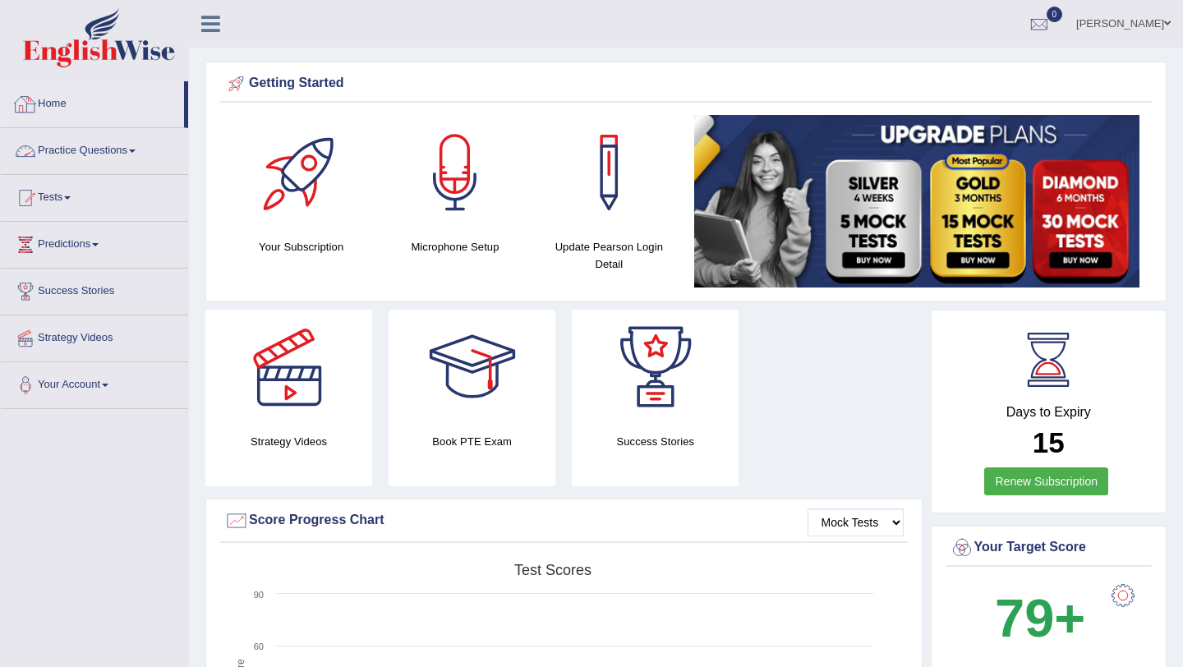
click at [80, 143] on link "Practice Questions" at bounding box center [94, 148] width 187 height 41
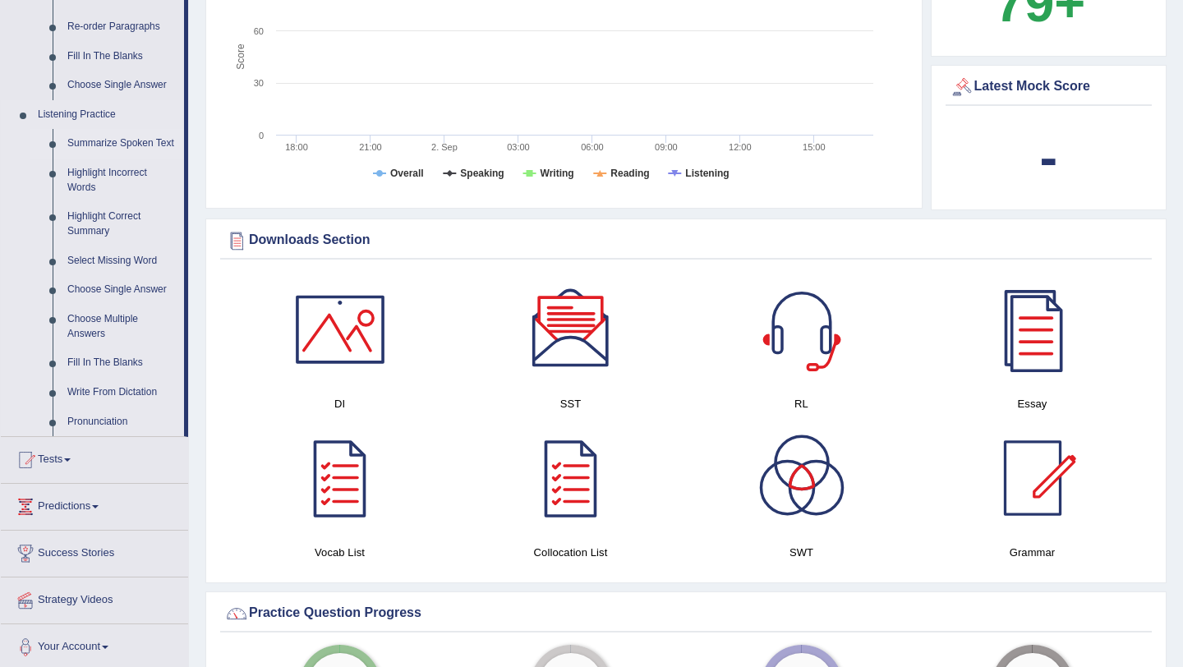
scroll to position [643, 0]
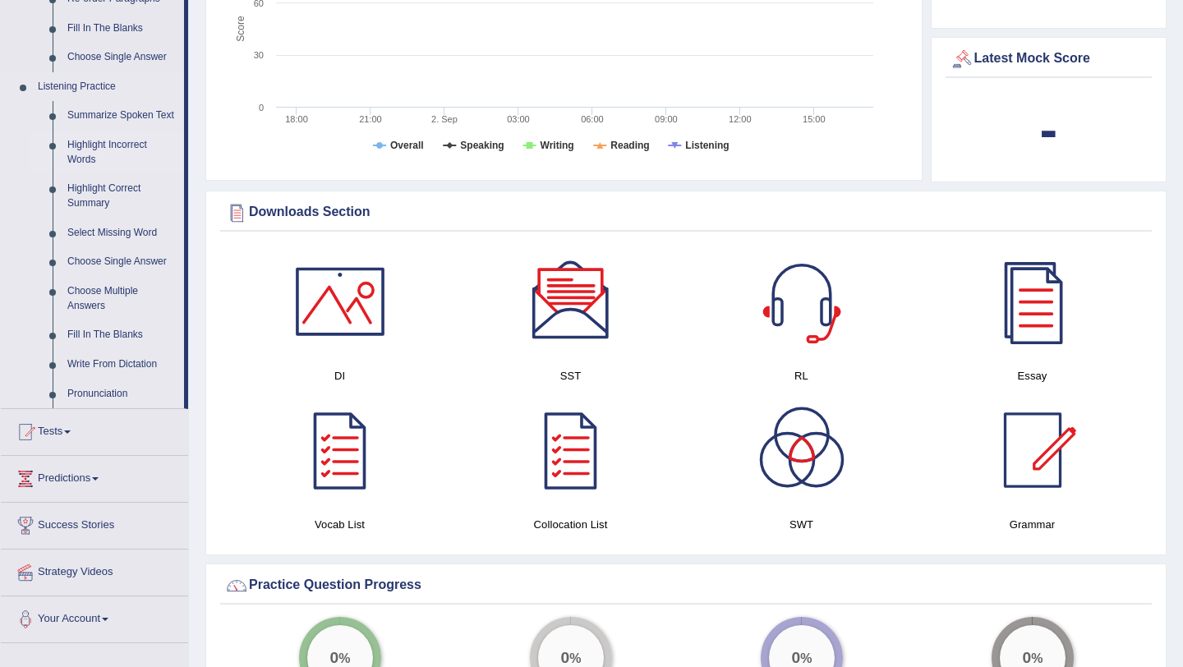
click at [91, 166] on link "Highlight Incorrect Words" at bounding box center [122, 153] width 124 height 44
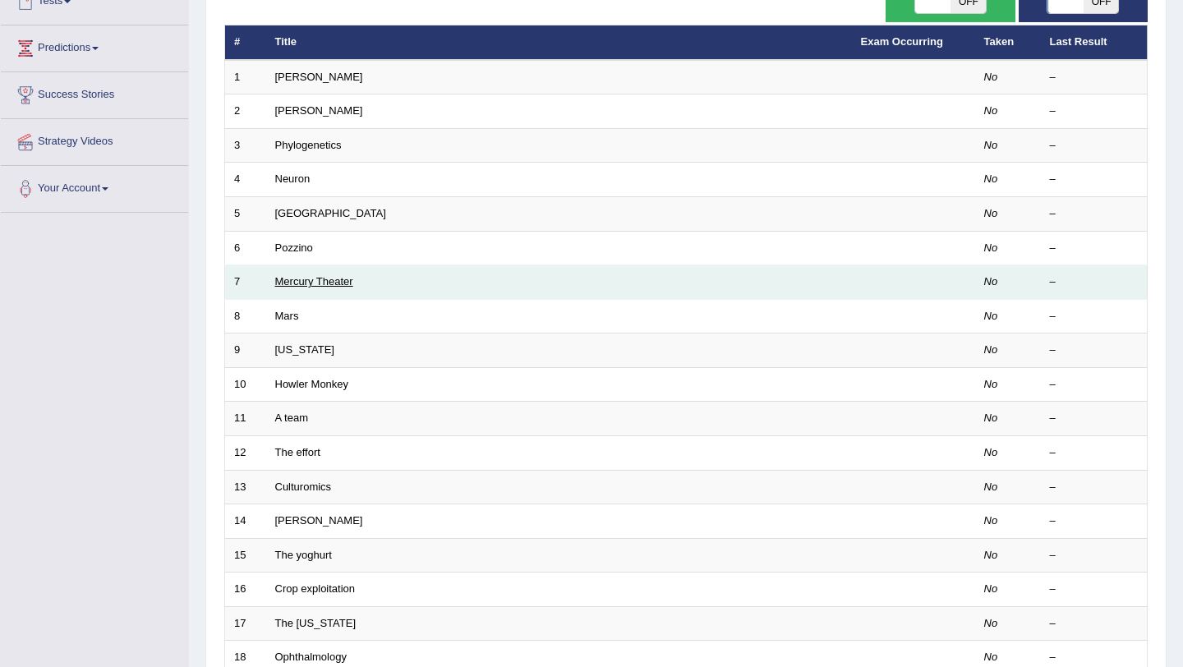
click at [328, 281] on link "Mercury Theater" at bounding box center [314, 281] width 78 height 12
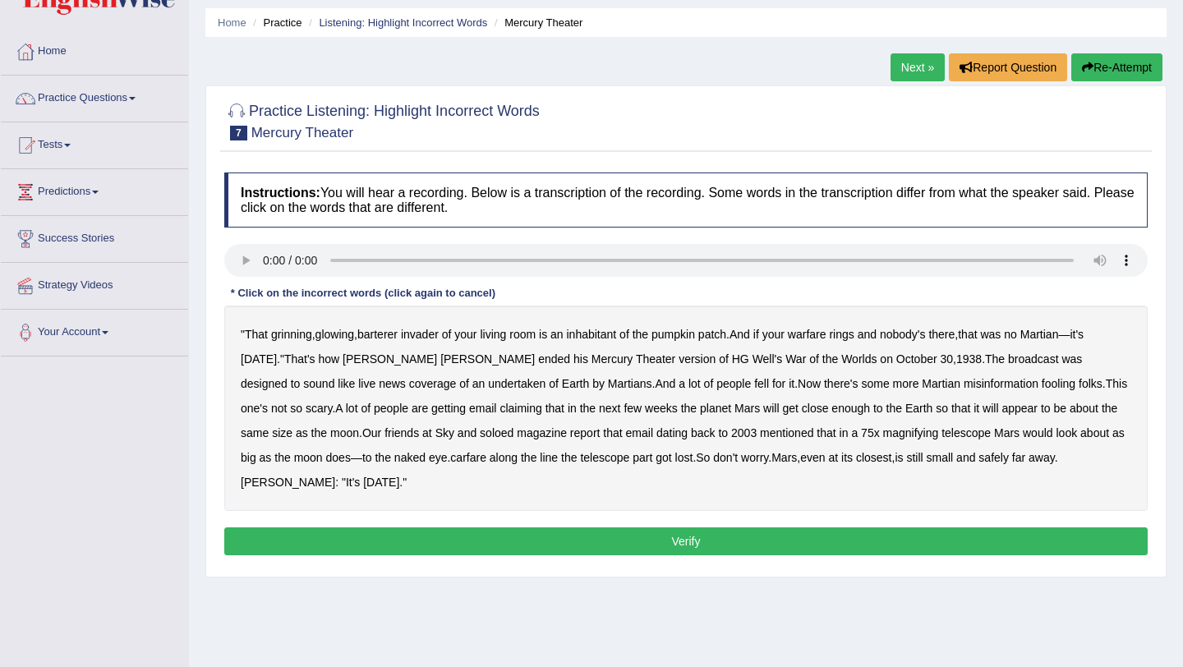
scroll to position [54, 0]
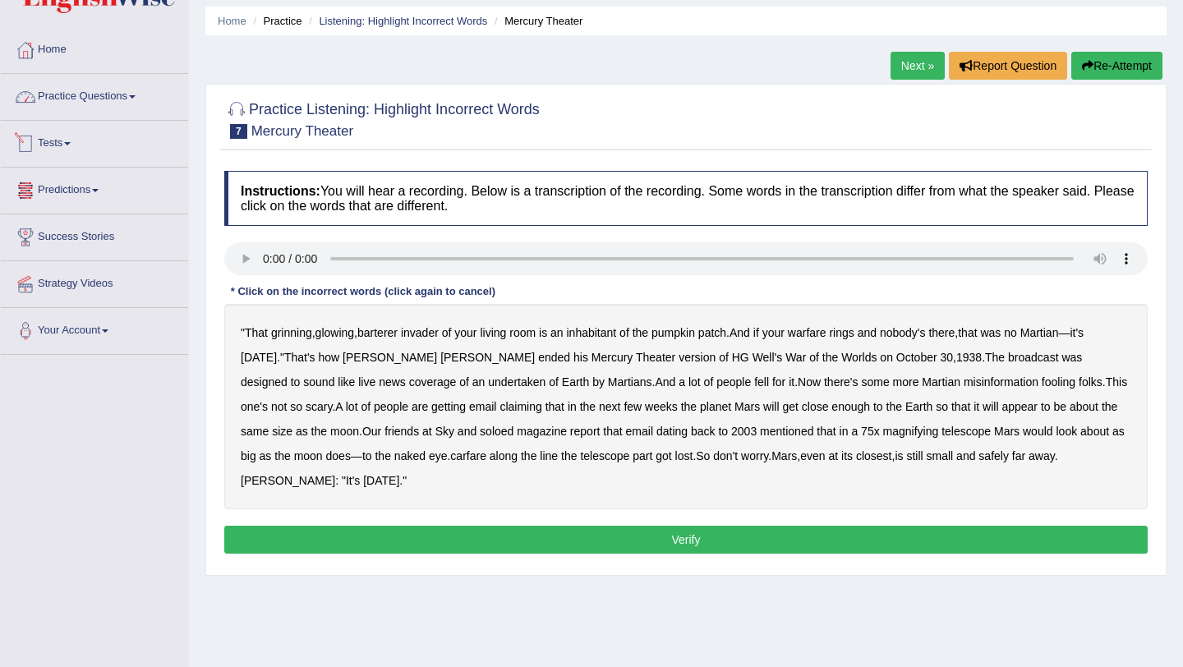
click at [135, 91] on link "Practice Questions" at bounding box center [94, 94] width 187 height 41
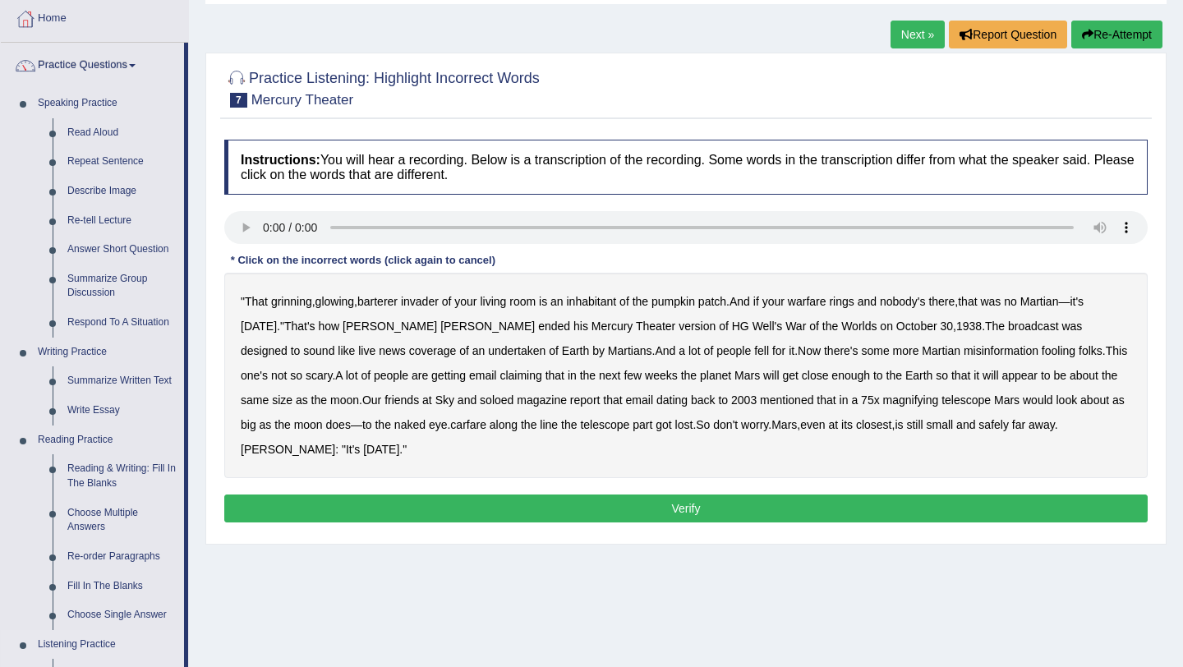
scroll to position [94, 0]
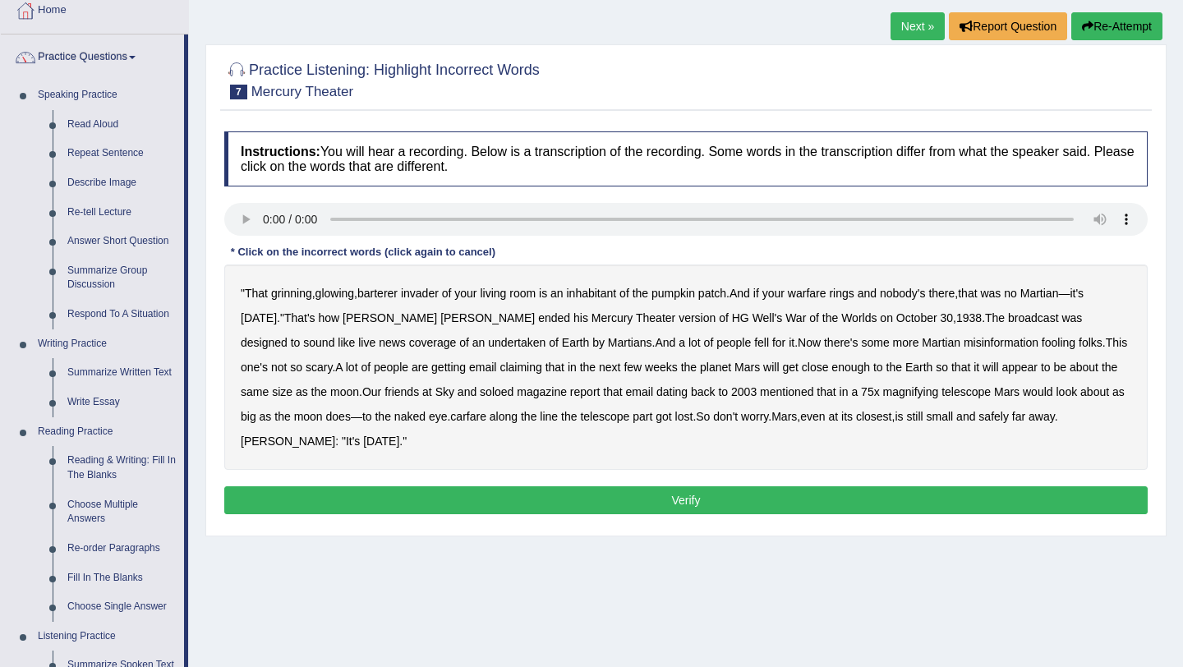
click at [393, 299] on b "barterer" at bounding box center [377, 293] width 40 height 13
click at [825, 294] on b "warfare" at bounding box center [807, 293] width 39 height 13
click at [488, 348] on b "undertaken" at bounding box center [517, 342] width 58 height 13
click at [861, 341] on b "some" at bounding box center [875, 342] width 28 height 13
click at [480, 391] on b "soloed" at bounding box center [497, 391] width 34 height 13
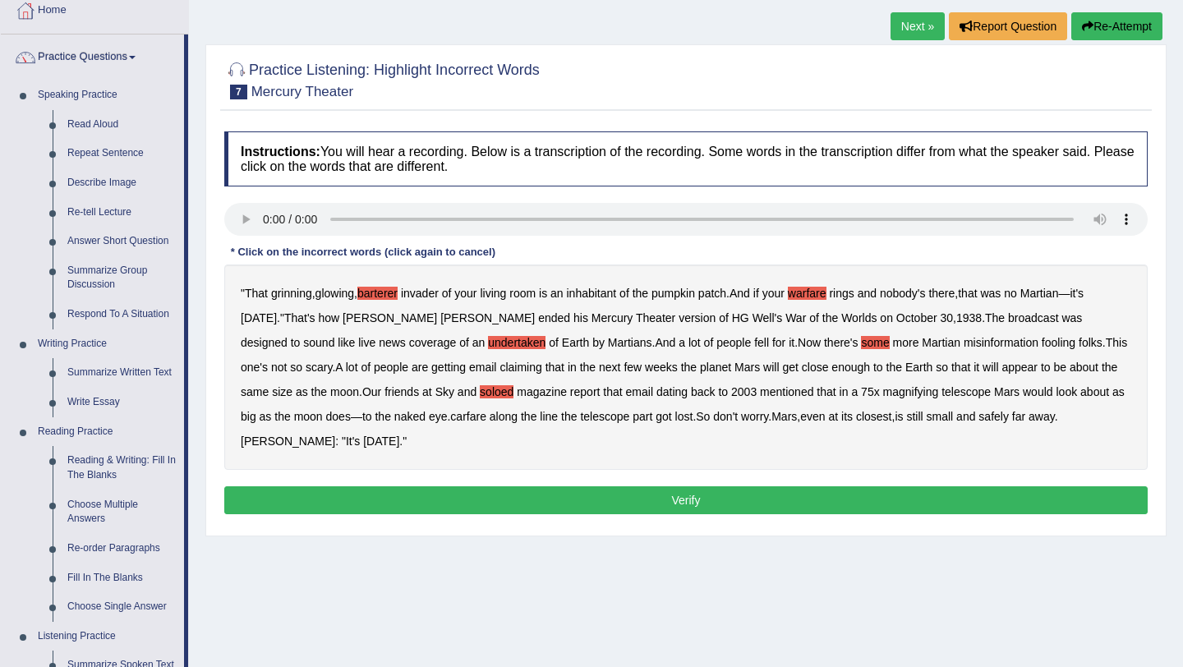
click at [450, 421] on b "carfare" at bounding box center [468, 416] width 36 height 13
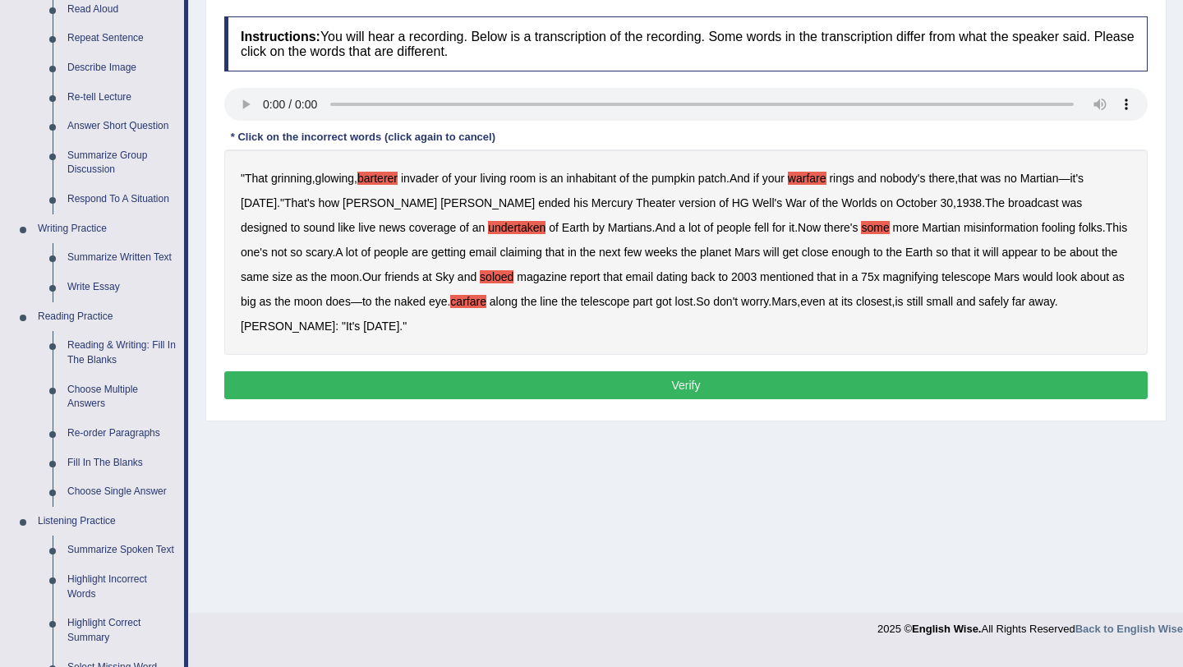
scroll to position [219, 0]
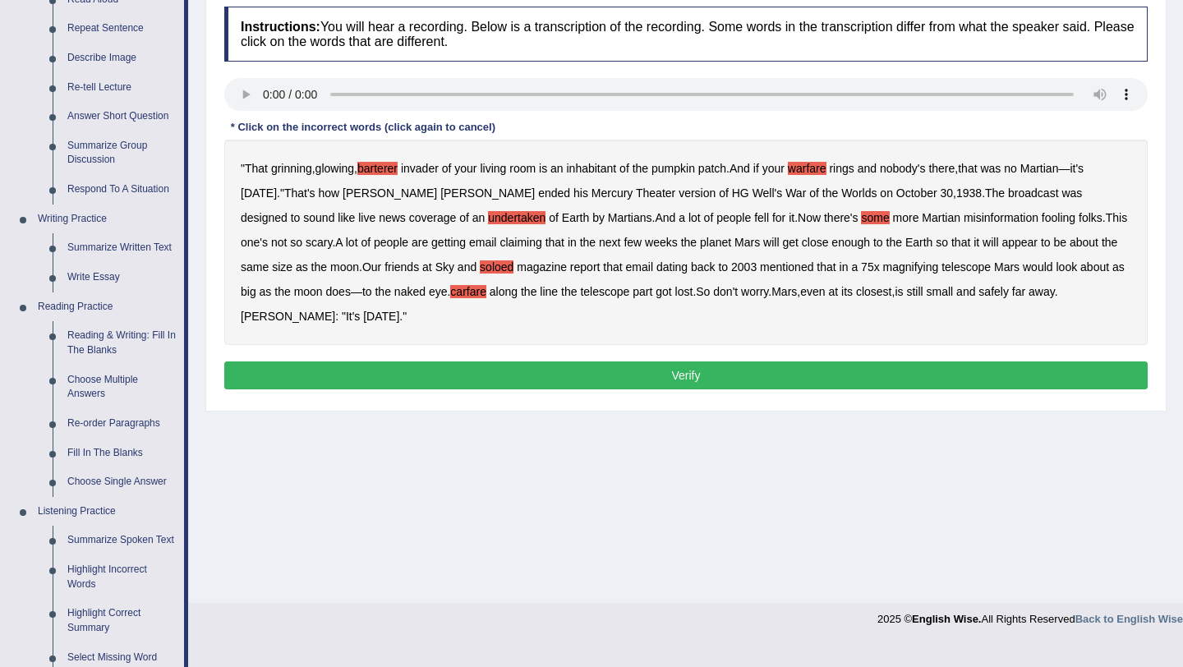
click at [698, 373] on button "Verify" at bounding box center [686, 376] width 924 height 28
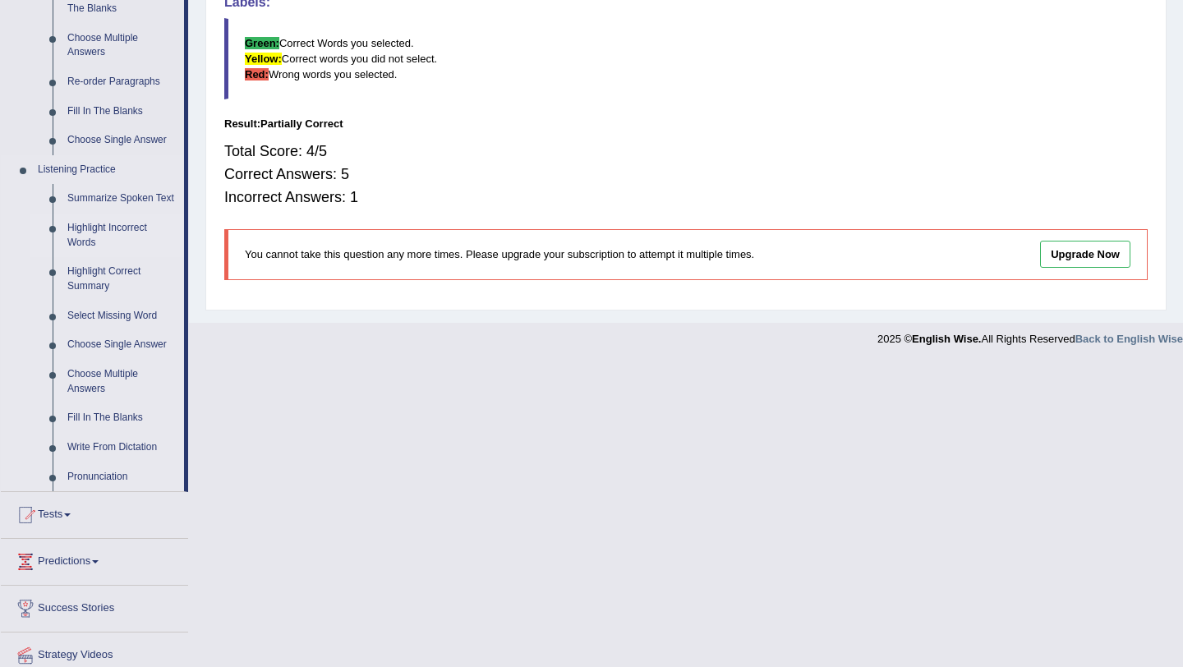
scroll to position [635, 0]
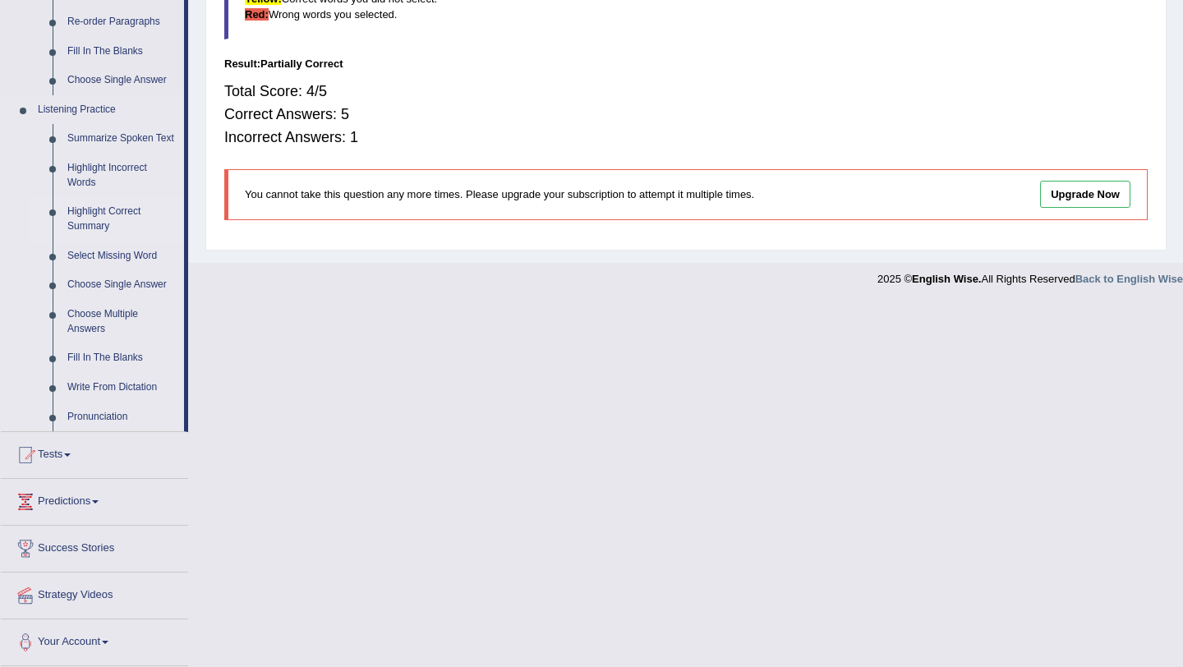
click at [103, 216] on link "Highlight Correct Summary" at bounding box center [122, 219] width 124 height 44
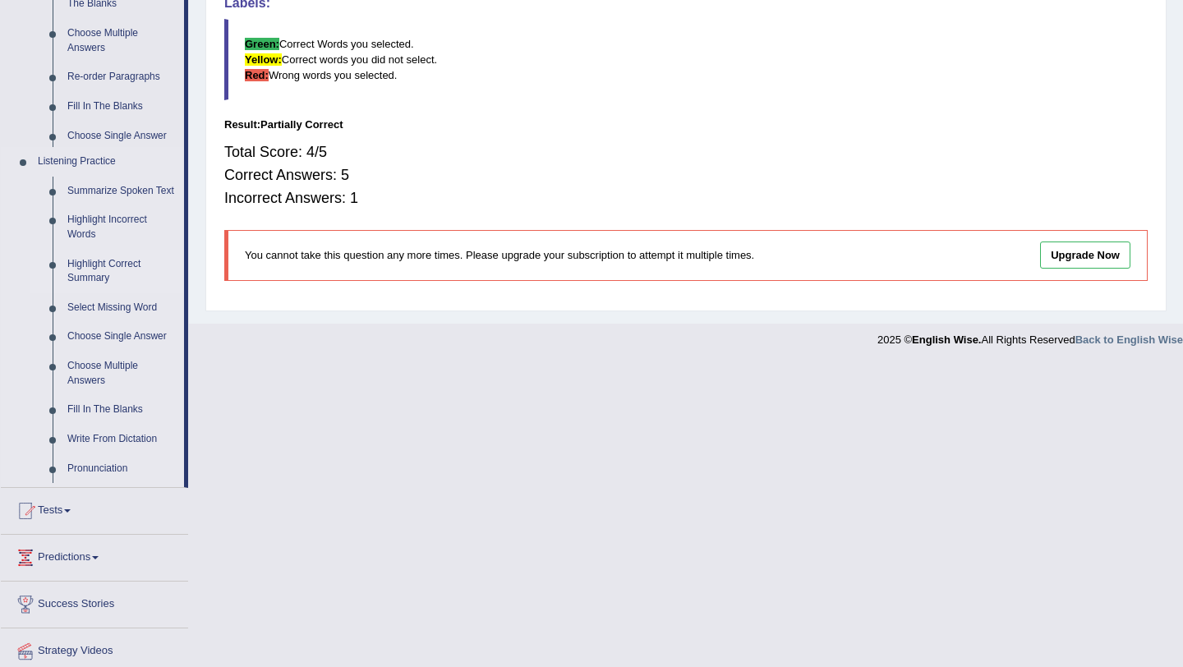
scroll to position [257, 0]
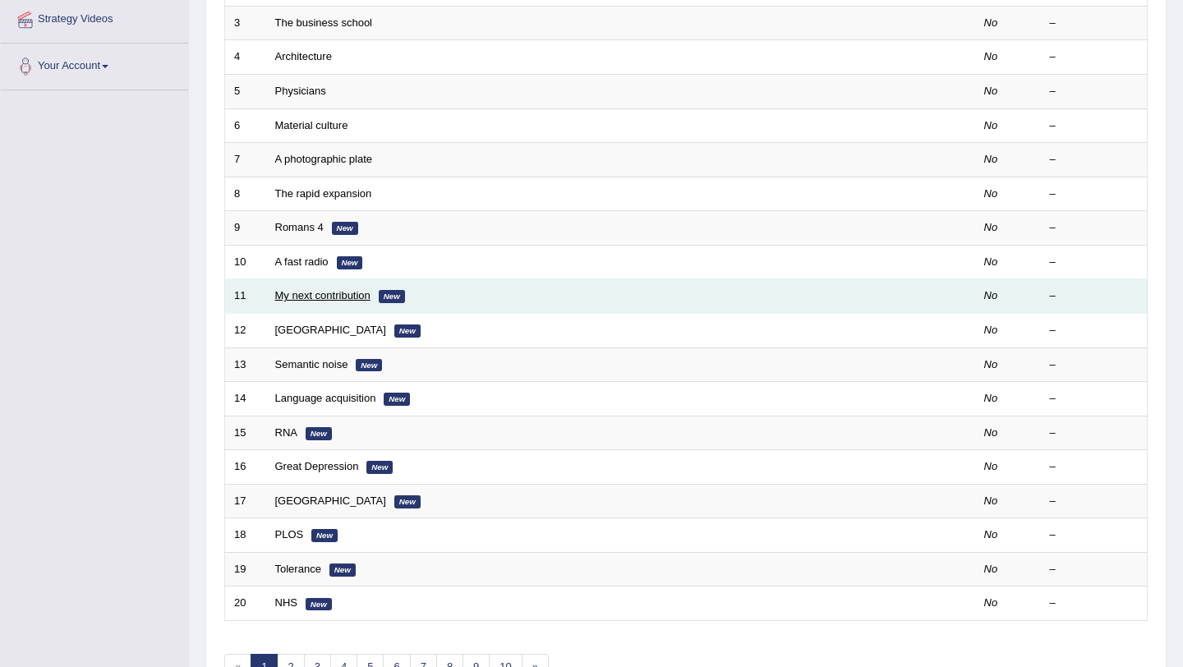
click at [366, 291] on link "My next contribution" at bounding box center [322, 295] width 95 height 12
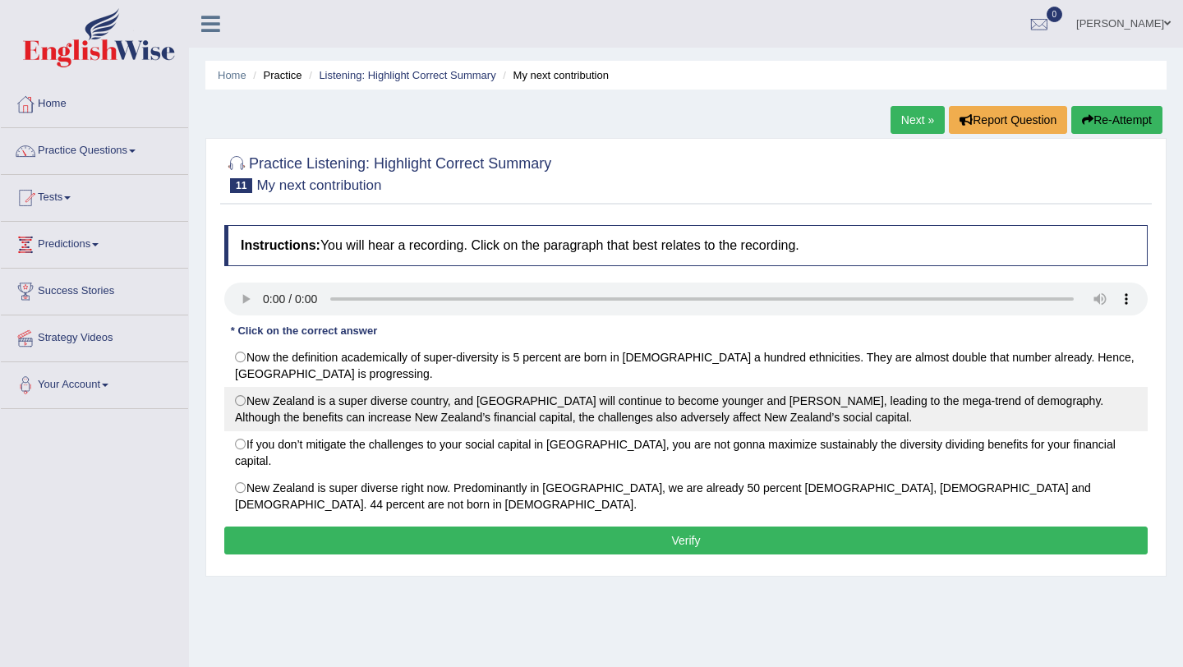
click at [242, 404] on label "New Zealand is a super diverse country, and [GEOGRAPHIC_DATA] will continue to …" at bounding box center [686, 409] width 924 height 44
radio input "true"
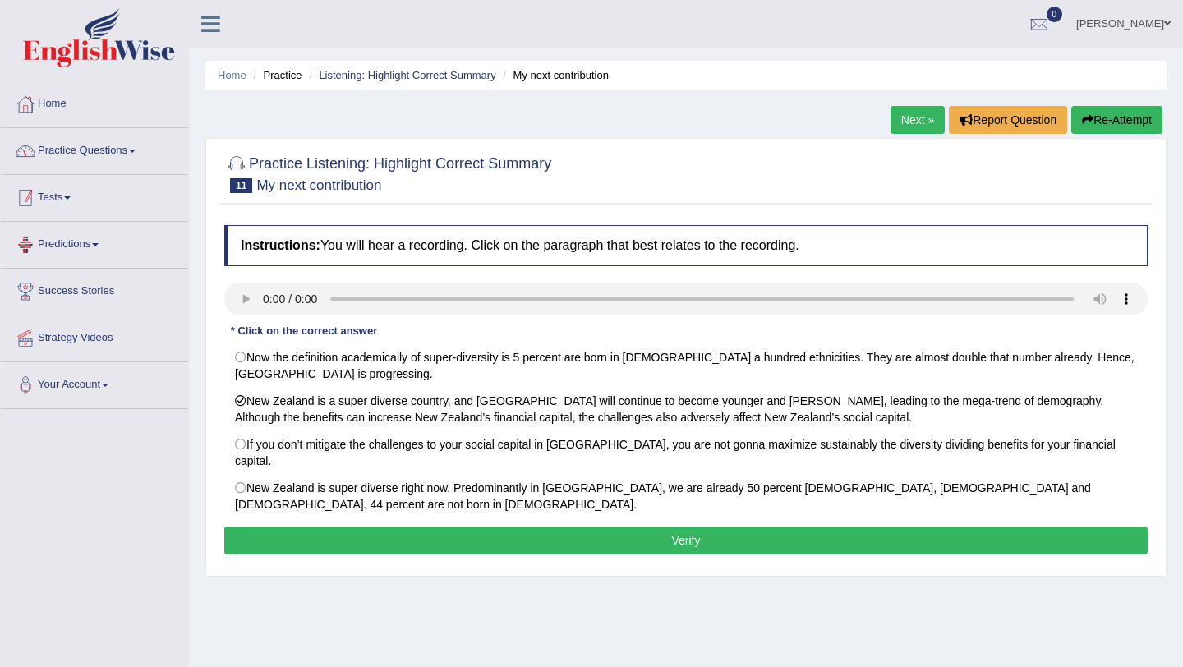
click at [135, 155] on link "Practice Questions" at bounding box center [94, 148] width 187 height 41
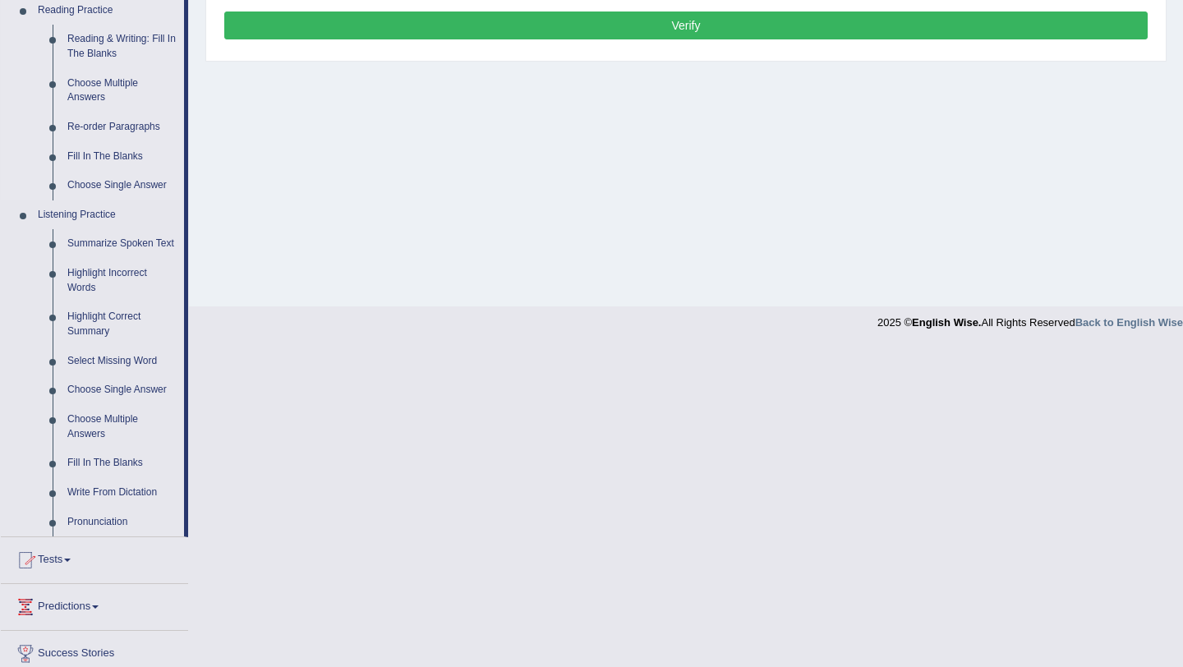
scroll to position [525, 0]
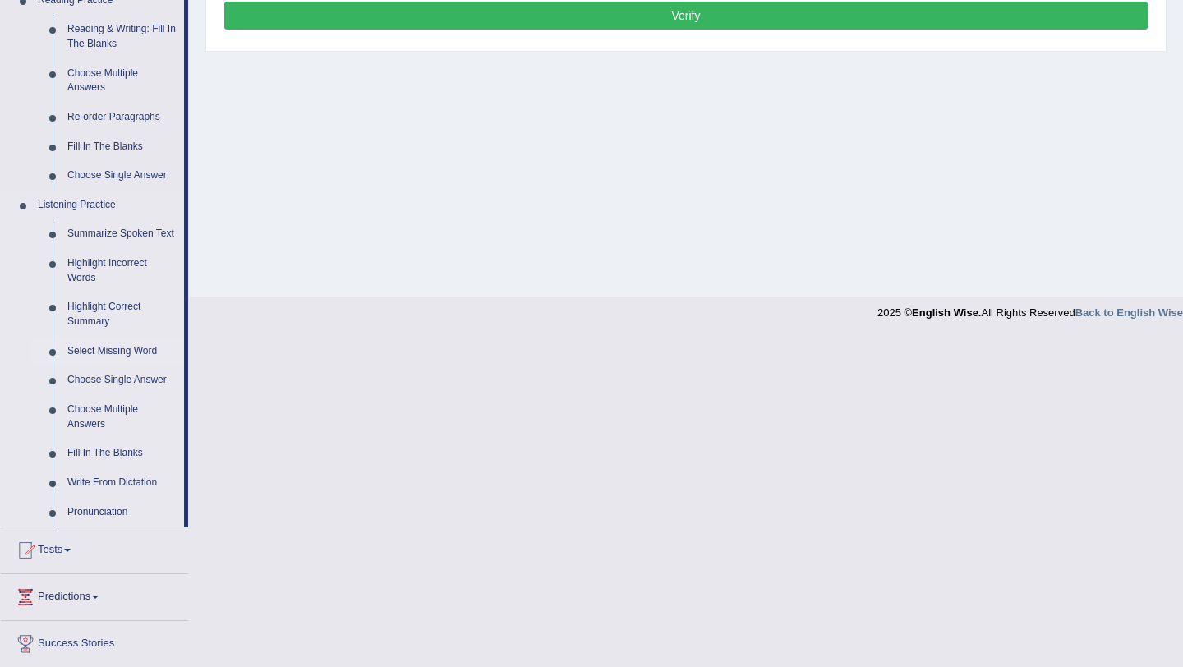
click at [99, 367] on link "Select Missing Word" at bounding box center [122, 352] width 124 height 30
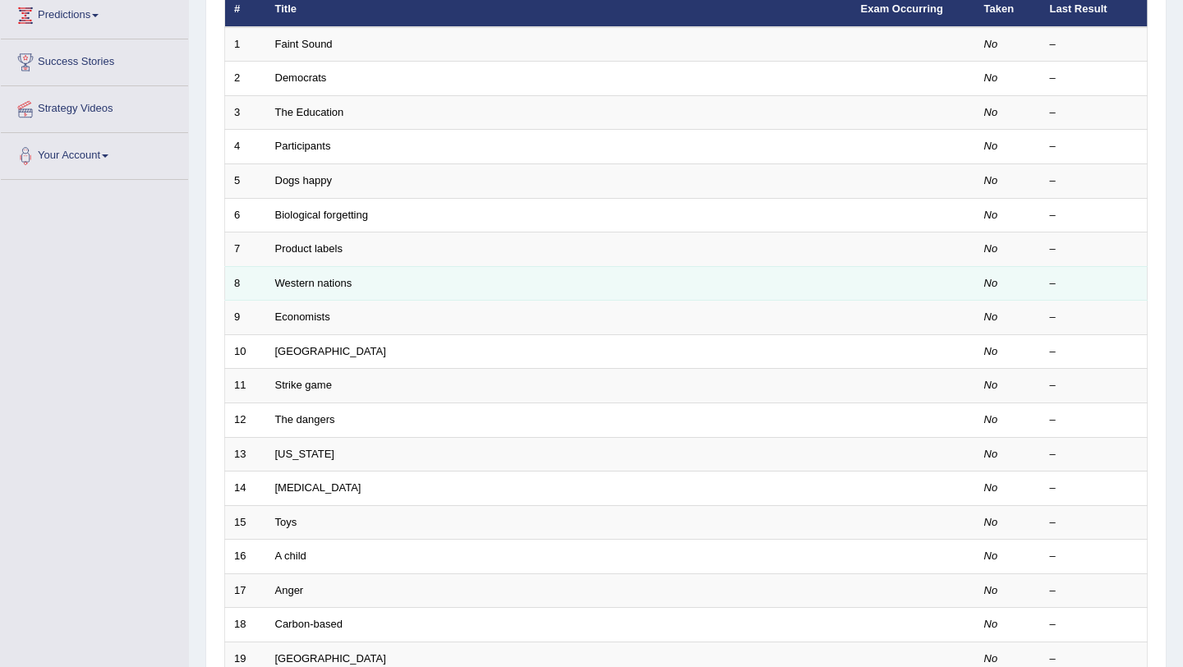
click at [332, 290] on td "Western nations" at bounding box center [559, 283] width 586 height 35
click at [333, 286] on link "Western nations" at bounding box center [313, 283] width 77 height 12
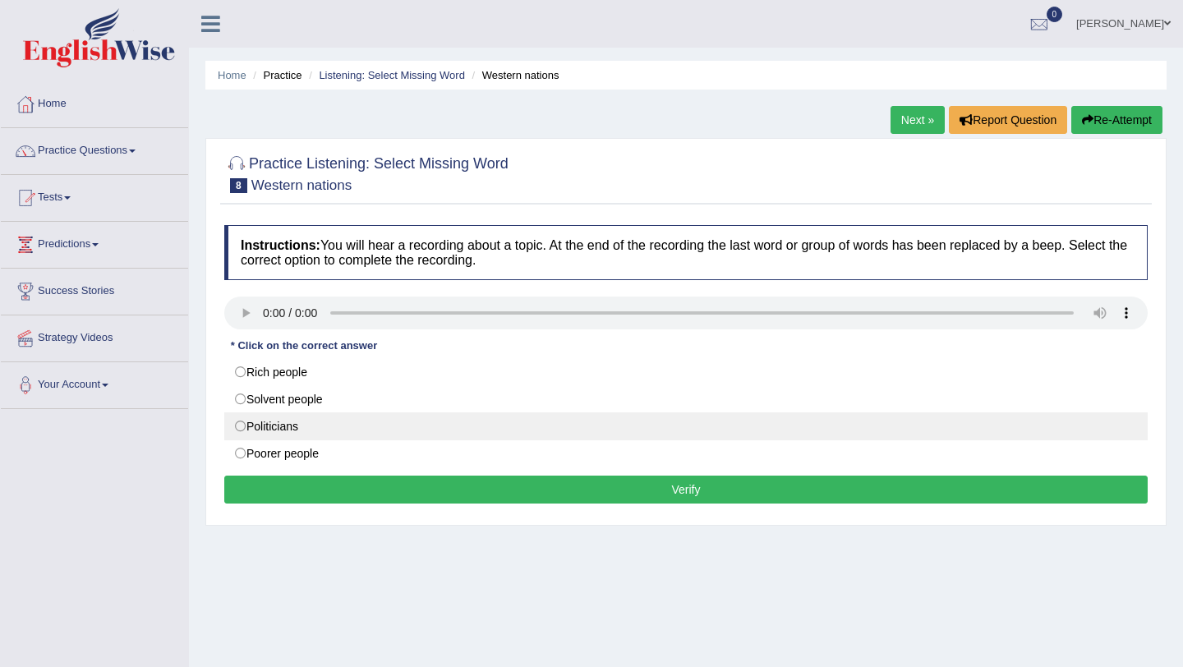
click at [252, 422] on label "Politicians" at bounding box center [686, 427] width 924 height 28
radio input "true"
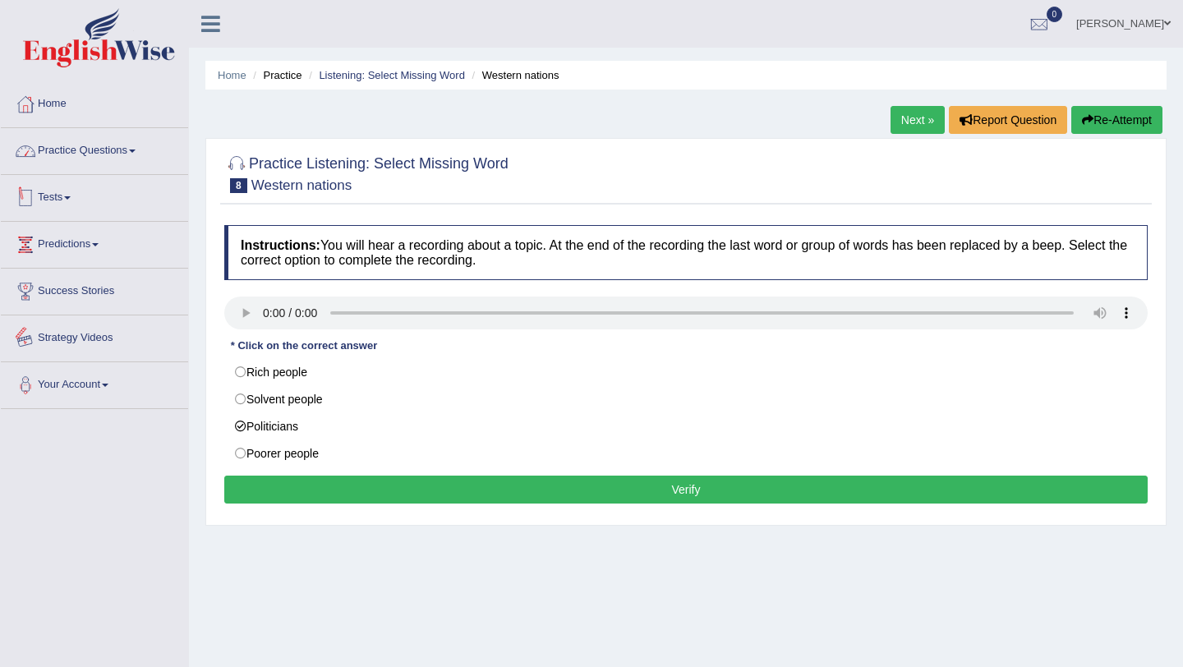
click at [92, 148] on link "Practice Questions" at bounding box center [94, 148] width 187 height 41
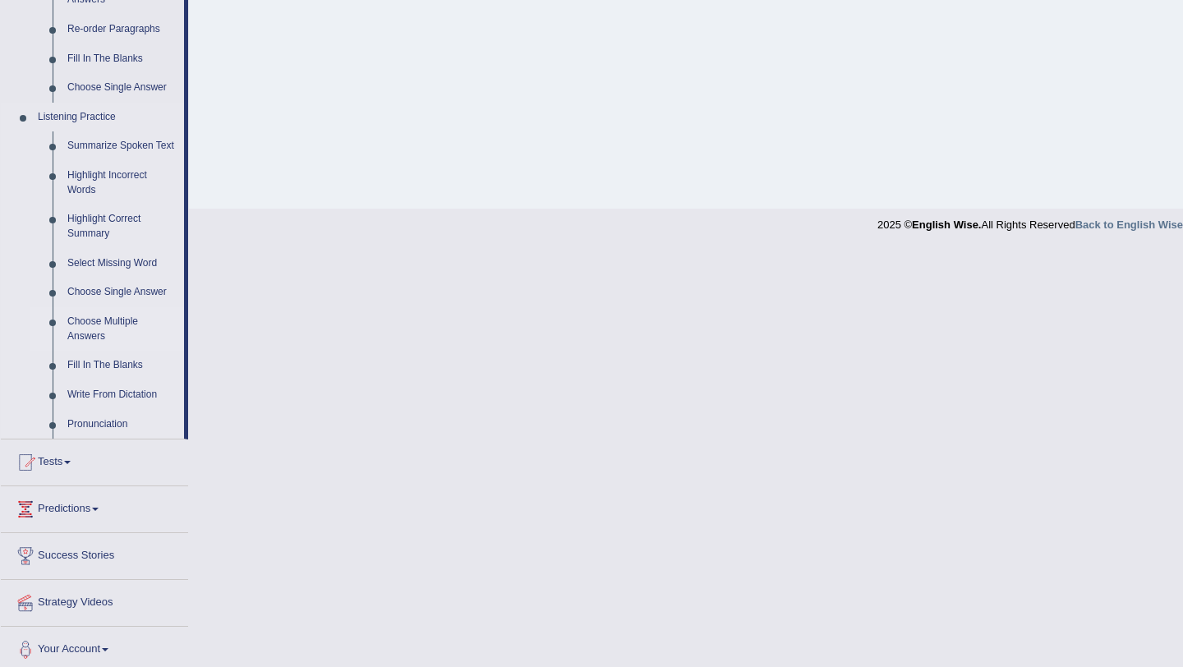
scroll to position [619, 0]
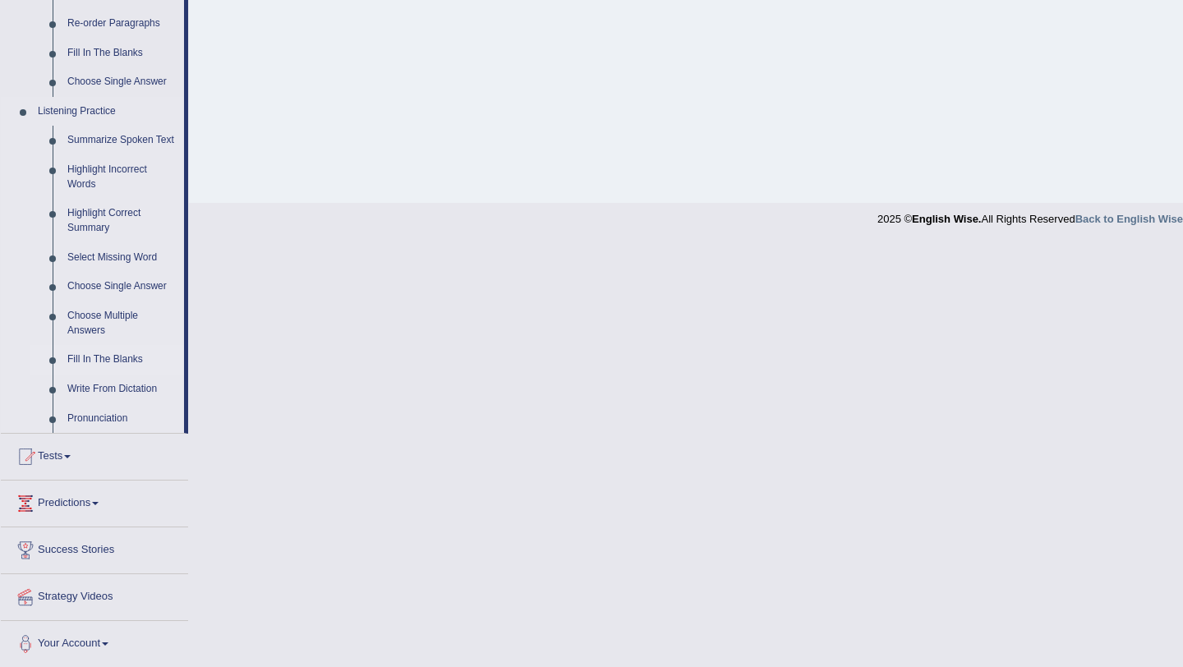
click at [99, 369] on link "Fill In The Blanks" at bounding box center [122, 360] width 124 height 30
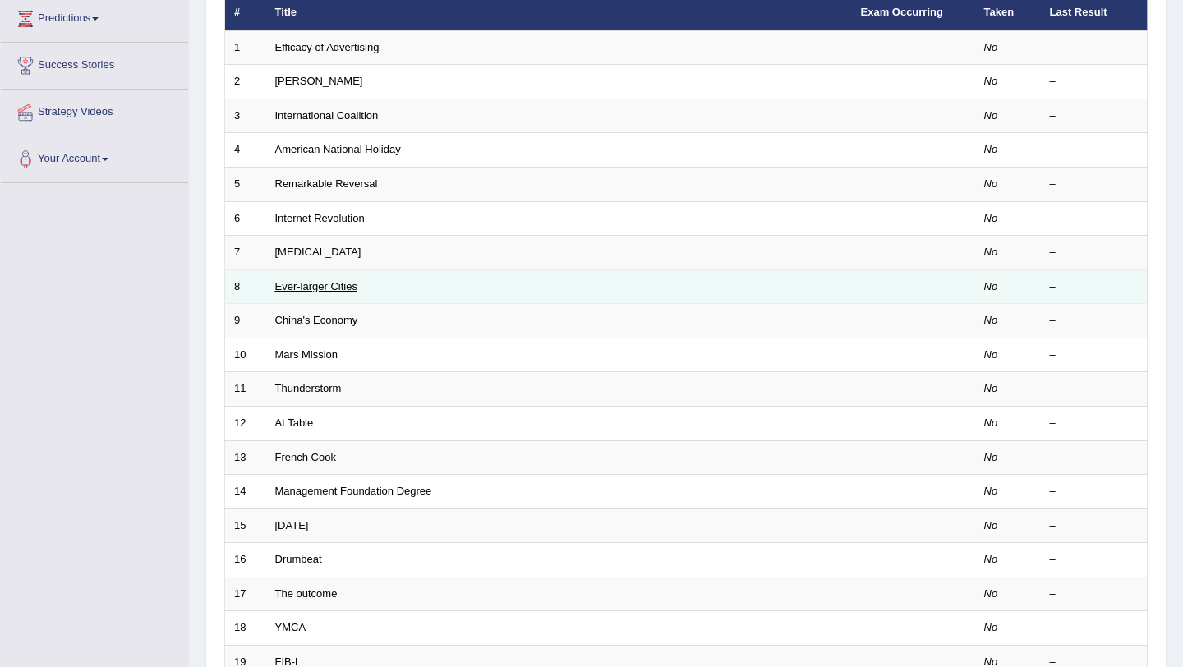
click at [310, 284] on link "Ever-larger Cities" at bounding box center [316, 286] width 82 height 12
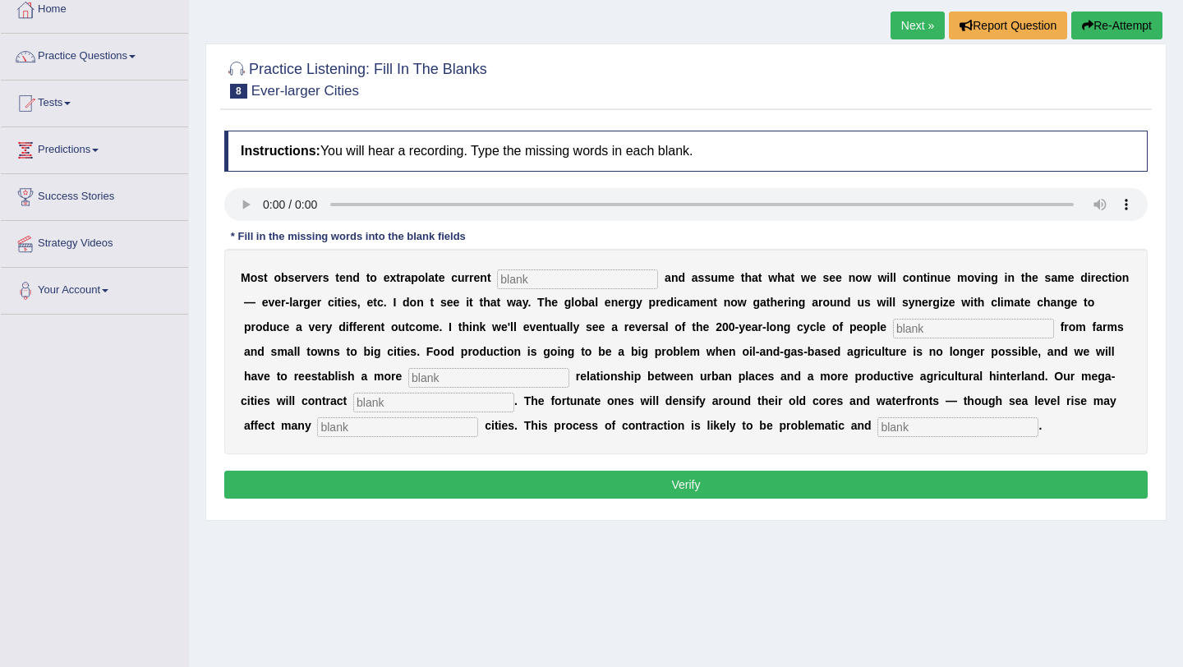
click at [565, 279] on input "text" at bounding box center [577, 280] width 161 height 20
click at [542, 273] on input "text" at bounding box center [577, 280] width 161 height 20
click at [547, 275] on input "text" at bounding box center [577, 280] width 161 height 20
click at [531, 283] on input "text" at bounding box center [577, 280] width 161 height 20
type input "trends"
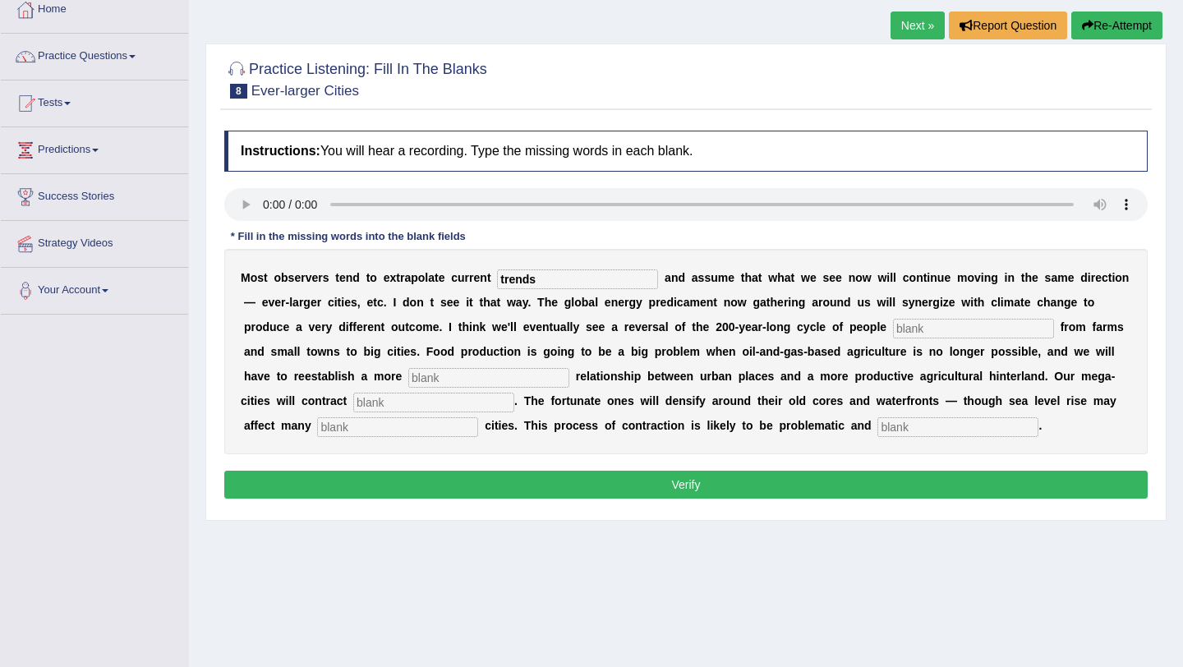
click at [893, 329] on input "text" at bounding box center [973, 329] width 161 height 20
type input "moving"
click at [445, 375] on input "text" at bounding box center [488, 378] width 161 height 20
type input "meaningful"
click at [426, 397] on input "text" at bounding box center [433, 403] width 161 height 20
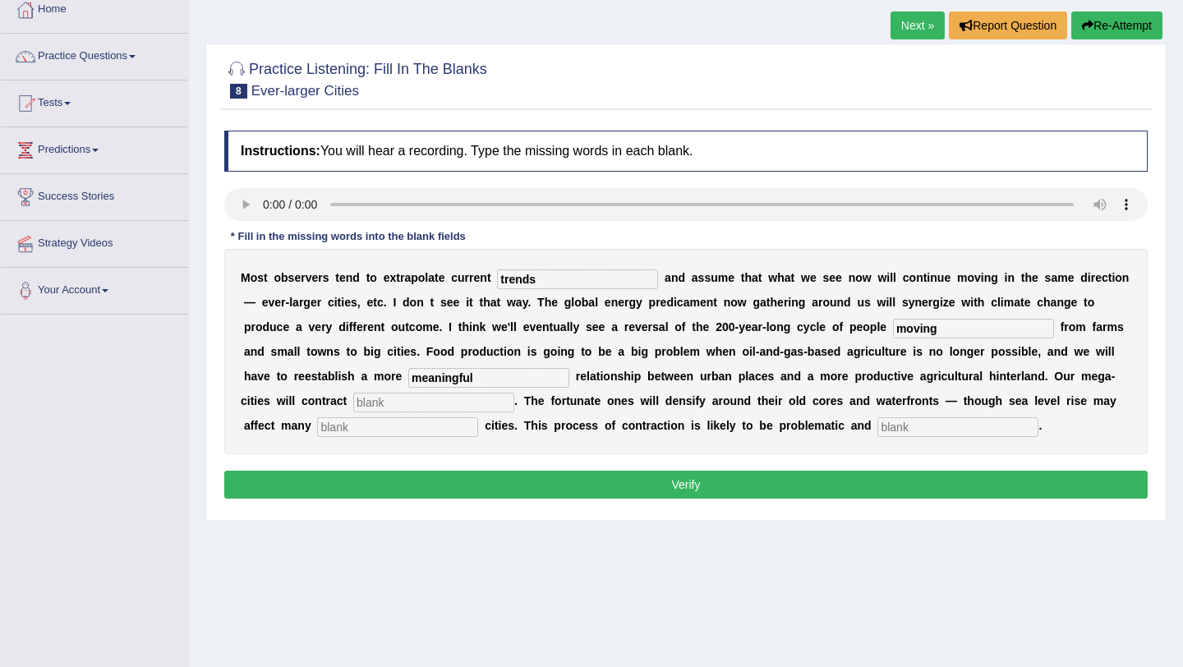
click at [370, 398] on input "text" at bounding box center [433, 403] width 161 height 20
type input "substantially"
click at [317, 433] on input "text" at bounding box center [397, 427] width 161 height 20
type input "harbor"
click at [878, 432] on input "text" at bounding box center [958, 427] width 161 height 20
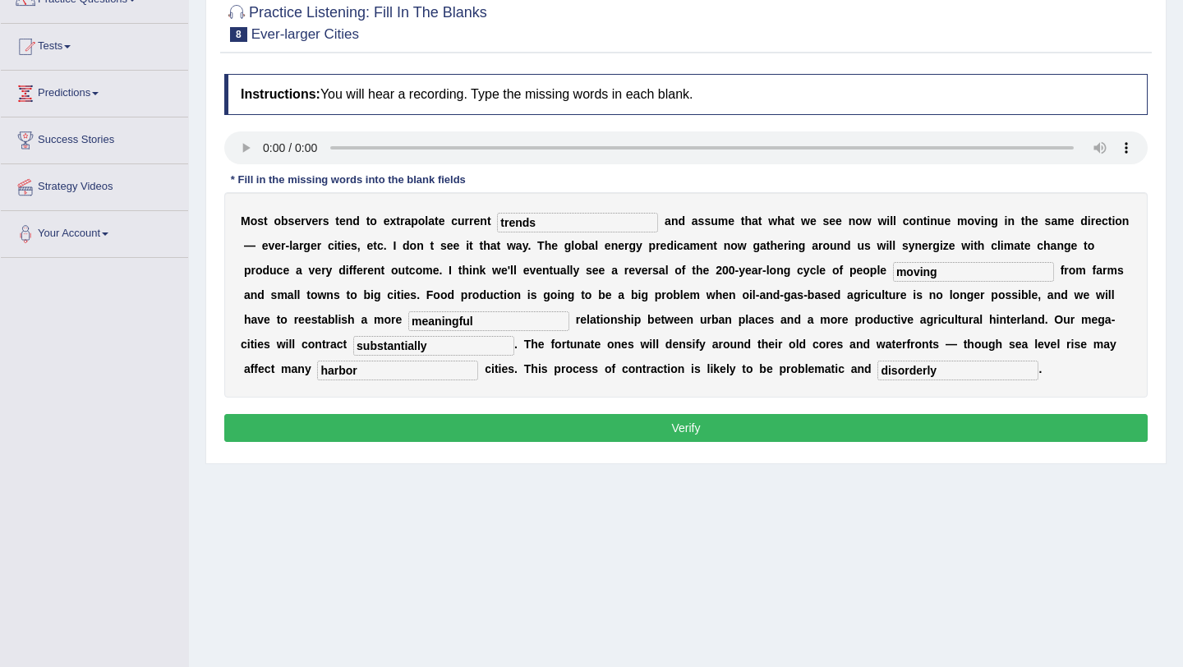
scroll to position [159, 0]
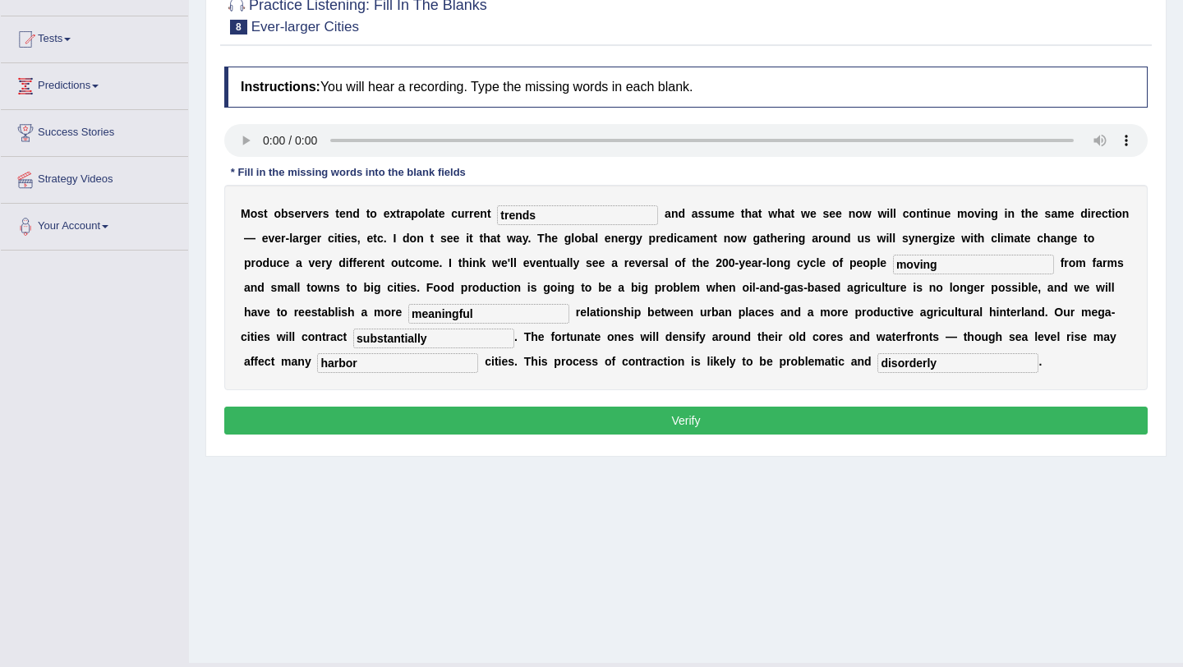
type input "disorderly"
click at [567, 216] on input "trends" at bounding box center [577, 215] width 161 height 20
click at [400, 340] on input "substantially" at bounding box center [433, 339] width 161 height 20
click at [317, 361] on input "harbor" at bounding box center [397, 363] width 161 height 20
type input "harbors"
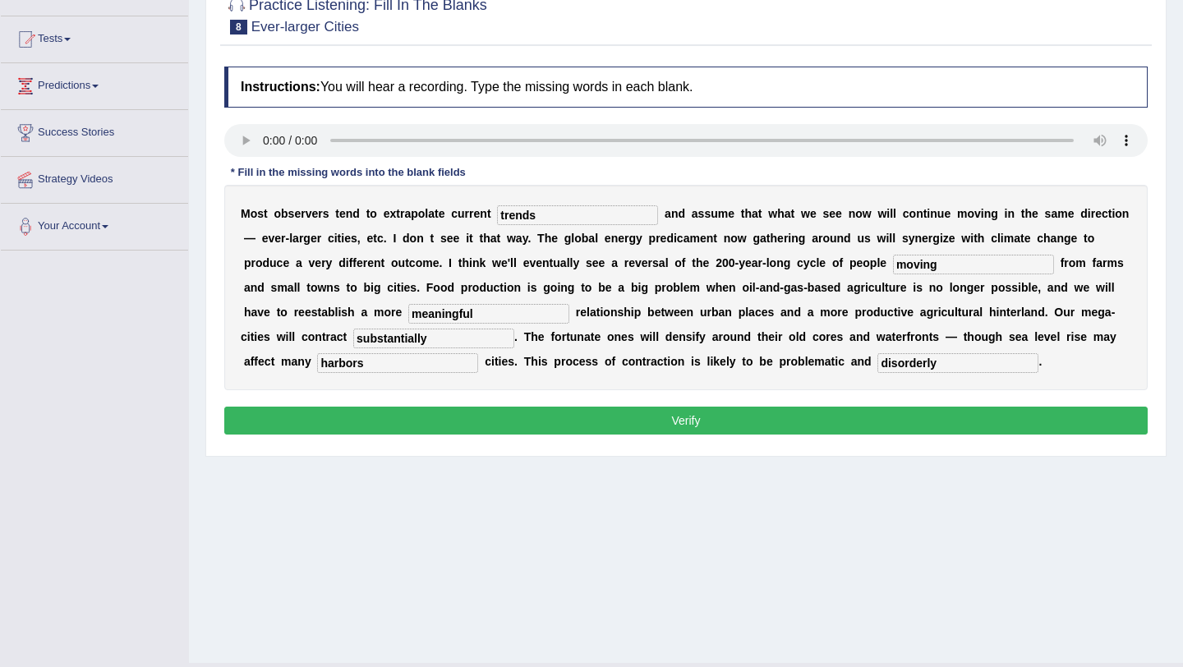
click at [438, 309] on input "meaningful" at bounding box center [488, 314] width 161 height 20
type input "meaningfull"
click at [565, 422] on button "Verify" at bounding box center [686, 421] width 924 height 28
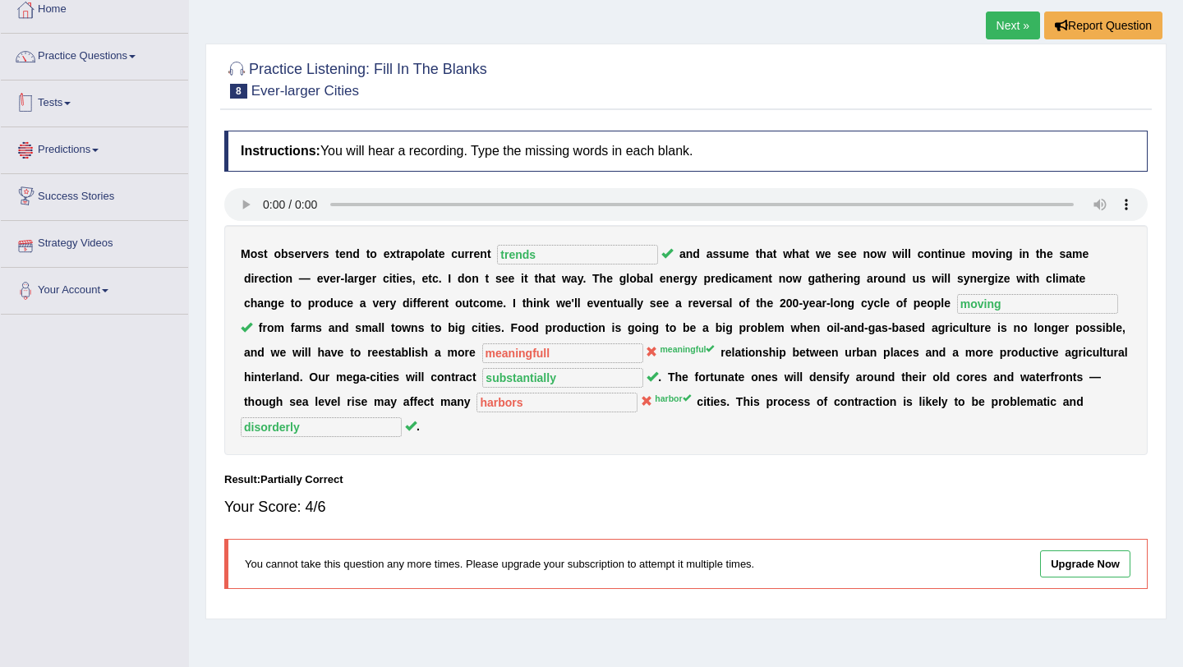
scroll to position [33, 0]
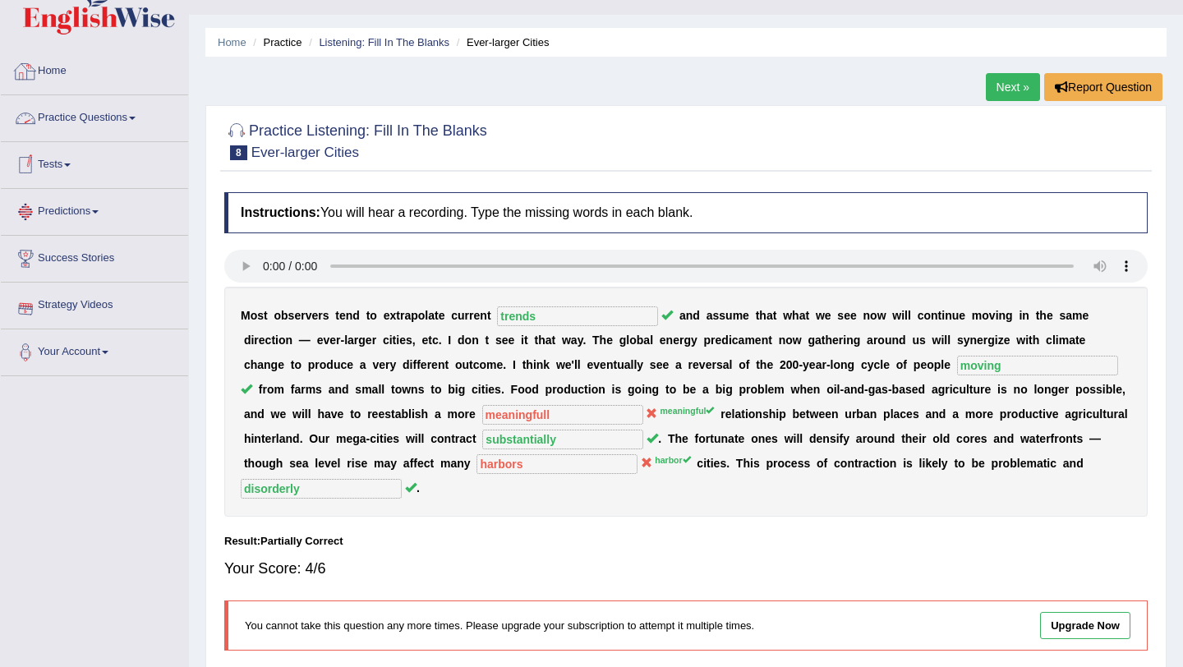
click at [97, 105] on link "Practice Questions" at bounding box center [94, 115] width 187 height 41
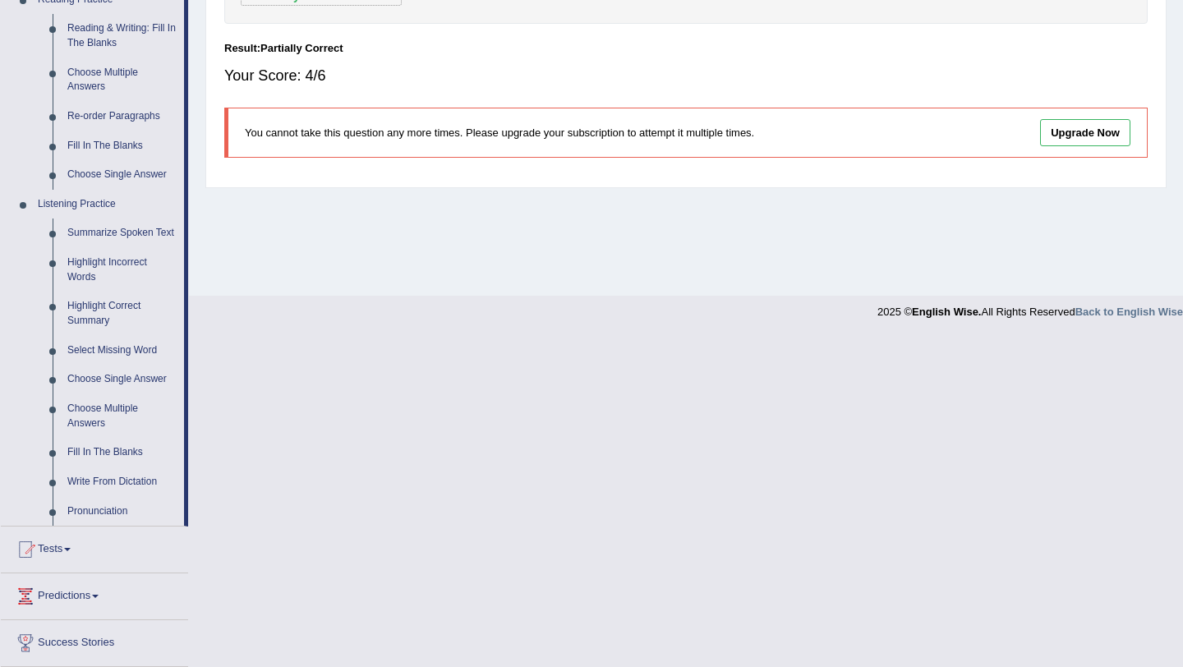
scroll to position [553, 0]
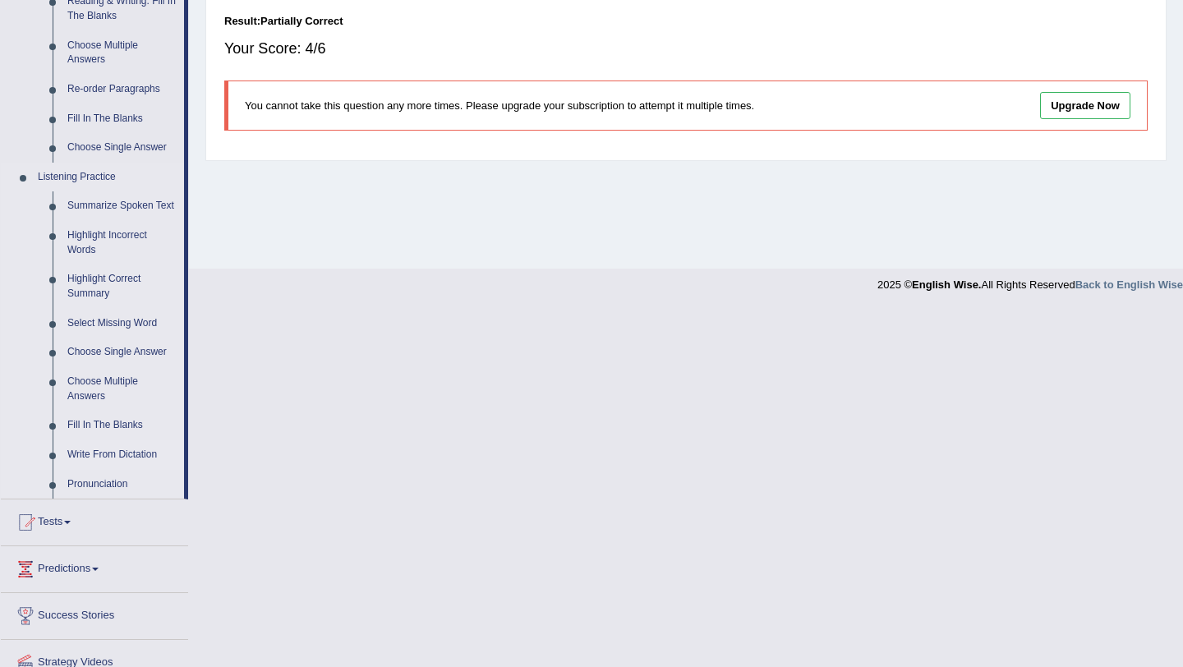
click at [104, 468] on link "Write From Dictation" at bounding box center [122, 455] width 124 height 30
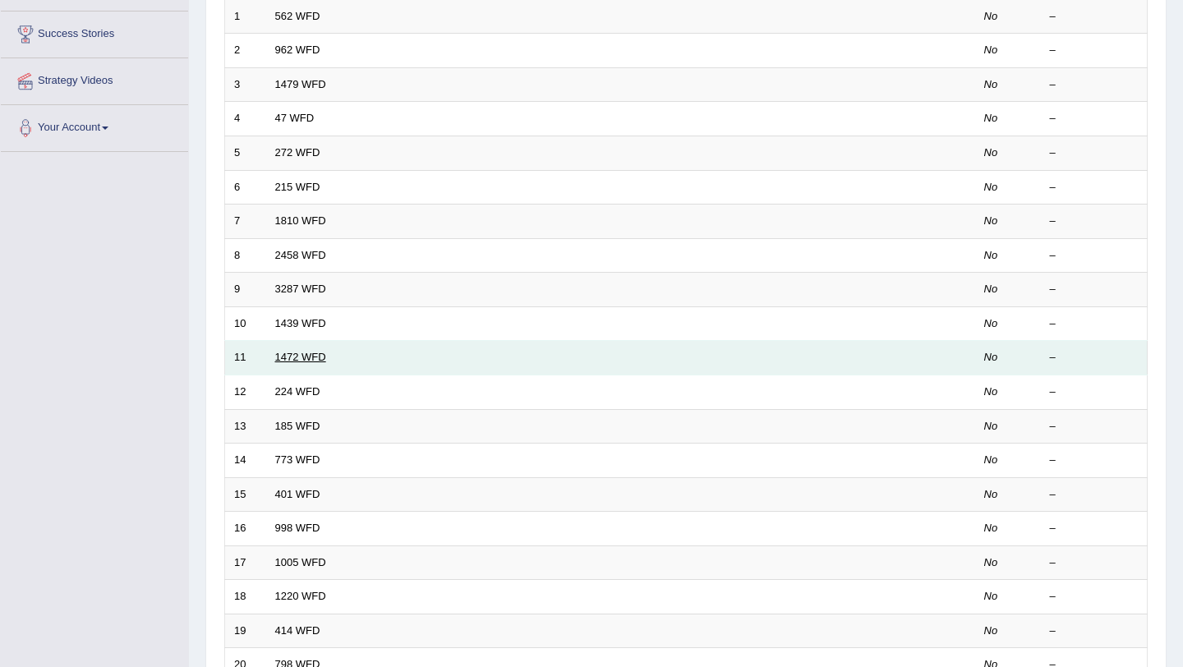
click at [309, 363] on link "1472 WFD" at bounding box center [300, 357] width 51 height 12
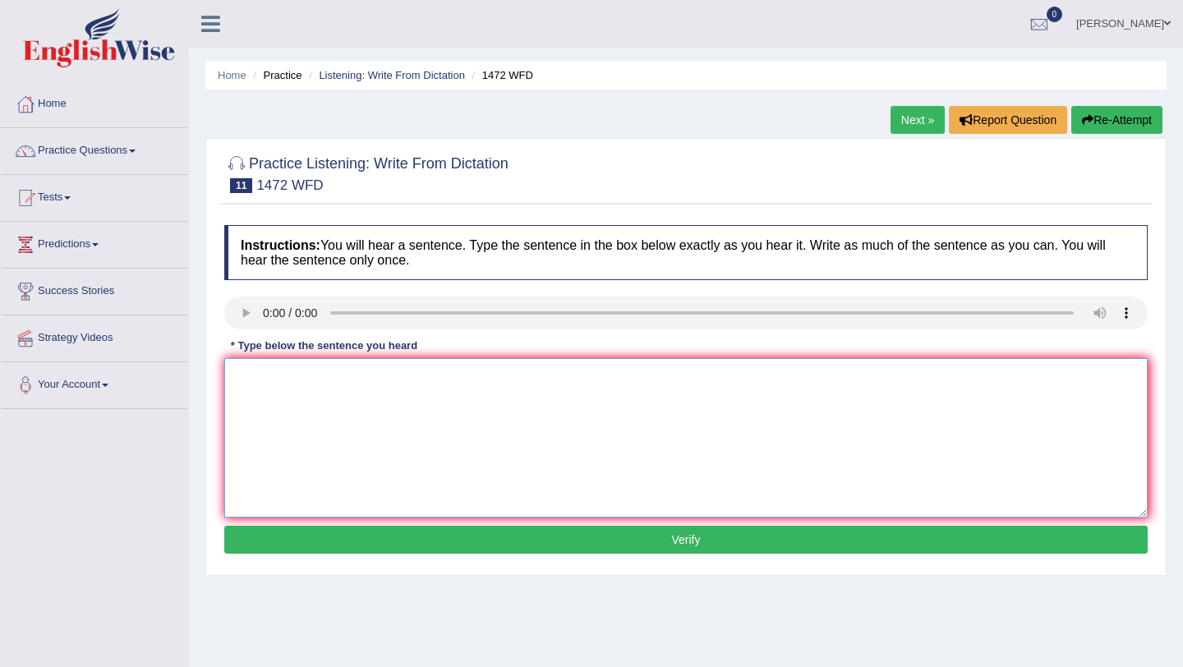
click at [300, 371] on textarea at bounding box center [686, 437] width 924 height 159
click at [260, 378] on textarea at bounding box center [686, 437] width 924 height 159
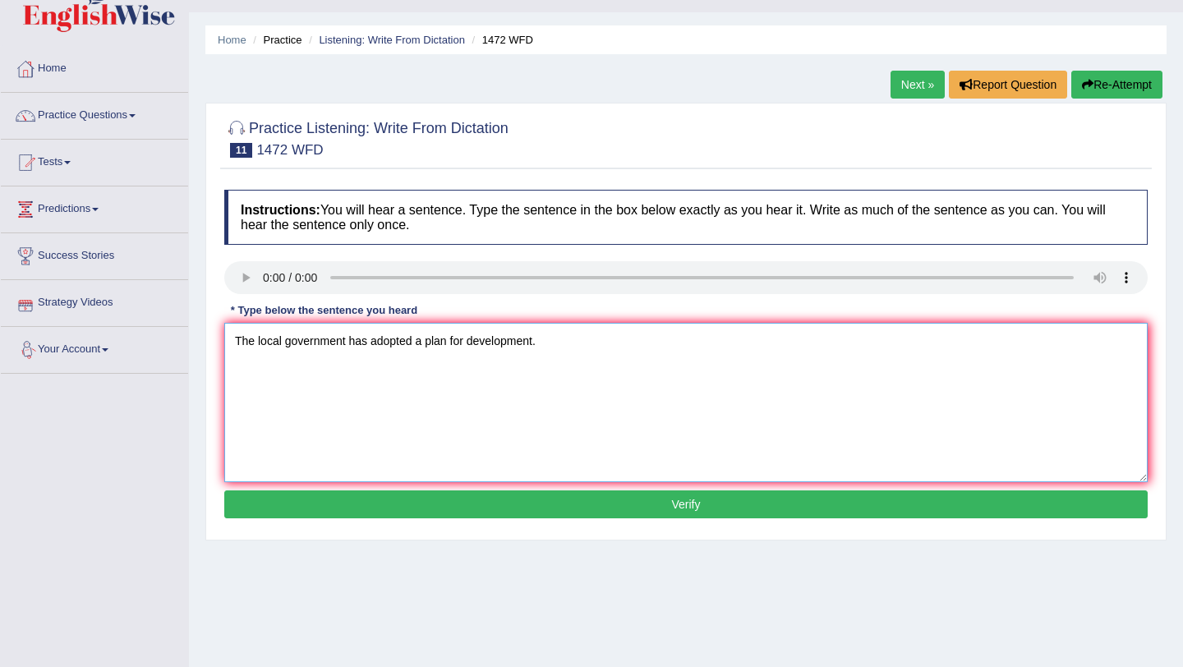
scroll to position [37, 0]
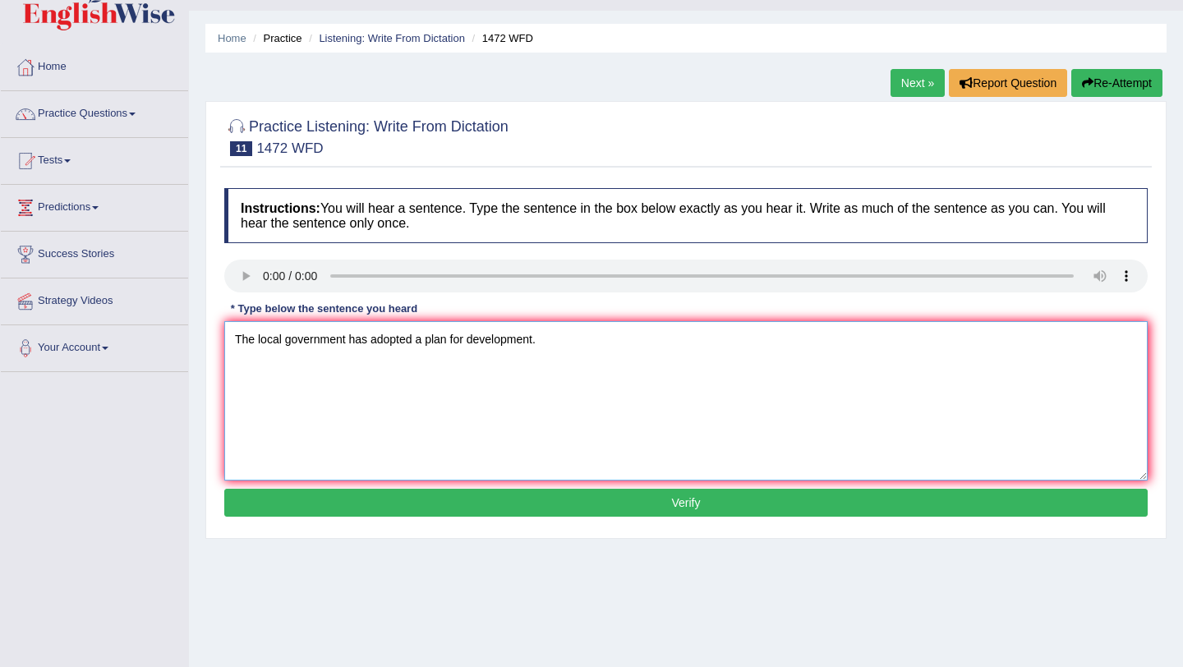
type textarea "The local government has adopted a plan for development."
click at [655, 511] on button "Verify" at bounding box center [686, 503] width 924 height 28
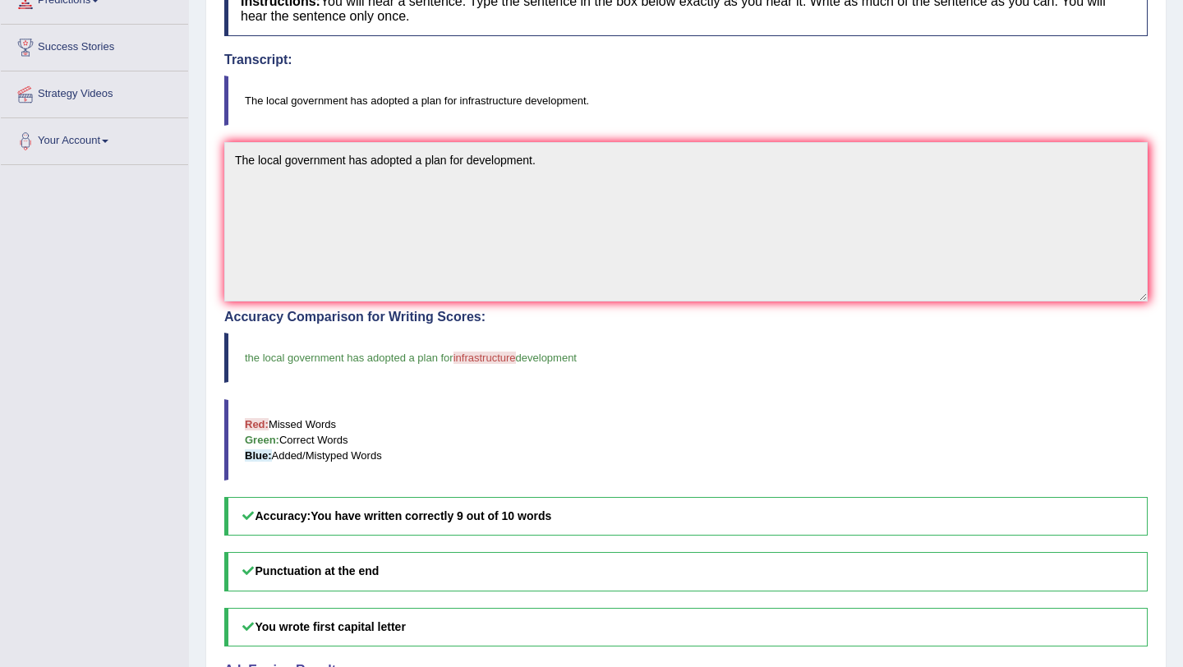
scroll to position [253, 0]
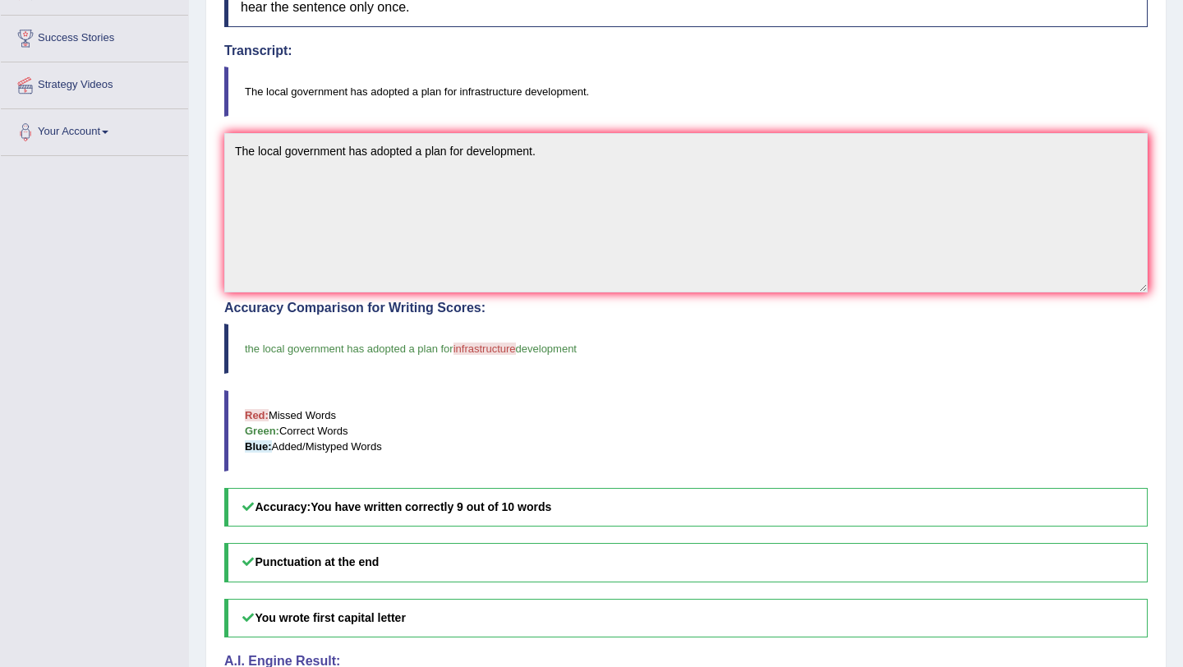
click at [514, 371] on blockquote "the local government has adopted a plan for infrastructure development" at bounding box center [686, 349] width 924 height 50
drag, startPoint x: 599, startPoint y: 353, endPoint x: 400, endPoint y: 327, distance: 200.5
click at [400, 327] on blockquote "the local government has adopted a plan for infrastructure development" at bounding box center [686, 349] width 924 height 50
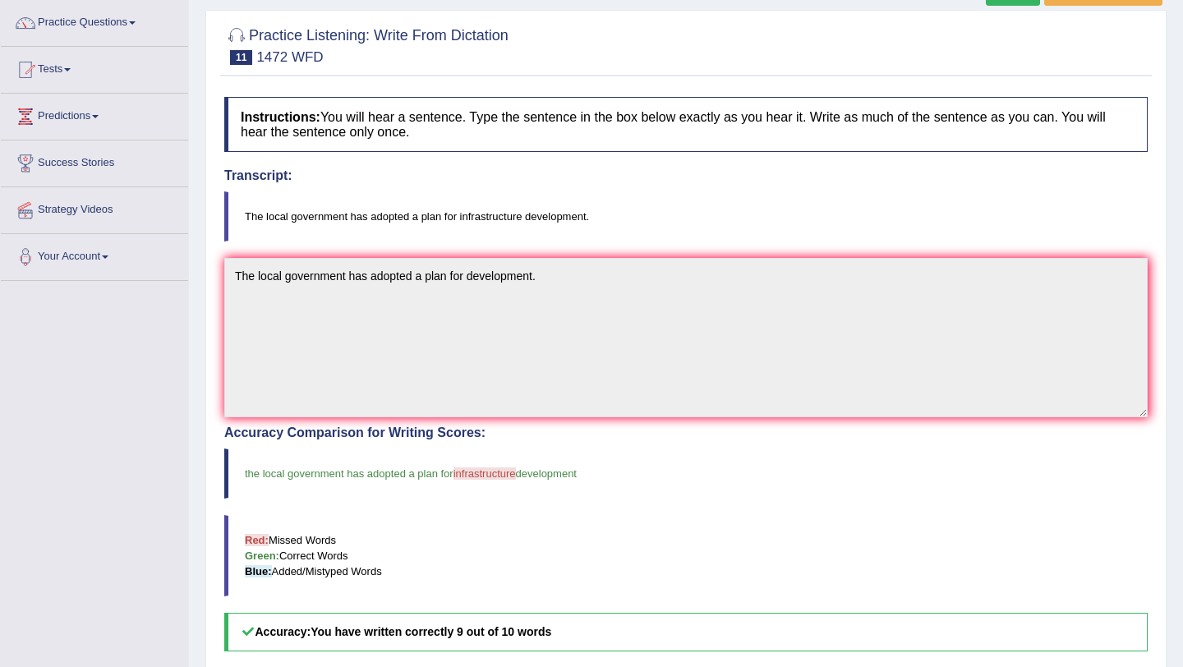
scroll to position [0, 0]
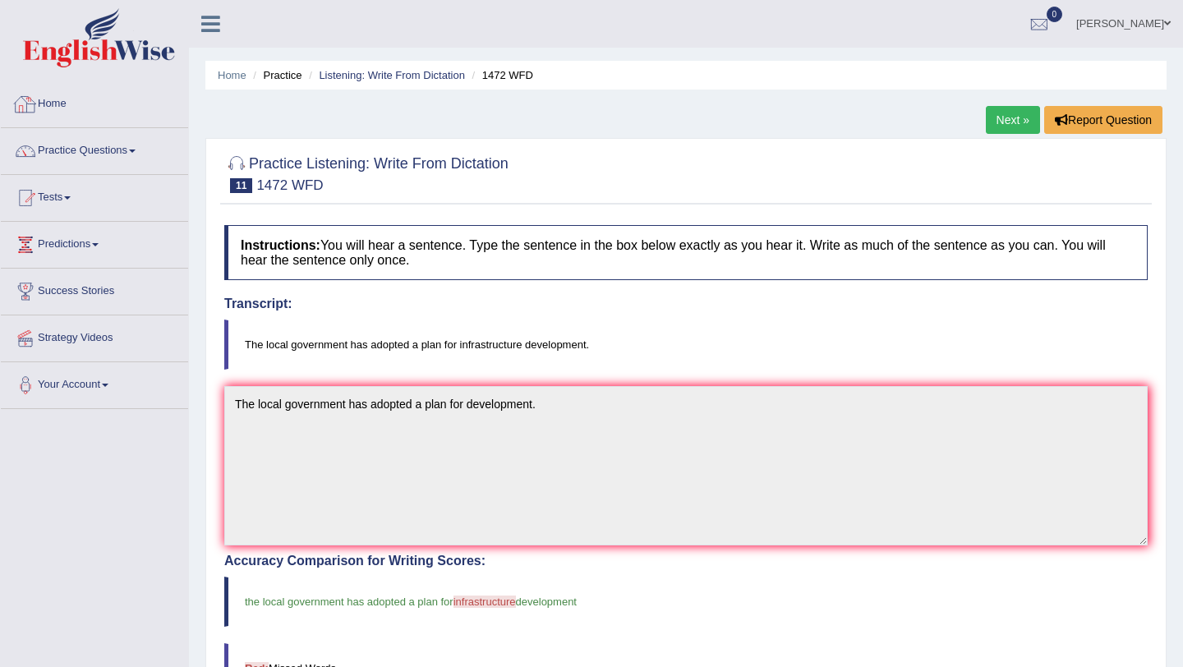
click at [62, 100] on link "Home" at bounding box center [94, 101] width 187 height 41
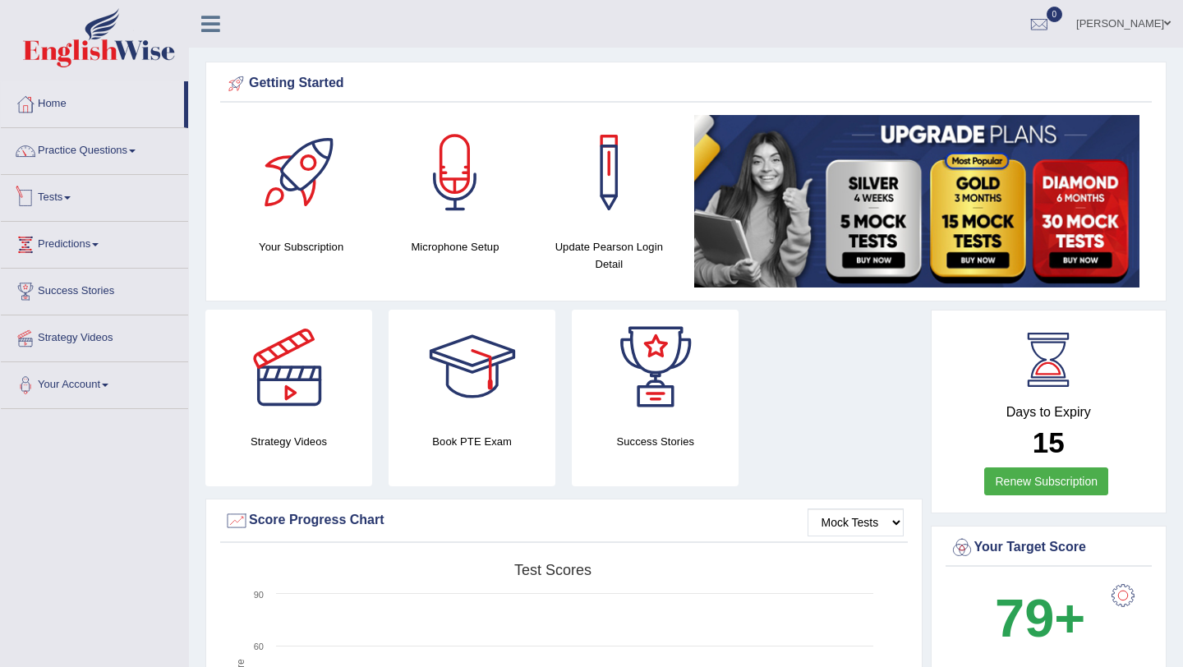
click at [57, 195] on link "Tests" at bounding box center [94, 195] width 187 height 41
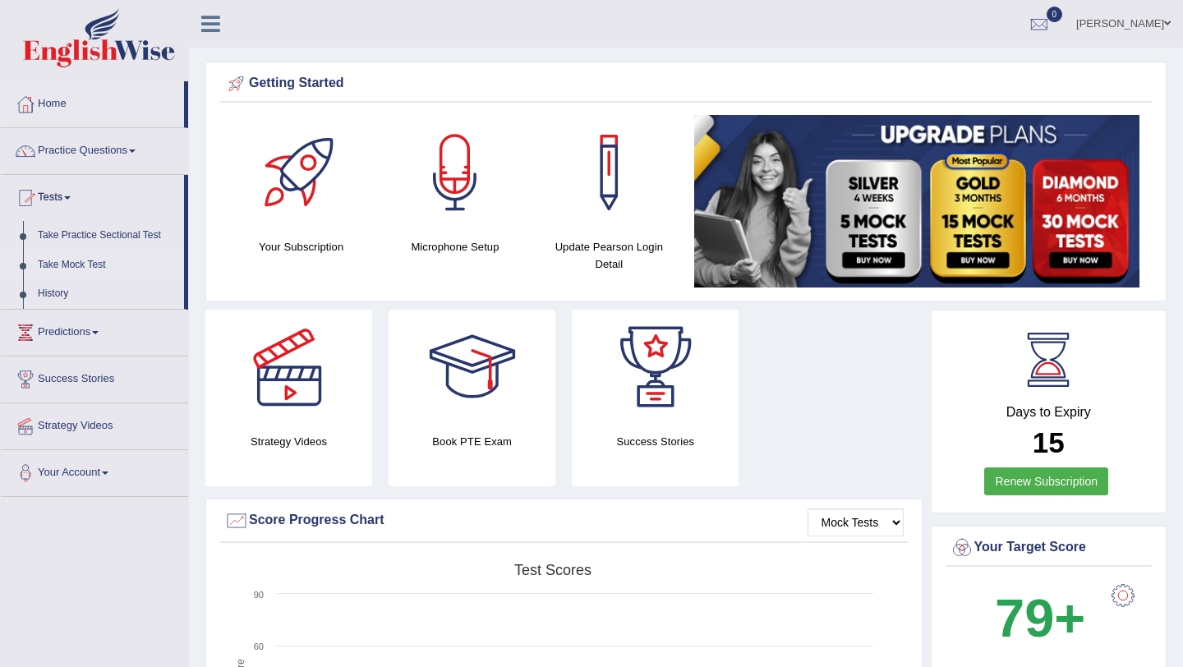
click at [82, 266] on link "Take Mock Test" at bounding box center [107, 266] width 154 height 30
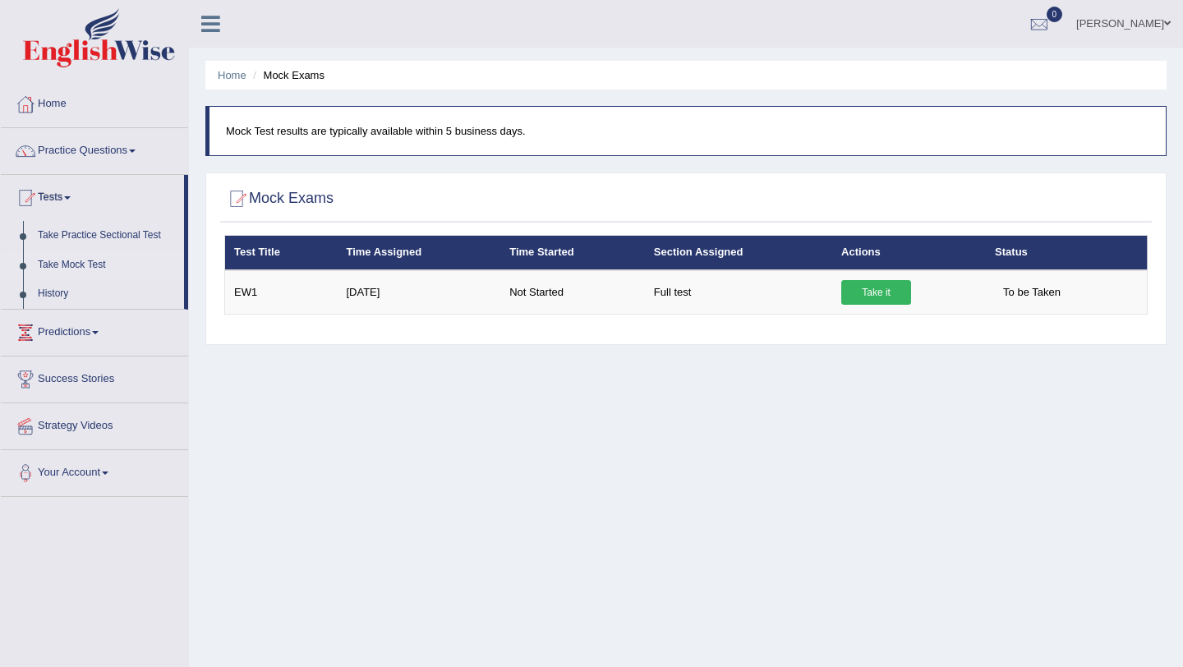
click at [1120, 29] on link "[PERSON_NAME]" at bounding box center [1123, 21] width 119 height 43
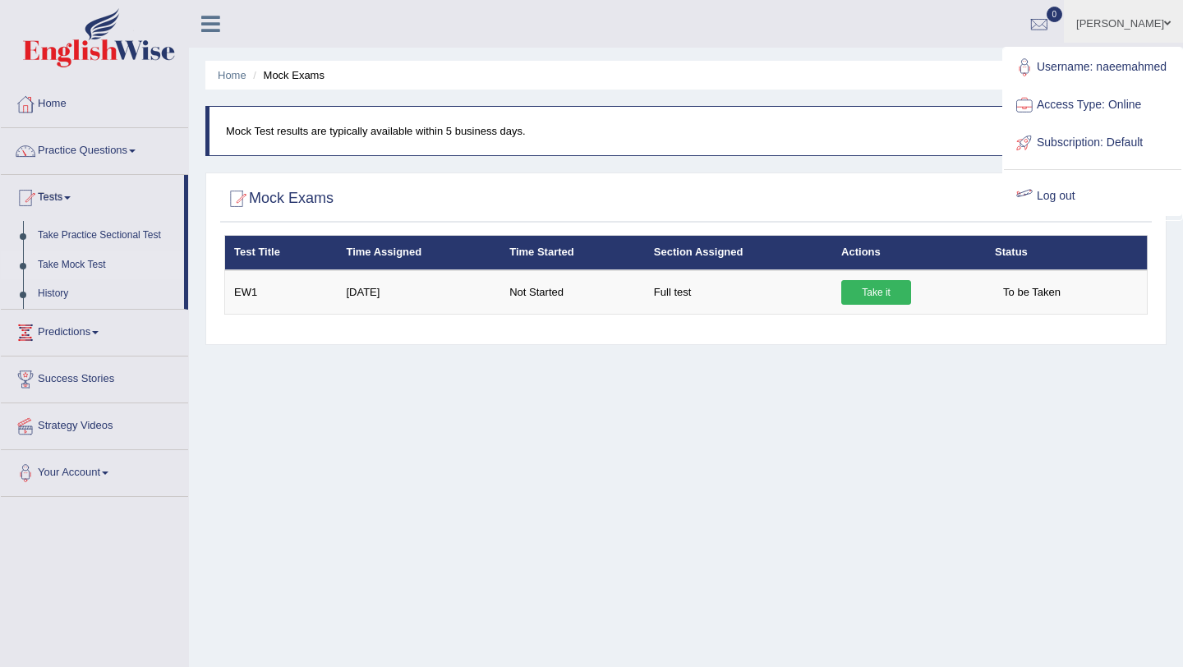
click at [1058, 191] on link "Log out" at bounding box center [1093, 197] width 178 height 38
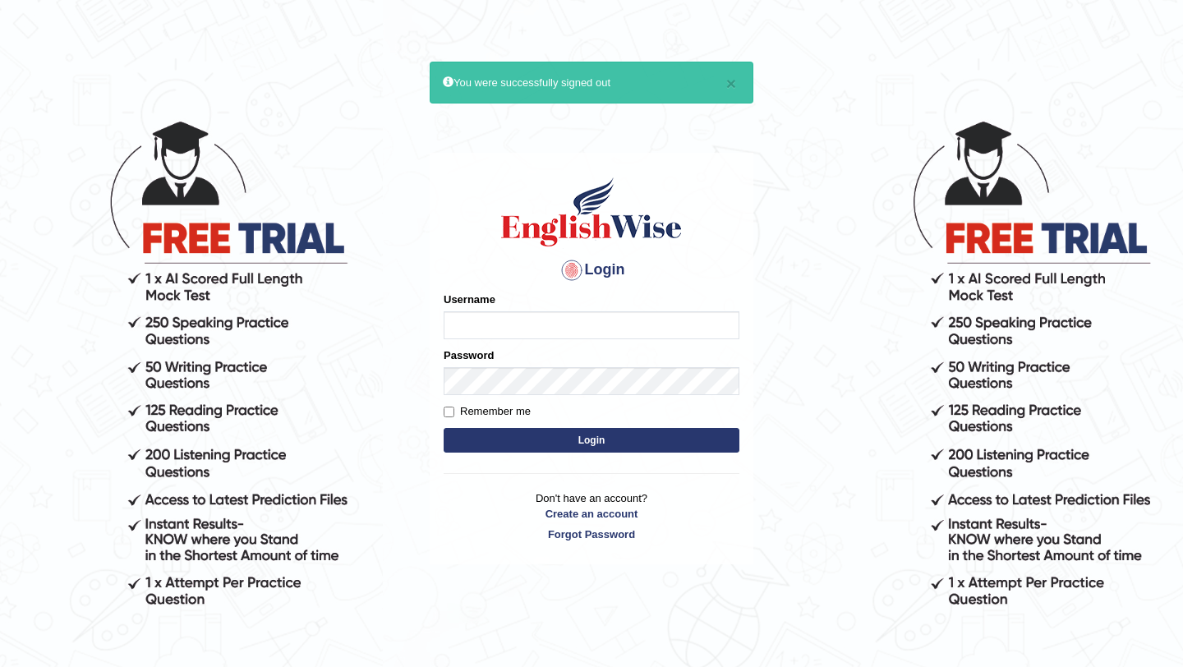
type input "pavithragowda"
click at [565, 442] on button "Login" at bounding box center [592, 440] width 296 height 25
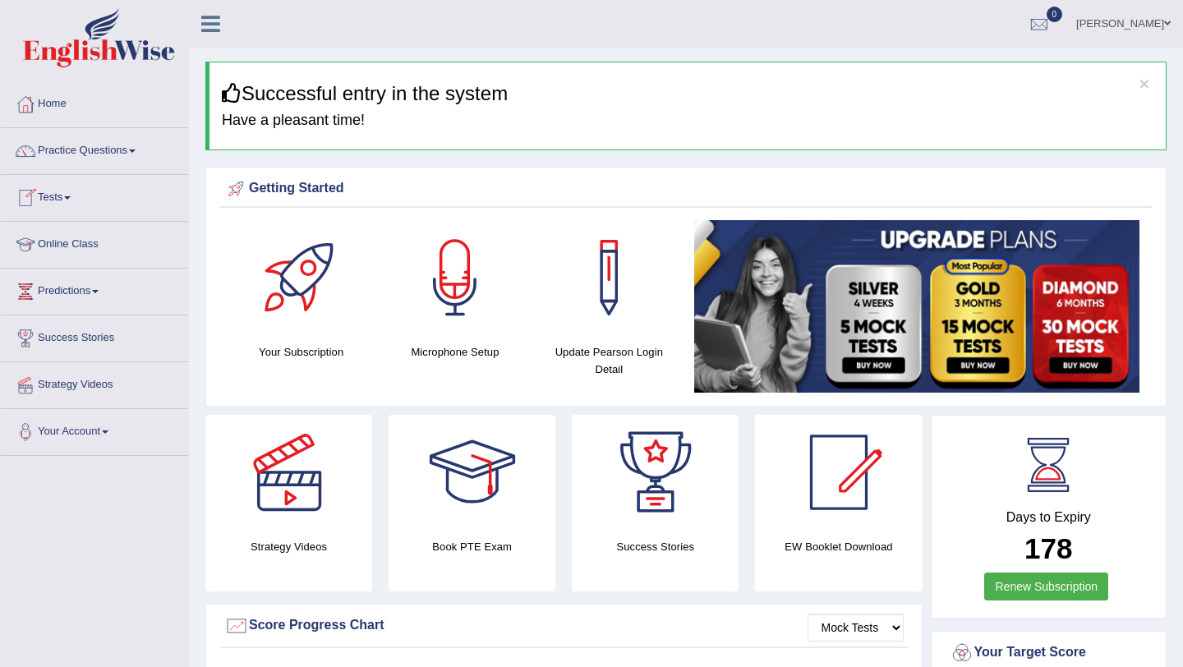
click at [71, 196] on span at bounding box center [67, 197] width 7 height 3
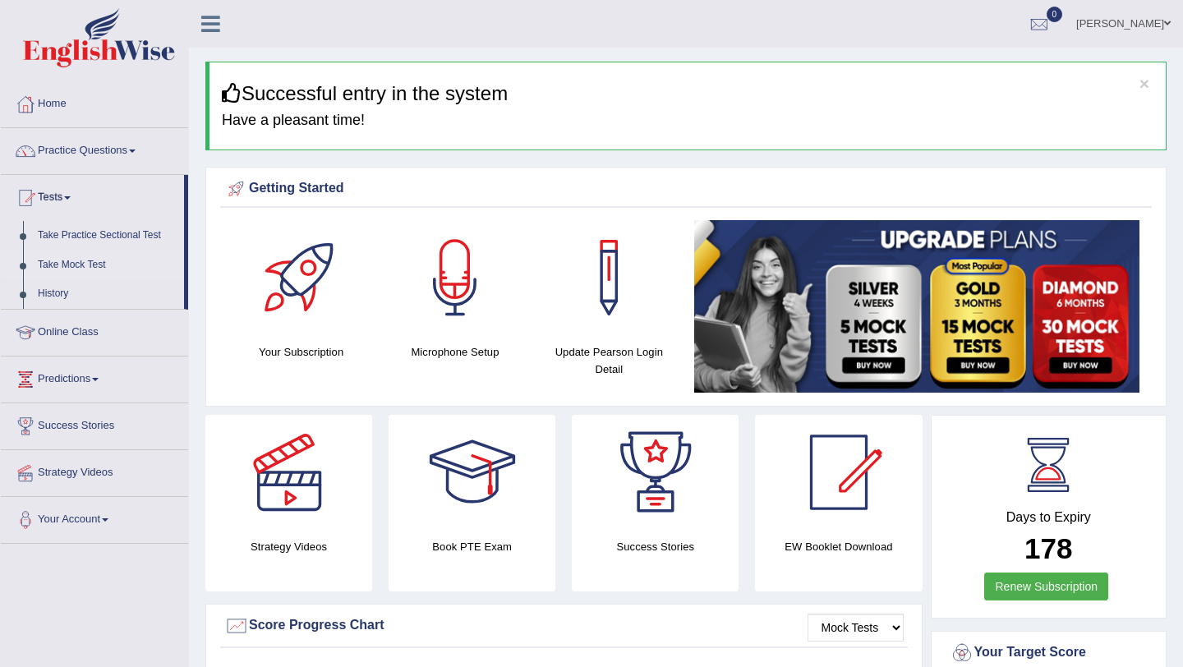
click at [76, 267] on link "Take Mock Test" at bounding box center [107, 266] width 154 height 30
click at [84, 269] on link "Take Mock Test" at bounding box center [107, 266] width 154 height 30
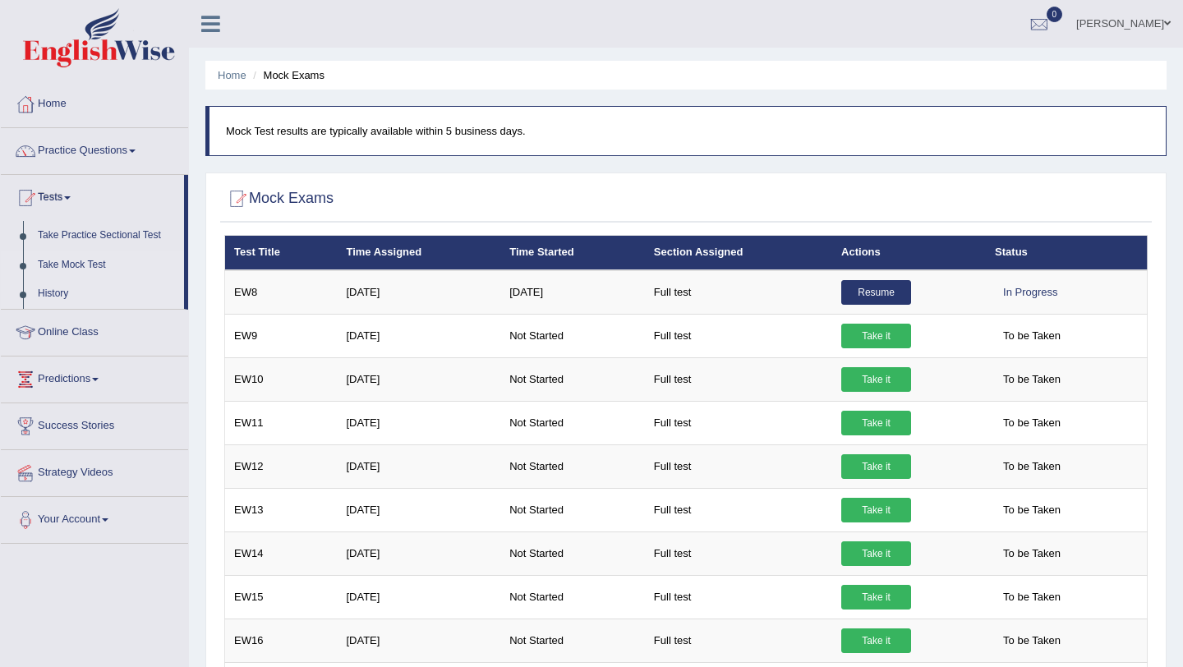
click at [62, 297] on link "History" at bounding box center [107, 294] width 154 height 30
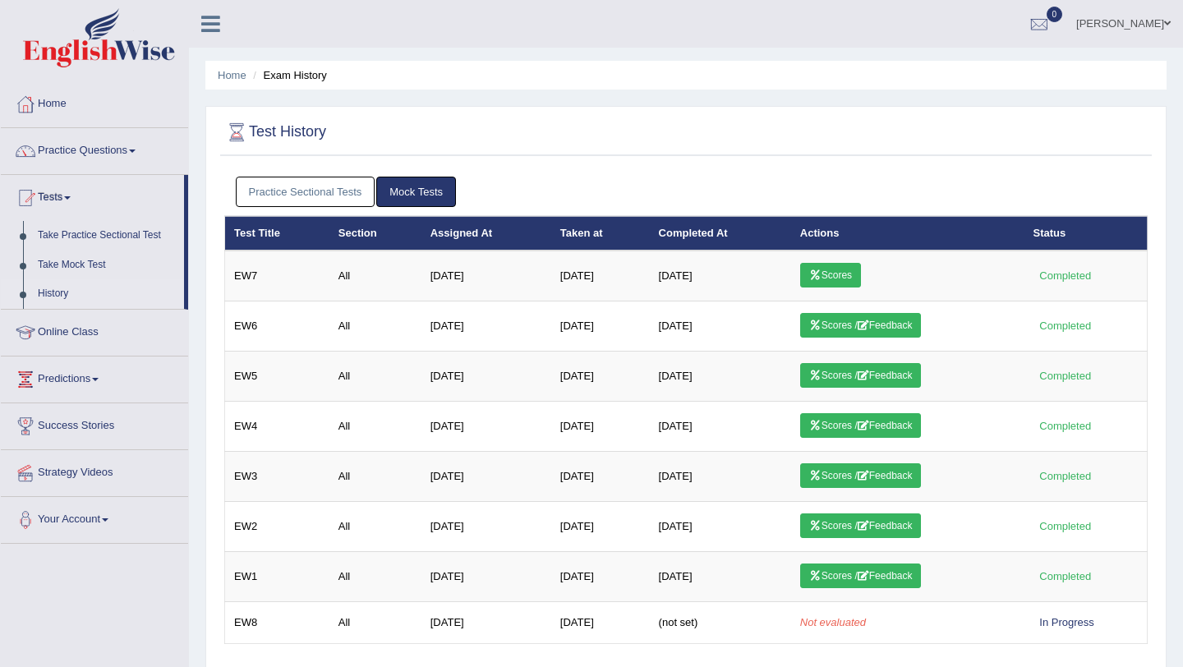
click at [854, 274] on link "Scores" at bounding box center [830, 275] width 61 height 25
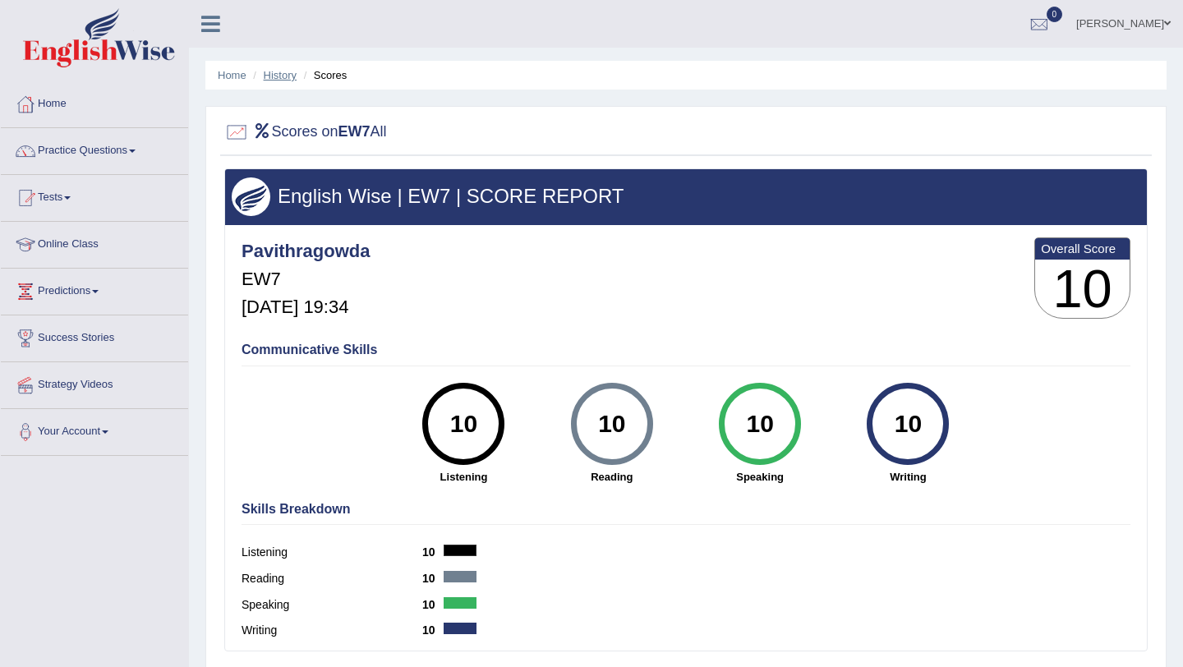
click at [281, 73] on link "History" at bounding box center [280, 75] width 33 height 12
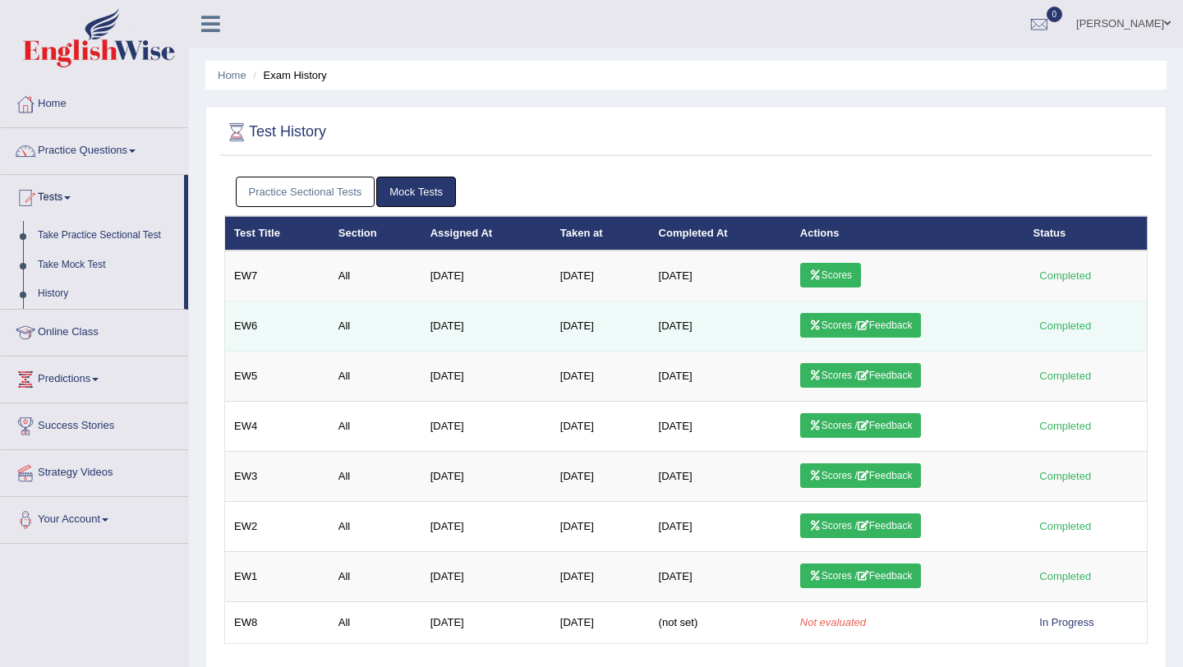
click at [922, 329] on link "Scores / Feedback" at bounding box center [861, 325] width 122 height 25
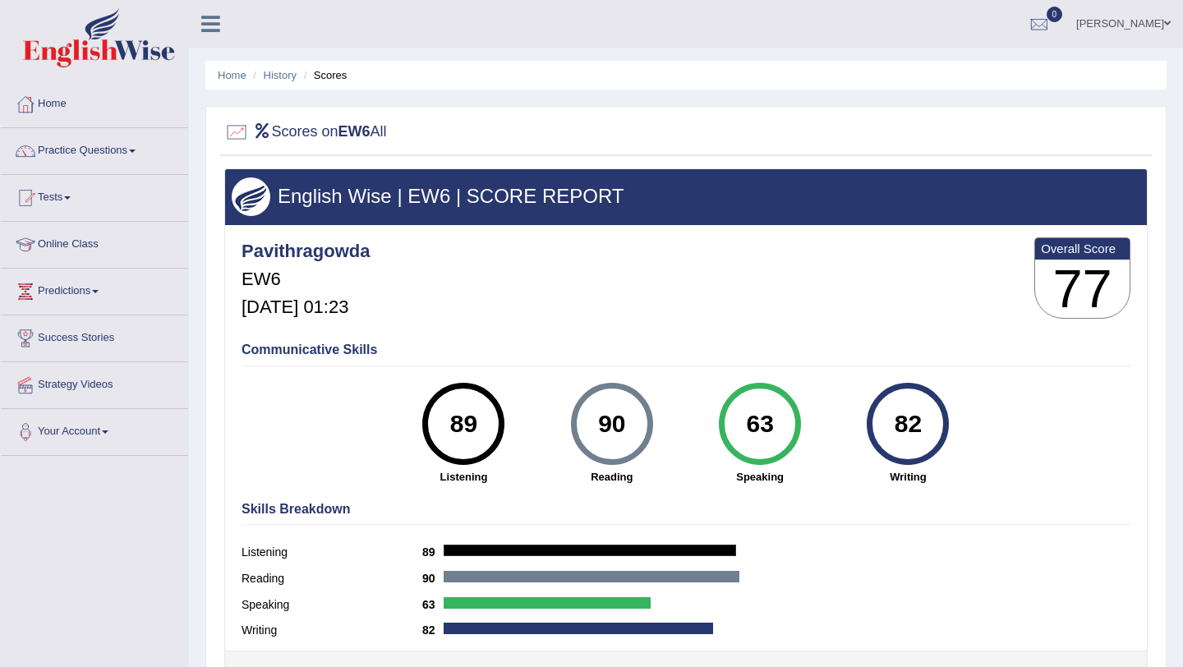
click at [86, 240] on link "Online Class" at bounding box center [94, 242] width 187 height 41
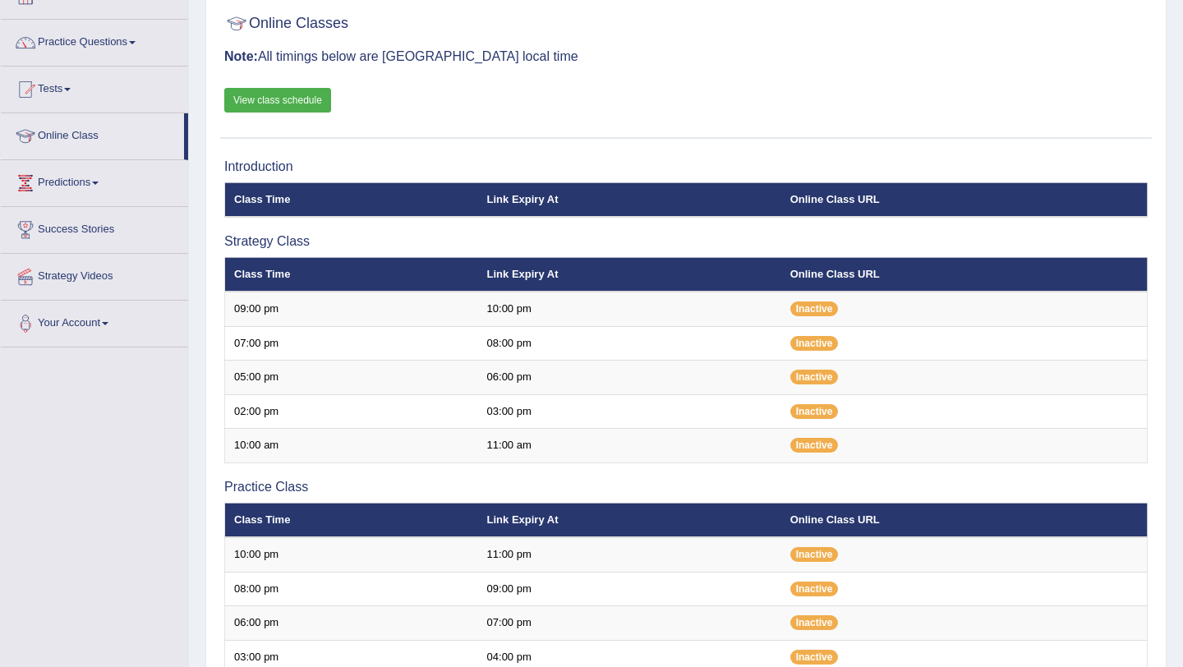
scroll to position [98, 0]
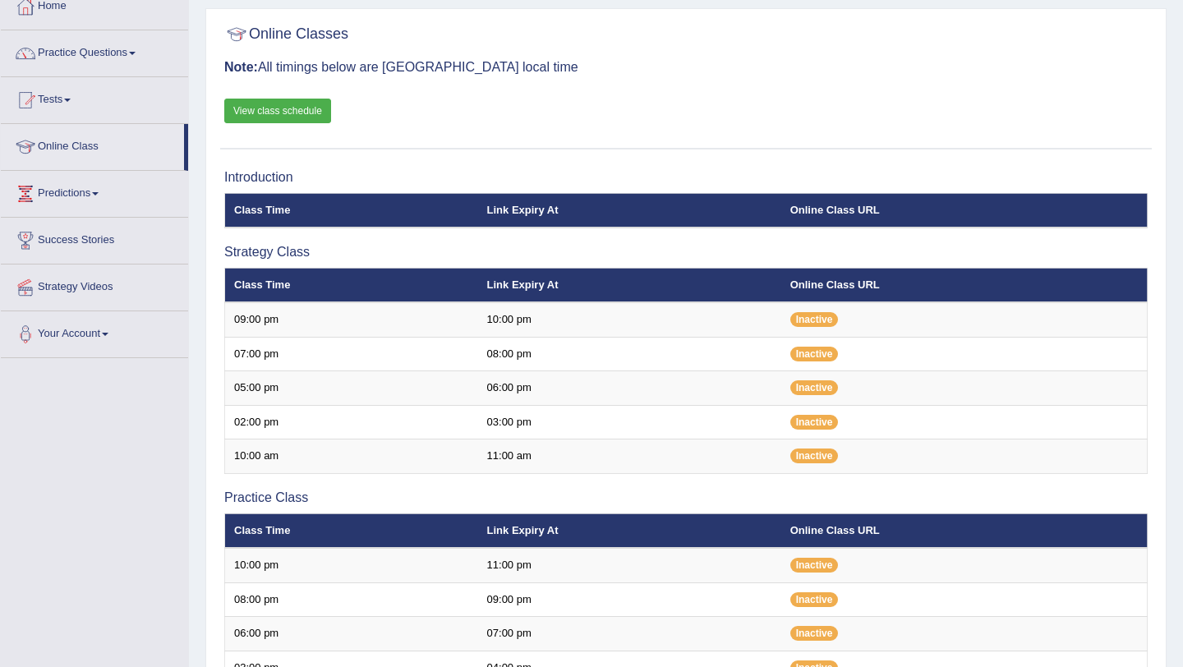
click at [251, 103] on link "View class schedule" at bounding box center [277, 111] width 107 height 25
click at [722, 88] on div "Online Classes Note: All timings below are Melbourne local time View class sche…" at bounding box center [686, 83] width 932 height 132
